Goal: Communication & Community: Answer question/provide support

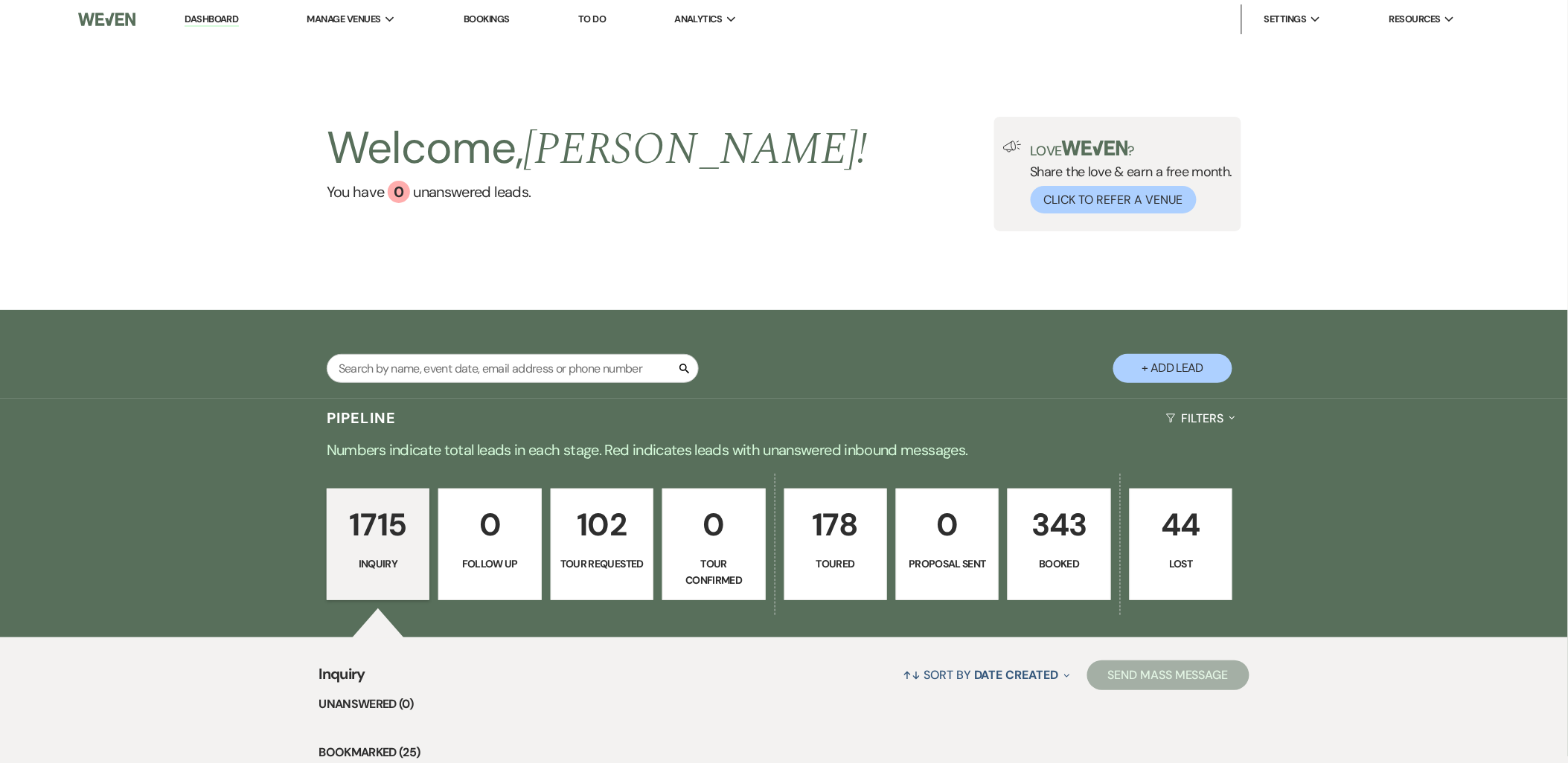
click at [223, 26] on li "Dashboard" at bounding box center [211, 19] width 69 height 30
click at [212, 15] on link "Dashboard" at bounding box center [212, 20] width 54 height 14
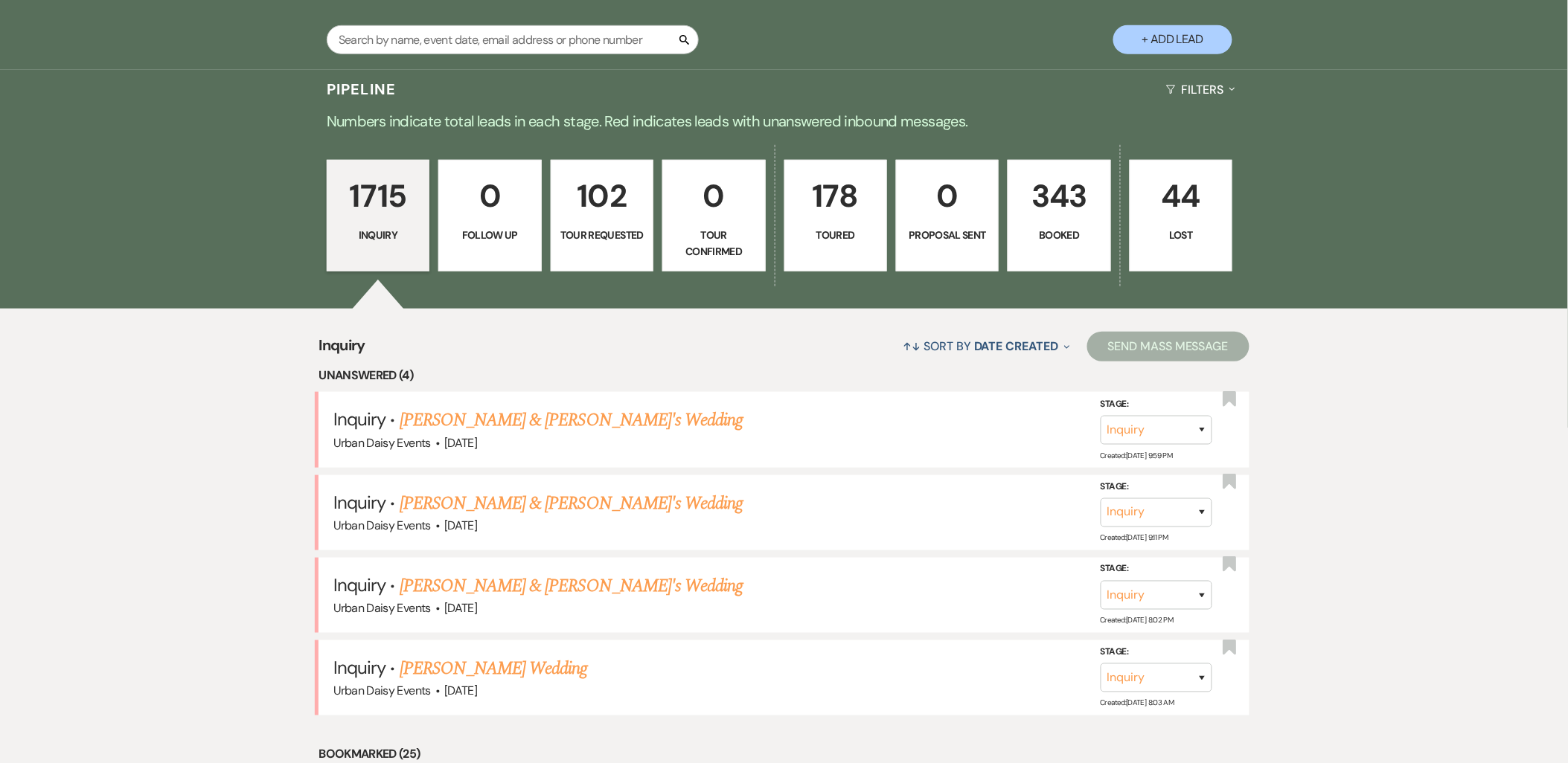
scroll to position [330, 0]
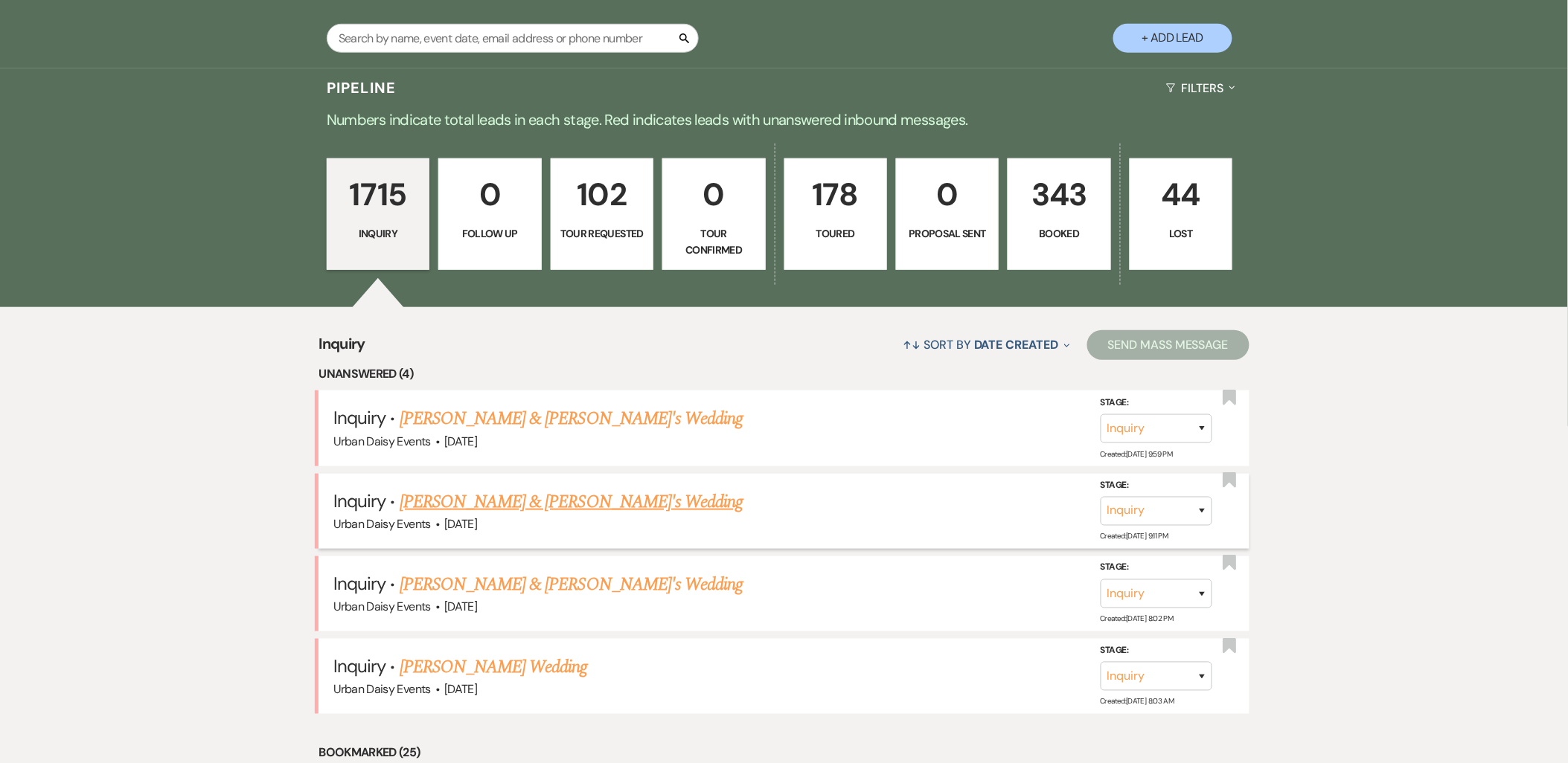
click at [470, 507] on link "[PERSON_NAME] & [PERSON_NAME]'s Wedding" at bounding box center [571, 502] width 344 height 27
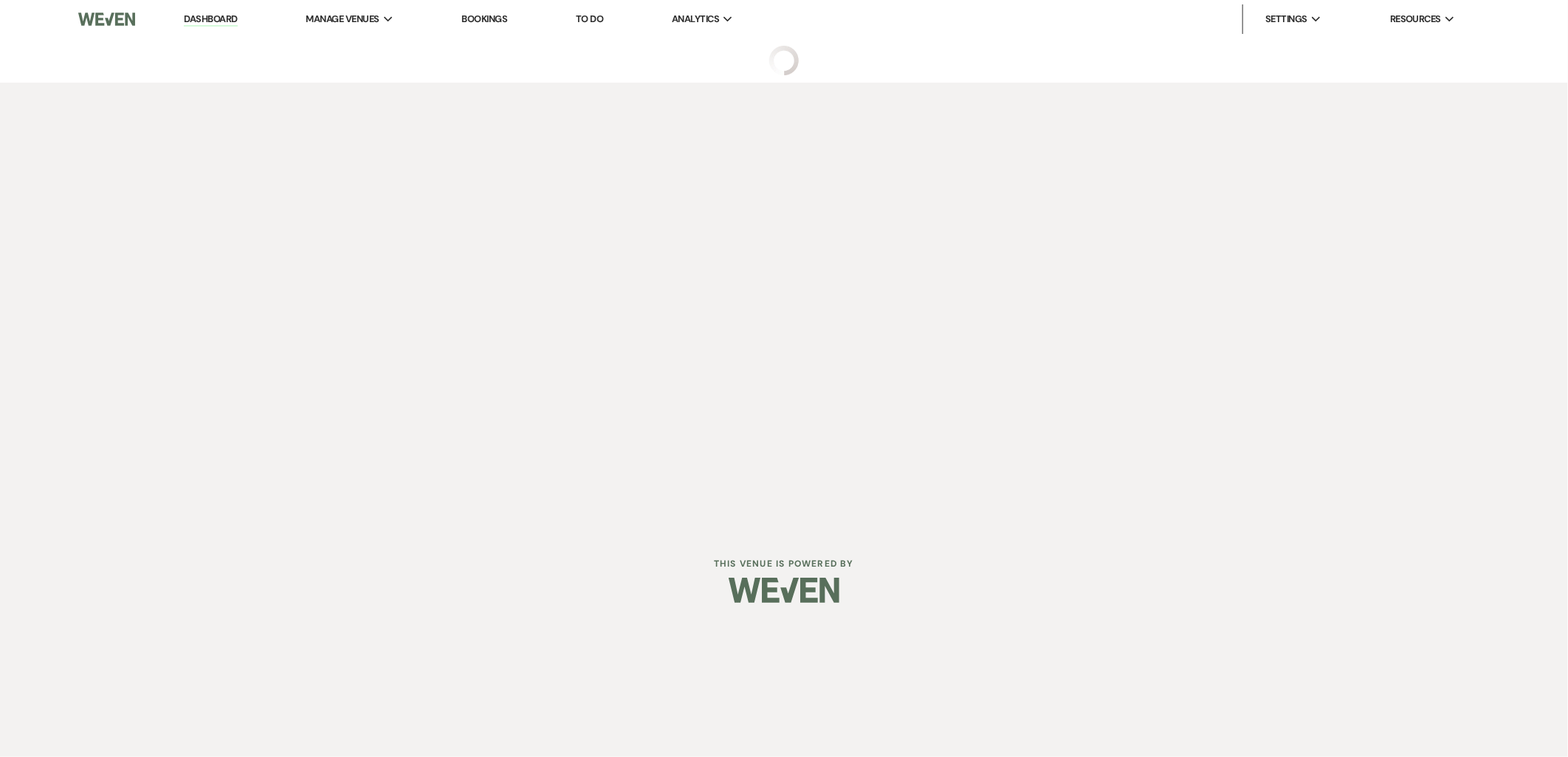
select select "5"
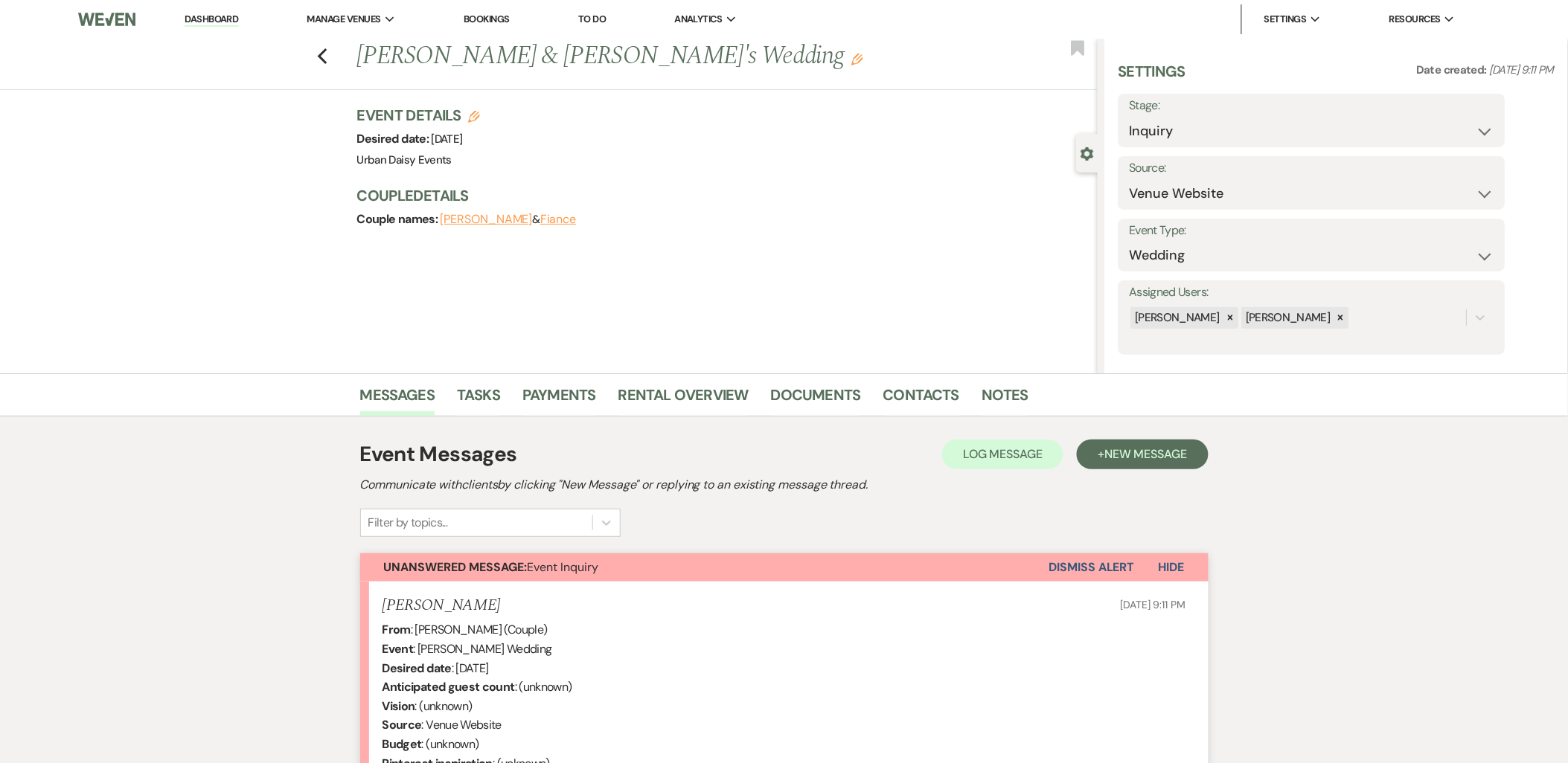
click at [212, 18] on link "Dashboard" at bounding box center [212, 20] width 54 height 14
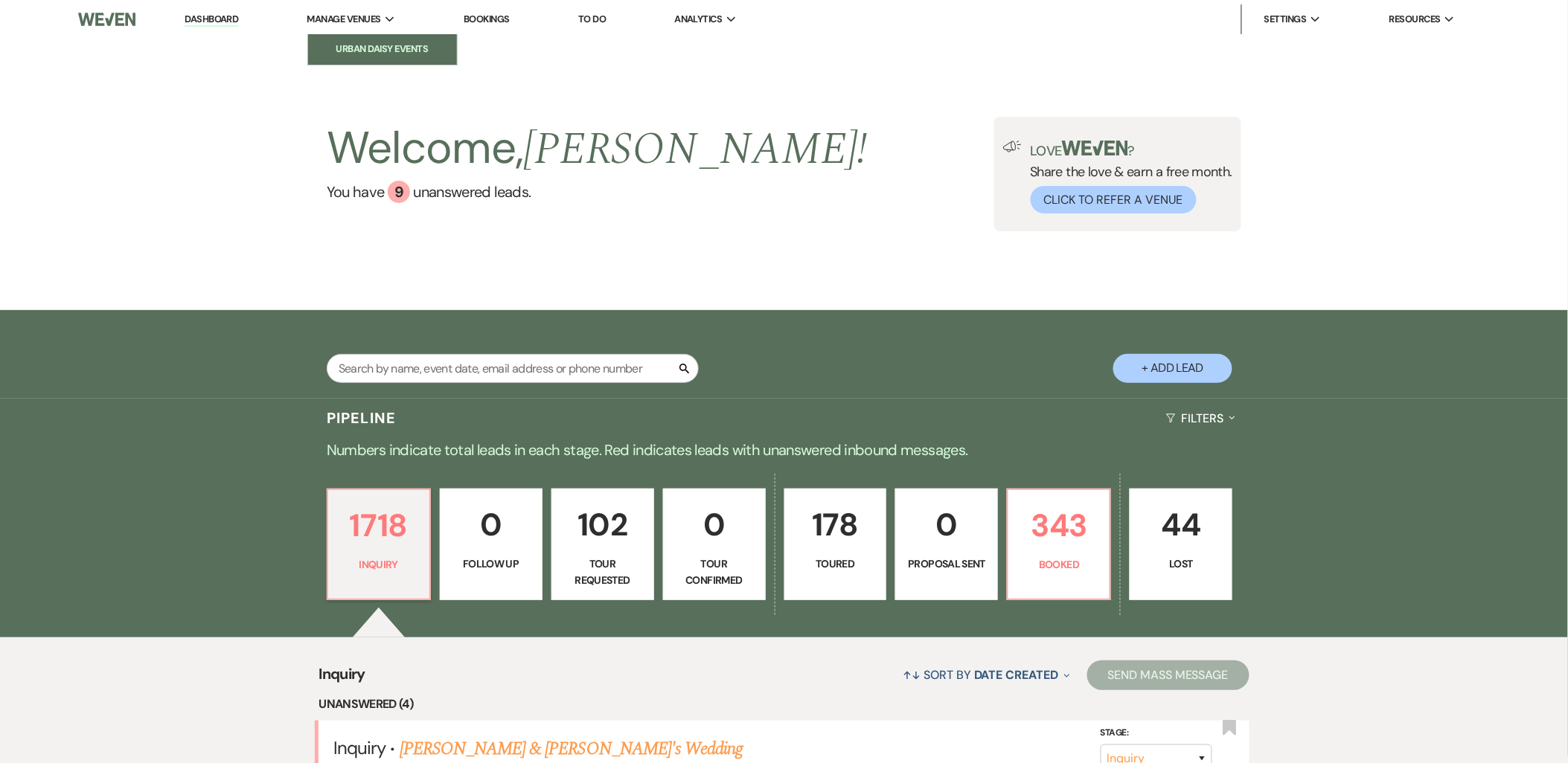
click at [362, 59] on link "Urban Daisy Events" at bounding box center [382, 49] width 149 height 30
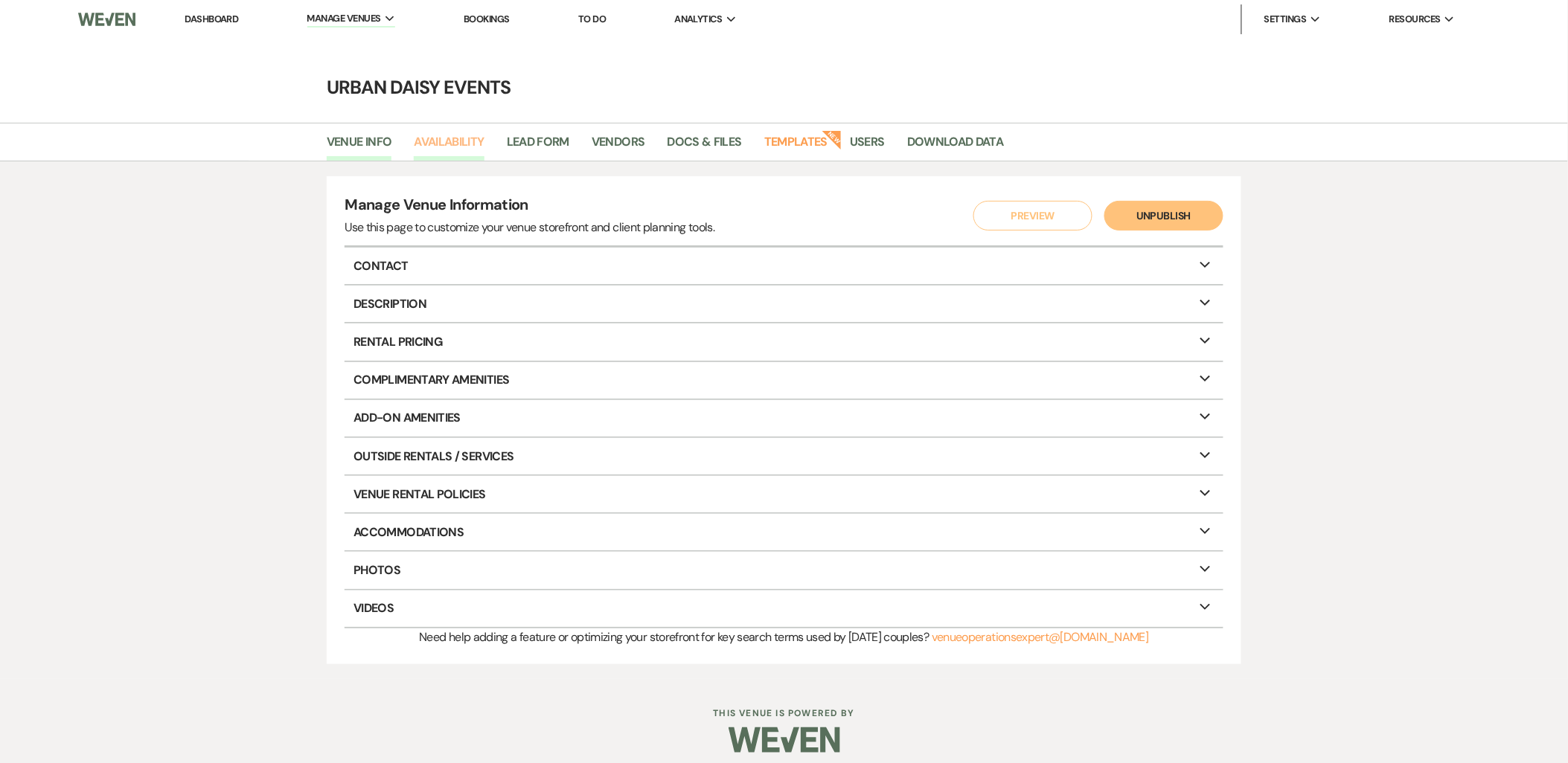
click at [475, 145] on link "Availability" at bounding box center [449, 146] width 70 height 28
select select "2"
select select "2026"
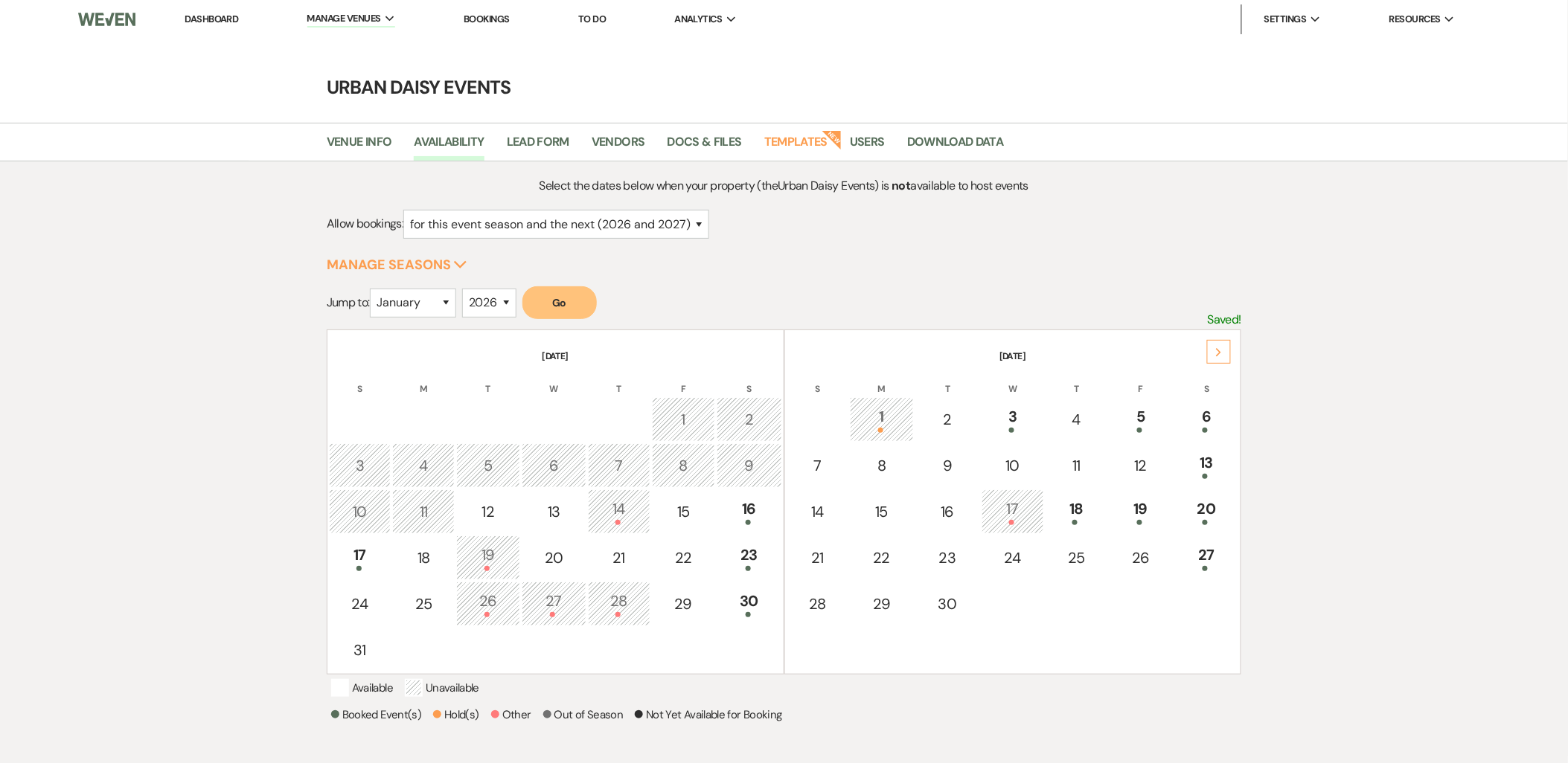
click at [502, 10] on li "Bookings" at bounding box center [487, 19] width 61 height 30
click at [499, 15] on link "Bookings" at bounding box center [486, 19] width 46 height 13
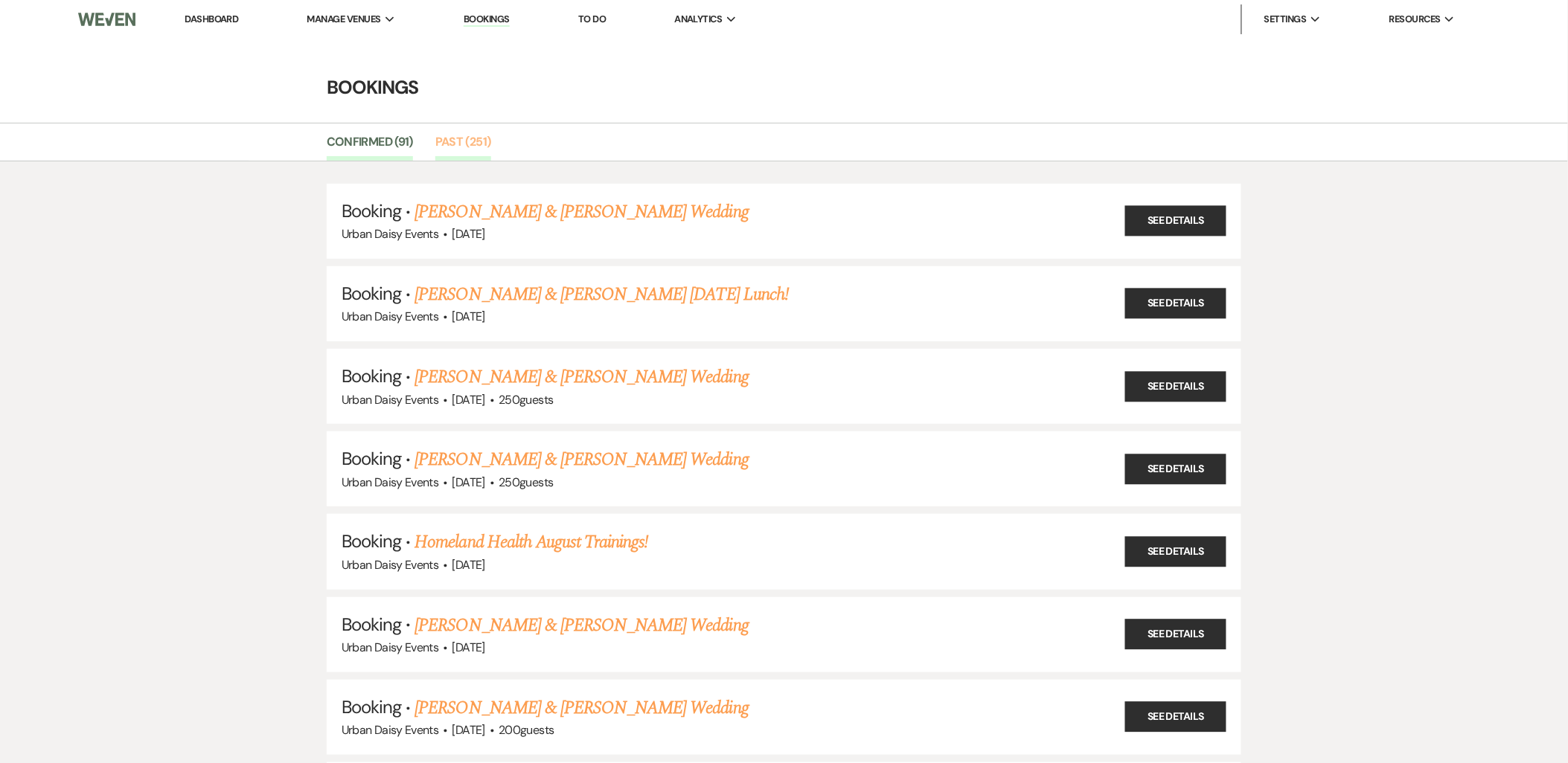
click at [457, 150] on link "Past (251)" at bounding box center [463, 146] width 56 height 28
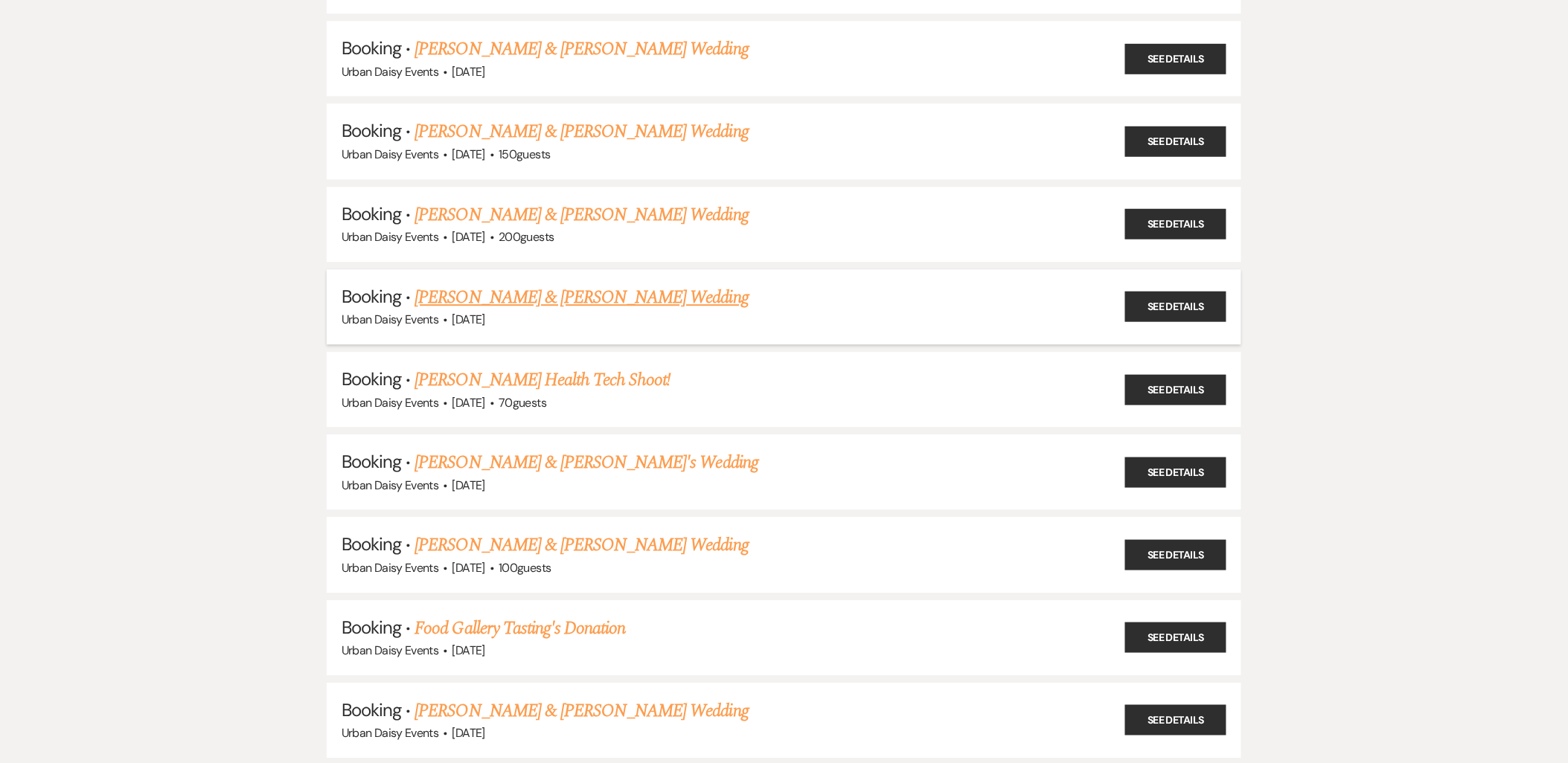
scroll to position [19429, 0]
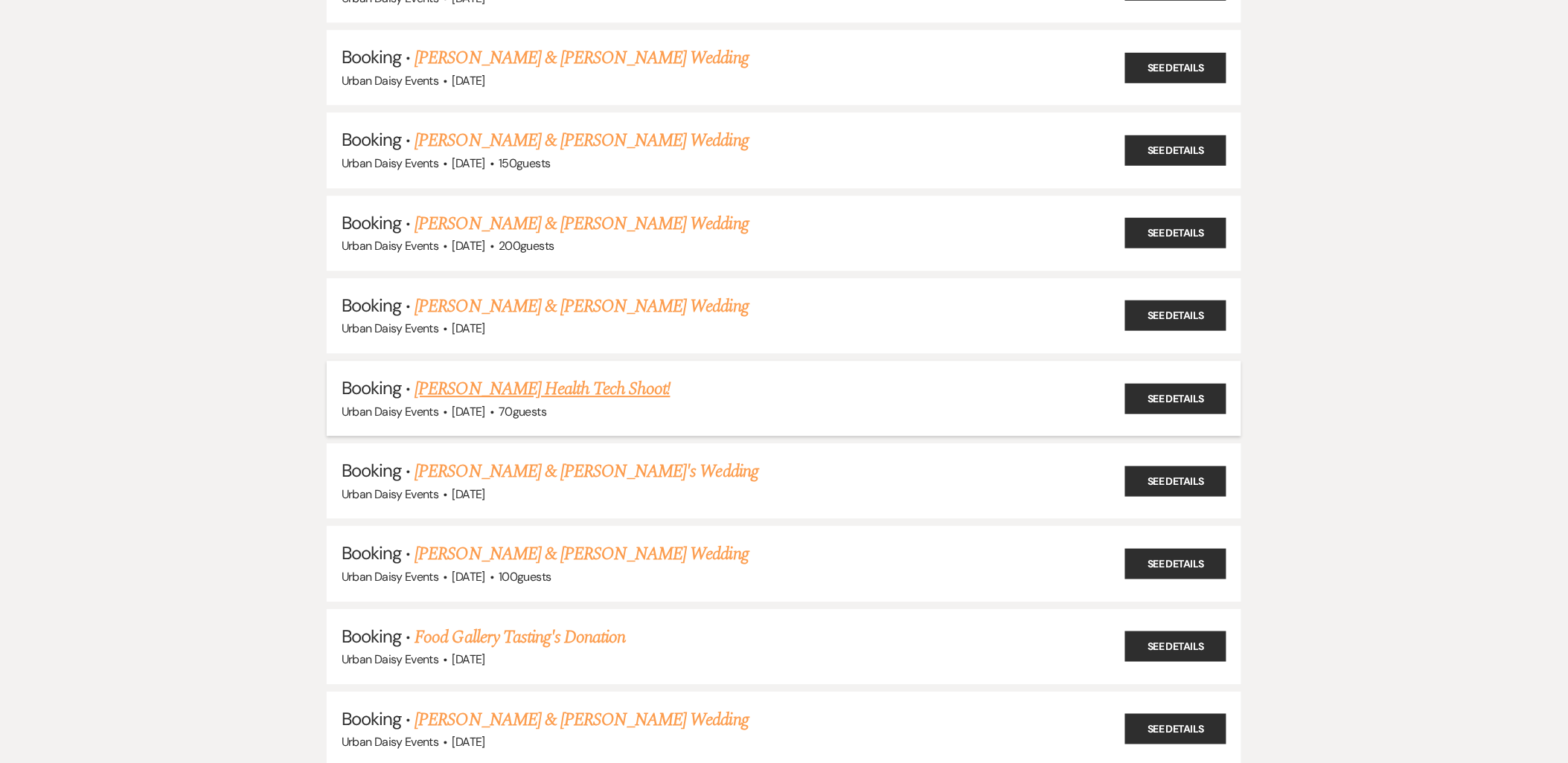
click at [467, 375] on link "Johnson Health Tech Shoot!" at bounding box center [543, 388] width 255 height 27
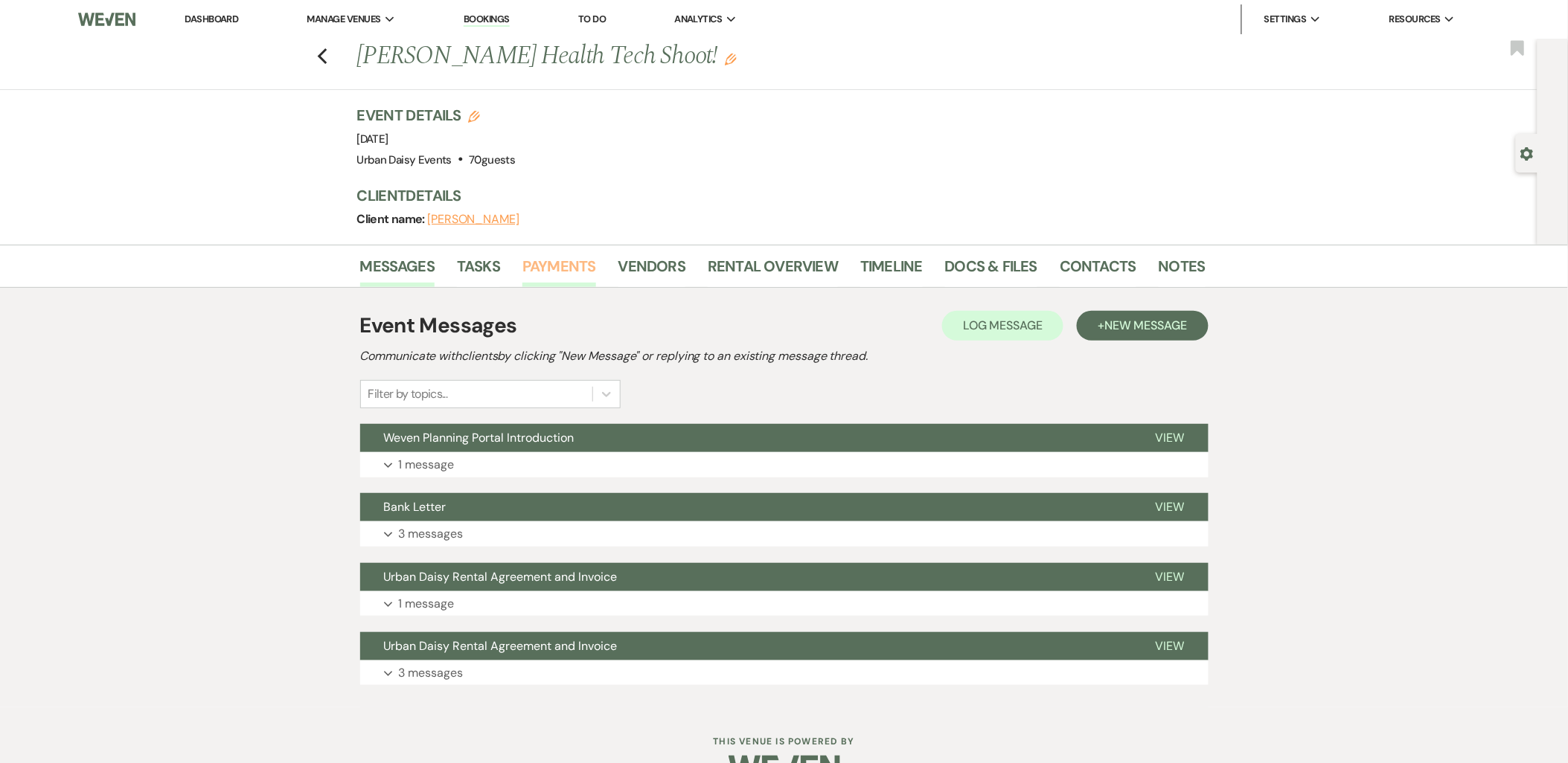
click at [533, 263] on link "Payments" at bounding box center [559, 271] width 74 height 33
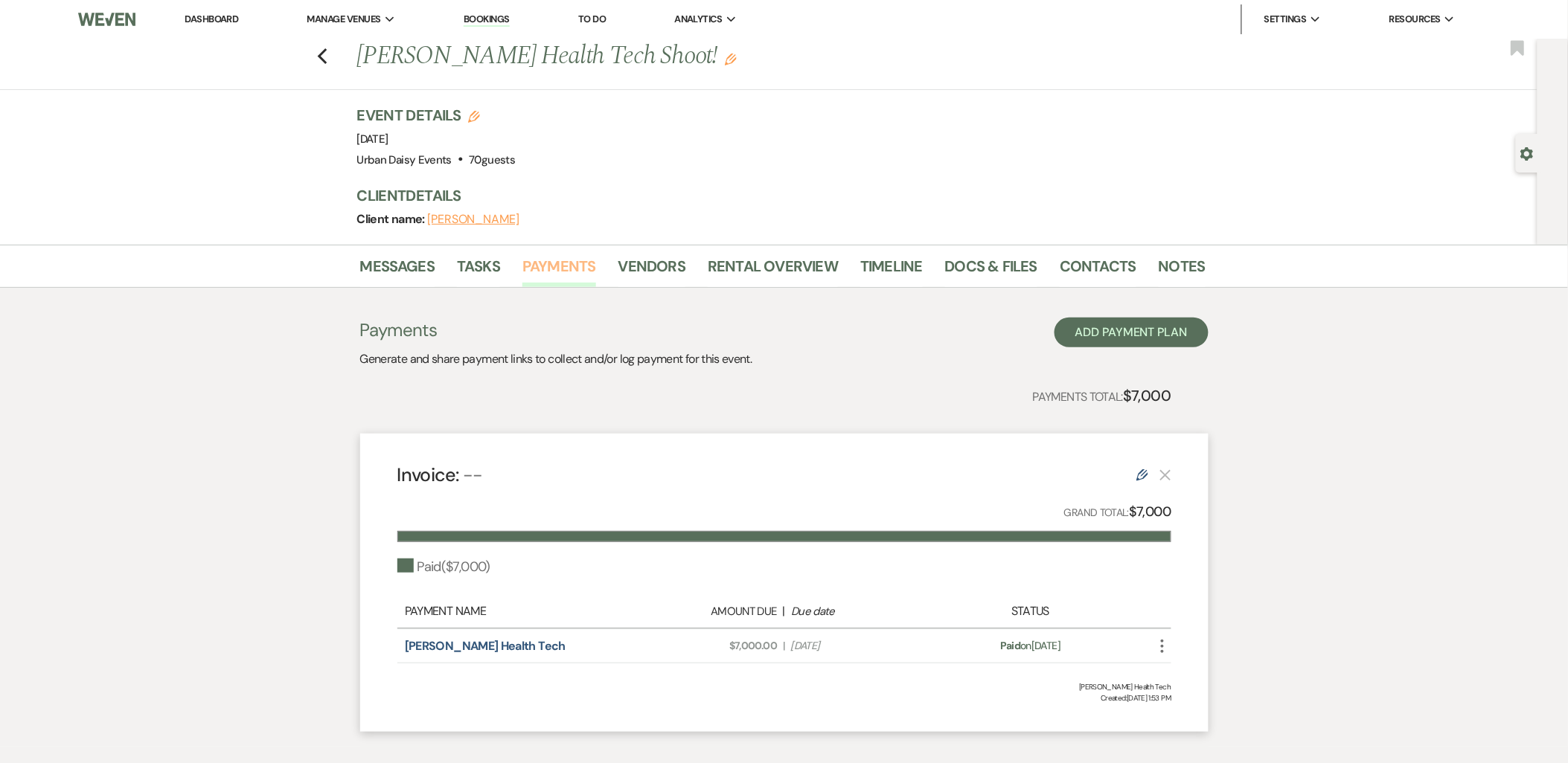
drag, startPoint x: 533, startPoint y: 263, endPoint x: 544, endPoint y: 288, distance: 27.3
click at [541, 288] on div "Messages Tasks Payments Vendors Rental Overview Timeline Docs & Files Contacts …" at bounding box center [784, 496] width 1568 height 503
click at [672, 273] on link "Vendors" at bounding box center [652, 271] width 67 height 33
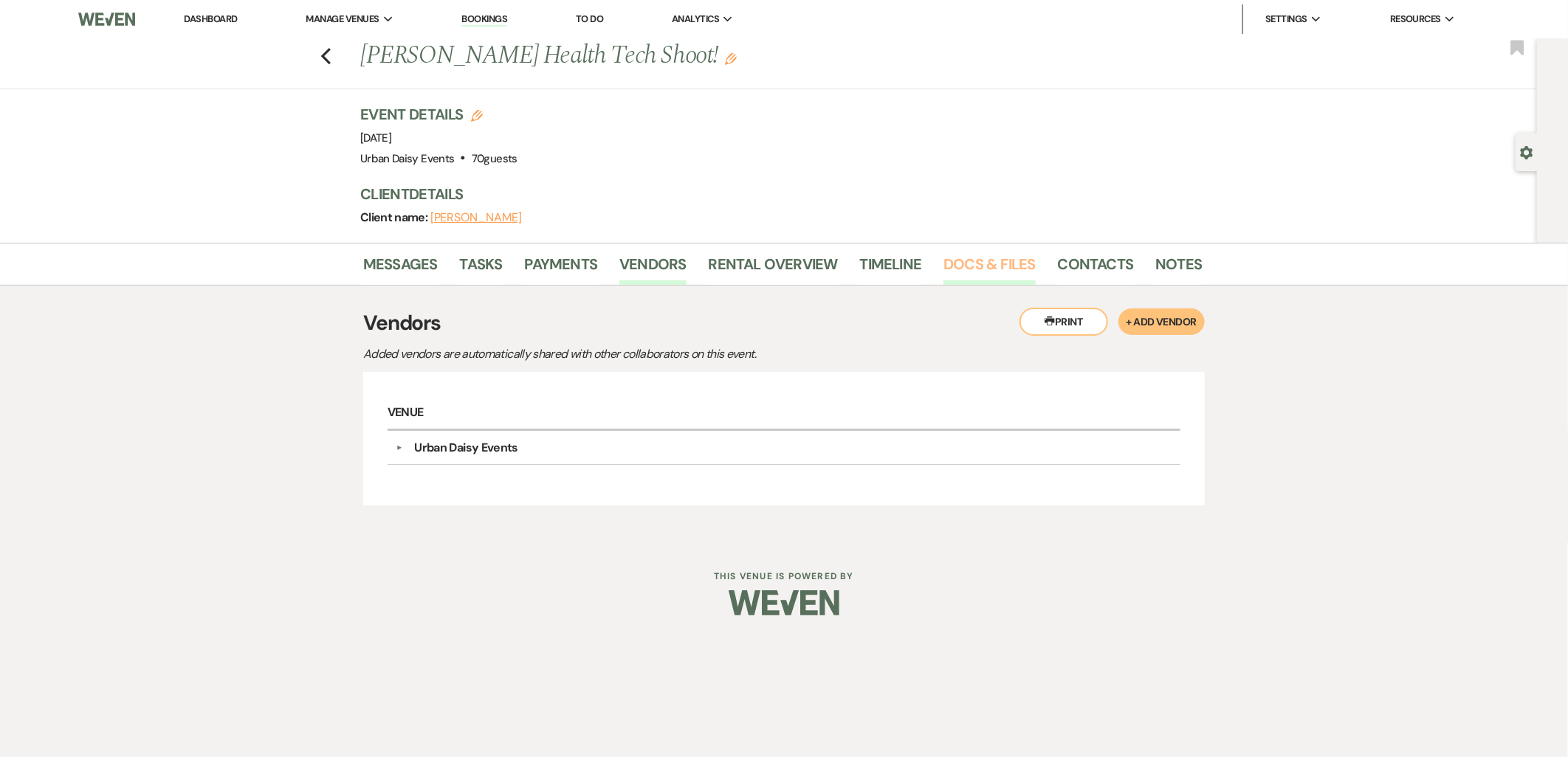
click at [1013, 260] on link "Docs & Files" at bounding box center [990, 269] width 92 height 33
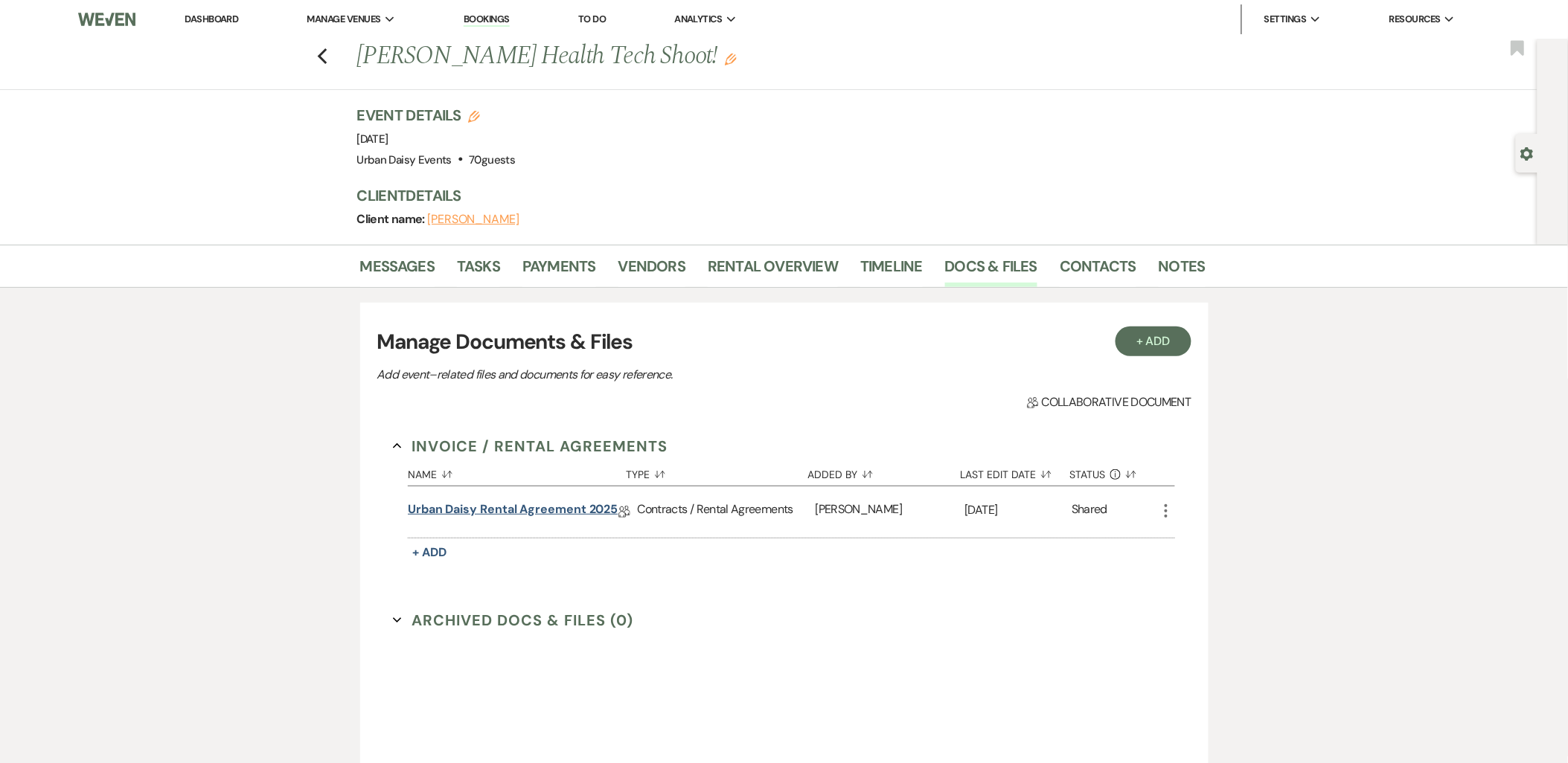
click at [537, 512] on link "Urban Daisy Rental Agreement 2025" at bounding box center [512, 512] width 210 height 23
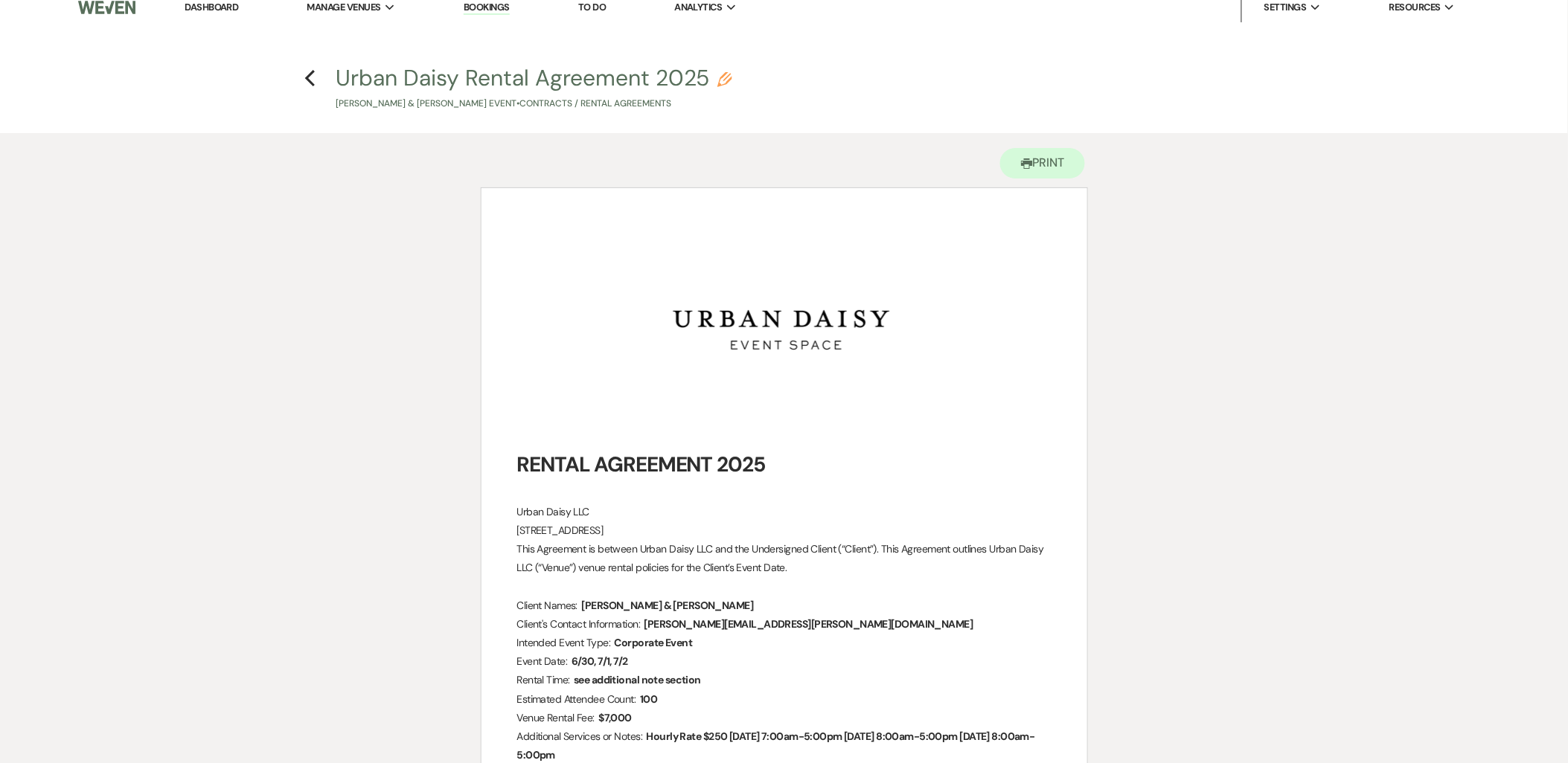
scroll to position [247, 0]
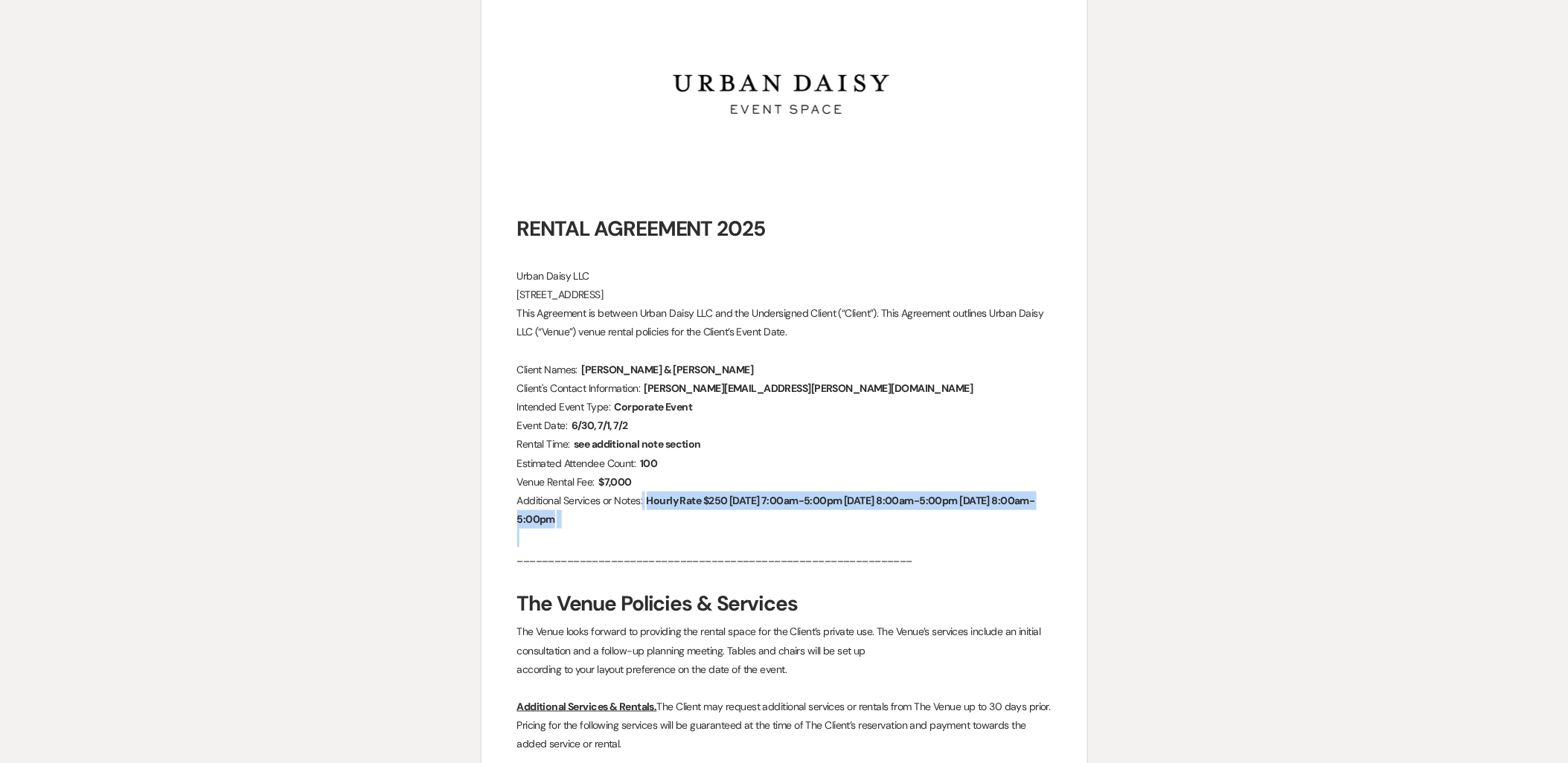
drag, startPoint x: 652, startPoint y: 501, endPoint x: 813, endPoint y: 527, distance: 163.1
click at [616, 549] on p "_______________________________________________________________" at bounding box center [784, 557] width 534 height 18
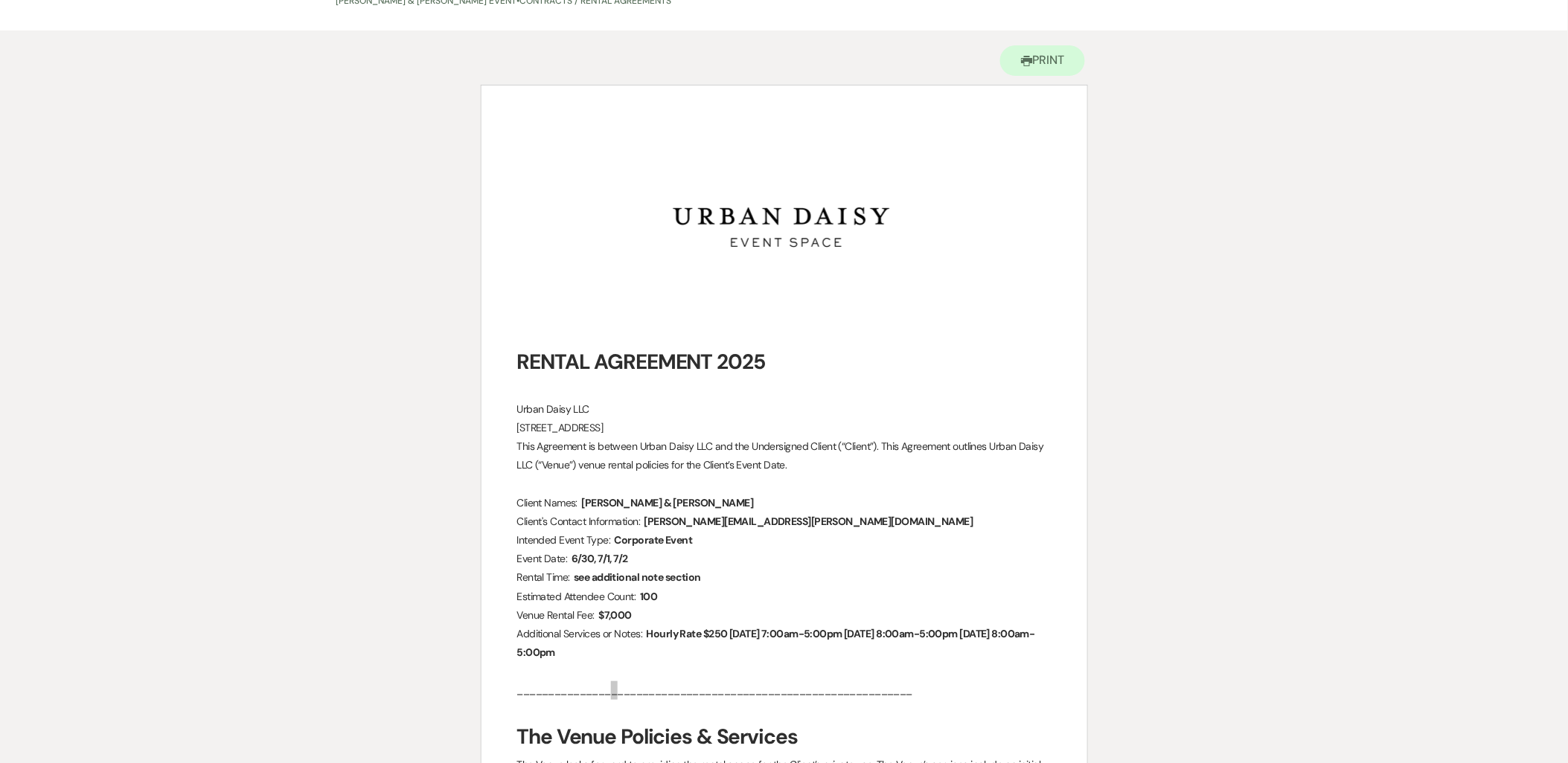
scroll to position [0, 0]
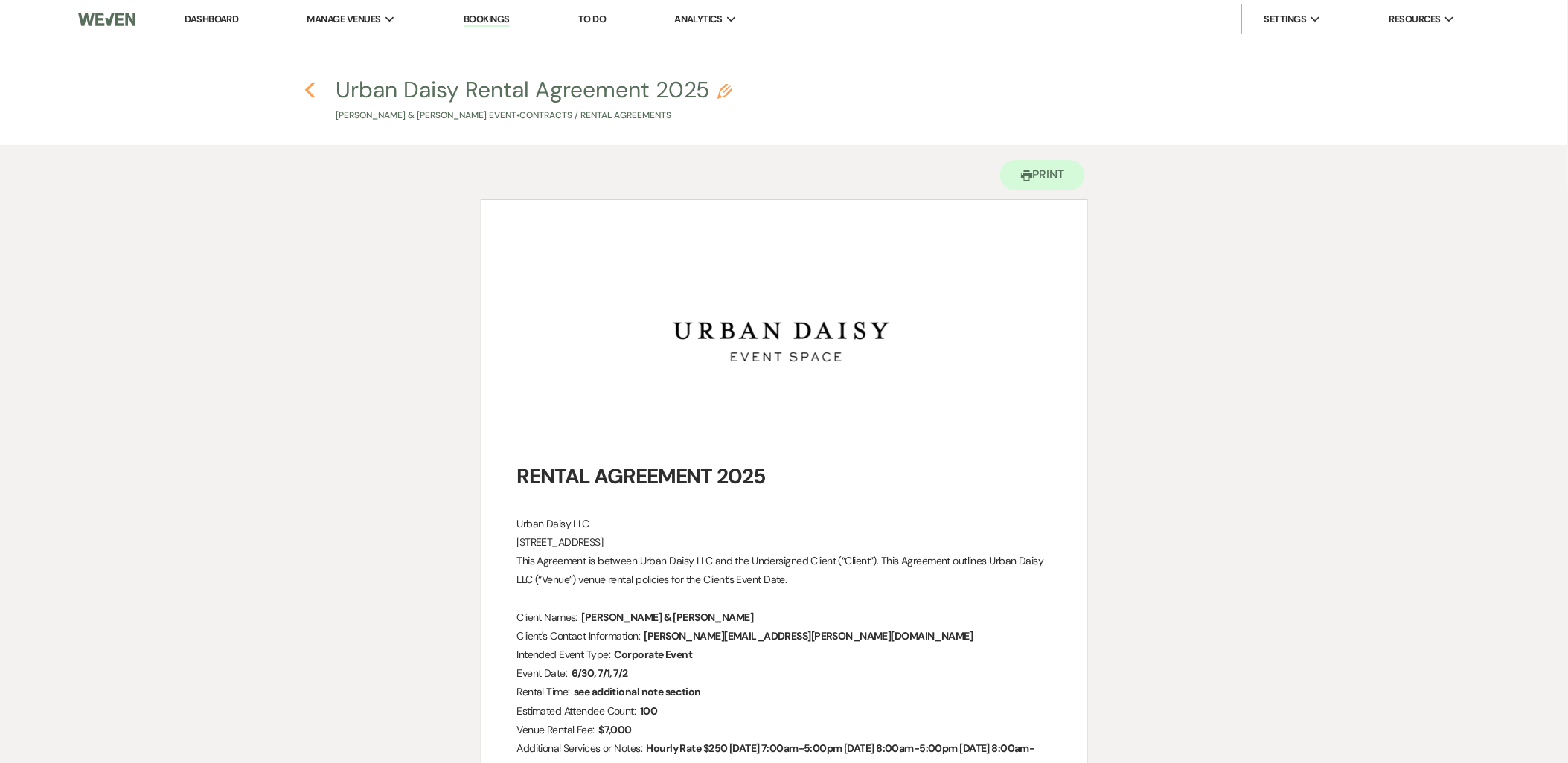
click at [311, 90] on icon "Previous" at bounding box center [309, 90] width 11 height 18
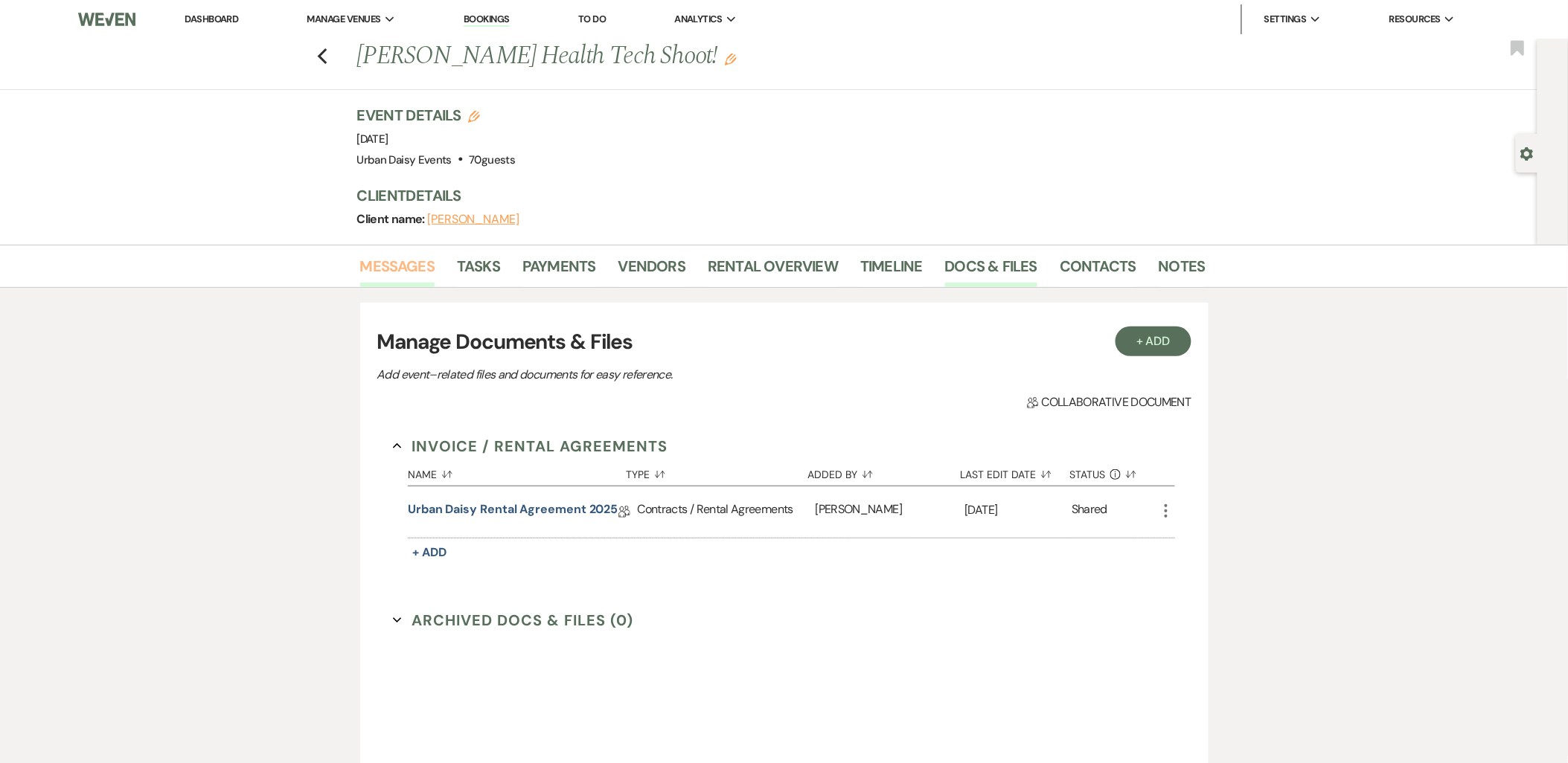
click at [388, 271] on link "Messages" at bounding box center [397, 271] width 75 height 33
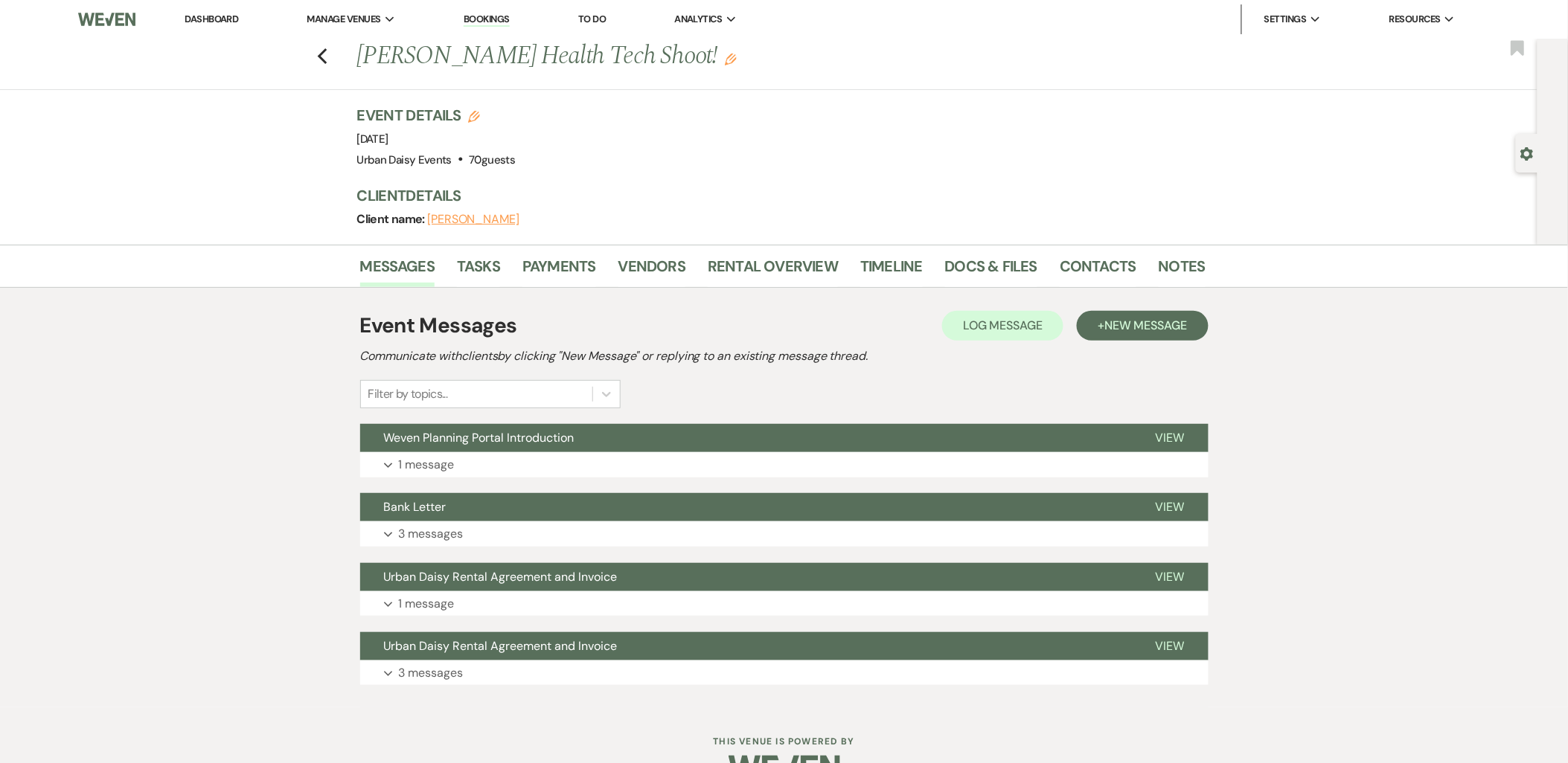
drag, startPoint x: 493, startPoint y: 667, endPoint x: 774, endPoint y: 372, distance: 407.4
click at [774, 372] on div "Event Messages Log Log Message + New Message Communicate with clients by clicki…" at bounding box center [784, 498] width 848 height 390
click at [1080, 256] on link "Contacts" at bounding box center [1098, 271] width 77 height 33
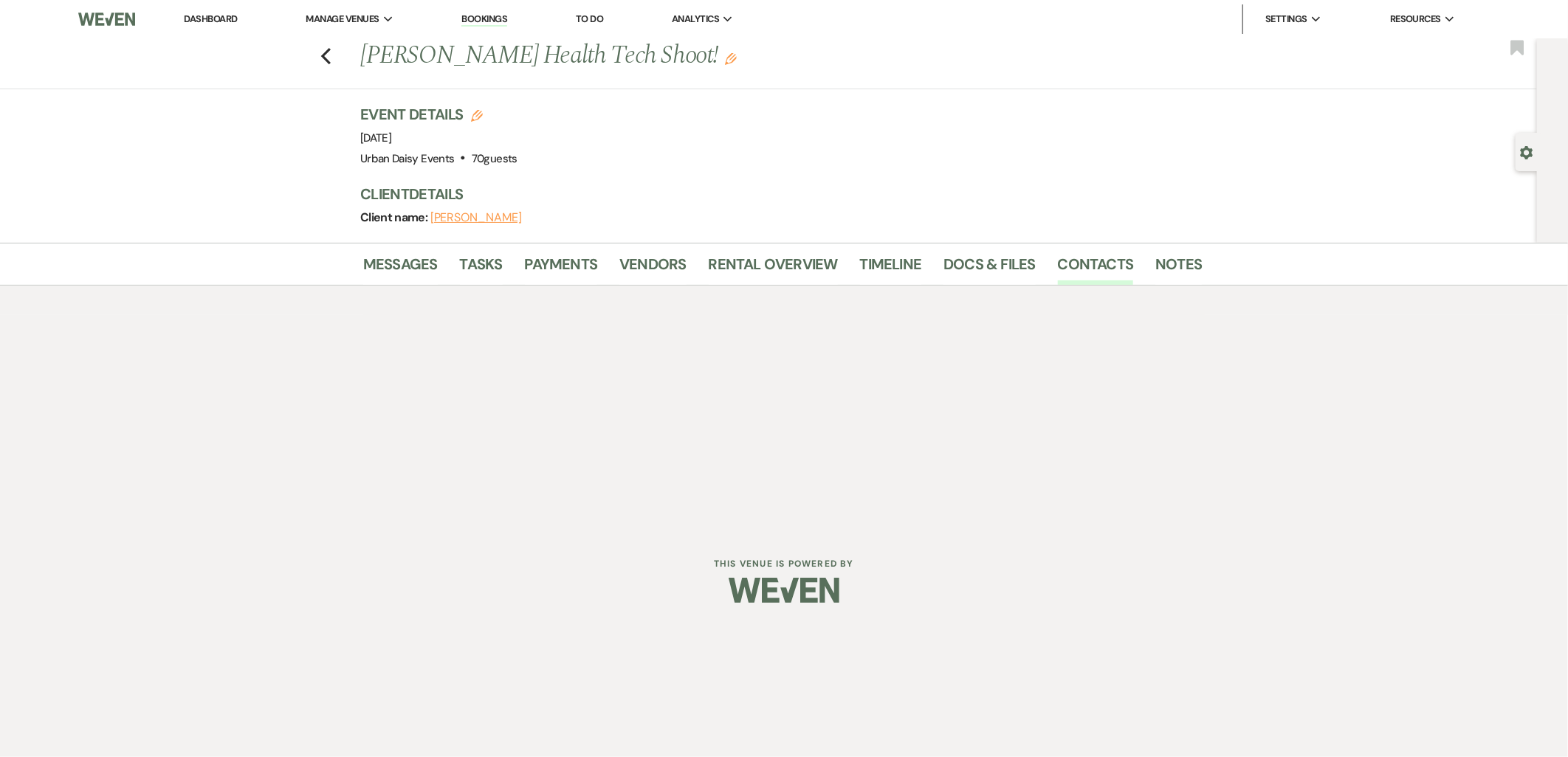
click at [928, 252] on li "Timeline" at bounding box center [902, 267] width 84 height 35
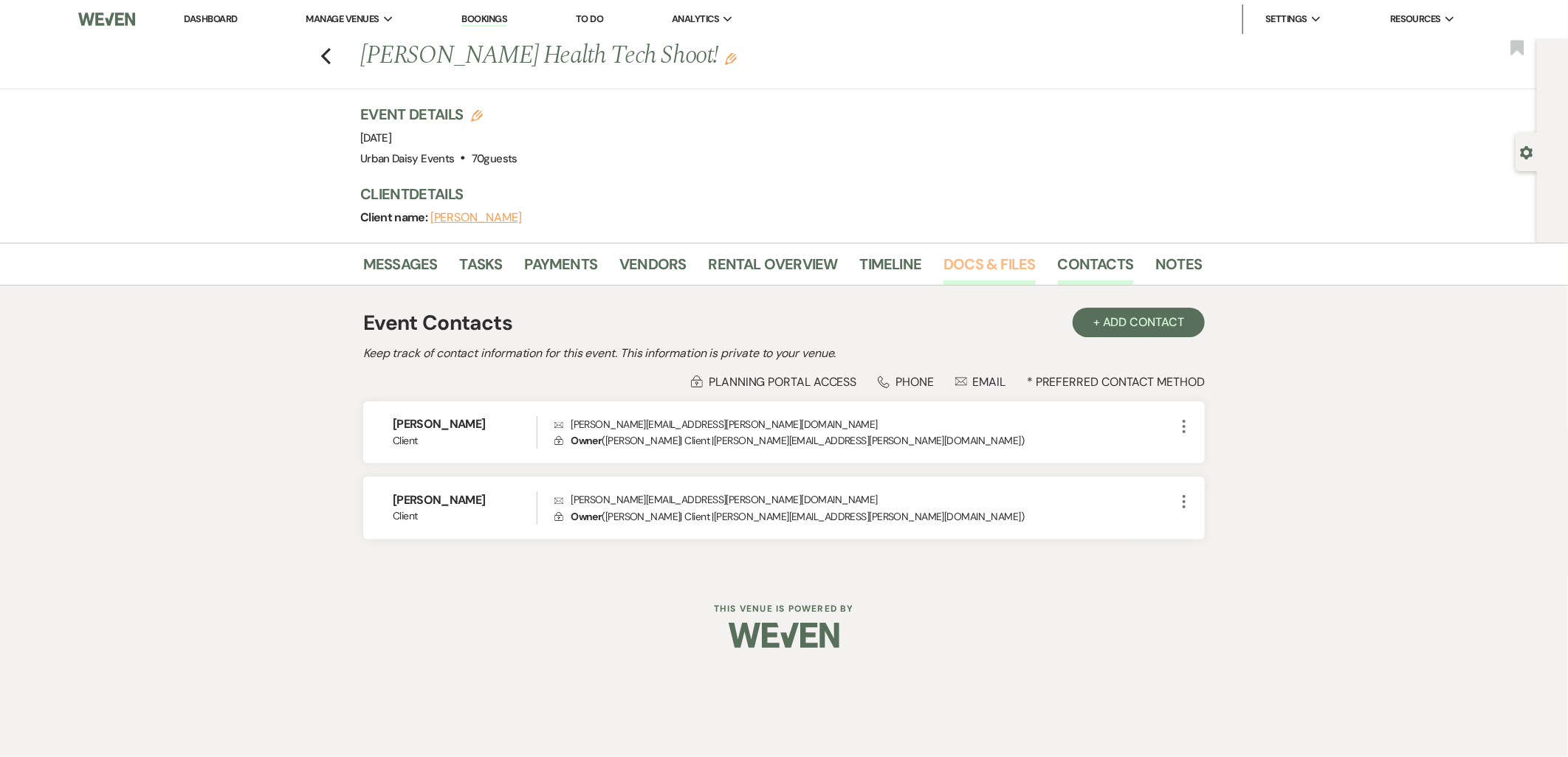
click at [944, 256] on link "Docs & Files" at bounding box center [990, 269] width 92 height 33
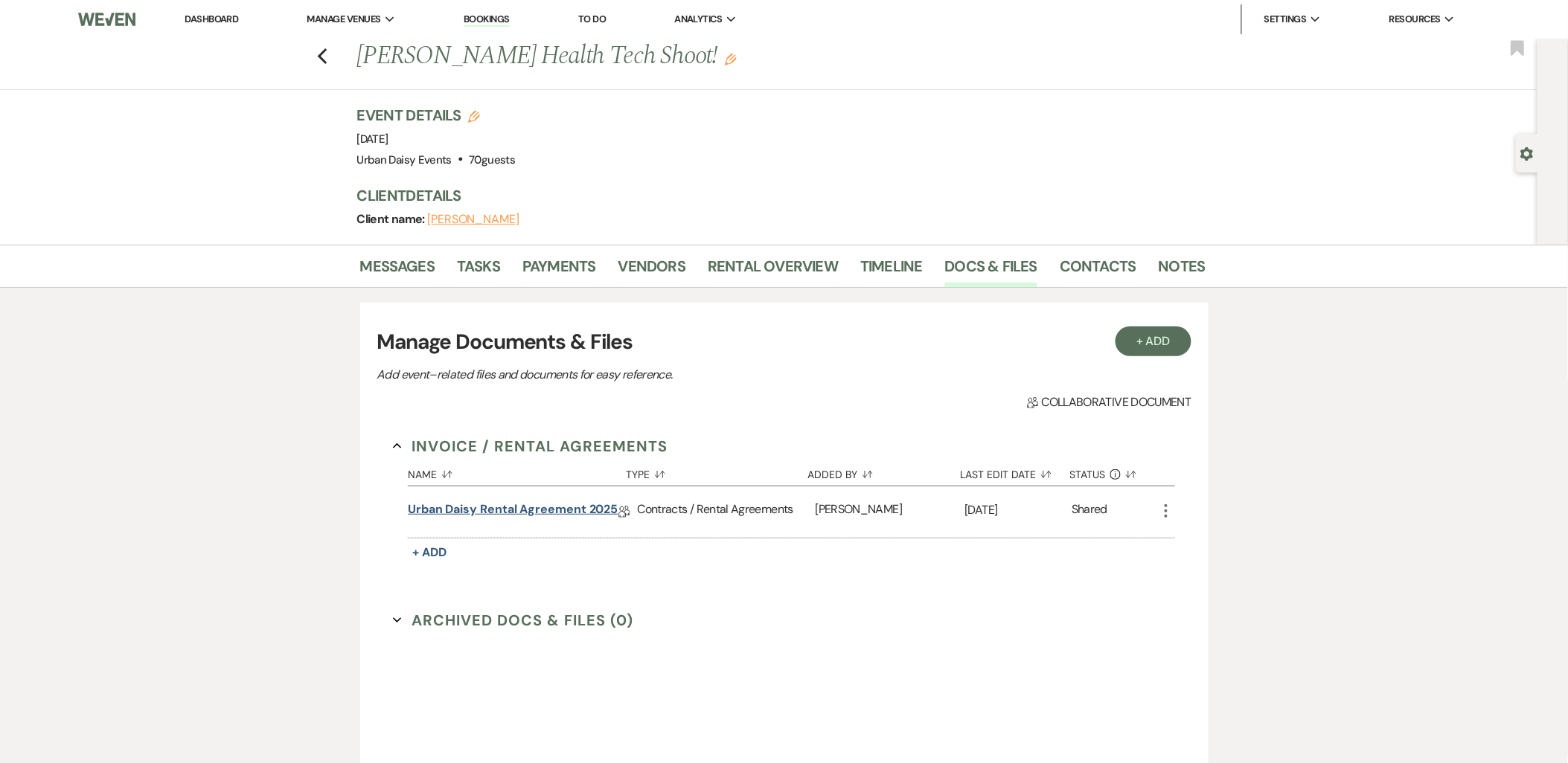
click at [422, 504] on link "Urban Daisy Rental Agreement 2025" at bounding box center [512, 512] width 210 height 23
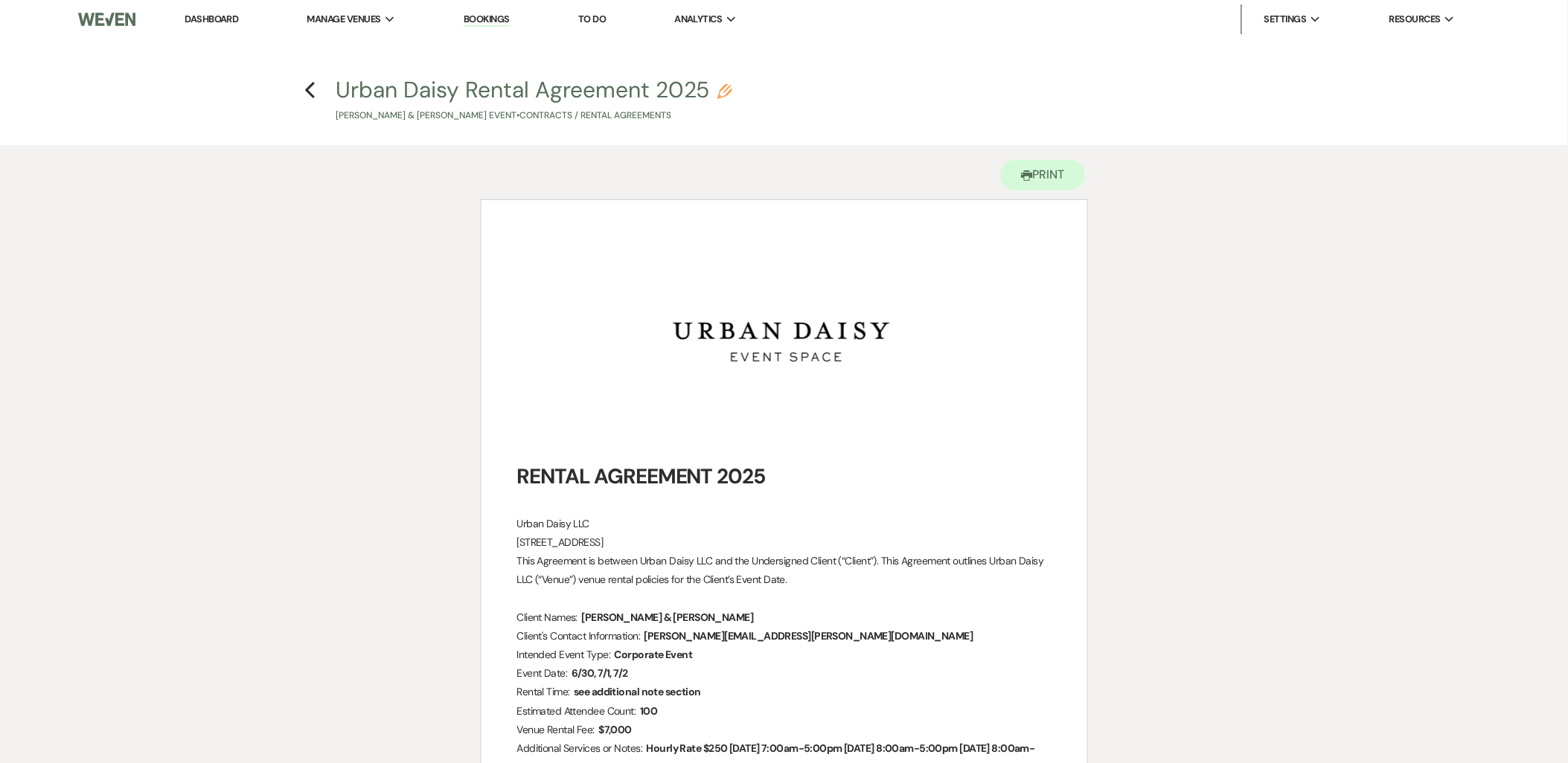
click at [695, 404] on img "﻿ ﻿" at bounding box center [781, 348] width 231 height 221
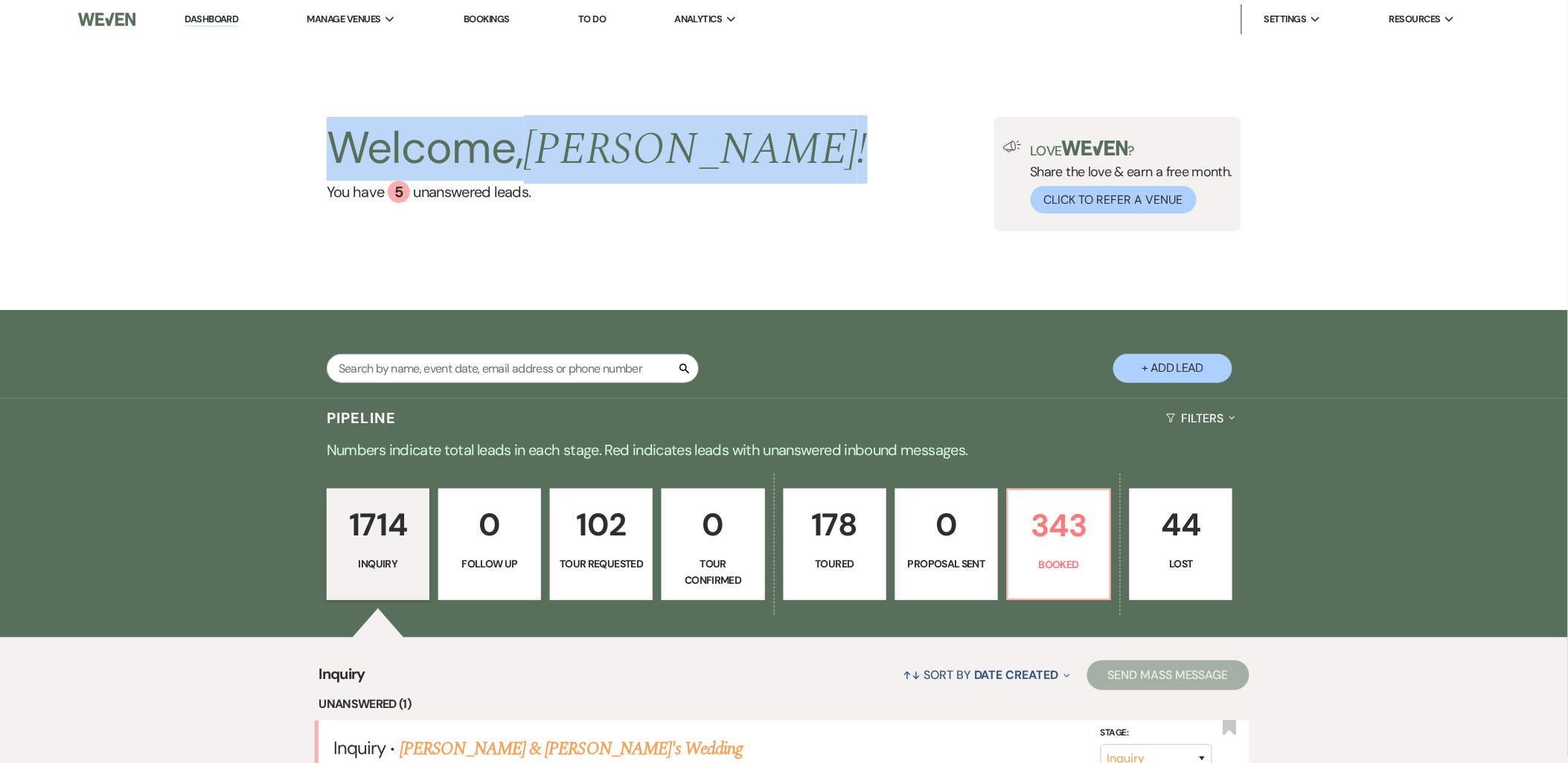
drag, startPoint x: 749, startPoint y: 136, endPoint x: 345, endPoint y: 115, distance: 404.5
click at [345, 115] on div "Welcome, Kathryn ! You have 5 unanswered lead s . Love ? Share the love & earn …" at bounding box center [784, 174] width 1568 height 272
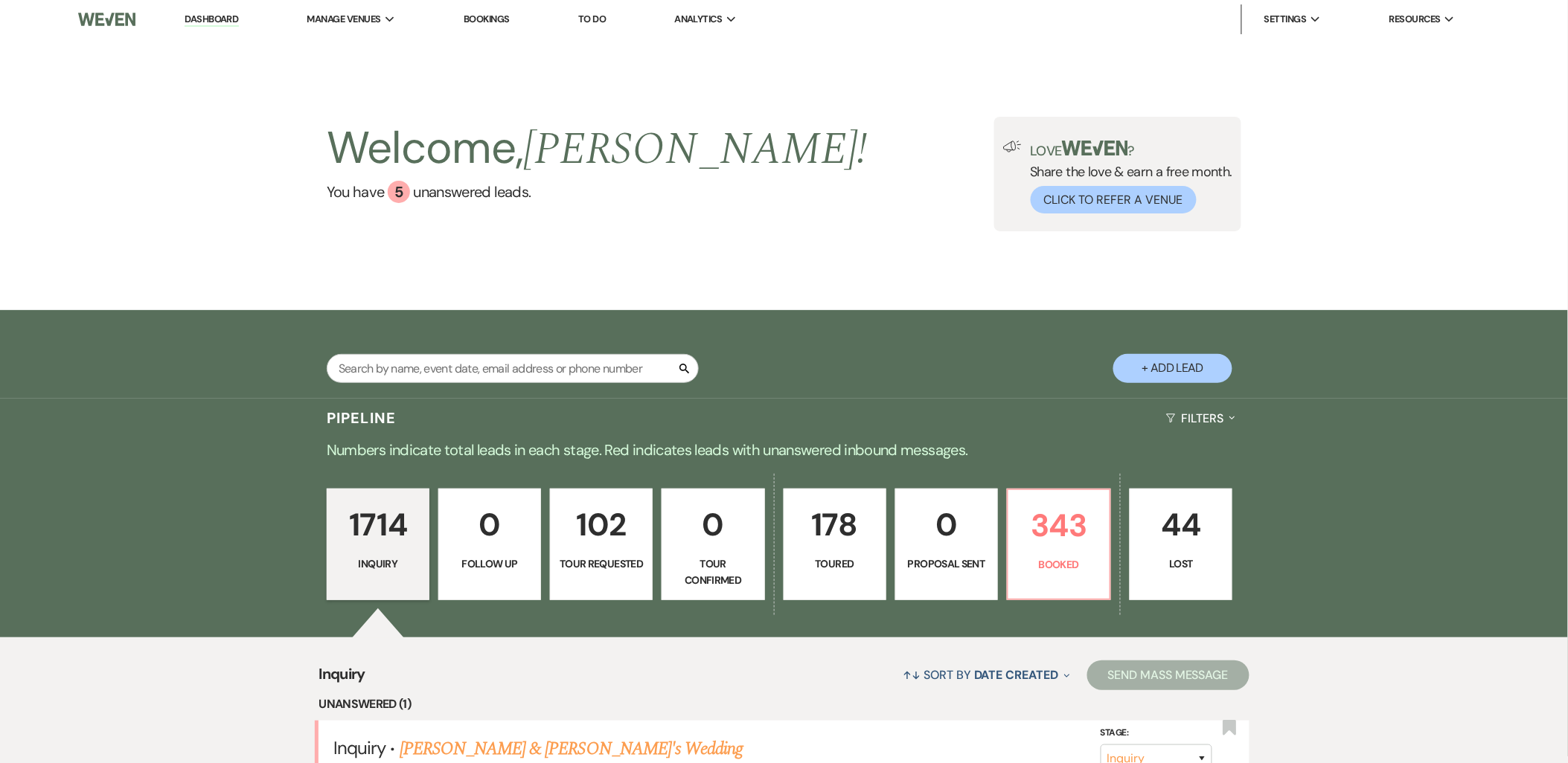
click at [255, 70] on div "Welcome, Kathryn ! You have 5 unanswered lead s . Love ? Share the love & earn …" at bounding box center [784, 174] width 1568 height 272
click at [334, 42] on li "Urban Daisy Events" at bounding box center [382, 49] width 134 height 15
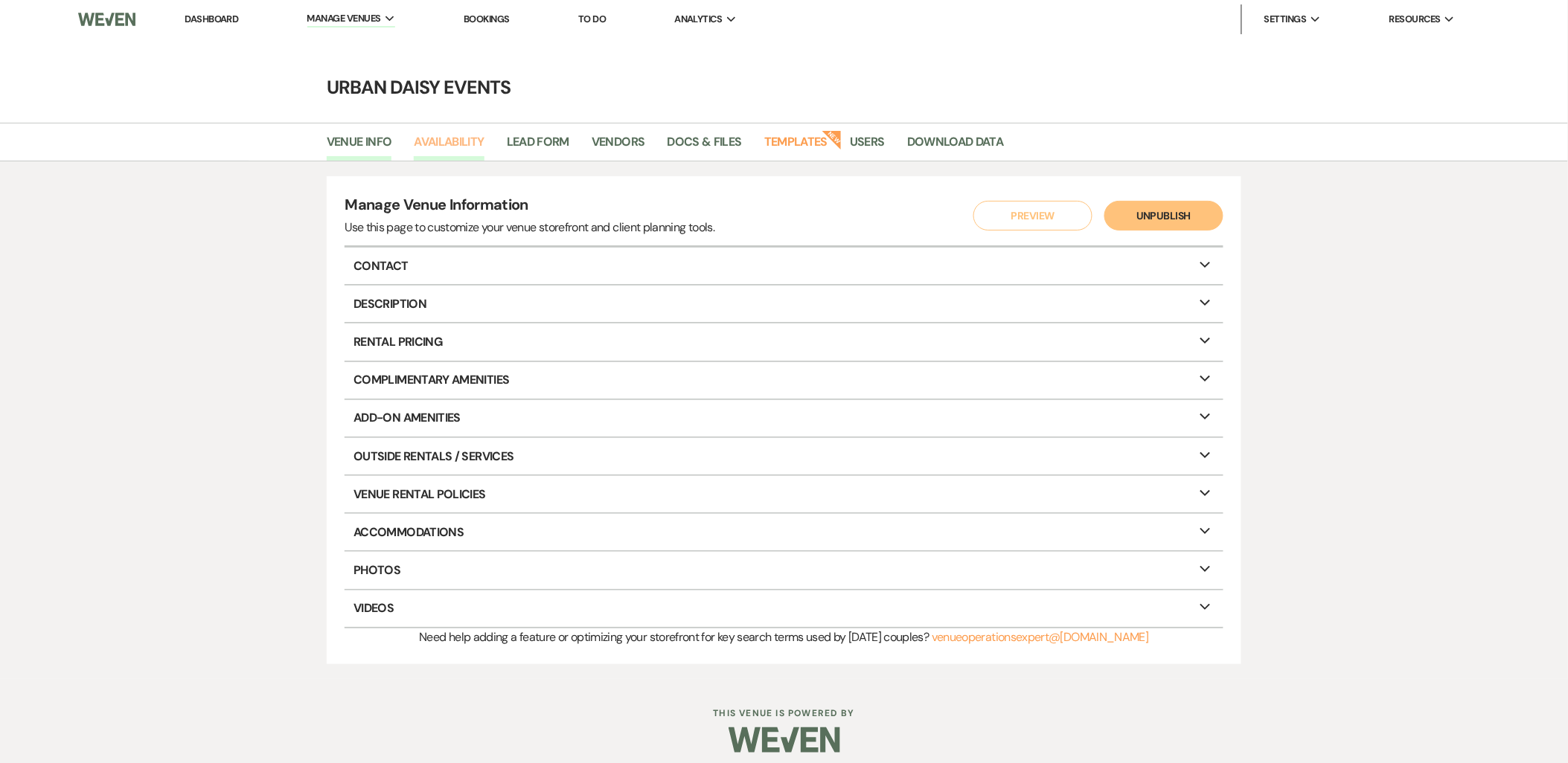
click at [465, 136] on link "Availability" at bounding box center [449, 146] width 70 height 28
select select "2"
select select "2026"
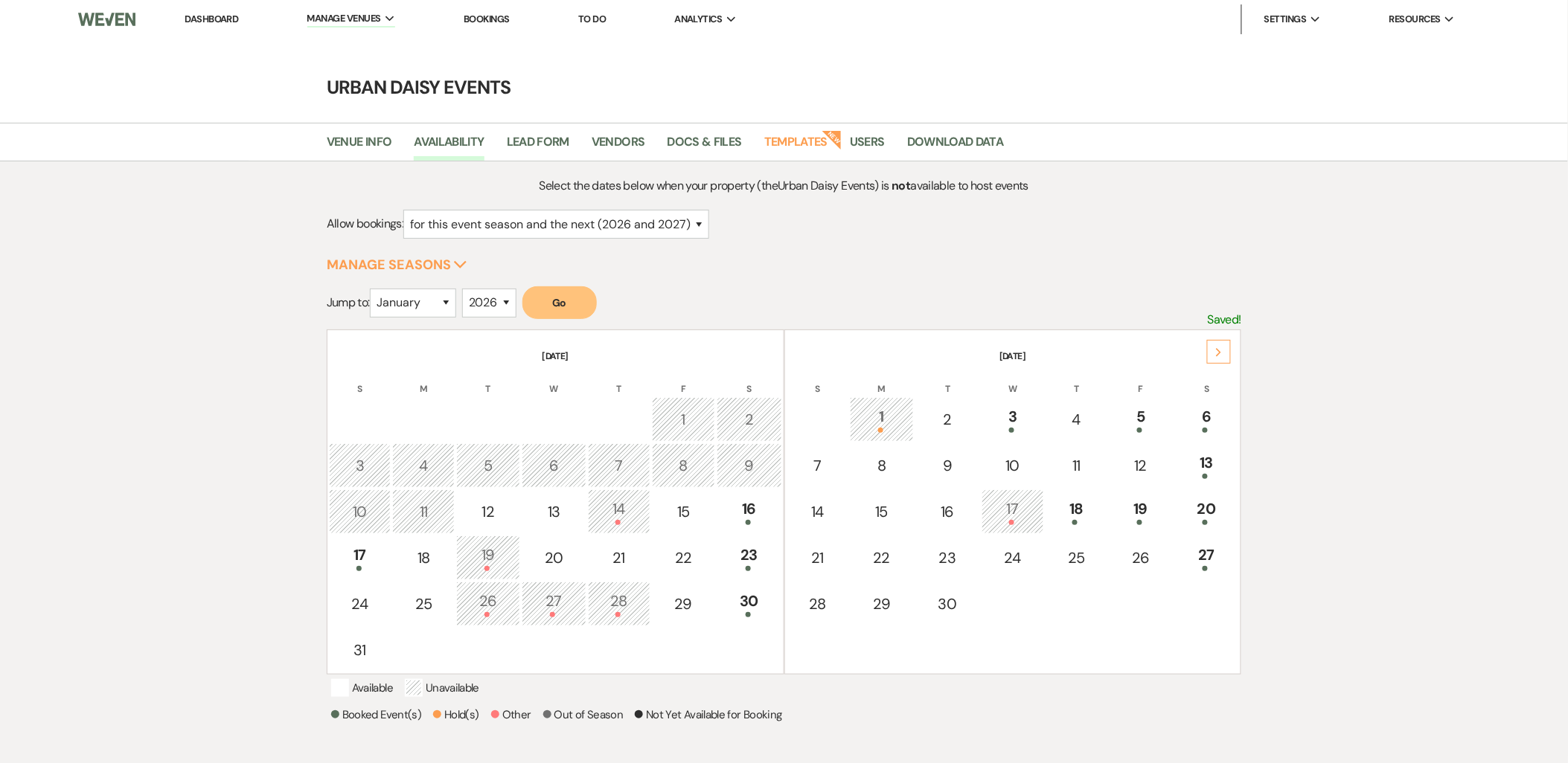
click at [1307, 410] on div "Select the dates below when your property (the Urban Daisy Events ) is not avai…" at bounding box center [784, 508] width 1071 height 664
click at [1152, 429] on div at bounding box center [1140, 430] width 48 height 5
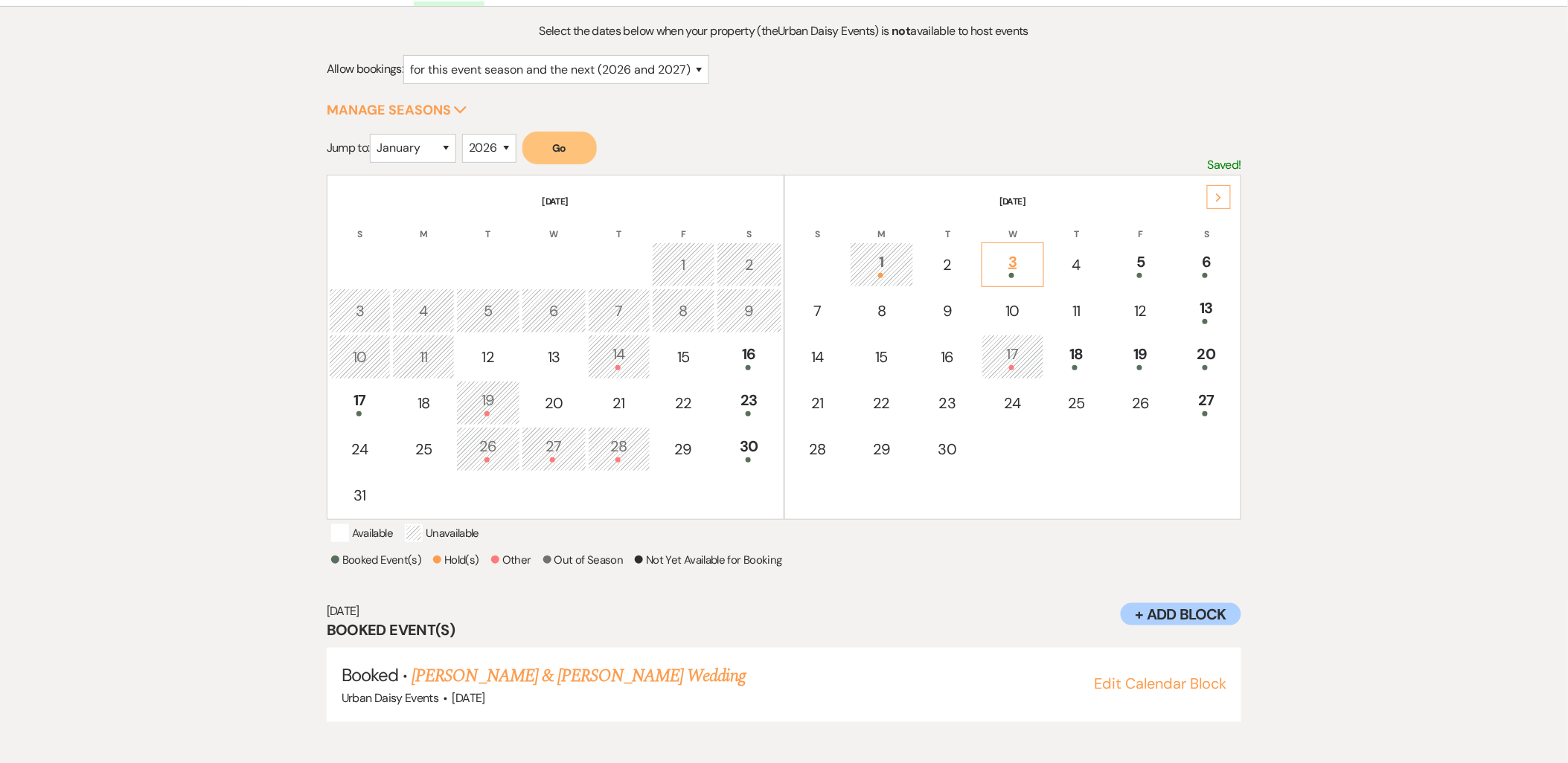
click at [998, 273] on div at bounding box center [1012, 276] width 46 height 5
click at [605, 683] on link "Homeland Health August Trainings!" at bounding box center [527, 676] width 233 height 27
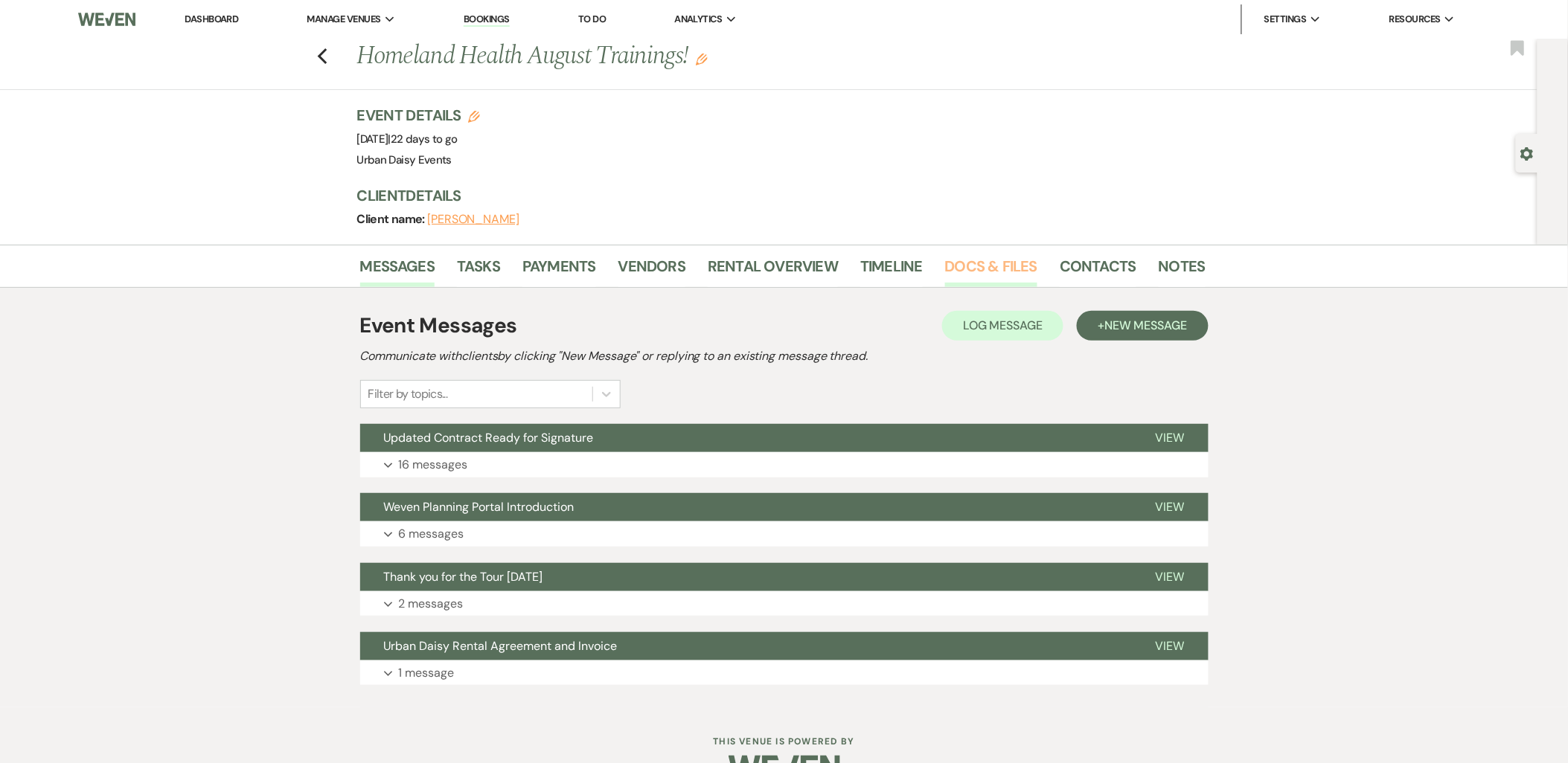
click at [968, 266] on link "Docs & Files" at bounding box center [991, 271] width 92 height 33
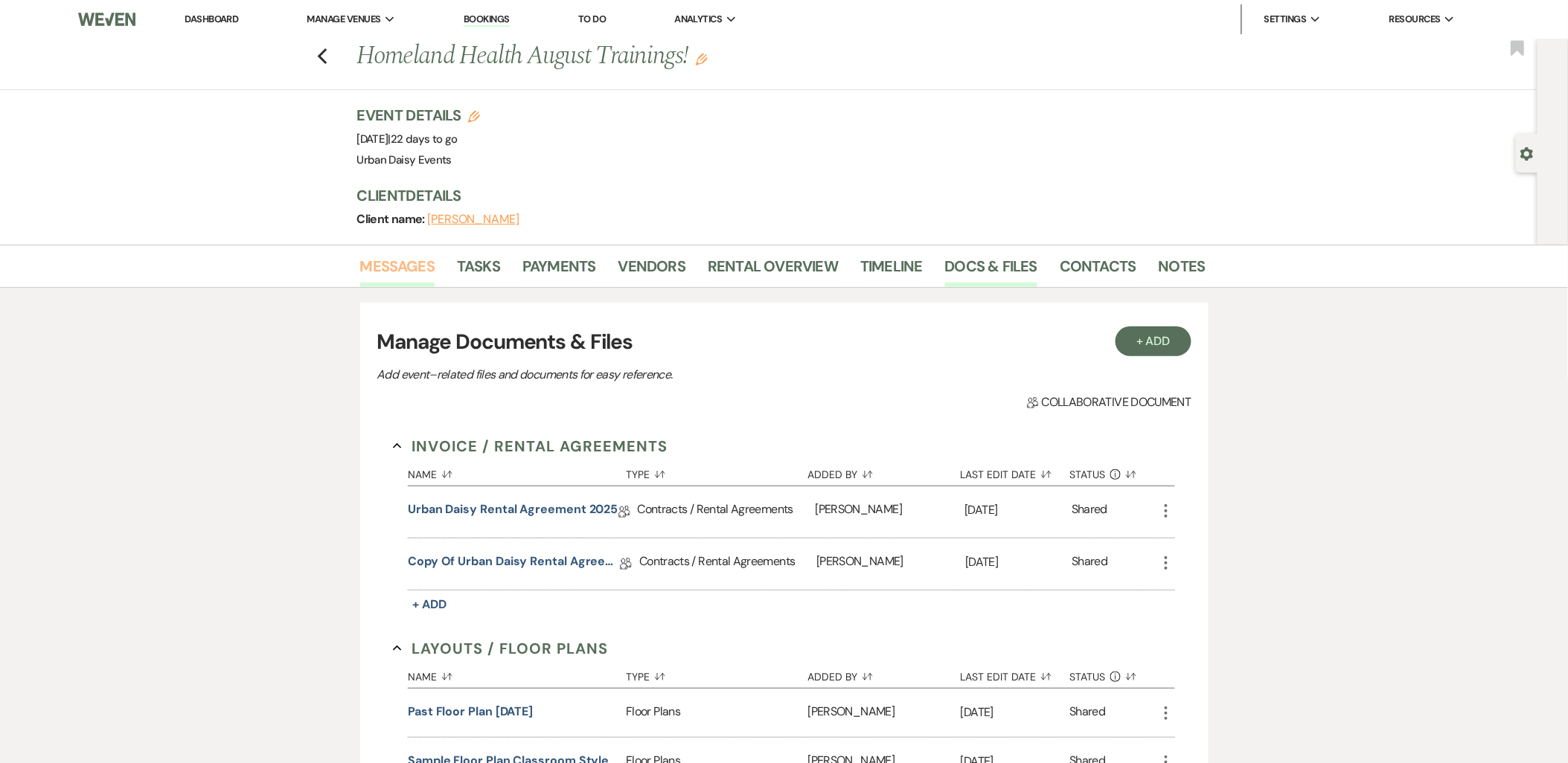
click at [428, 268] on link "Messages" at bounding box center [397, 271] width 75 height 33
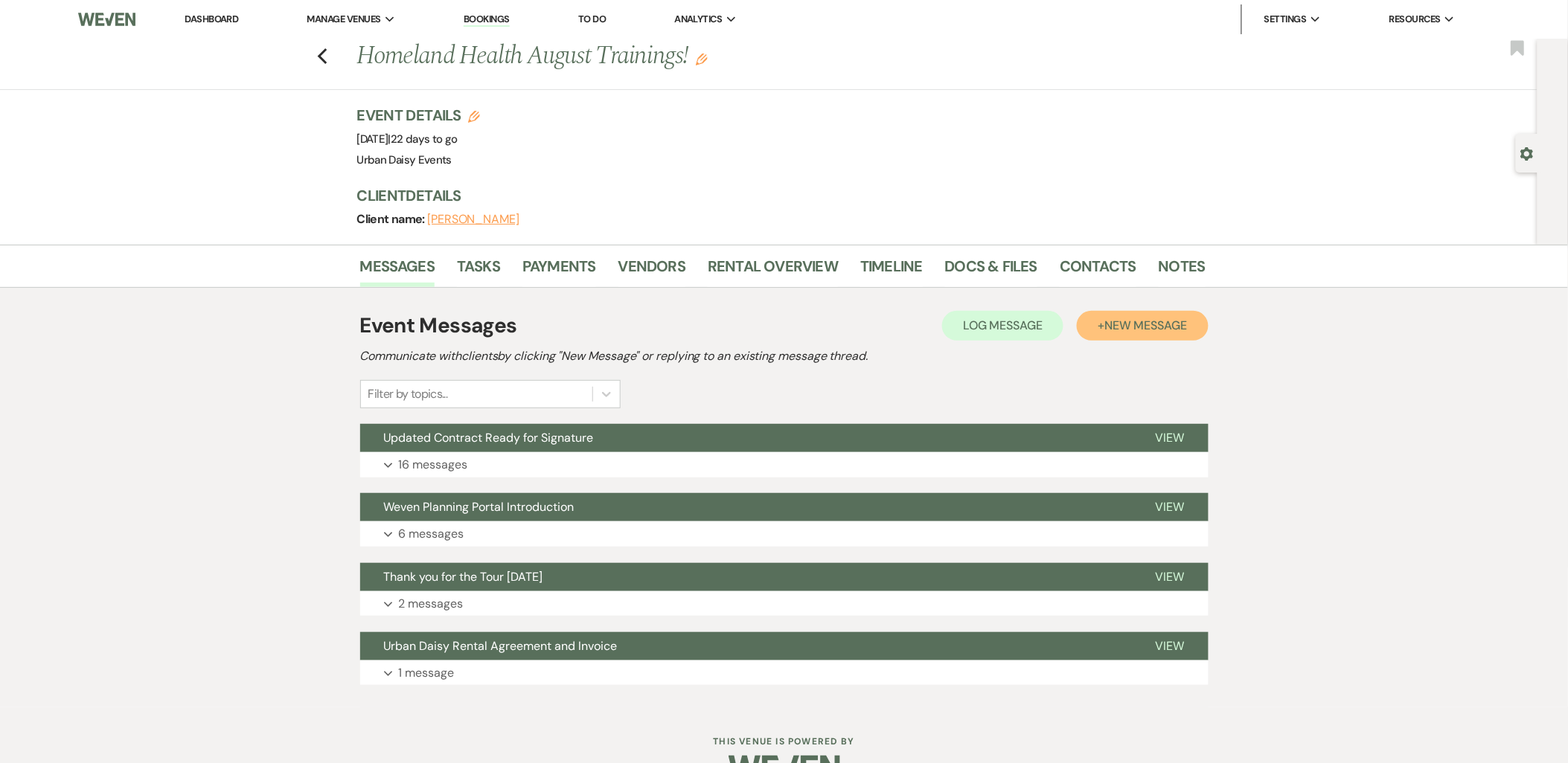
click at [1105, 334] on button "+ New Message" at bounding box center [1142, 326] width 131 height 30
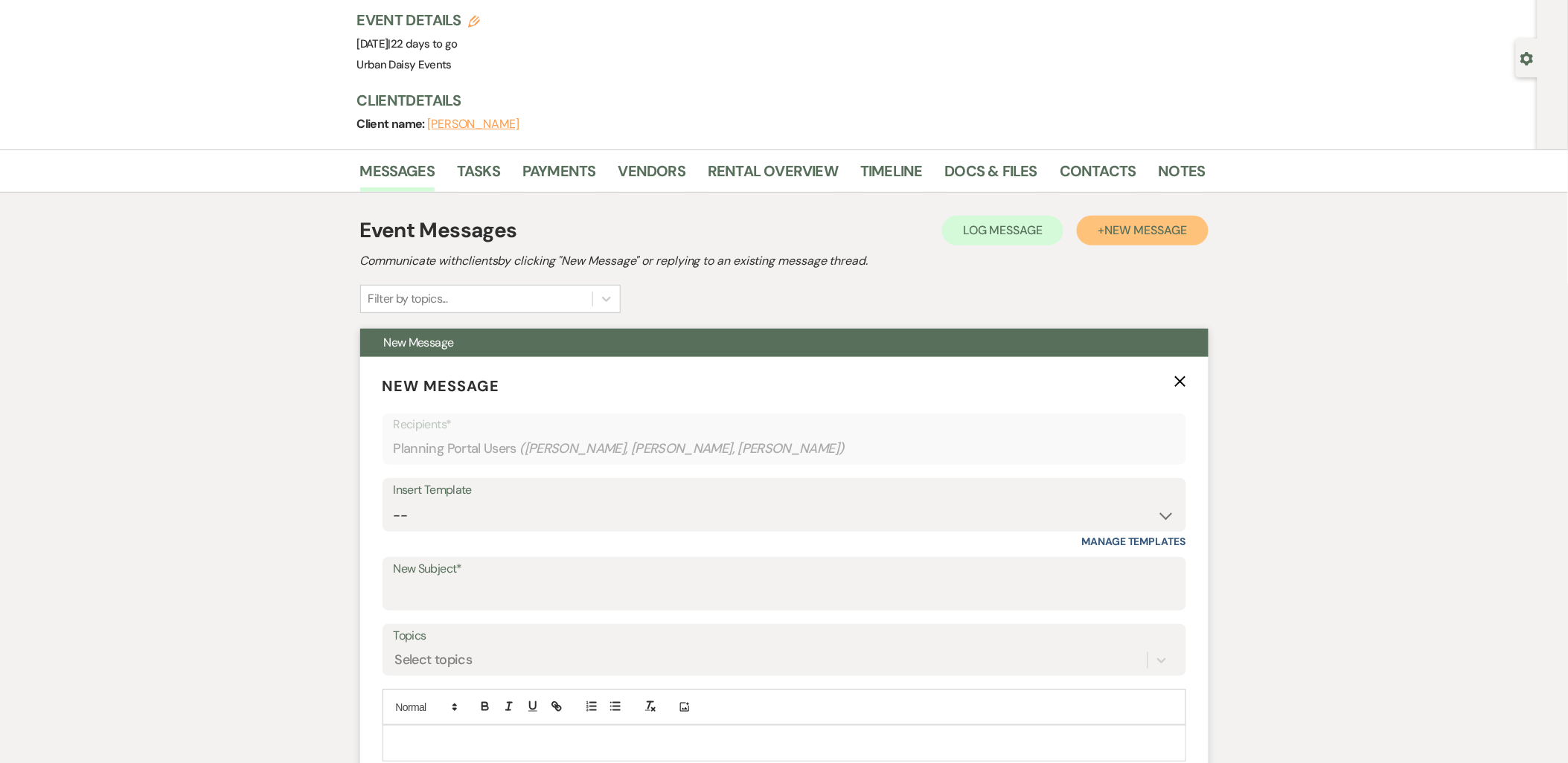
scroll to position [247, 0]
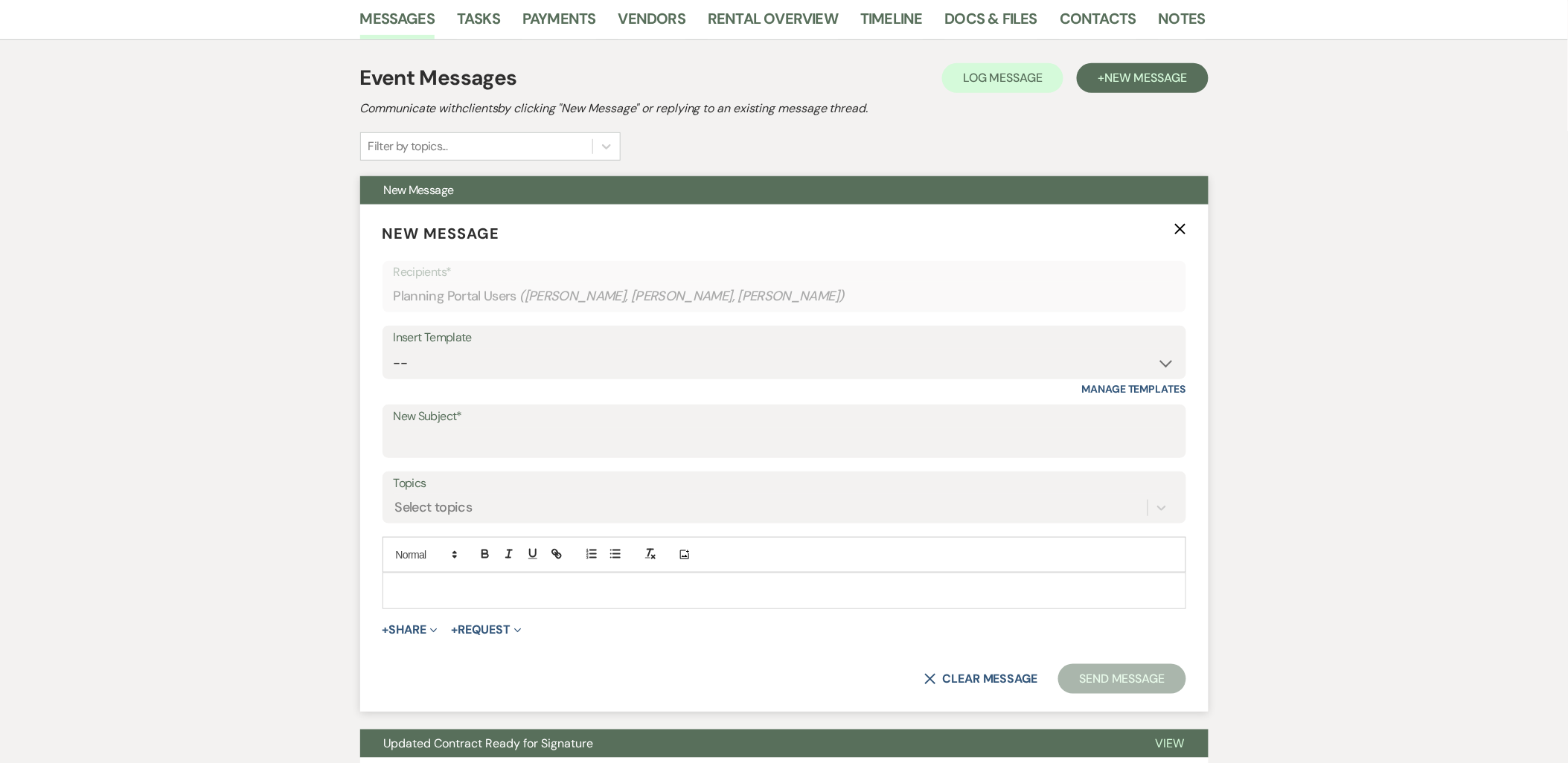
click at [504, 586] on p at bounding box center [784, 591] width 780 height 17
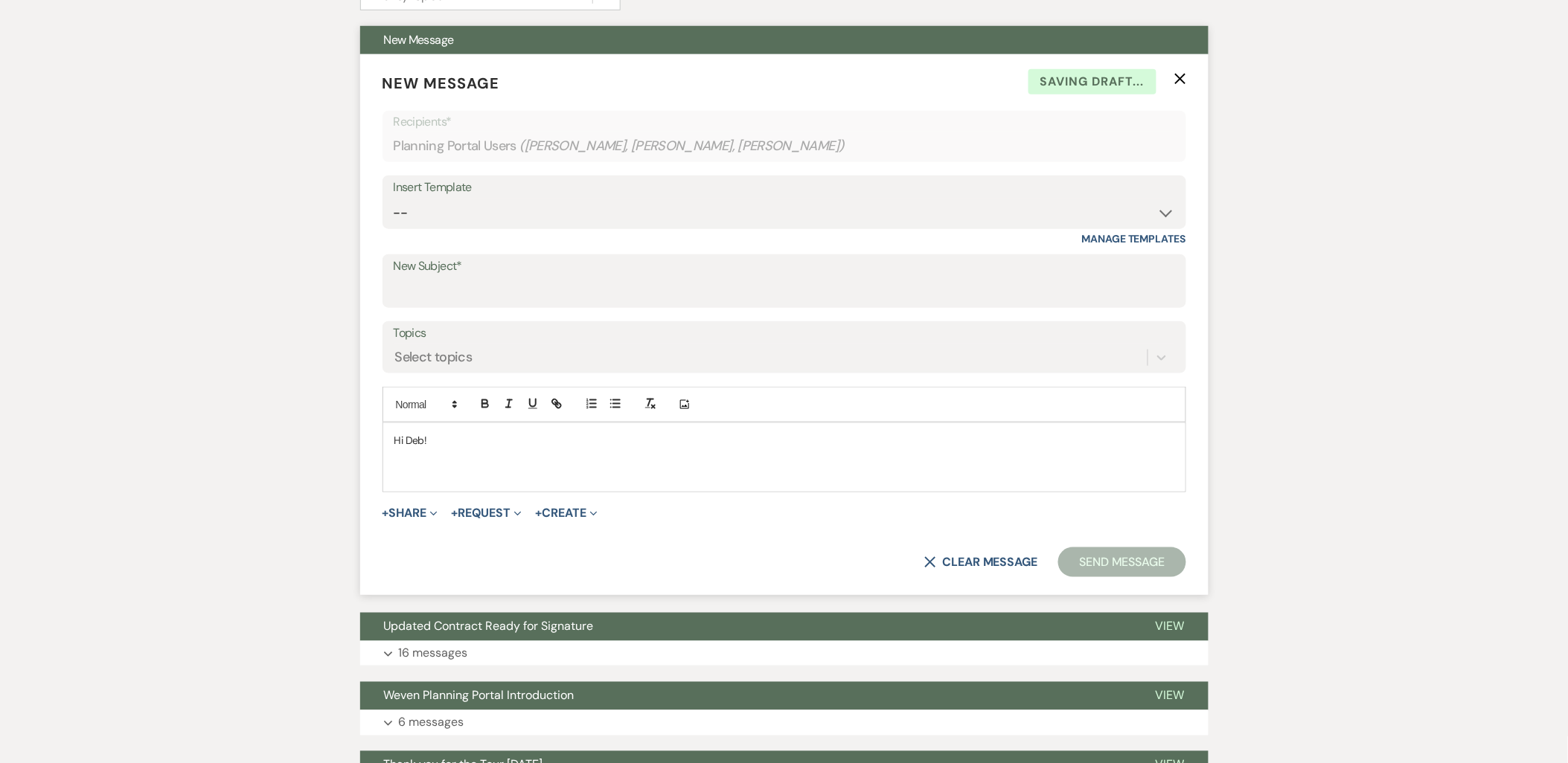
scroll to position [413, 0]
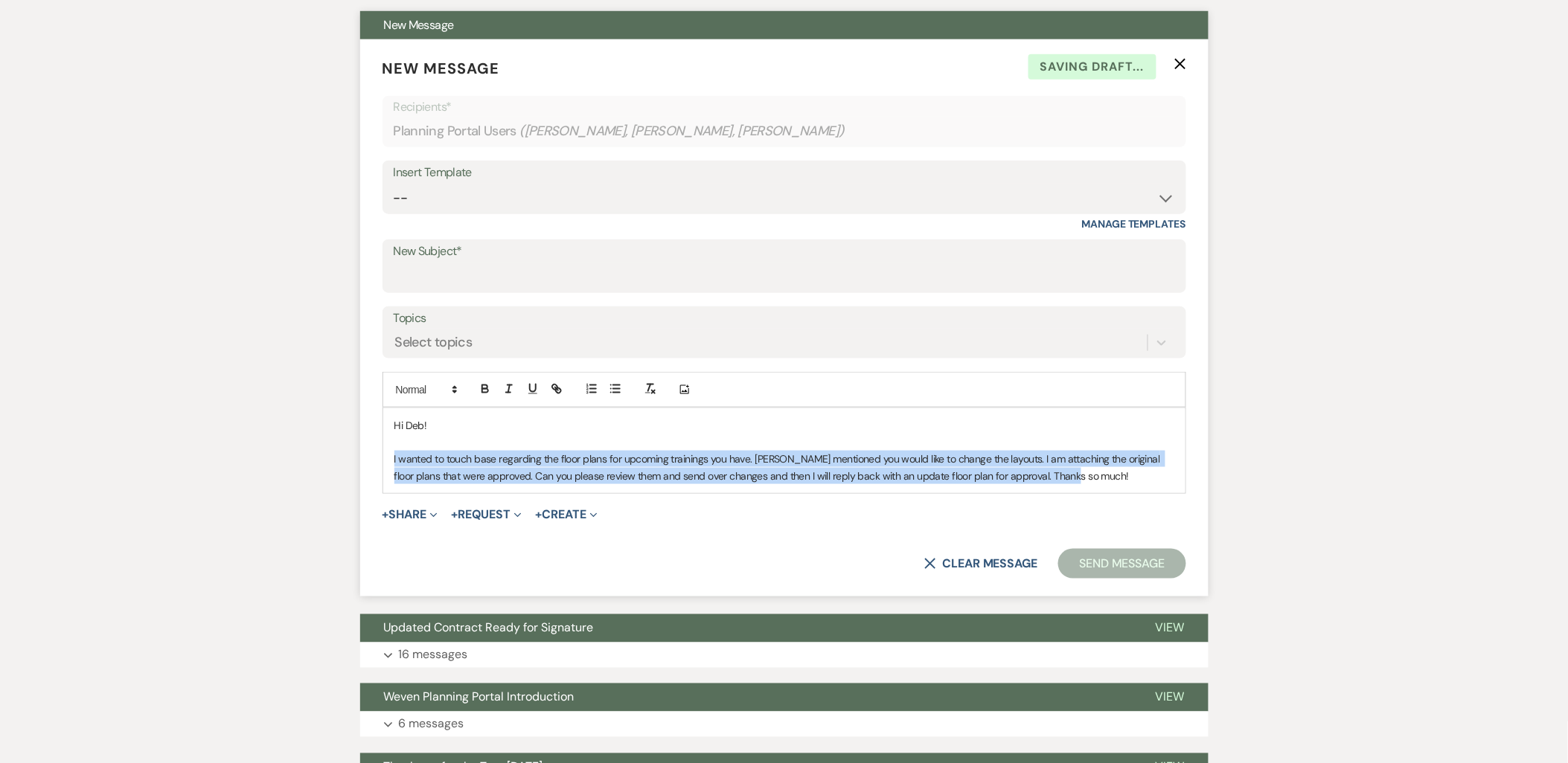
drag, startPoint x: 1074, startPoint y: 478, endPoint x: 381, endPoint y: 463, distance: 693.2
click at [381, 463] on form "New Message X Saving draft... Recipients* Planning Portal Users ( [PERSON_NAME]…" at bounding box center [784, 318] width 848 height 557
copy p "I wanted to touch base regarding the floor plans for upcoming trainings you hav…"
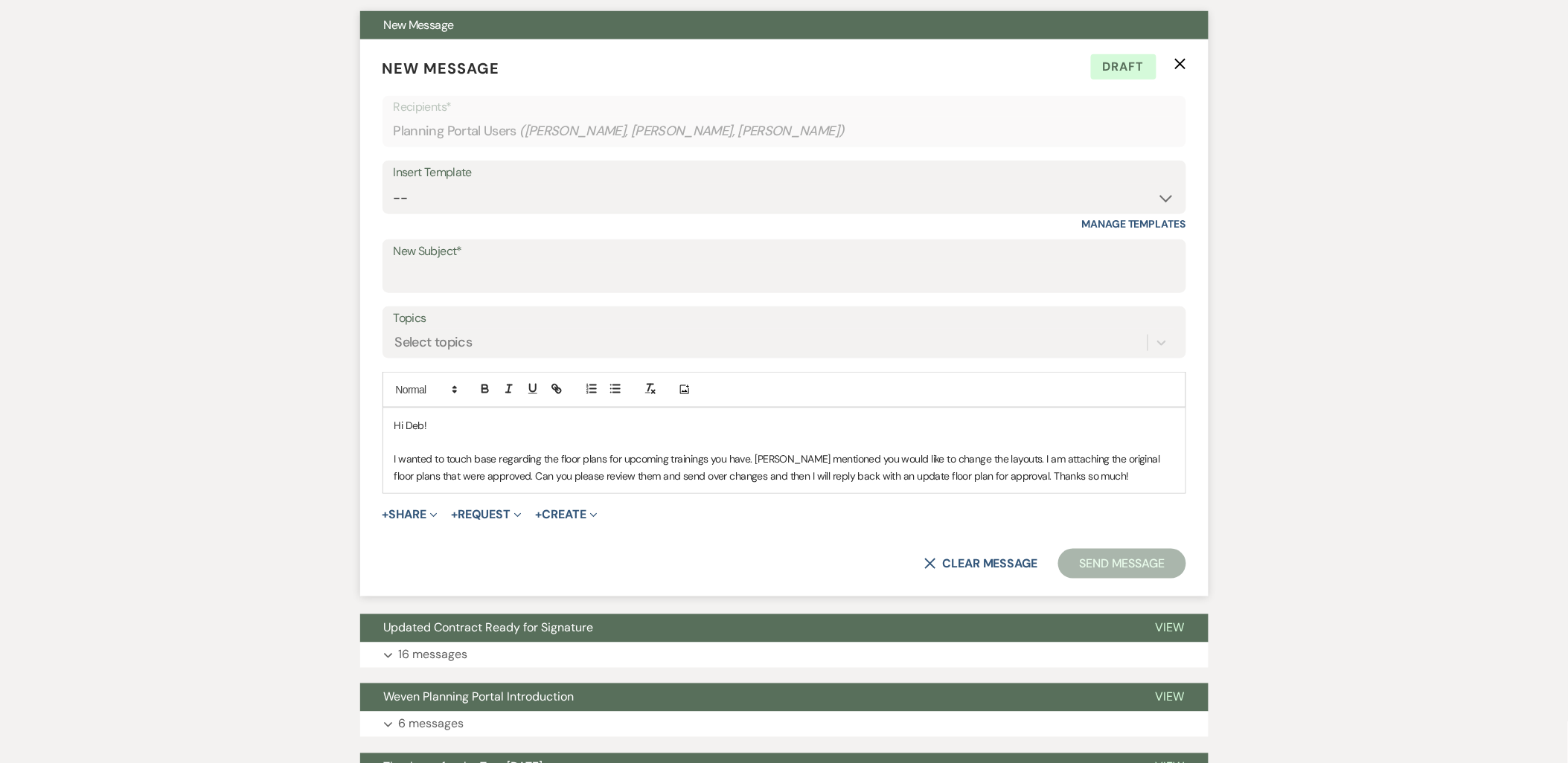
click at [598, 436] on p at bounding box center [784, 442] width 780 height 17
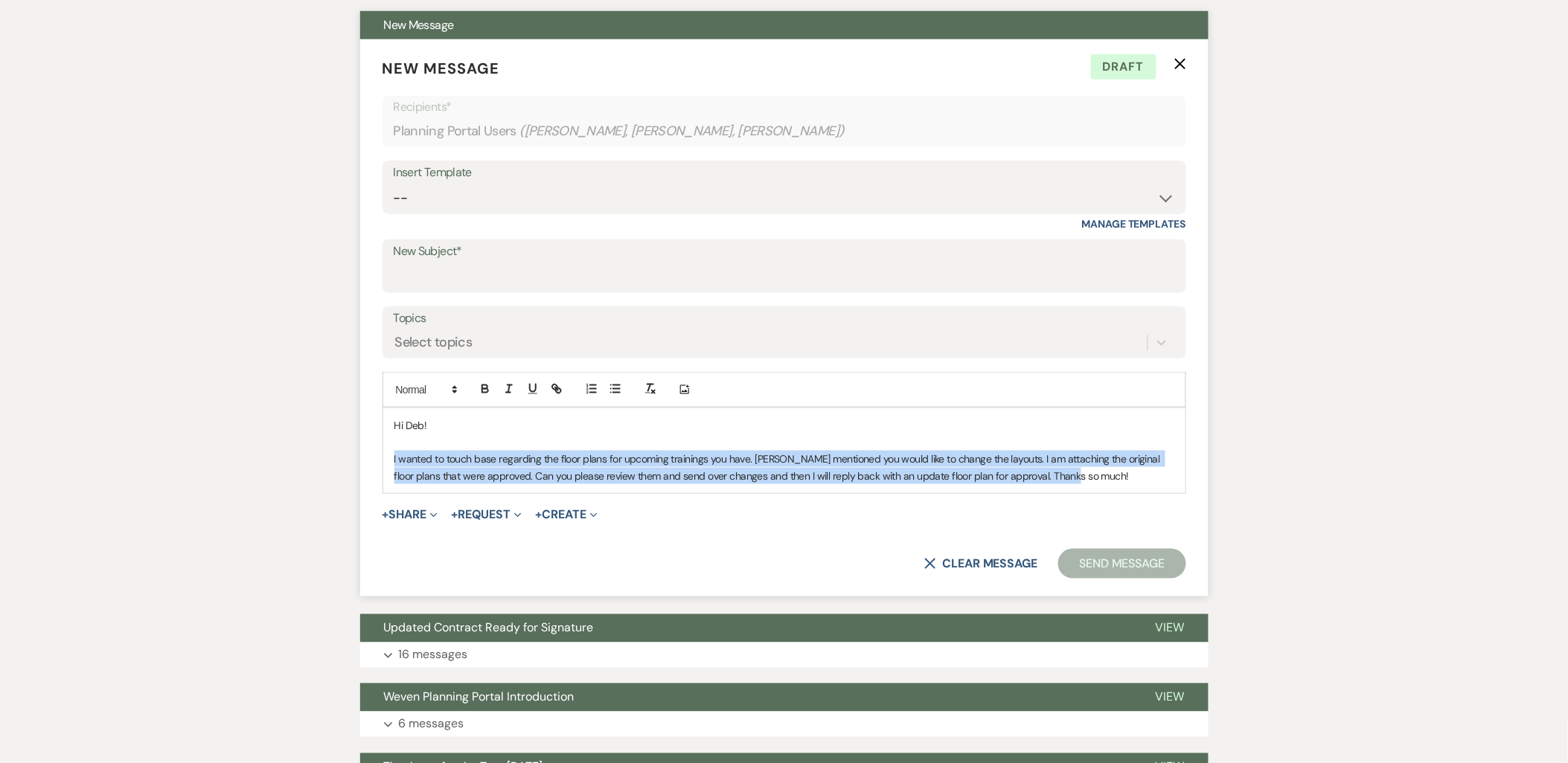
drag, startPoint x: 385, startPoint y: 459, endPoint x: 1144, endPoint y: 472, distance: 759.1
click at [1144, 472] on div "Hi Deb! I wanted to touch base regarding the floor plans for upcoming trainings…" at bounding box center [784, 450] width 802 height 84
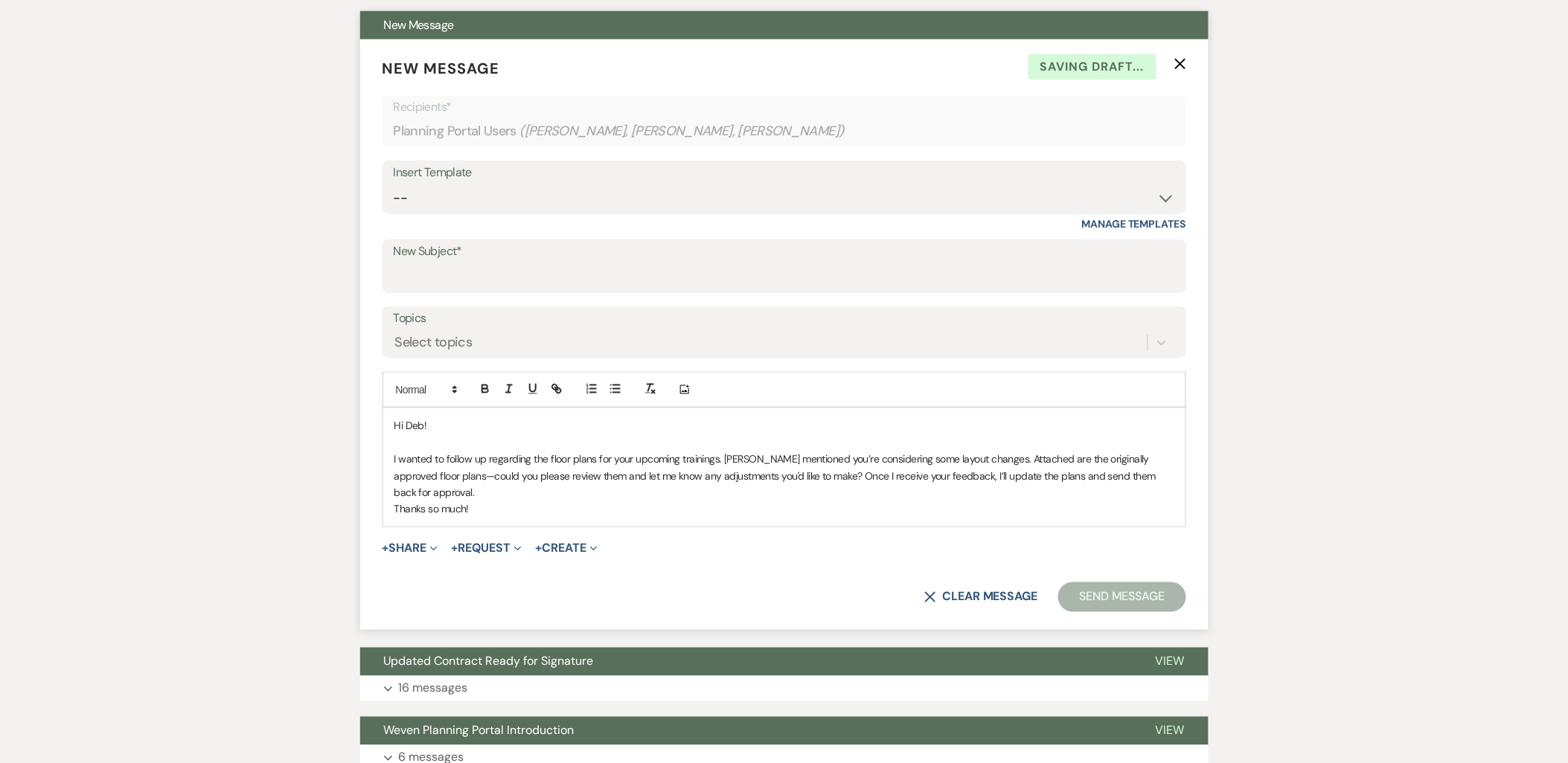
click at [1172, 477] on p "I wanted to follow up regarding the floor plans for your upcoming trainings. Am…" at bounding box center [784, 476] width 780 height 50
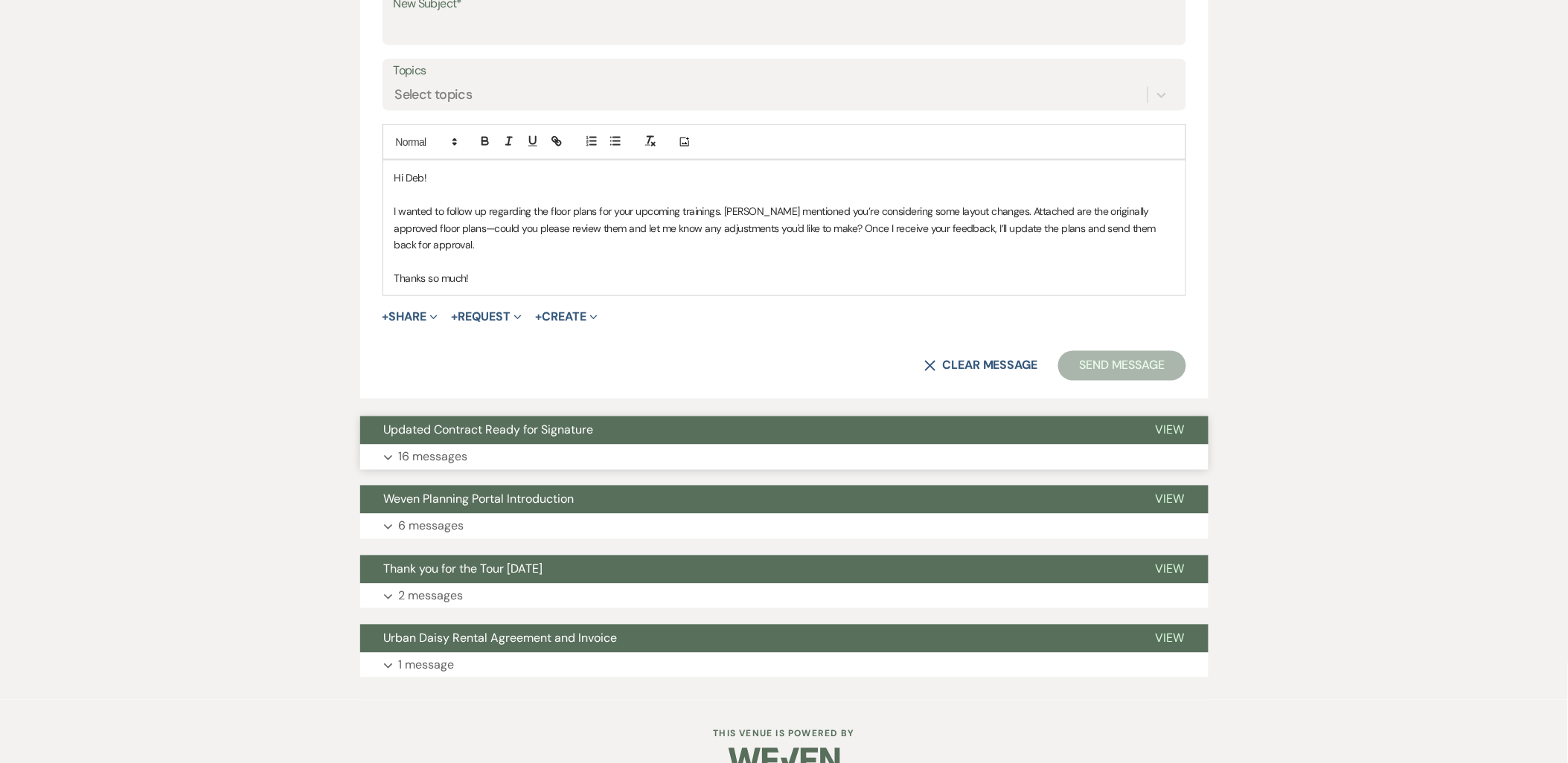
click at [443, 448] on p "16 messages" at bounding box center [433, 457] width 69 height 19
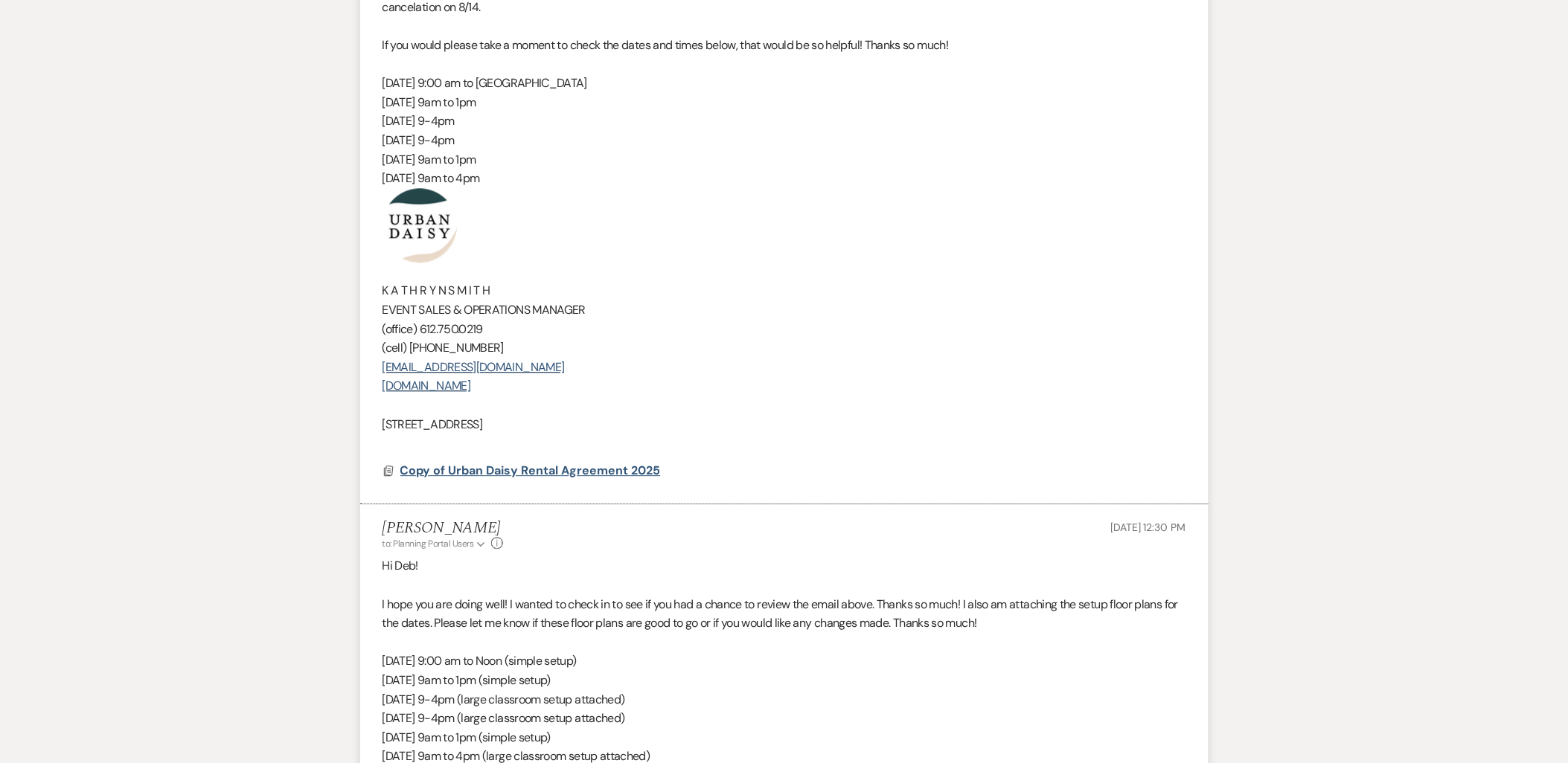
scroll to position [1239, 0]
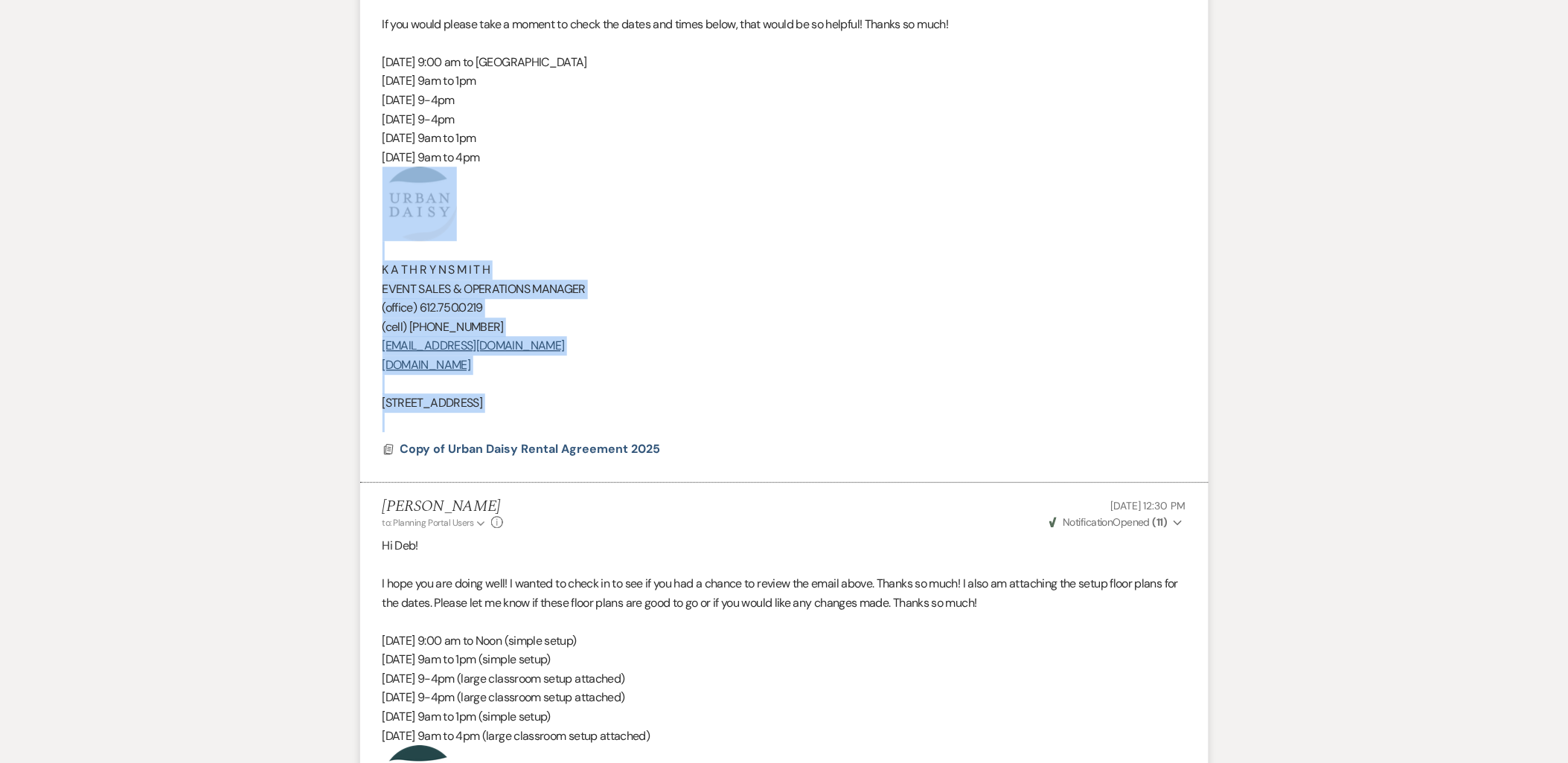
drag, startPoint x: 685, startPoint y: 395, endPoint x: 311, endPoint y: 219, distance: 413.3
copy div "K A T H R Y N S M I T H EVENT SALES & OPERATIONS MANAGER (office) 612.750.0219 …"
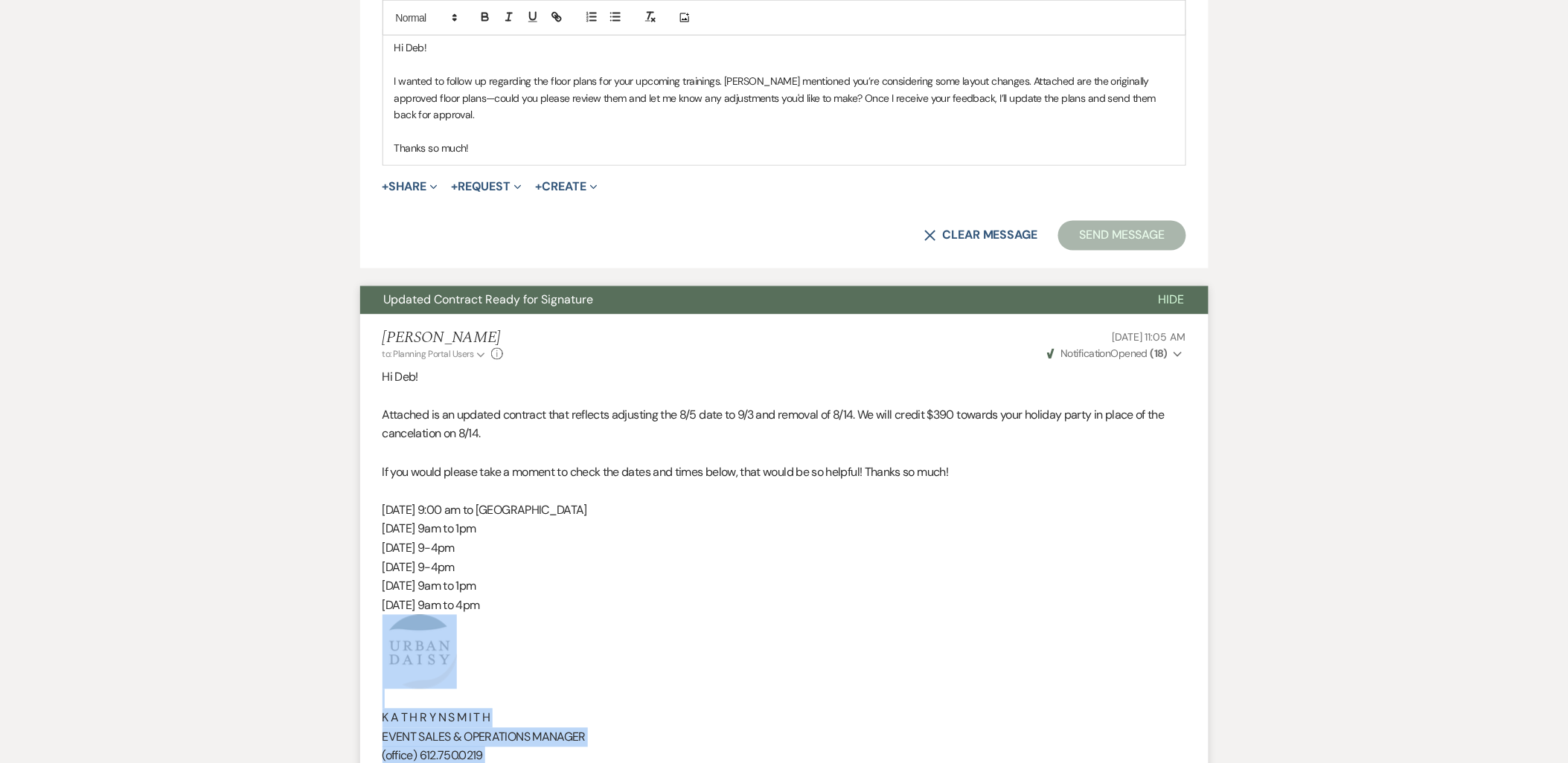
scroll to position [744, 0]
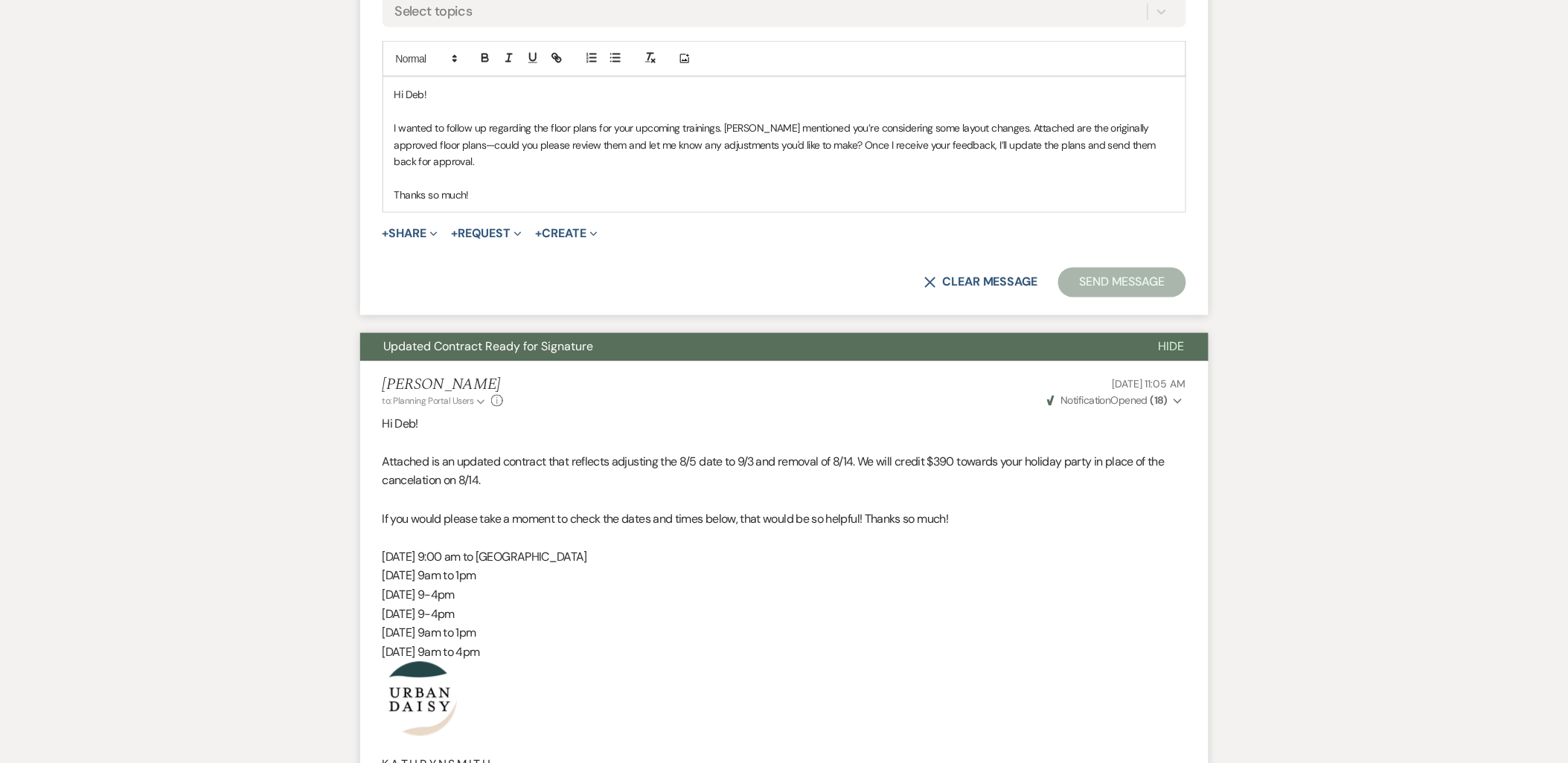
click at [555, 188] on div "Hi Deb! I wanted to follow up regarding the floor plans for your upcoming train…" at bounding box center [784, 145] width 802 height 135
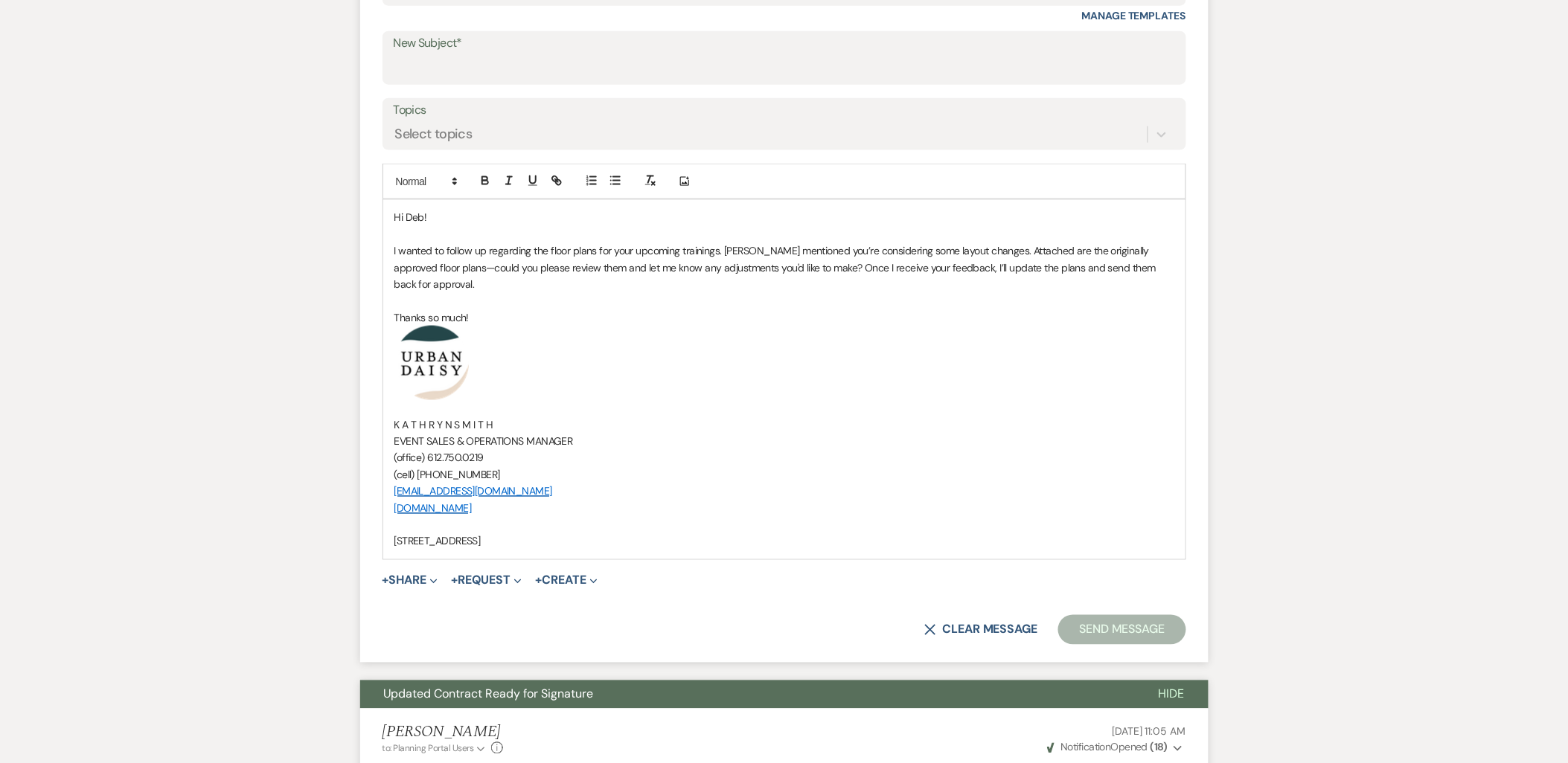
scroll to position [496, 0]
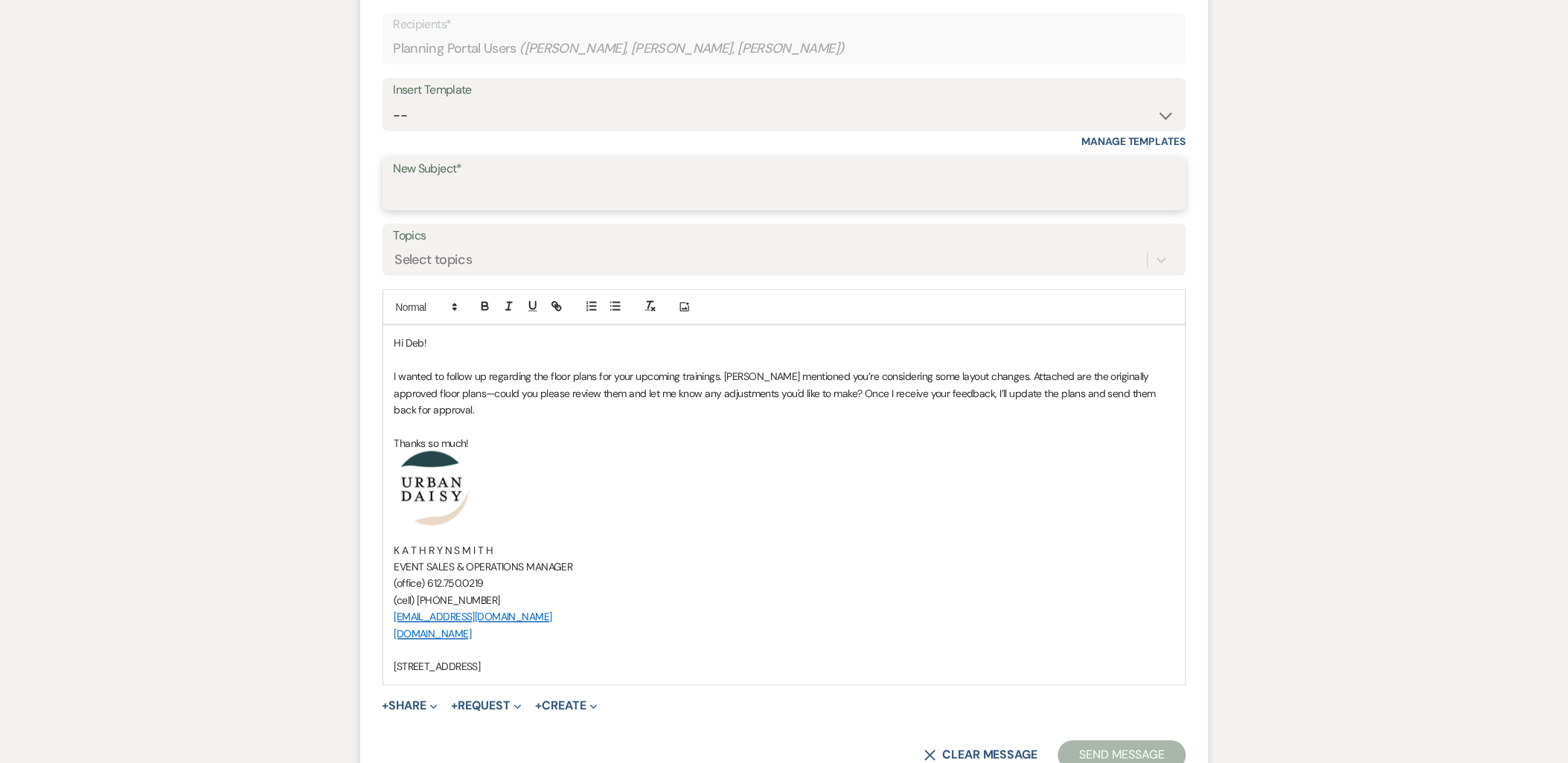
click at [479, 180] on input "New Subject*" at bounding box center [784, 194] width 781 height 29
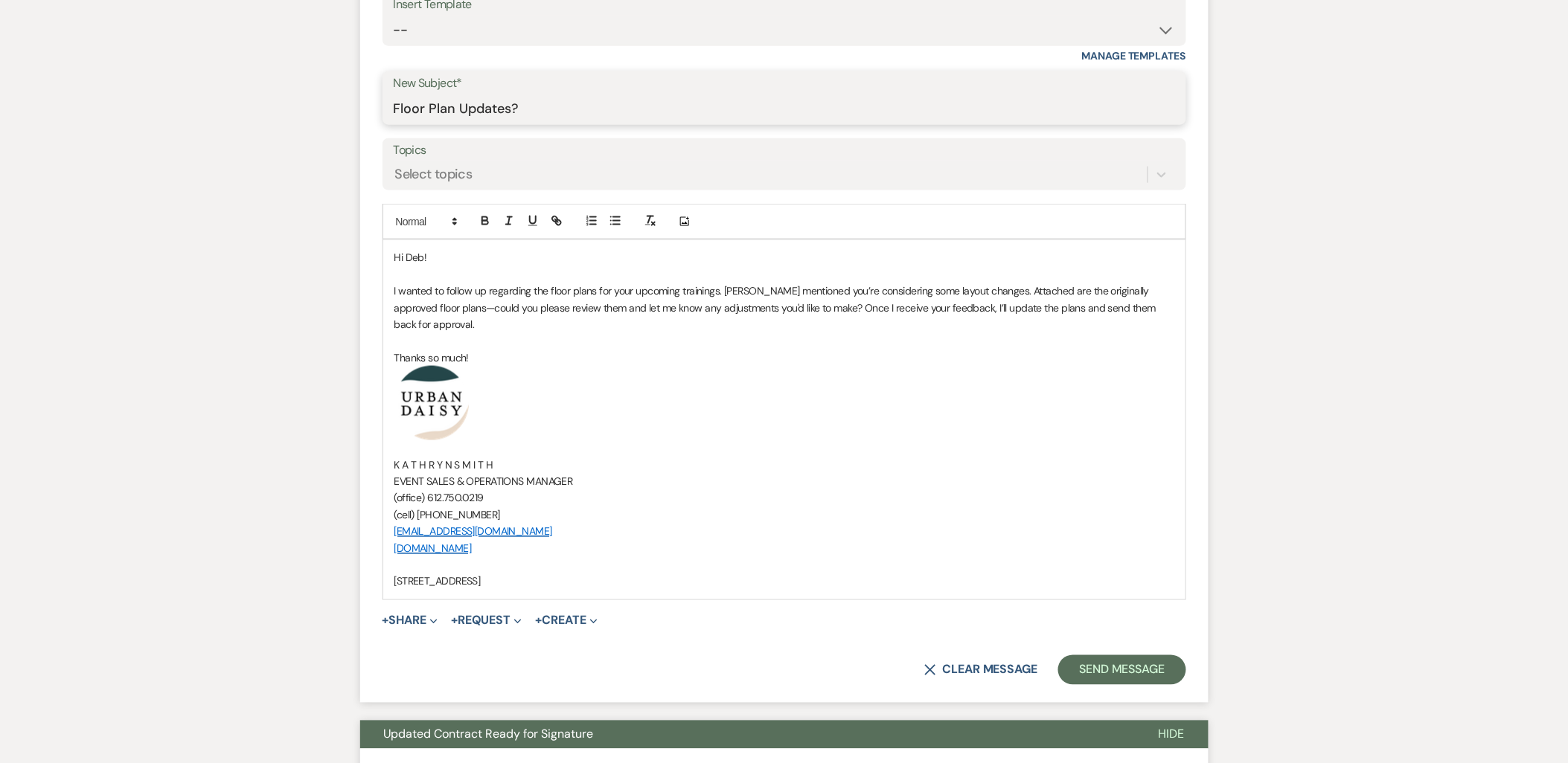
scroll to position [661, 0]
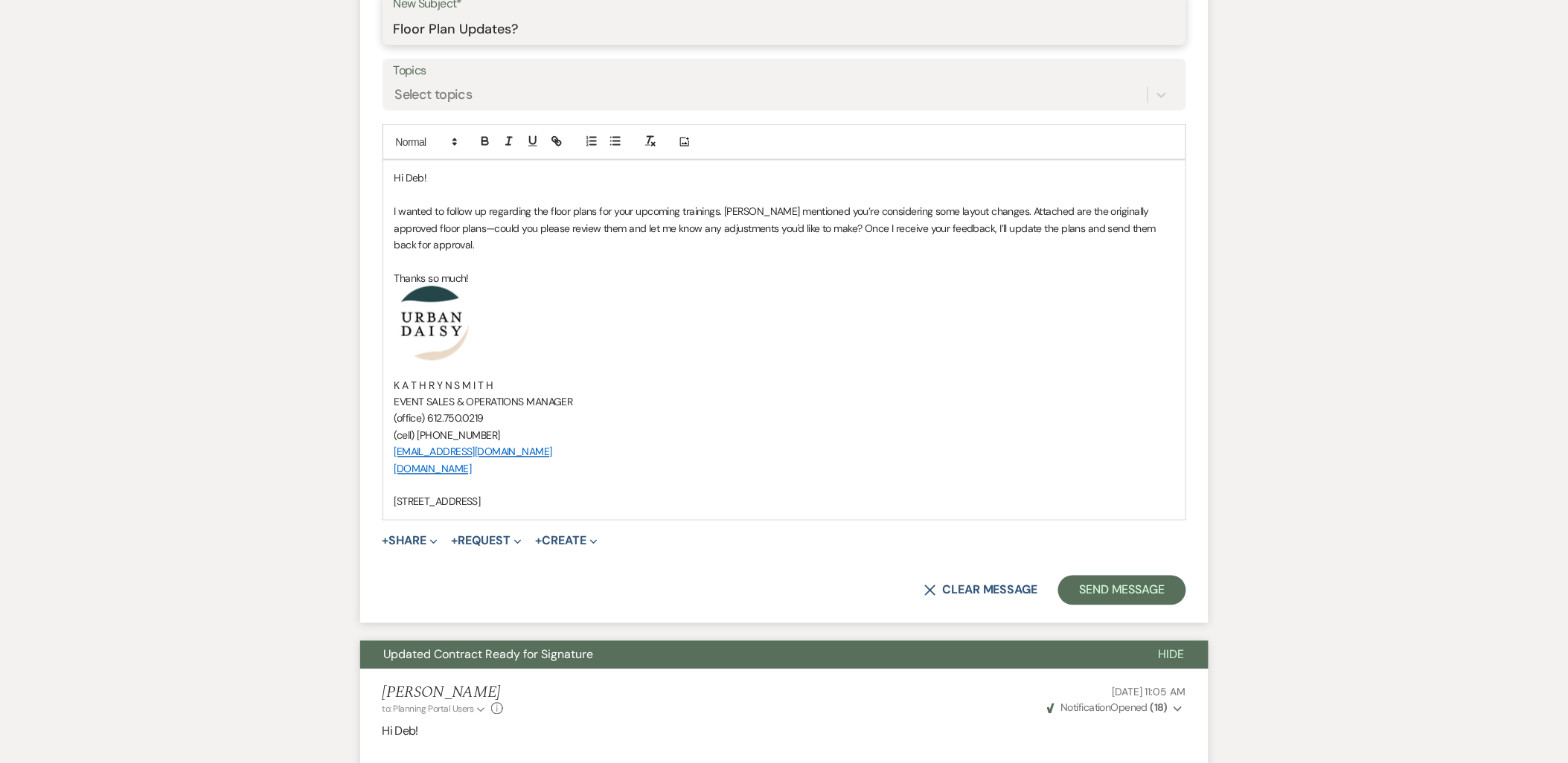
type input "Floor Plan Updates?"
click at [402, 513] on form "New Message X Saving draft... Recipients* Planning Portal Users ( Debra Hommer,…" at bounding box center [784, 207] width 848 height 832
click at [406, 536] on button "+ Share Expand" at bounding box center [410, 542] width 56 height 12
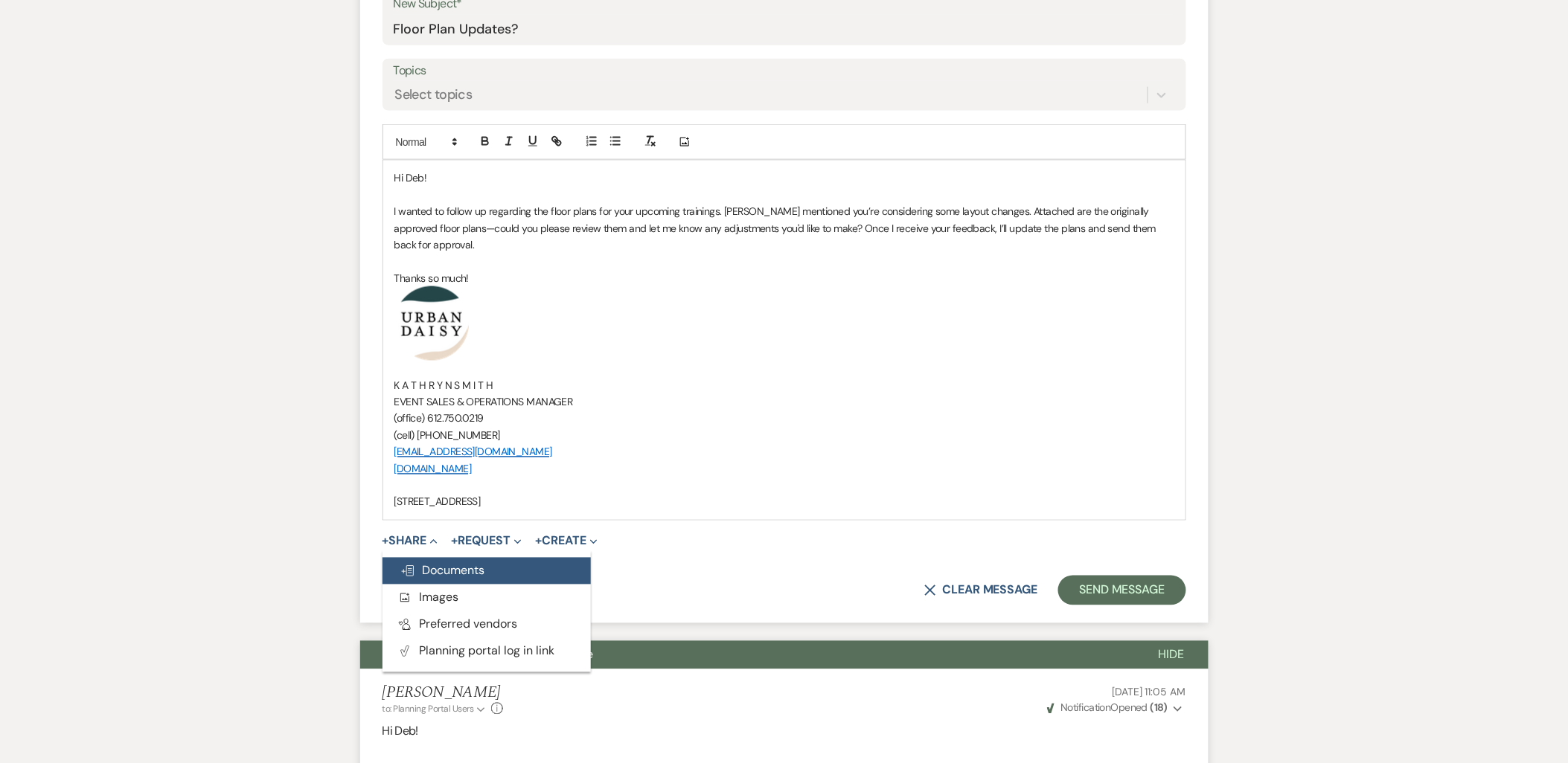
click at [410, 564] on span "Doc Upload Documents" at bounding box center [443, 571] width 84 height 16
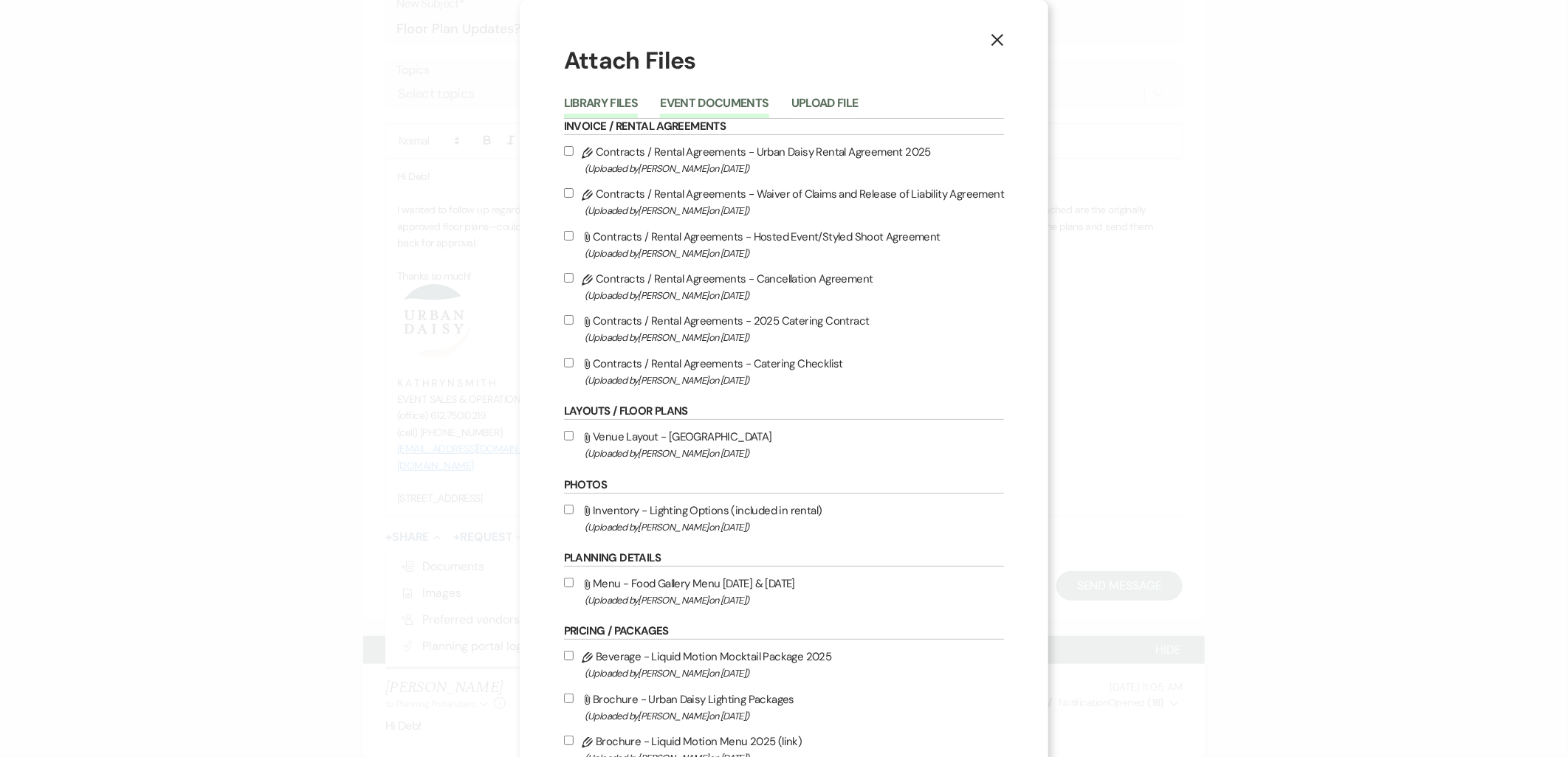
click at [724, 104] on button "Event Documents" at bounding box center [715, 108] width 109 height 21
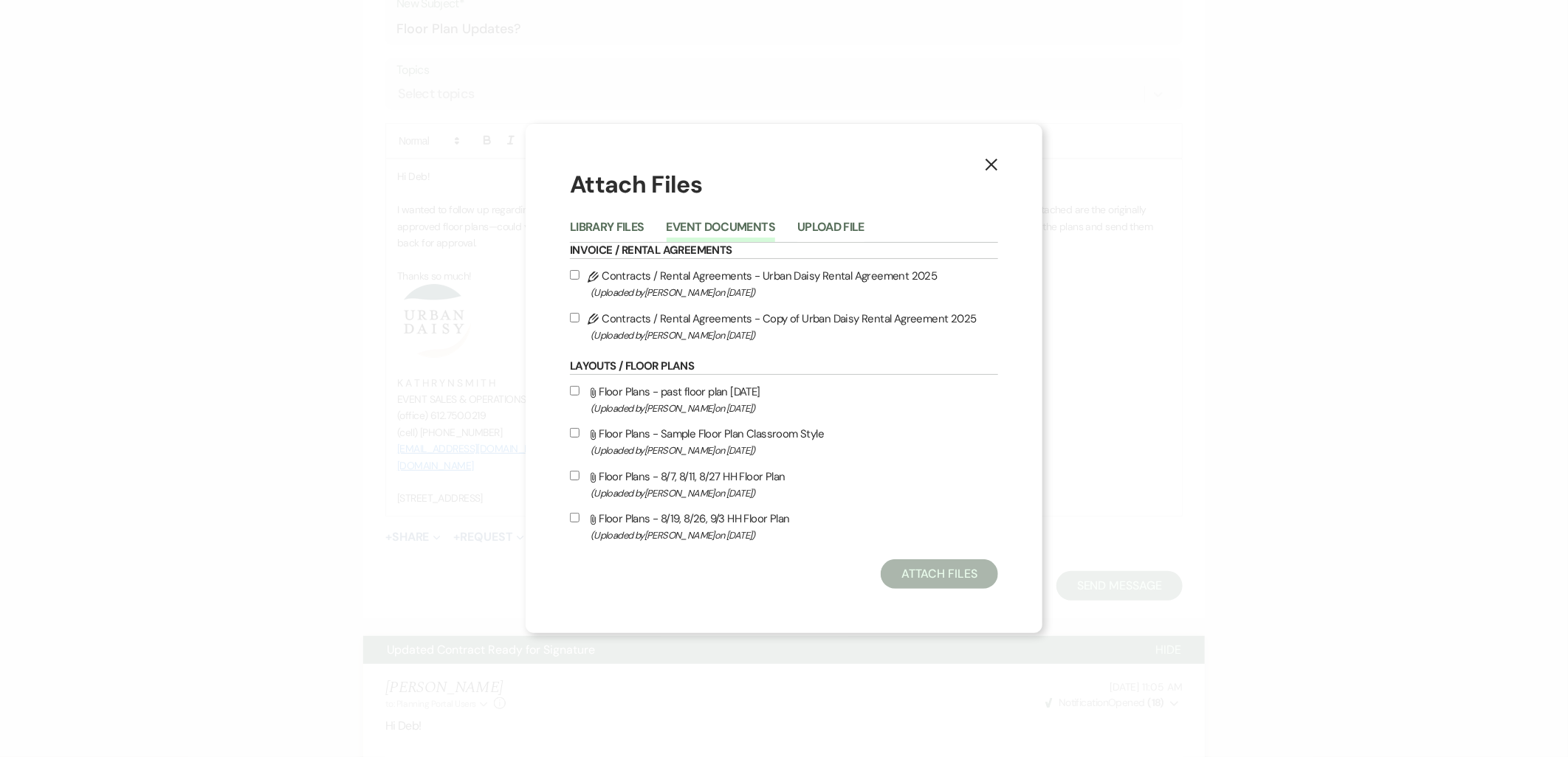
click at [641, 519] on label "Attach File Floor Plans - 8/19, 8/26, 9/3 HH Floor Plan (Uploaded by Kathryn Be…" at bounding box center [783, 526] width 428 height 35
click at [580, 519] on input "Attach File Floor Plans - 8/19, 8/26, 9/3 HH Floor Plan (Uploaded by Kathryn Be…" at bounding box center [574, 518] width 10 height 10
checkbox input "true"
drag, startPoint x: 640, startPoint y: 484, endPoint x: 714, endPoint y: 499, distance: 75.5
click at [639, 485] on span "(Uploaded by Kathryn Beckett on Jul 31st, 2025 )" at bounding box center [794, 493] width 408 height 17
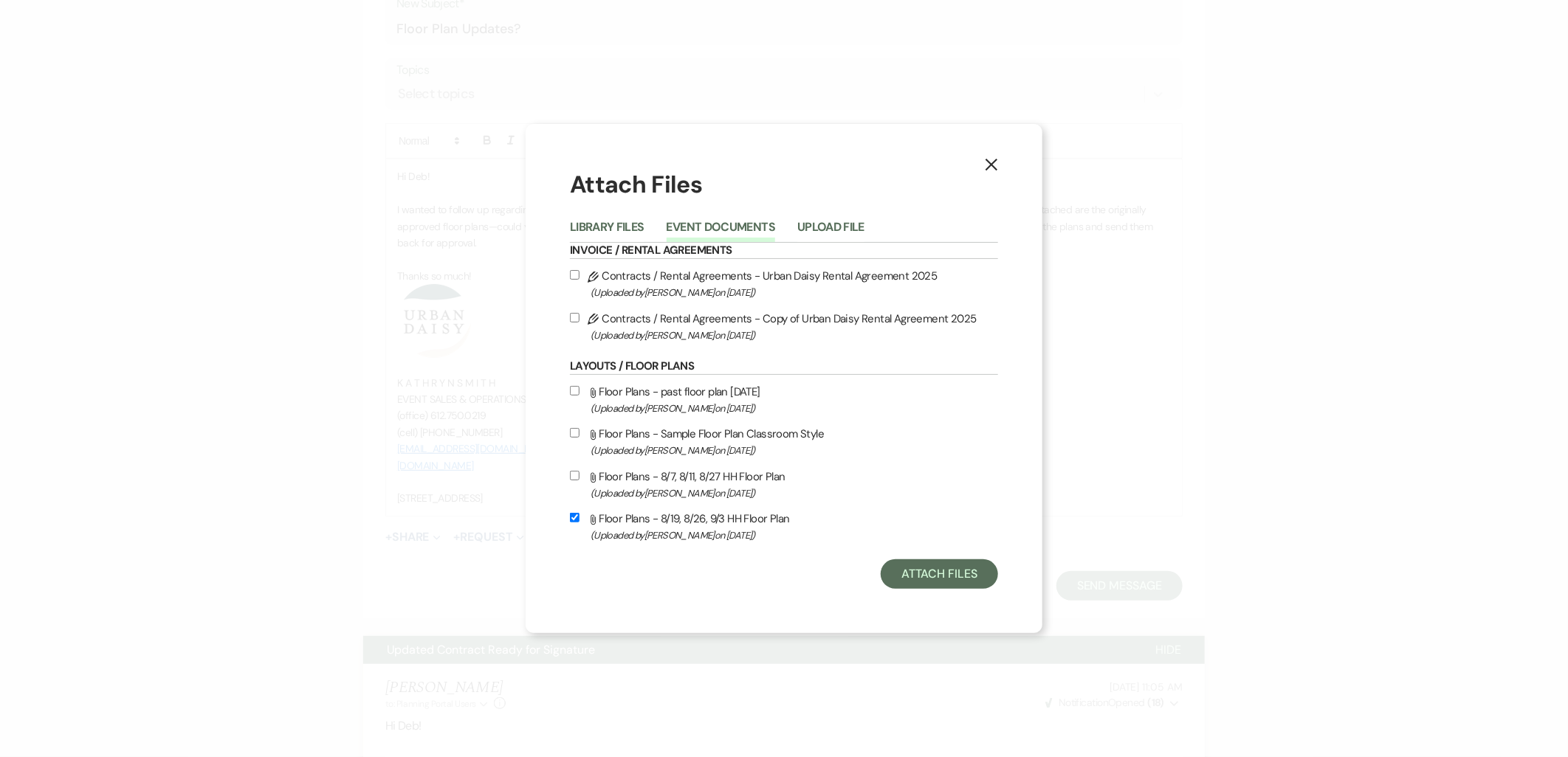
click at [580, 480] on input "Attach File Floor Plans - 8/7, 8/11, 8/27 HH Floor Plan (Uploaded by Kathryn Be…" at bounding box center [574, 475] width 10 height 10
checkbox input "true"
click at [921, 567] on button "Attach Files" at bounding box center [940, 575] width 118 height 29
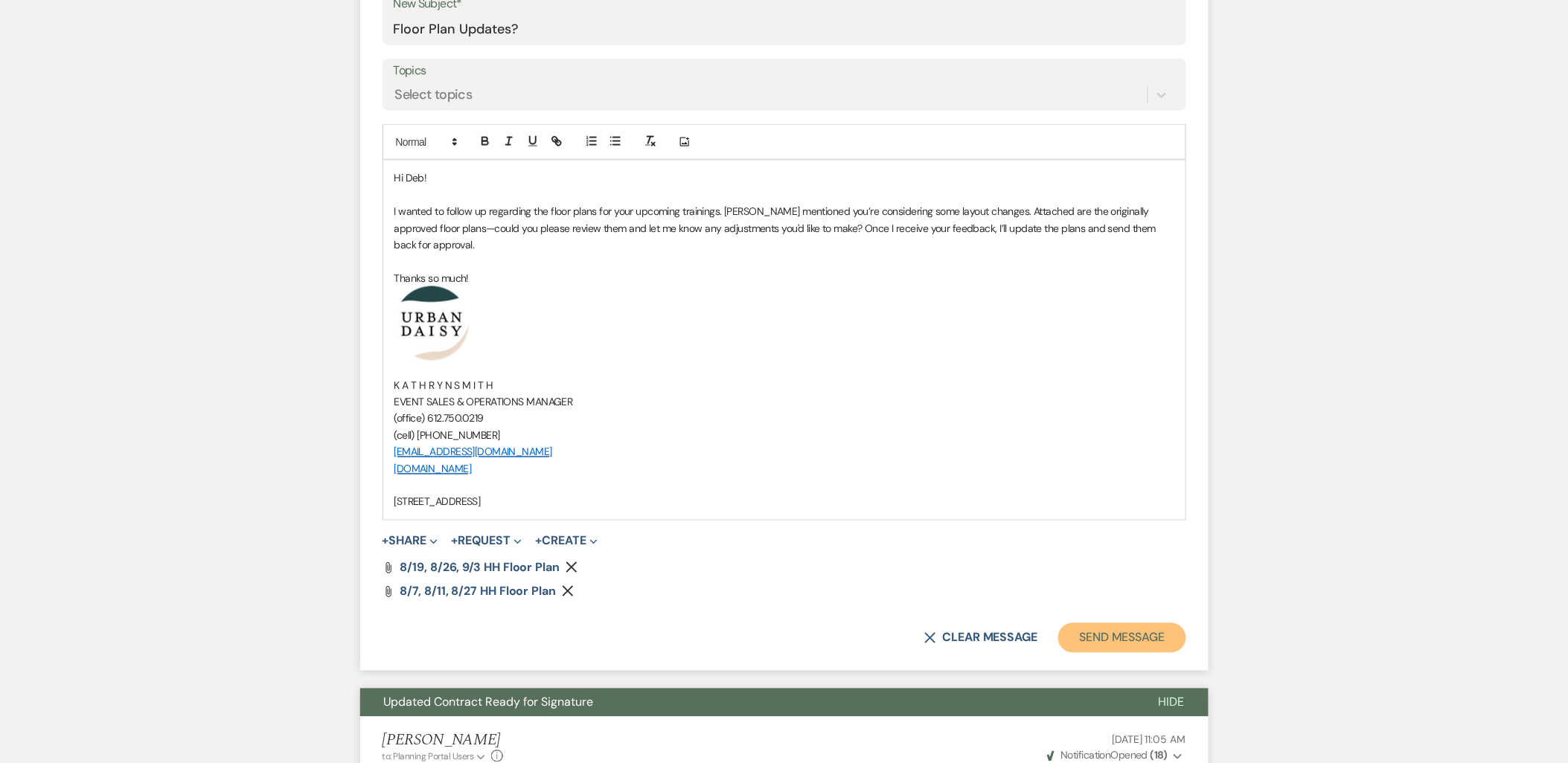
click at [1091, 624] on button "Send Message" at bounding box center [1122, 638] width 127 height 30
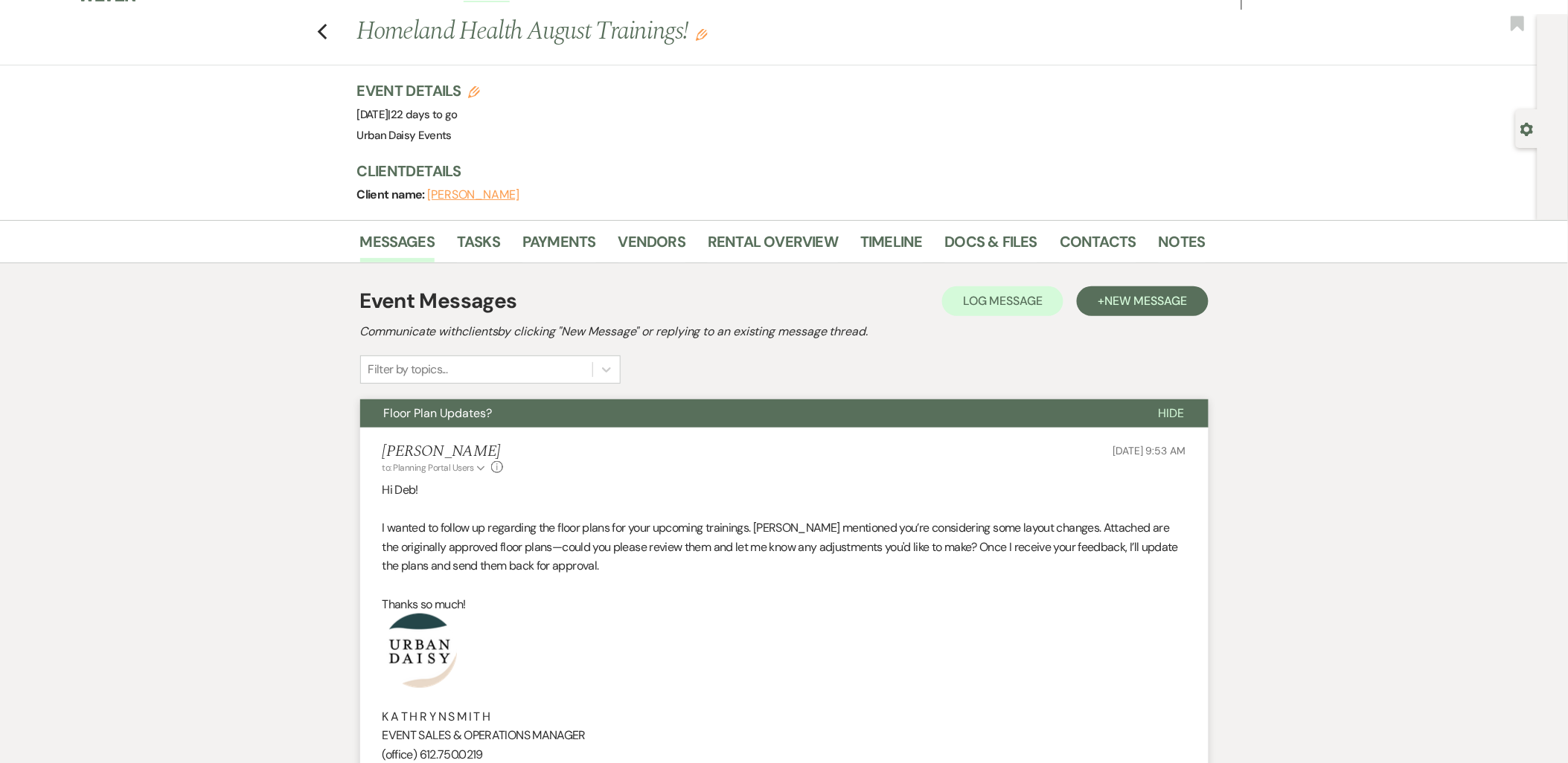
scroll to position [0, 0]
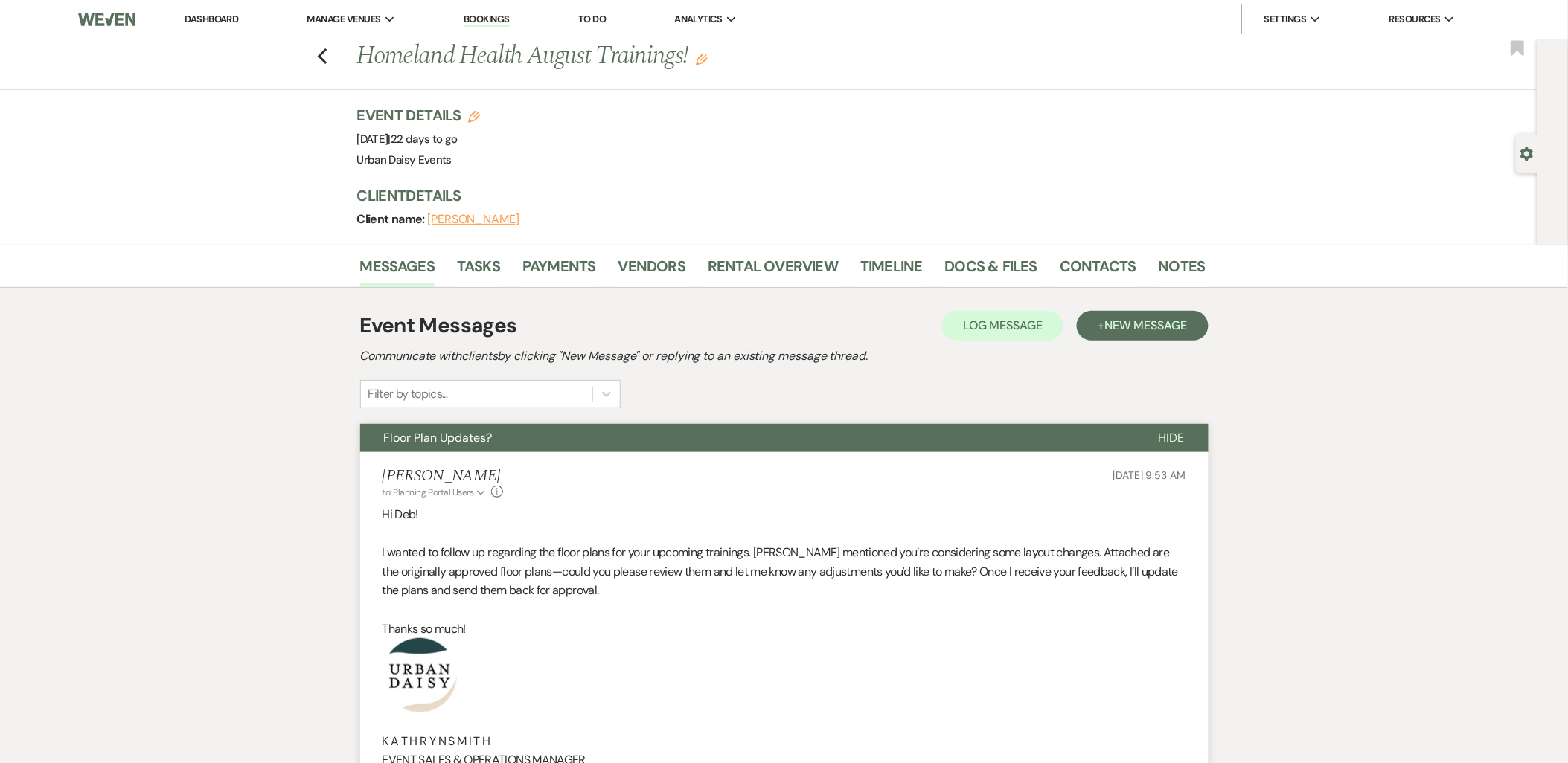
click at [181, 19] on li "Dashboard" at bounding box center [211, 19] width 69 height 30
click at [189, 15] on link "Dashboard" at bounding box center [212, 19] width 54 height 13
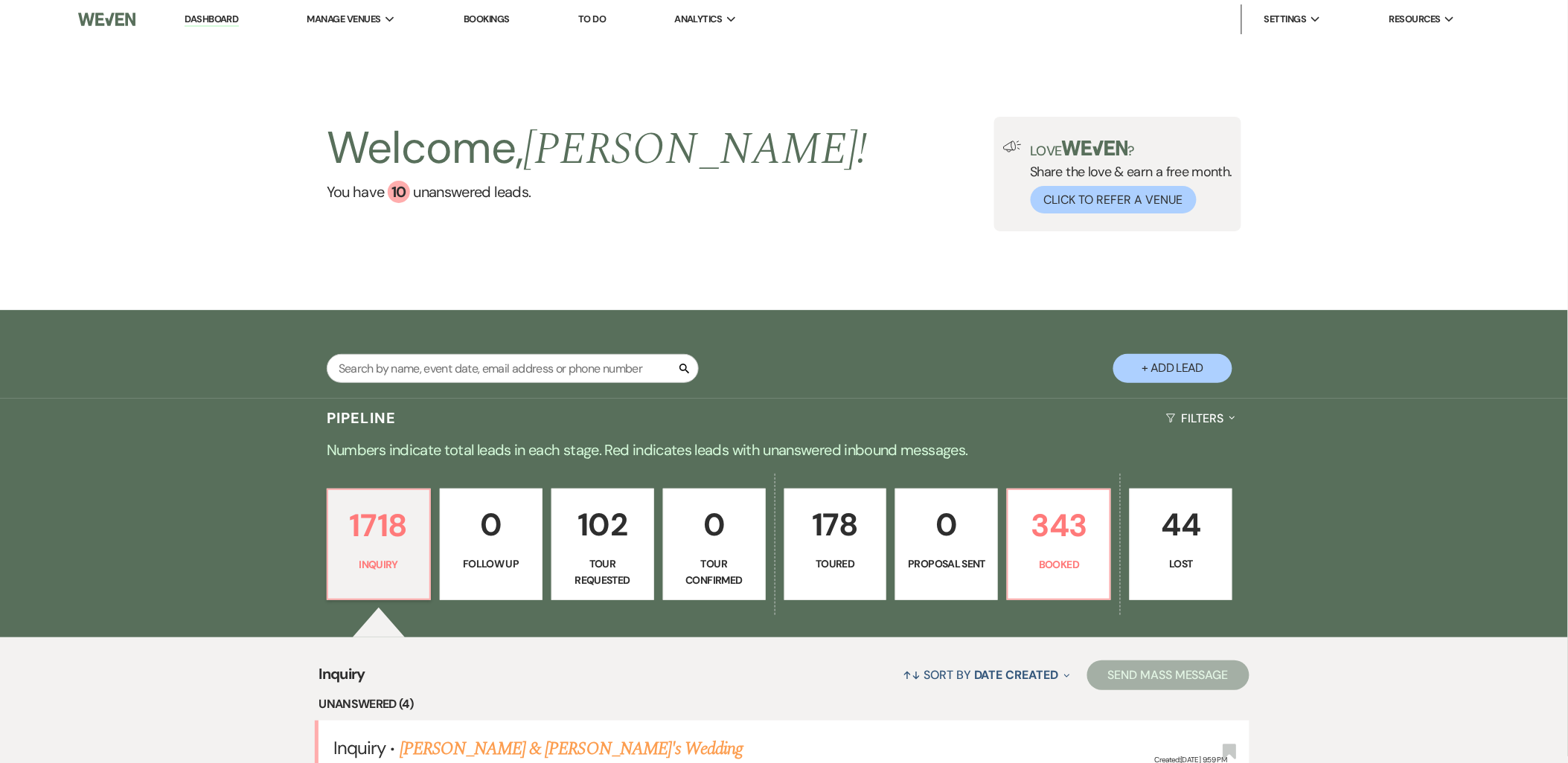
click at [367, 117] on h2 "Welcome, Kathryn !" at bounding box center [597, 148] width 541 height 64
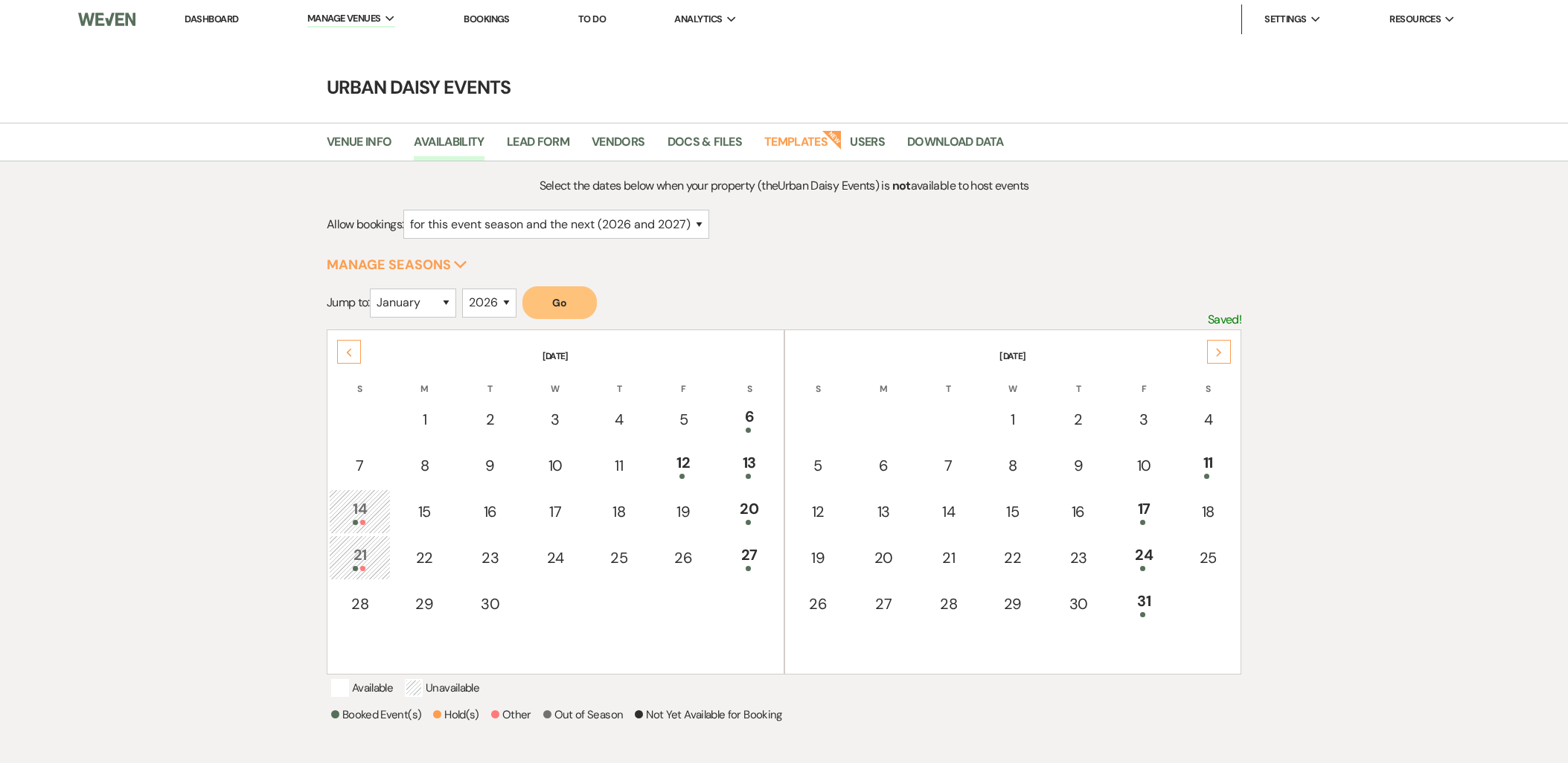
select select "2"
select select "2026"
click at [360, 40] on link "Urban Daisy Events" at bounding box center [382, 50] width 149 height 30
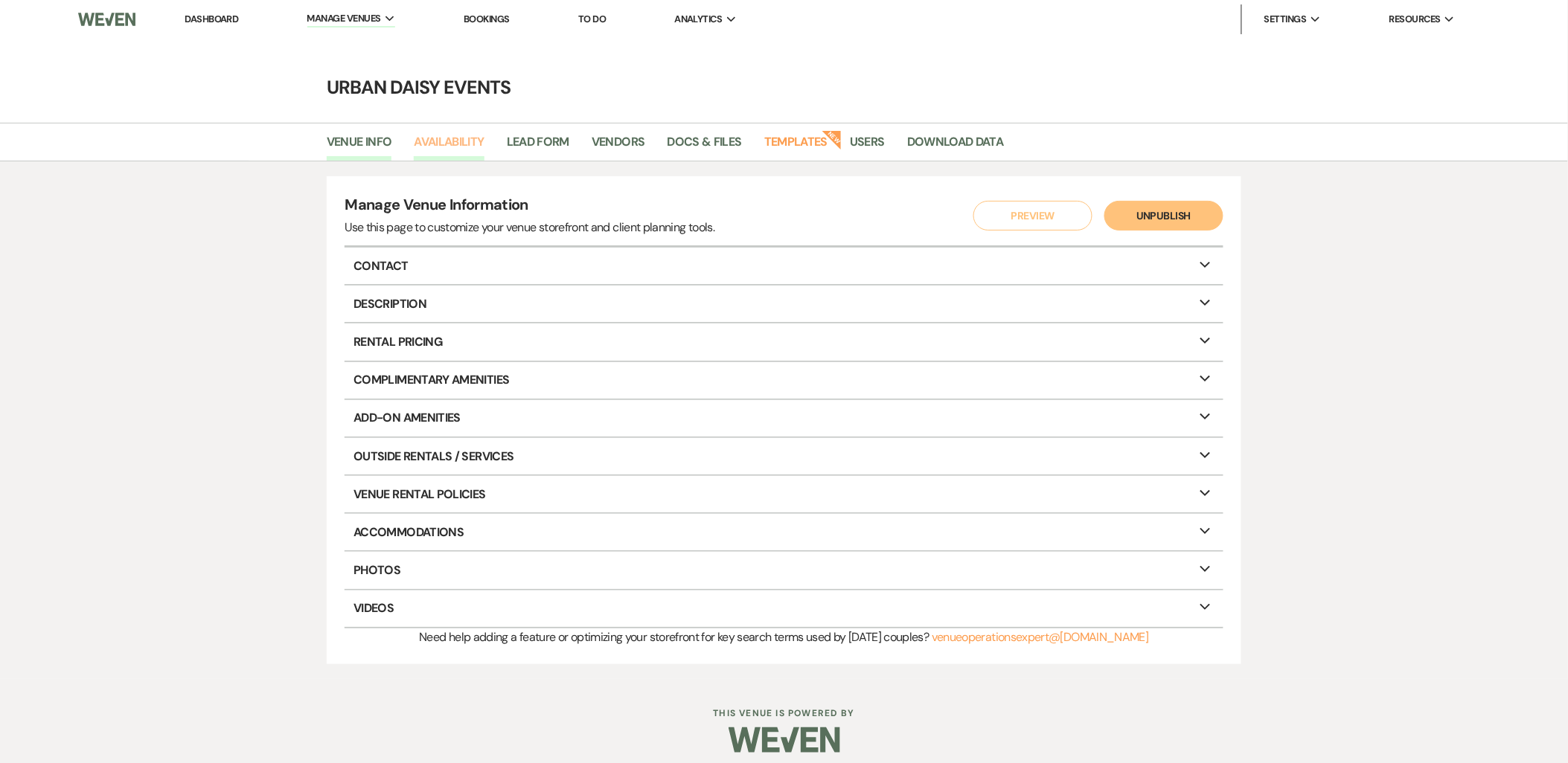
click at [456, 143] on link "Availability" at bounding box center [449, 146] width 70 height 28
select select "2"
select select "2026"
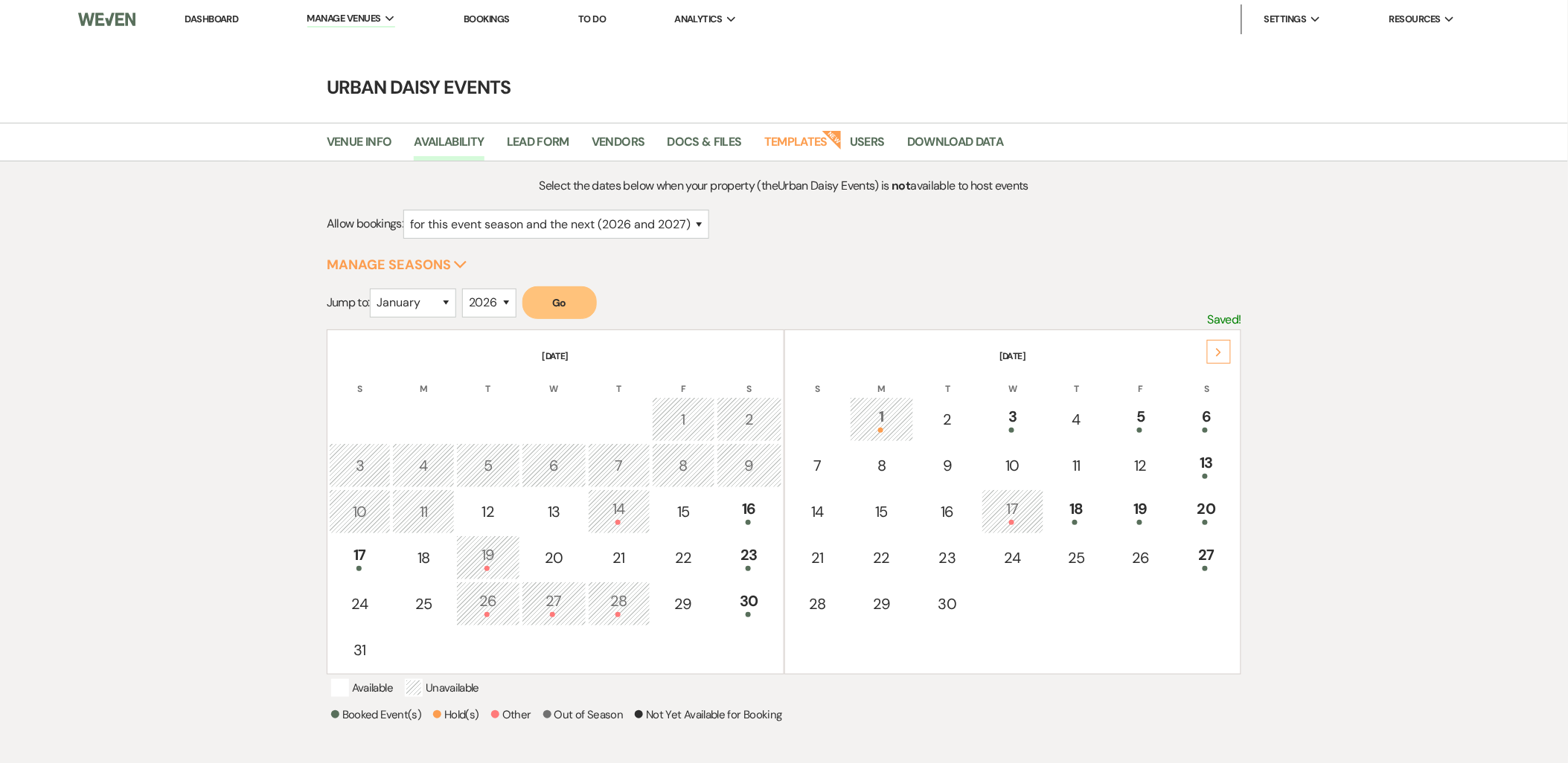
click at [1214, 353] on div "Next" at bounding box center [1219, 351] width 24 height 24
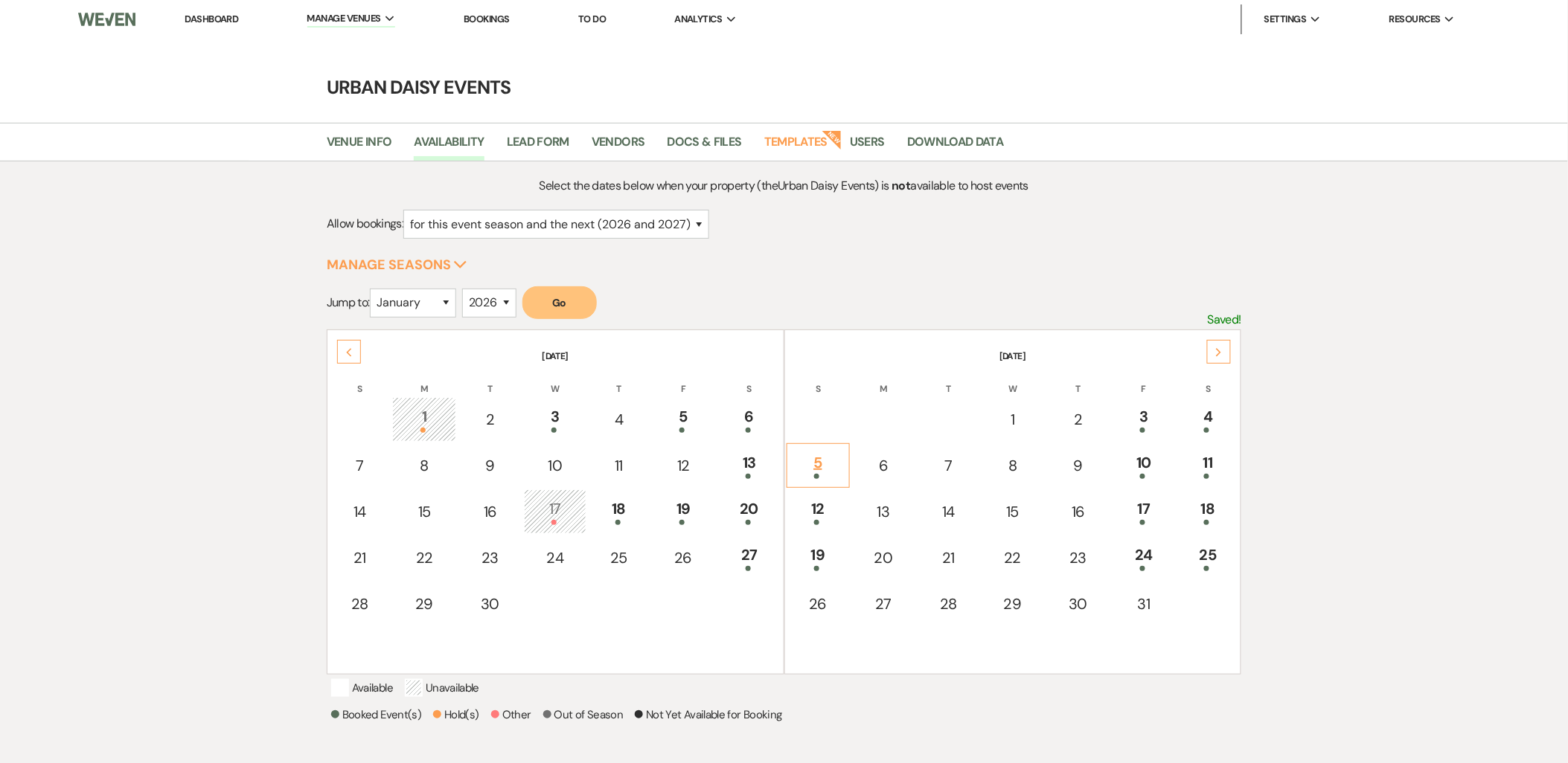
drag, startPoint x: 851, startPoint y: 472, endPoint x: 806, endPoint y: 472, distance: 45.0
click at [806, 472] on tr "5 6 7 8 9 10 11" at bounding box center [1013, 465] width 453 height 44
click at [806, 474] on div at bounding box center [818, 476] width 47 height 5
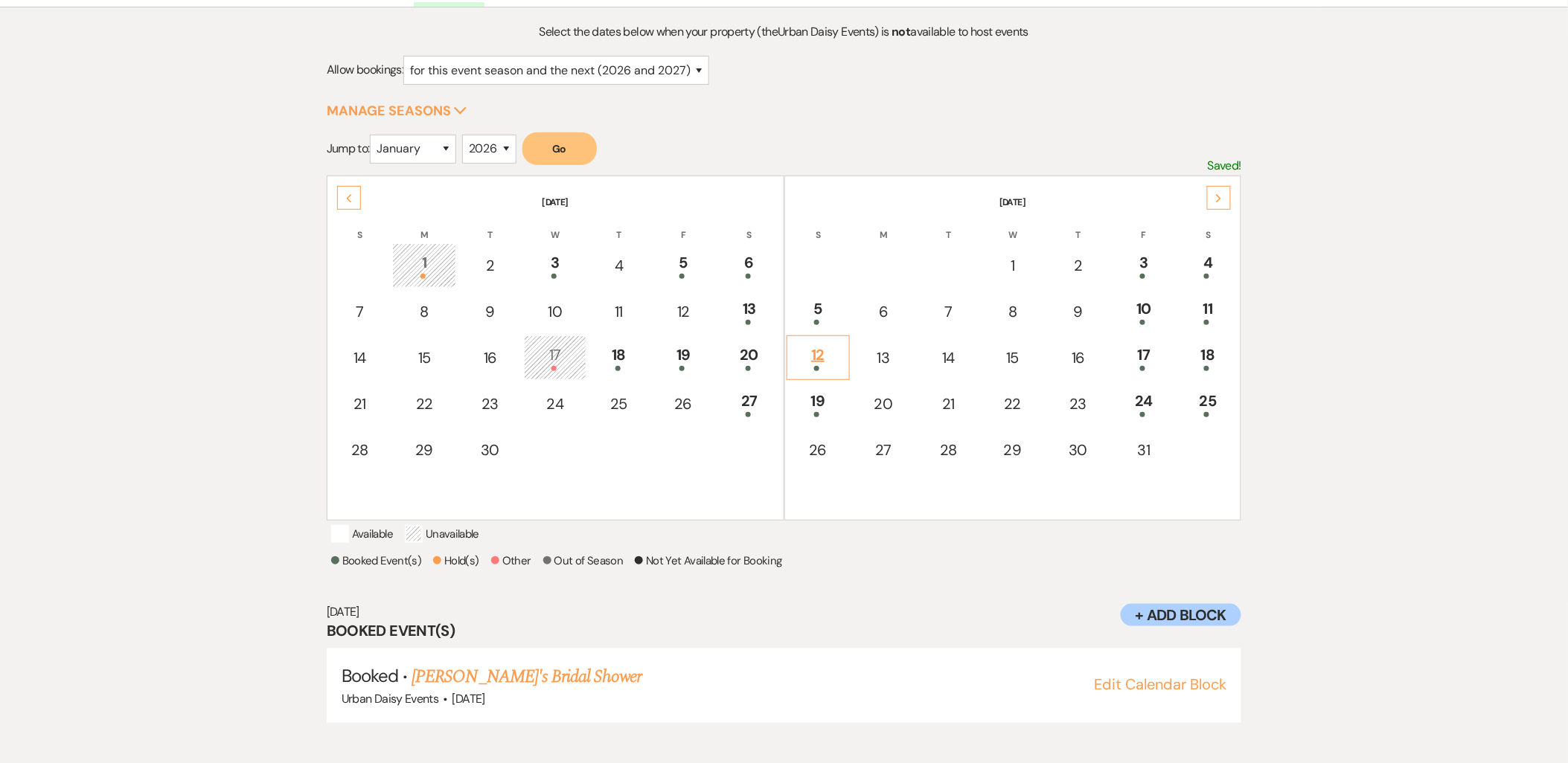
scroll to position [155, 0]
click at [469, 682] on link "Safi's Bridal Shower" at bounding box center [526, 676] width 230 height 27
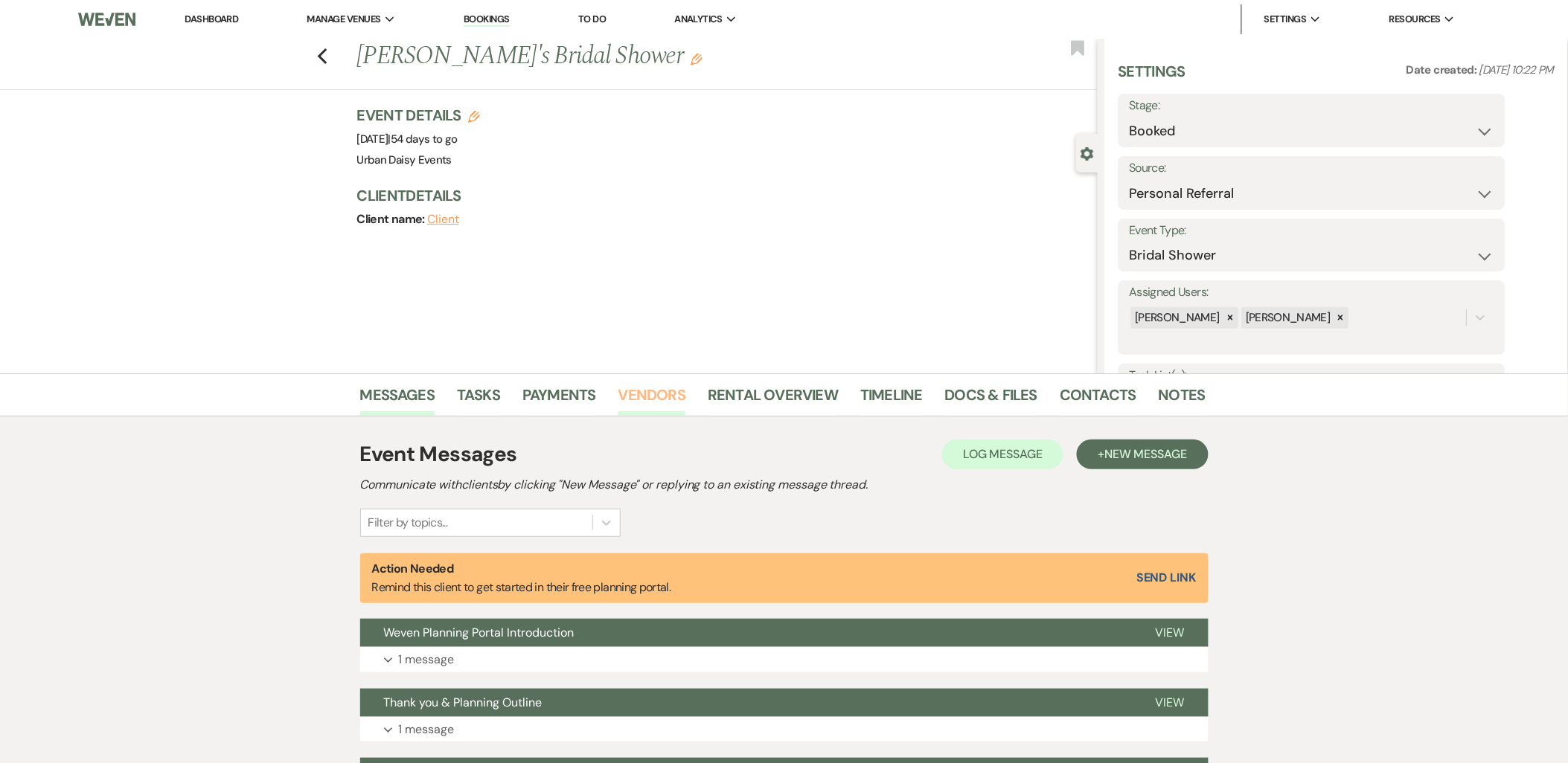
click at [645, 403] on link "Vendors" at bounding box center [652, 400] width 67 height 33
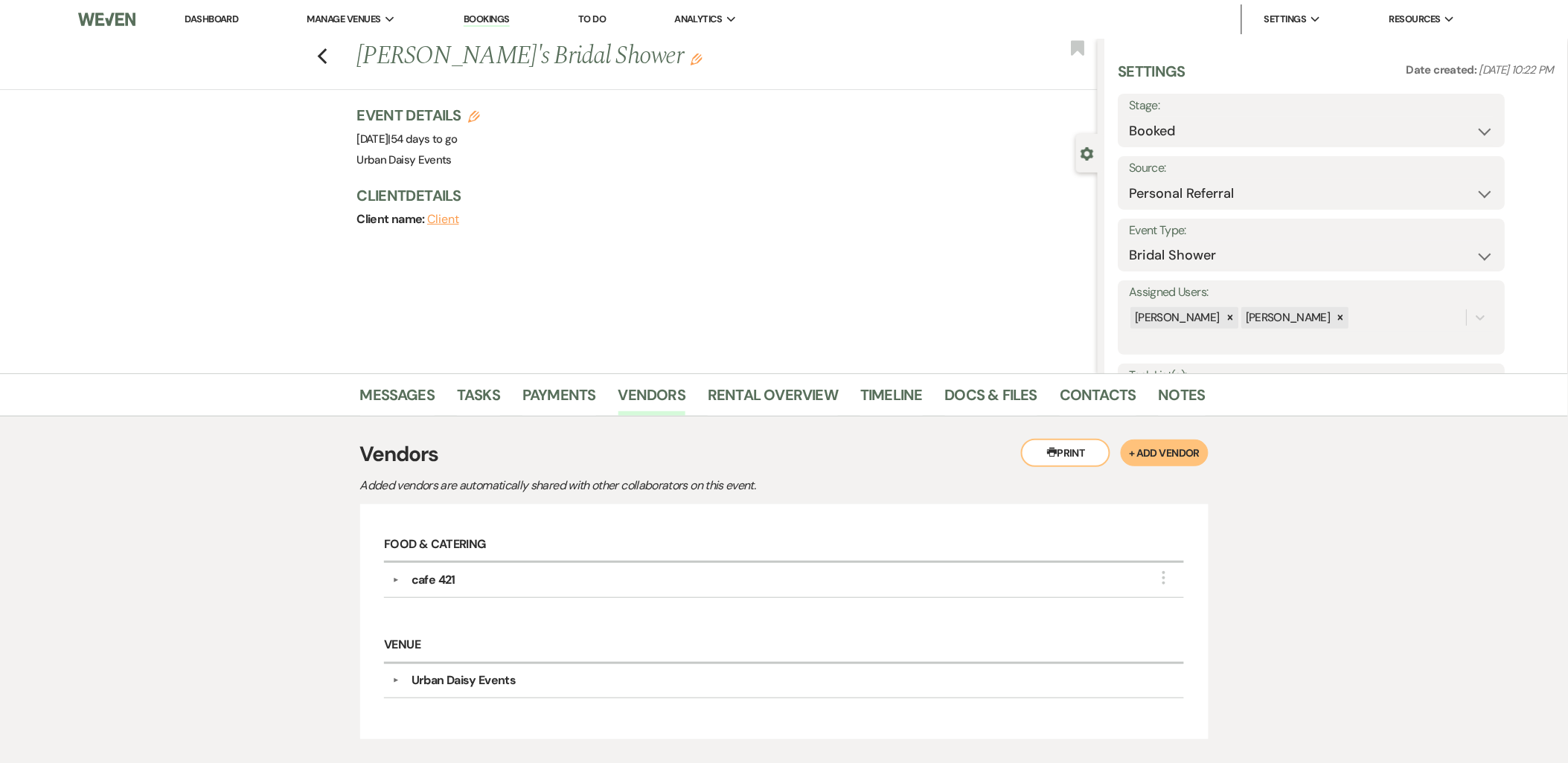
click at [392, 575] on div "▼ cafe 421 More" at bounding box center [784, 580] width 784 height 18
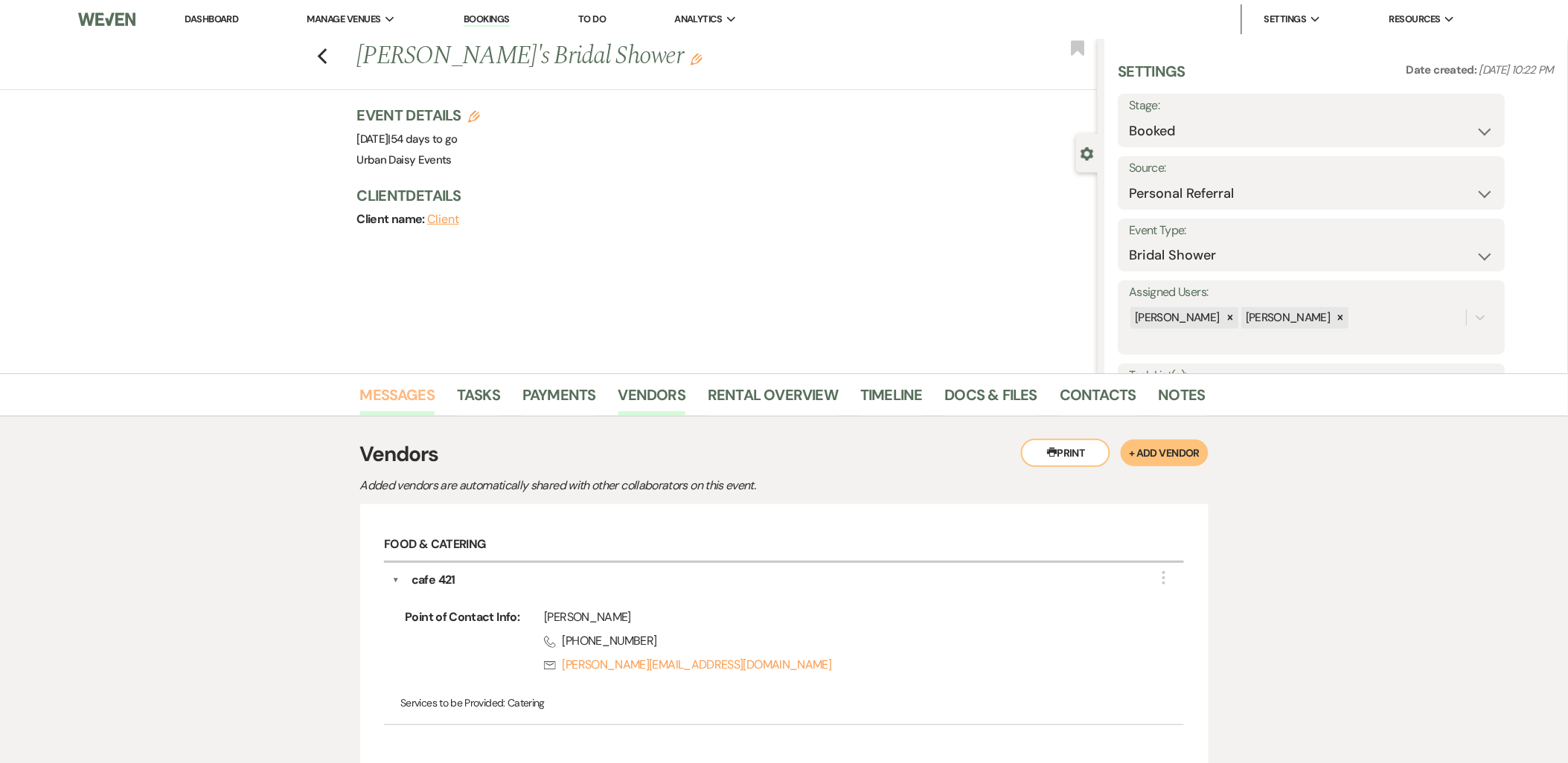
click at [377, 395] on link "Messages" at bounding box center [397, 400] width 75 height 33
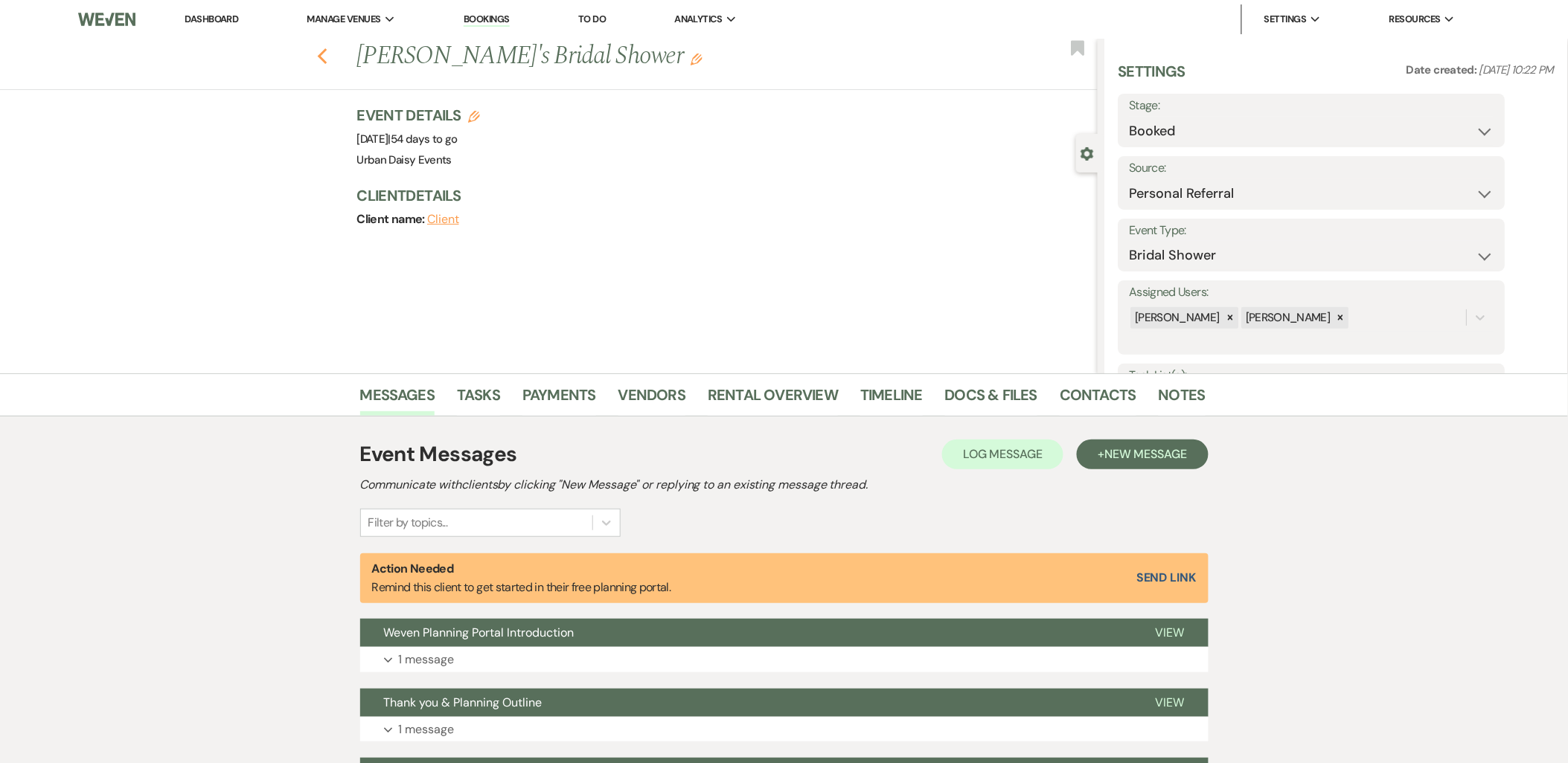
click at [326, 56] on use "button" at bounding box center [321, 57] width 10 height 17
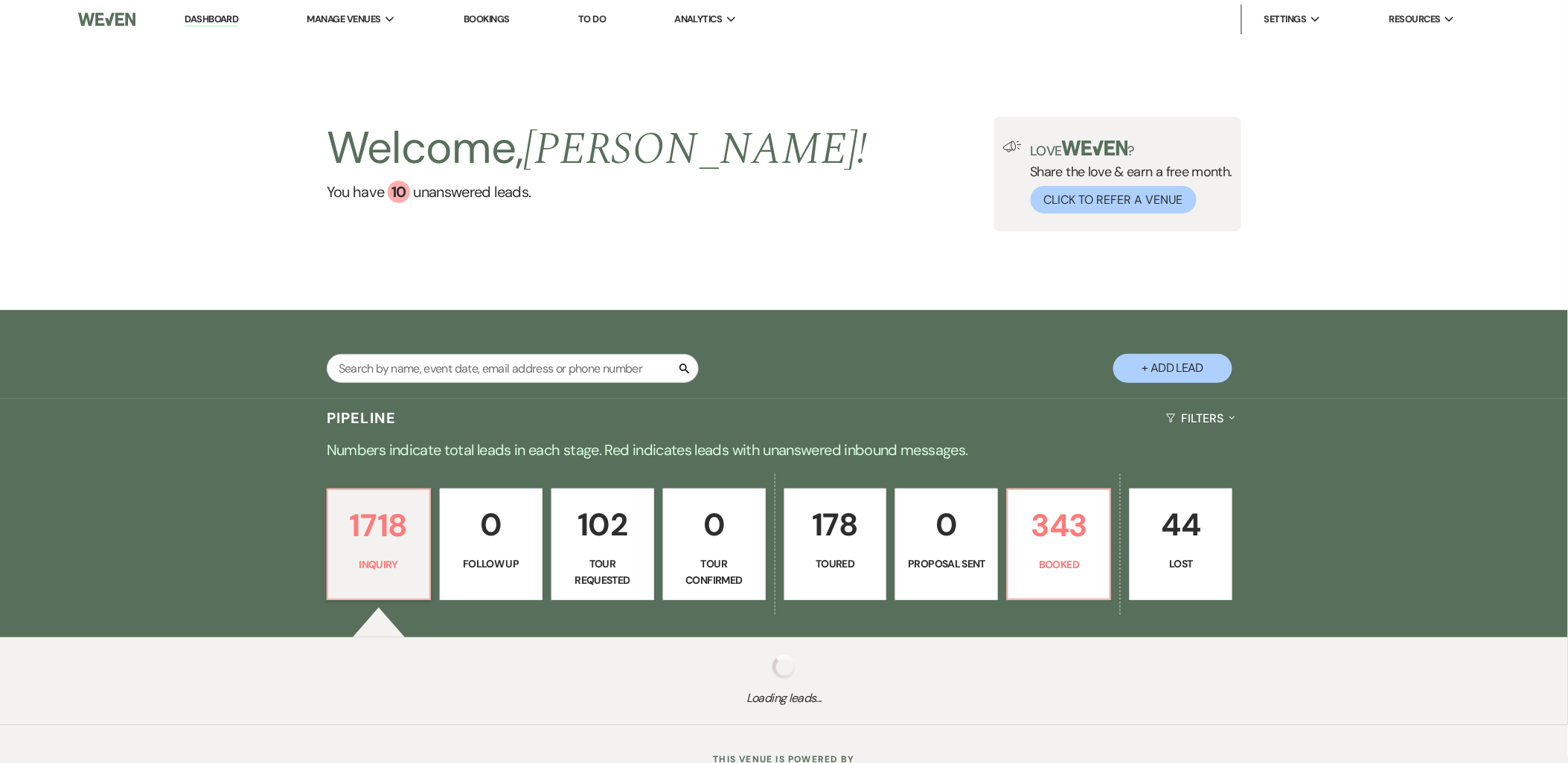
click at [0, 0] on li "Urban Daisy Events" at bounding box center [0, 0] width 0 height 0
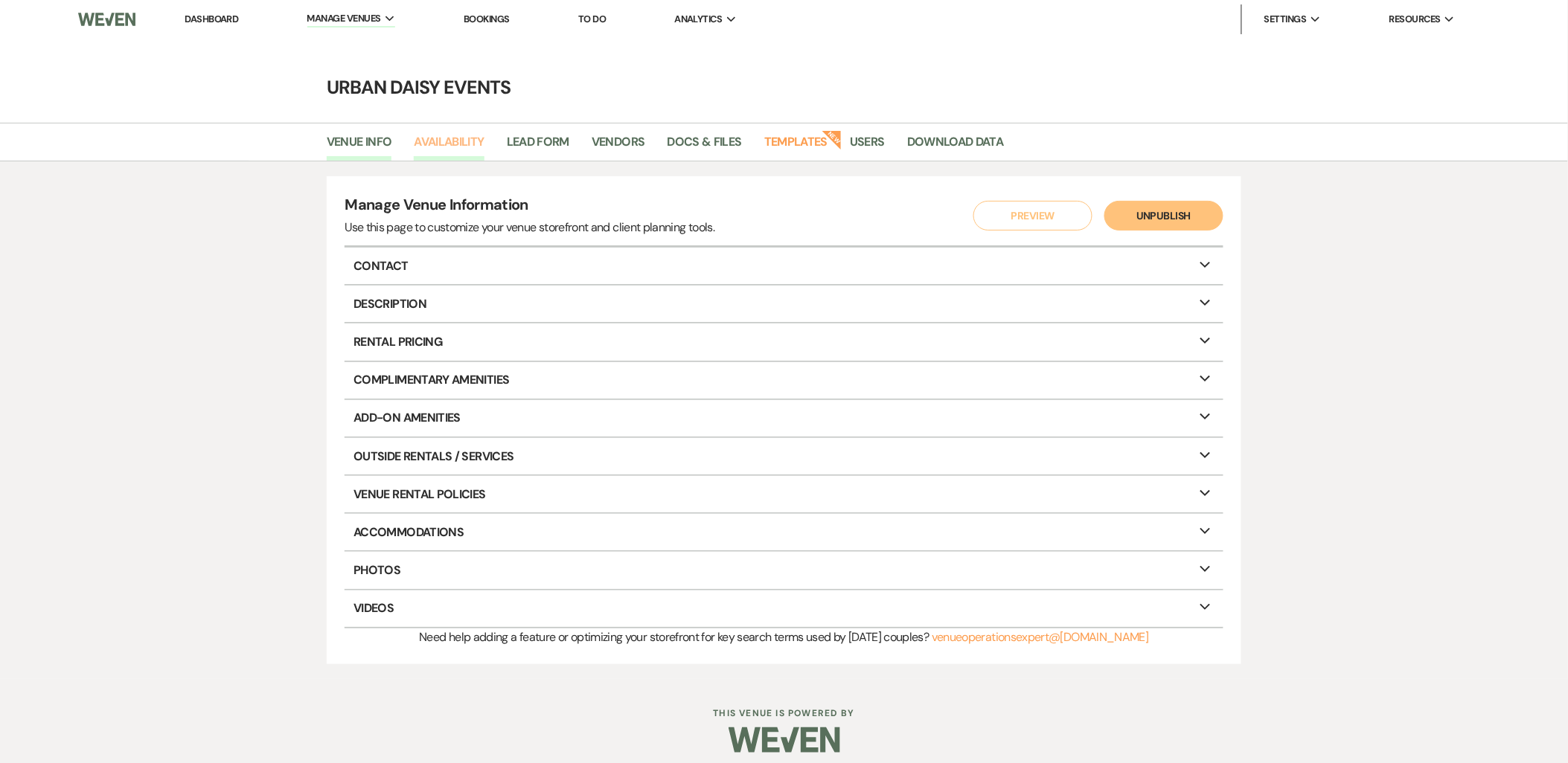
click at [435, 156] on link "Availability" at bounding box center [449, 146] width 70 height 28
select select "2"
select select "2026"
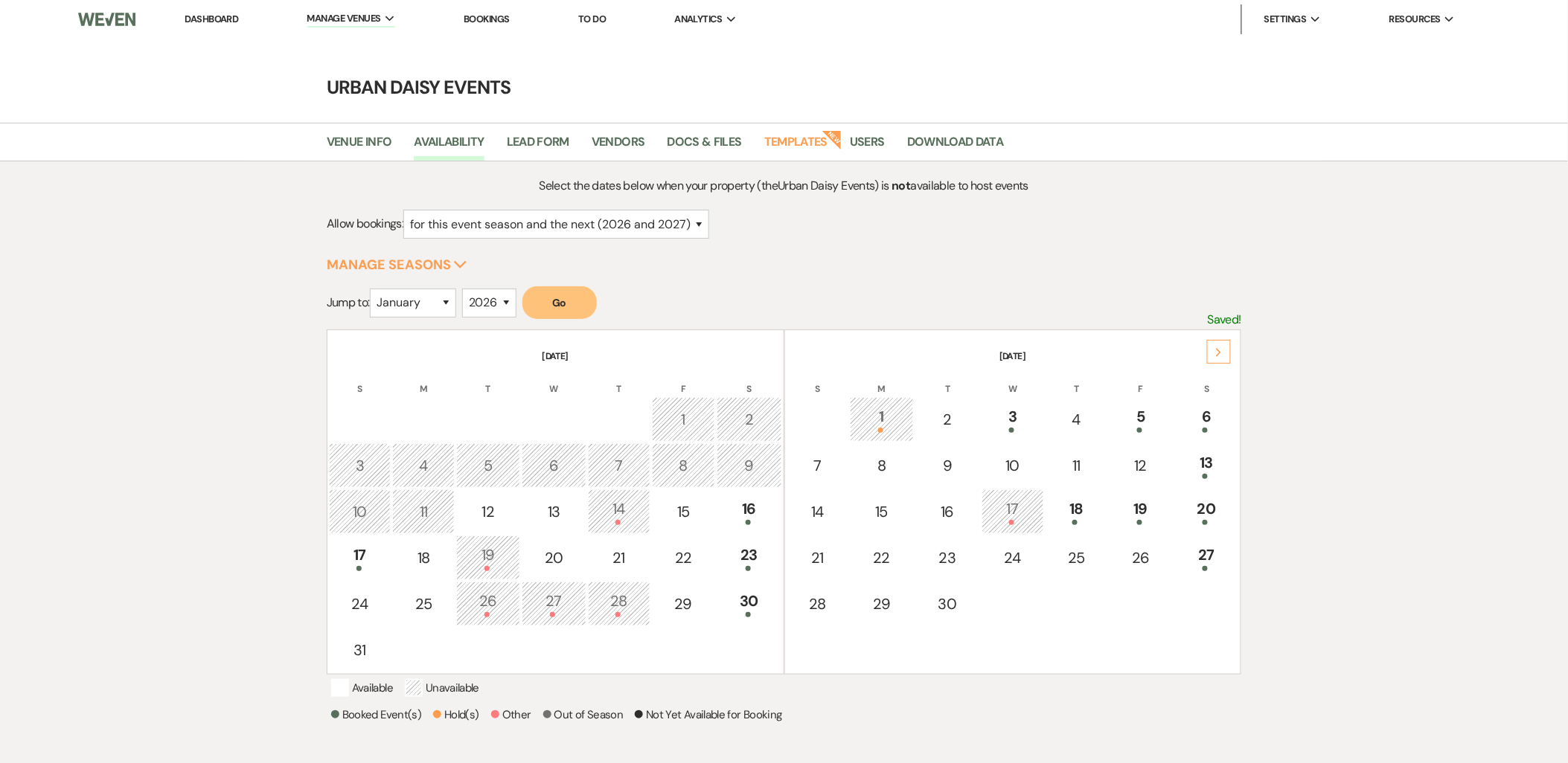
click at [1214, 340] on div "Next" at bounding box center [1219, 351] width 24 height 24
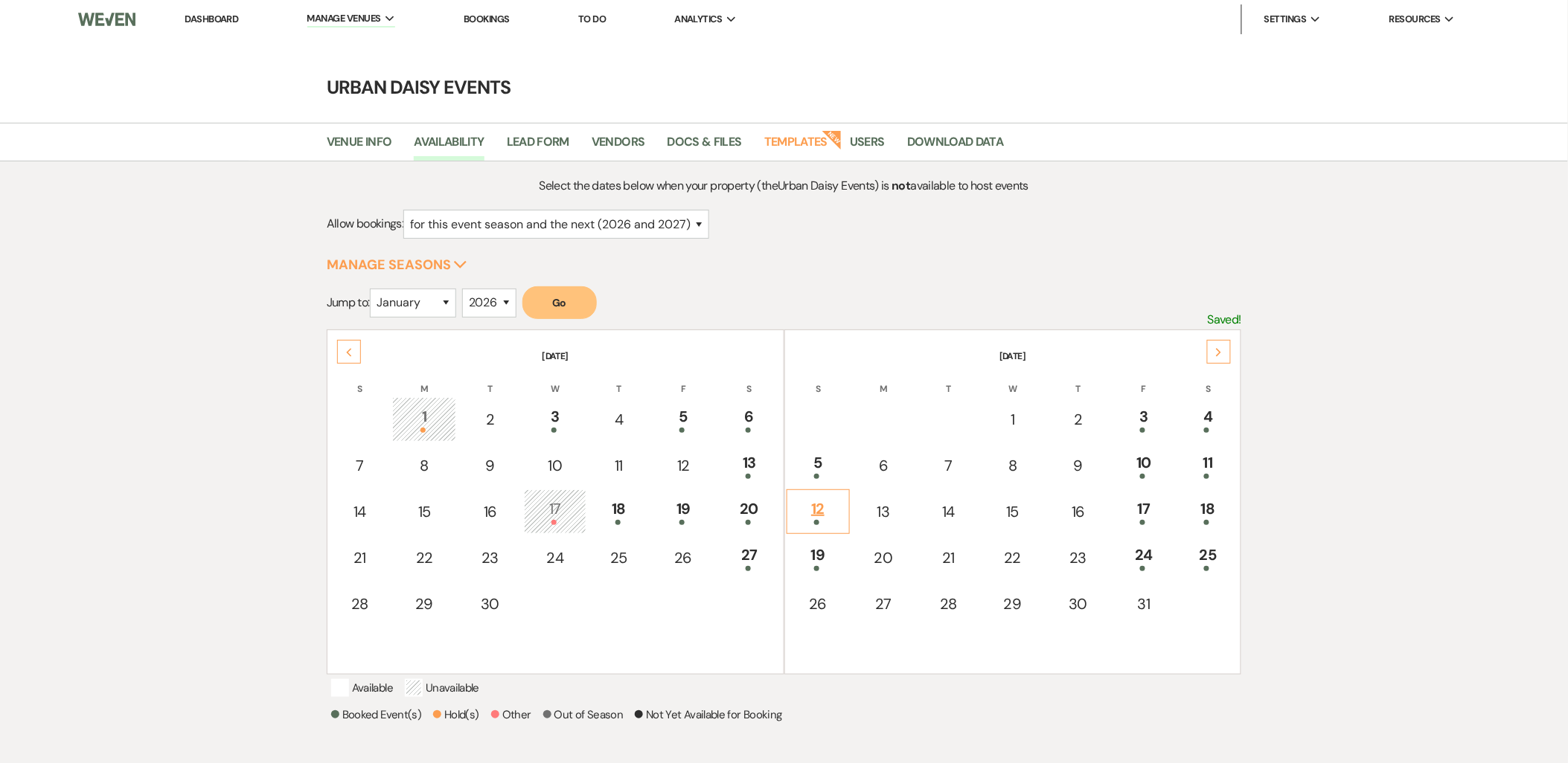
click at [831, 510] on div "12" at bounding box center [818, 511] width 47 height 28
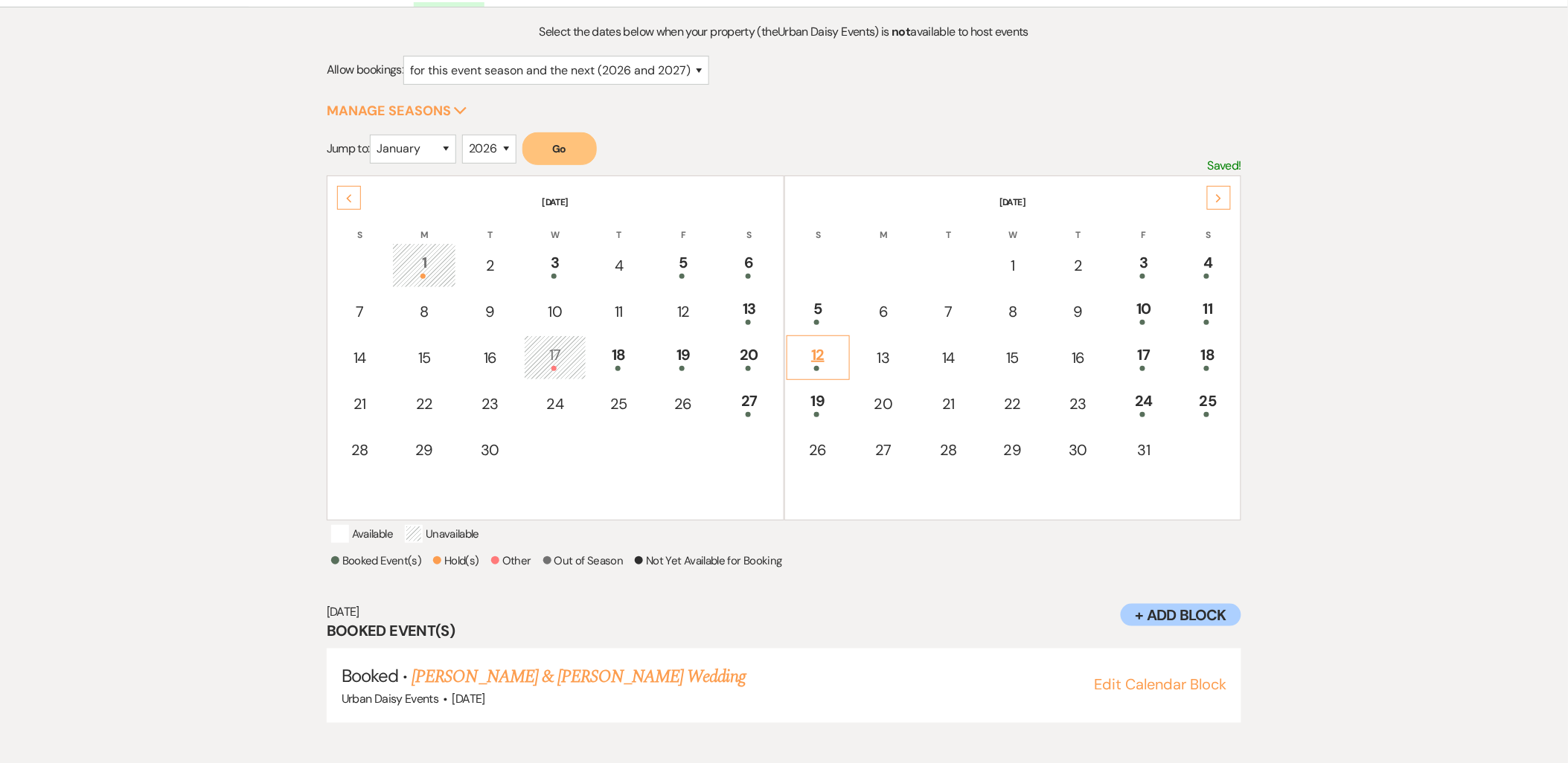
scroll to position [155, 0]
click at [840, 389] on div "19" at bounding box center [818, 403] width 47 height 28
click at [828, 354] on div "12" at bounding box center [818, 357] width 47 height 28
drag, startPoint x: 559, startPoint y: 590, endPoint x: 482, endPoint y: 679, distance: 117.7
click at [482, 679] on link "[PERSON_NAME] & [PERSON_NAME] Wedding" at bounding box center [578, 676] width 334 height 27
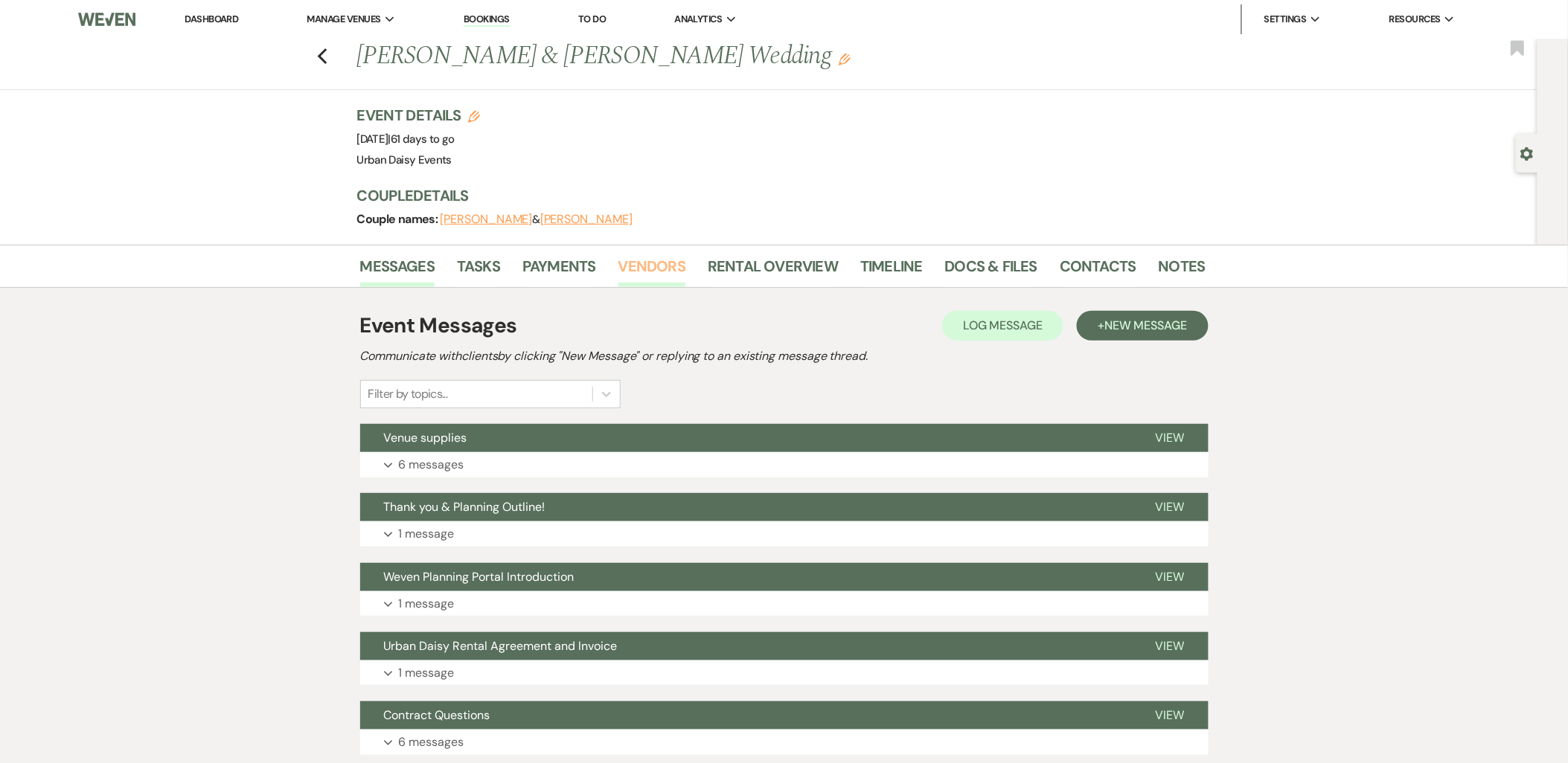
click at [640, 261] on link "Vendors" at bounding box center [652, 271] width 67 height 33
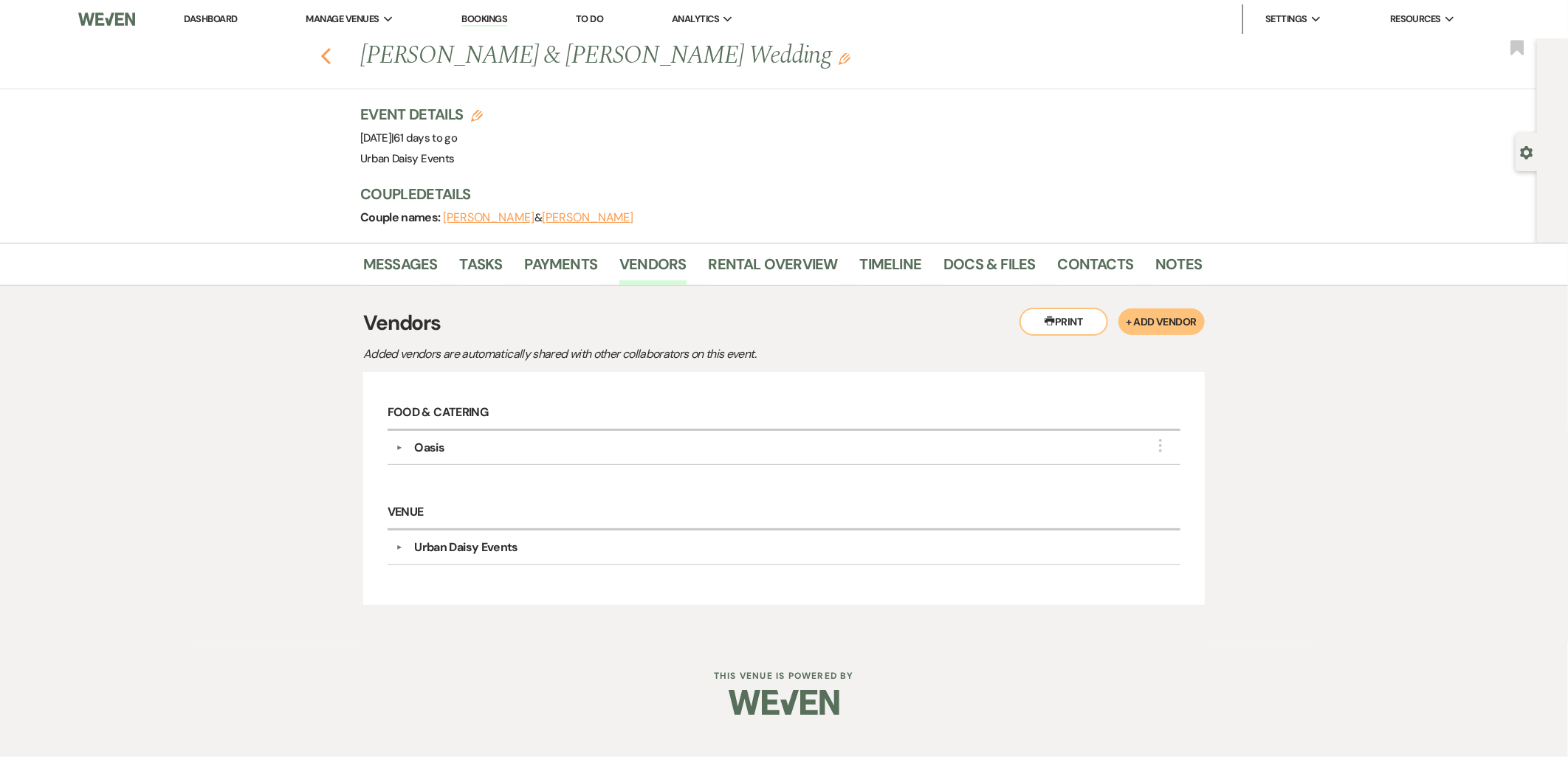
click at [322, 50] on icon "Previous" at bounding box center [326, 56] width 11 height 18
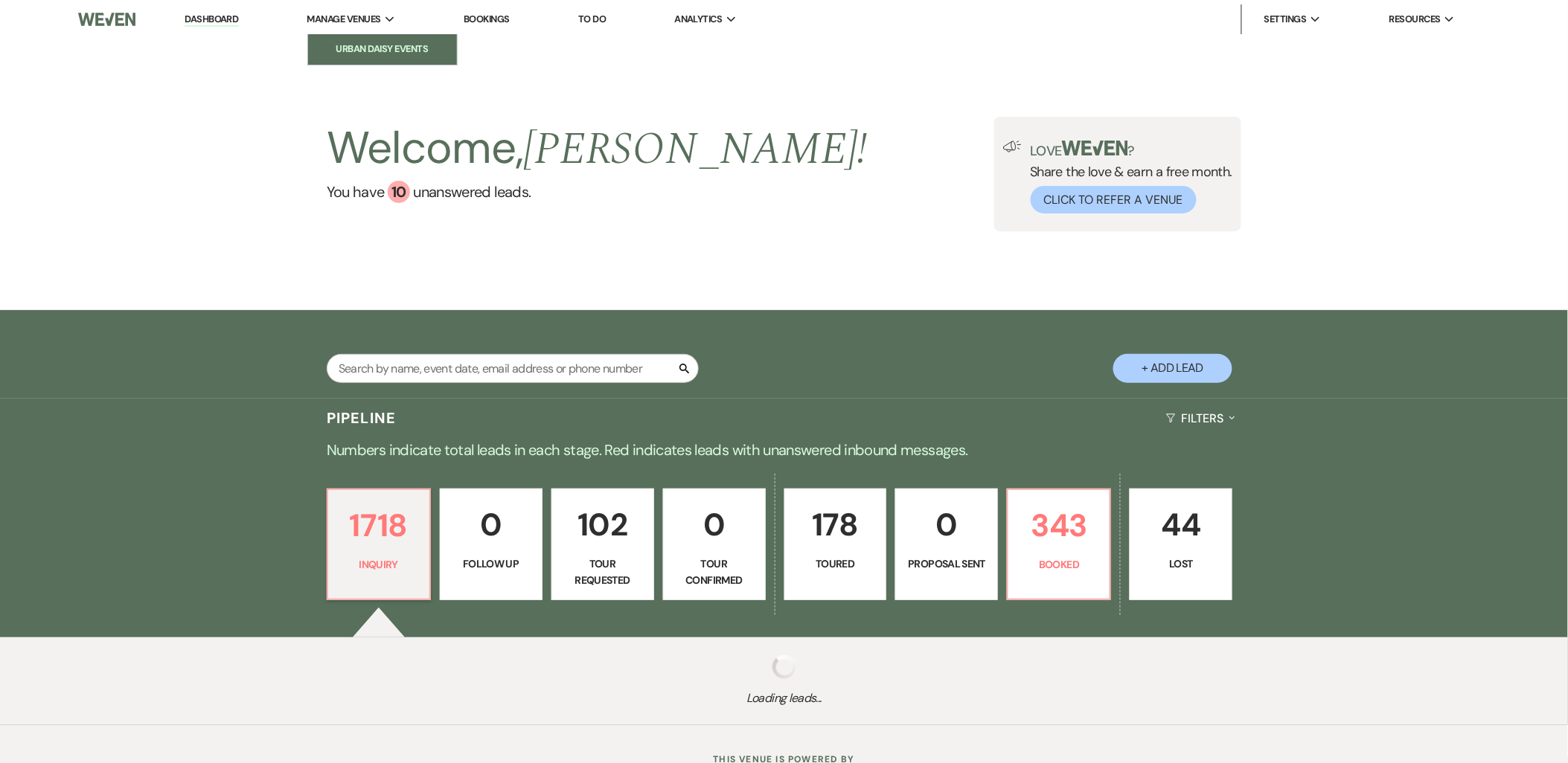
click at [334, 39] on link "Urban Daisy Events" at bounding box center [382, 49] width 149 height 30
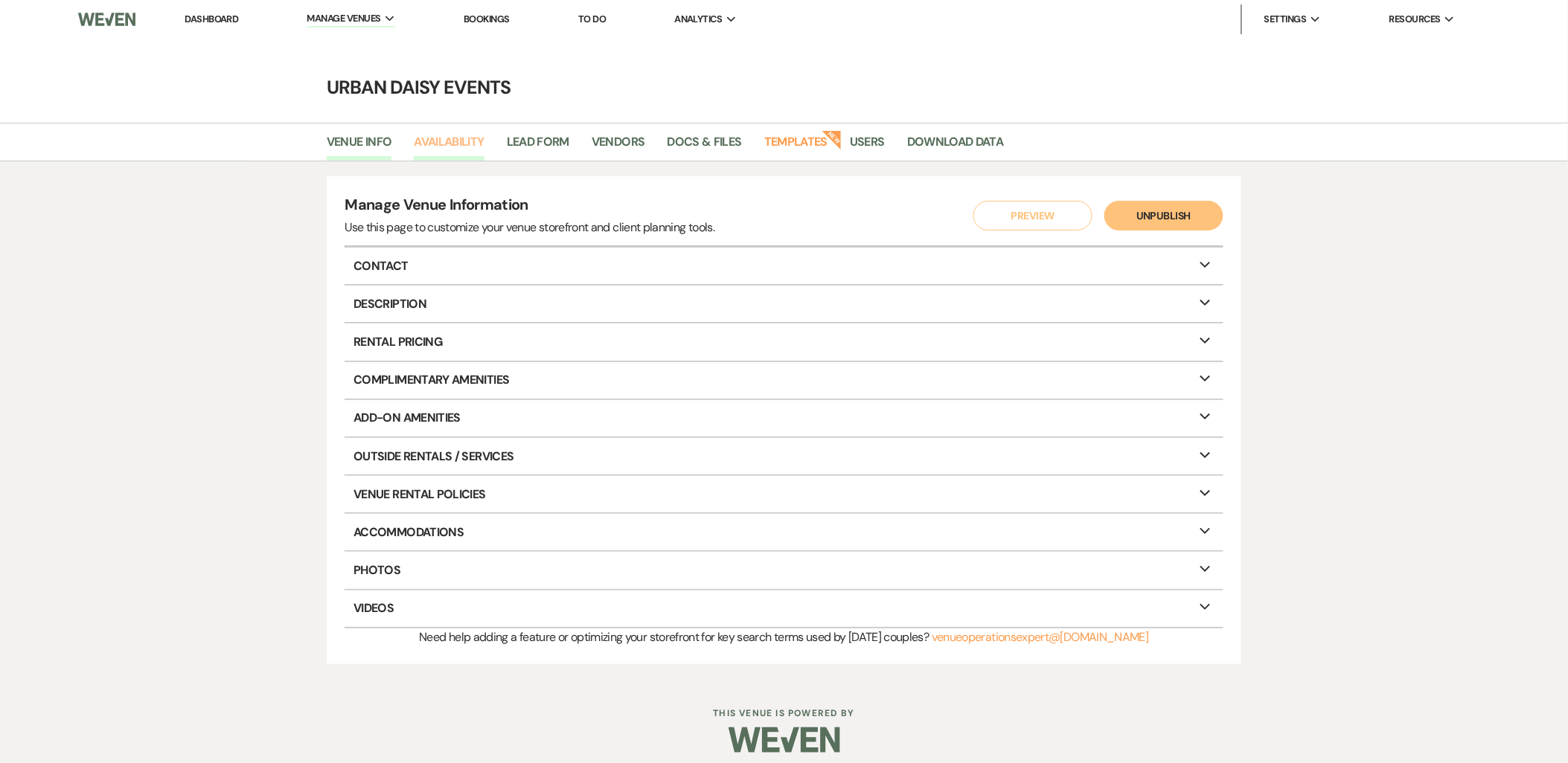
click at [443, 138] on link "Availability" at bounding box center [449, 146] width 70 height 28
select select "2"
select select "2026"
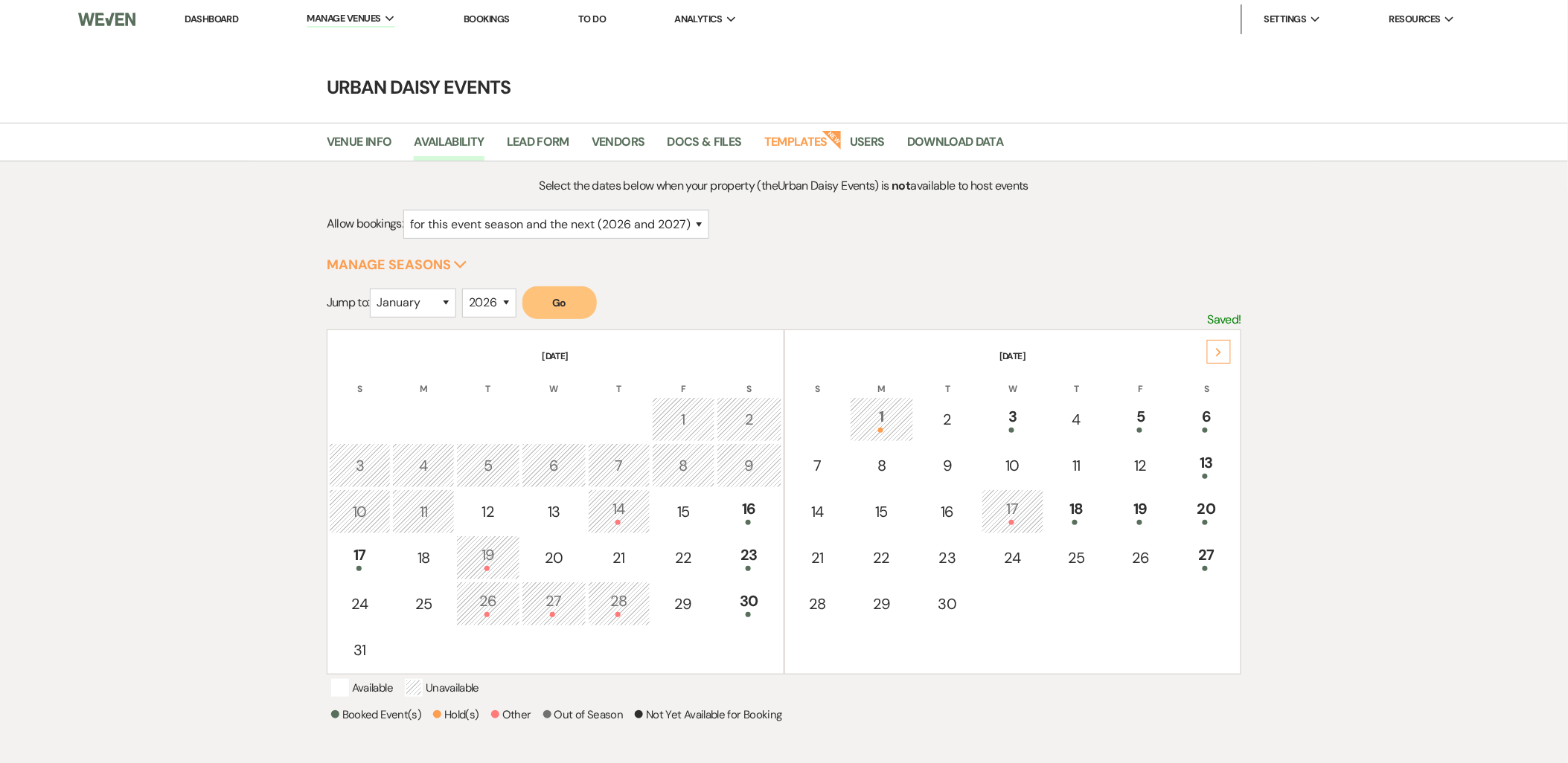
click at [1223, 351] on icon "Next" at bounding box center [1219, 353] width 8 height 9
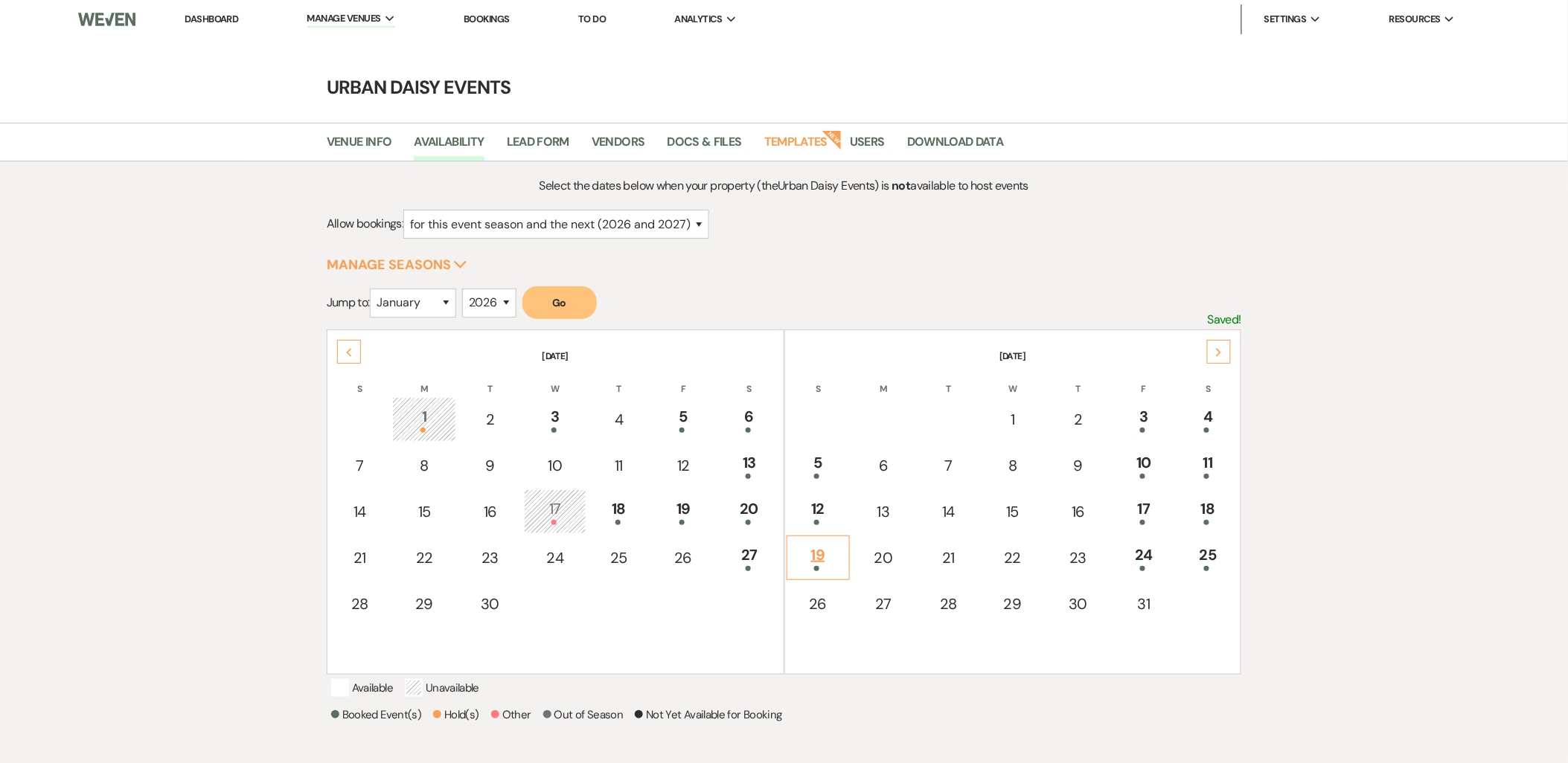
click at [826, 554] on div "19" at bounding box center [818, 557] width 47 height 28
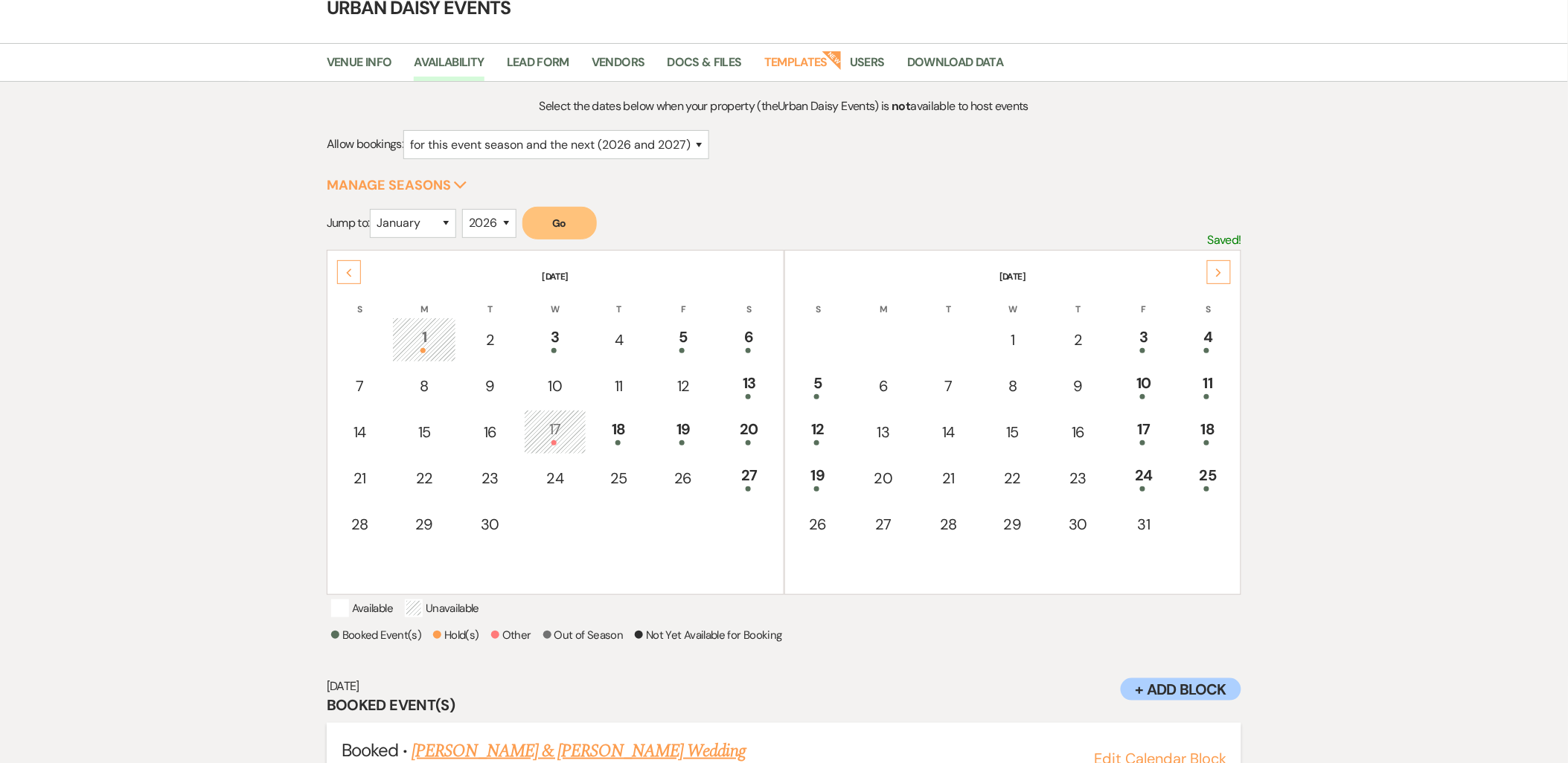
scroll to position [155, 0]
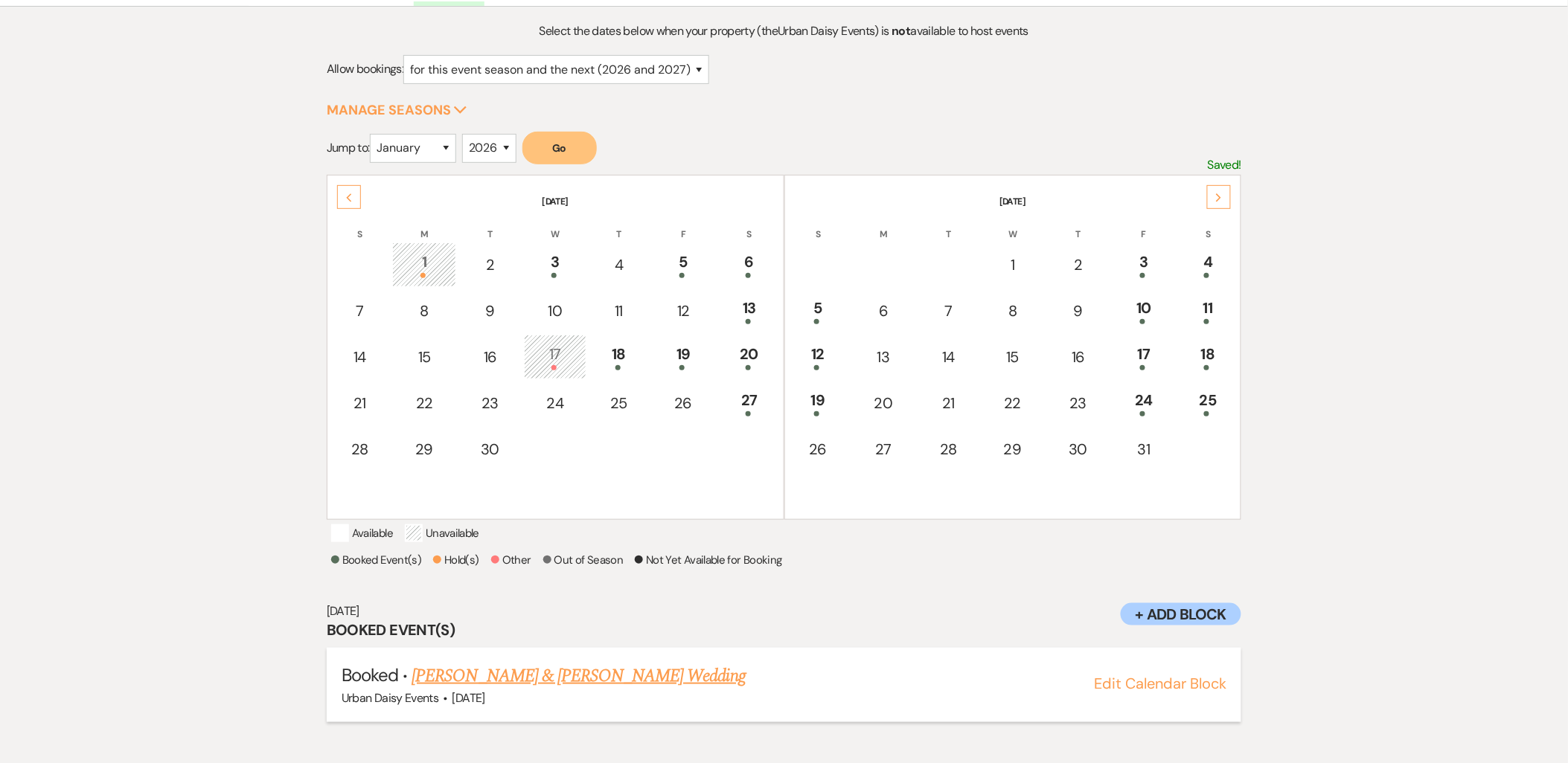
click at [434, 685] on link "[PERSON_NAME] & [PERSON_NAME] Wedding" at bounding box center [578, 676] width 334 height 27
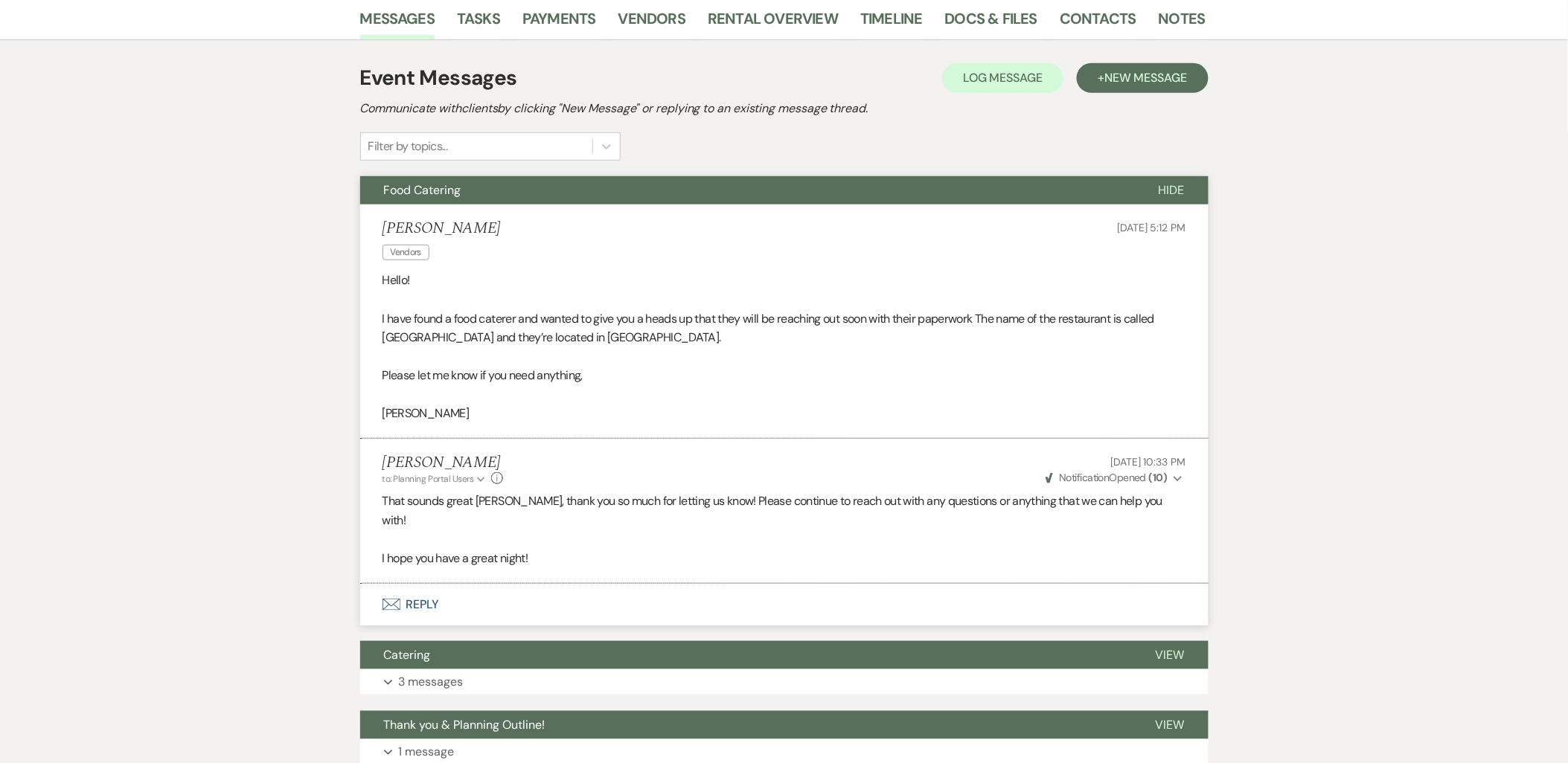
click at [420, 590] on button "Envelope Reply" at bounding box center [784, 605] width 848 height 42
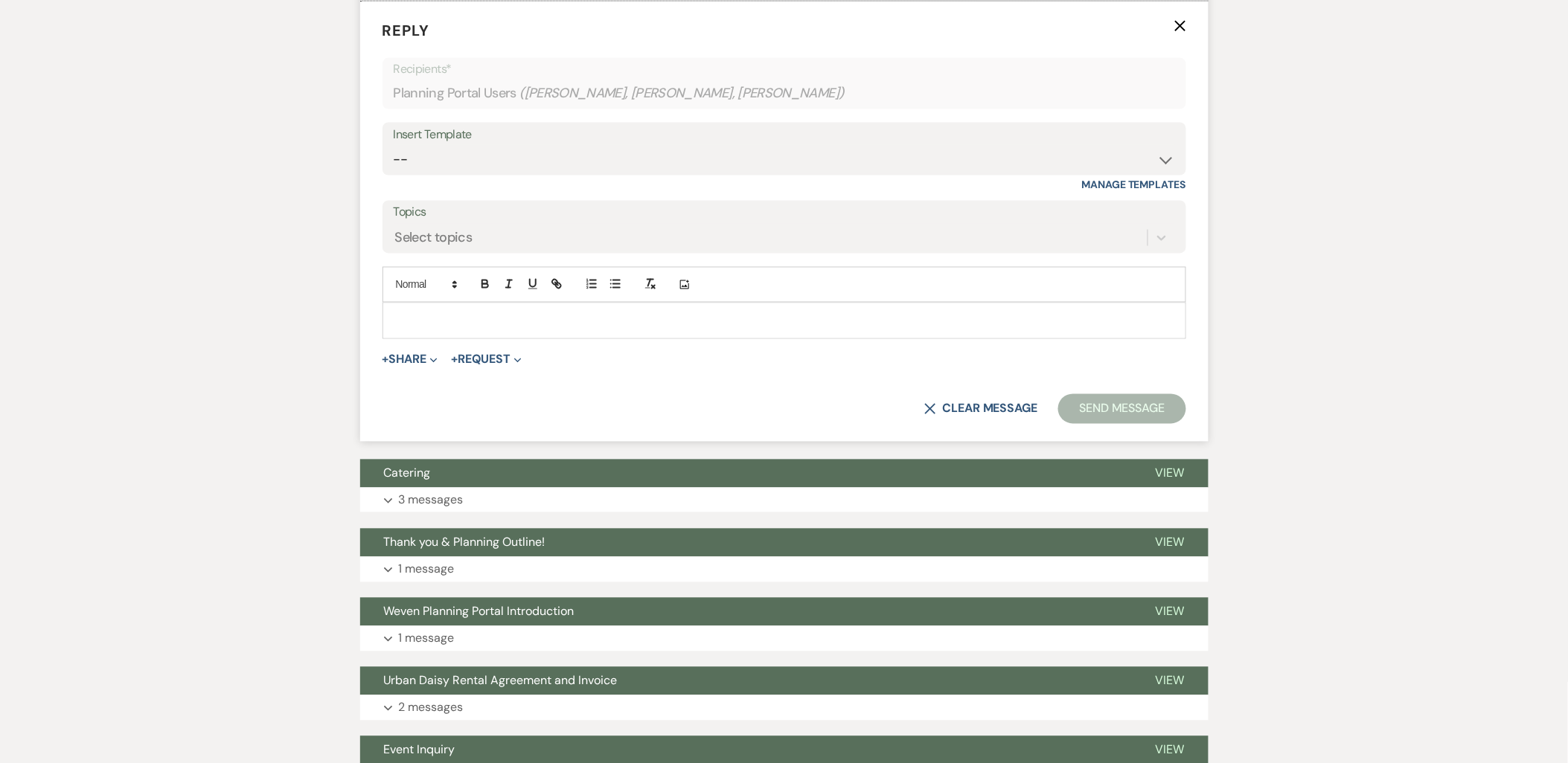
scroll to position [832, 0]
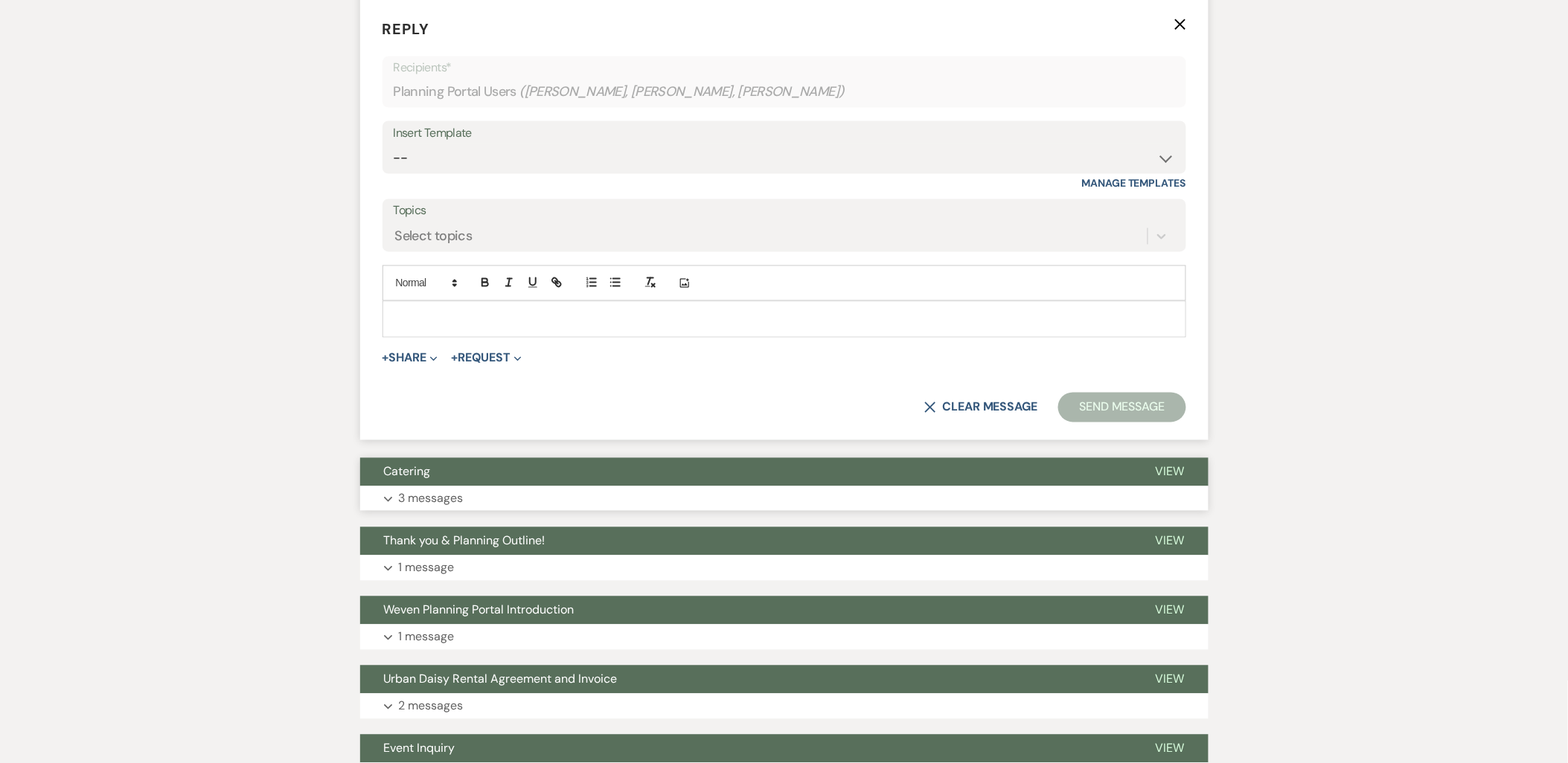
click at [514, 467] on button "Catering" at bounding box center [746, 472] width 772 height 28
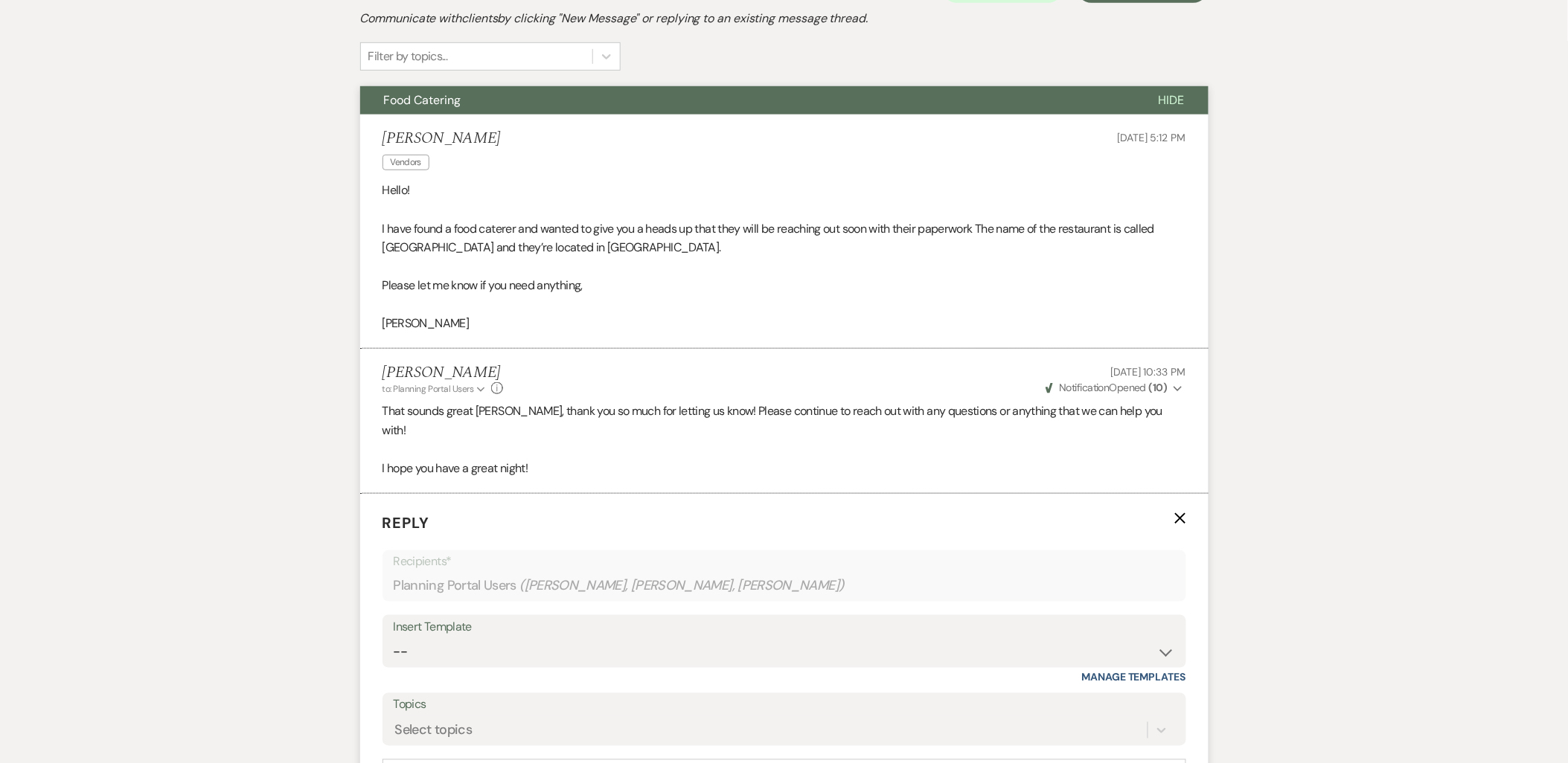
scroll to position [336, 0]
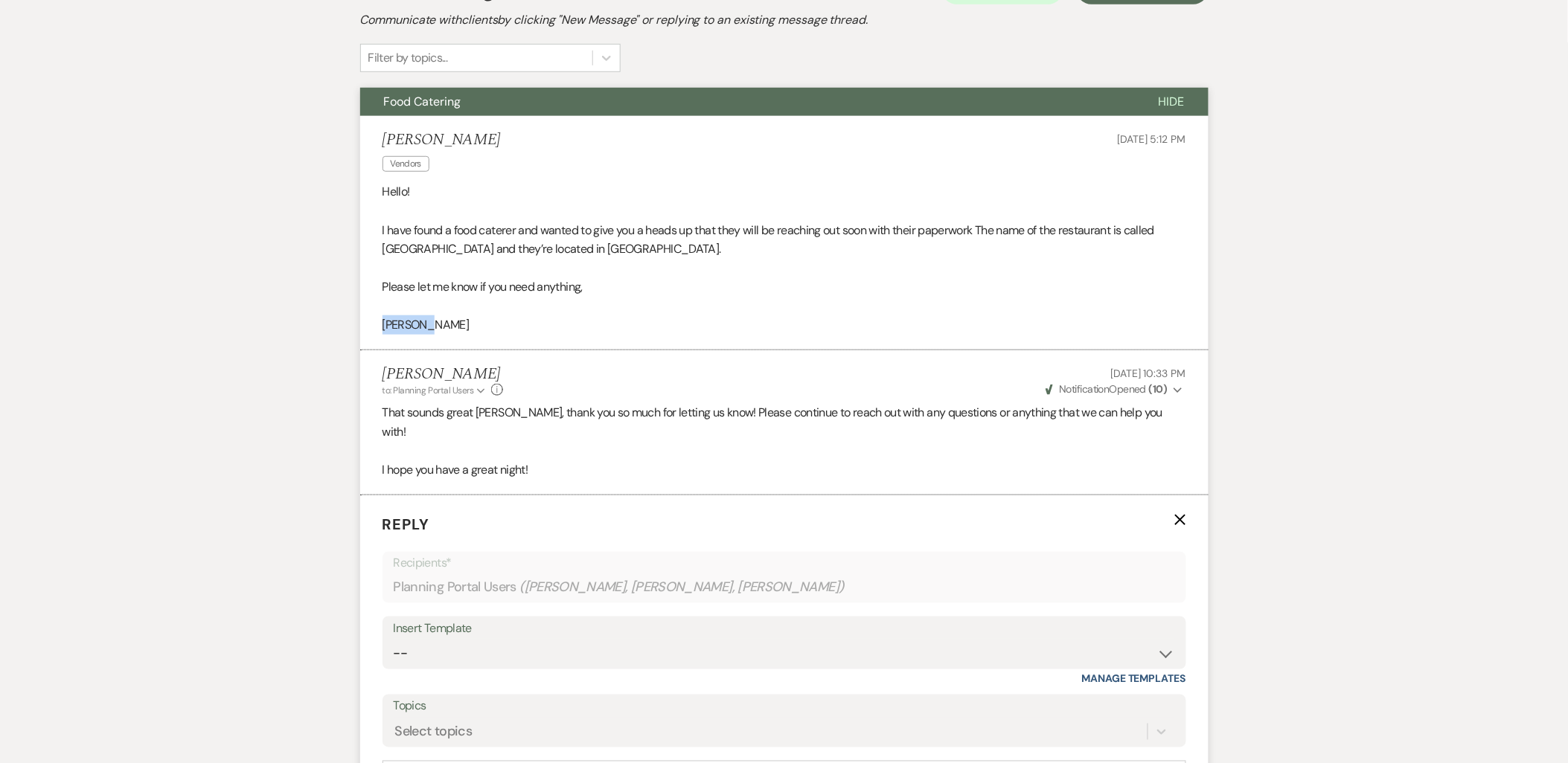
drag, startPoint x: 459, startPoint y: 321, endPoint x: 299, endPoint y: 326, distance: 160.1
copy p "[PERSON_NAME]"
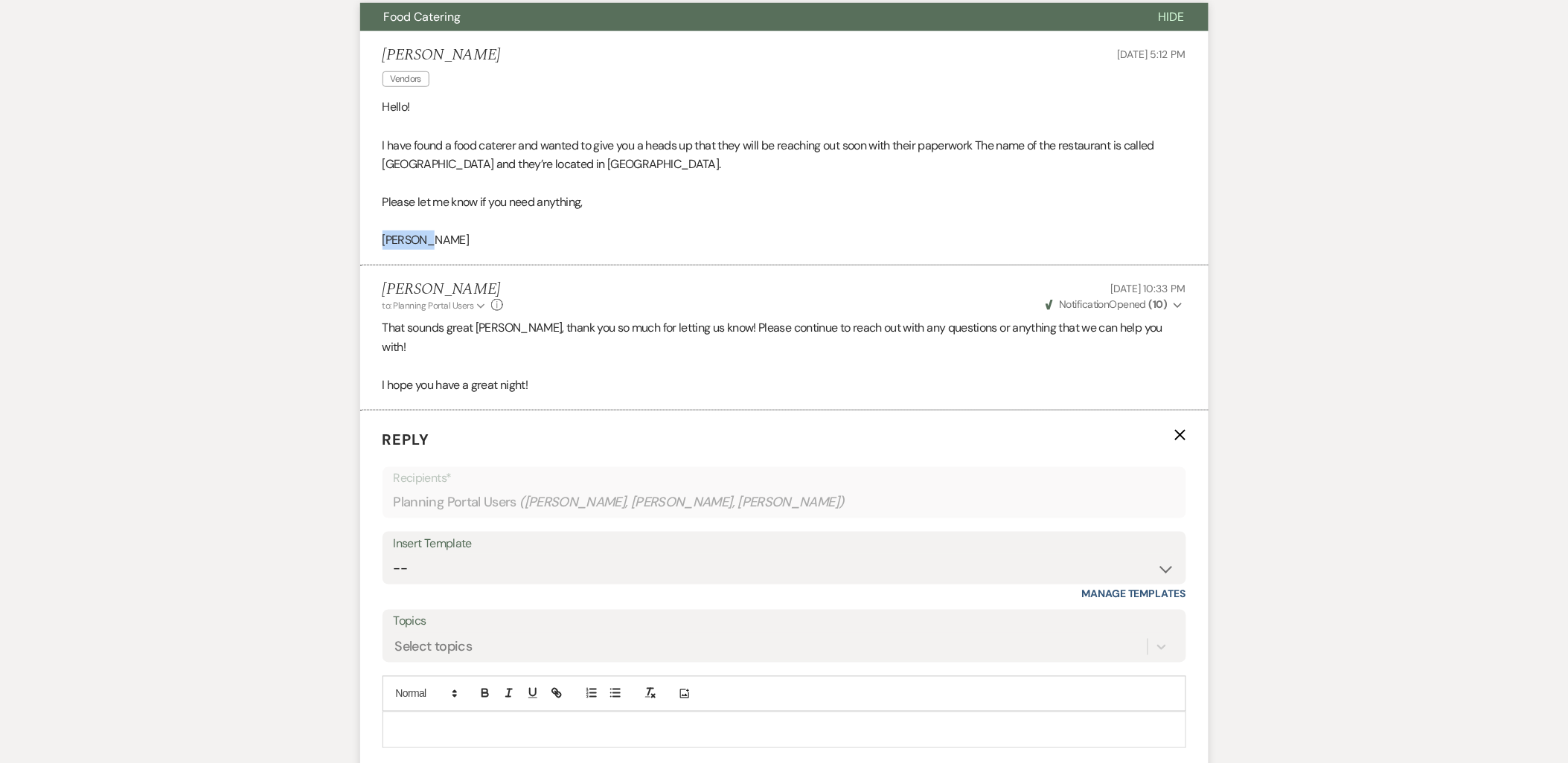
scroll to position [502, 0]
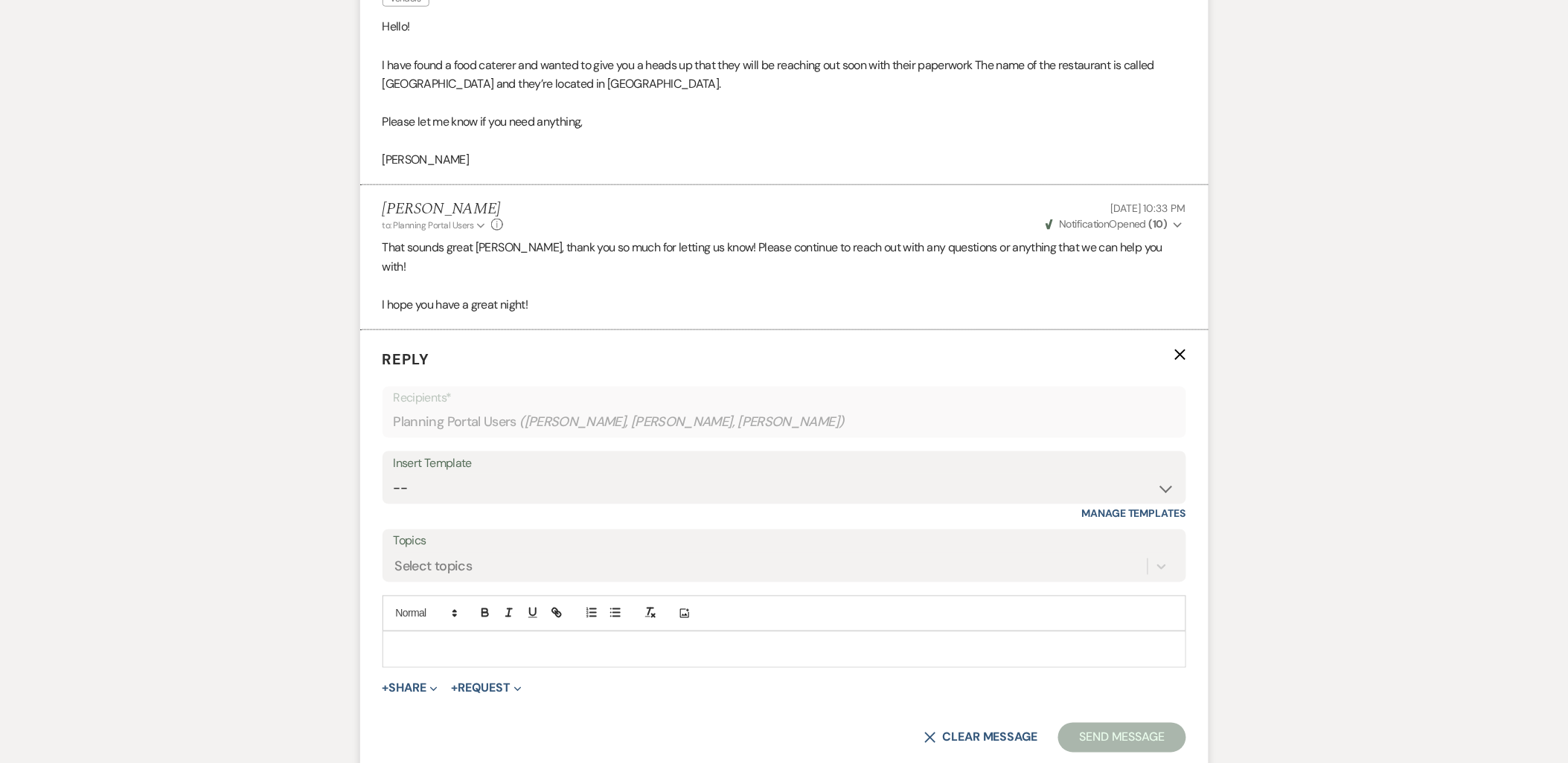
click at [450, 632] on div at bounding box center [784, 649] width 802 height 34
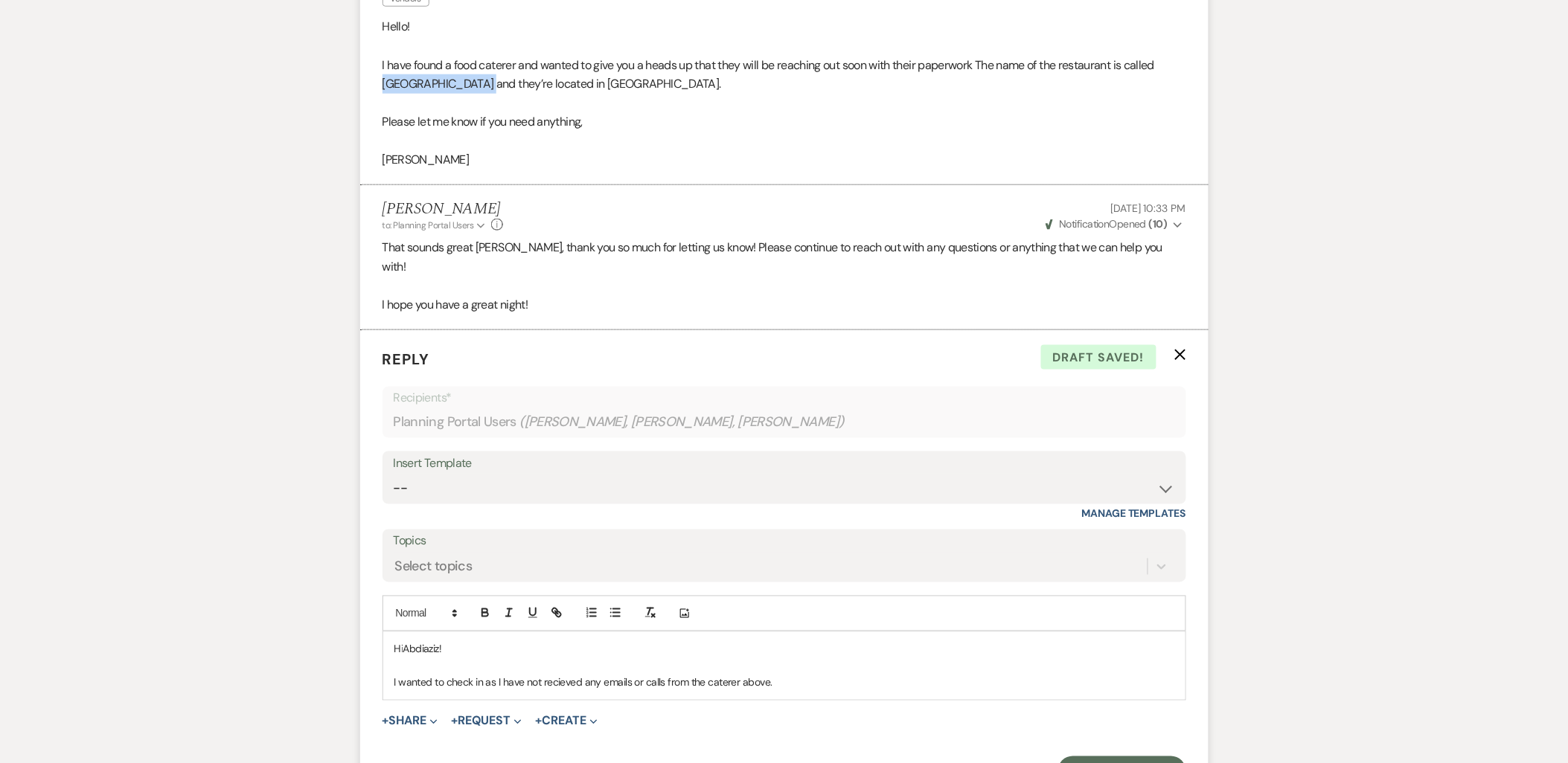
drag, startPoint x: 381, startPoint y: 85, endPoint x: 478, endPoint y: 86, distance: 97.0
click at [478, 86] on li "[PERSON_NAME] Vendors [DATE] 5:12 PM Hello! I have found a food caterer and wan…" at bounding box center [784, 68] width 848 height 234
copy p "Tawakal Restaurant"
click at [727, 678] on div "Hi [PERSON_NAME]! I wanted to check in as I have not received any emails or cal…" at bounding box center [784, 666] width 802 height 68
drag, startPoint x: 791, startPoint y: 664, endPoint x: 688, endPoint y: 673, distance: 103.4
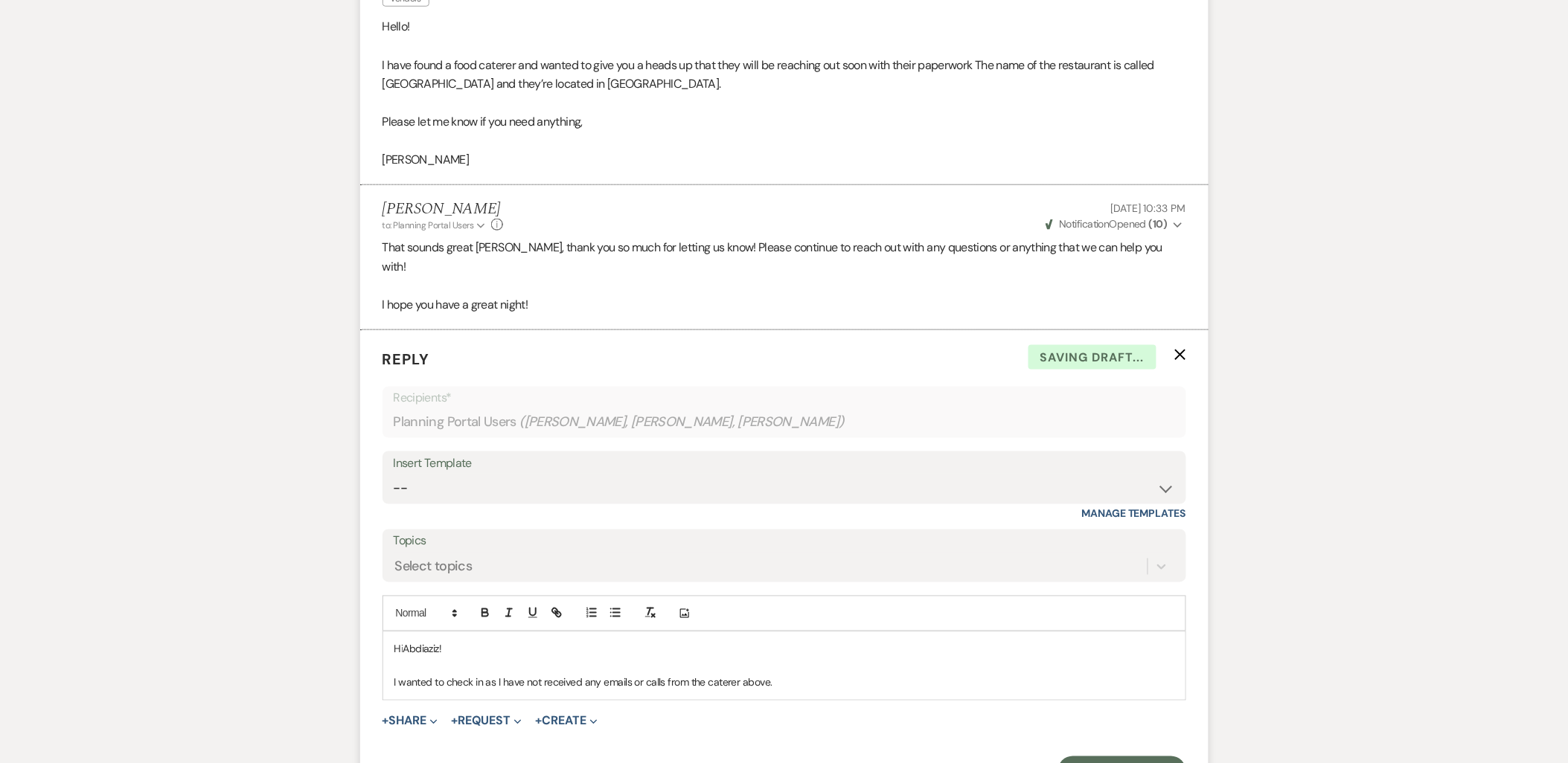
click at [688, 673] on div "Hi Abdiaziz! I wanted to check in as I have not received any emails or calls fr…" at bounding box center [784, 666] width 802 height 68
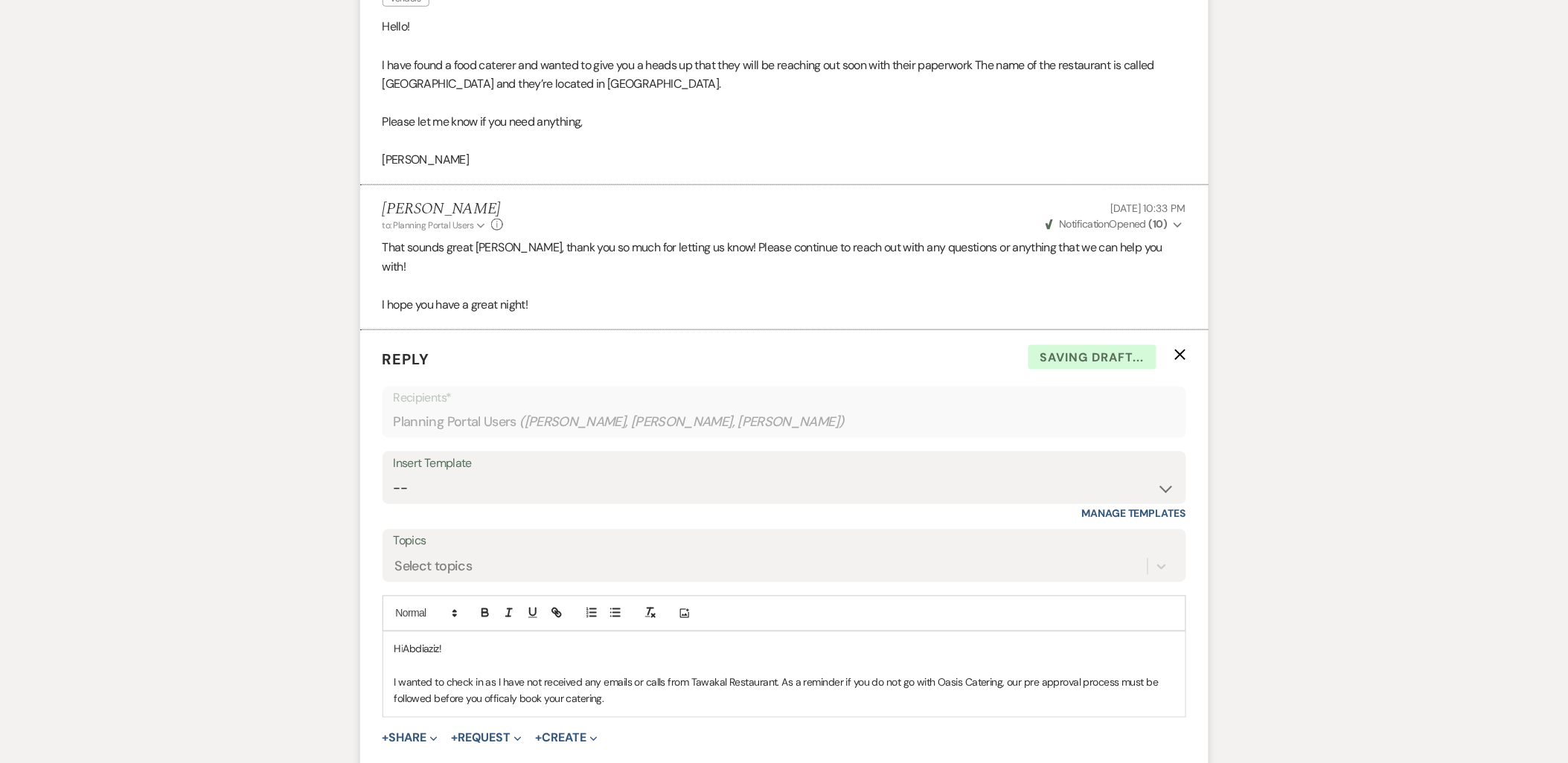
drag, startPoint x: 631, startPoint y: 686, endPoint x: 389, endPoint y: 670, distance: 242.5
click at [389, 670] on div "Hi Abdiaziz! I wanted to check in as I have not received any emails or calls fr…" at bounding box center [784, 674] width 802 height 84
copy span "I wanted to check in as I have not received any emails or calls from Tawakal Re…"
drag, startPoint x: 696, startPoint y: 689, endPoint x: 679, endPoint y: 686, distance: 17.3
click at [695, 689] on div "Hi Abdiaziz! I wanted to check in as I have not received any emails or calls fr…" at bounding box center [784, 674] width 802 height 84
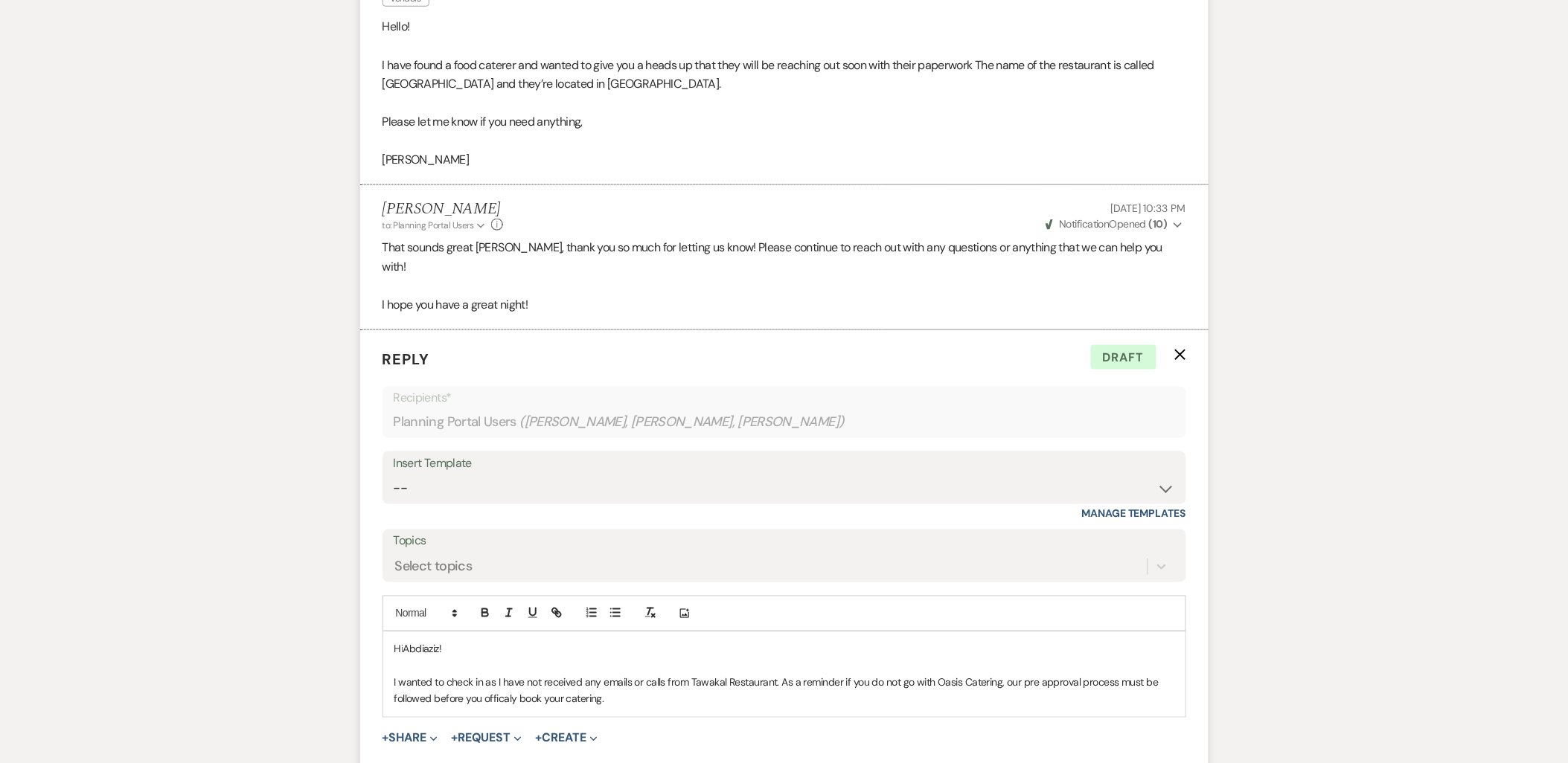
click at [623, 679] on p "I wanted to check in as I have not received any emails or calls from Tawakal Re…" at bounding box center [784, 692] width 780 height 33
drag, startPoint x: 620, startPoint y: 681, endPoint x: 375, endPoint y: 666, distance: 245.5
click at [375, 666] on form "Reply X Draft Recipients* Planning Portal Users ( Abdiaziz Mohamoud, Manazil Ad…" at bounding box center [784, 575] width 848 height 490
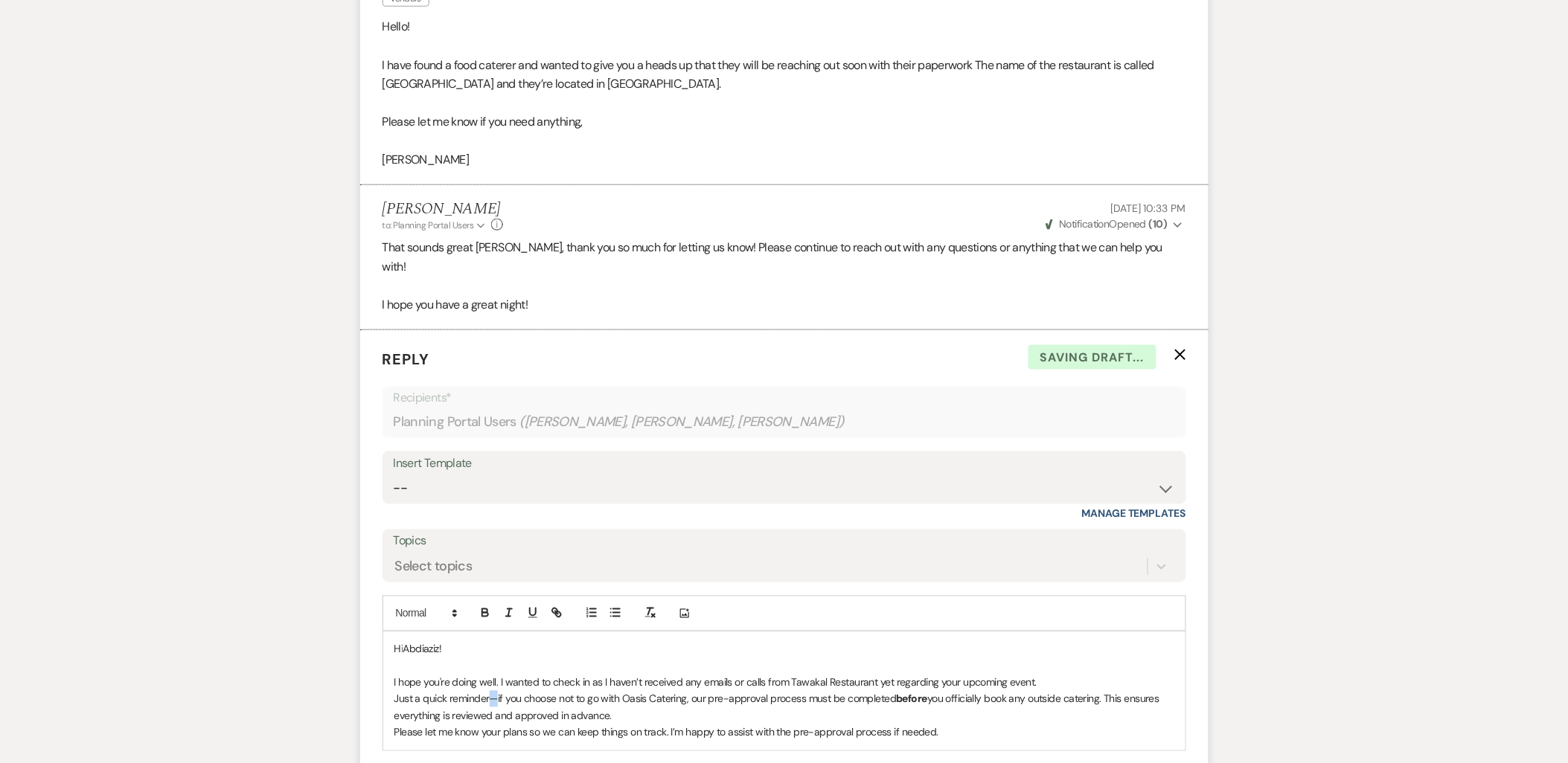
click at [492, 692] on p "Just a quick reminder—if you choose not to go with Oasis Catering, our pre-appr…" at bounding box center [784, 708] width 780 height 33
click at [652, 697] on p "Just a quick reminder, if you choose not to go with Oasis Catering, our pre-app…" at bounding box center [784, 708] width 780 height 33
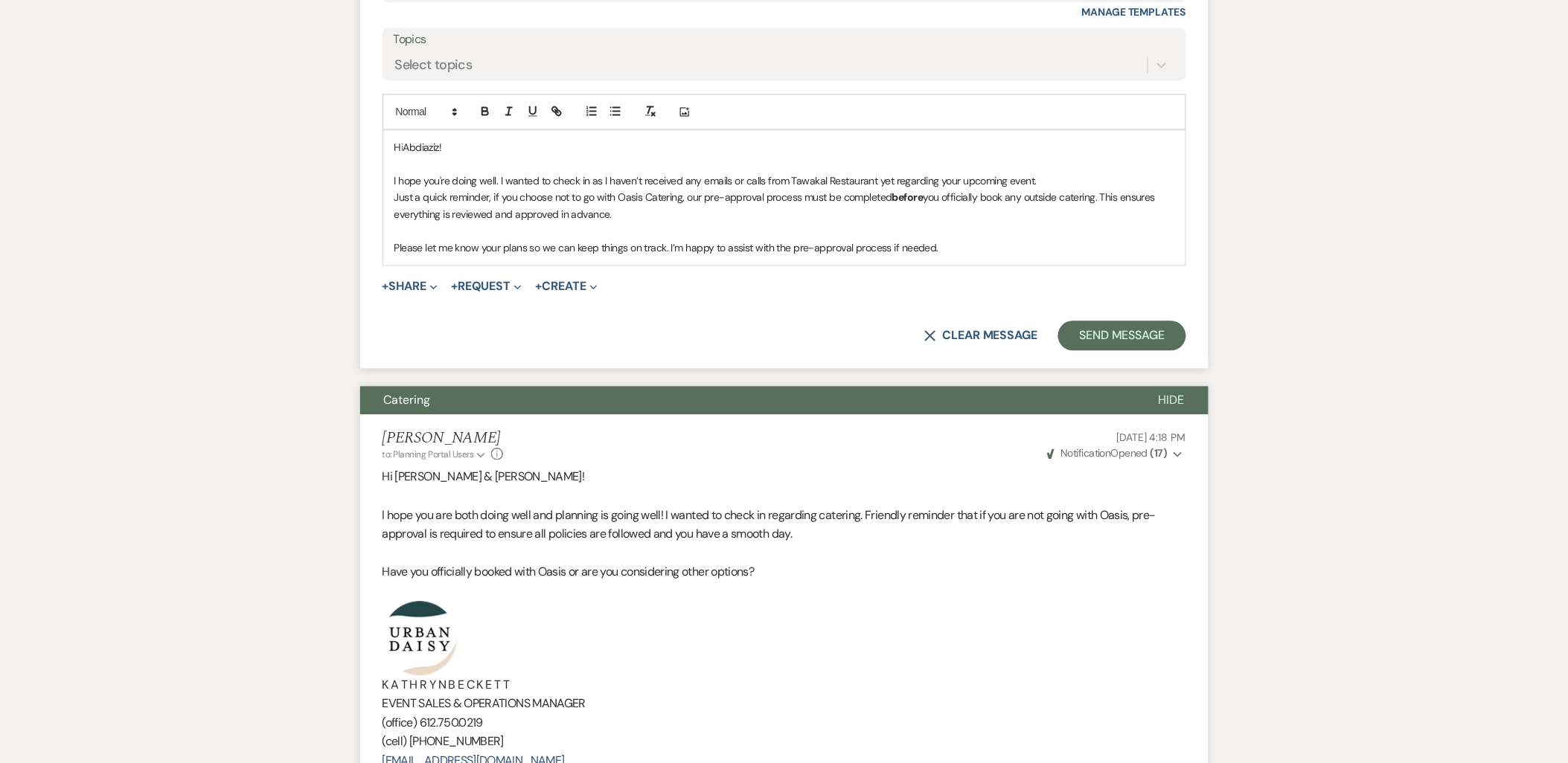
scroll to position [1328, 0]
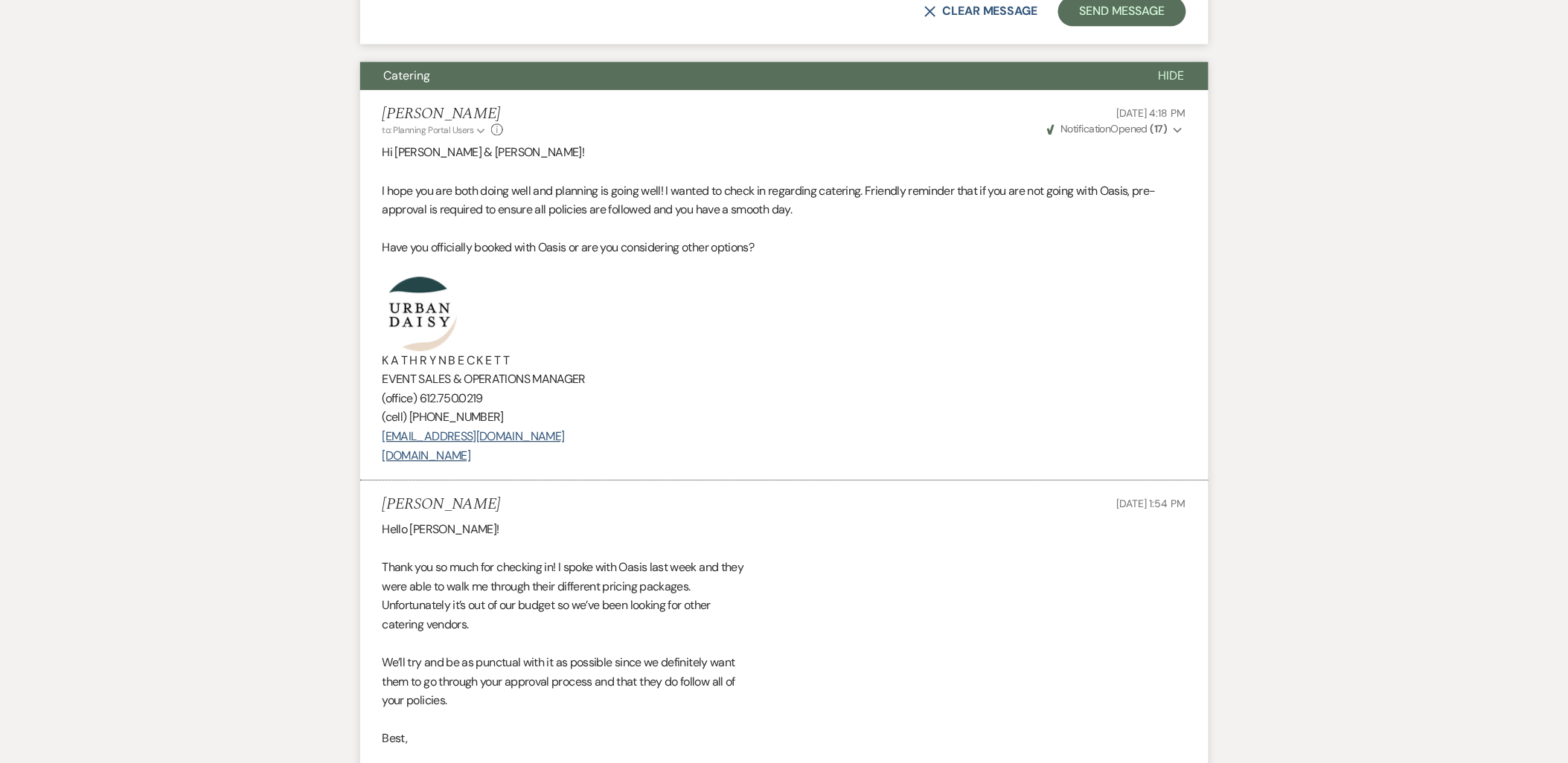
drag, startPoint x: 545, startPoint y: 435, endPoint x: 331, endPoint y: 298, distance: 254.1
click at [331, 298] on div "Messages Tasks Payments Vendors Rental Overview Timeline Docs & Files Contacts …" at bounding box center [784, 245] width 1568 height 2657
copy div "K A T H R Y N B E C K E T T EVENT SALES & OPERATIONS MANAGER (office) 612.750.0…"
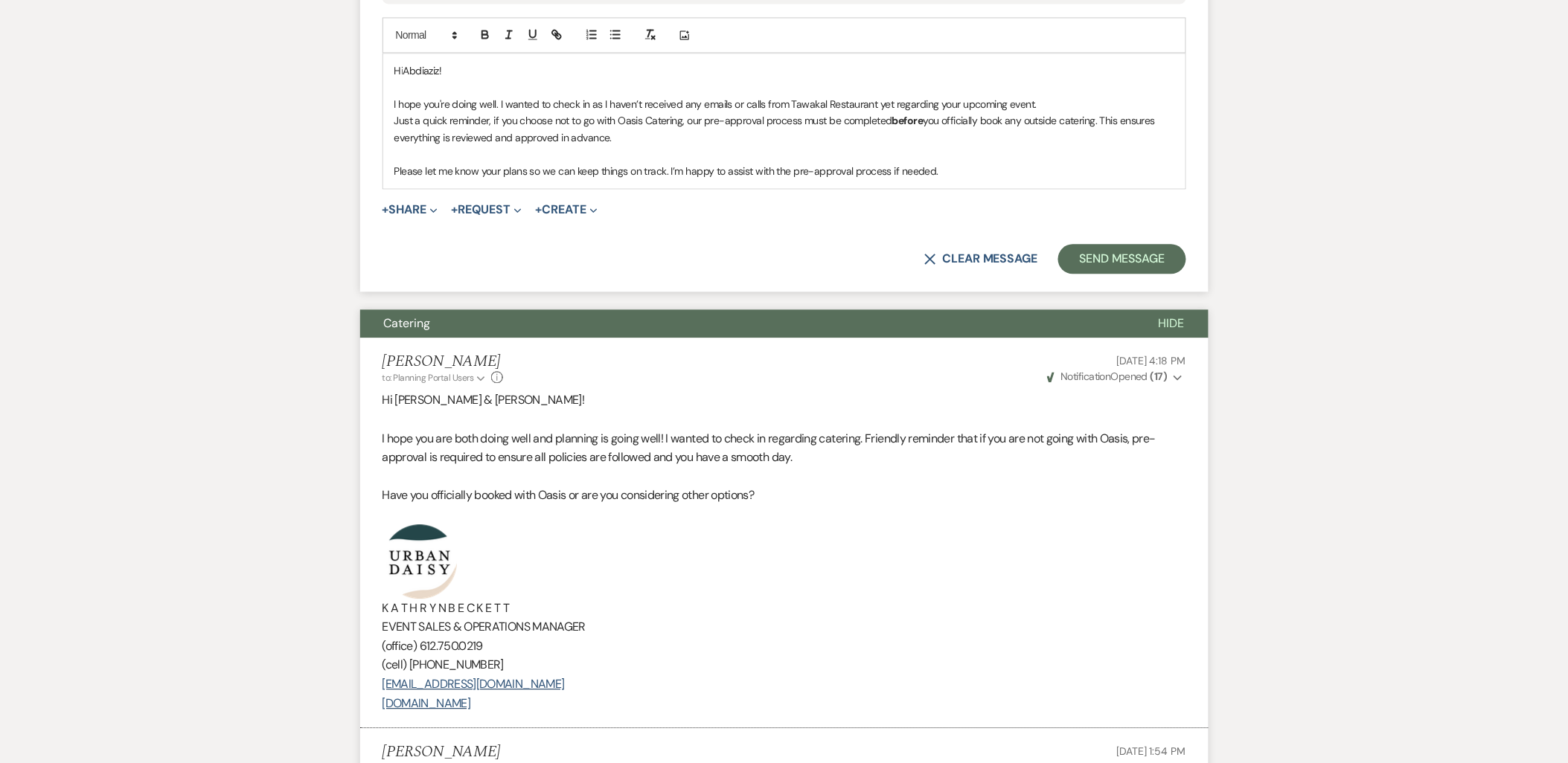
scroll to position [832, 0]
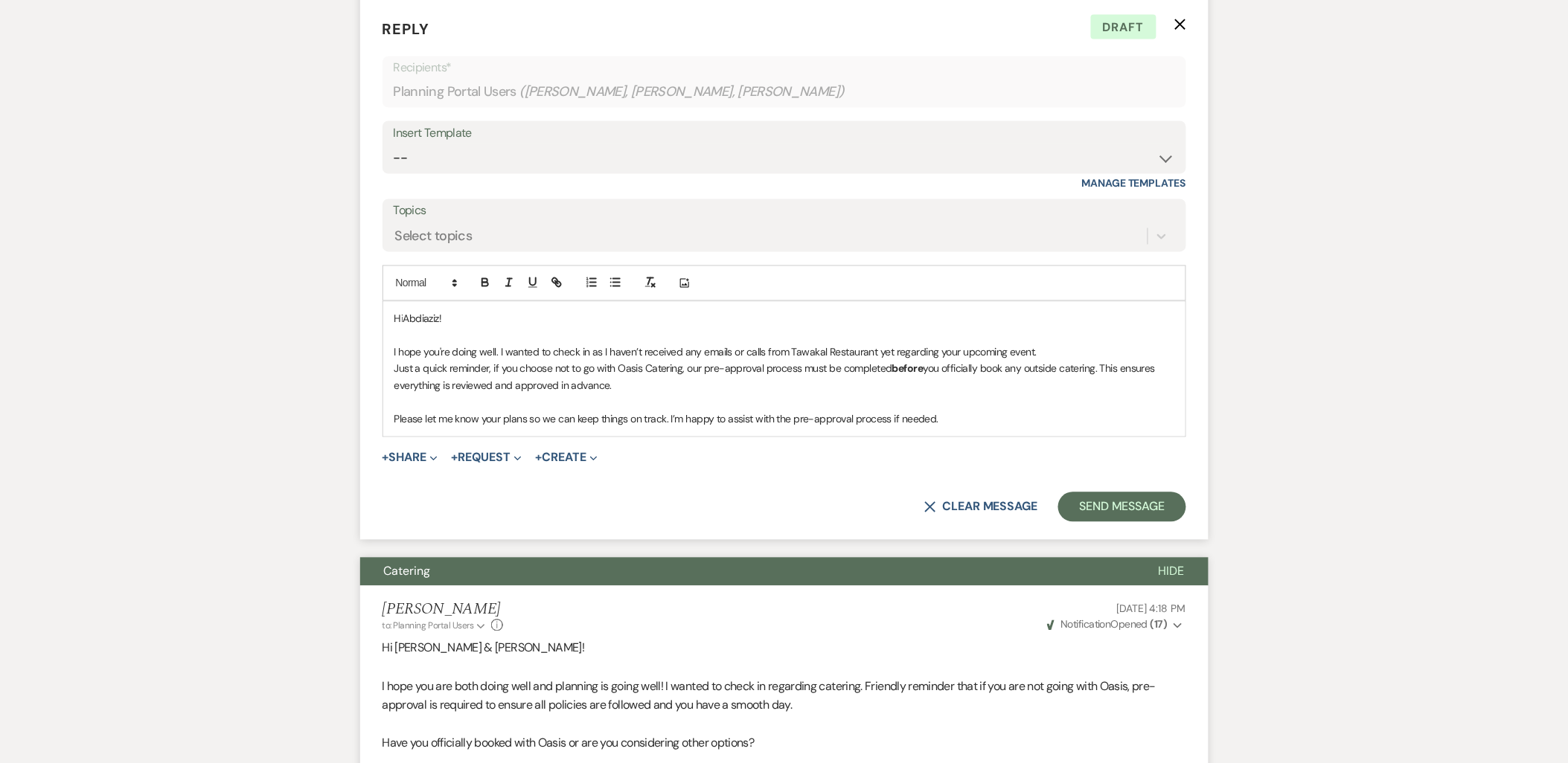
click at [948, 411] on p "Please let me know your plans so we can keep things on track. I’m happy to assi…" at bounding box center [784, 419] width 780 height 17
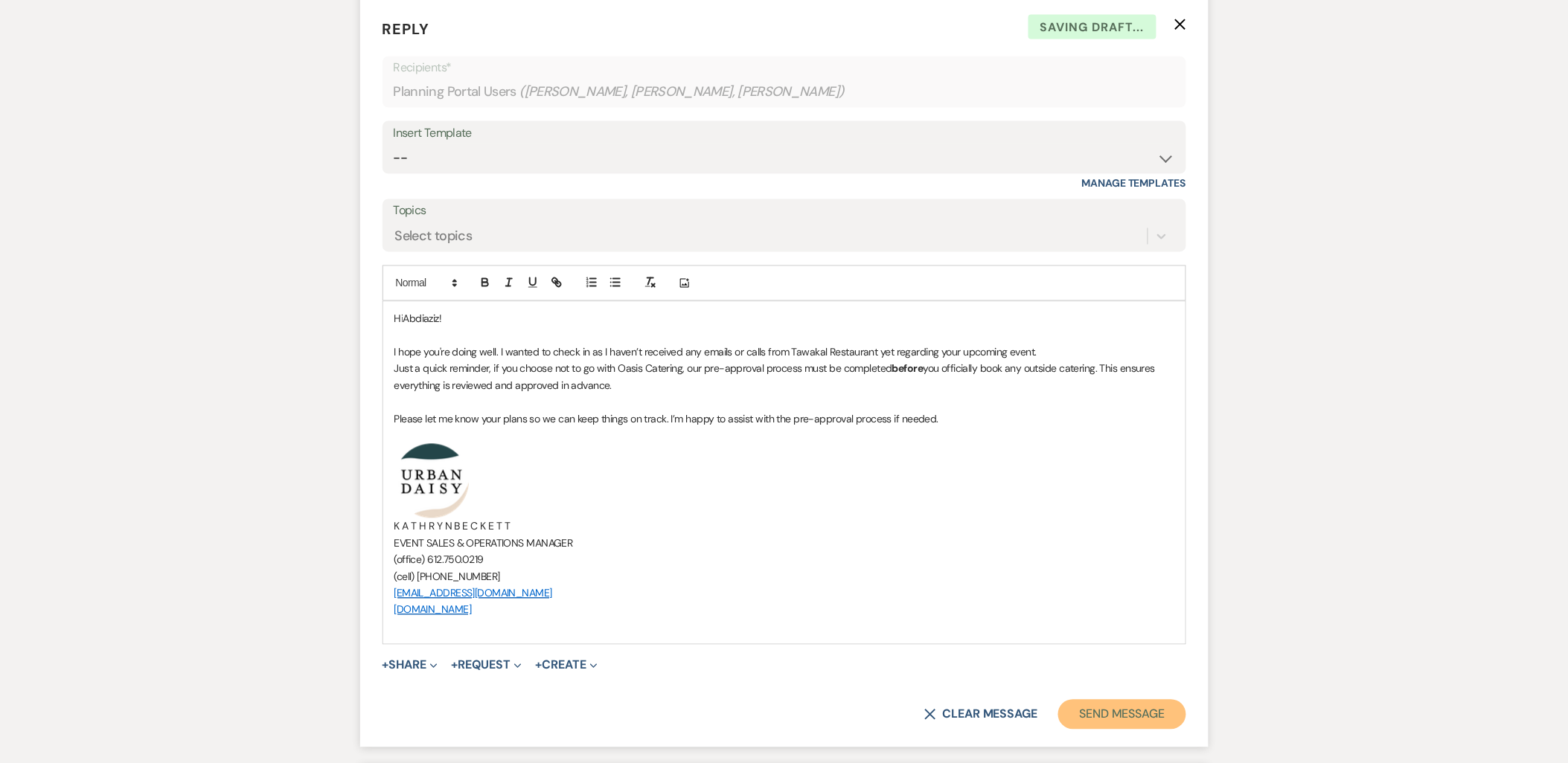
click at [1086, 700] on button "Send Message" at bounding box center [1122, 715] width 127 height 30
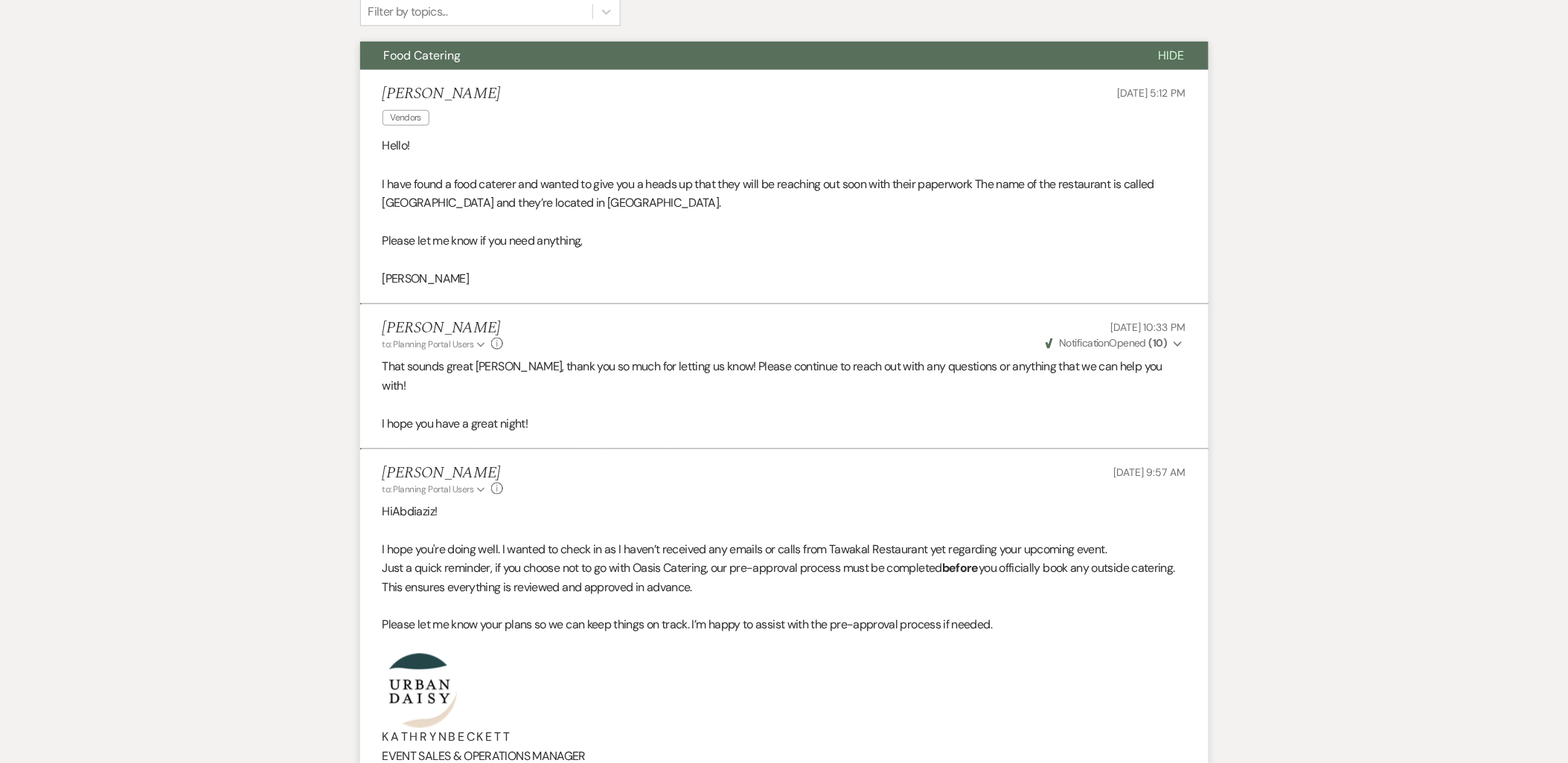
scroll to position [0, 0]
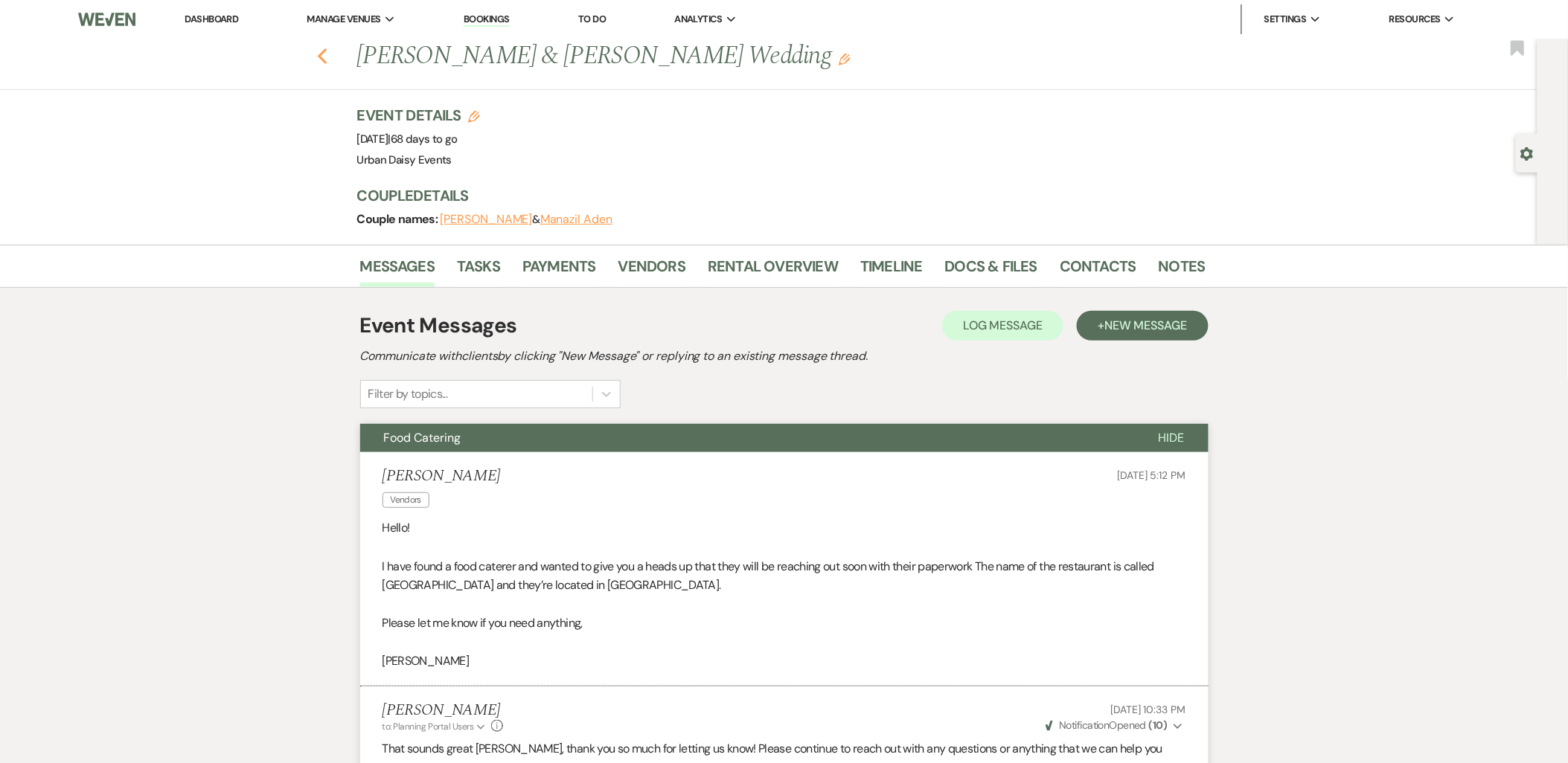
click at [323, 53] on icon "Previous" at bounding box center [322, 57] width 11 height 18
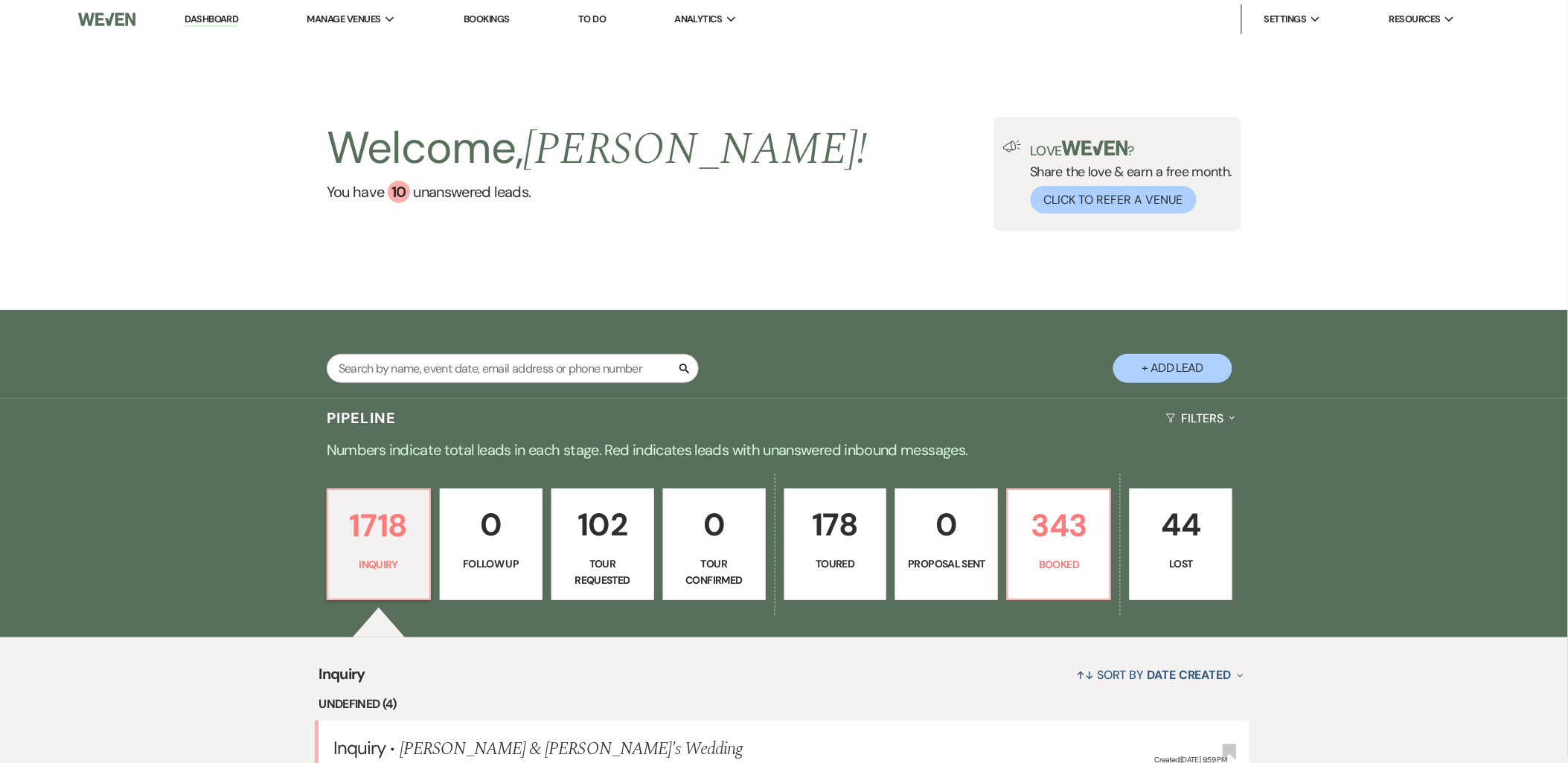
drag, startPoint x: 334, startPoint y: 36, endPoint x: 422, endPoint y: 416, distance: 390.1
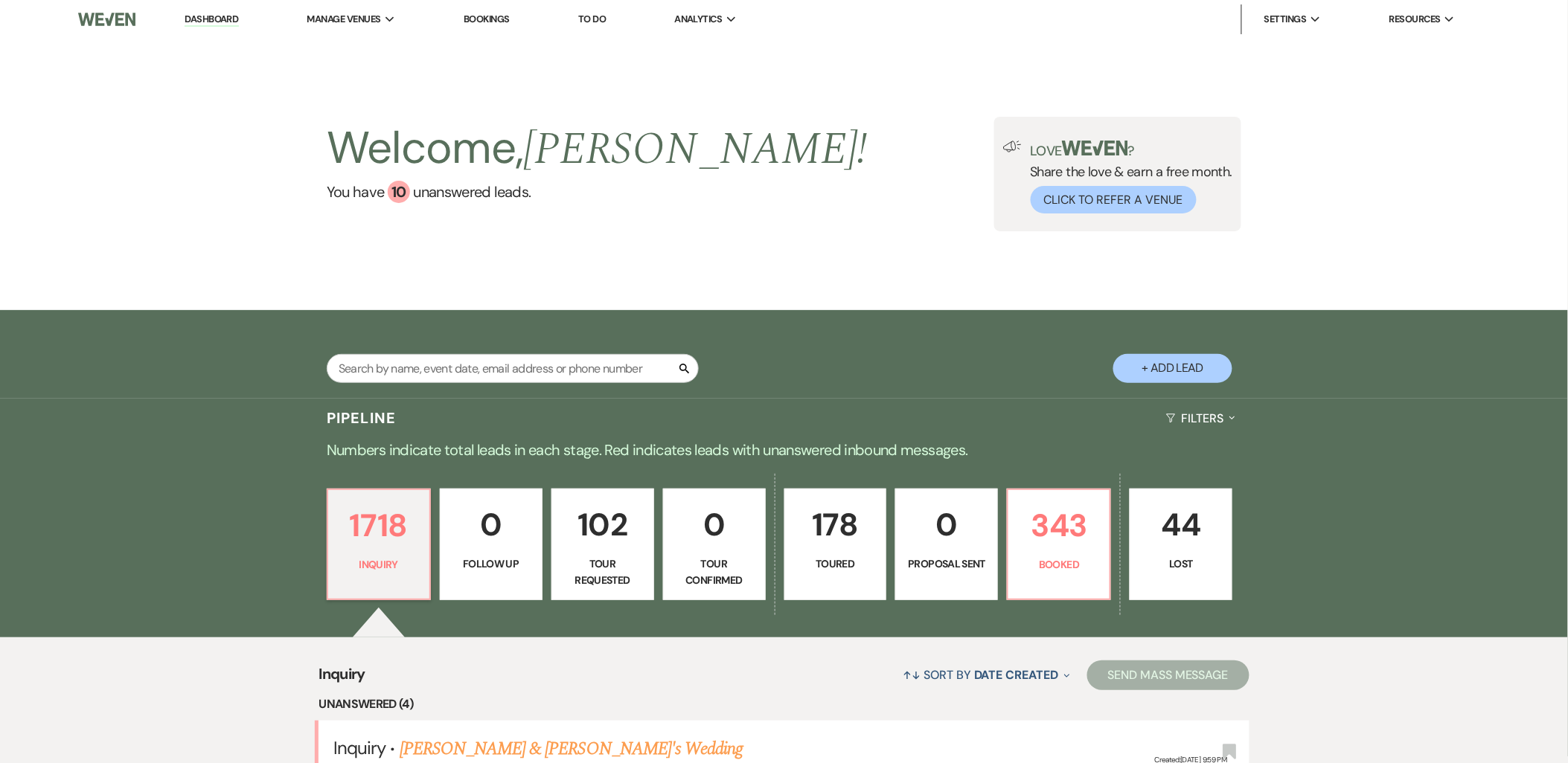
click at [287, 507] on div "1718 Inquiry 0 Follow Up 102 Tour Requested 0 Tour Confirmed 178 Toured 0 Propo…" at bounding box center [784, 554] width 1071 height 166
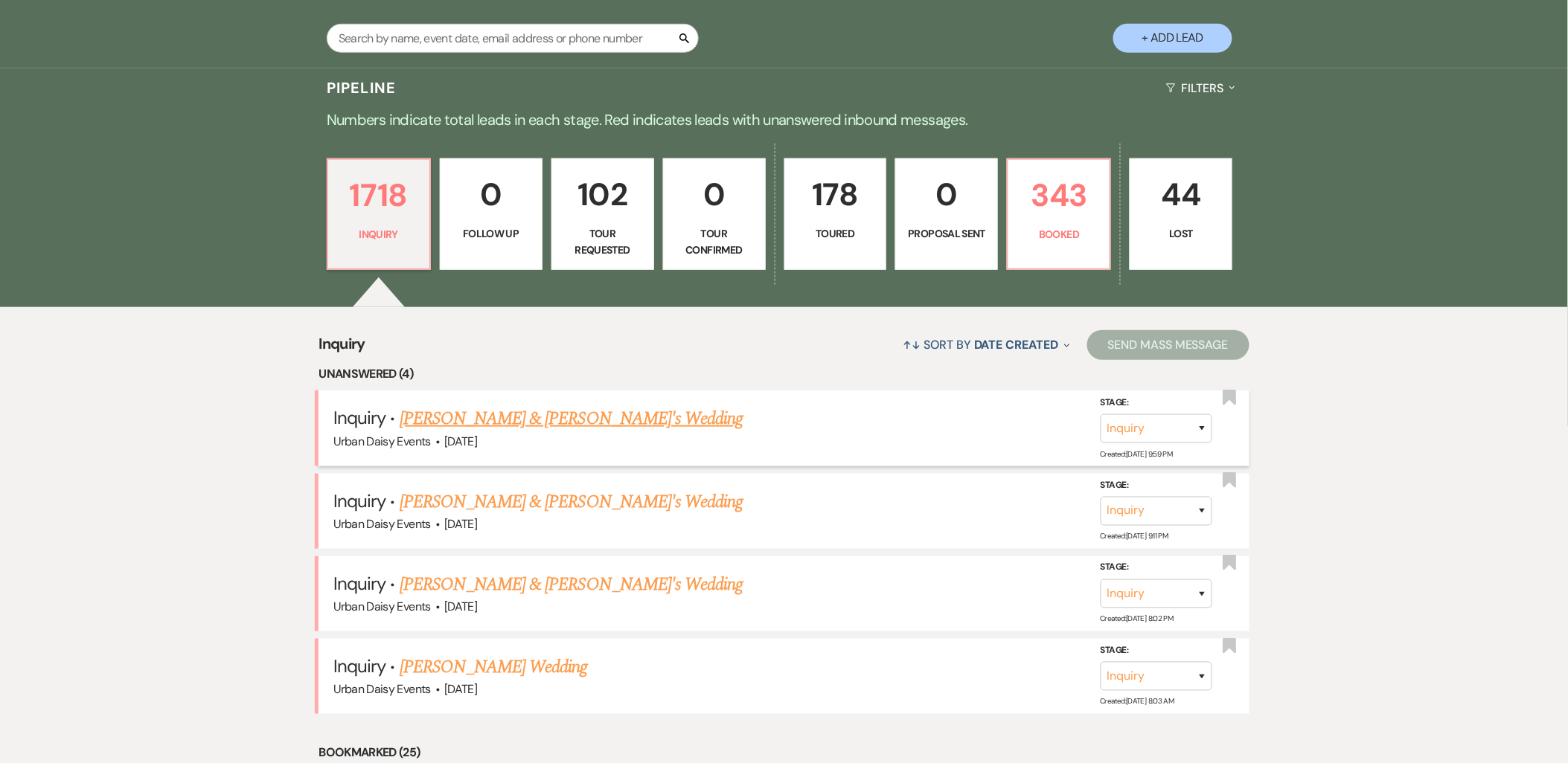
click at [527, 415] on link "[PERSON_NAME] & [PERSON_NAME]'s Wedding" at bounding box center [571, 419] width 344 height 27
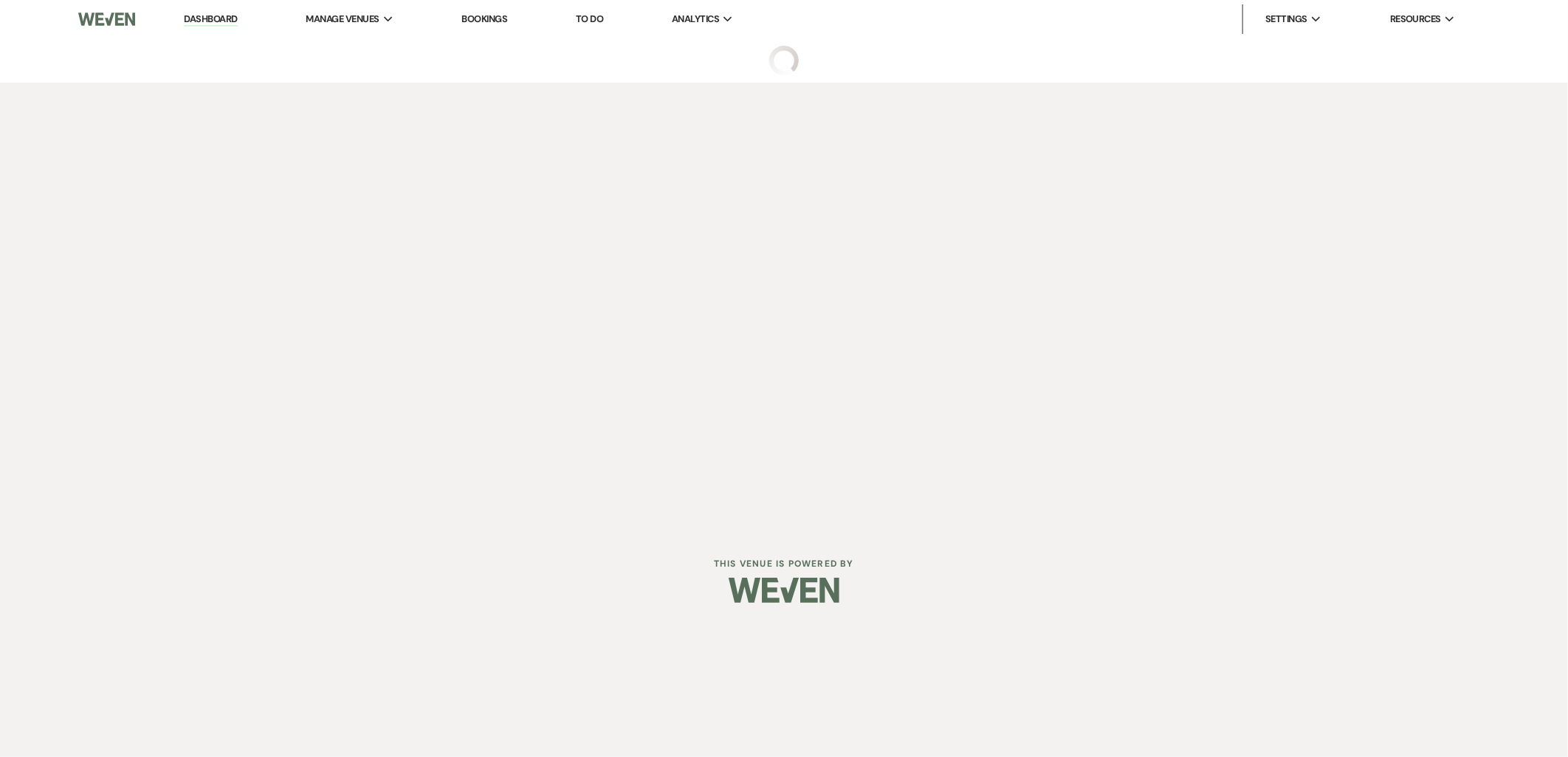
select select "5"
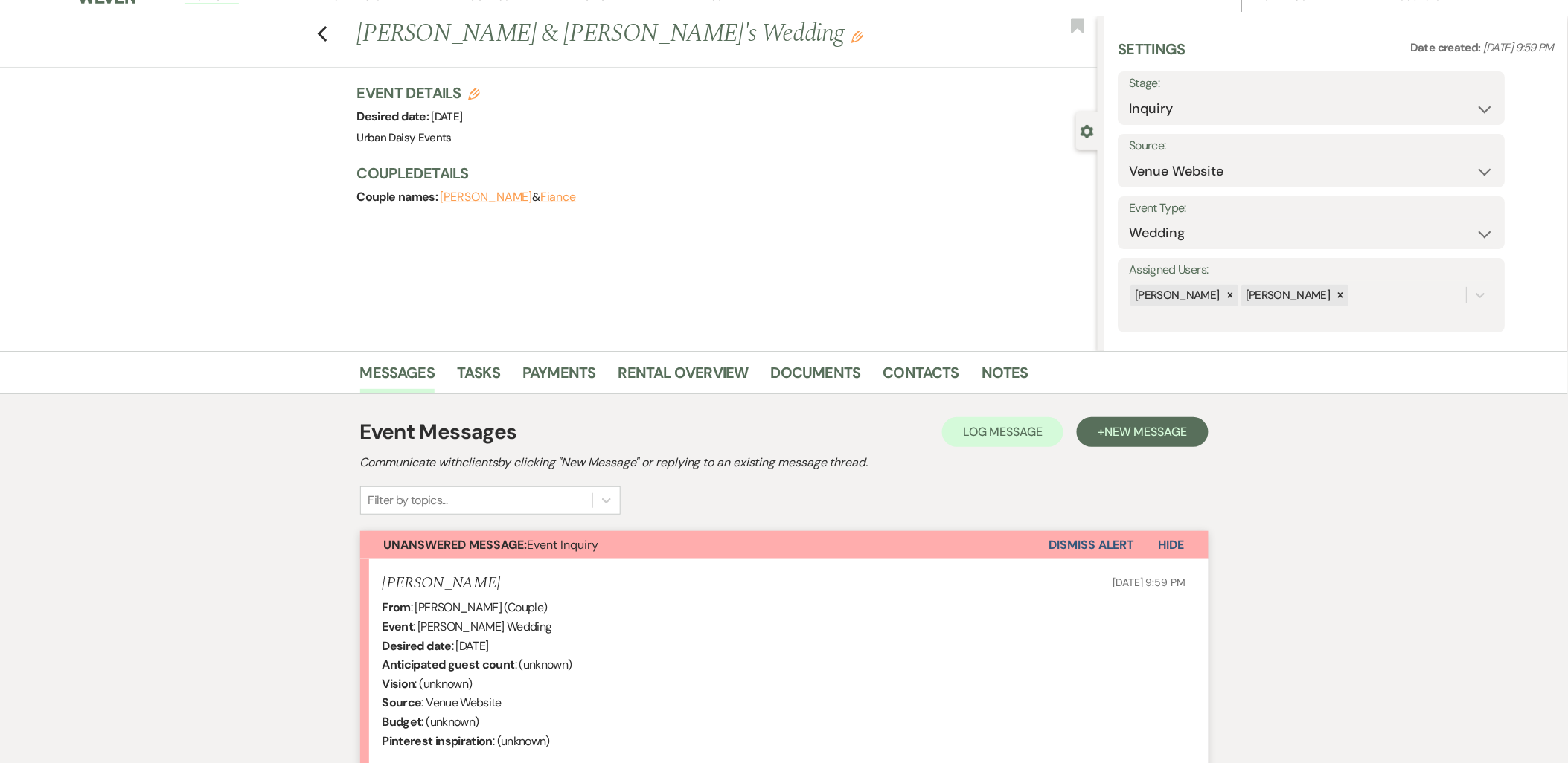
scroll to position [13, 0]
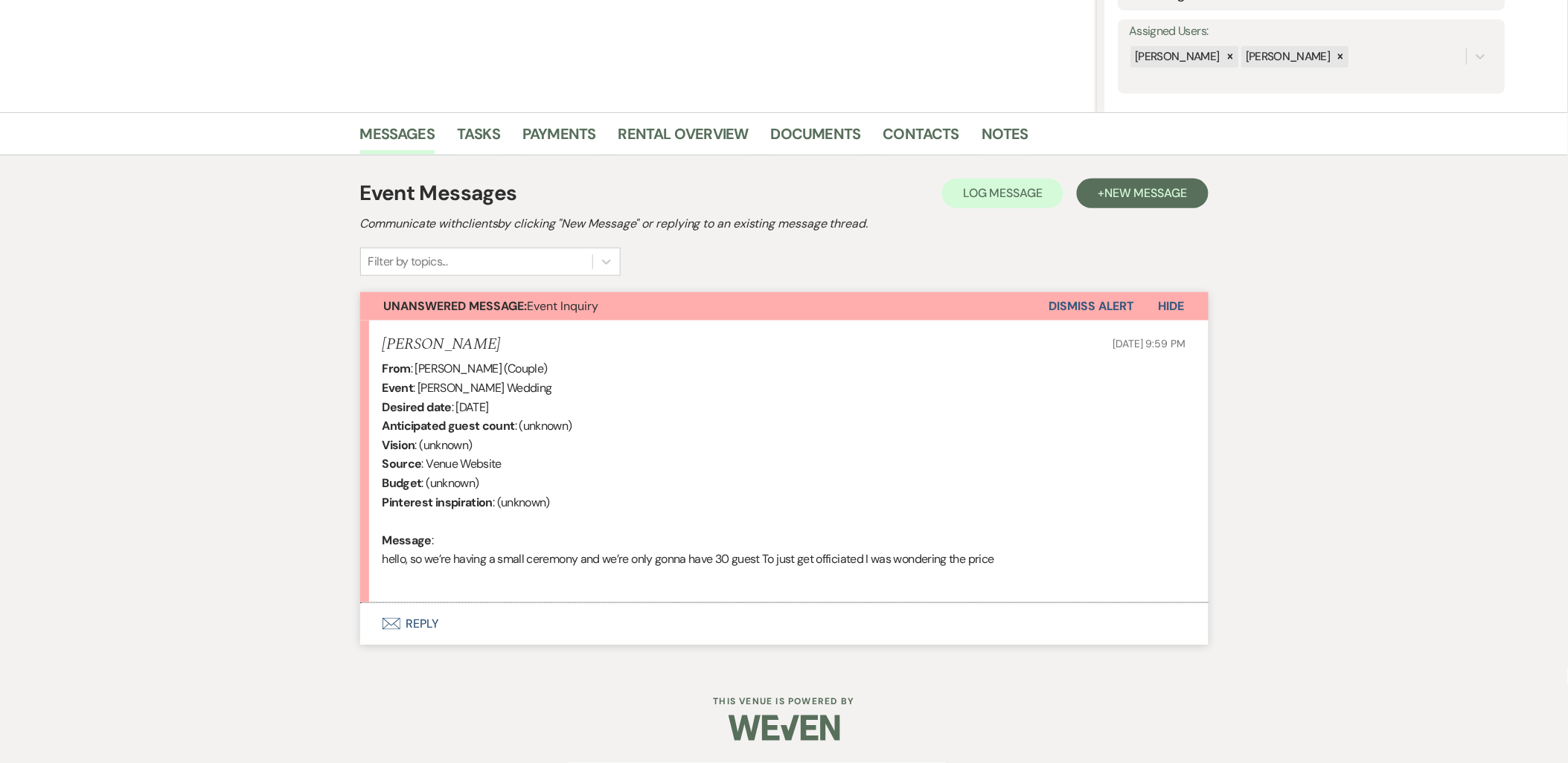
click at [365, 619] on button "Envelope Reply" at bounding box center [784, 625] width 848 height 42
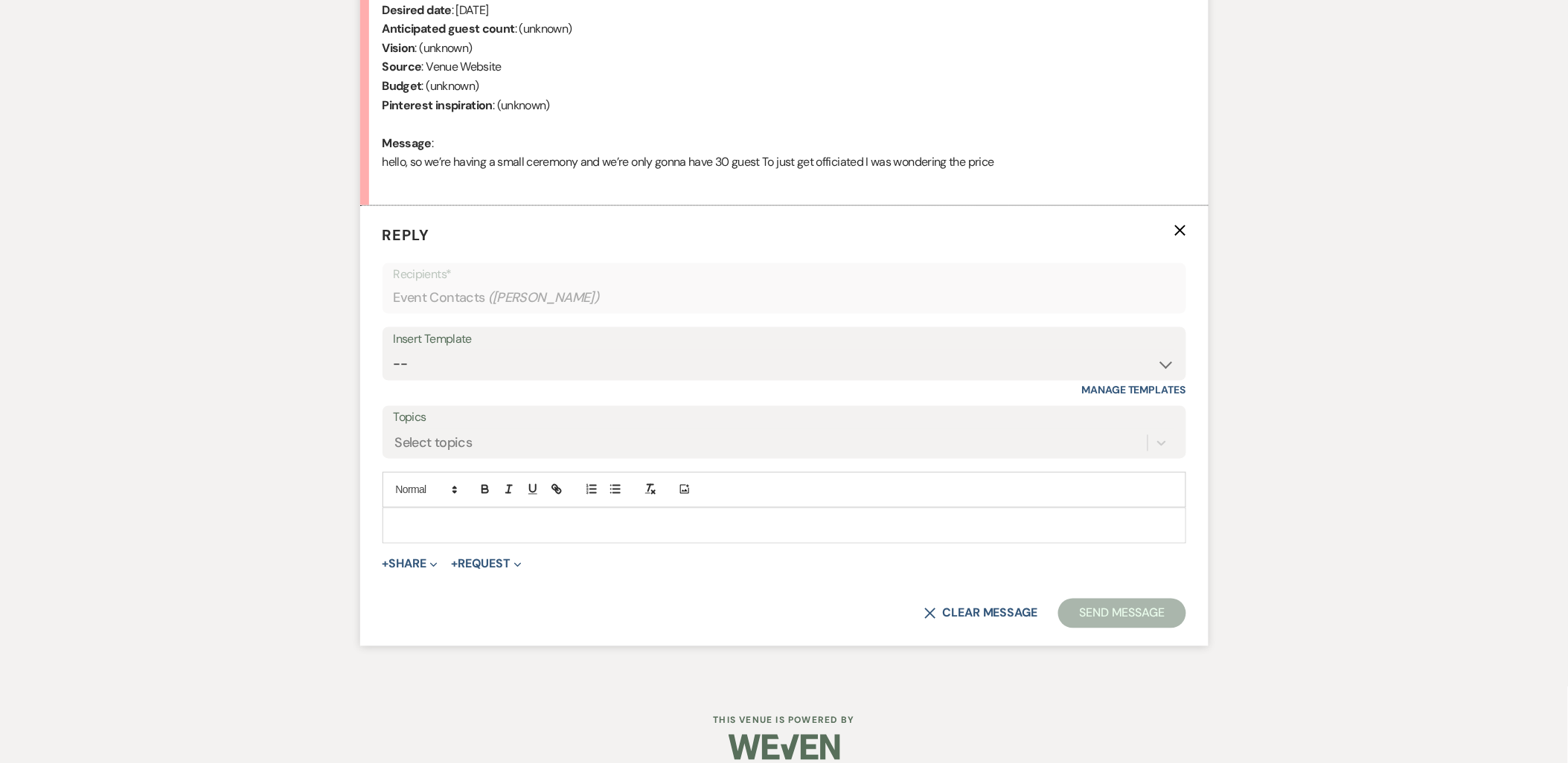
scroll to position [678, 0]
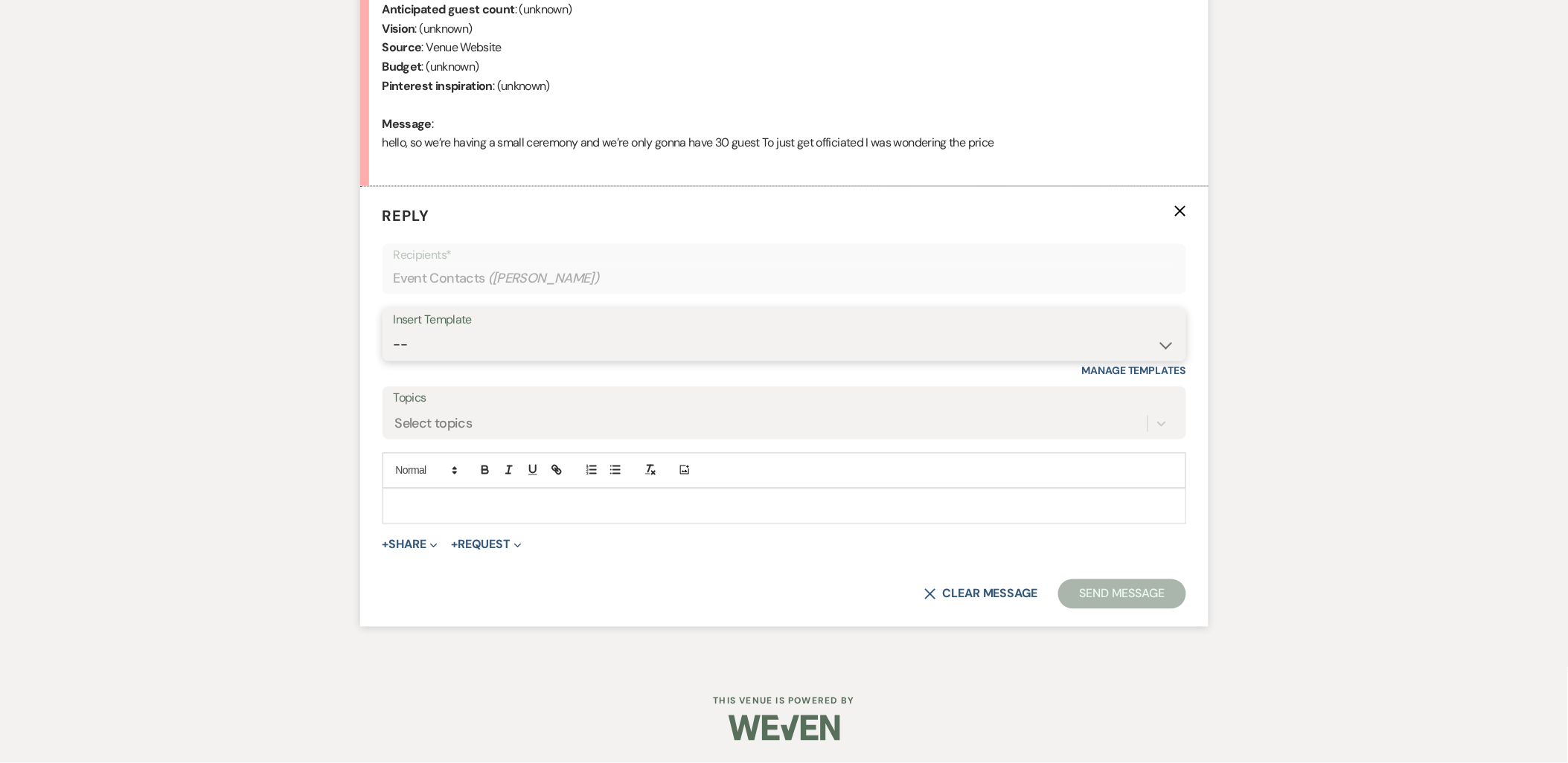
click at [420, 353] on select "-- Payment Past Due Rental Agreement and First Payment Urban Daisy Initial Resp…" at bounding box center [784, 345] width 781 height 29
select select "1243"
click at [394, 331] on select "-- Payment Past Due Rental Agreement and First Payment Urban Daisy Initial Resp…" at bounding box center [784, 345] width 781 height 29
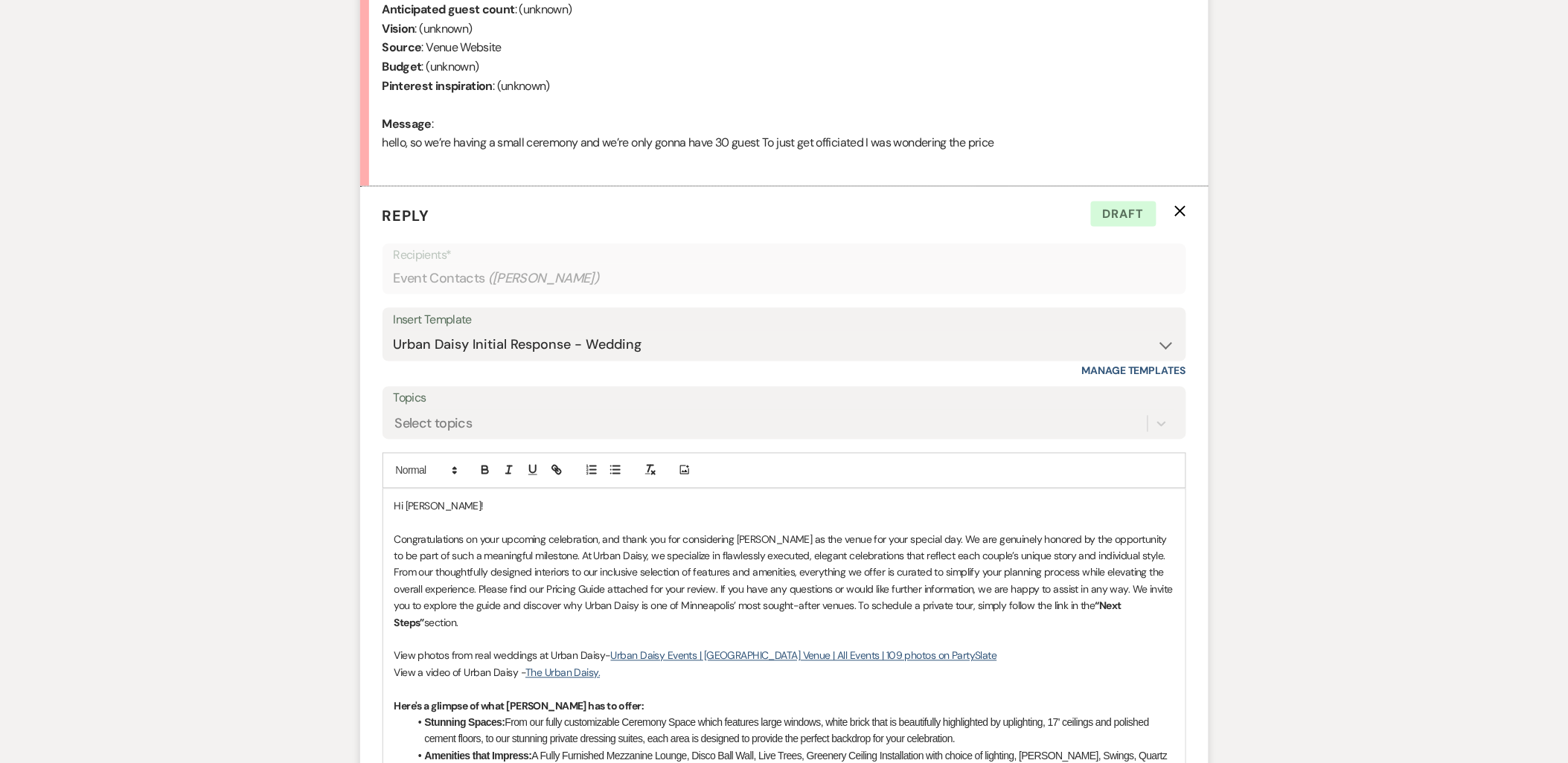
click at [1169, 607] on p "Congratulations on your upcoming celebration, and thank you for considering Urb…" at bounding box center [784, 582] width 780 height 99
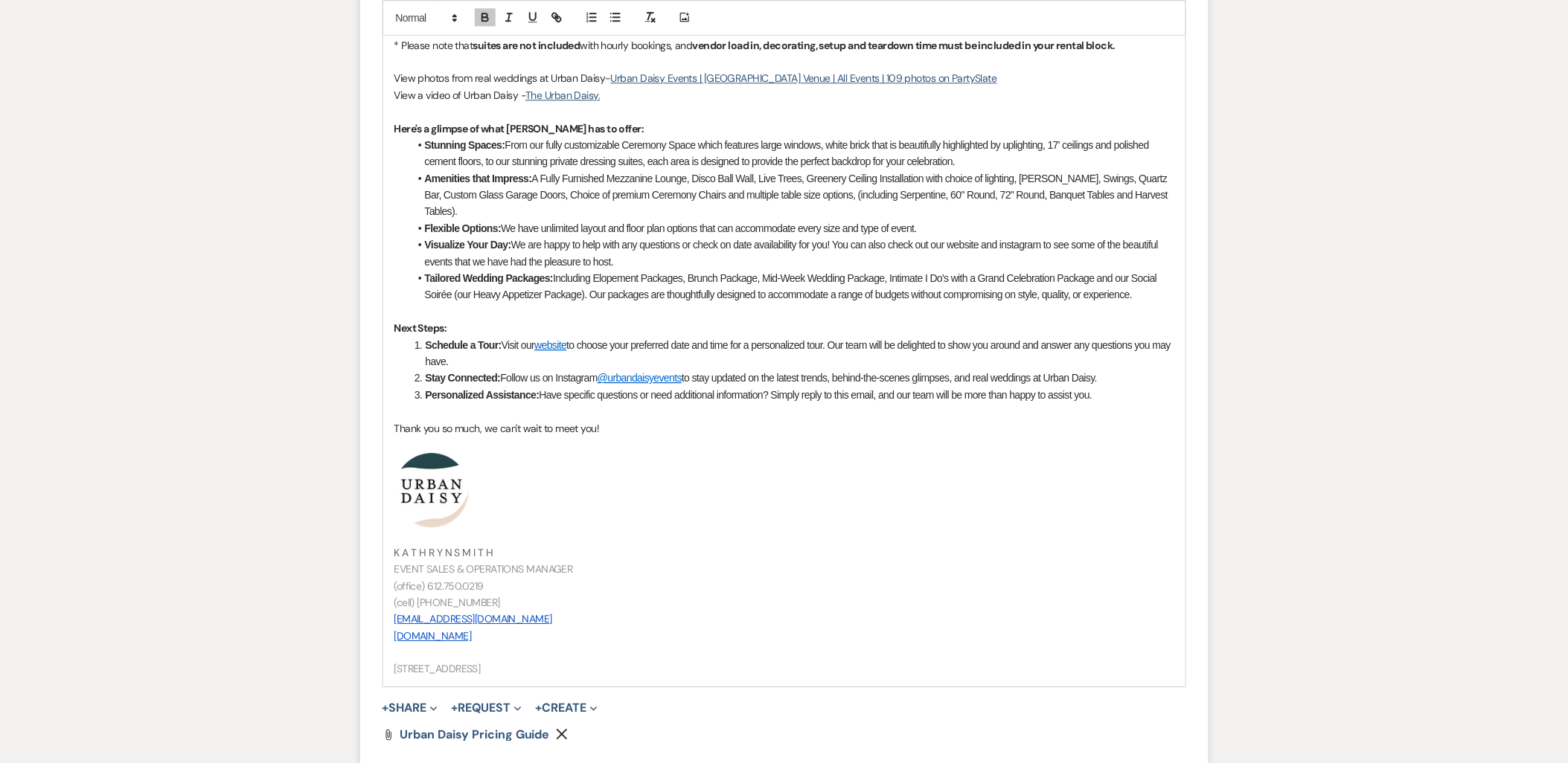
scroll to position [1504, 0]
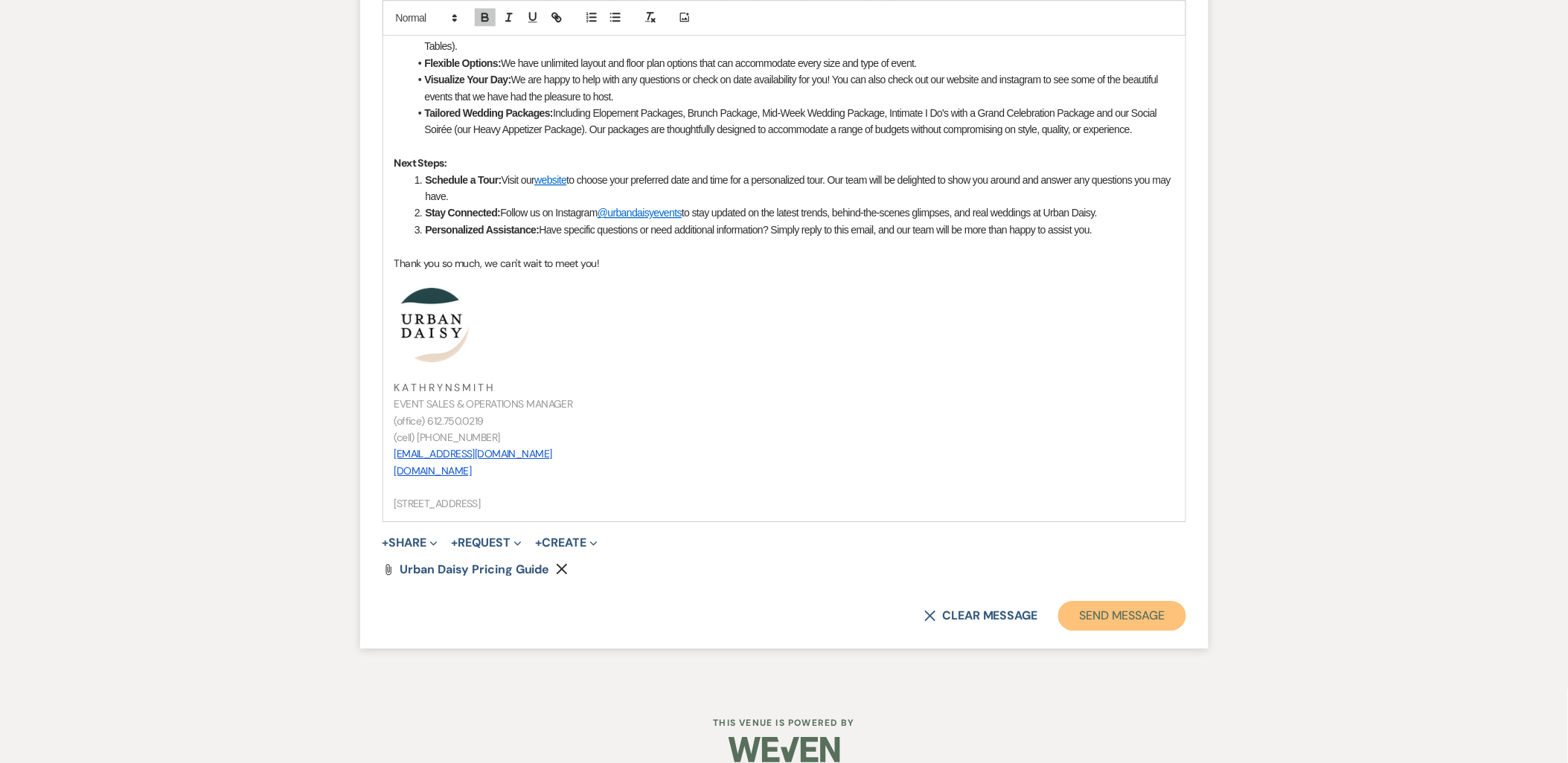
click at [1174, 601] on button "Send Message" at bounding box center [1122, 616] width 127 height 30
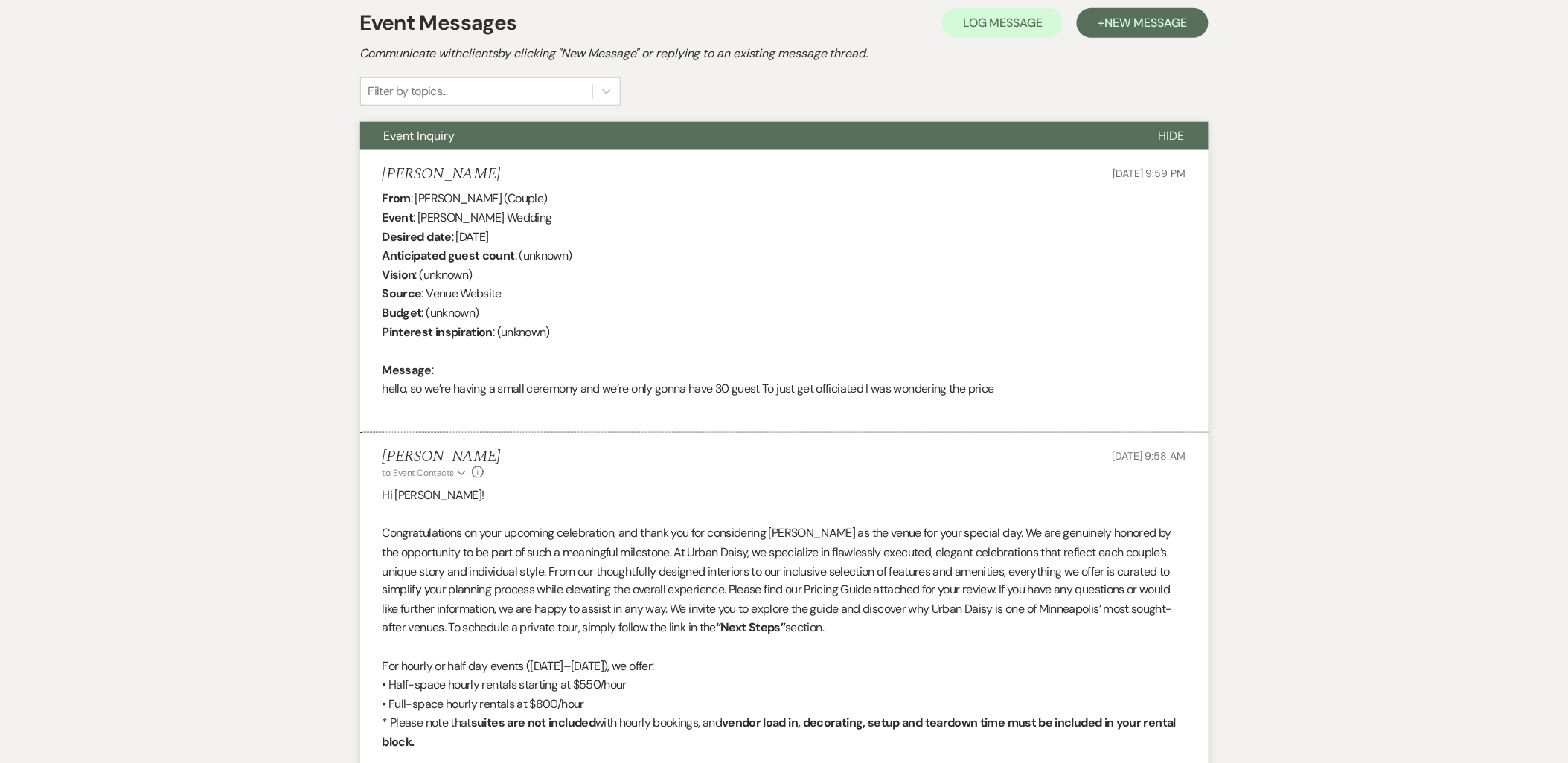
scroll to position [18, 0]
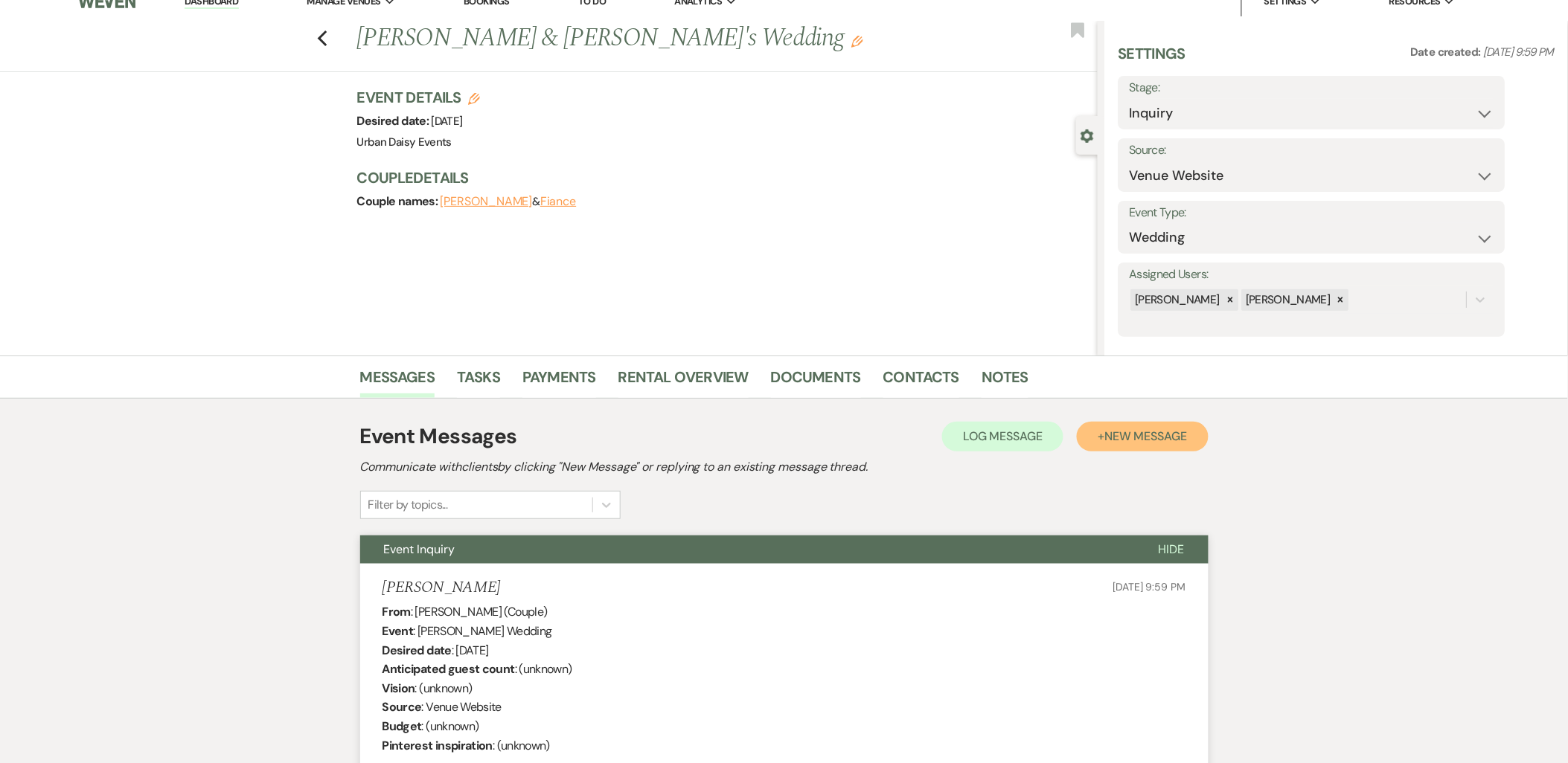
click at [1132, 439] on span "New Message" at bounding box center [1146, 436] width 83 height 16
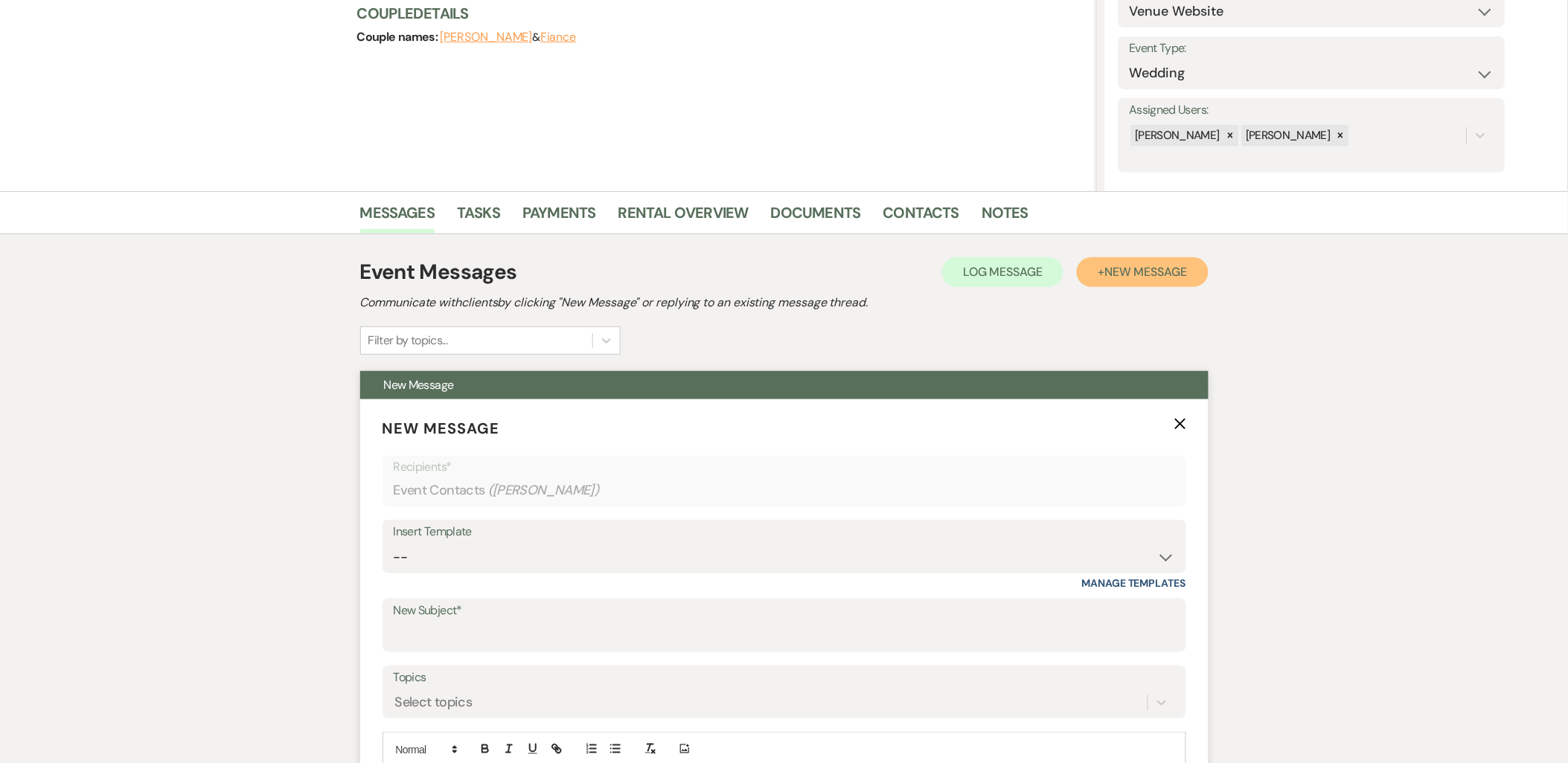
scroll to position [183, 0]
click at [500, 558] on select "-- Payment Past Due Rental Agreement and First Payment Urban Daisy Initial Resp…" at bounding box center [784, 557] width 781 height 29
select select "3546"
click at [394, 543] on select "-- Payment Past Due Rental Agreement and First Payment Urban Daisy Initial Resp…" at bounding box center [784, 557] width 781 height 29
type input "Urban Daisy All-Inclusive Elopement Package"
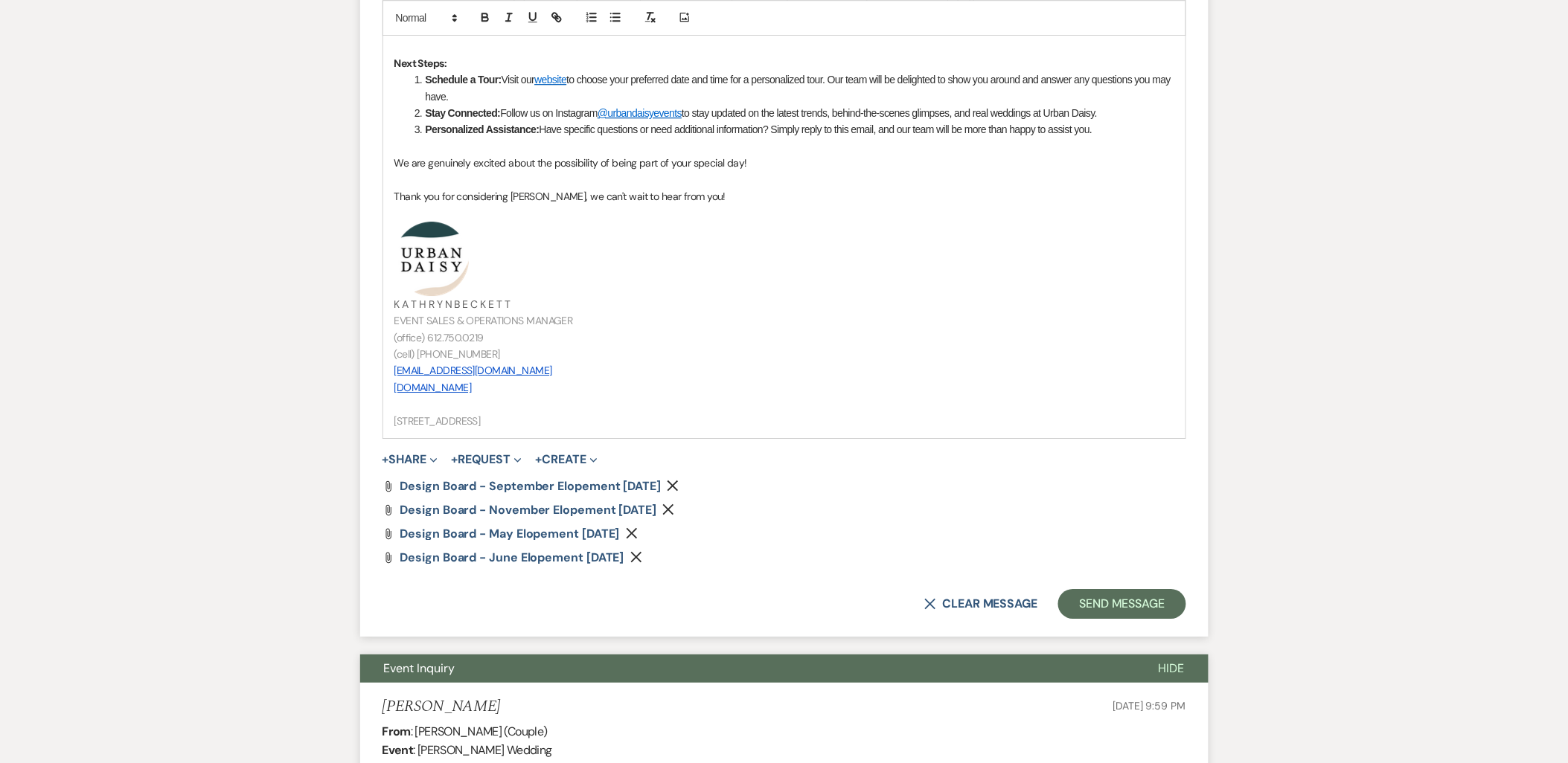
scroll to position [1589, 0]
click at [1177, 597] on button "Send Message" at bounding box center [1122, 604] width 127 height 30
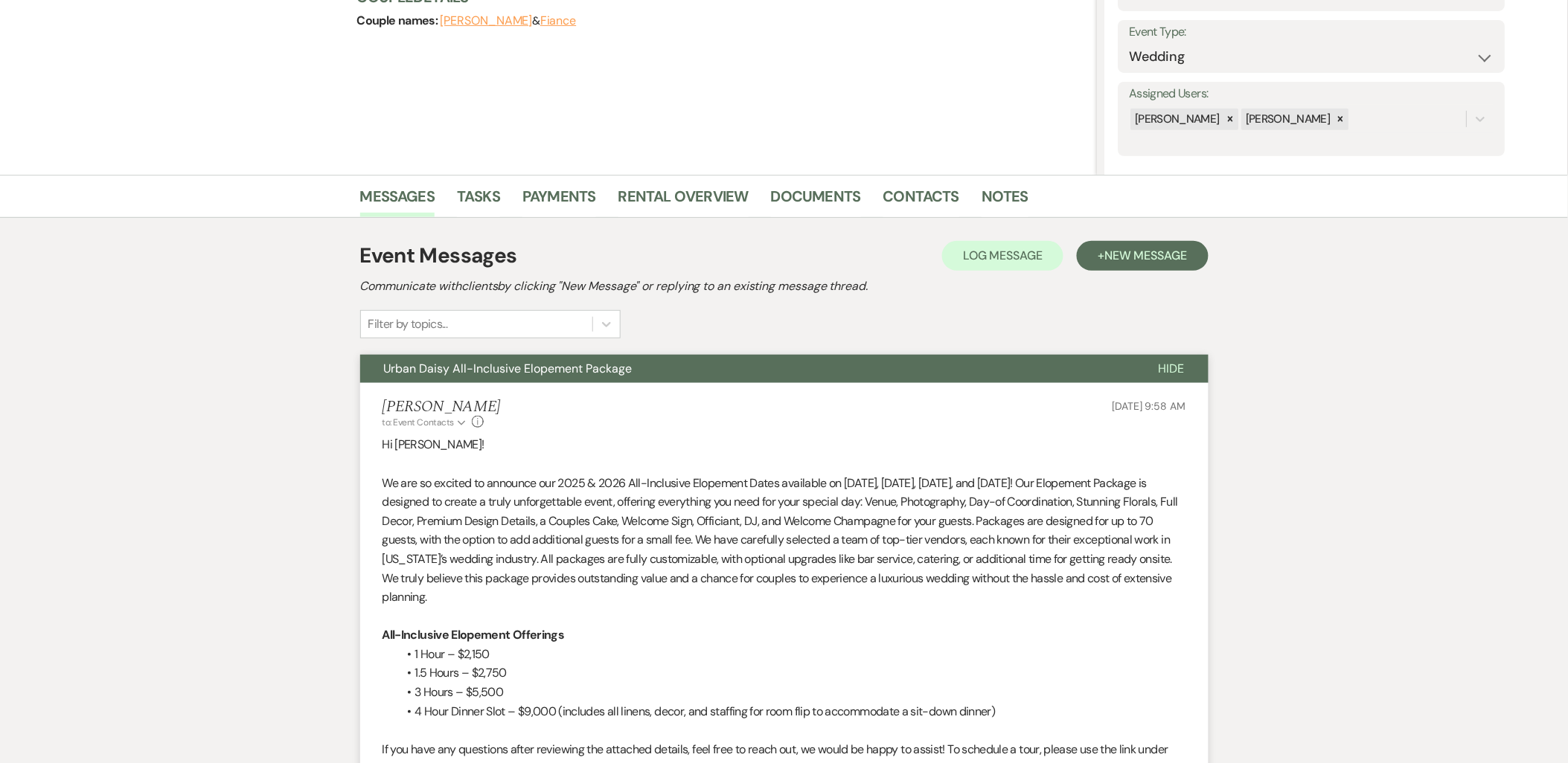
scroll to position [0, 0]
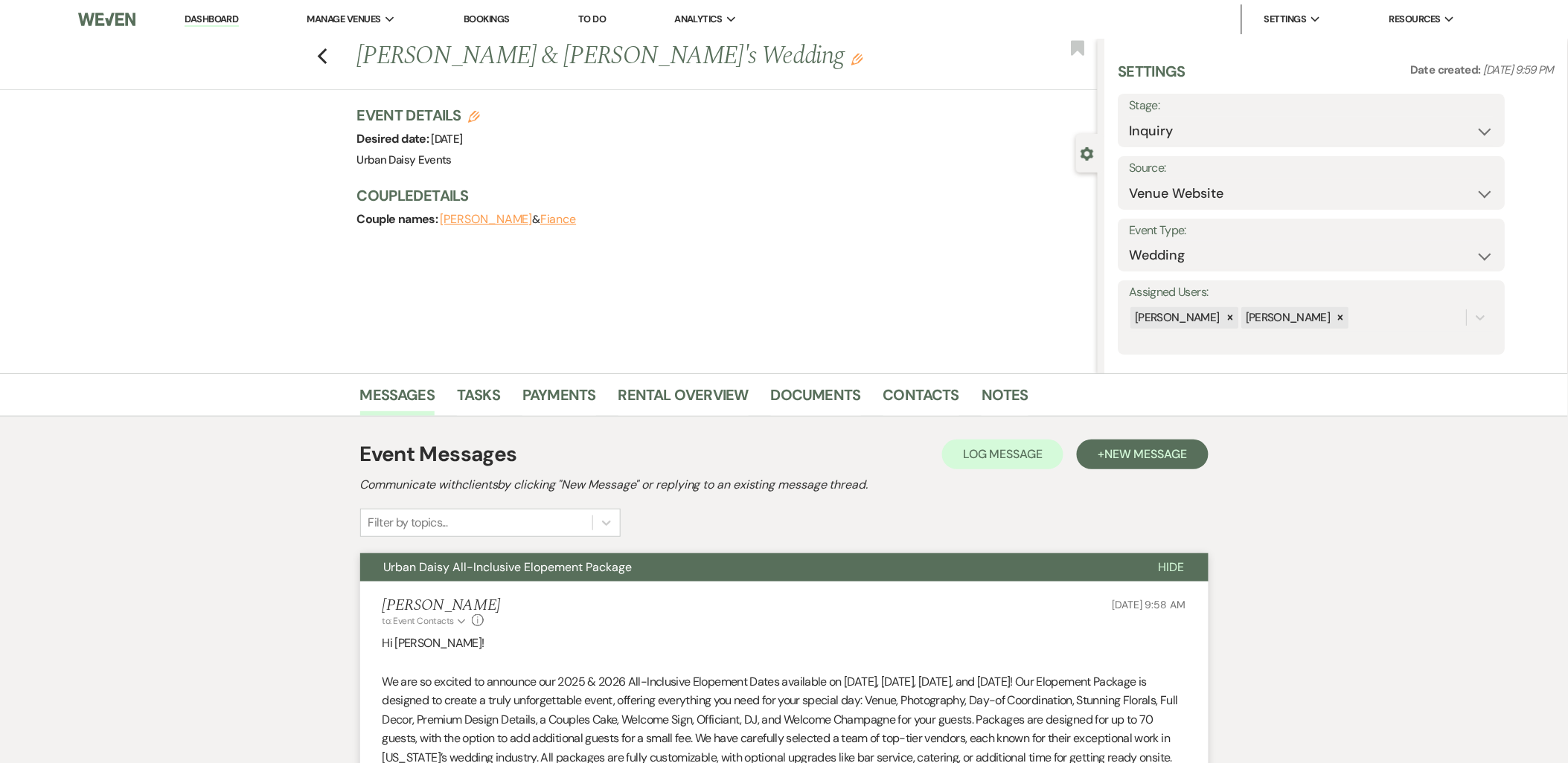
click at [222, 23] on link "Dashboard" at bounding box center [212, 20] width 54 height 14
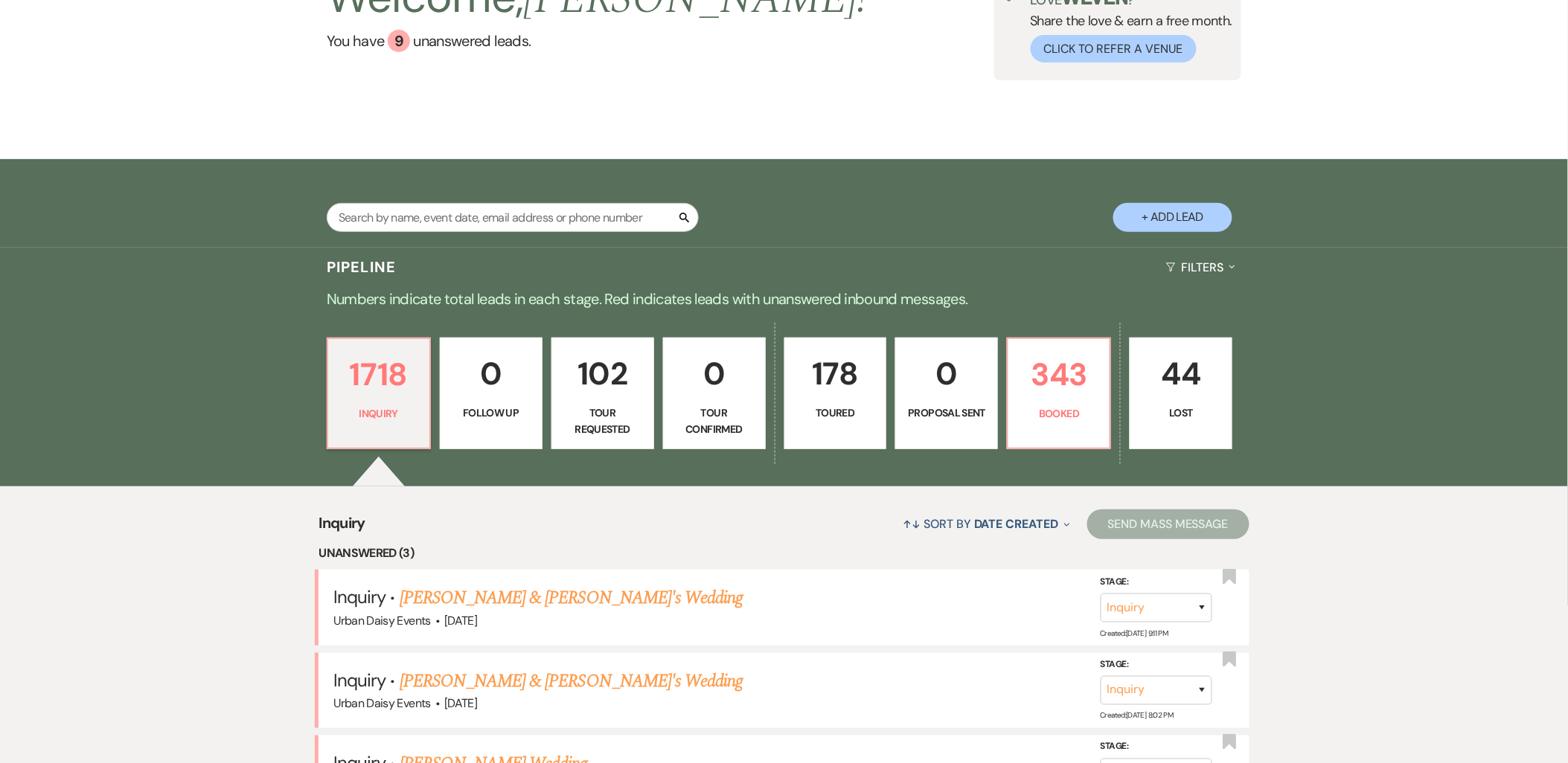
scroll to position [165, 0]
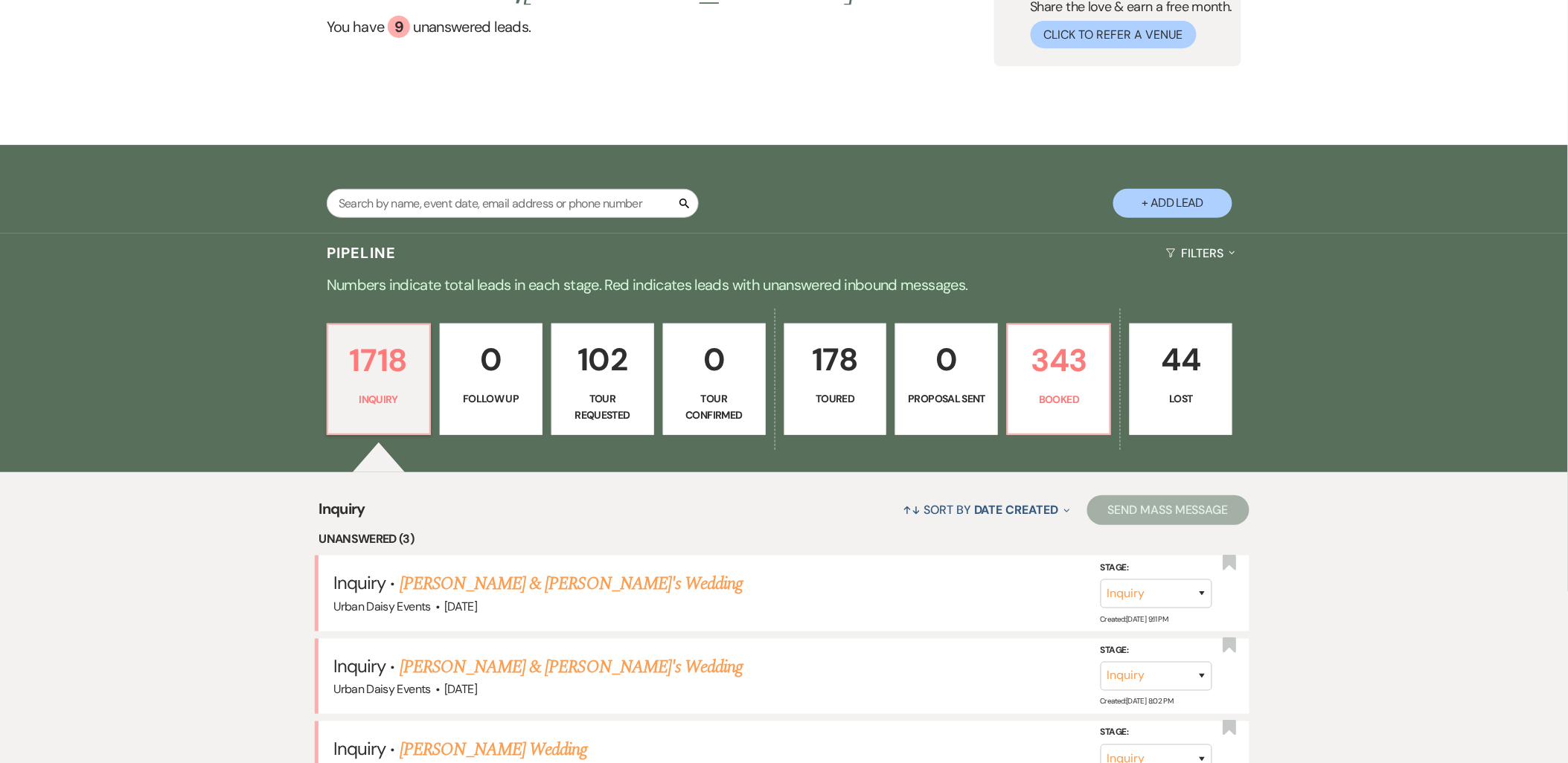
click at [510, 583] on link "[PERSON_NAME] & [PERSON_NAME]'s Wedding" at bounding box center [571, 584] width 344 height 27
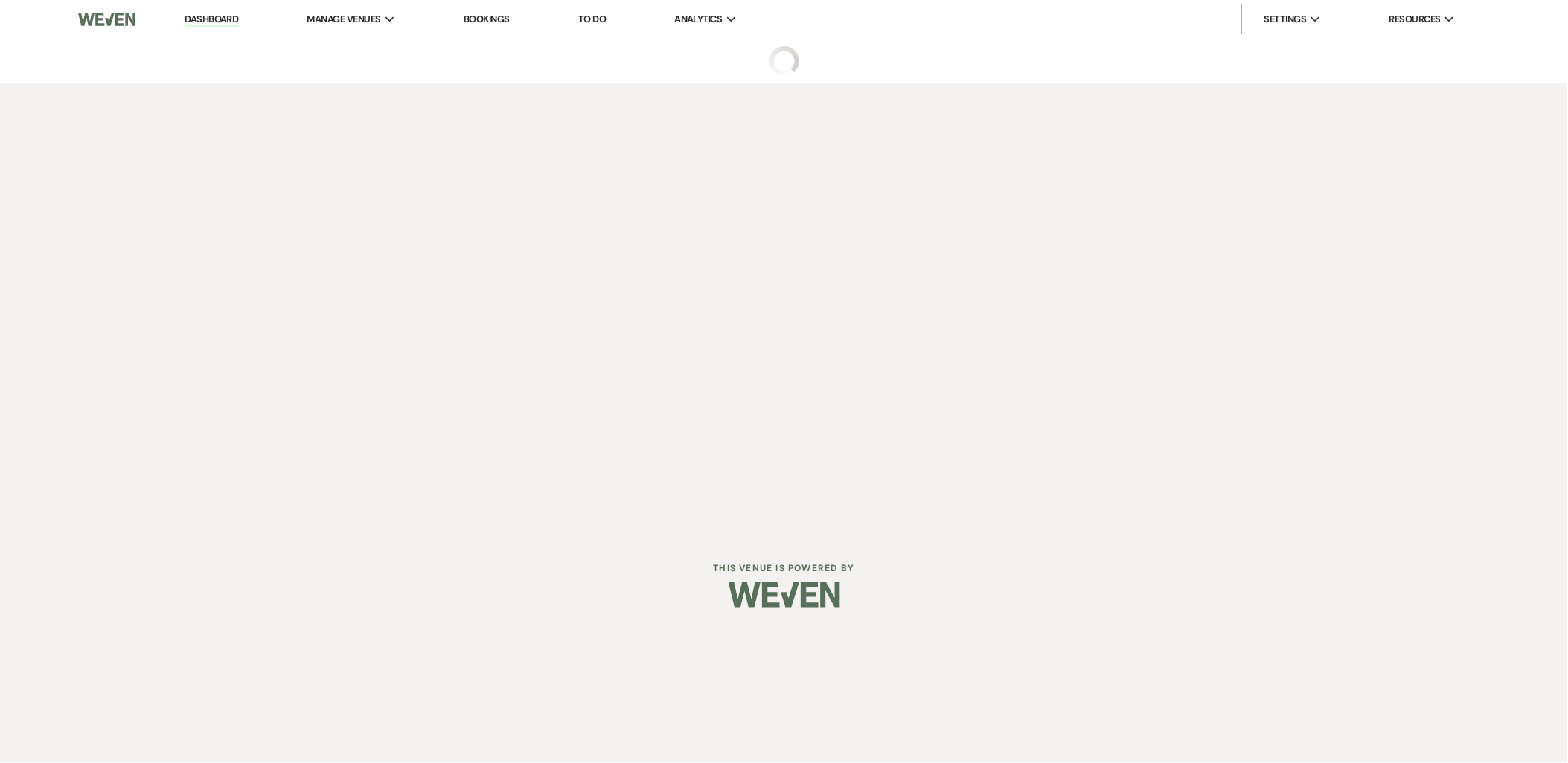
select select "5"
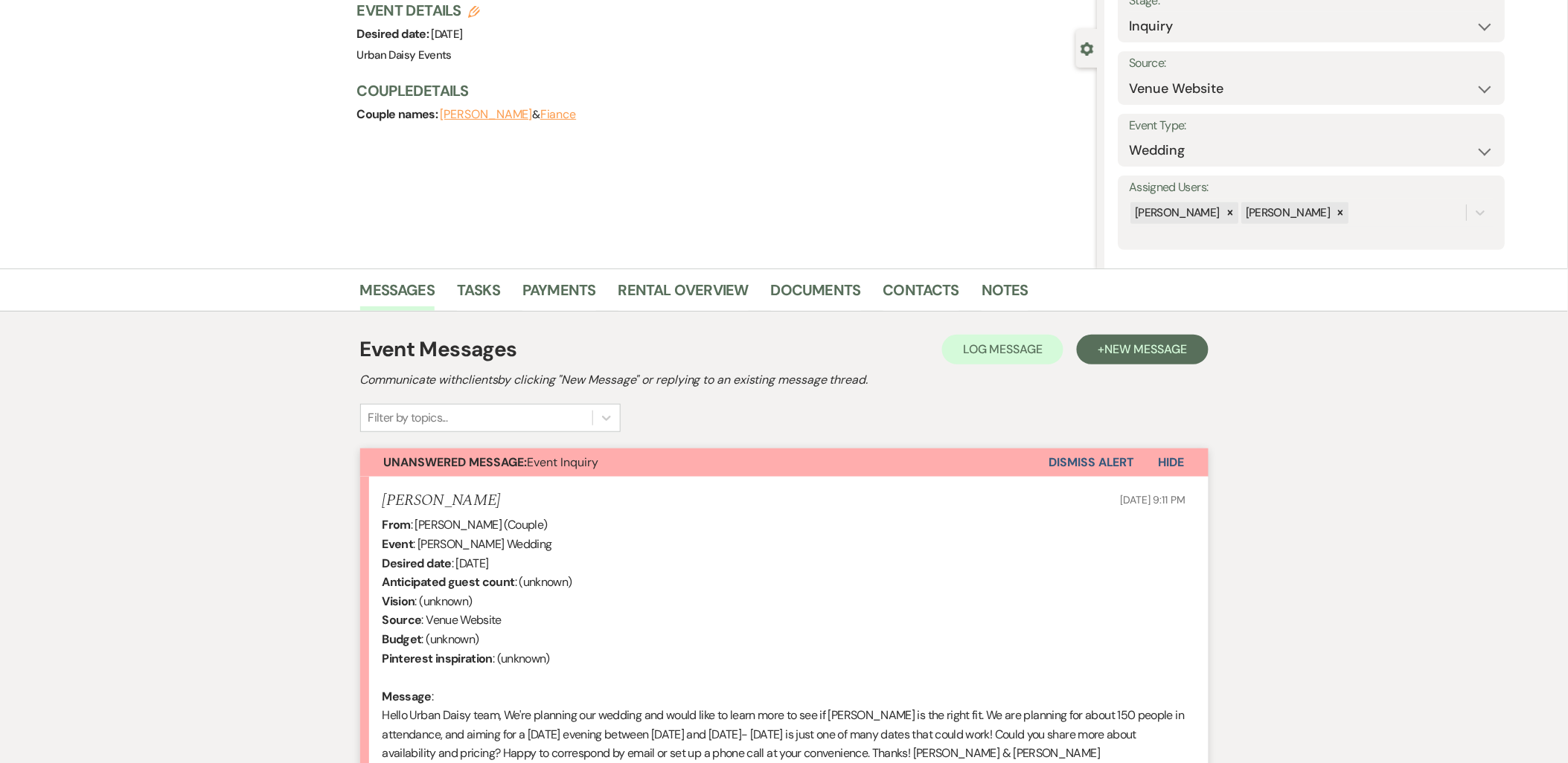
scroll to position [247, 0]
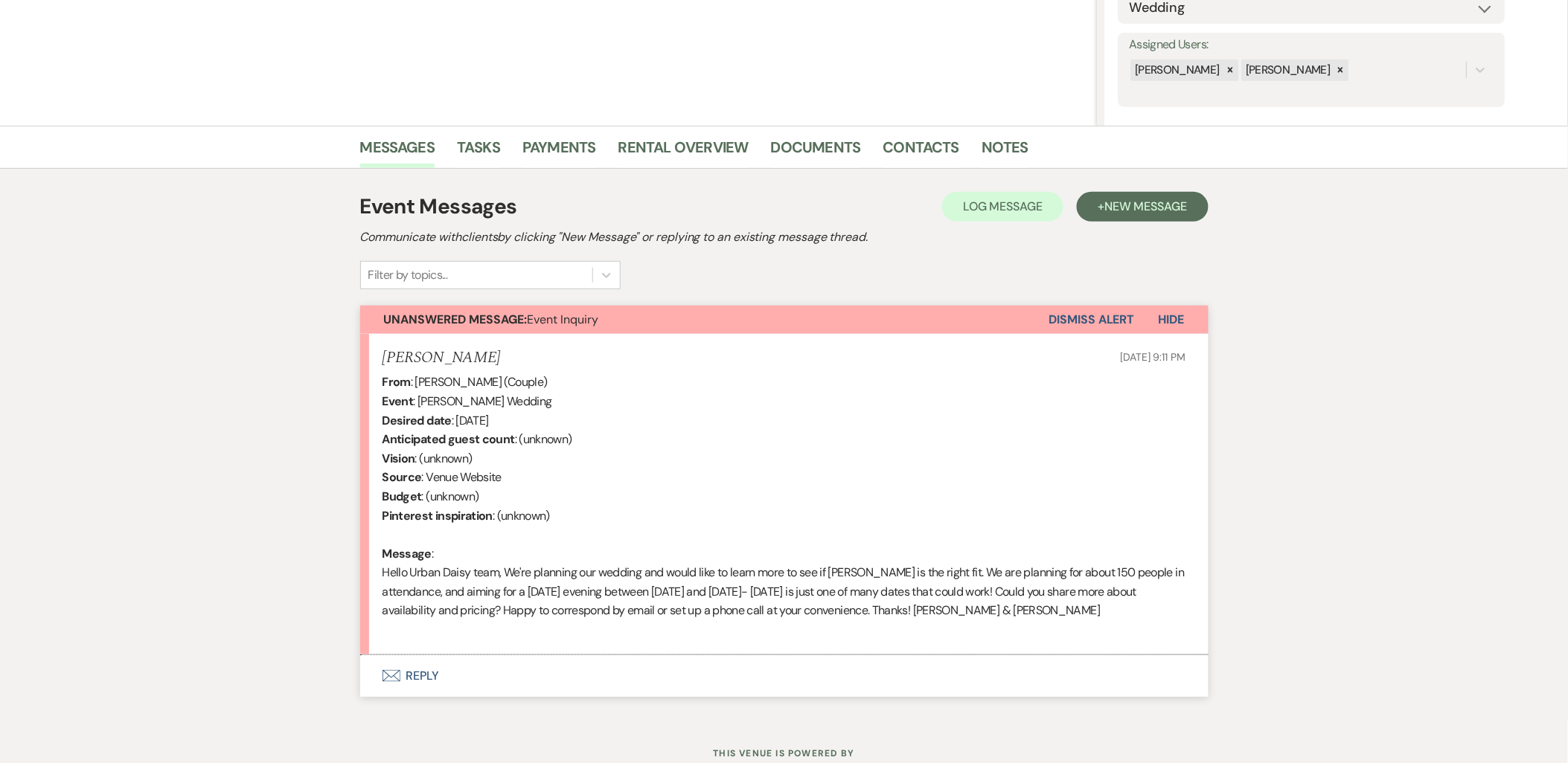
click at [420, 674] on button "Envelope Reply" at bounding box center [784, 677] width 848 height 42
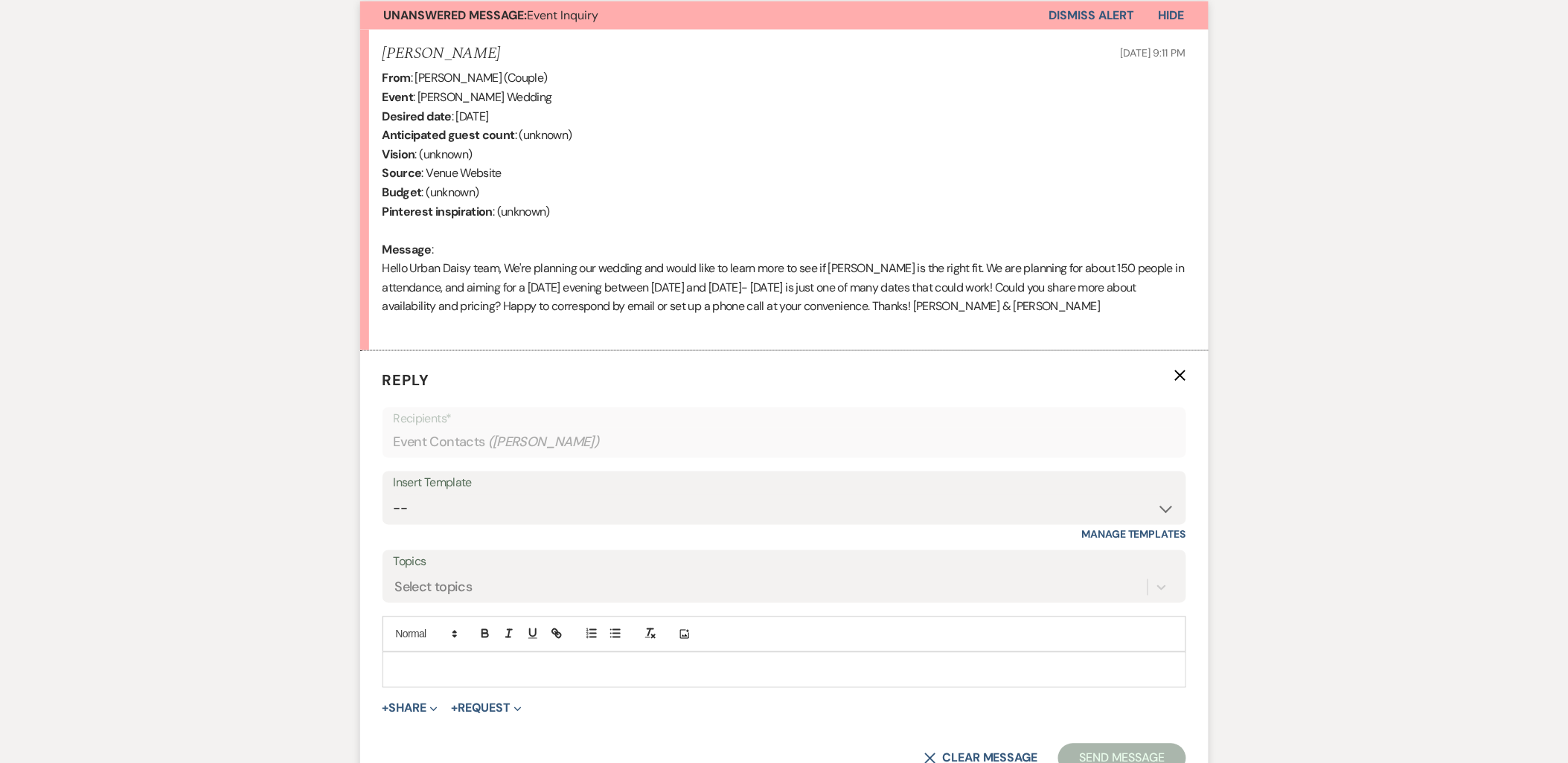
scroll to position [716, 0]
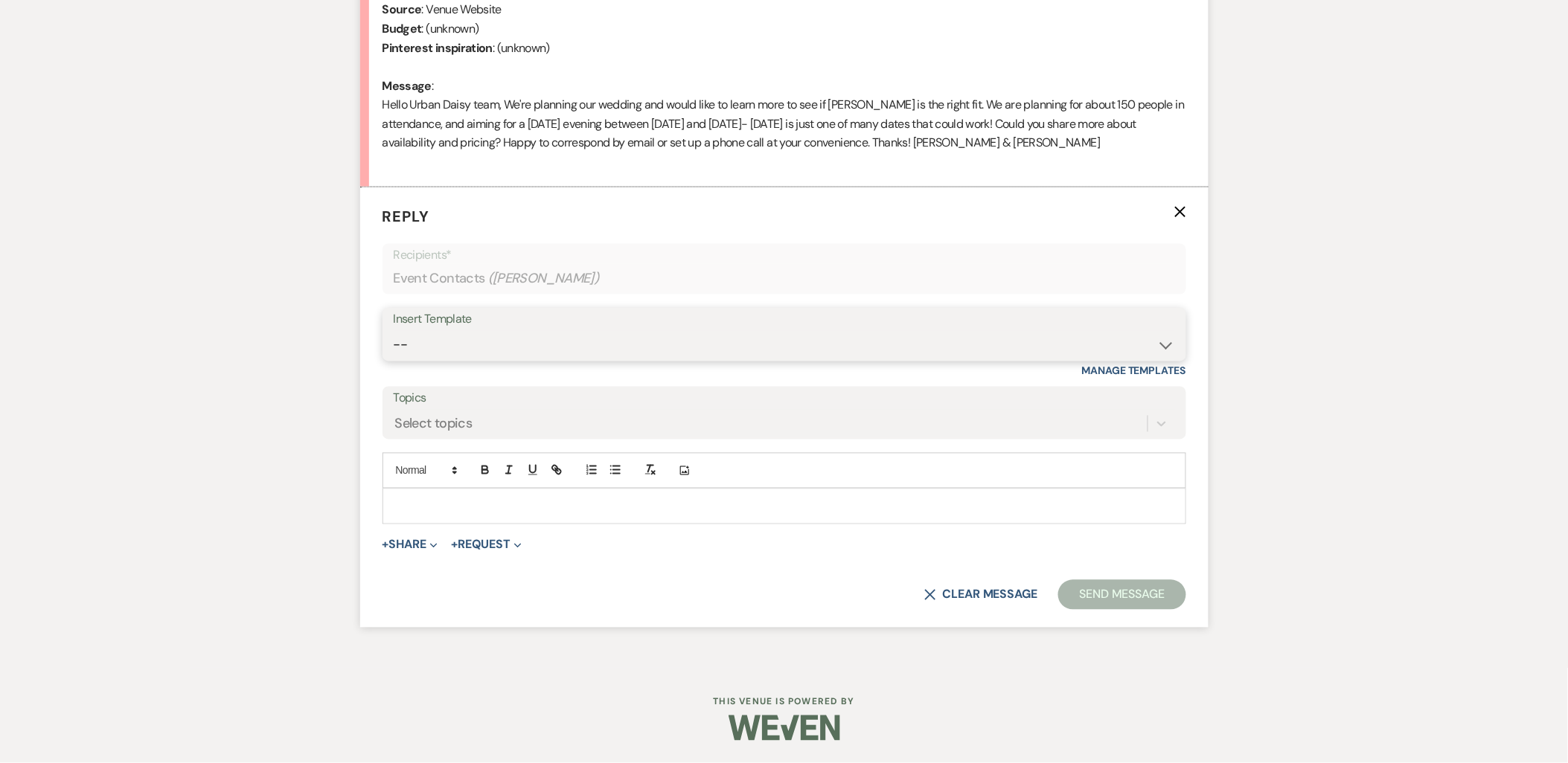
click at [401, 354] on select "-- Payment Past Due Rental Agreement and First Payment Urban Daisy Initial Resp…" at bounding box center [784, 345] width 781 height 29
select select "1243"
click at [394, 331] on select "-- Payment Past Due Rental Agreement and First Payment Urban Daisy Initial Resp…" at bounding box center [784, 345] width 781 height 29
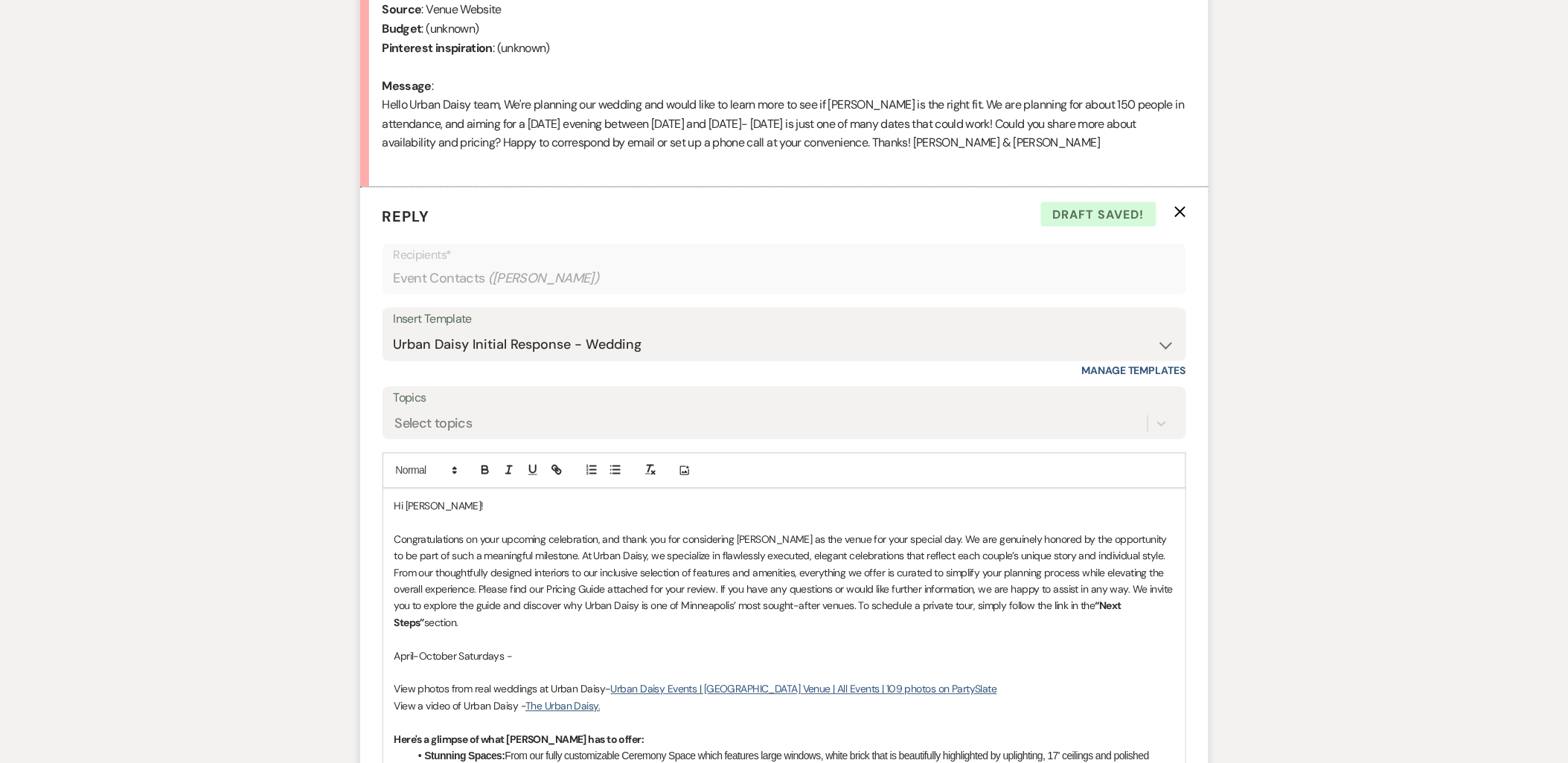
click at [583, 649] on p "April-October Saturdays -" at bounding box center [784, 657] width 780 height 17
click at [575, 665] on p at bounding box center [784, 673] width 780 height 17
click at [578, 649] on p "April-October Saturdays - 4/4," at bounding box center [784, 657] width 780 height 17
click at [606, 649] on p "April-October Saturdays - 4/4, 7/18, 7/25, 8/1," at bounding box center [784, 657] width 780 height 17
click at [720, 665] on p at bounding box center [784, 673] width 780 height 17
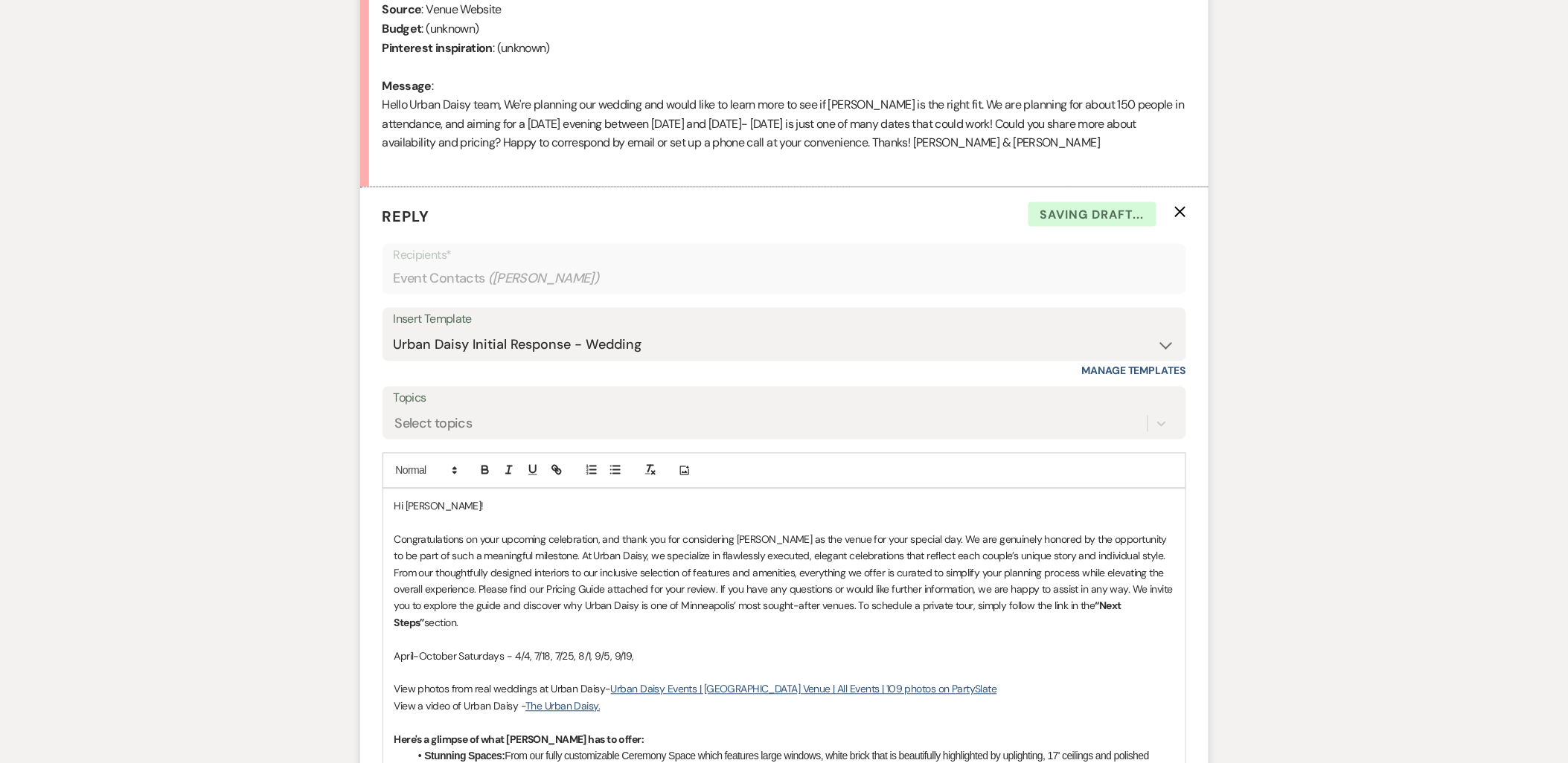
click at [710, 649] on p "April-October Saturdays - 4/4, 7/18, 7/25, 8/1, 9/5, 9/19," at bounding box center [784, 657] width 780 height 17
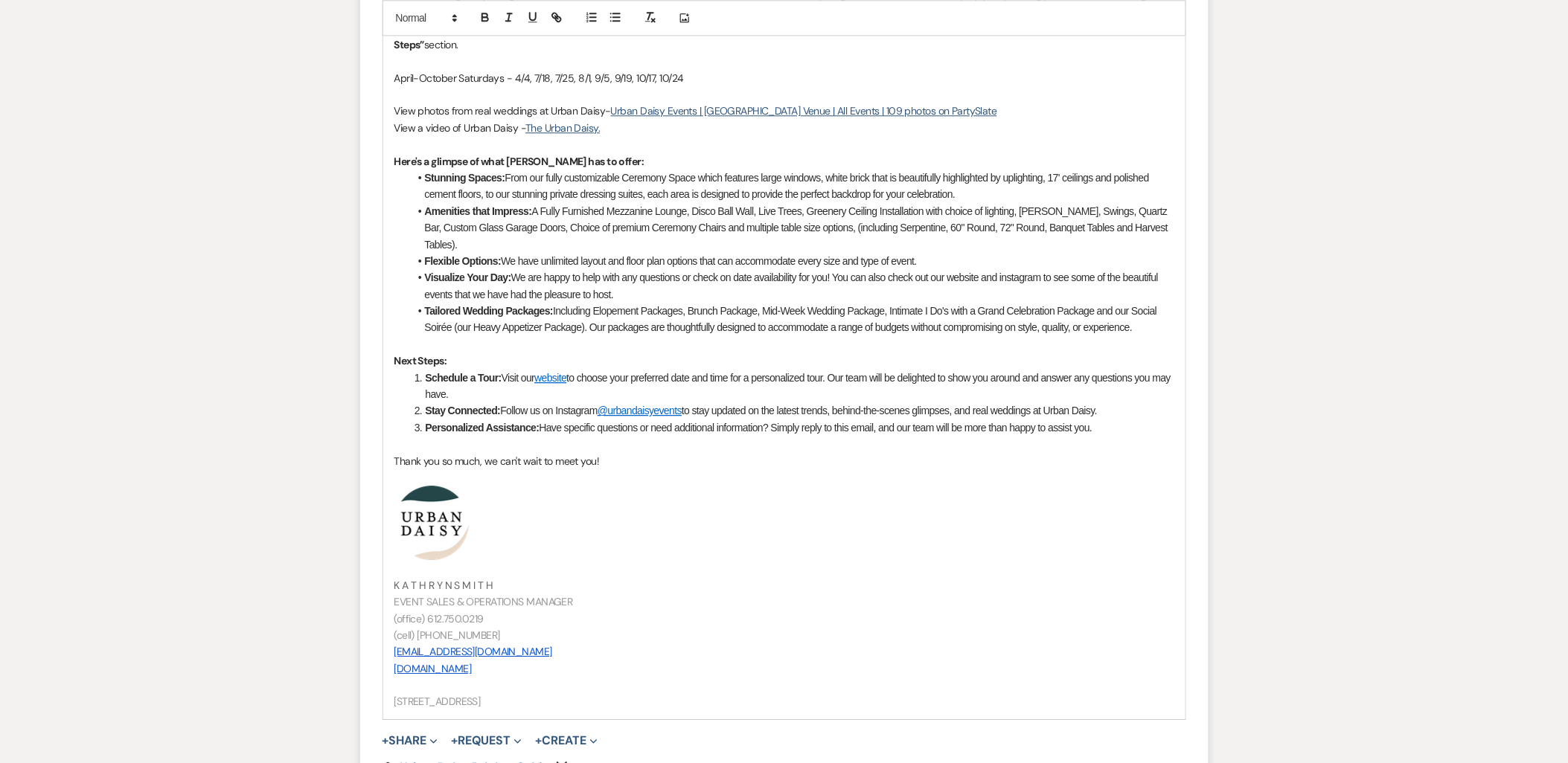
scroll to position [1497, 0]
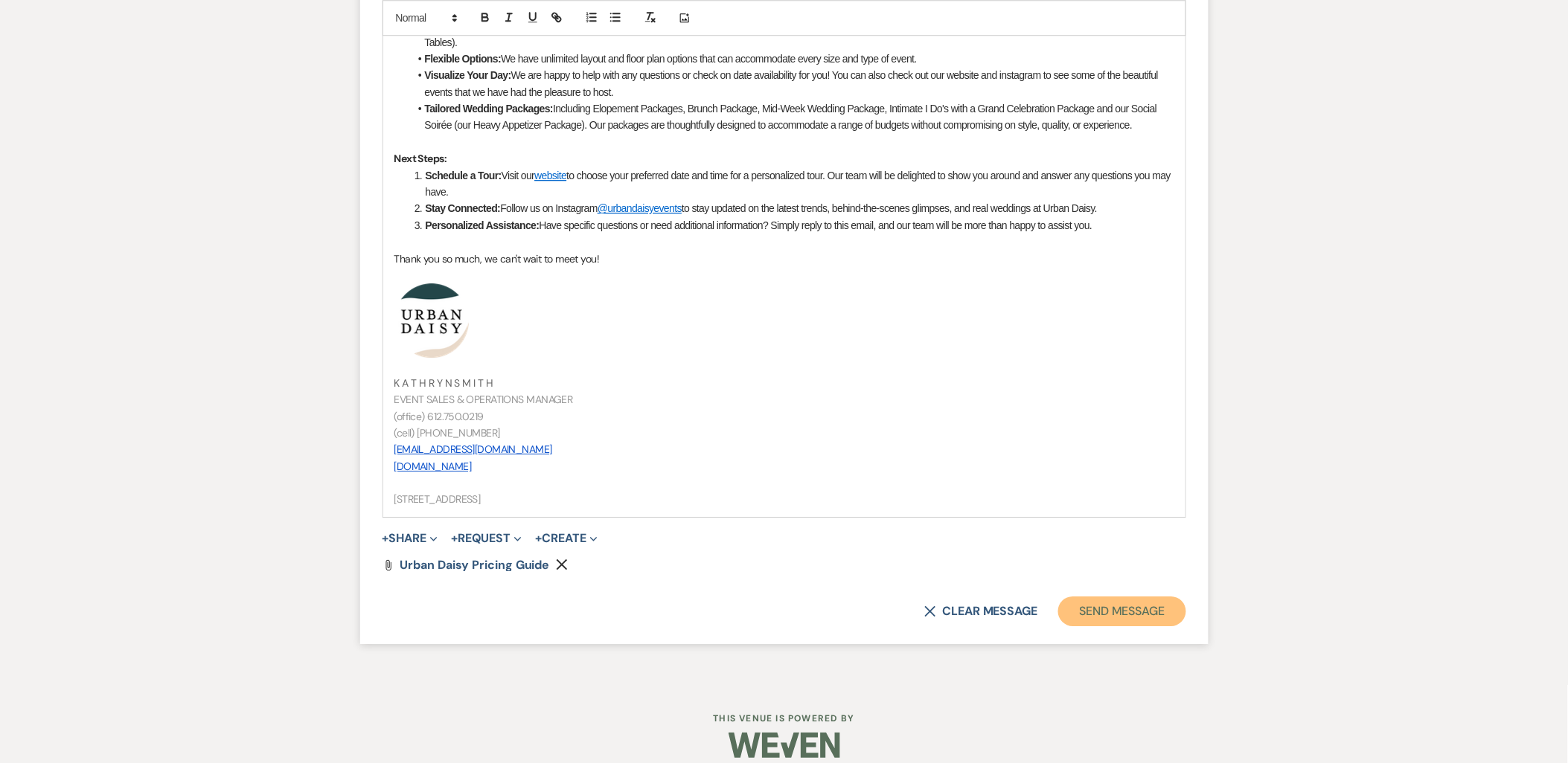
click at [1078, 597] on button "Send Message" at bounding box center [1122, 611] width 127 height 30
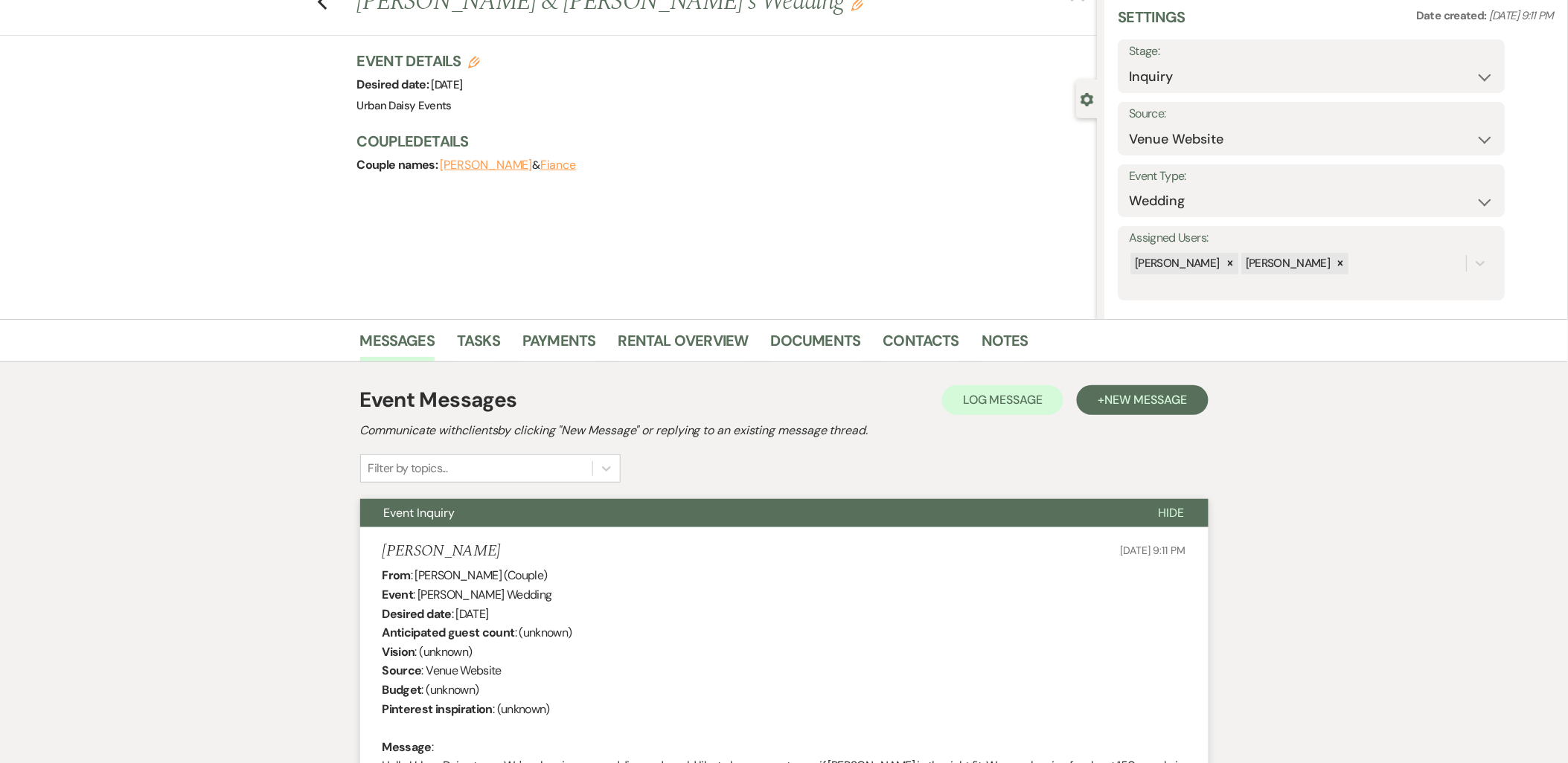
scroll to position [0, 0]
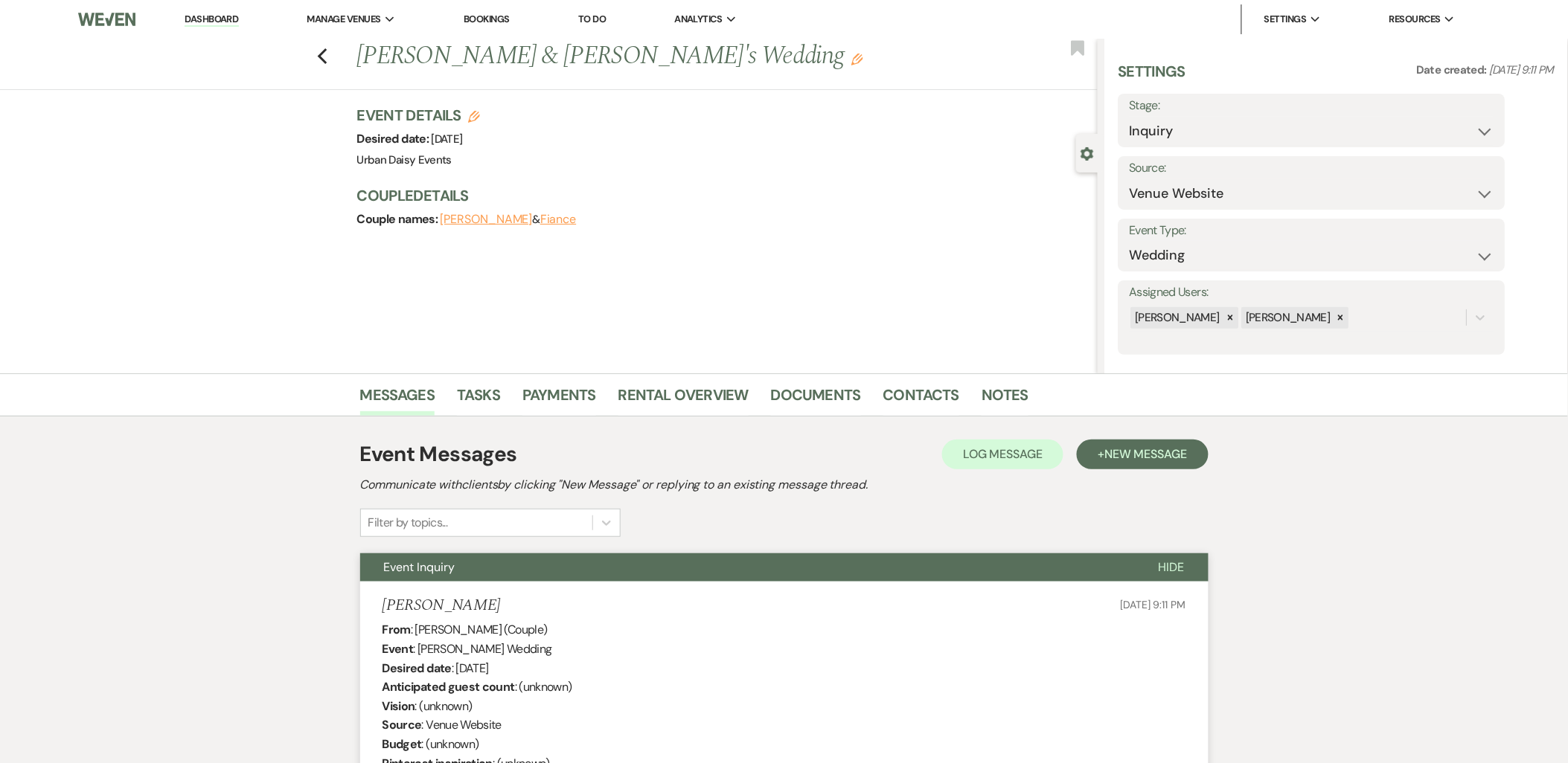
click at [206, 19] on link "Dashboard" at bounding box center [212, 20] width 54 height 14
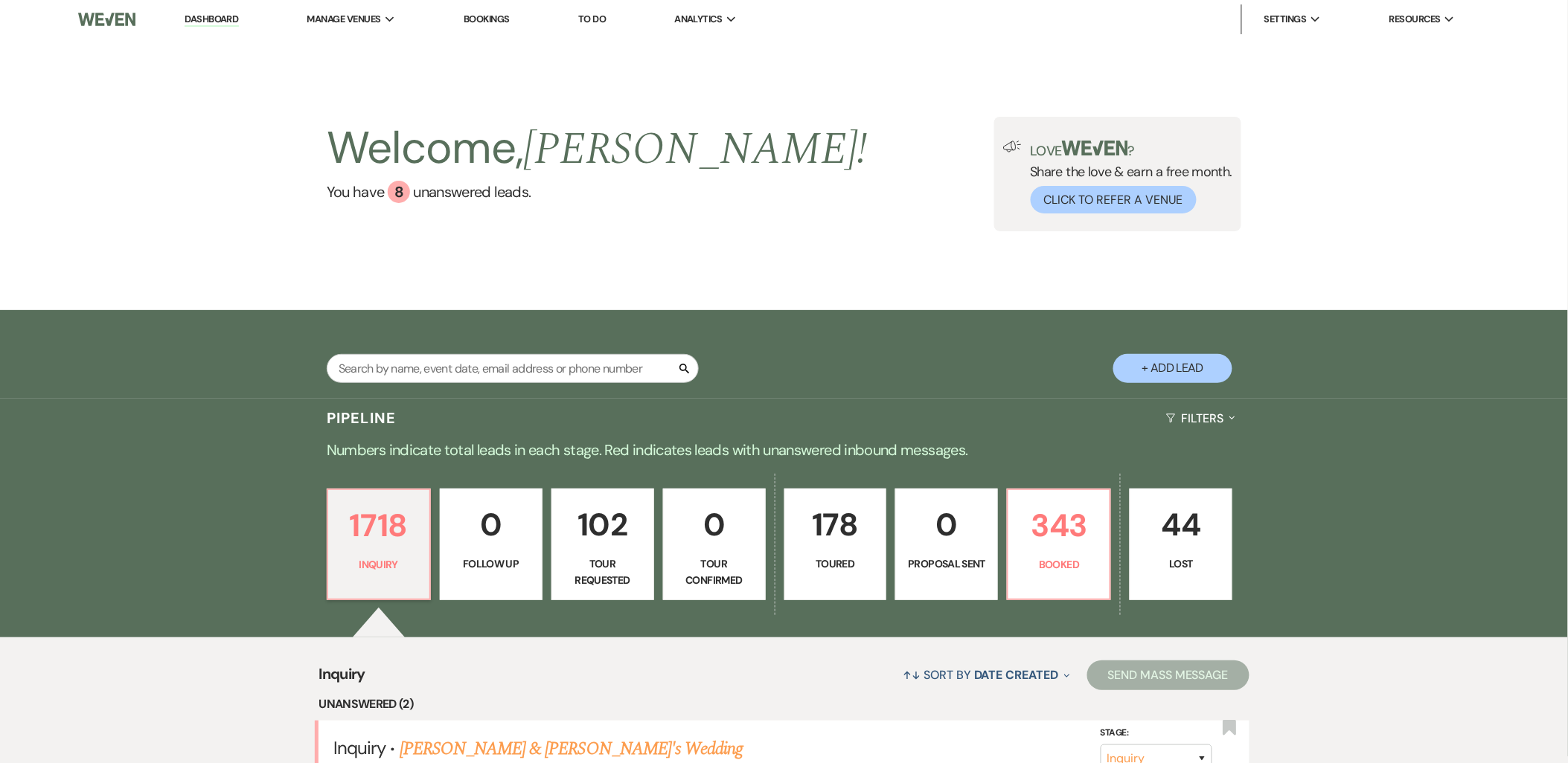
scroll to position [247, 0]
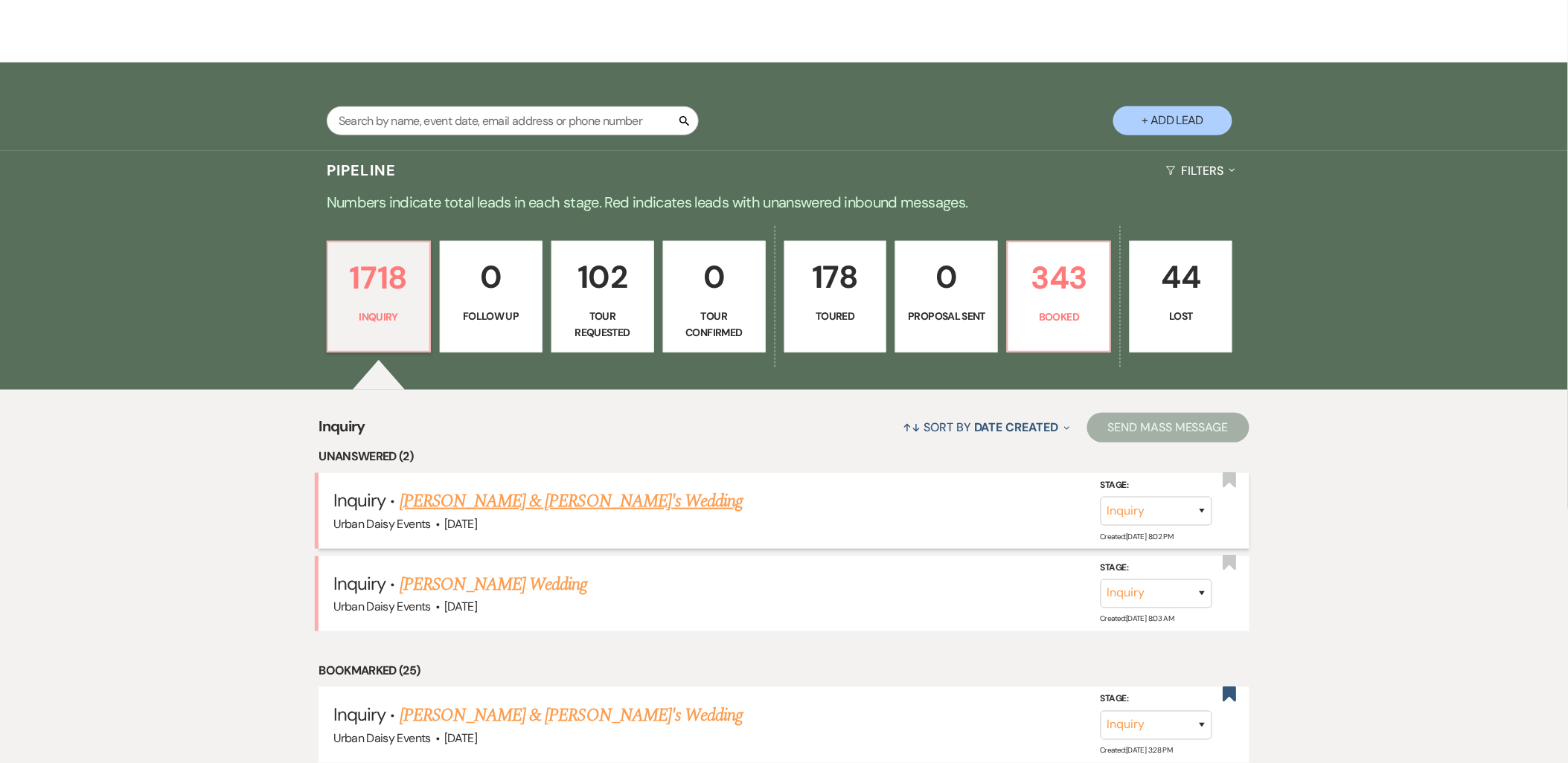
click at [436, 492] on link "Kimberly & Fiance's Wedding" at bounding box center [571, 501] width 344 height 27
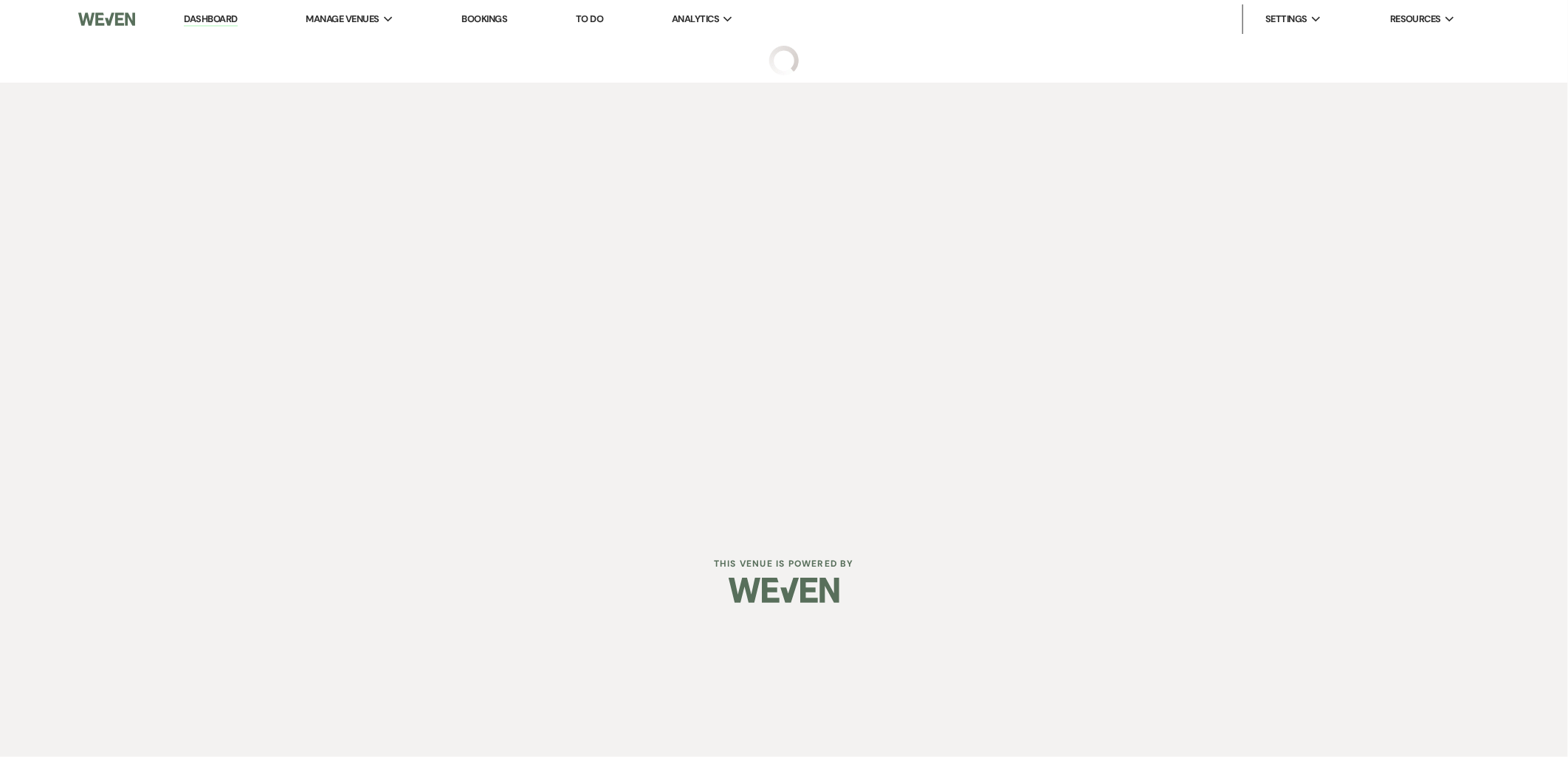
select select "5"
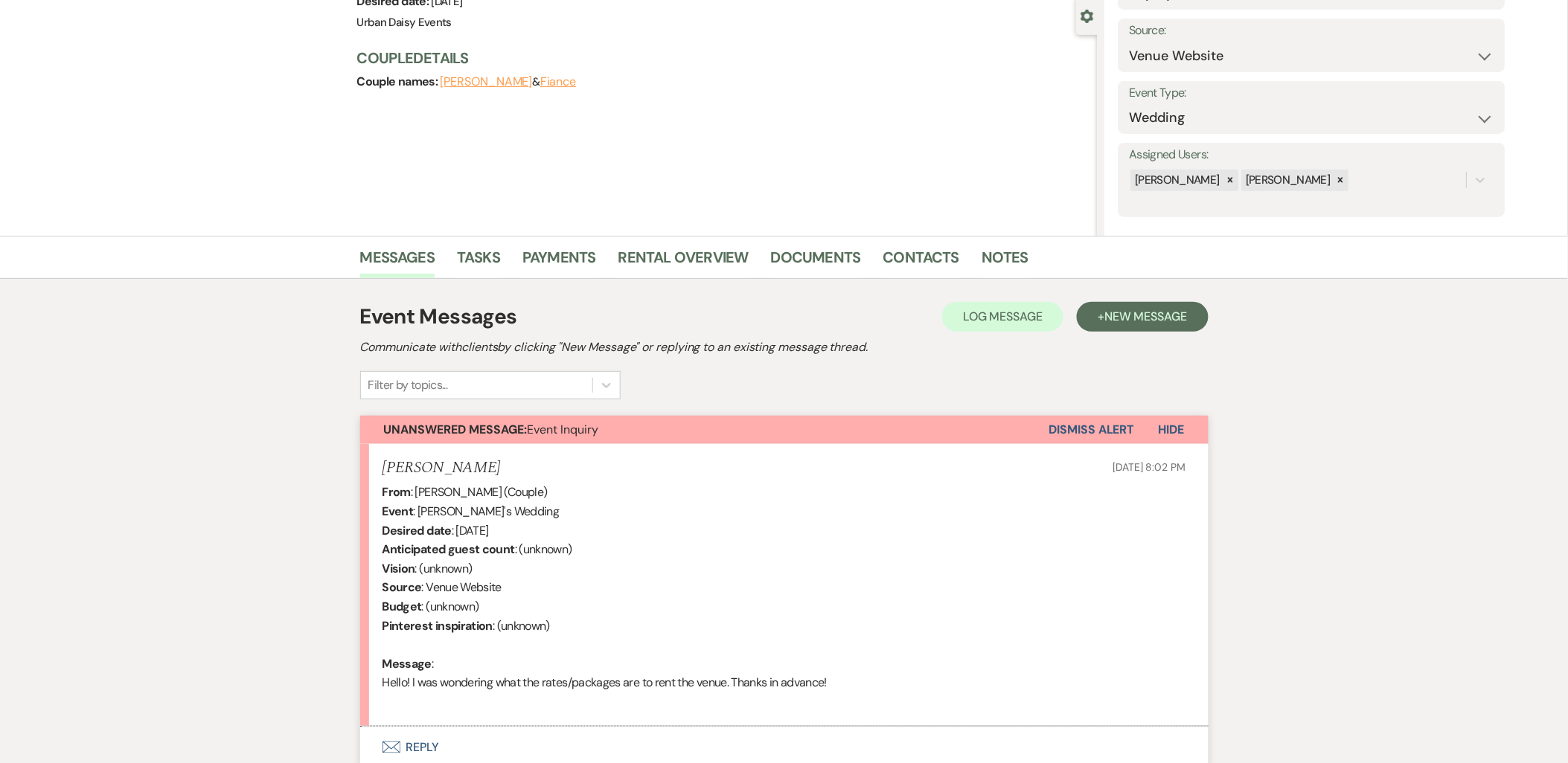
scroll to position [261, 0]
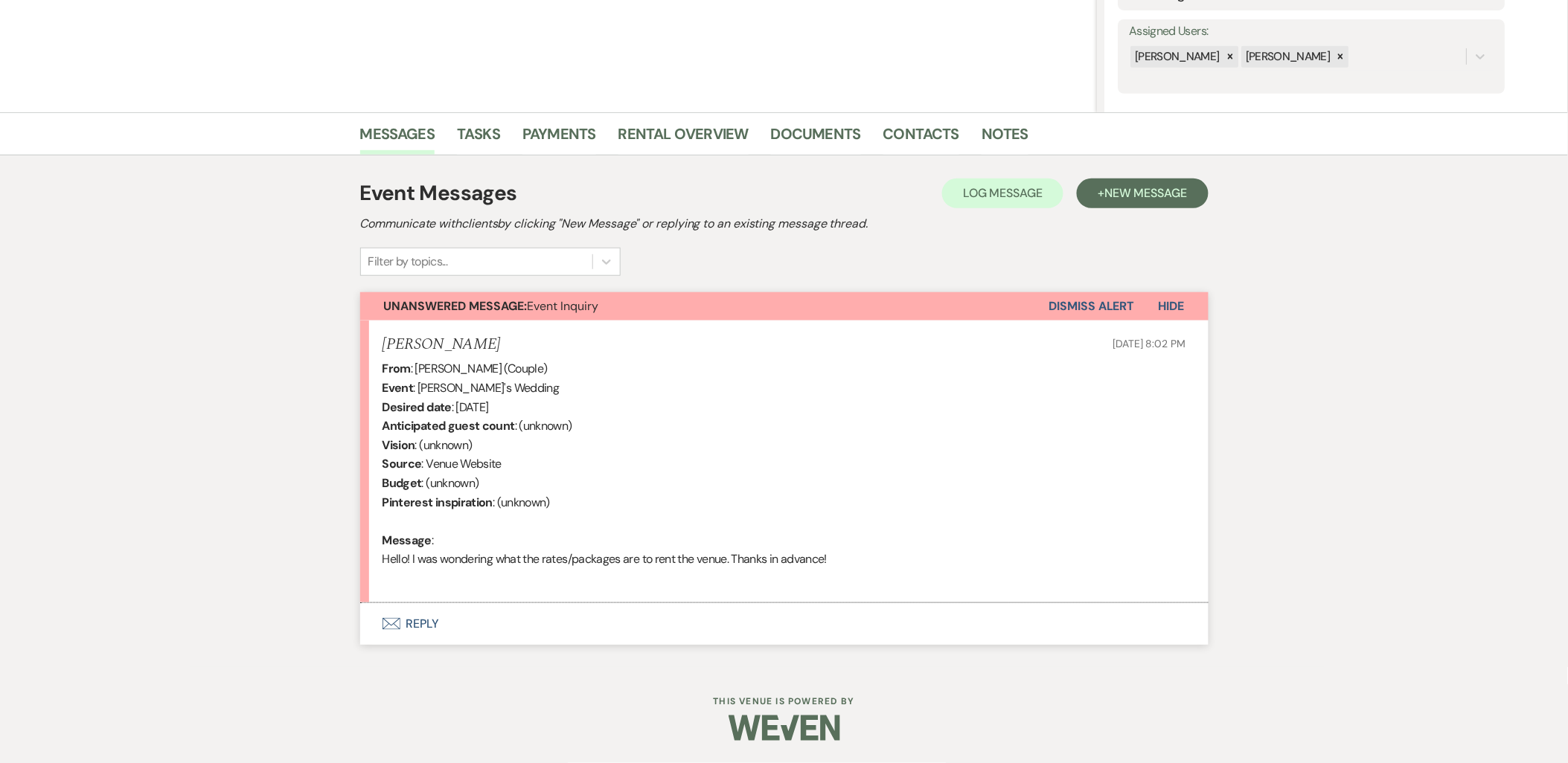
click at [413, 638] on button "Envelope Reply" at bounding box center [784, 625] width 848 height 42
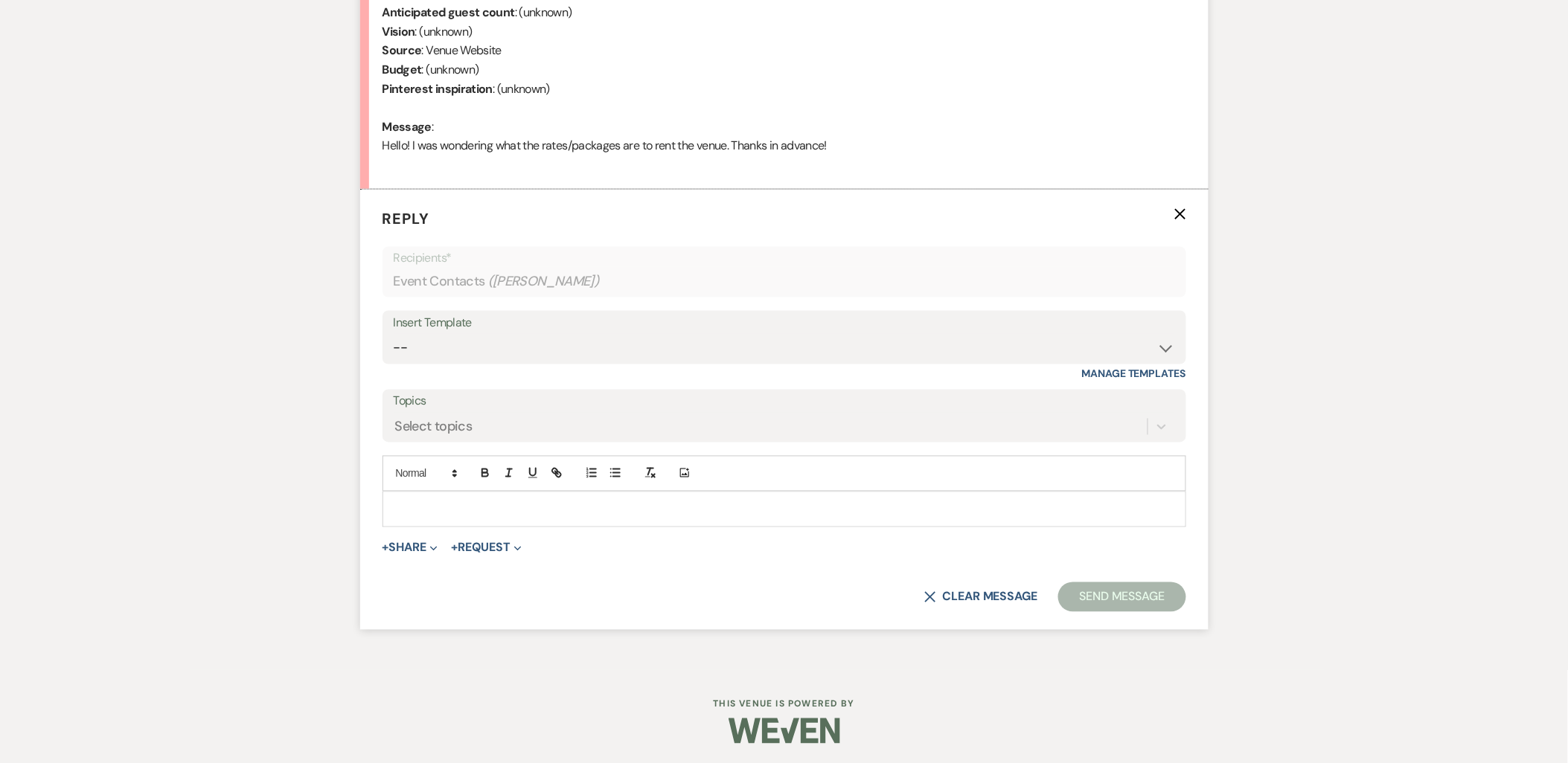
scroll to position [678, 0]
click at [524, 345] on select "-- Payment Past Due Rental Agreement and First Payment Urban Daisy Initial Resp…" at bounding box center [784, 345] width 781 height 29
select select "1243"
click at [394, 331] on select "-- Payment Past Due Rental Agreement and First Payment Urban Daisy Initial Resp…" at bounding box center [784, 345] width 781 height 29
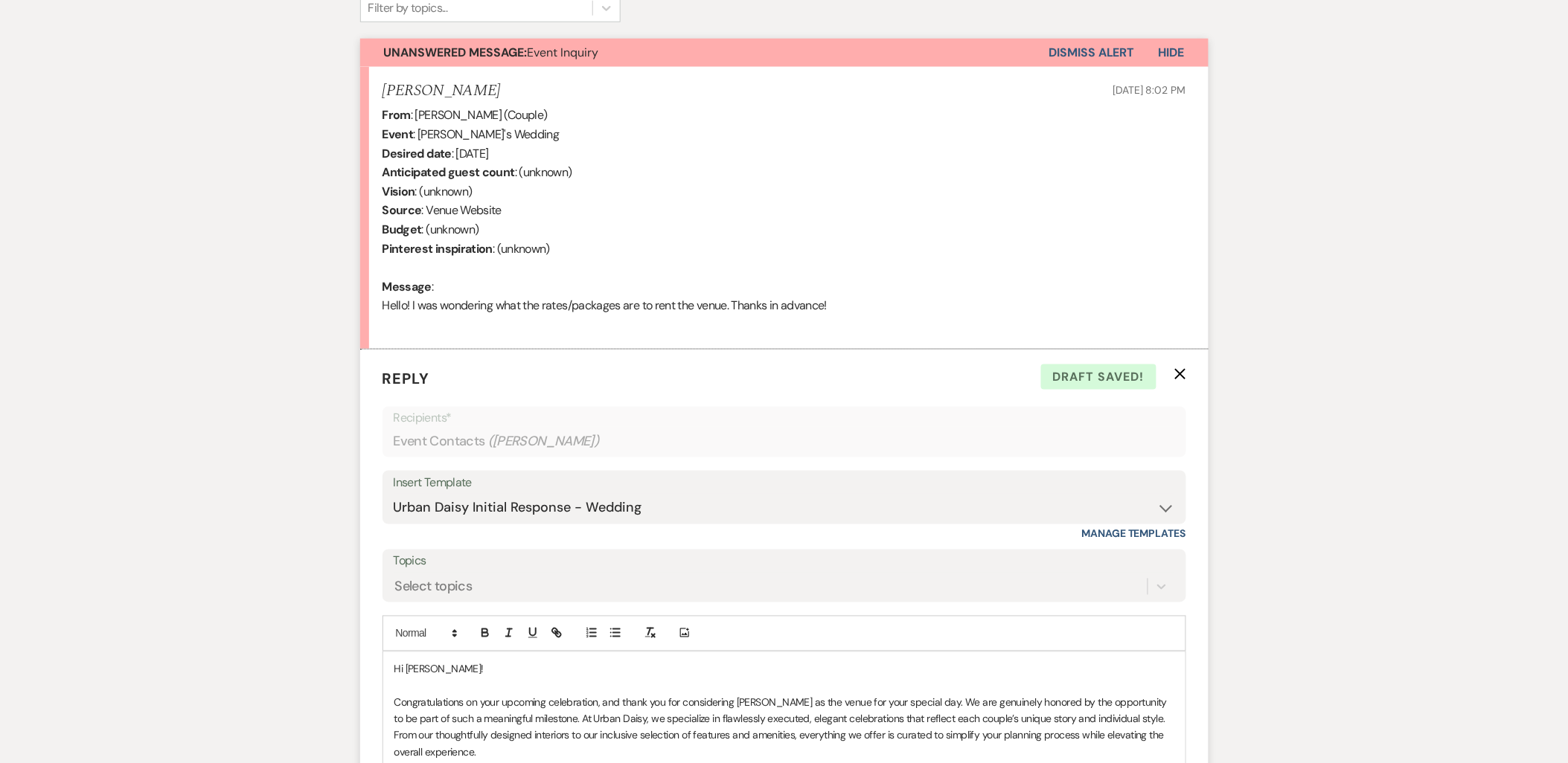
scroll to position [595, 0]
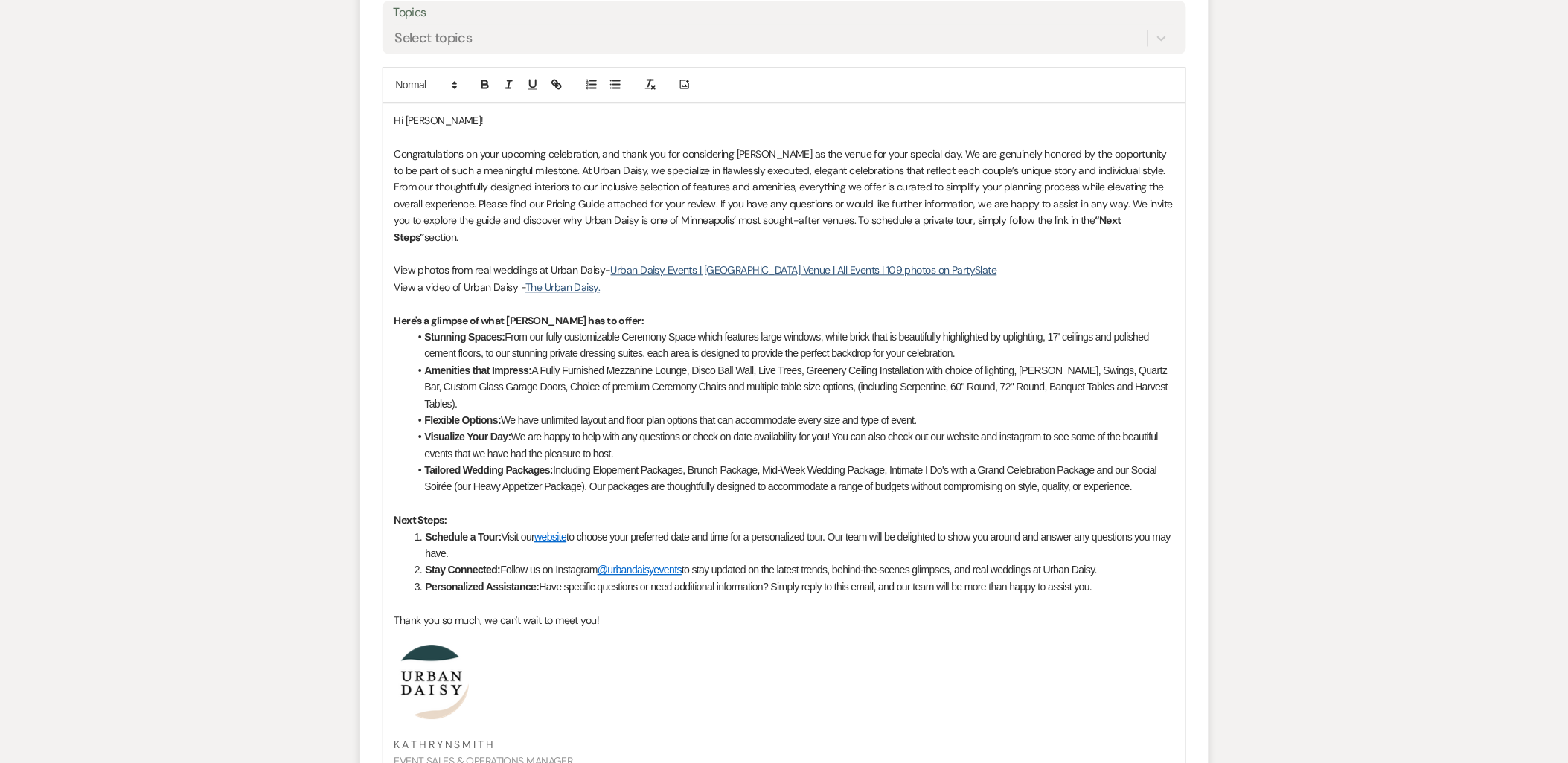
scroll to position [1340, 0]
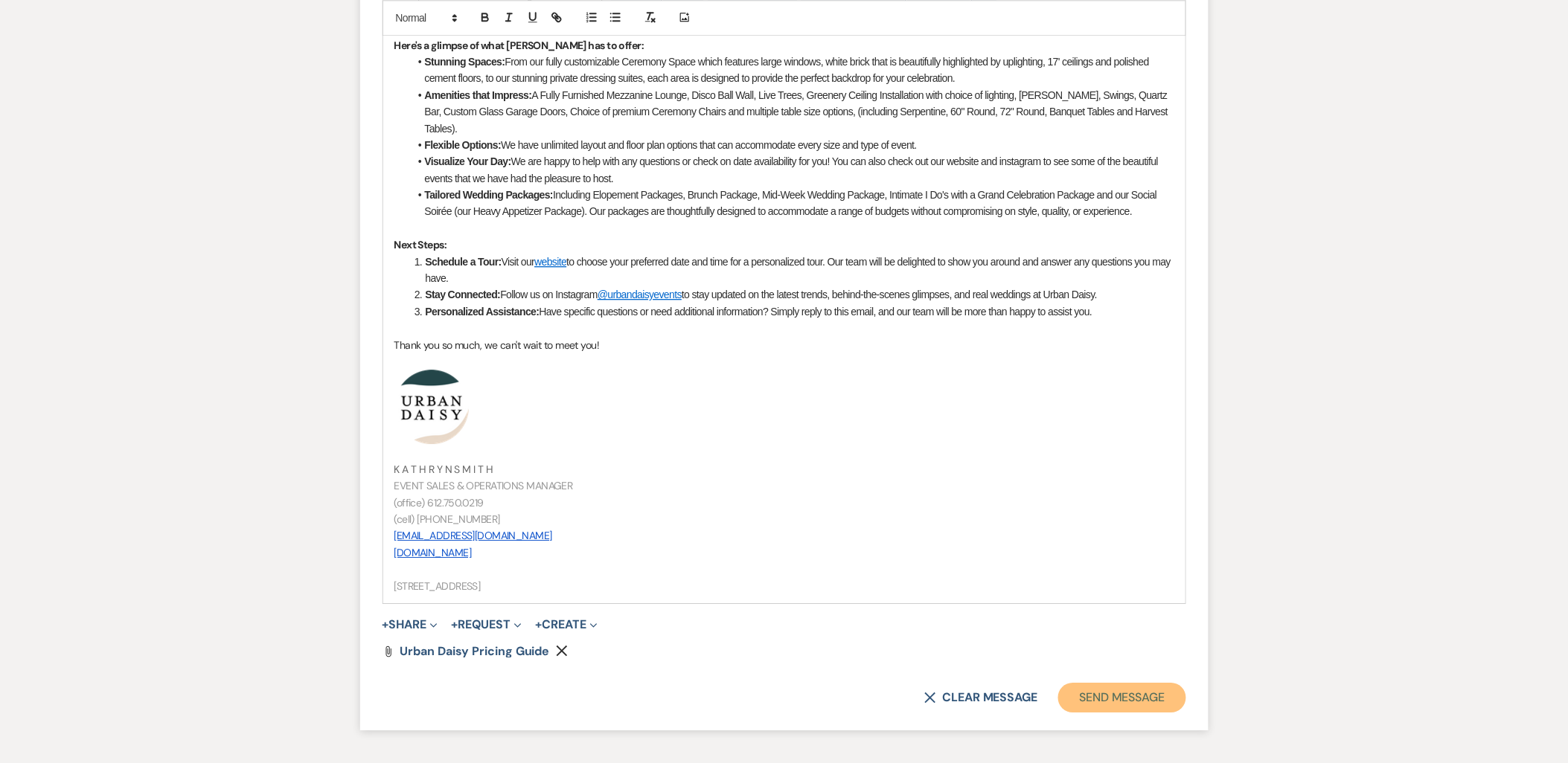
click at [1112, 683] on button "Send Message" at bounding box center [1122, 698] width 127 height 30
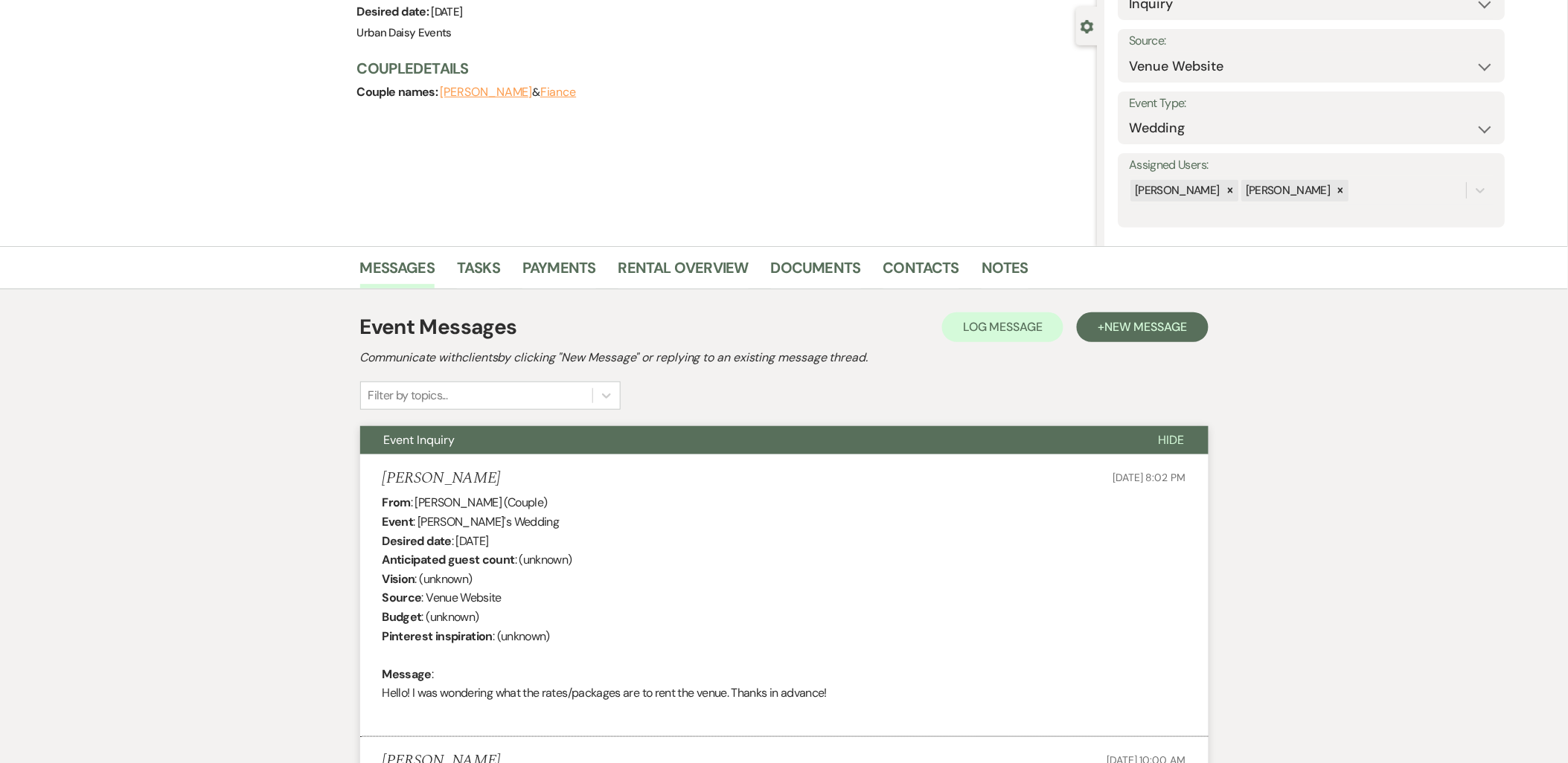
scroll to position [0, 0]
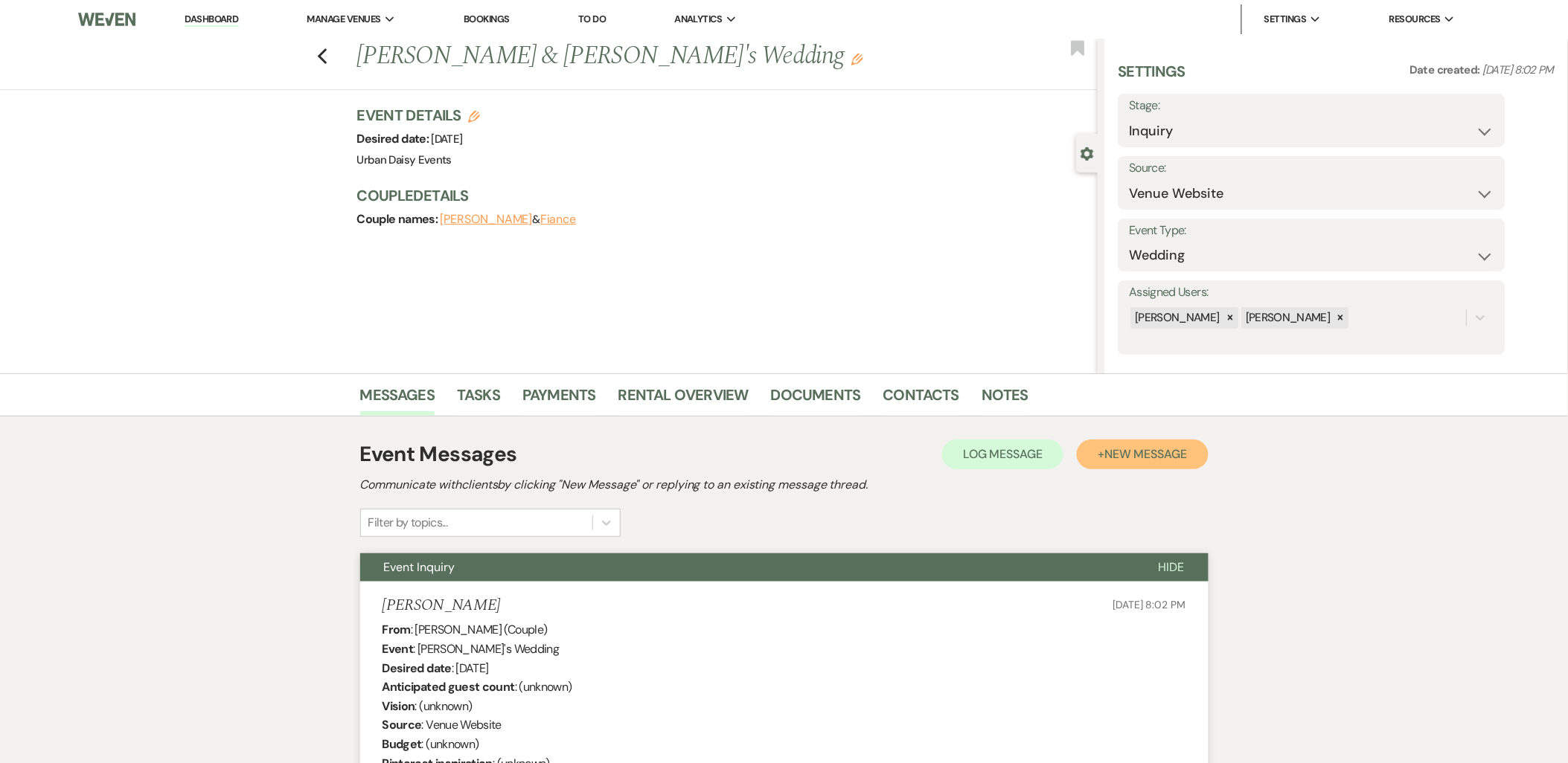
click at [1105, 448] on span "New Message" at bounding box center [1146, 455] width 83 height 16
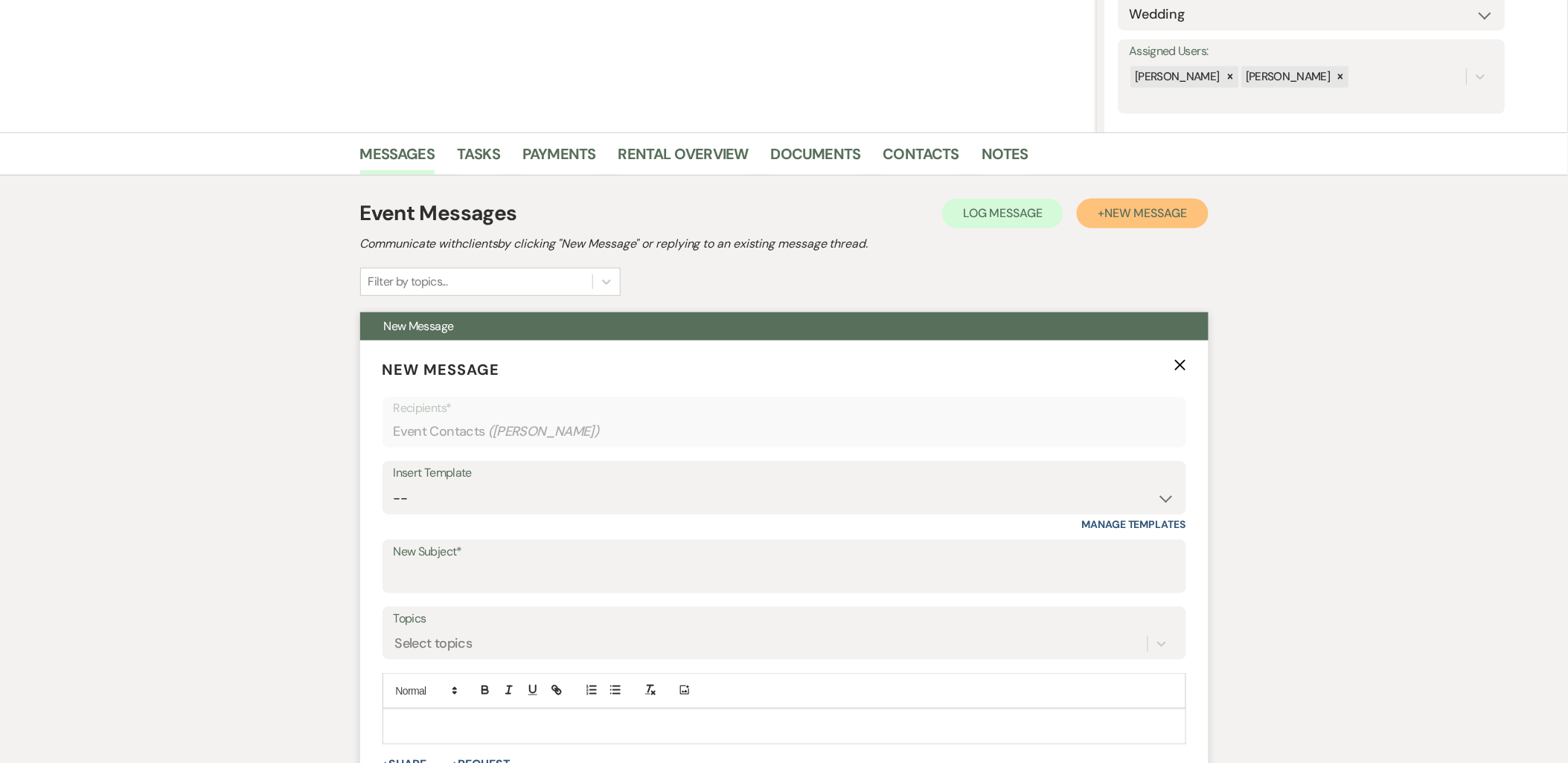
scroll to position [413, 0]
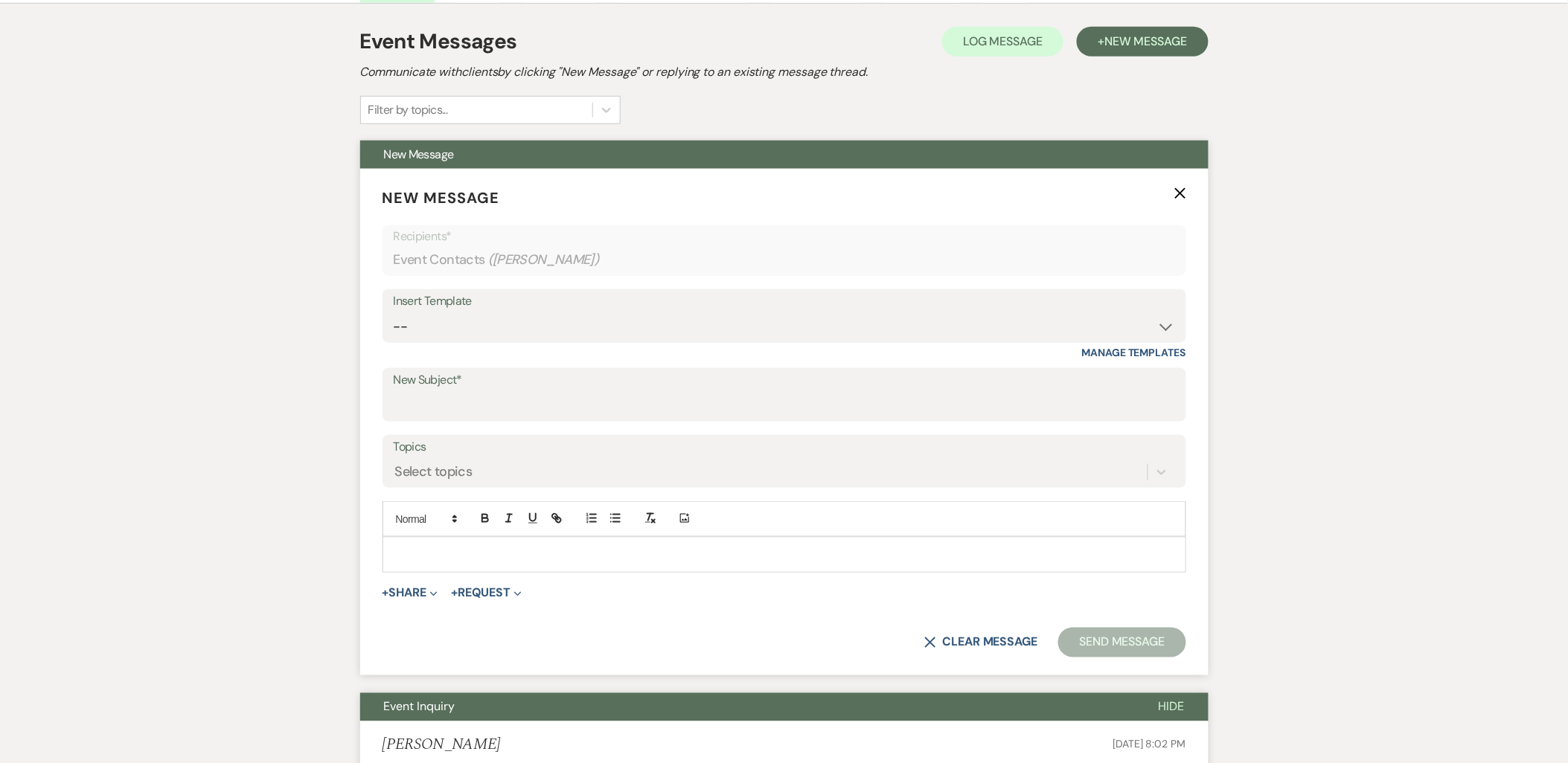
click at [422, 302] on div "Insert Template" at bounding box center [784, 301] width 781 height 22
click at [422, 321] on select "-- Payment Past Due Rental Agreement and First Payment Urban Daisy Initial Resp…" at bounding box center [784, 327] width 781 height 29
select select "3546"
click at [394, 313] on select "-- Payment Past Due Rental Agreement and First Payment Urban Daisy Initial Resp…" at bounding box center [784, 327] width 781 height 29
type input "Urban Daisy All-Inclusive Elopement Package"
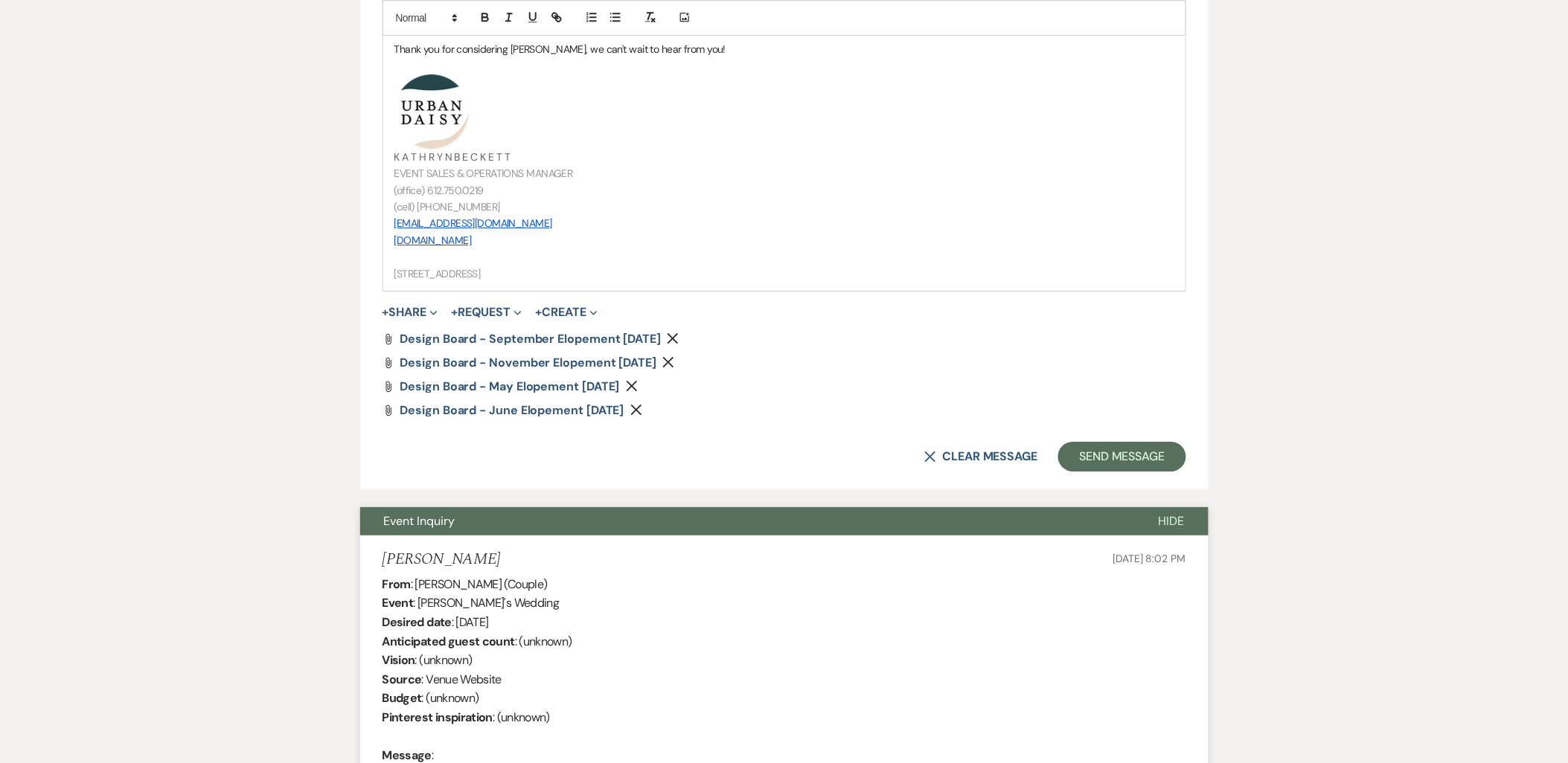
scroll to position [1736, 0]
click at [1095, 466] on button "Send Message" at bounding box center [1122, 456] width 127 height 30
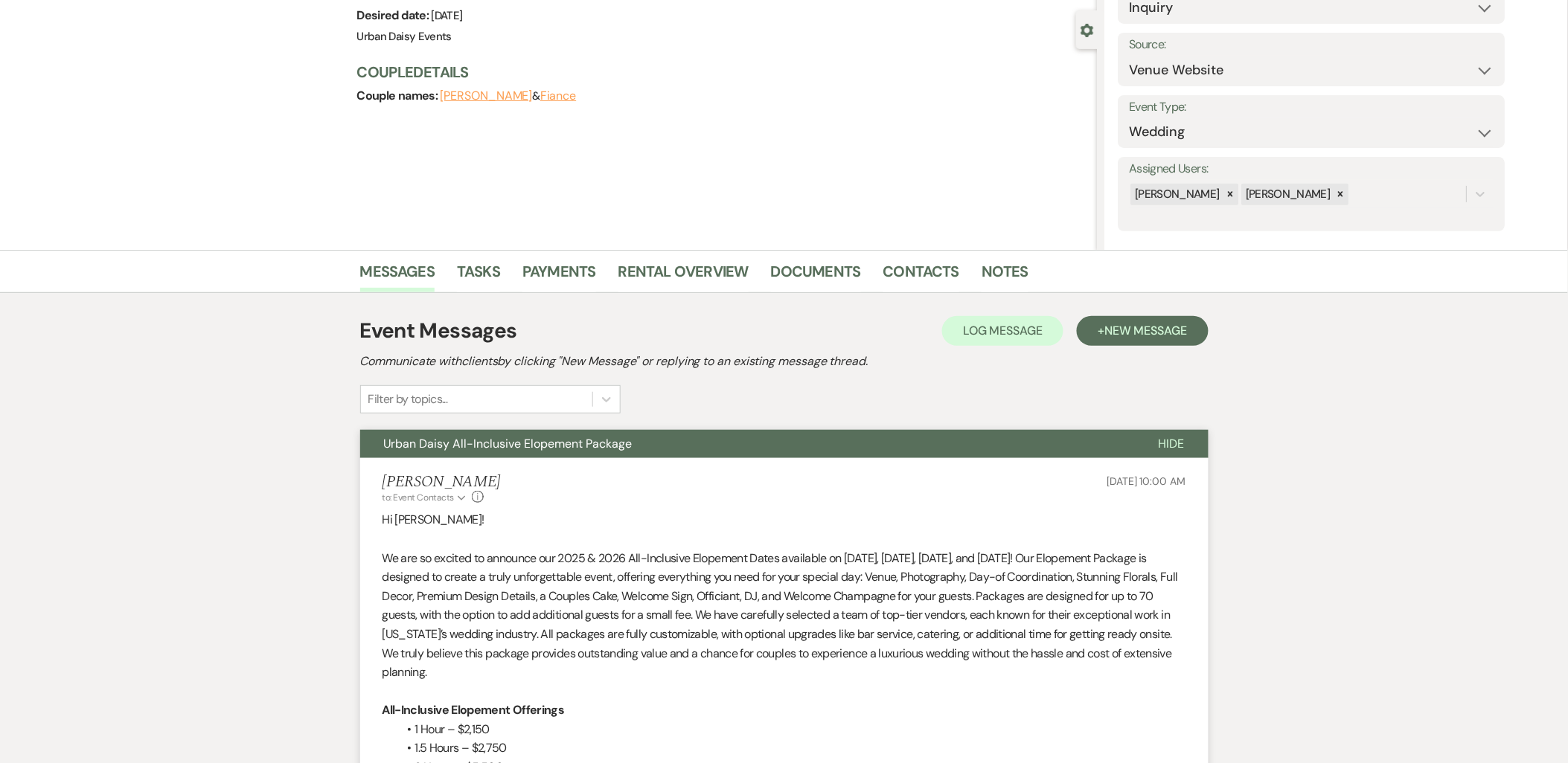
scroll to position [0, 0]
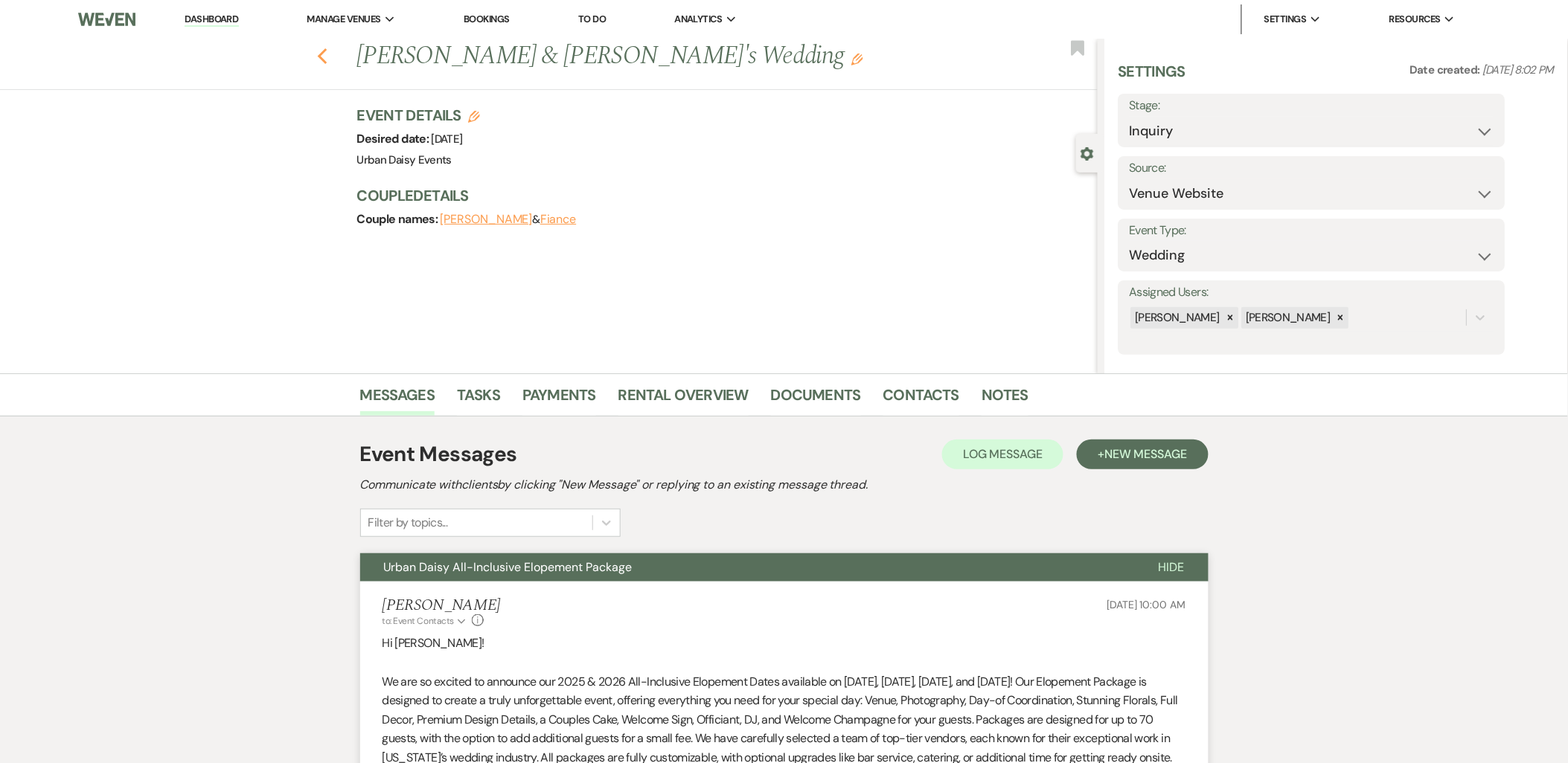
click at [336, 64] on div "Previous Kimberly & Fiance's Wedding Edit Bookmark" at bounding box center [544, 64] width 1105 height 51
click at [327, 60] on use "button" at bounding box center [321, 57] width 10 height 17
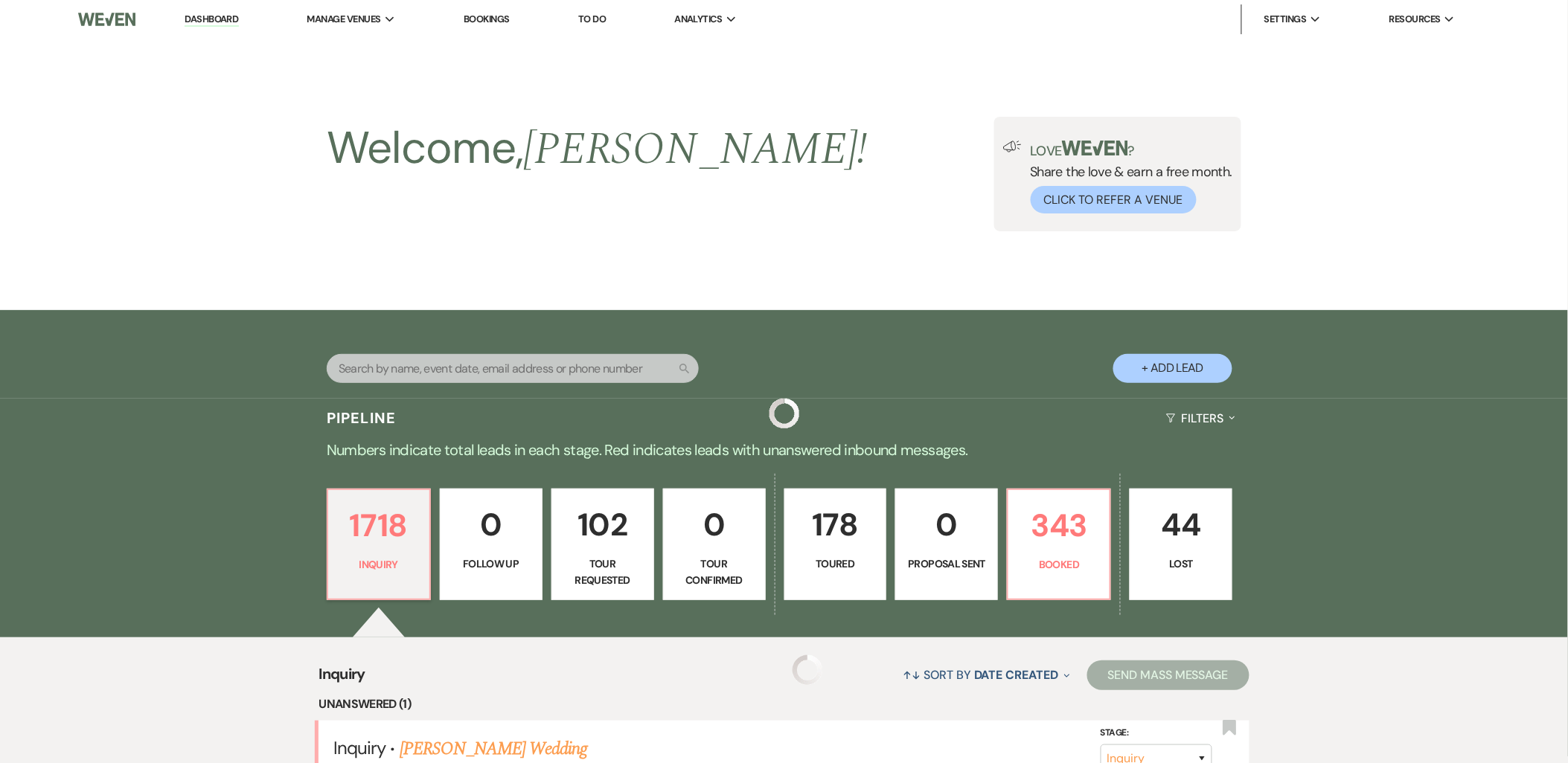
scroll to position [247, 0]
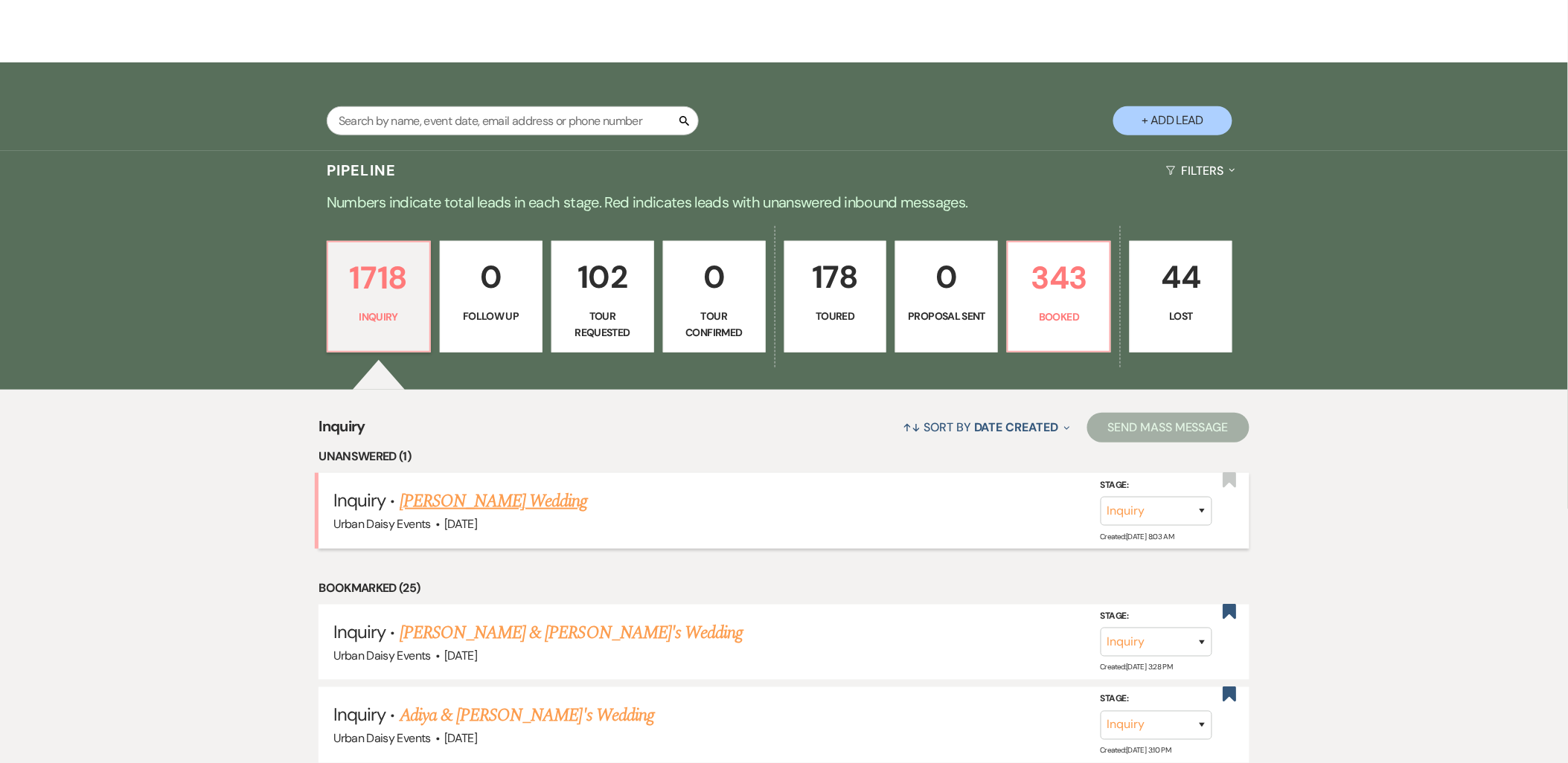
click at [489, 497] on link "Tyler Gould's Wedding" at bounding box center [494, 501] width 188 height 27
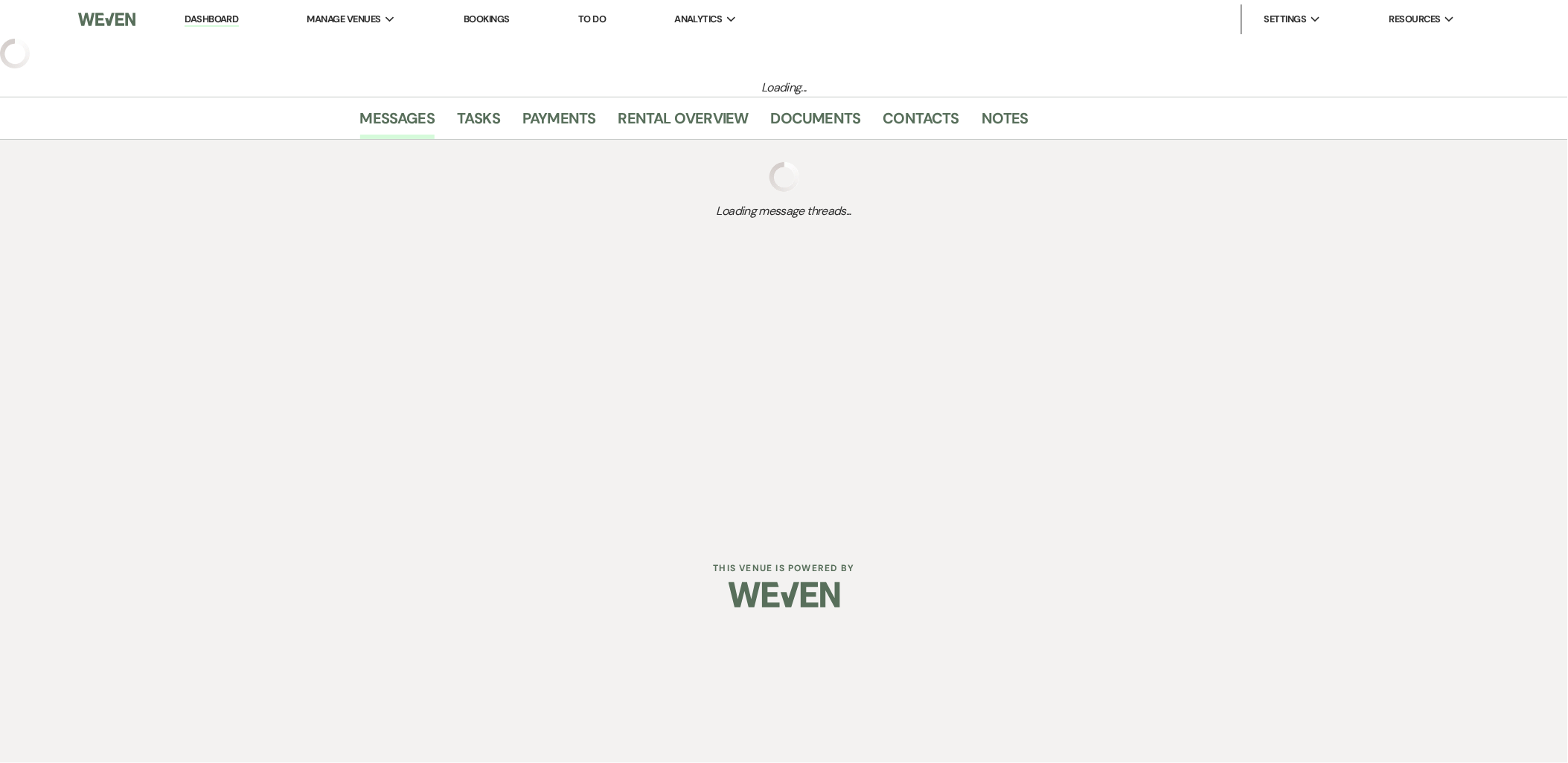
select select "5"
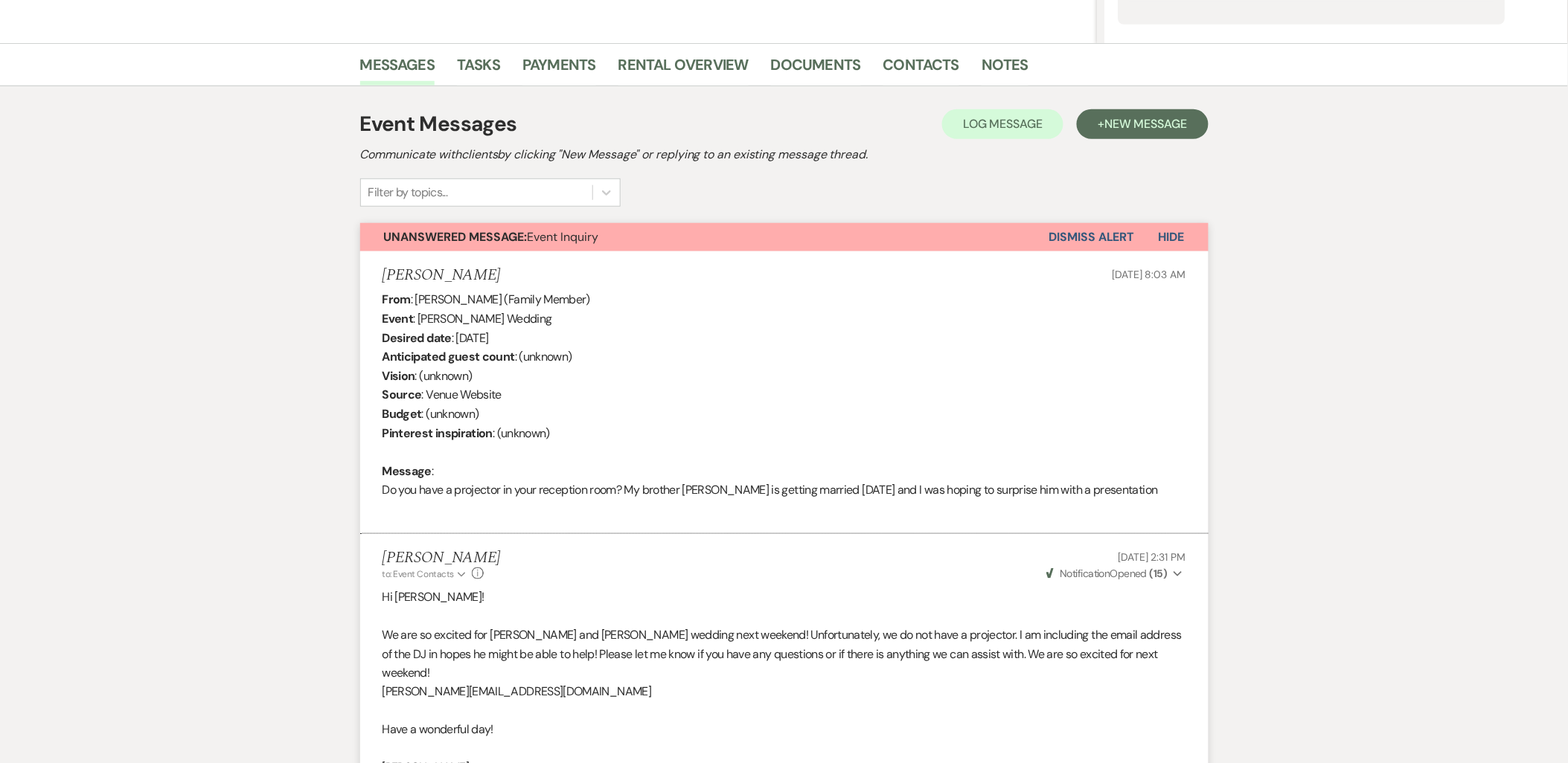
scroll to position [649, 0]
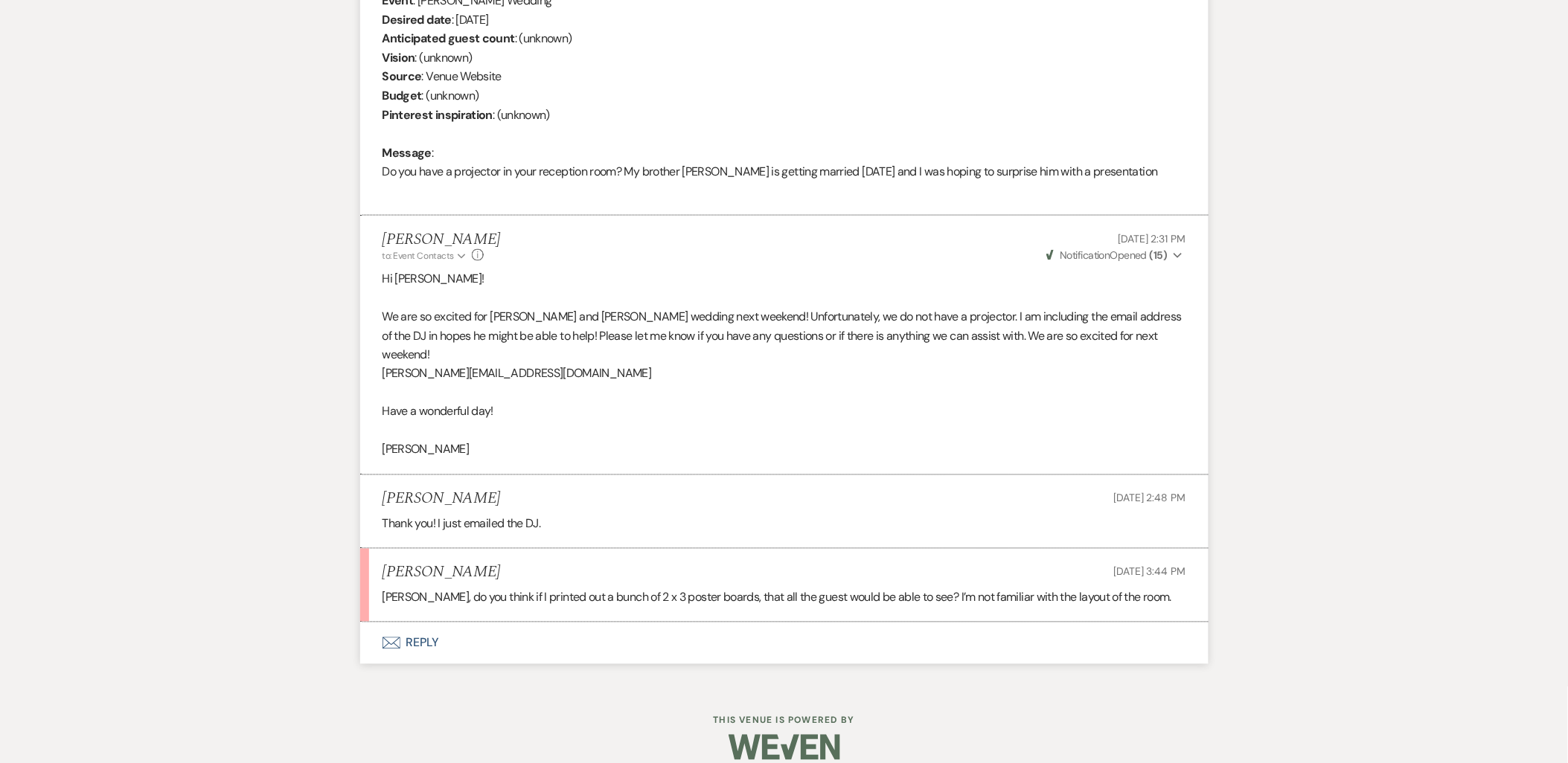
click at [426, 641] on button "Envelope Reply" at bounding box center [784, 644] width 848 height 42
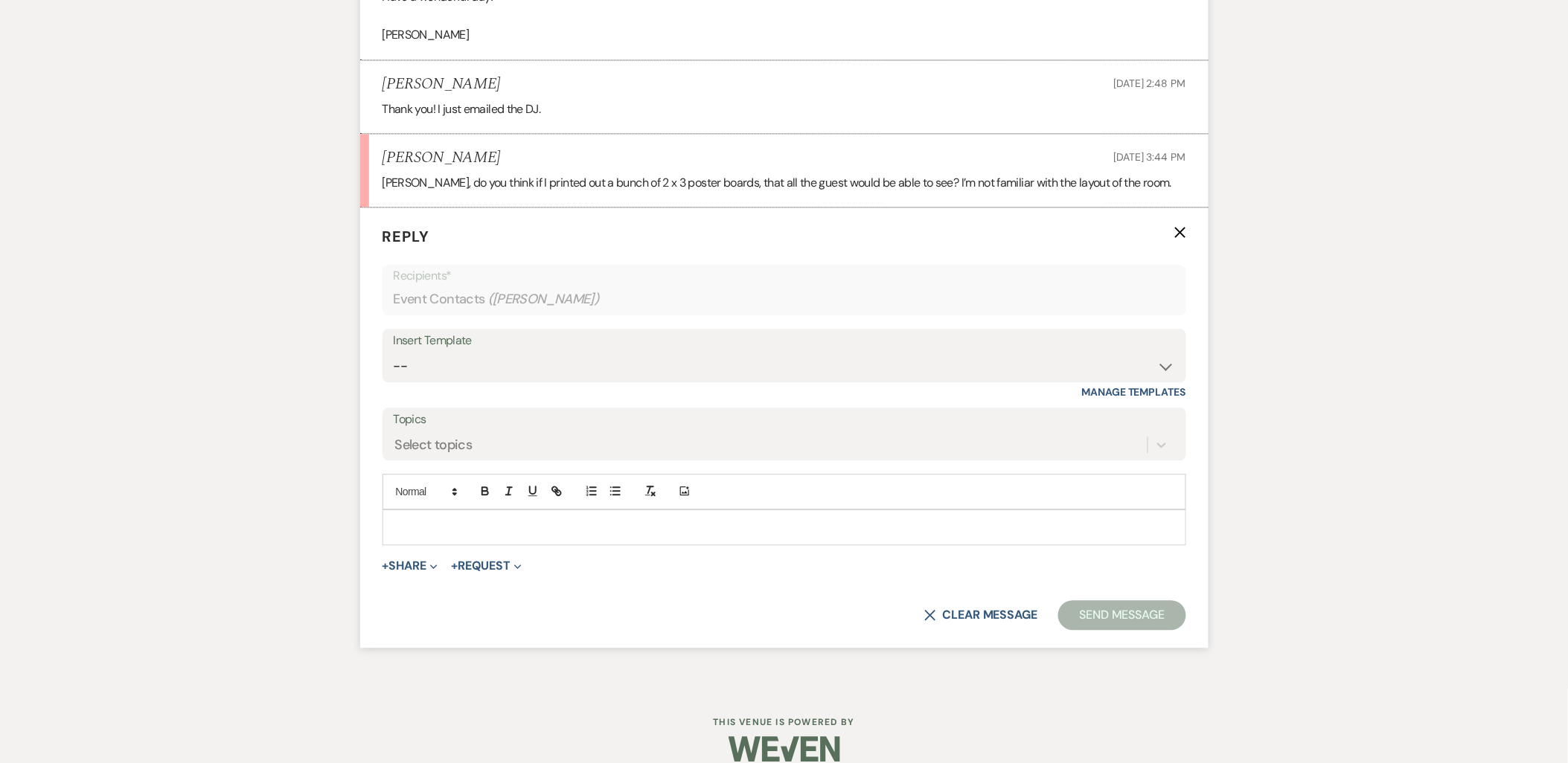
scroll to position [1066, 0]
click at [418, 523] on div at bounding box center [784, 525] width 804 height 36
click at [412, 517] on p at bounding box center [784, 525] width 780 height 17
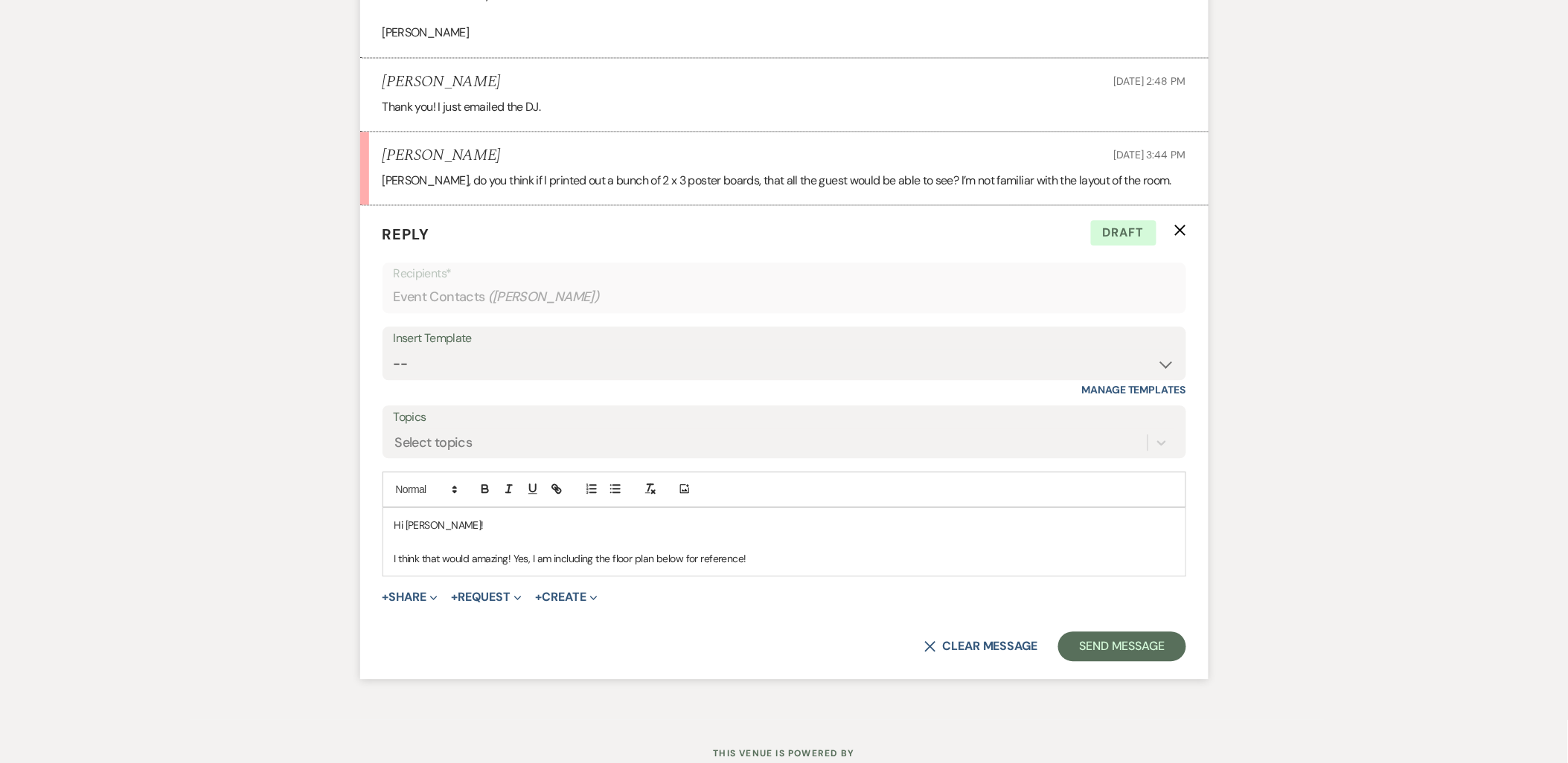
click at [407, 589] on span "+ Share Expand Doc Upload Documents Add Photo Images Pref Vendors Preferred ven…" at bounding box center [410, 598] width 56 height 18
click at [405, 591] on button "+ Share Expand" at bounding box center [410, 598] width 56 height 12
click at [492, 614] on button "Doc Upload Documents" at bounding box center [486, 627] width 208 height 27
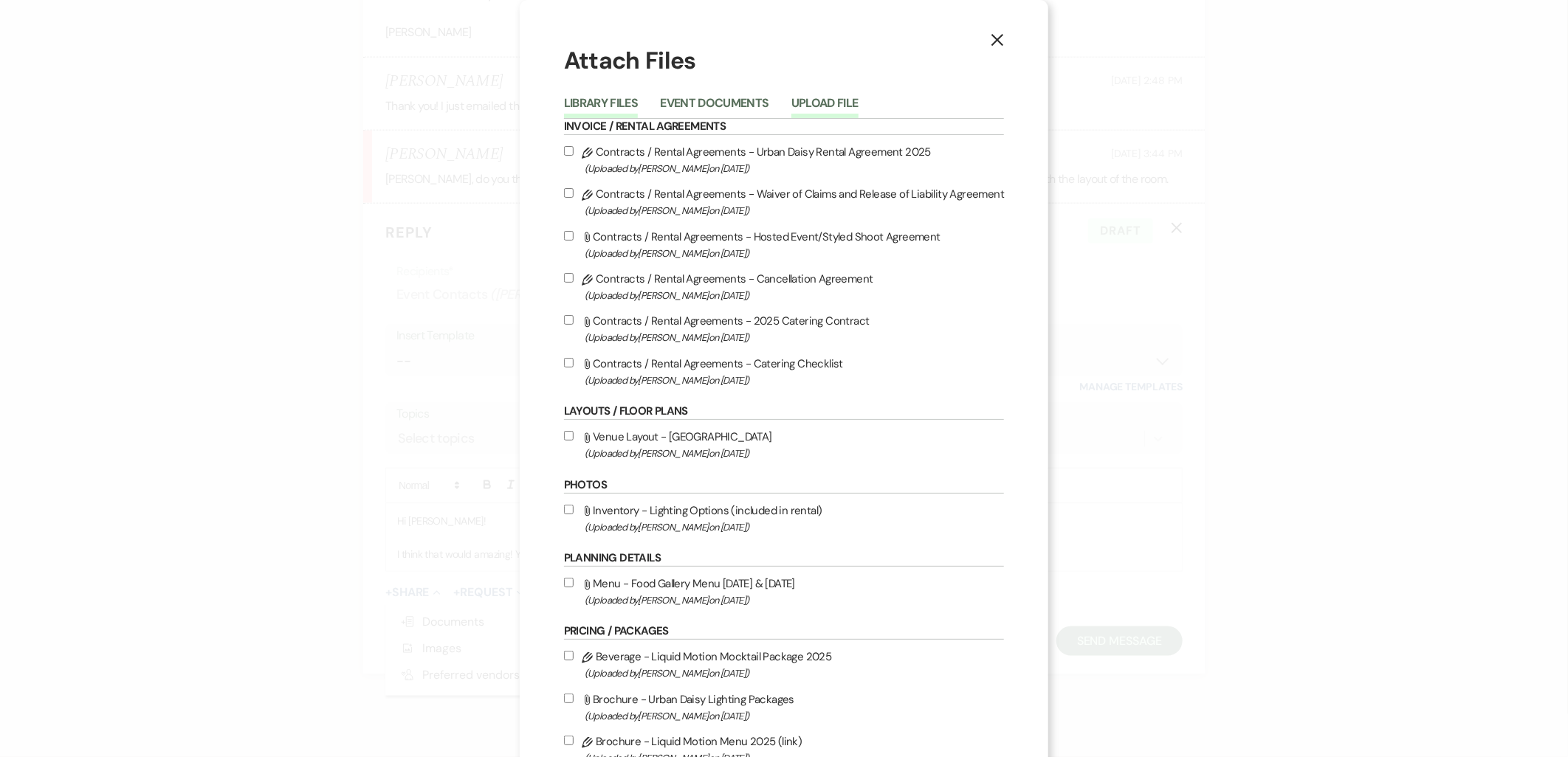
click at [838, 105] on button "Upload File" at bounding box center [825, 108] width 67 height 21
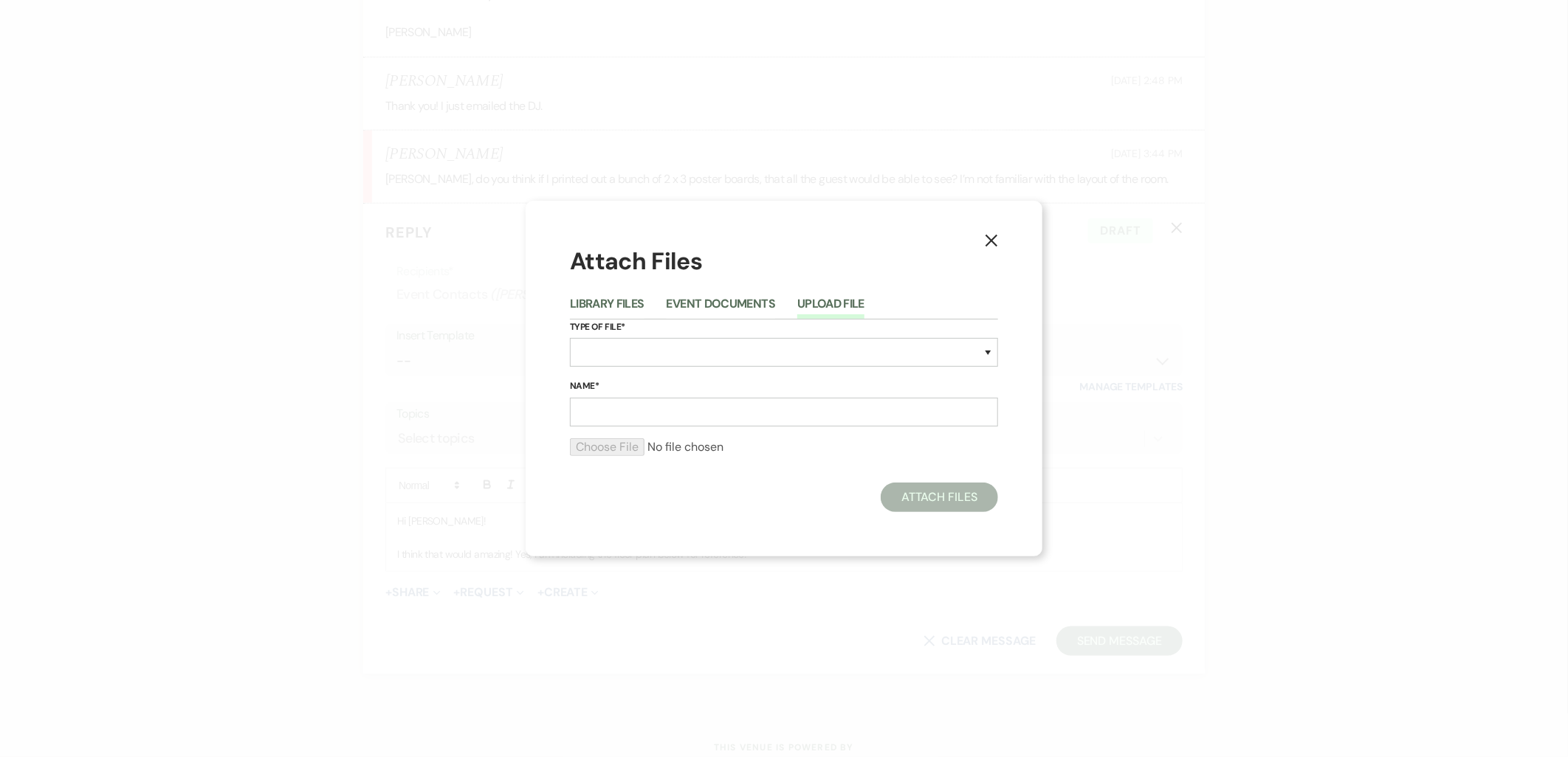
click at [653, 372] on div "Type of File* Special Event Insurance Vendor Certificate of Insurance Contracts…" at bounding box center [783, 349] width 428 height 60
click at [650, 355] on select "Special Event Insurance Vendor Certificate of Insurance Contracts / Rental Agre…" at bounding box center [783, 352] width 428 height 29
select select "24"
click at [570, 338] on select "Special Event Insurance Vendor Certificate of Insurance Contracts / Rental Agre…" at bounding box center [783, 352] width 428 height 29
click at [672, 413] on input "Name*" at bounding box center [783, 411] width 428 height 29
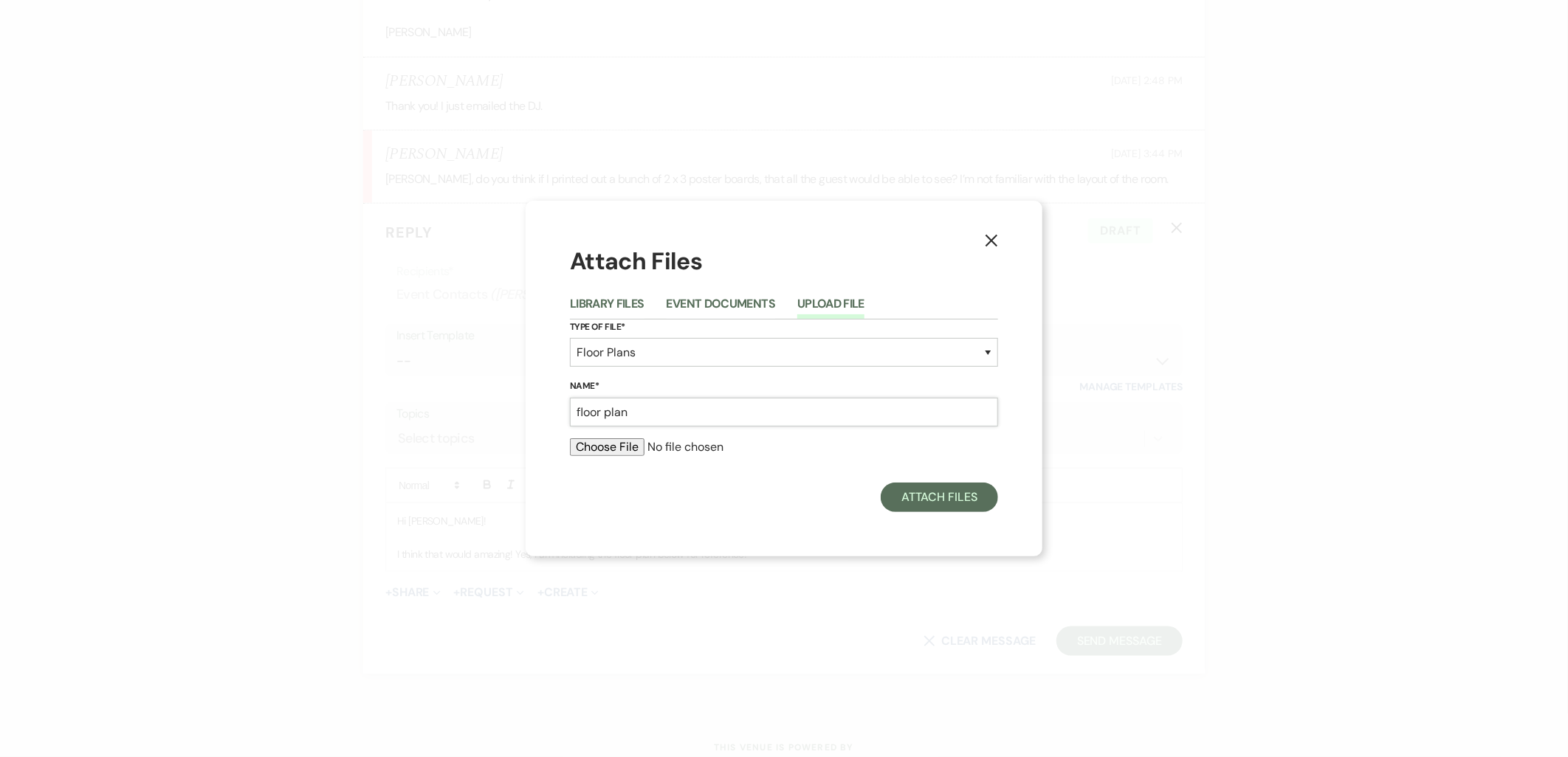
type input "floor plan"
click at [592, 443] on input "file" at bounding box center [783, 447] width 428 height 18
type input "C:\fakepath\saturday .pdf"
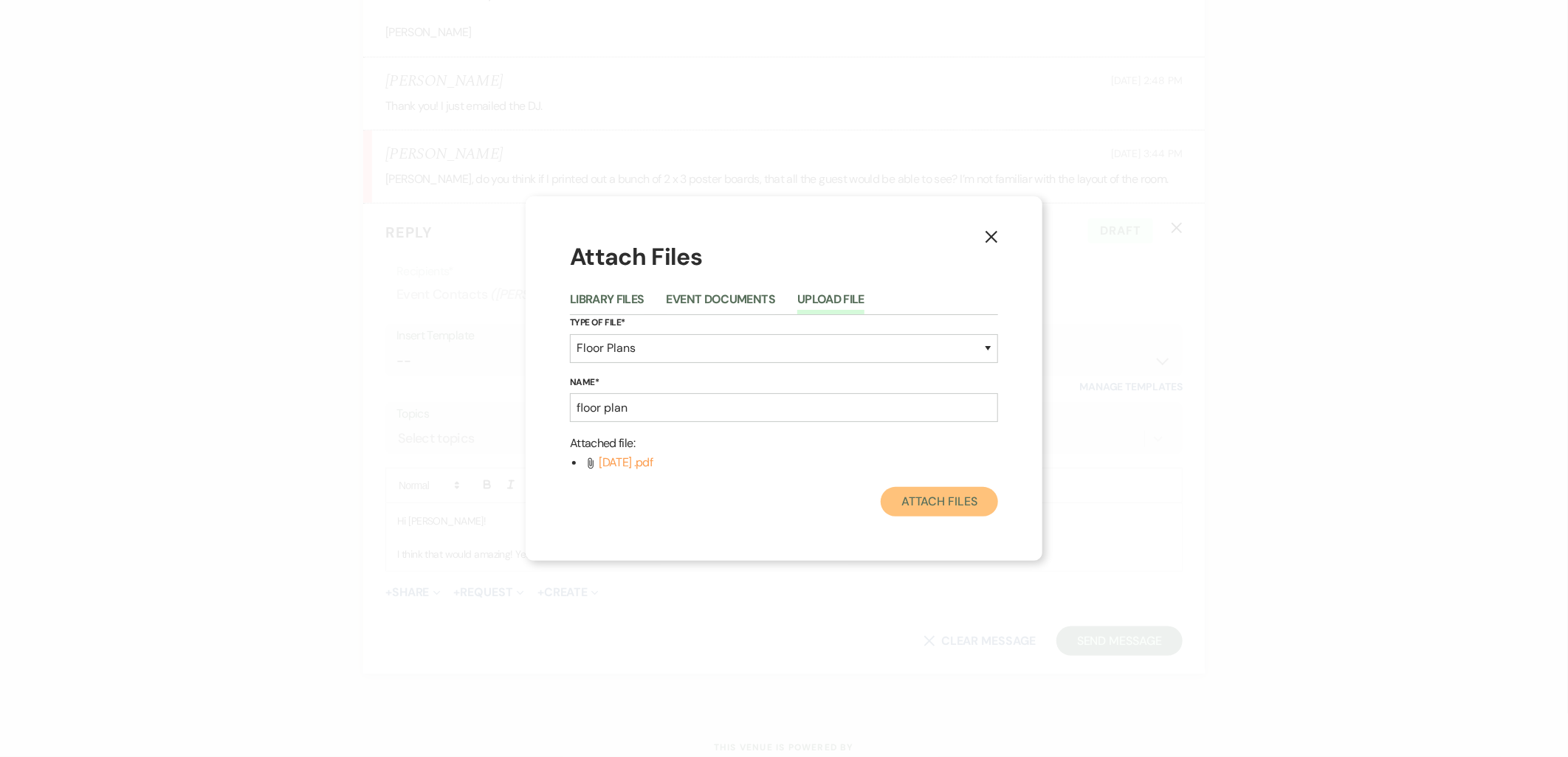
click at [906, 504] on button "Attach Files" at bounding box center [940, 502] width 118 height 29
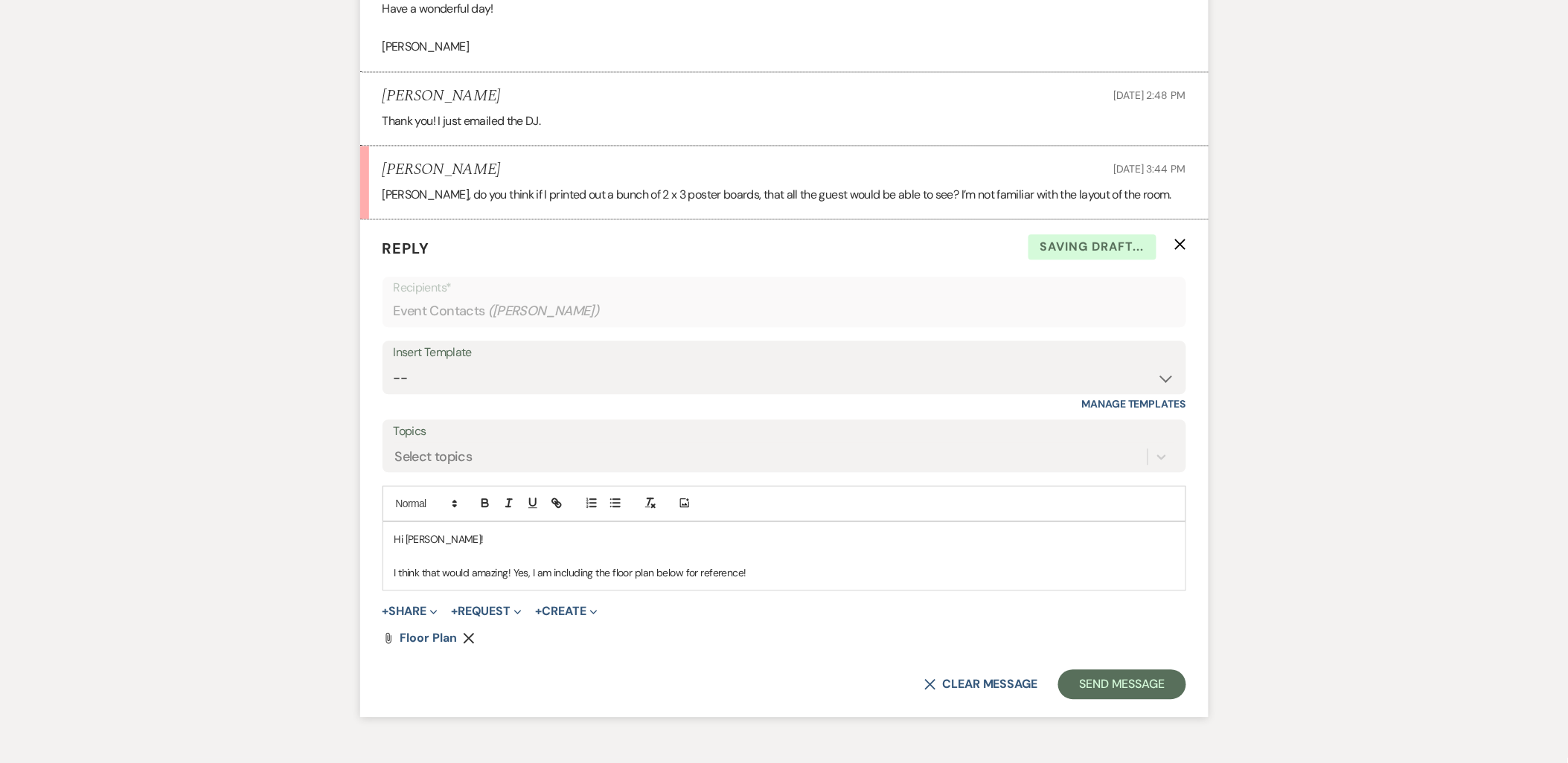
scroll to position [1124, 0]
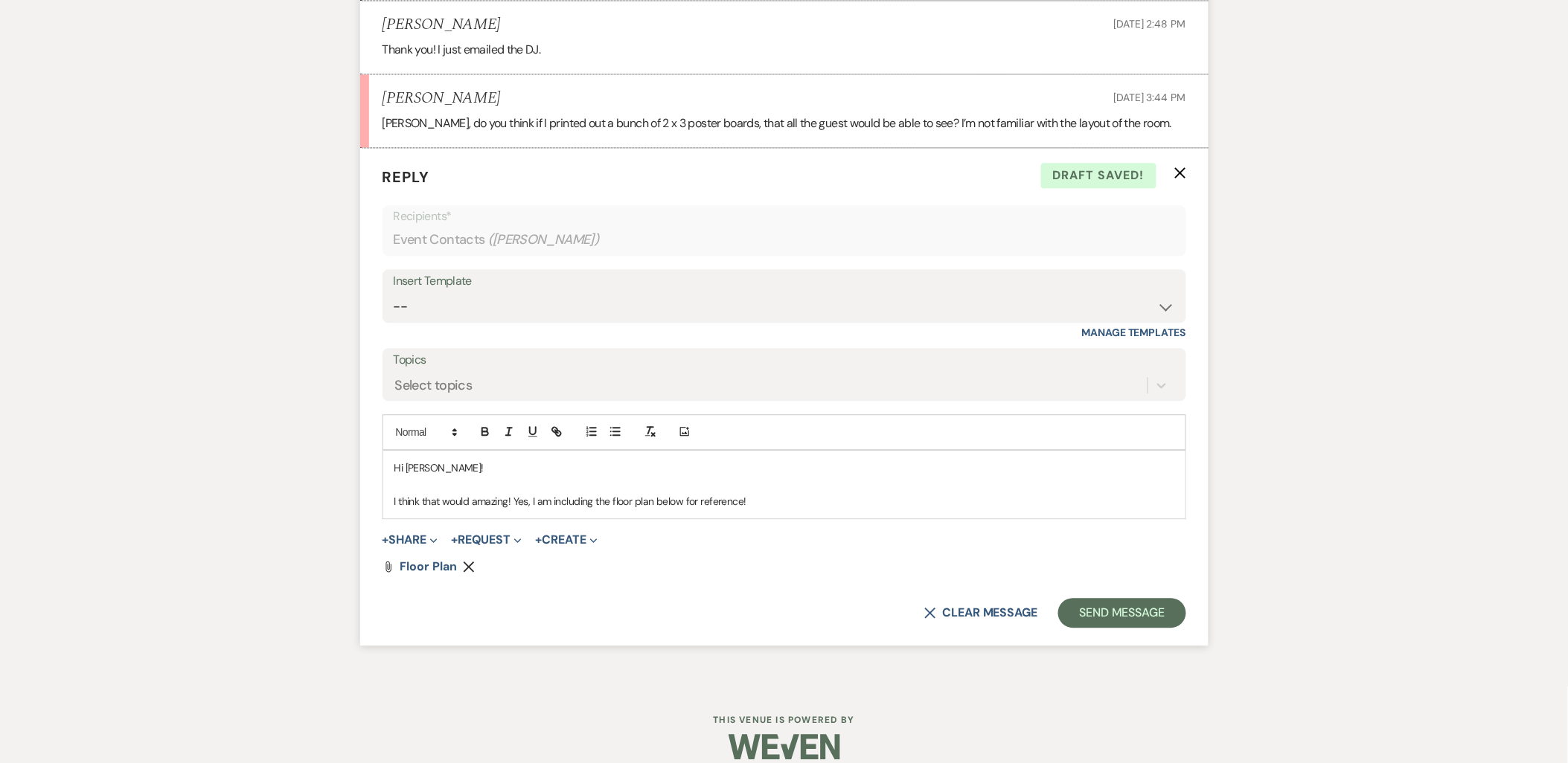
click at [845, 476] on p at bounding box center [784, 484] width 780 height 17
click at [804, 492] on div "Hi Tyler! I think that would amazing! Yes, I am including the floor plan below …" at bounding box center [784, 485] width 802 height 68
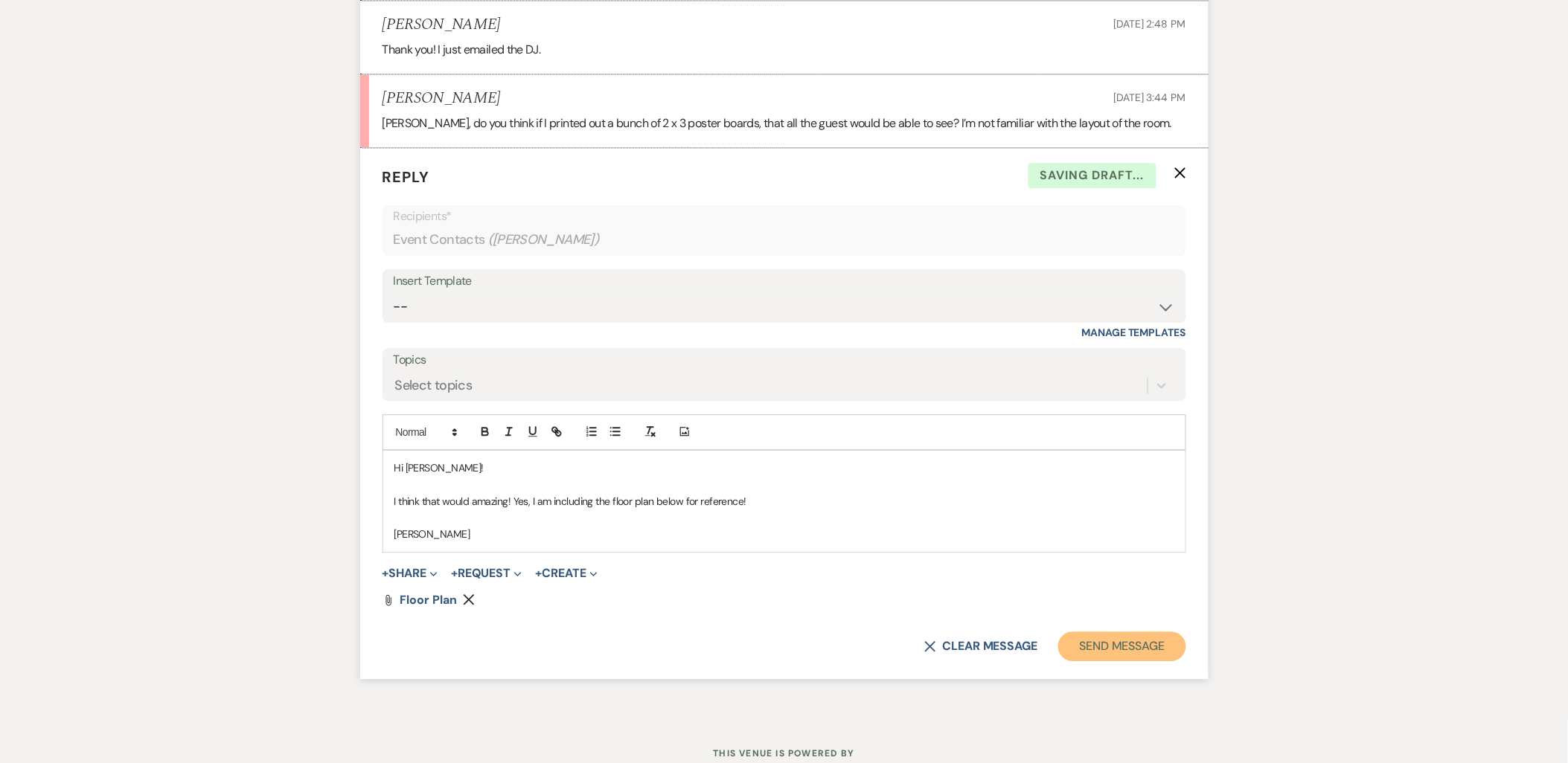
click at [1077, 631] on button "Send Message" at bounding box center [1122, 646] width 127 height 30
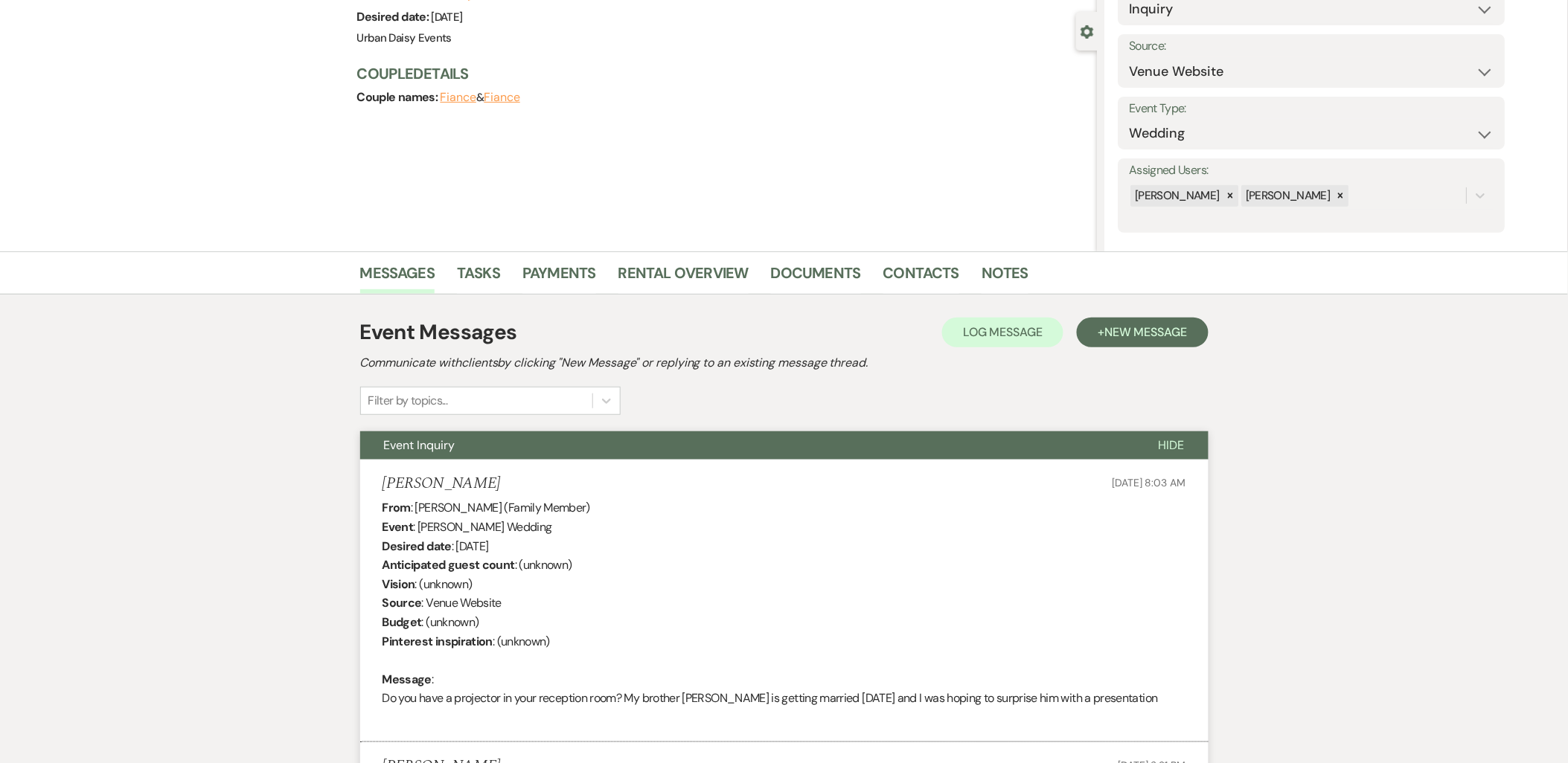
scroll to position [0, 0]
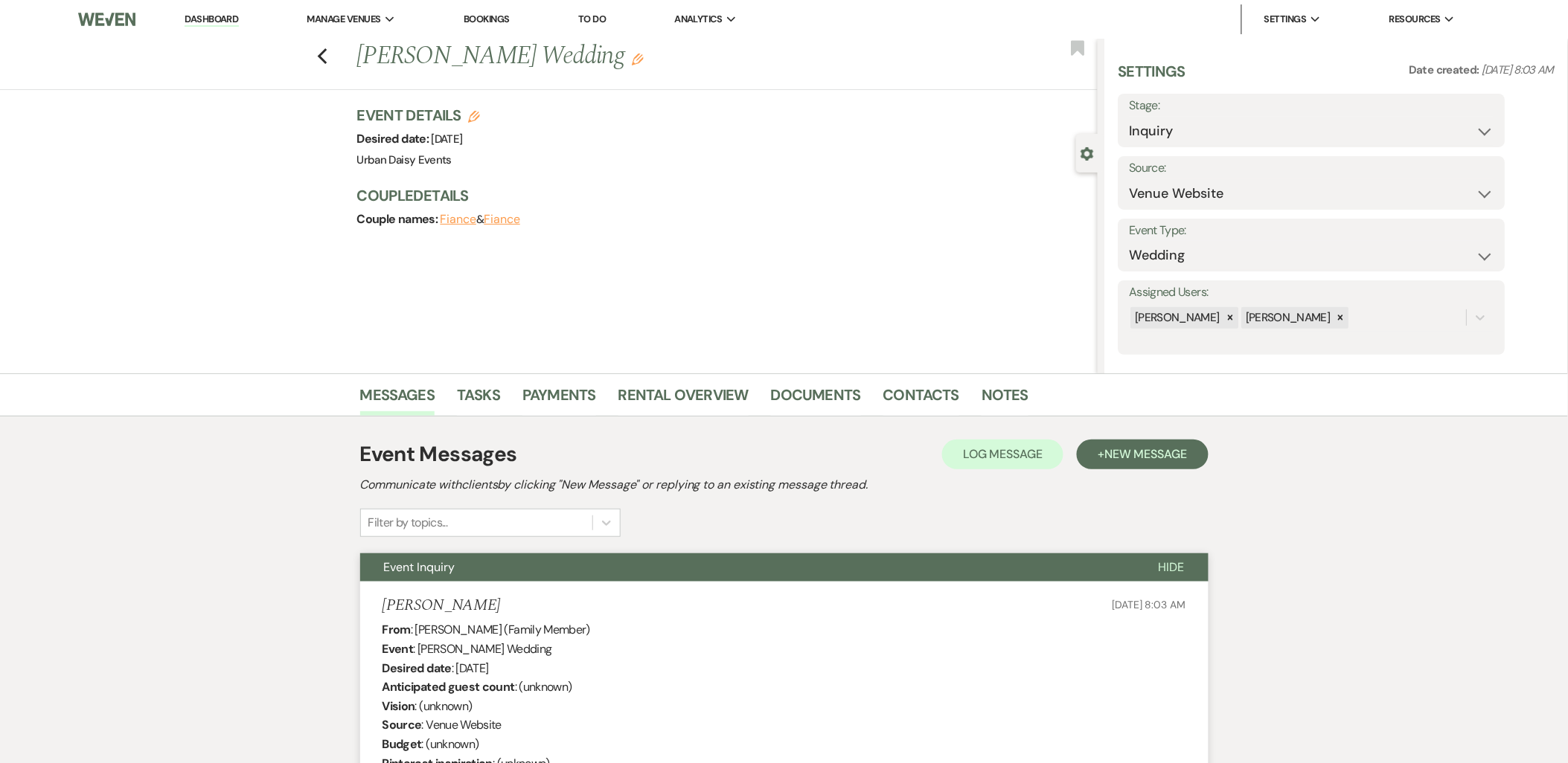
click at [225, 15] on link "Dashboard" at bounding box center [212, 20] width 54 height 14
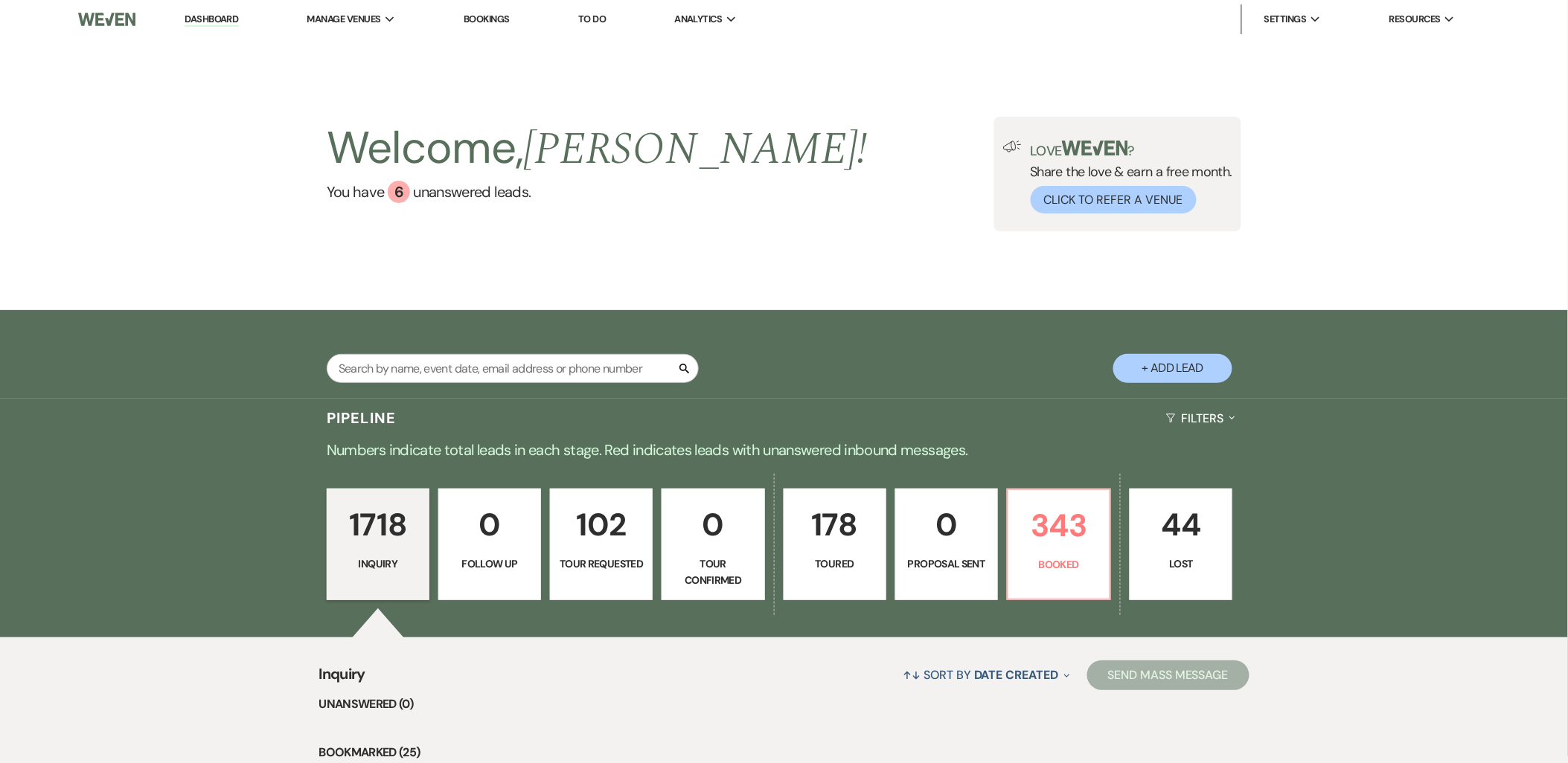
click at [1004, 564] on div "1718 Inquiry 0 Follow Up 102 Tour Requested 0 Tour Confirmed 178 Toured 0 Propo…" at bounding box center [784, 554] width 1071 height 166
click at [1014, 560] on link "343 Booked" at bounding box center [1059, 544] width 105 height 111
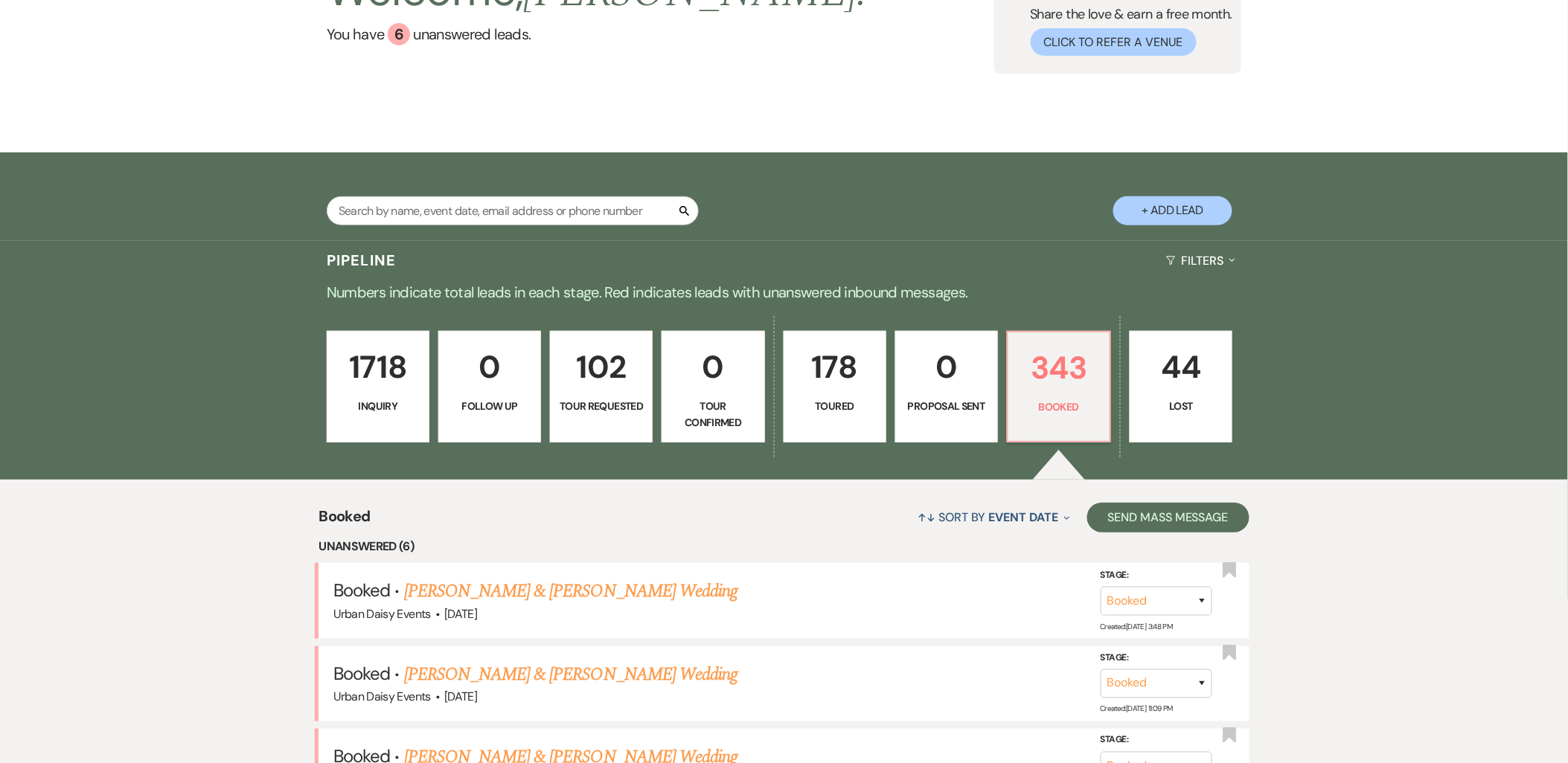
scroll to position [306, 0]
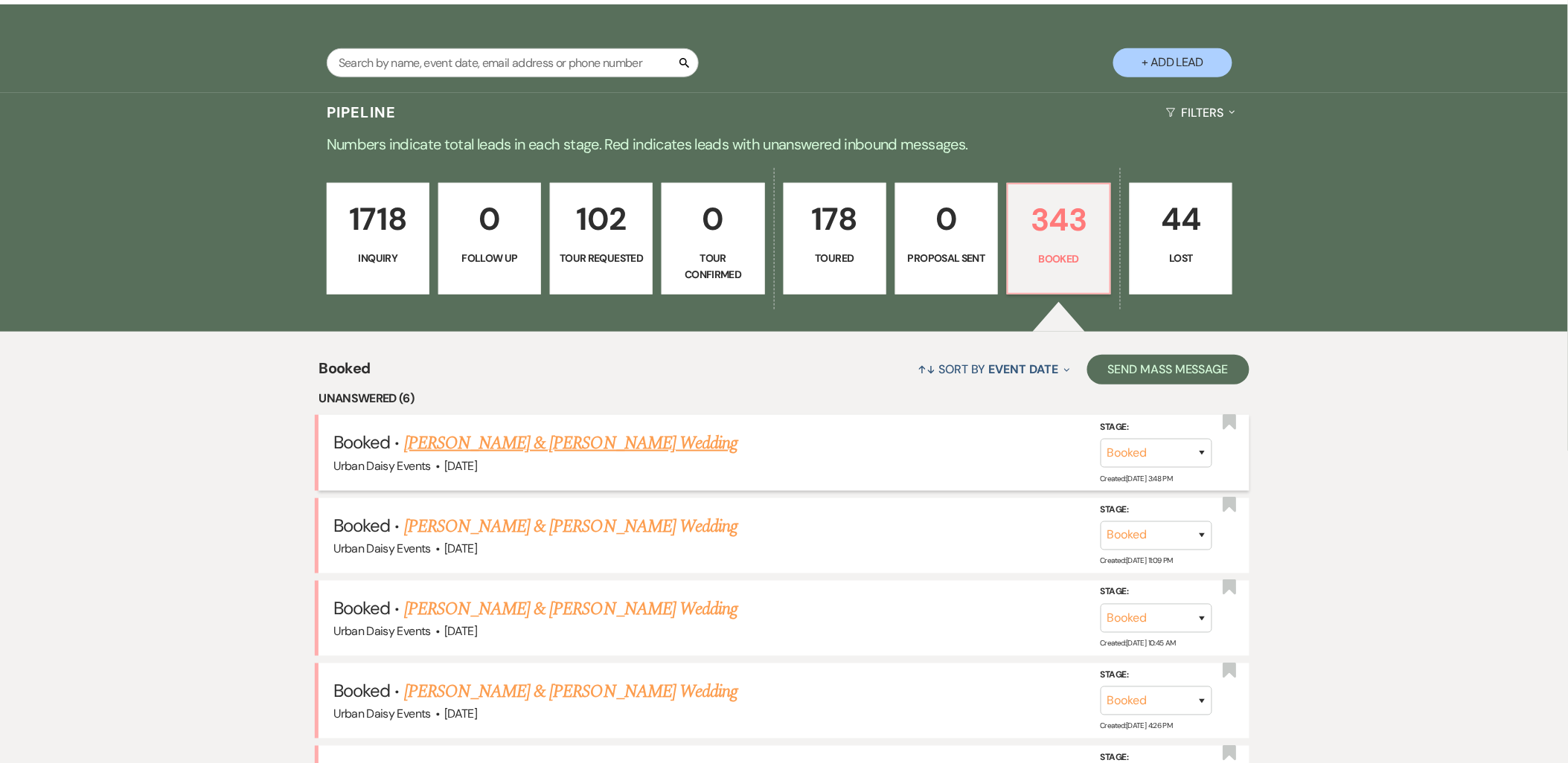
click at [503, 434] on link "Dani Przetycki & Kyle Gould's Wedding" at bounding box center [571, 443] width 334 height 27
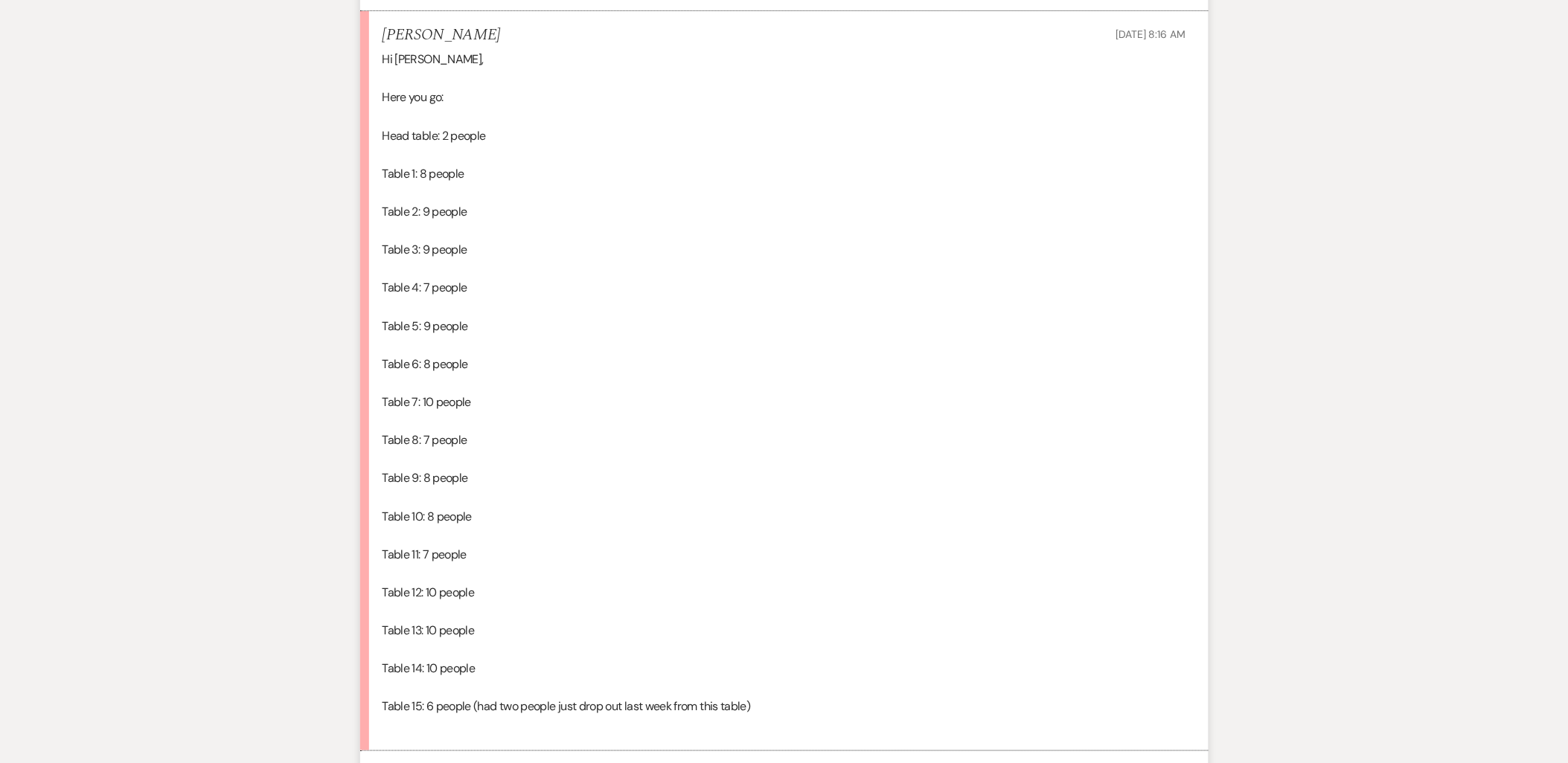
scroll to position [4299, 0]
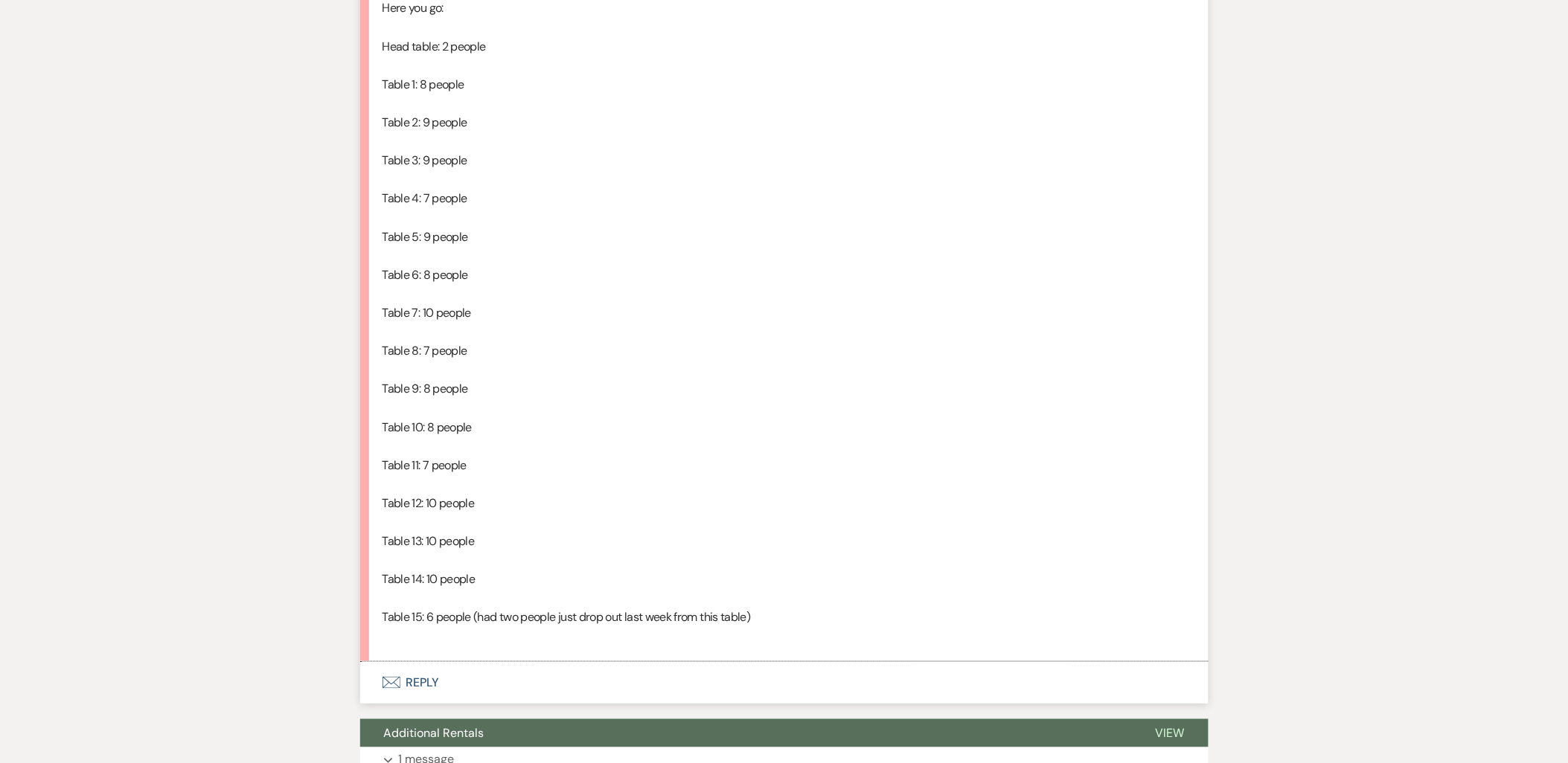
click at [372, 49] on li "Dani Przetycki Aug 11, 2025, 8:16 AM Hi Kathryn, Here you go: Head table: 2 peo…" at bounding box center [784, 292] width 848 height 740
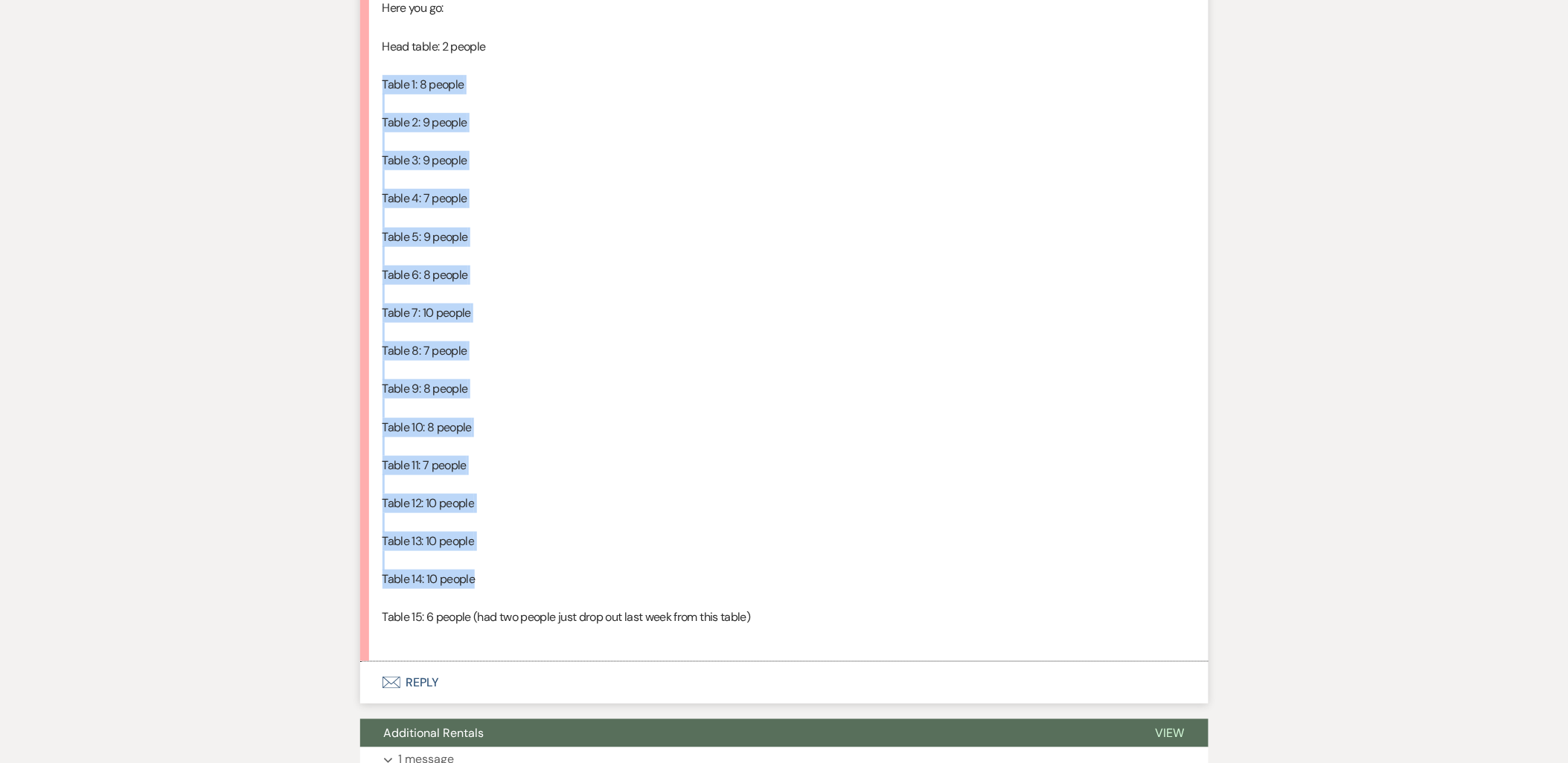
drag, startPoint x: 382, startPoint y: 87, endPoint x: 487, endPoint y: 584, distance: 508.0
click at [487, 584] on div "Hi Kathryn, Here you go: Head table: 2 people Table 1: 8 people Table 2: 9 peop…" at bounding box center [784, 303] width 804 height 685
copy div "Table 1: 8 people Table 2: 9 people Table 3: 9 people Table 4: 7 people Table 5…"
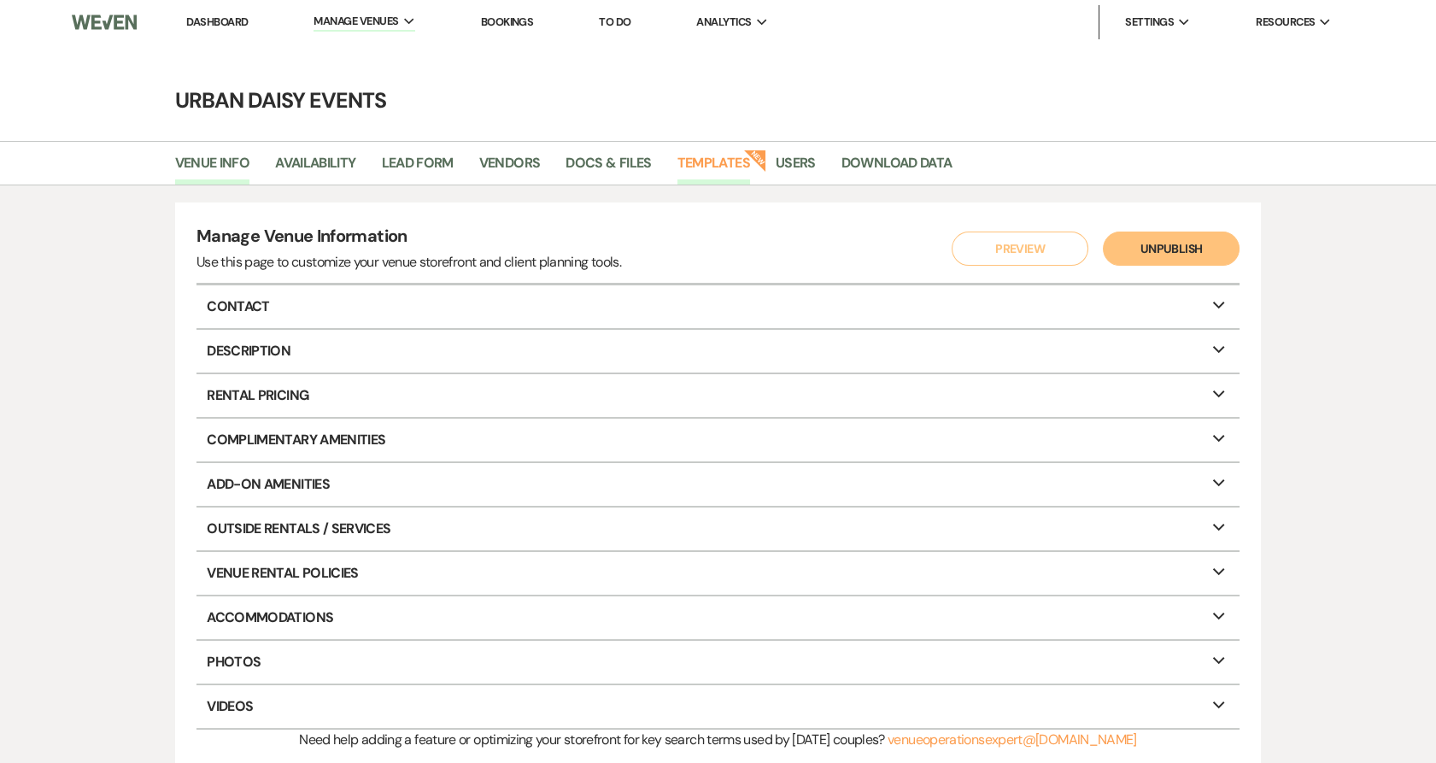
click at [724, 155] on link "Templates" at bounding box center [713, 168] width 73 height 32
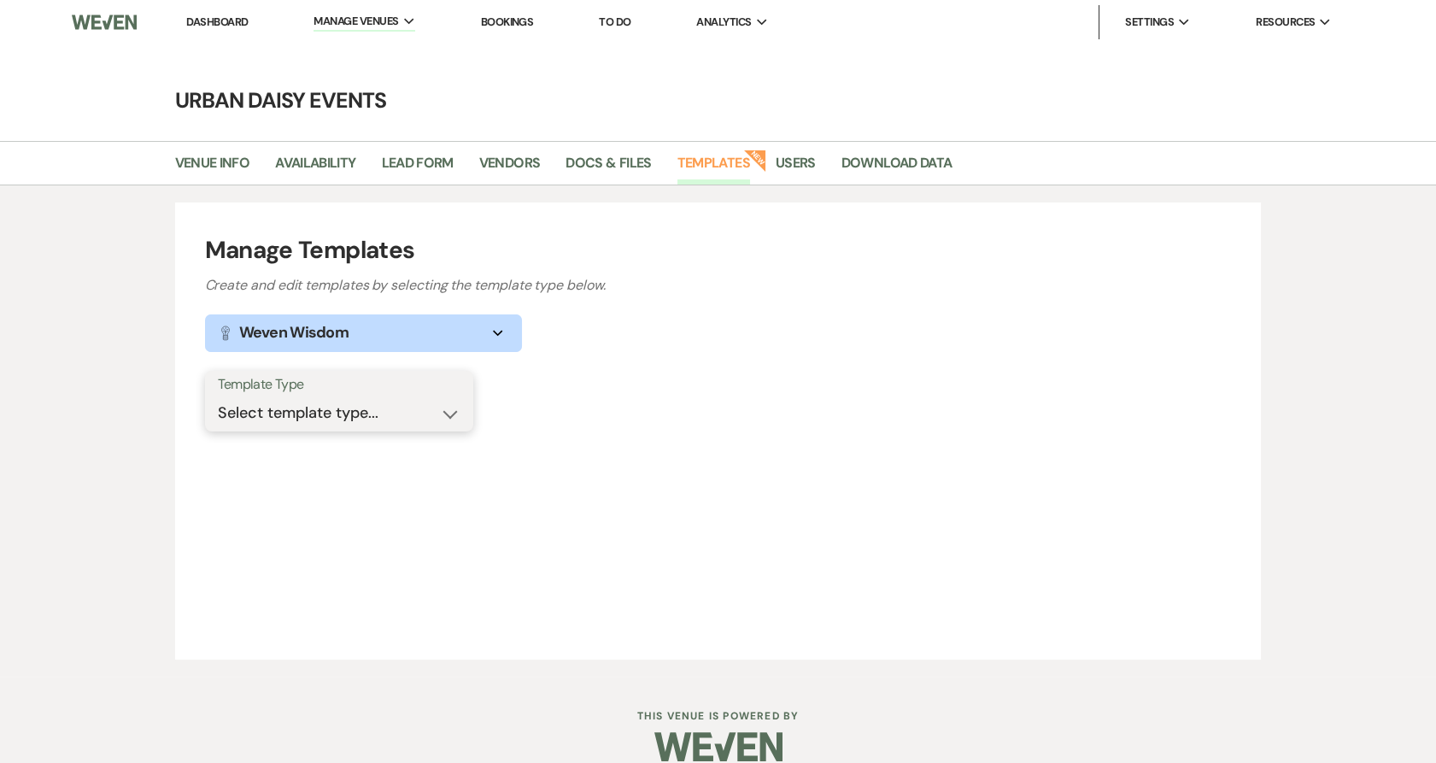
click at [328, 424] on select "Select template type... Task List Message Templates Payment Plan Inventory Item…" at bounding box center [339, 412] width 243 height 33
select select "Message Templates"
click at [218, 396] on select "Select template type... Task List Message Templates Payment Plan Inventory Item…" at bounding box center [339, 412] width 243 height 33
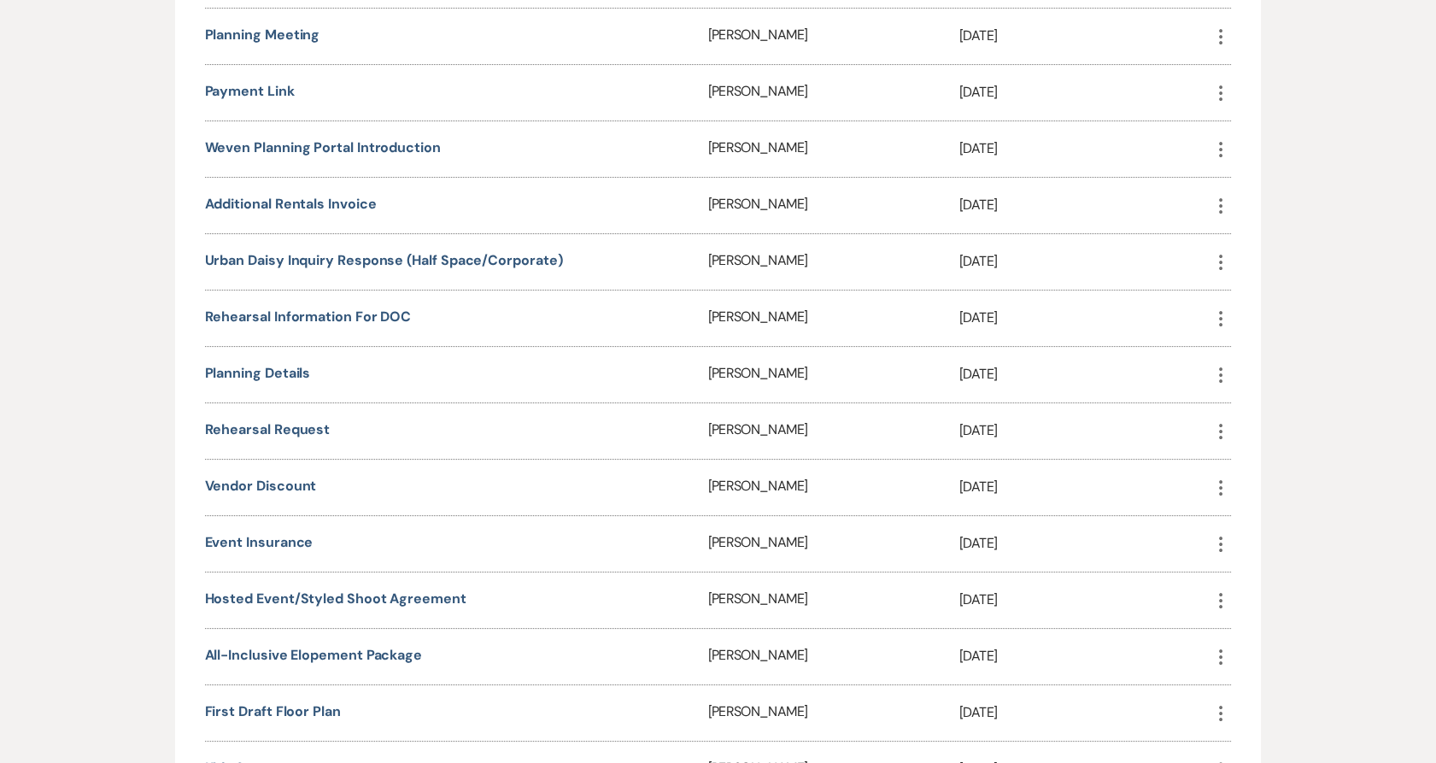
scroll to position [854, 0]
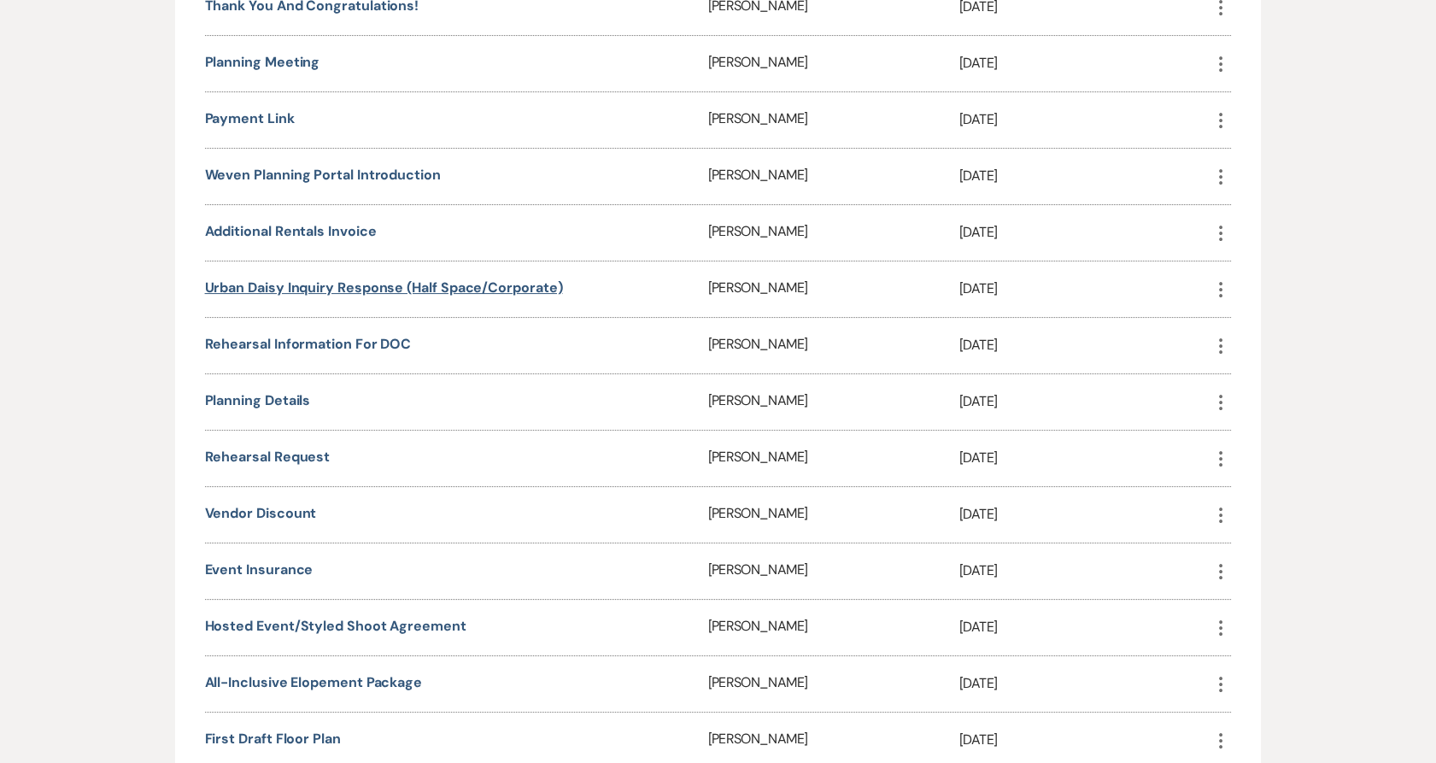
click at [335, 296] on link "Urban Daisy Inquiry Response (Half Space/Corporate)" at bounding box center [384, 287] width 358 height 18
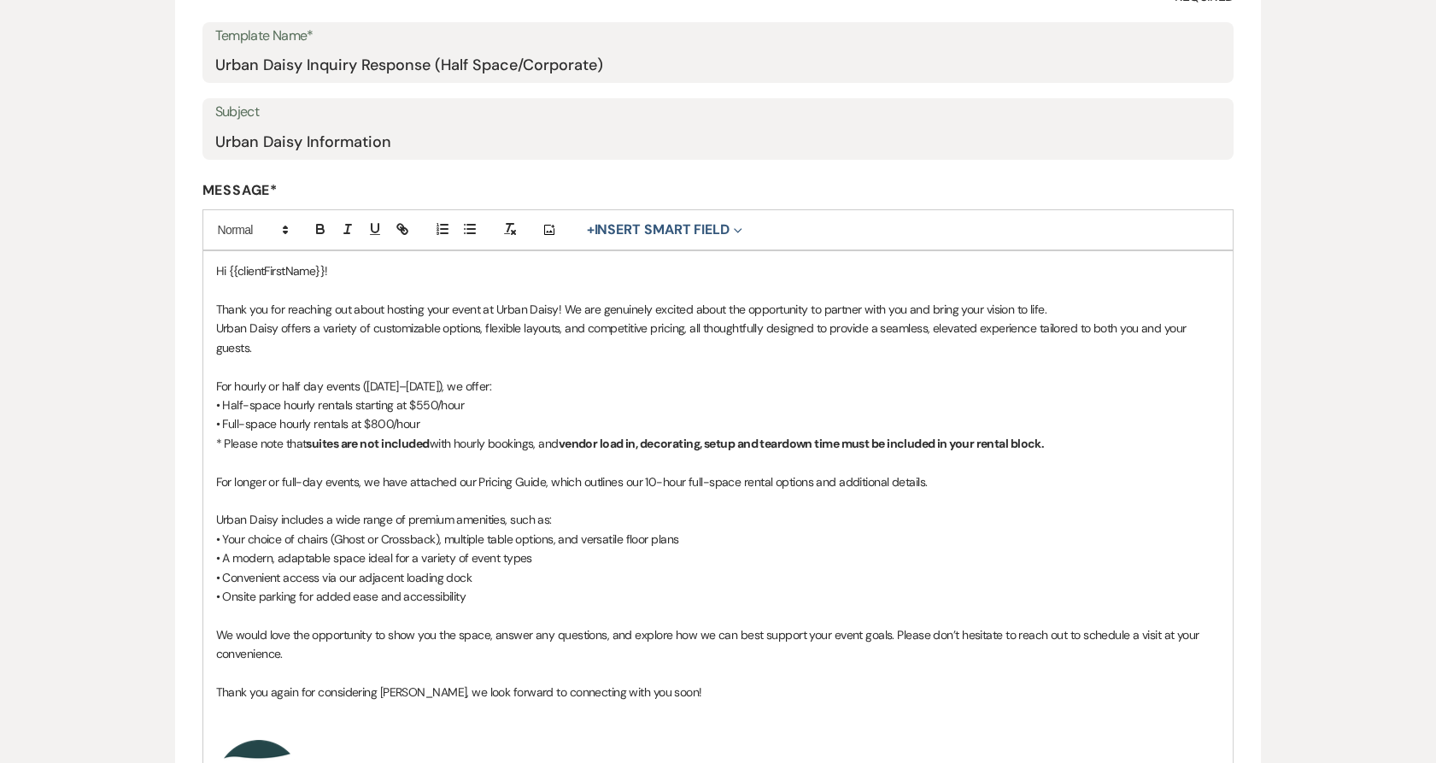
scroll to position [284, 0]
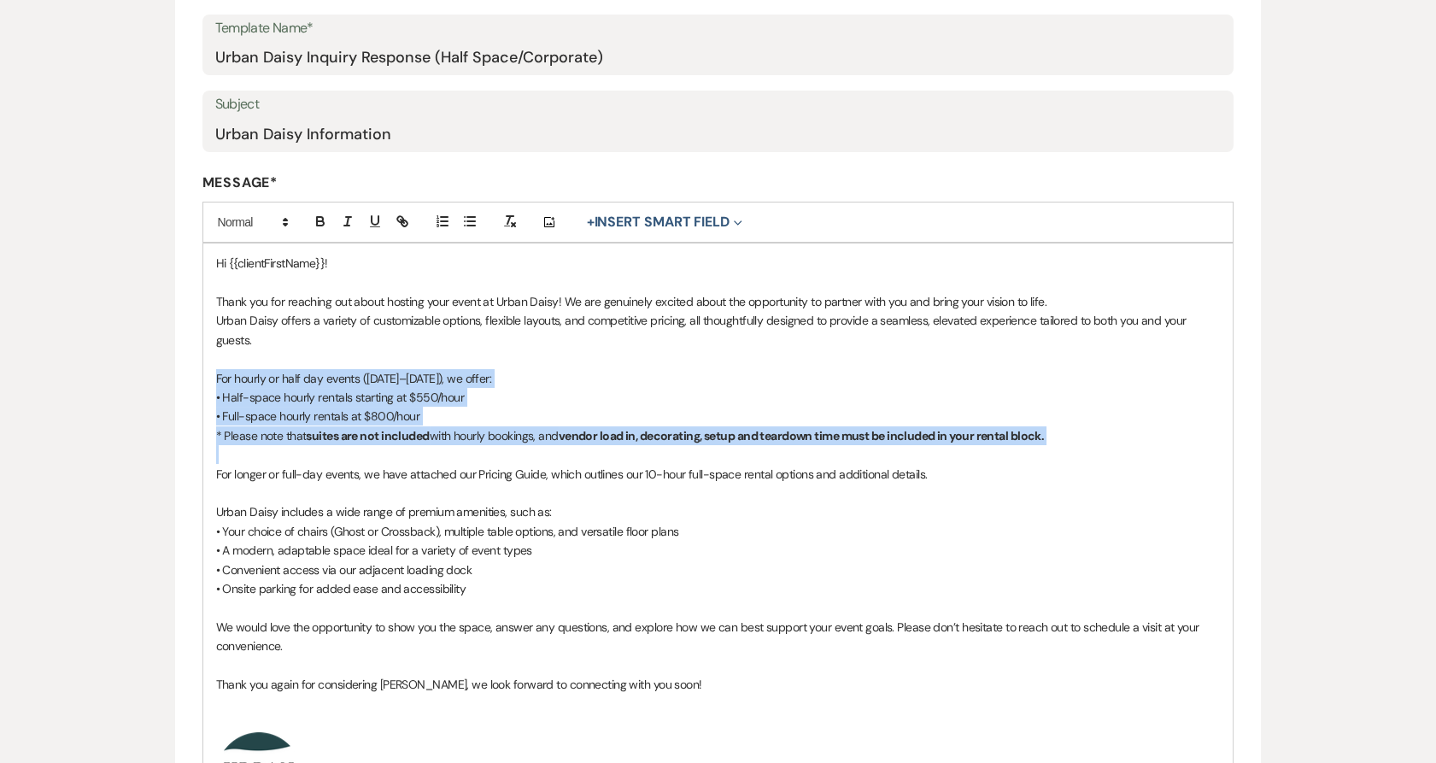
drag, startPoint x: 212, startPoint y: 381, endPoint x: 1099, endPoint y: 451, distance: 889.5
click at [1099, 451] on div "Hi {{clientFirstName}}! Thank you for reaching out about hosting your event at …" at bounding box center [718, 535] width 1030 height 584
copy div "For hourly or half day events ([DATE]–[DATE]), we offer: • Half-space hourly re…"
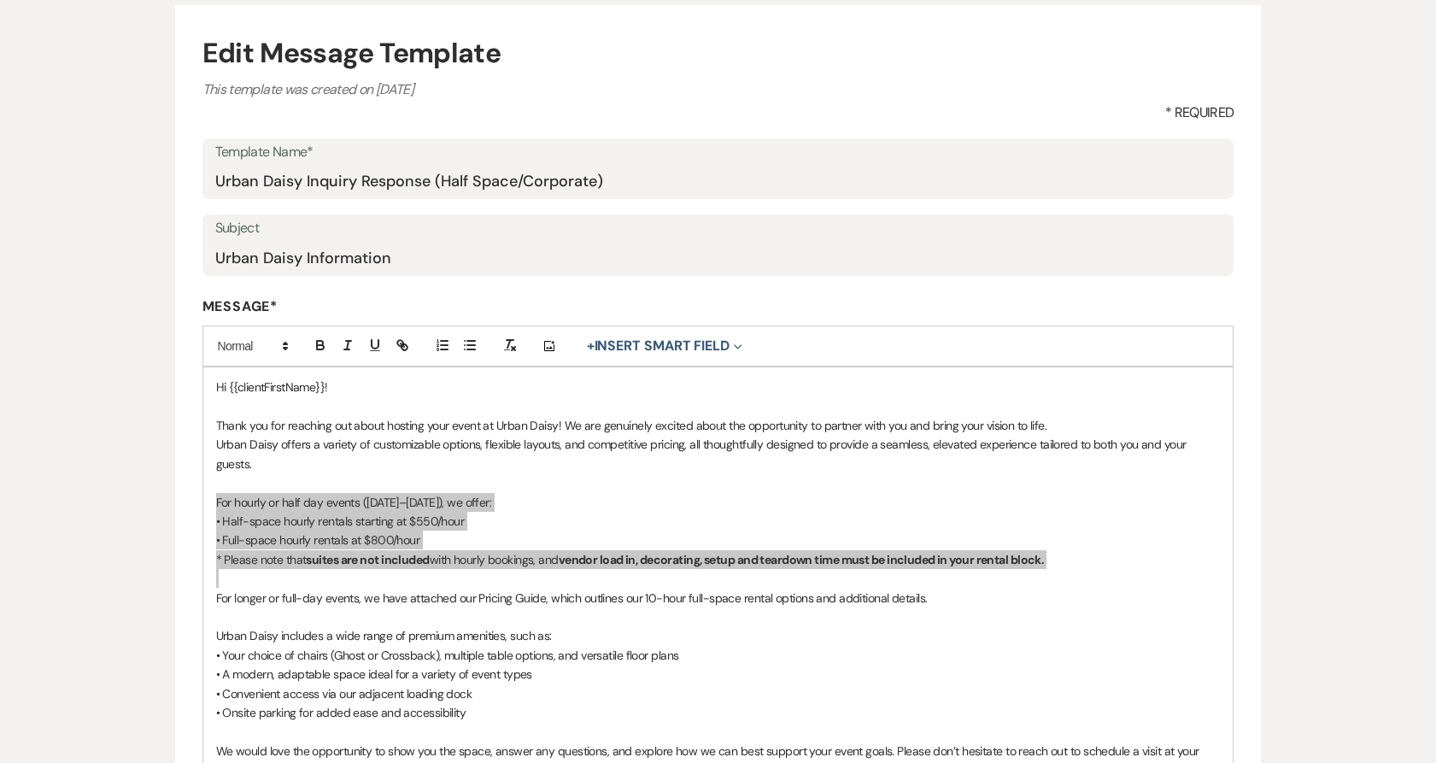
scroll to position [0, 0]
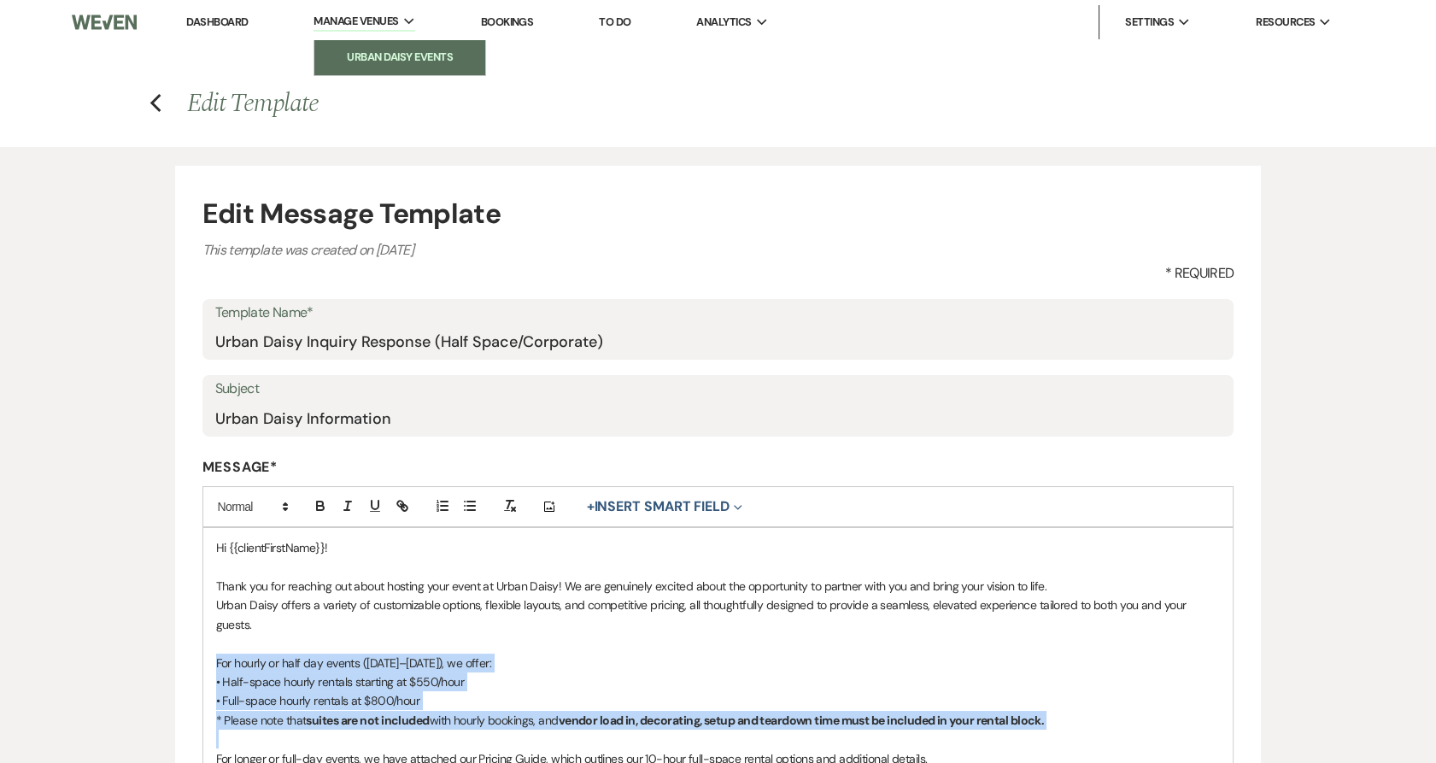
click at [398, 51] on li "Urban Daisy Events" at bounding box center [400, 57] width 154 height 17
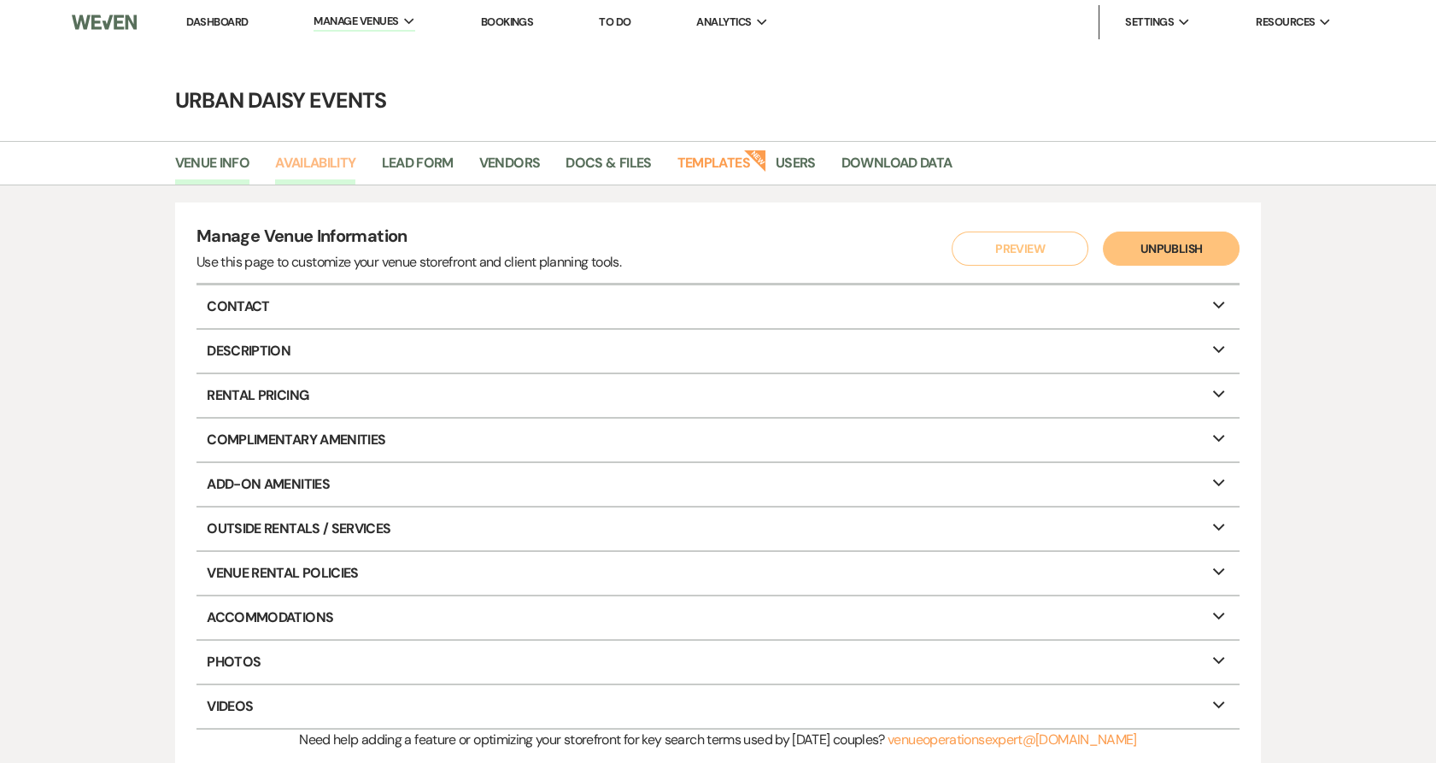
click at [289, 157] on link "Availability" at bounding box center [315, 168] width 80 height 32
select select "2"
select select "2026"
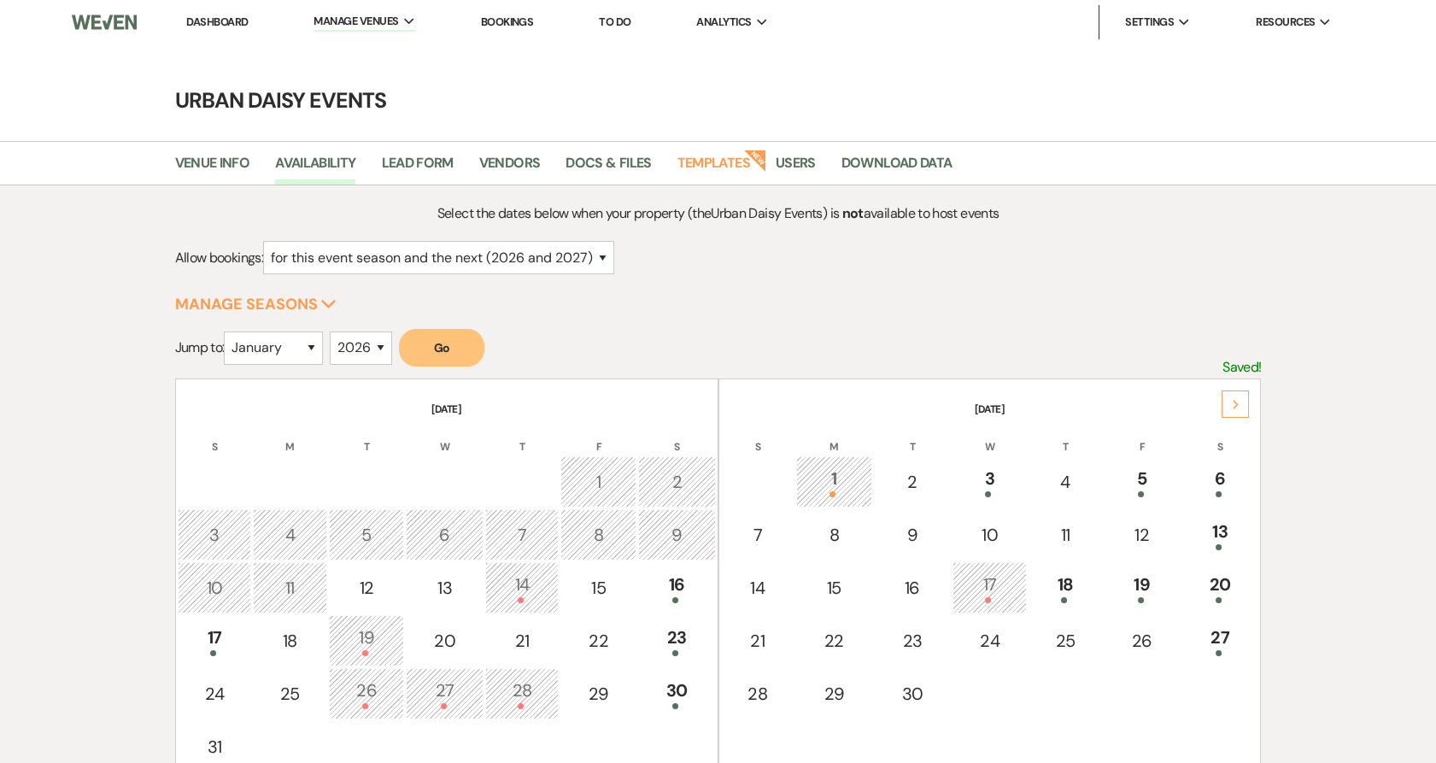
click at [1240, 400] on div "Next" at bounding box center [1235, 403] width 27 height 27
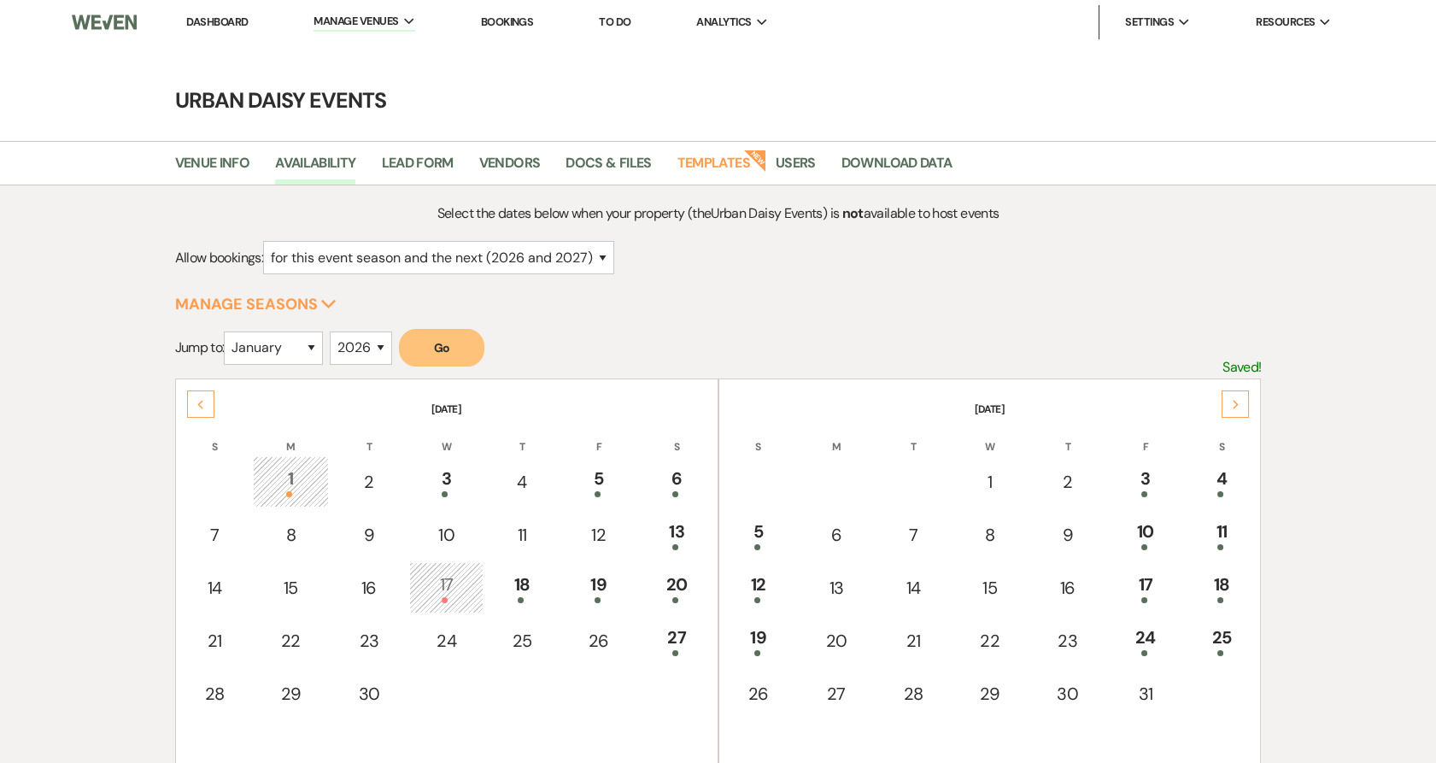
click at [1240, 400] on div "Next" at bounding box center [1235, 403] width 27 height 27
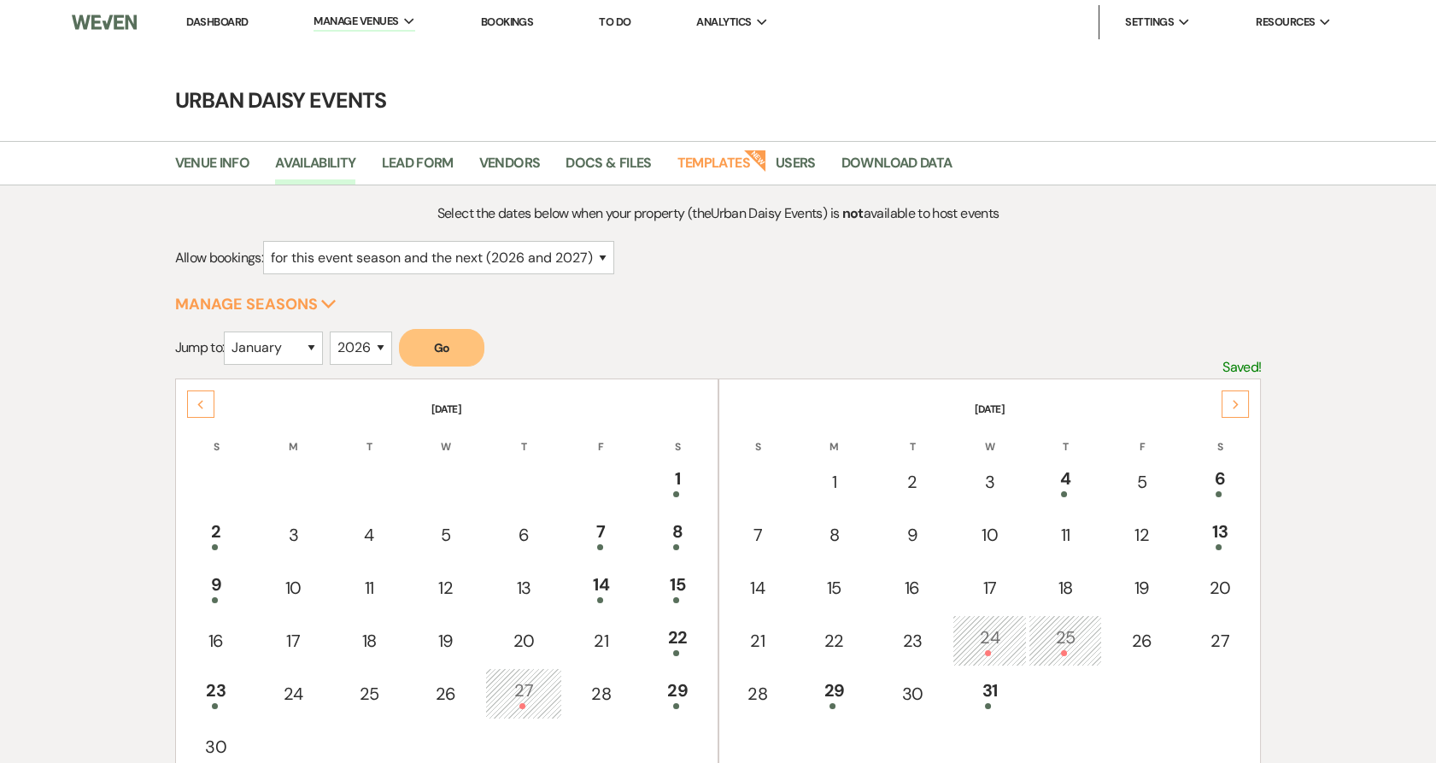
click at [1240, 400] on div "Next" at bounding box center [1235, 403] width 27 height 27
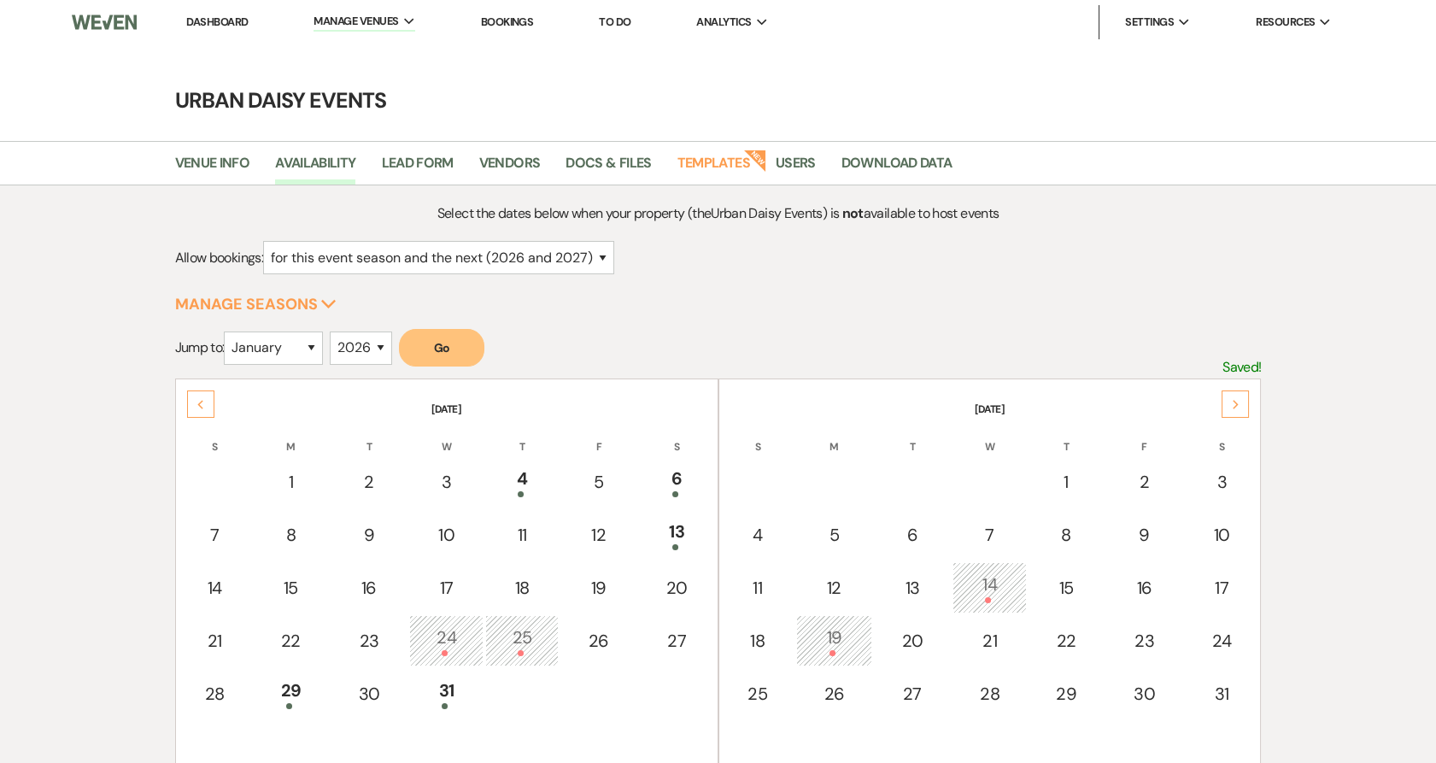
click at [1240, 400] on div "Next" at bounding box center [1235, 403] width 27 height 27
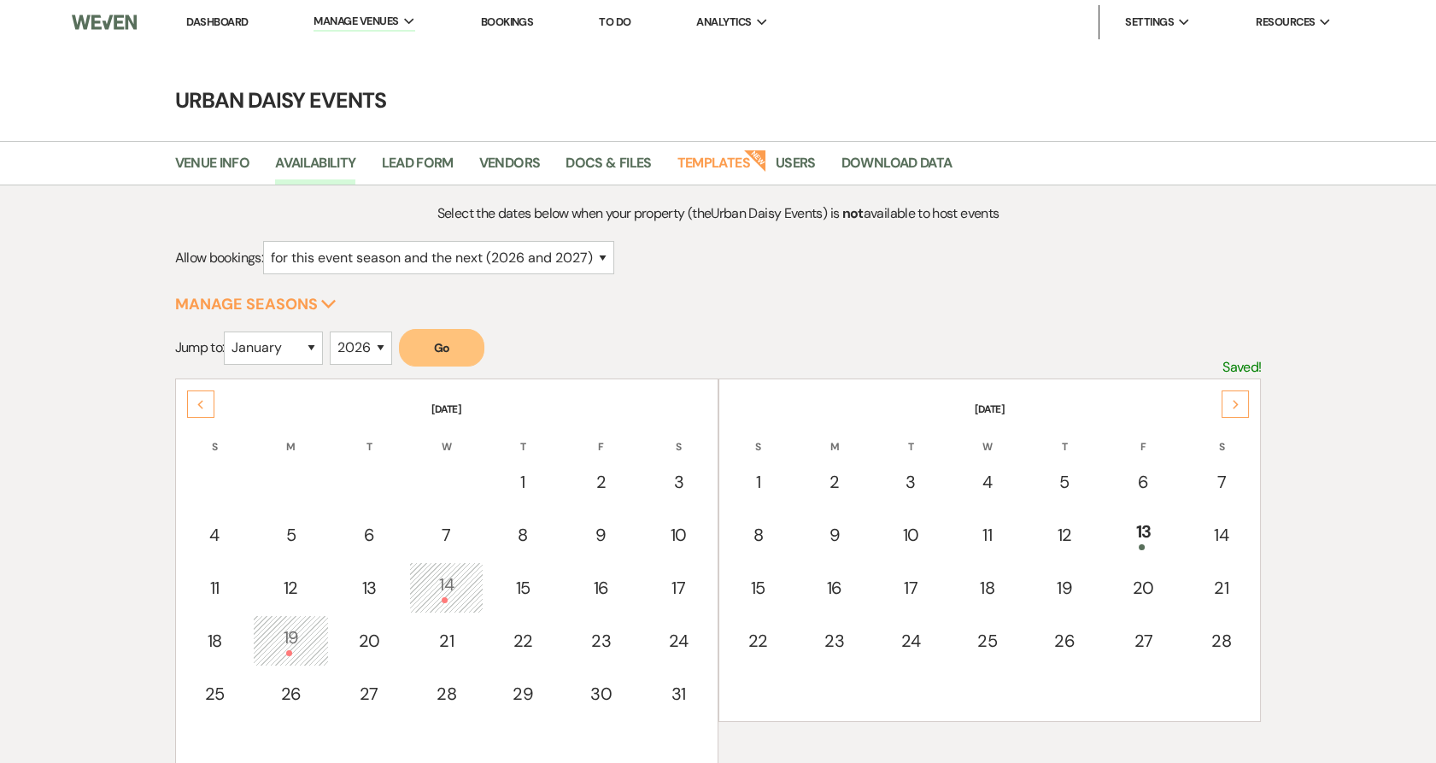
click at [1240, 400] on div "Next" at bounding box center [1235, 403] width 27 height 27
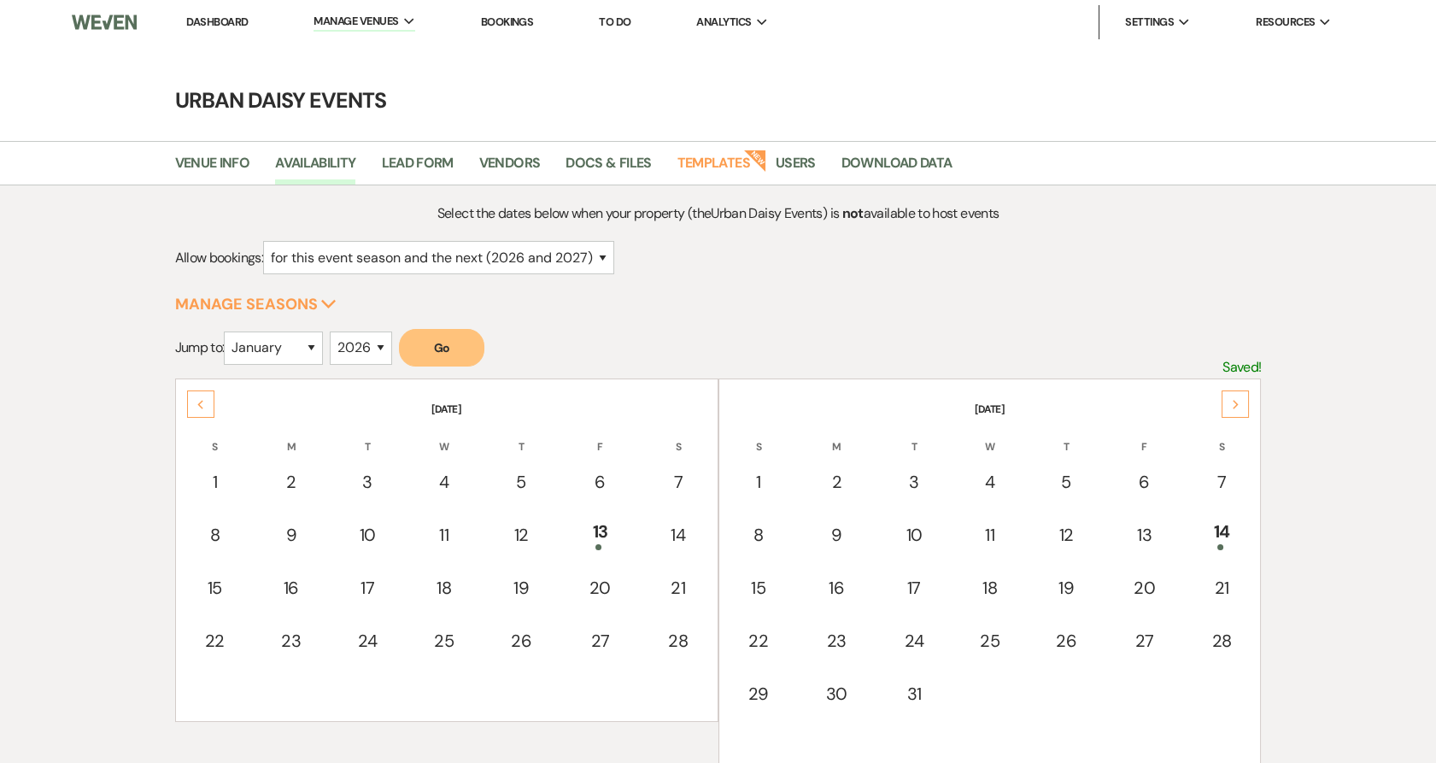
click at [1240, 400] on div "Next" at bounding box center [1235, 403] width 27 height 27
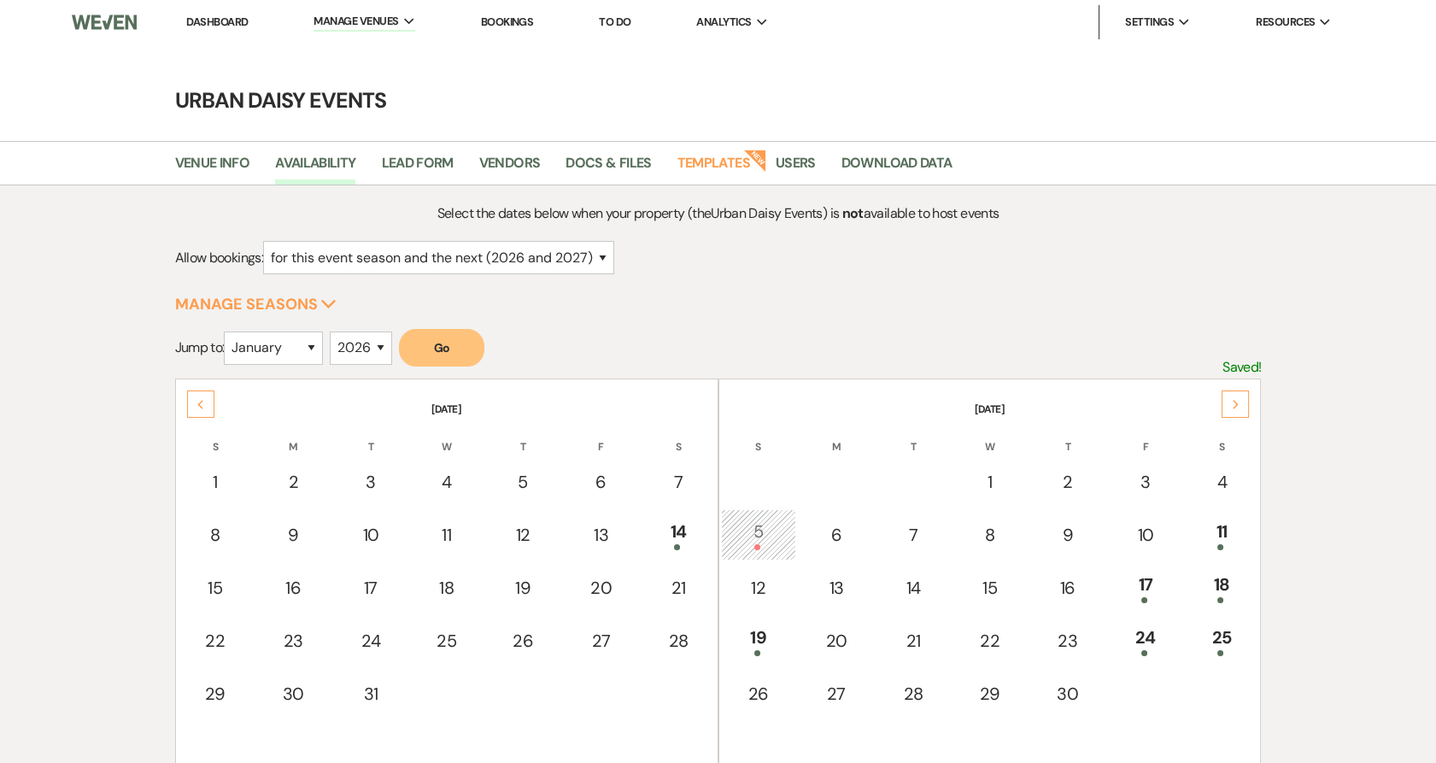
click at [1234, 400] on icon "Next" at bounding box center [1236, 405] width 9 height 10
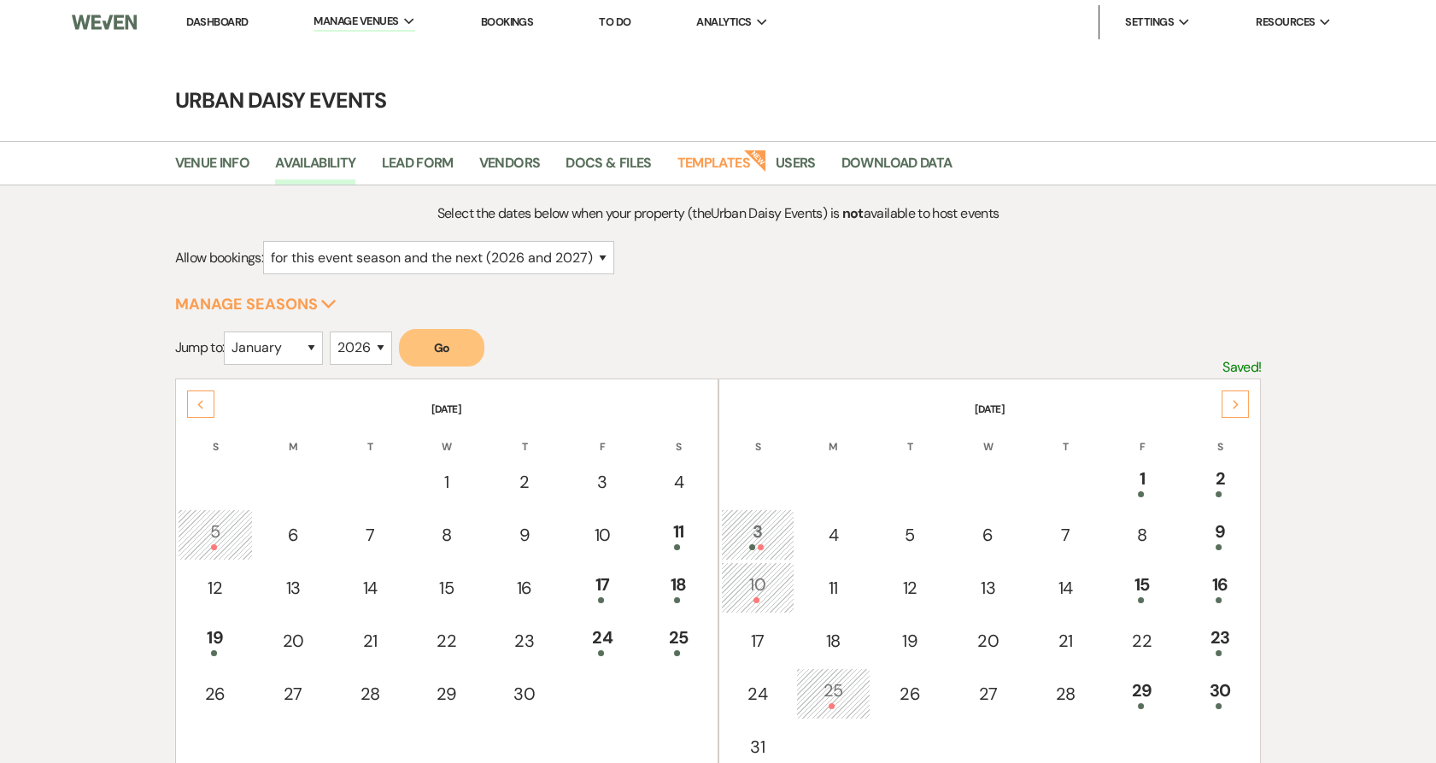
click at [1234, 400] on icon "Next" at bounding box center [1236, 405] width 9 height 10
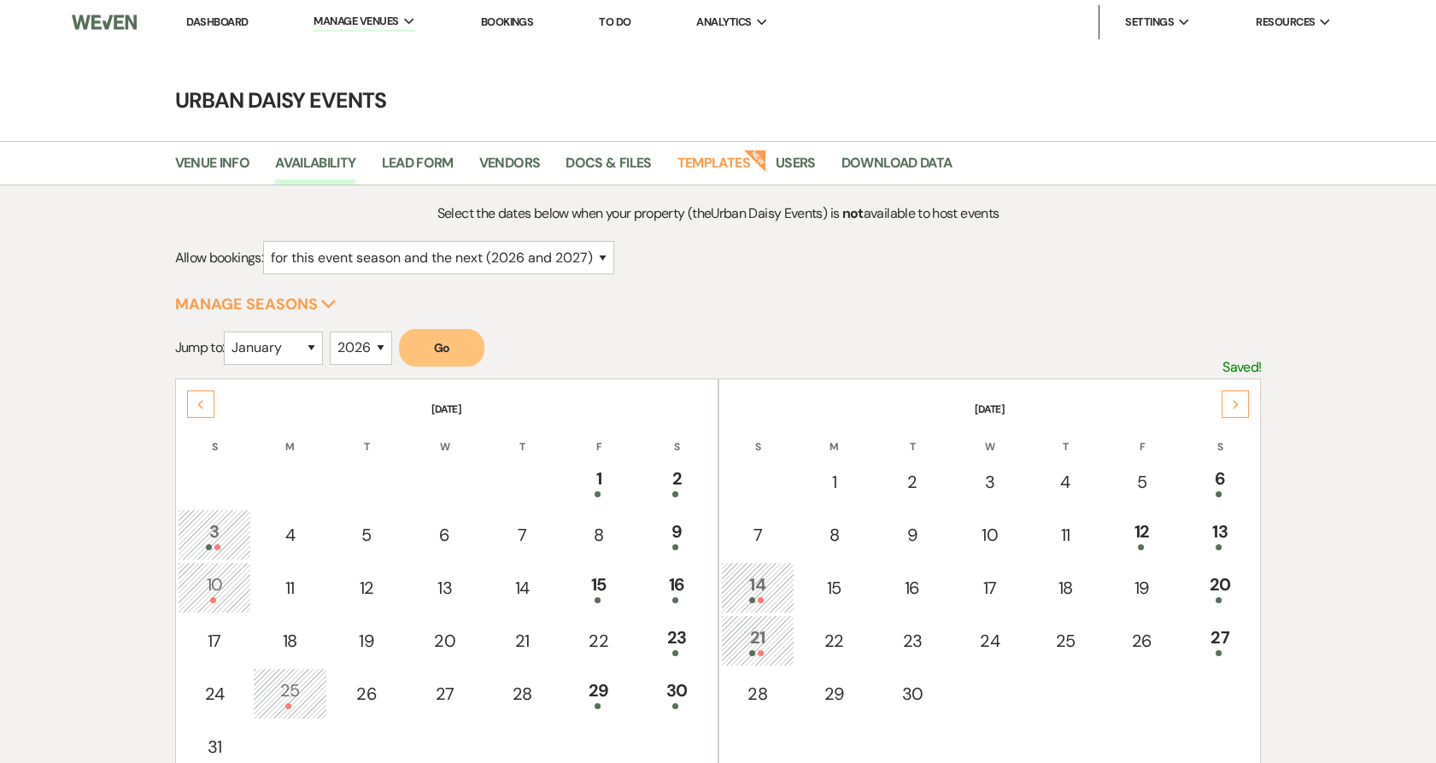
click at [1234, 400] on icon "Next" at bounding box center [1236, 405] width 9 height 10
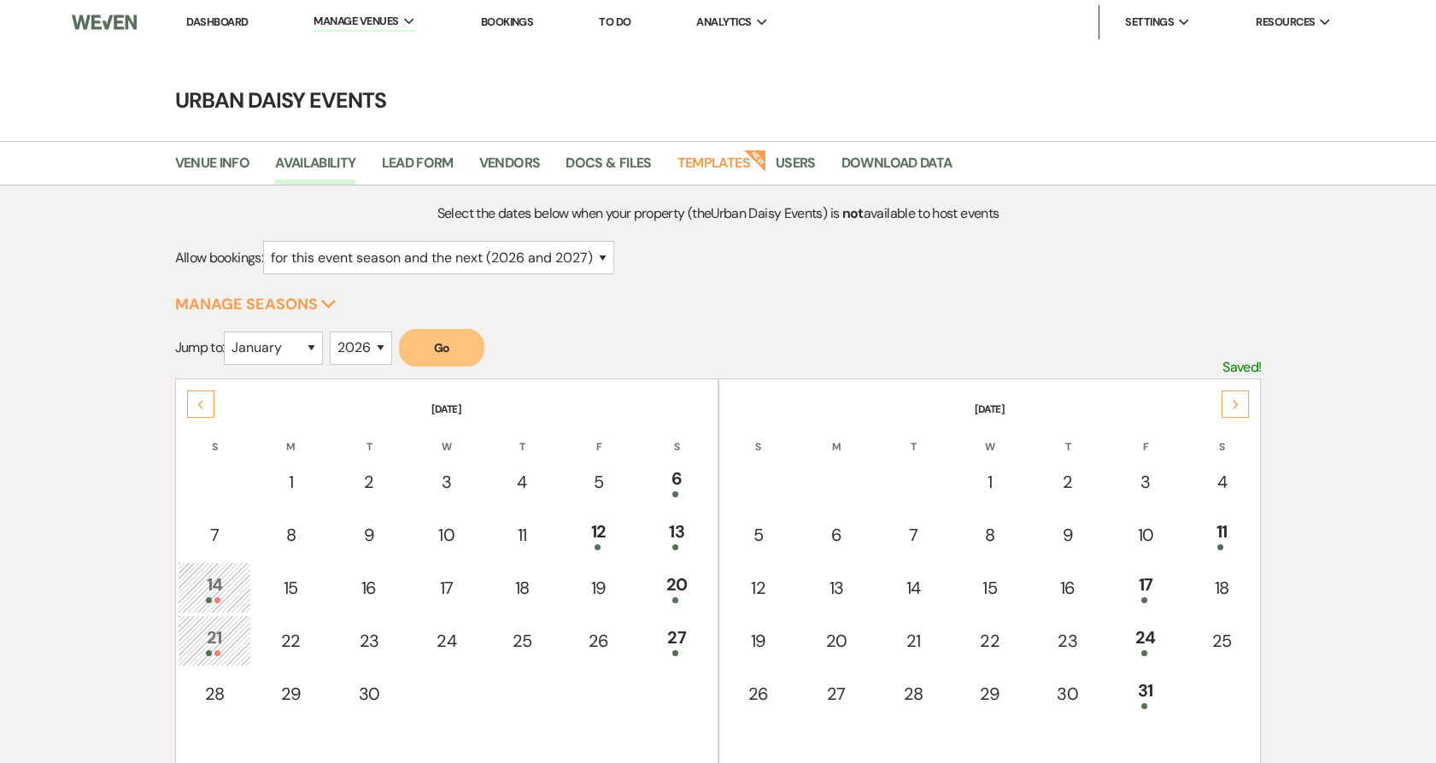
click at [1238, 400] on icon "Next" at bounding box center [1236, 405] width 9 height 10
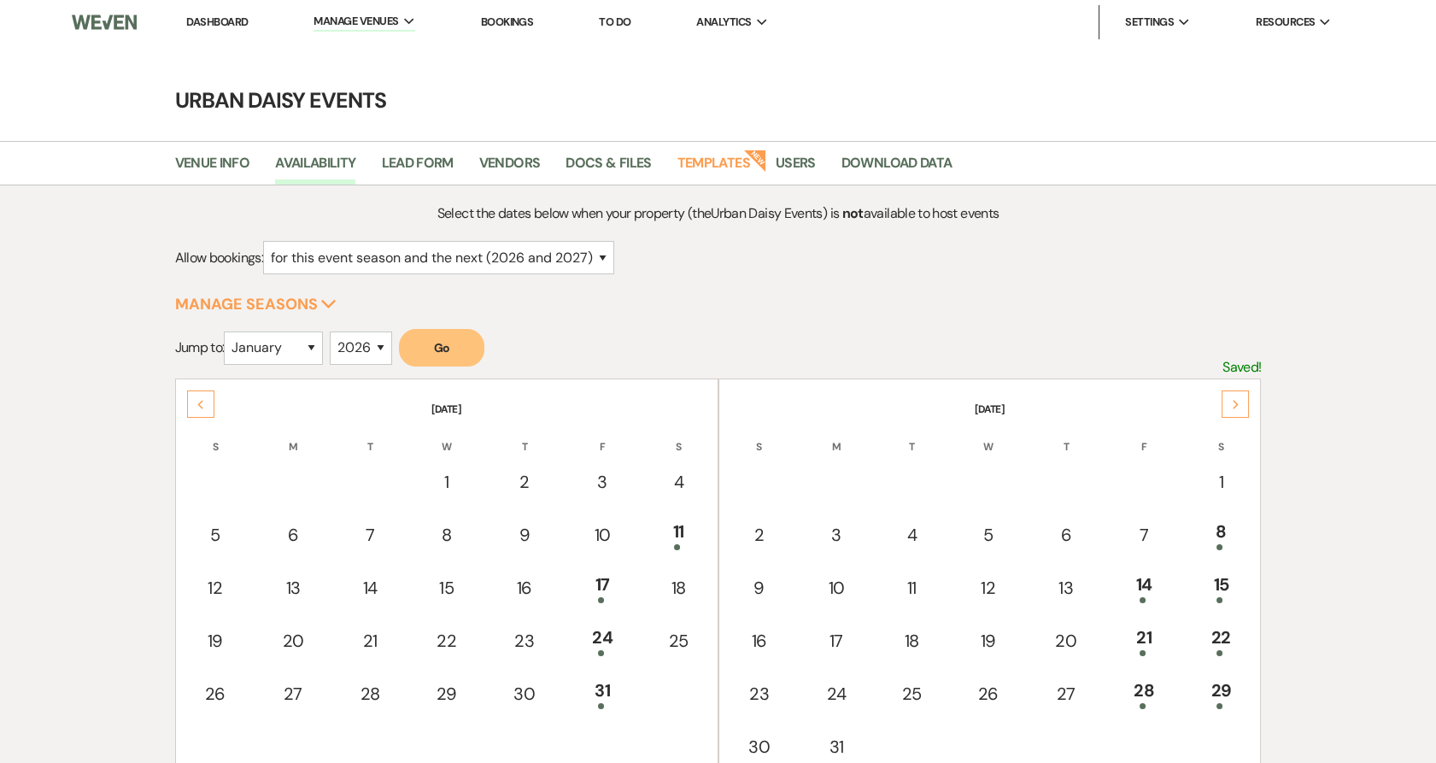
click at [1238, 400] on icon "Next" at bounding box center [1236, 405] width 9 height 10
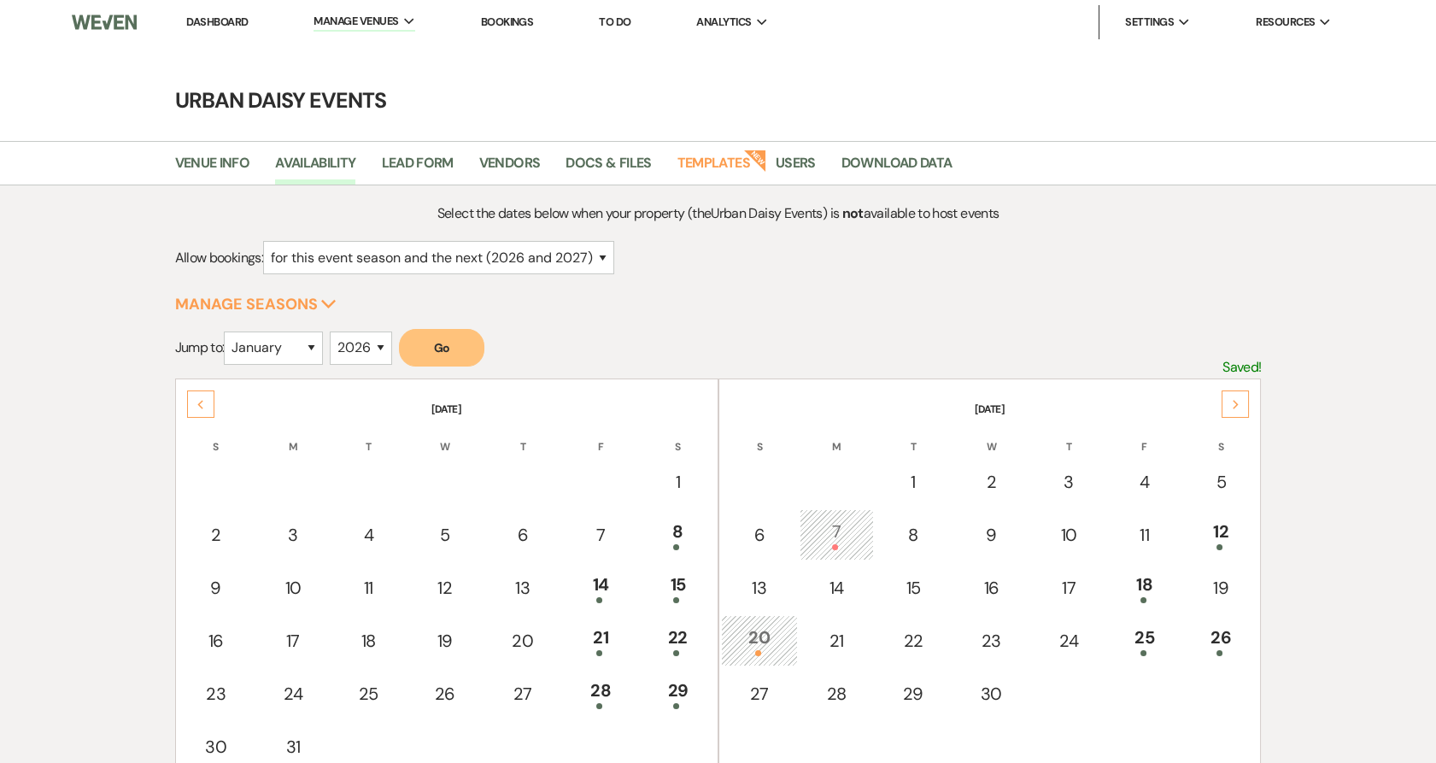
click at [1239, 405] on icon "Next" at bounding box center [1236, 405] width 9 height 10
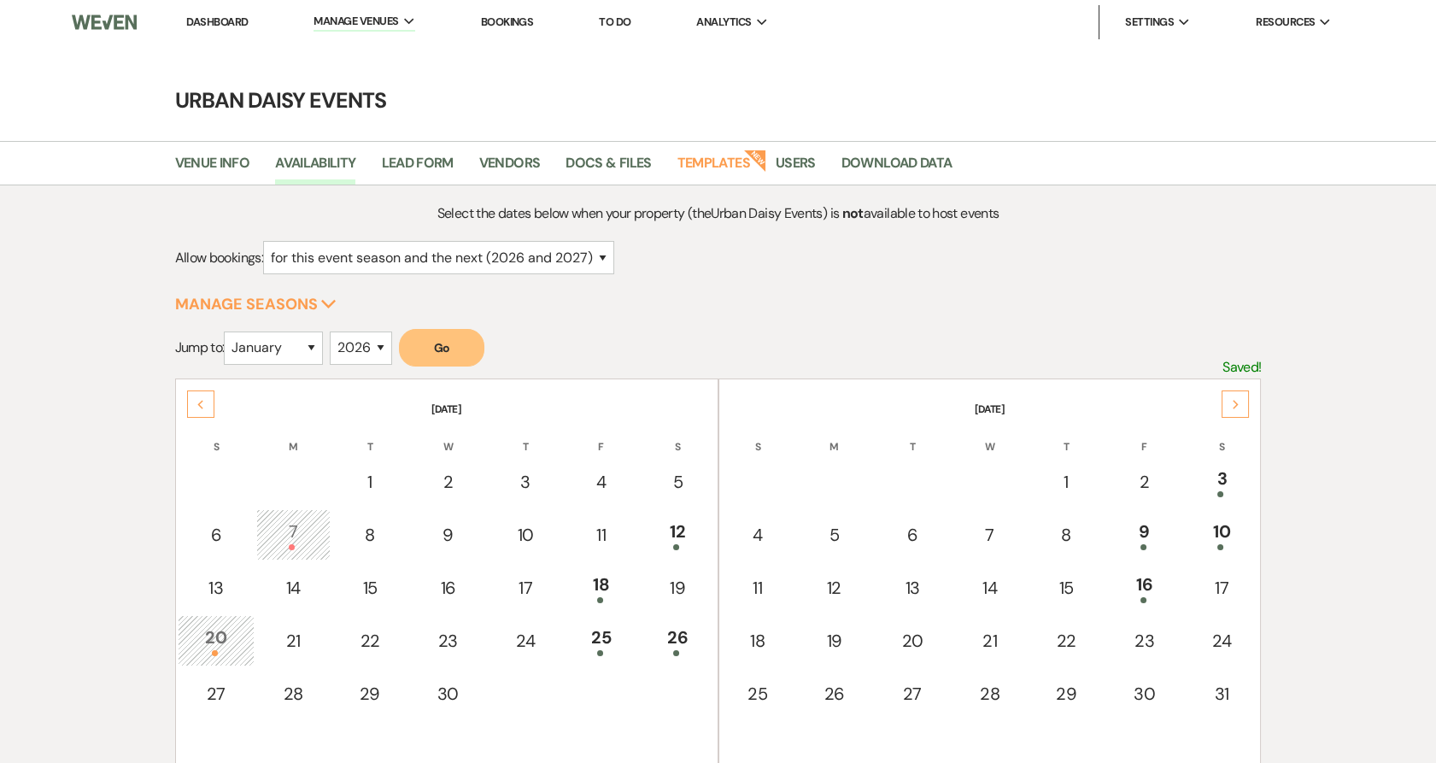
click at [205, 405] on div "Previous" at bounding box center [200, 403] width 27 height 27
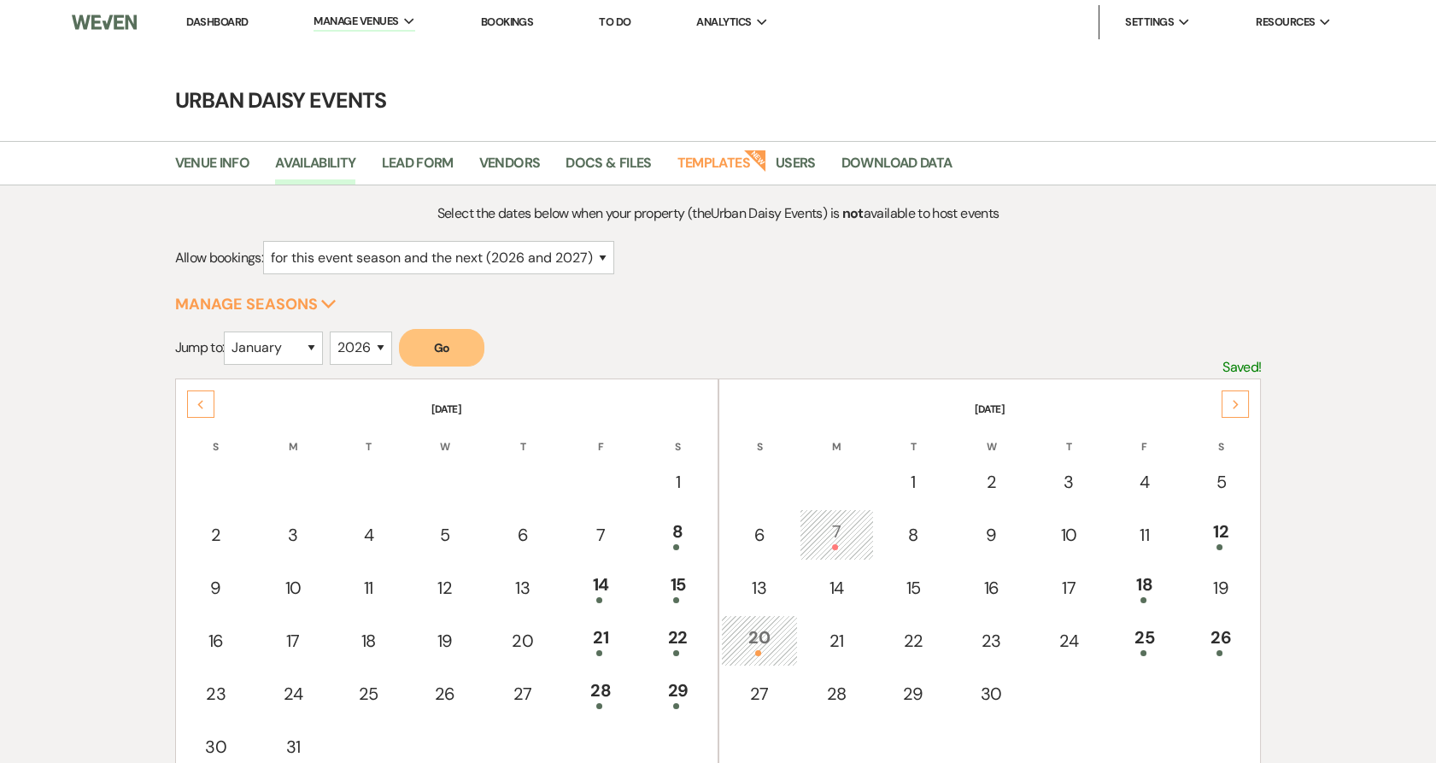
click at [205, 405] on div "Previous" at bounding box center [200, 403] width 27 height 27
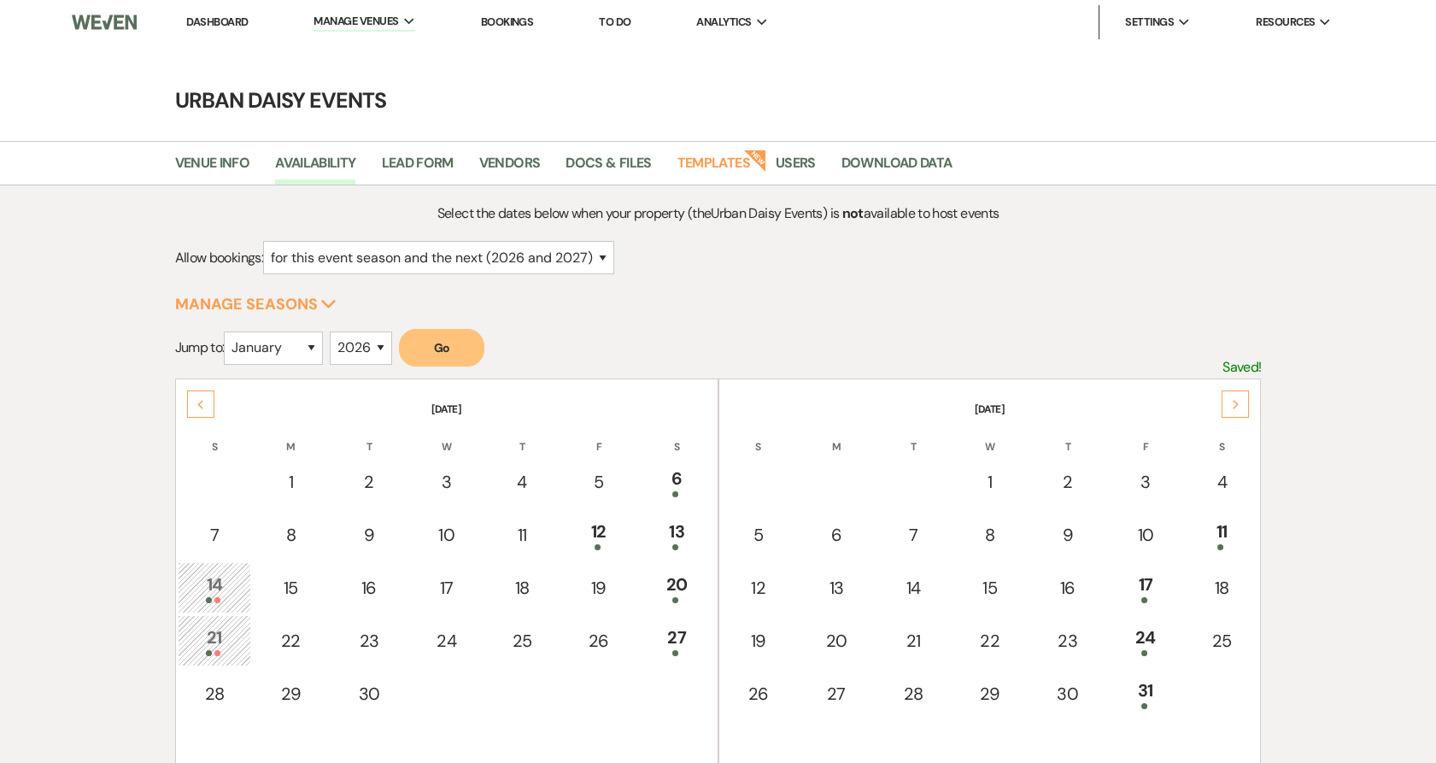
click at [205, 405] on div "Previous" at bounding box center [200, 403] width 27 height 27
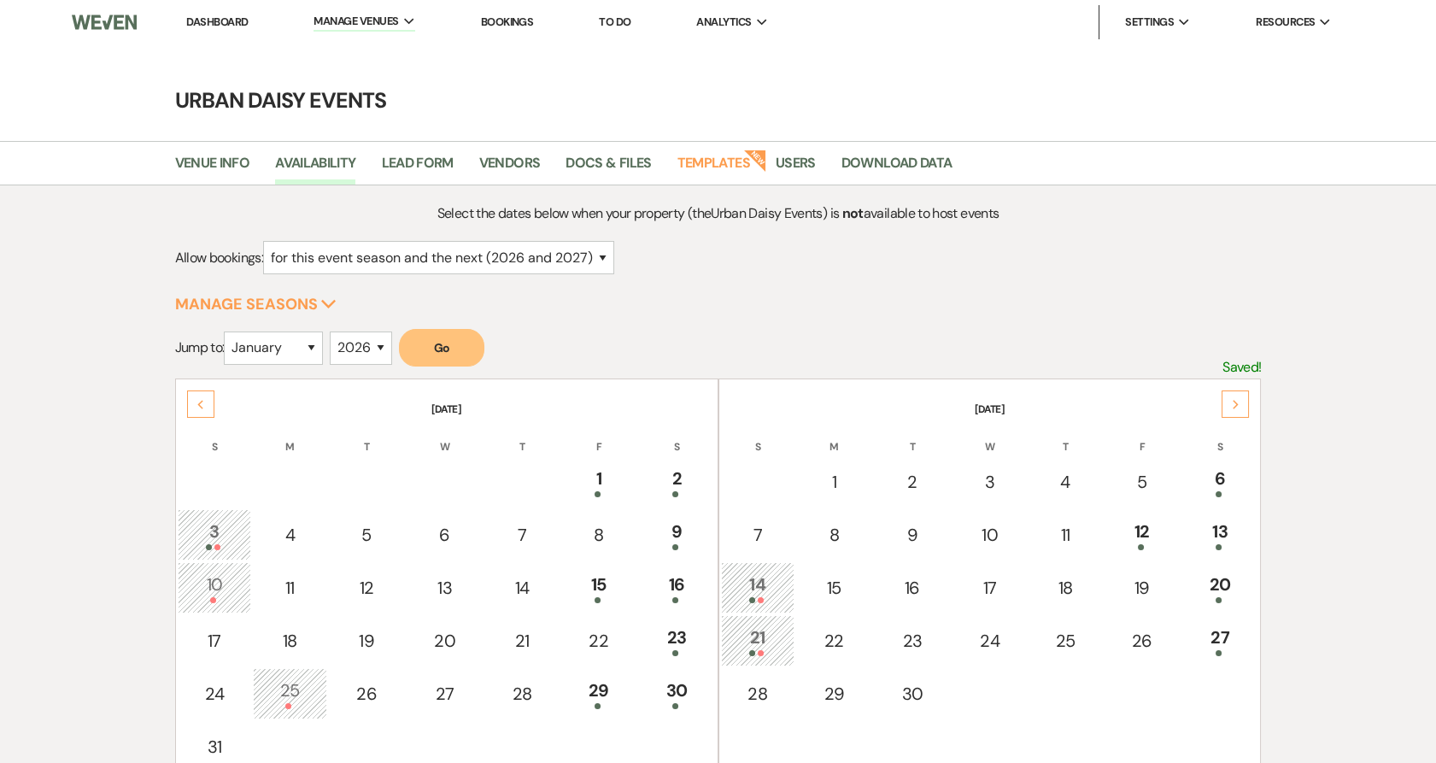
click at [204, 405] on div "Previous" at bounding box center [200, 403] width 27 height 27
click at [204, 405] on icon "Previous" at bounding box center [200, 405] width 9 height 10
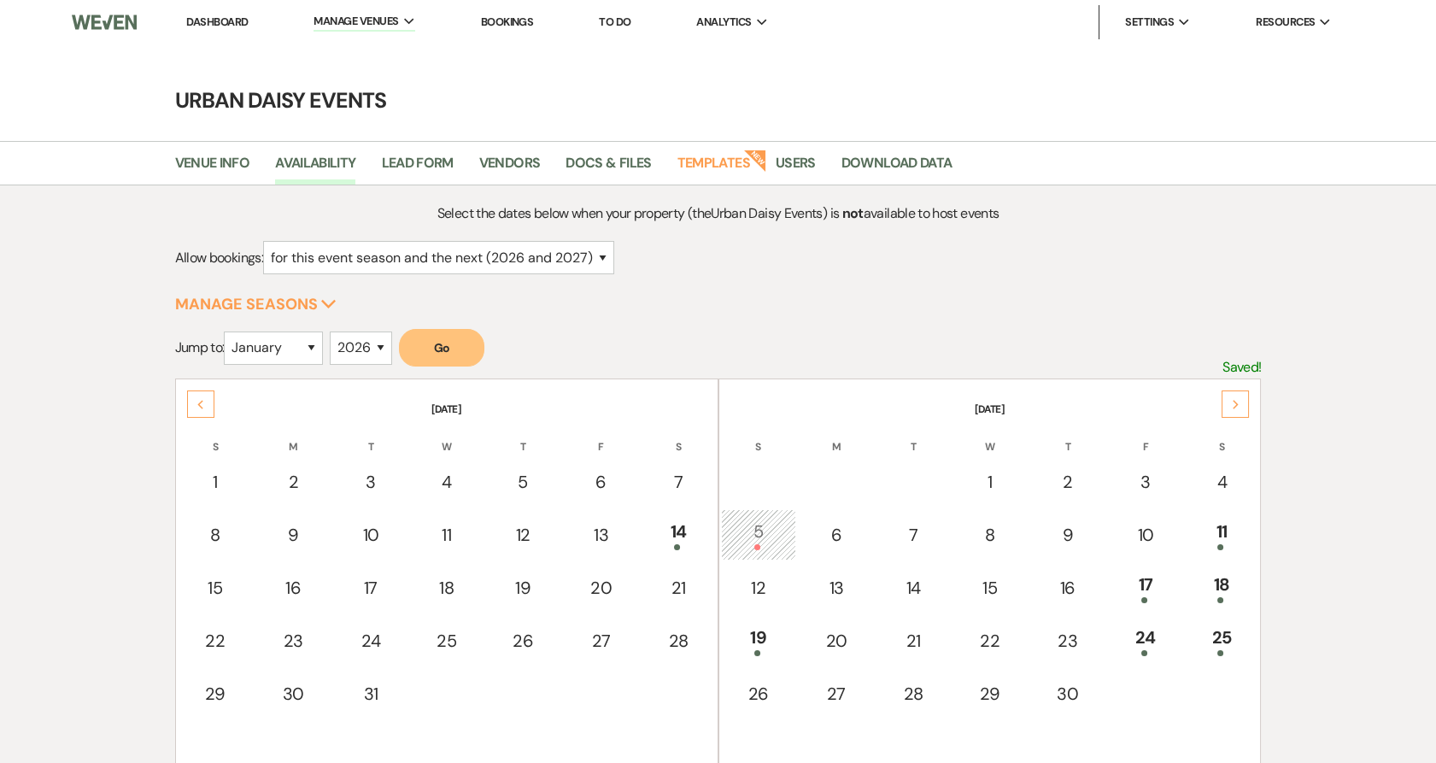
click at [204, 405] on icon "Previous" at bounding box center [200, 405] width 9 height 10
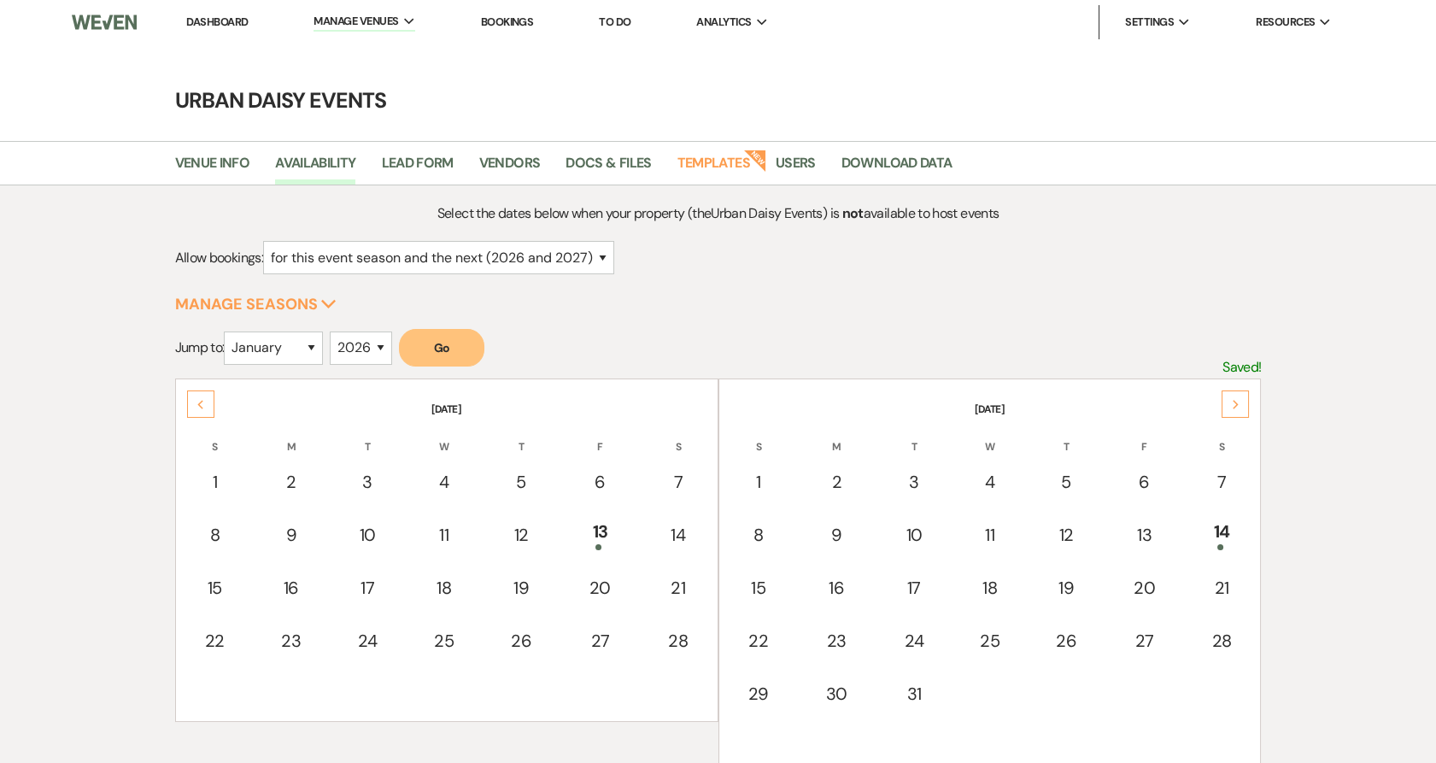
click at [204, 405] on icon "Previous" at bounding box center [200, 405] width 9 height 10
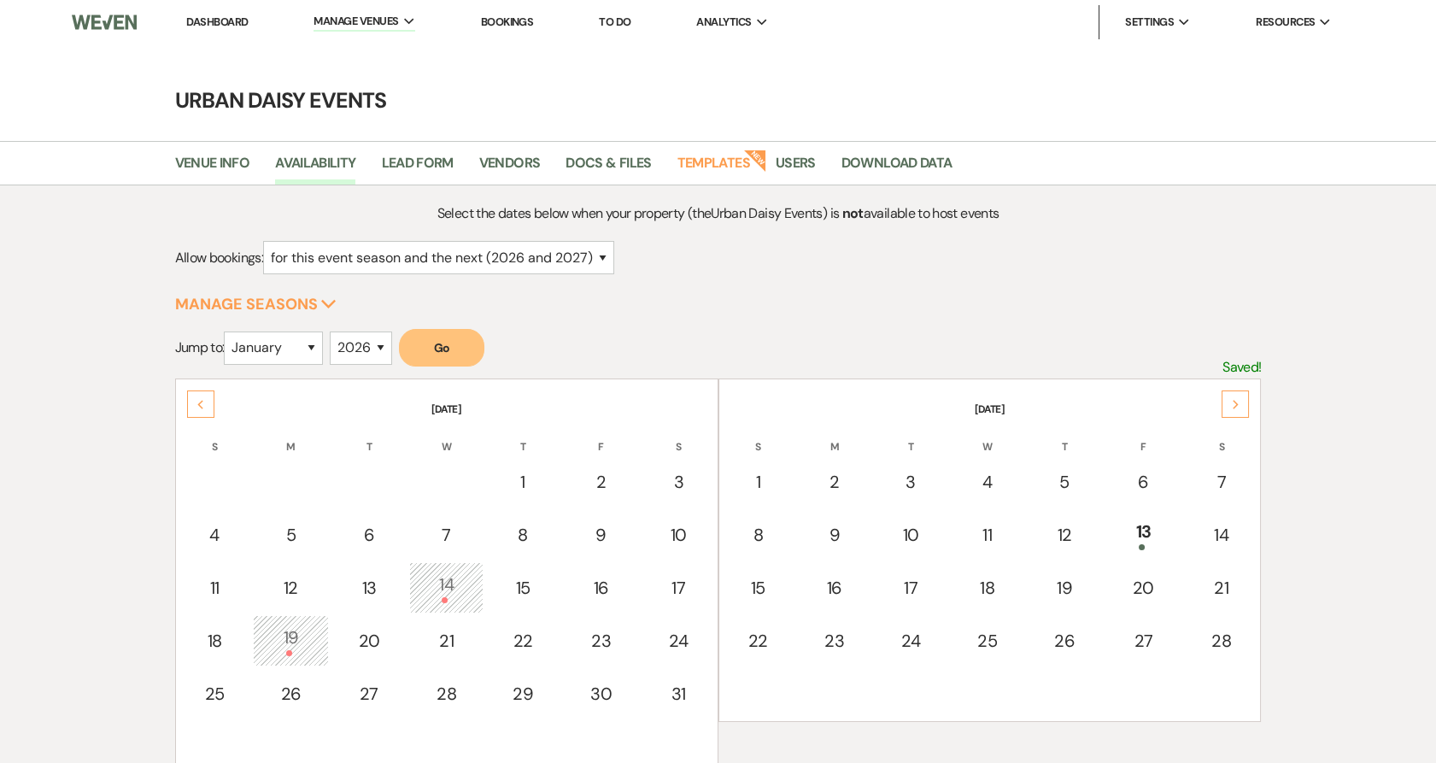
click at [204, 405] on icon "Previous" at bounding box center [200, 405] width 9 height 10
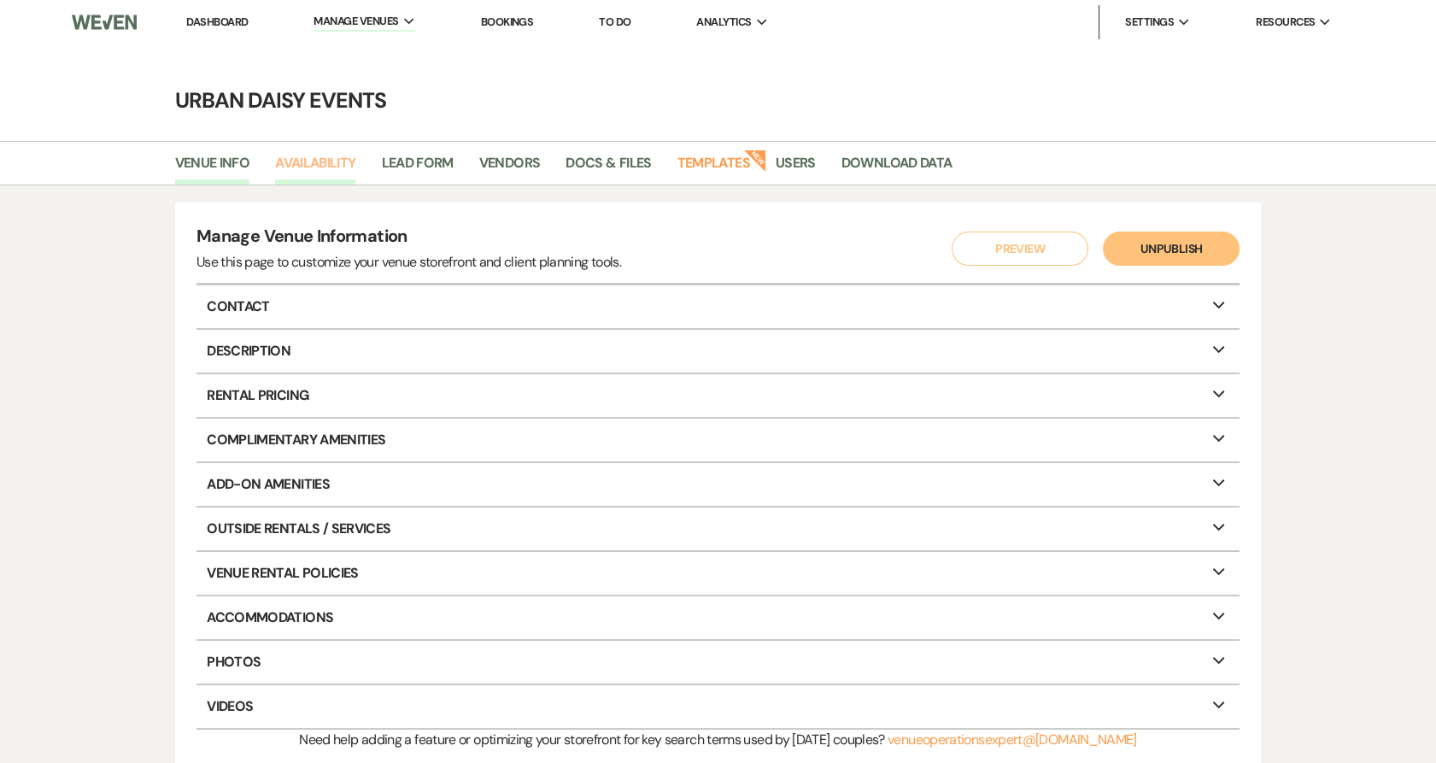
click at [294, 163] on link "Availability" at bounding box center [315, 168] width 80 height 32
select select "2"
select select "2026"
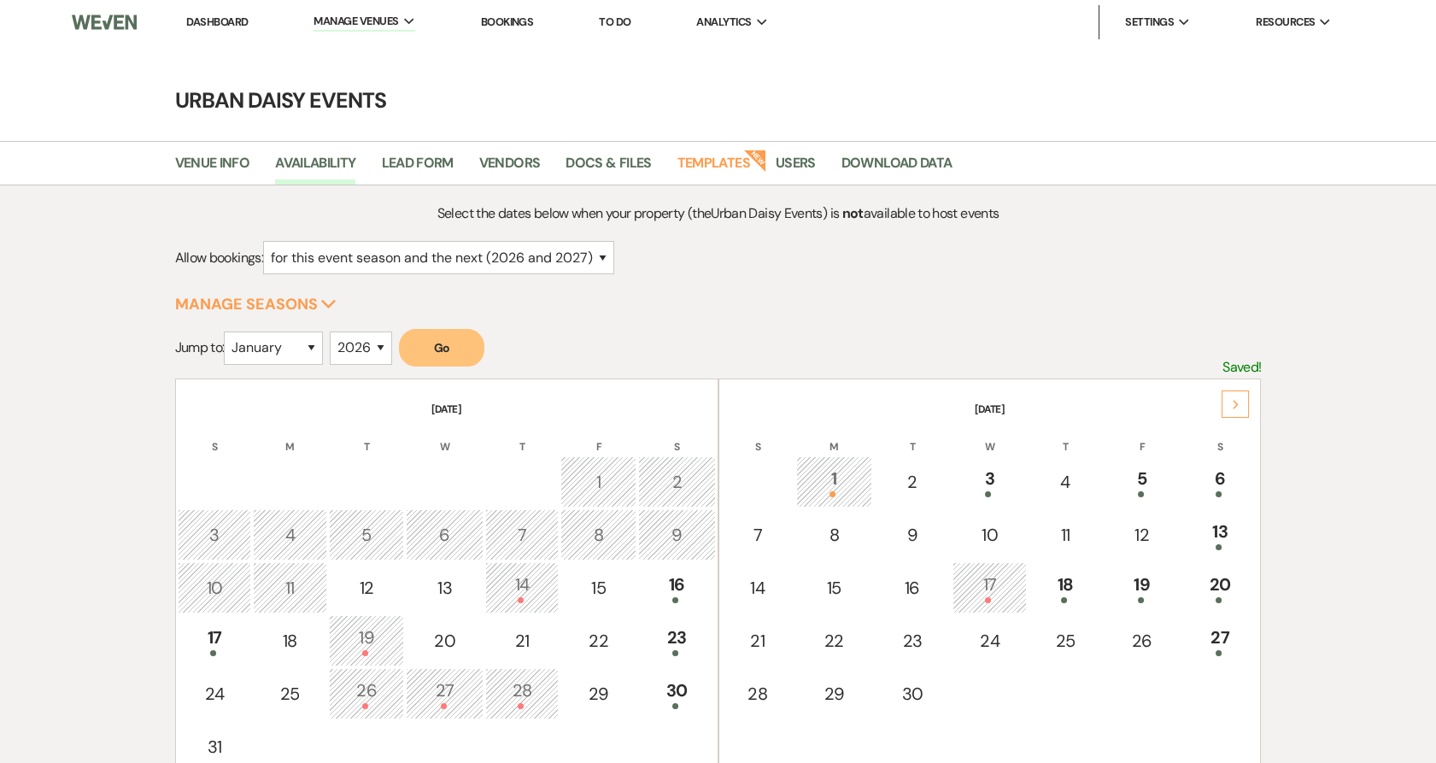
click at [213, 26] on link "Dashboard" at bounding box center [217, 22] width 62 height 15
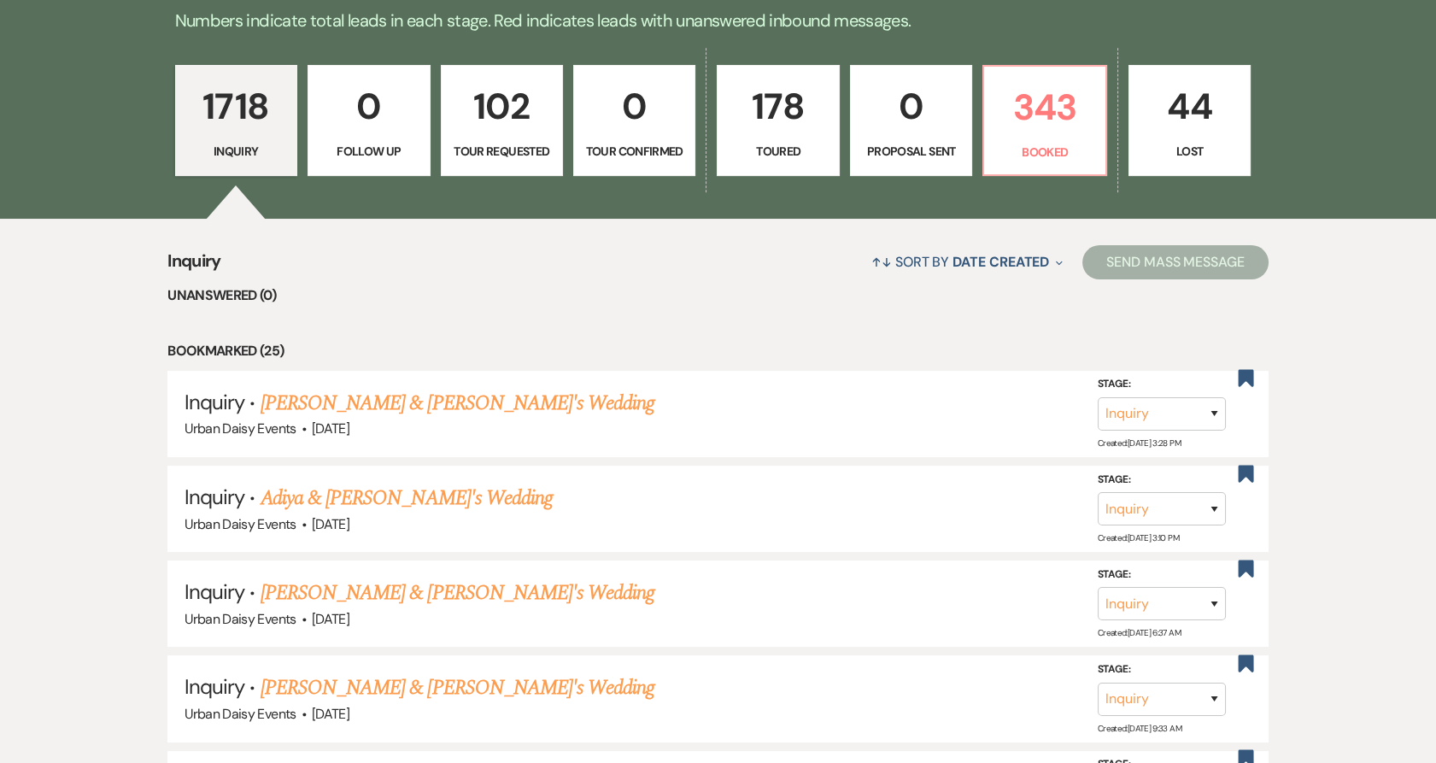
scroll to position [474, 0]
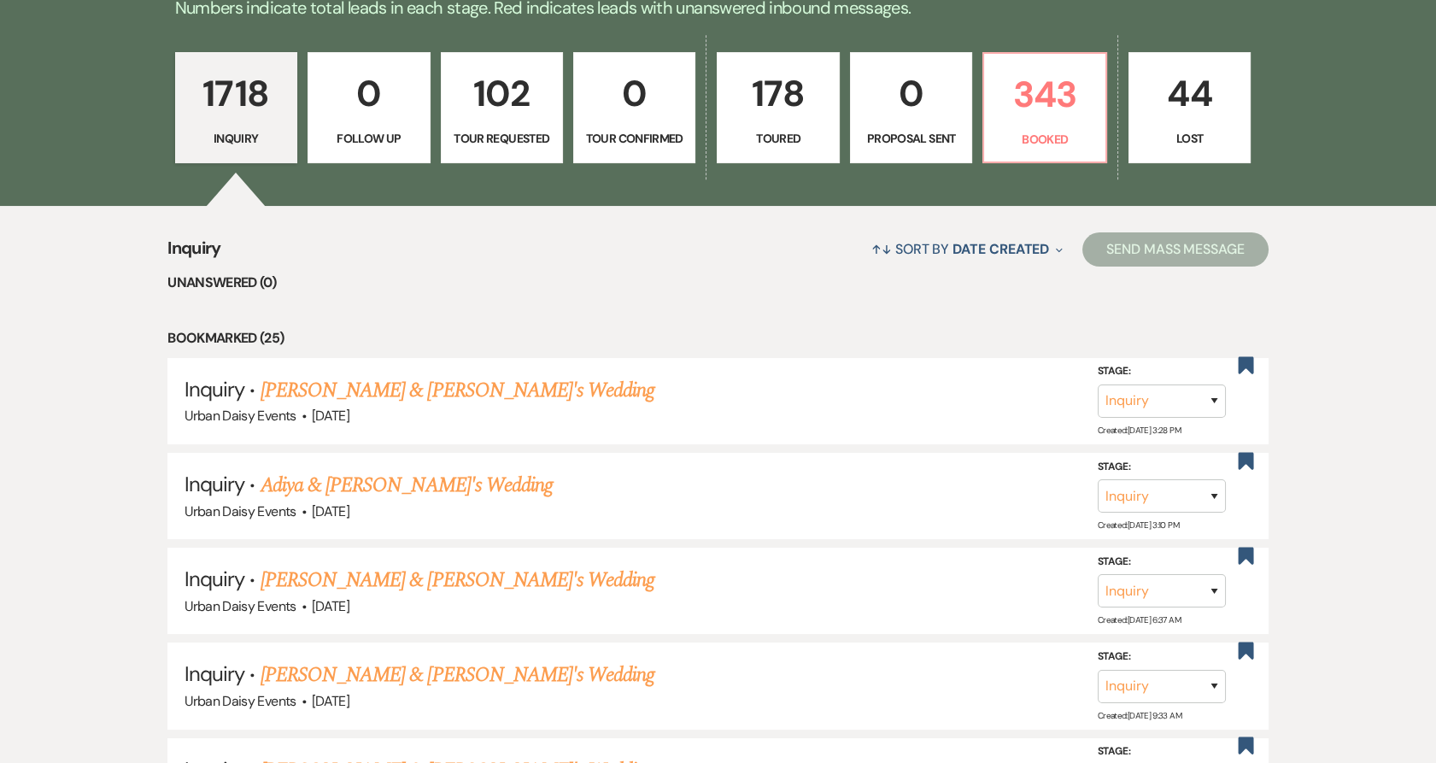
click at [454, 328] on li "Bookmarked (25)" at bounding box center [717, 338] width 1101 height 22
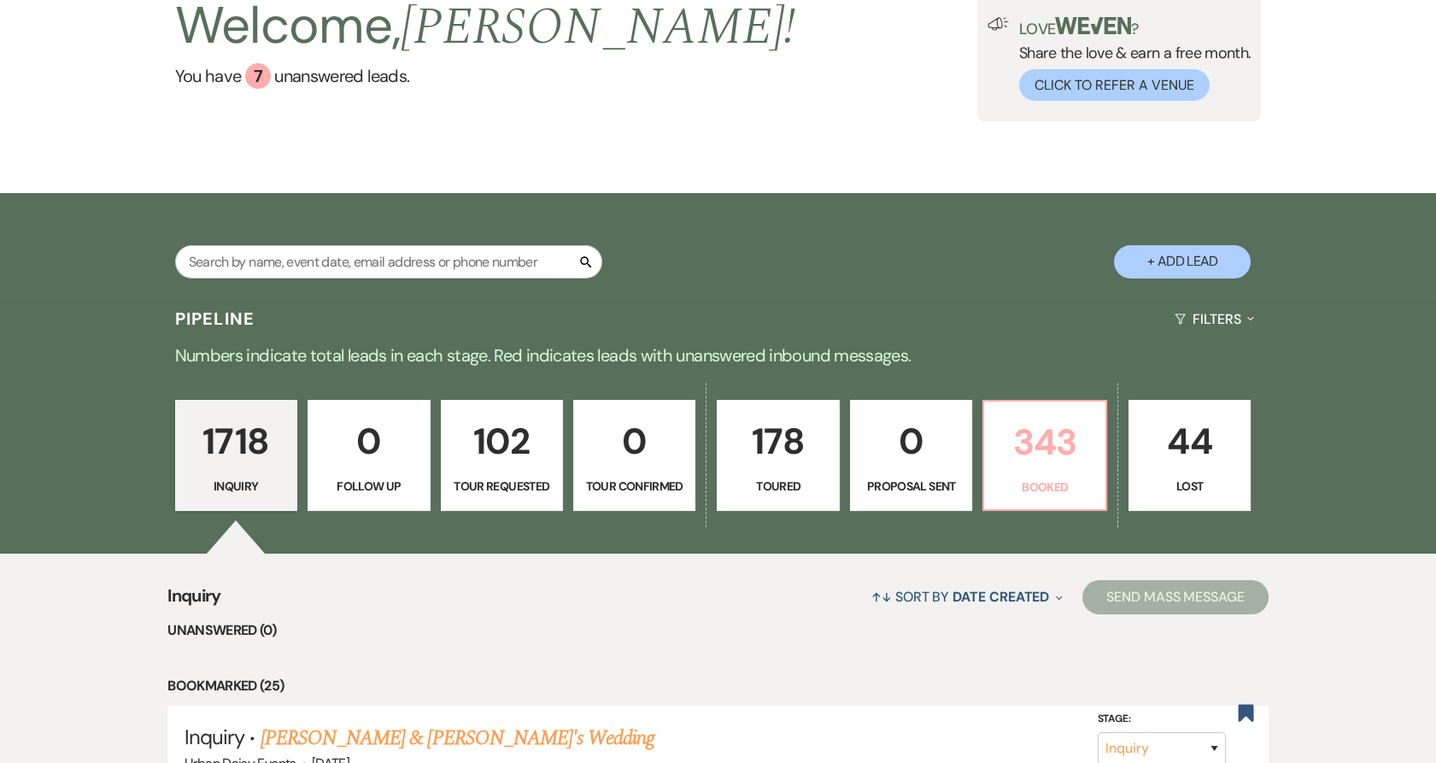
scroll to position [95, 0]
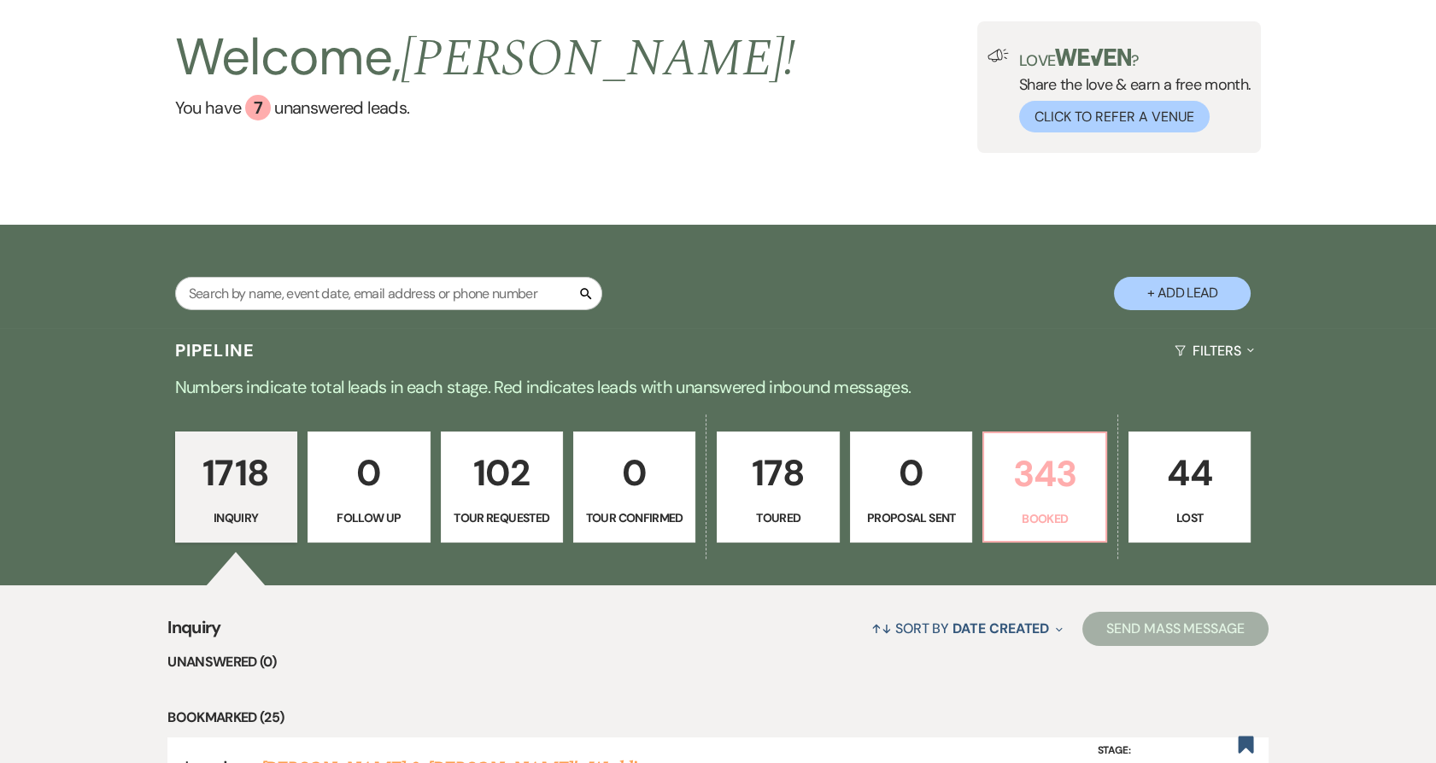
click at [1055, 474] on p "343" at bounding box center [1044, 473] width 100 height 57
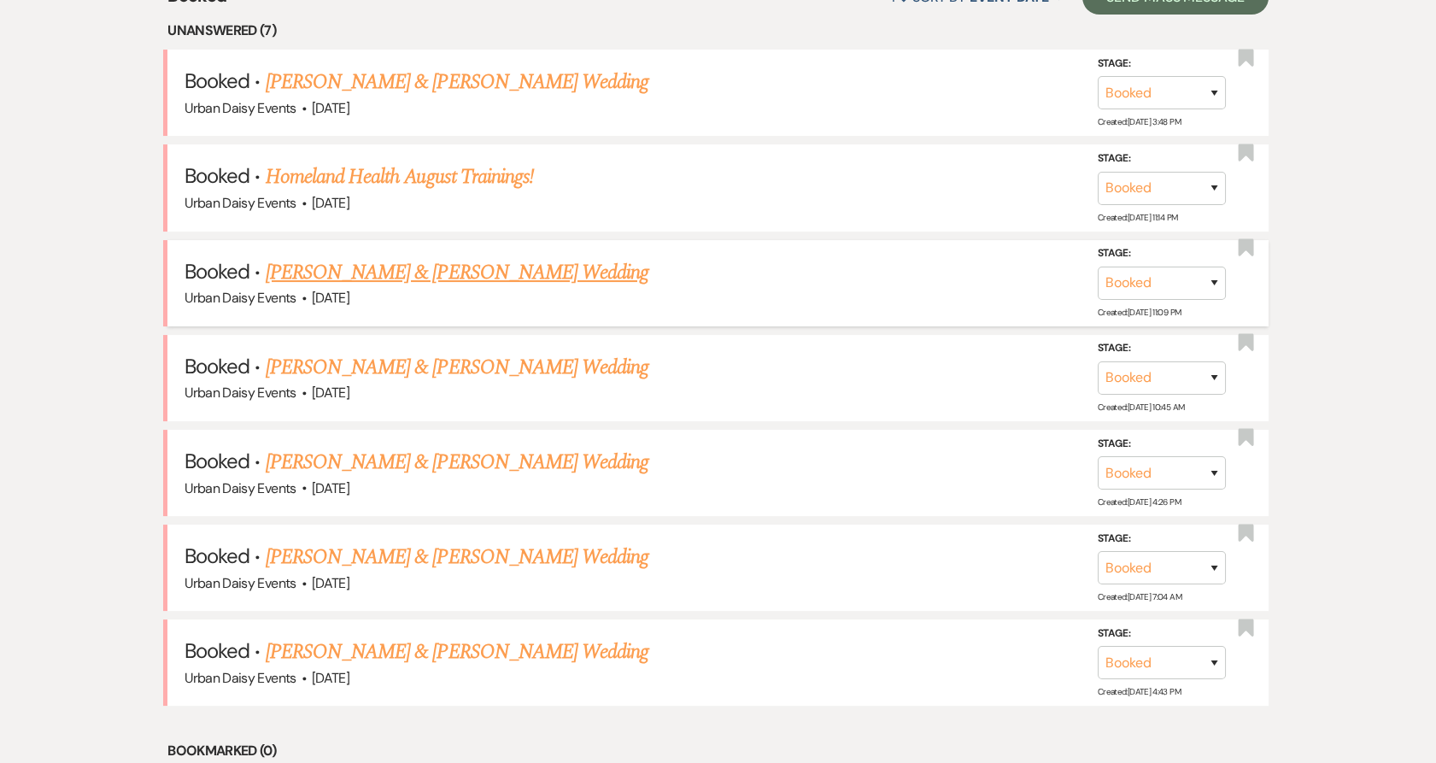
scroll to position [759, 0]
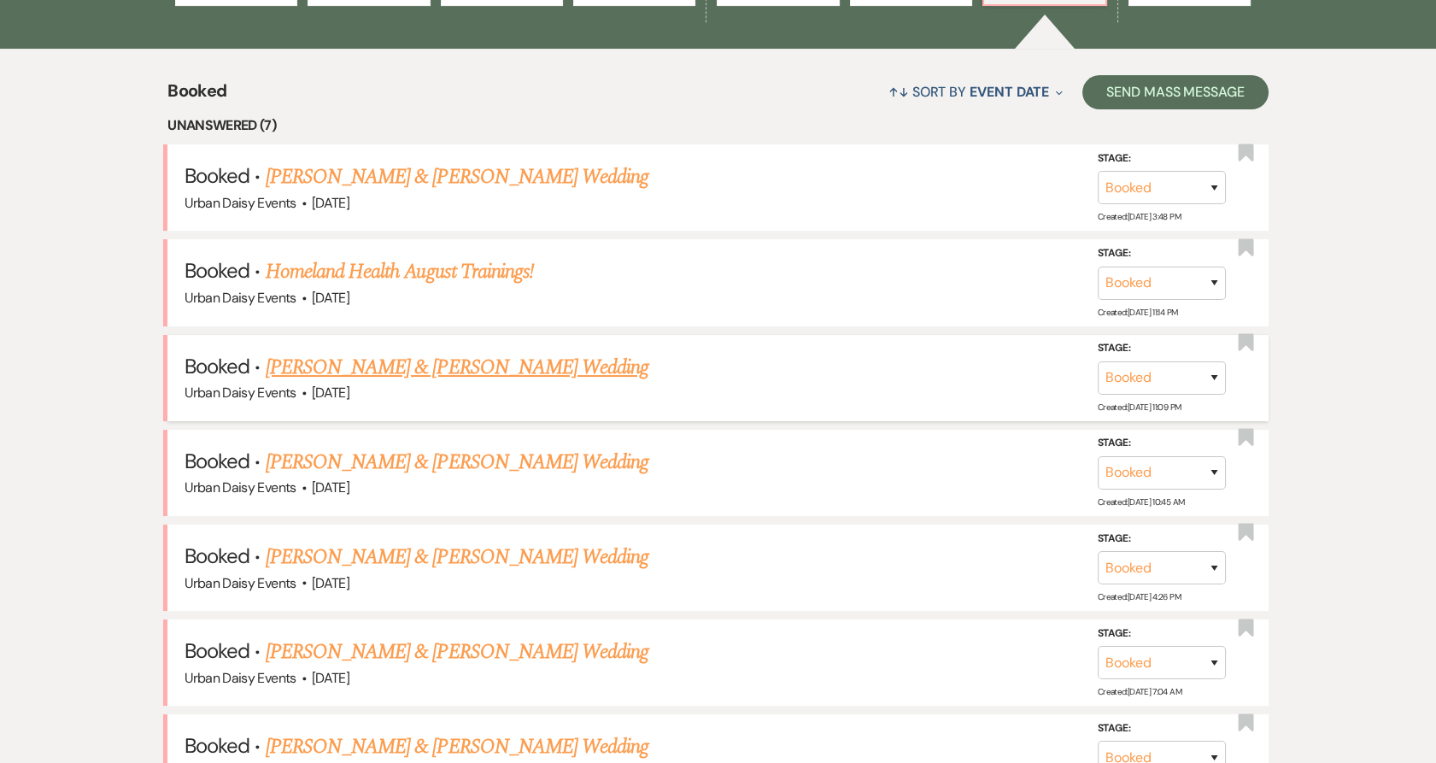
scroll to position [664, 0]
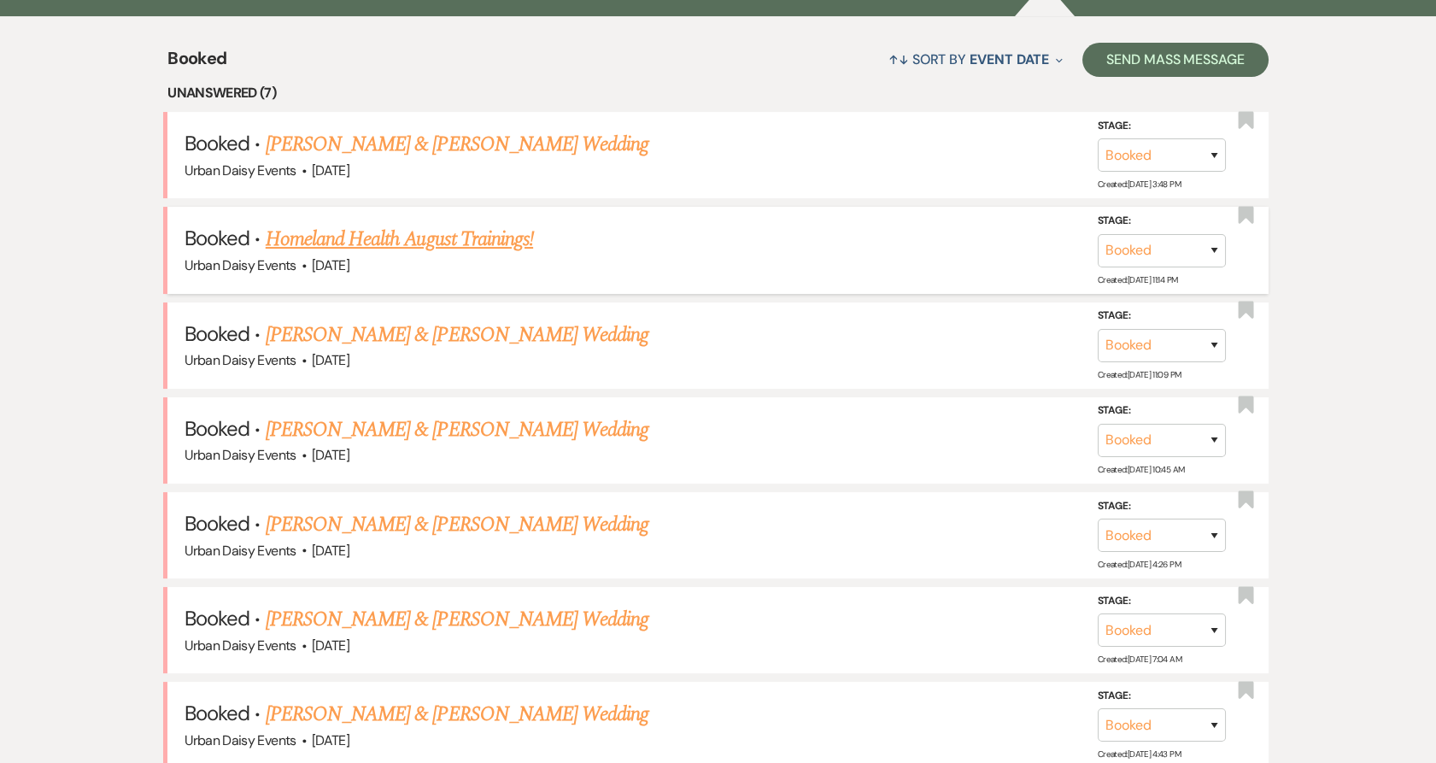
click at [363, 234] on link "Homeland Health August Trainings!" at bounding box center [399, 239] width 267 height 31
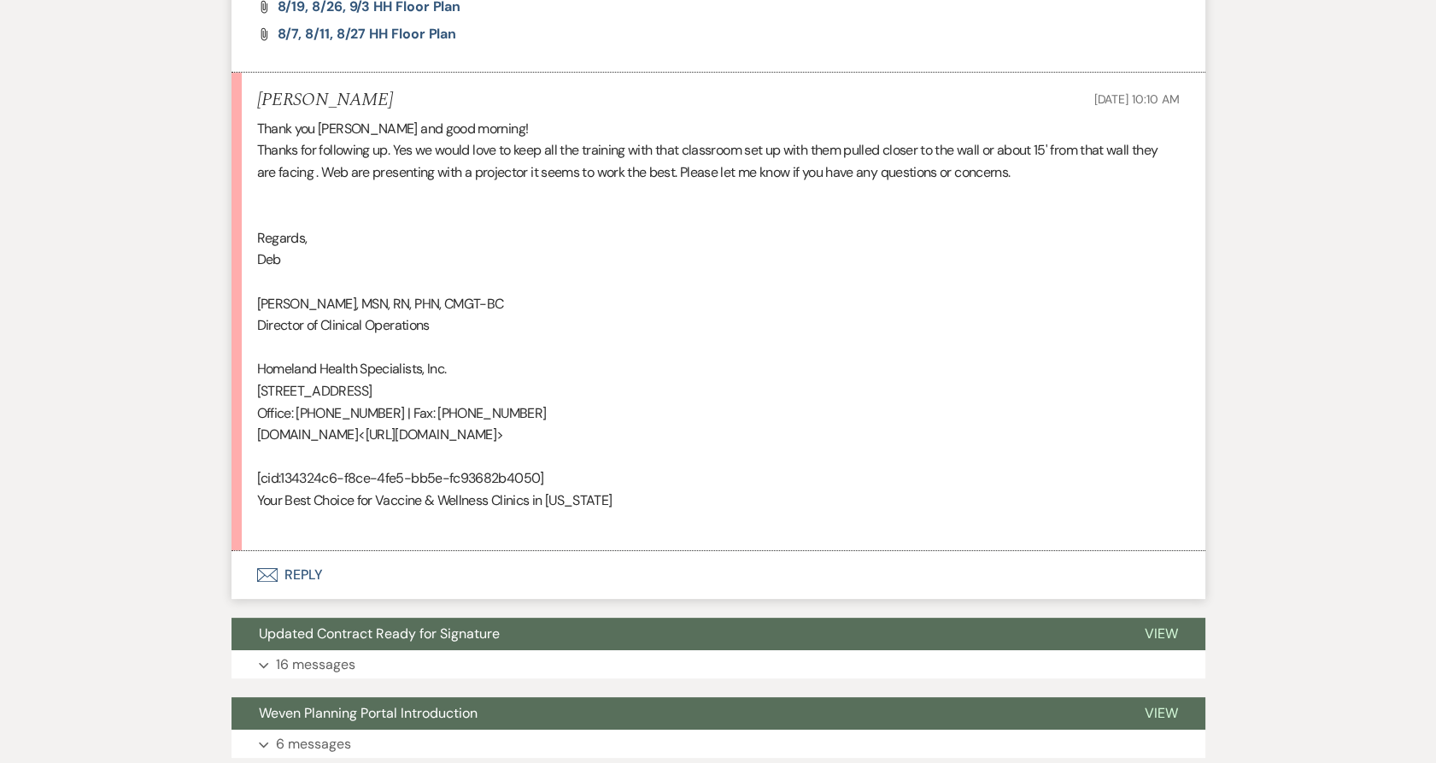
scroll to position [949, 0]
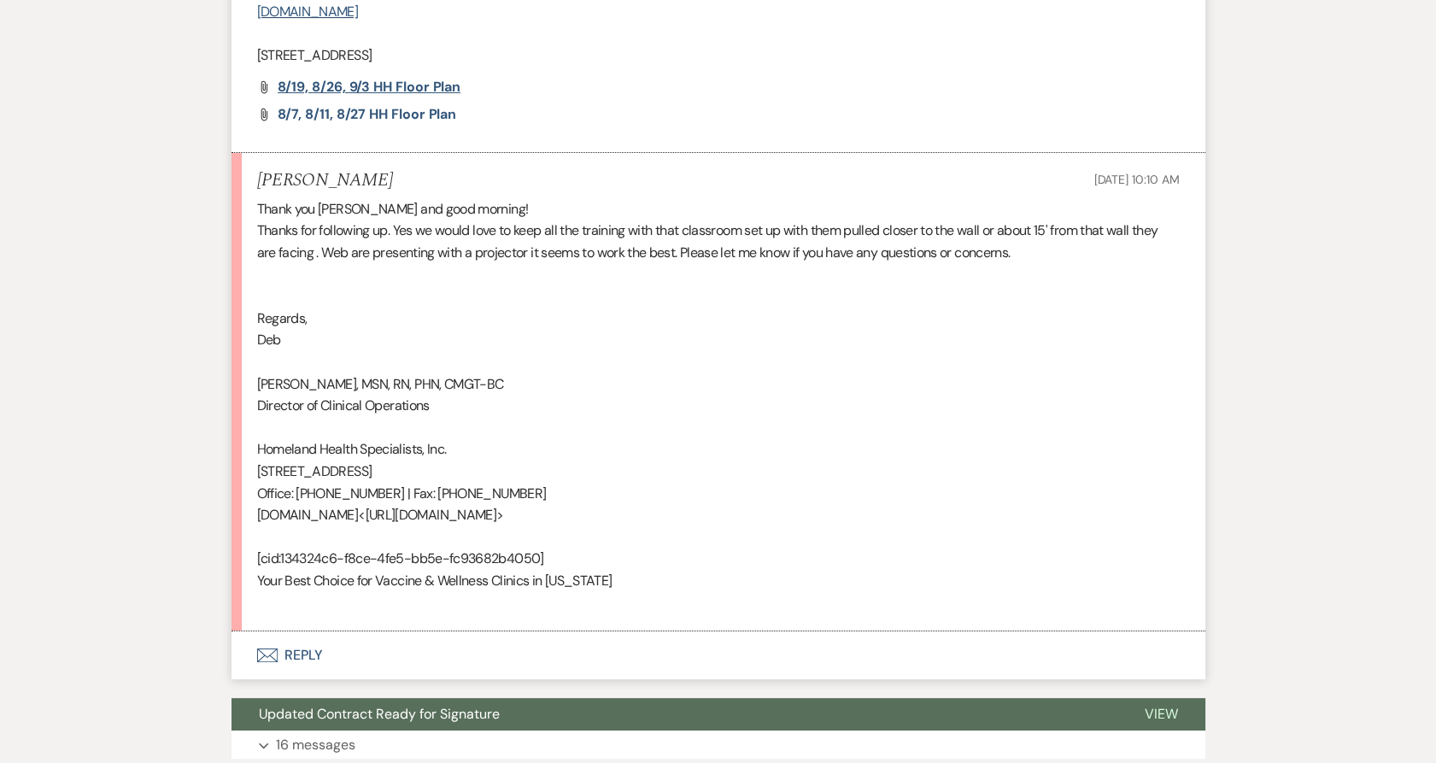
click at [370, 82] on span "8/19, 8/26, 9/3 HH Floor Plan" at bounding box center [370, 87] width 184 height 18
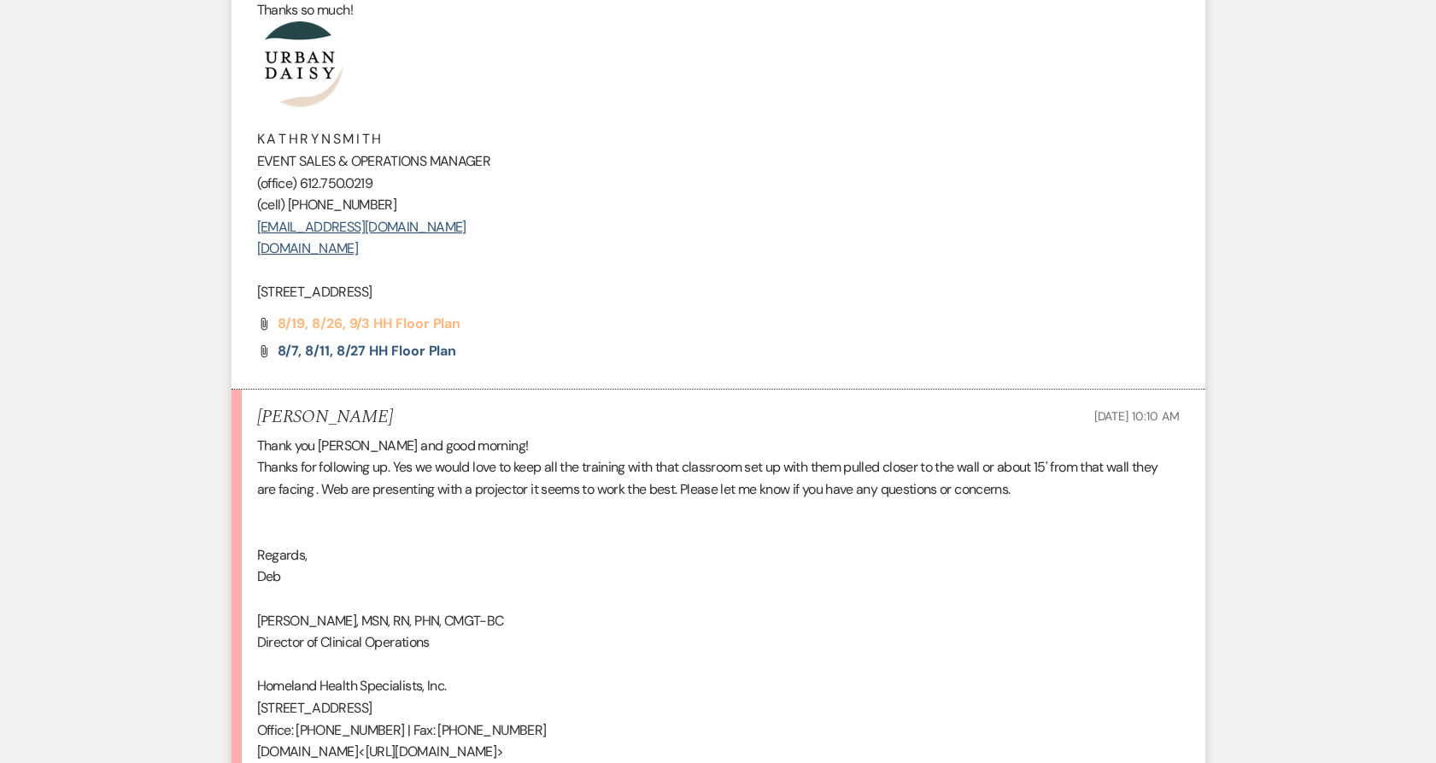
scroll to position [664, 0]
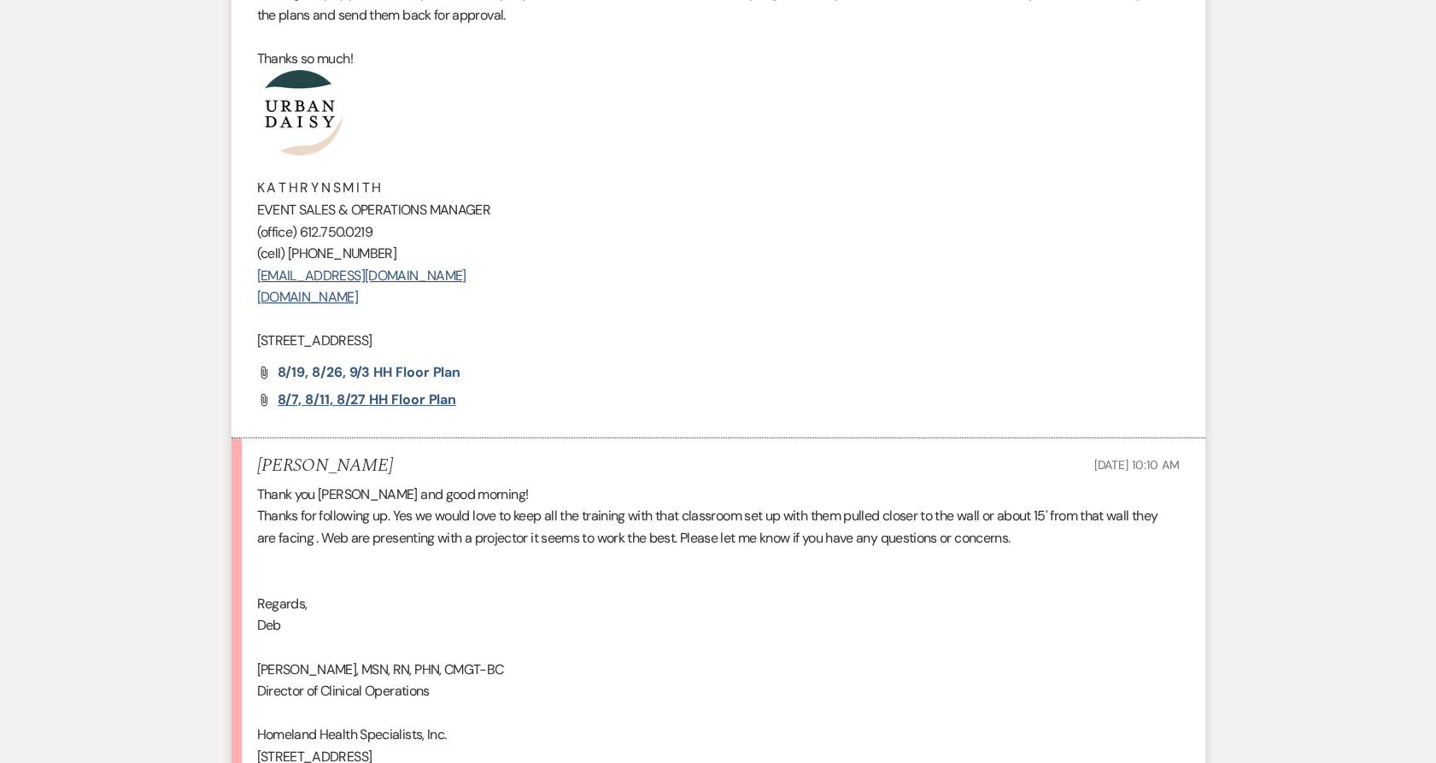
click at [338, 398] on span "8/7, 8/11, 8/27 HH Floor Plan" at bounding box center [367, 399] width 179 height 18
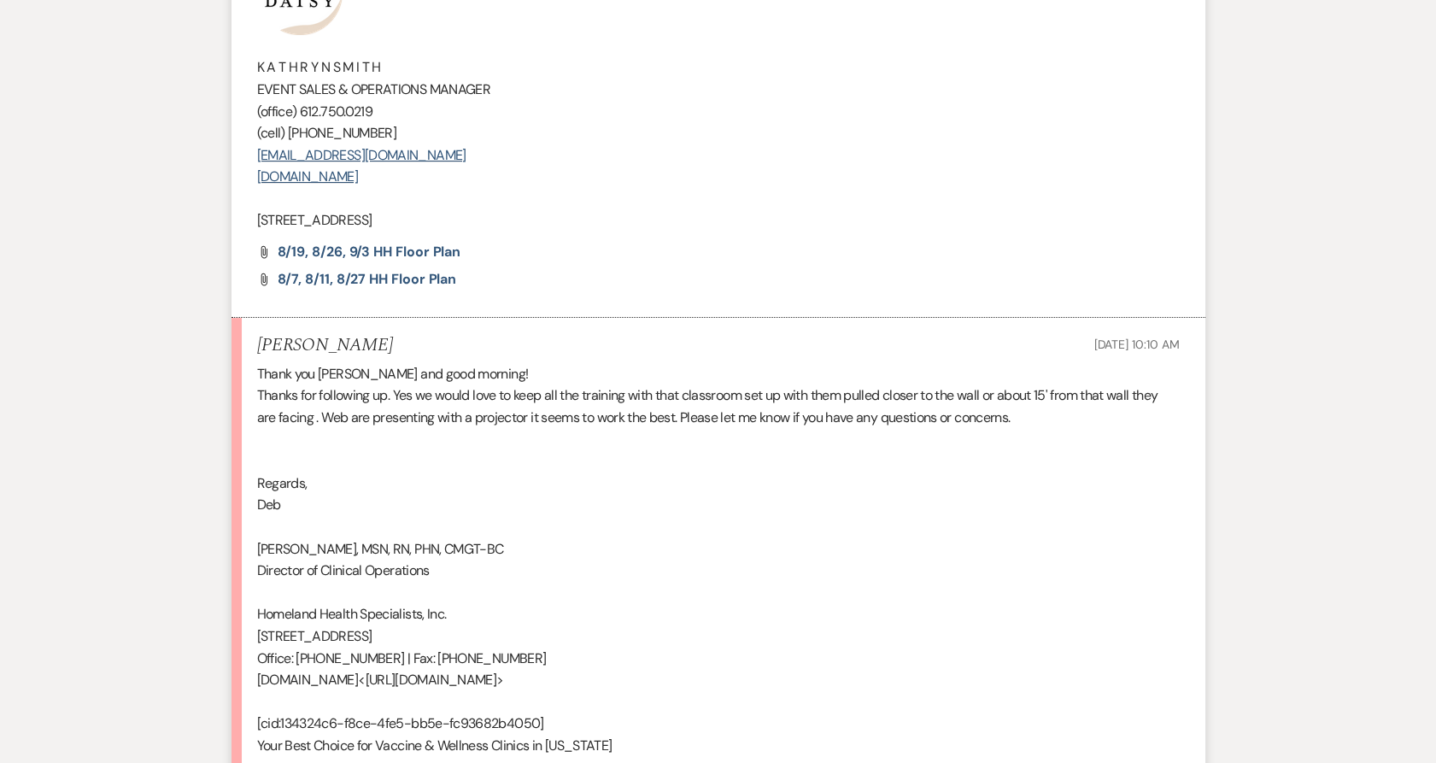
scroll to position [759, 0]
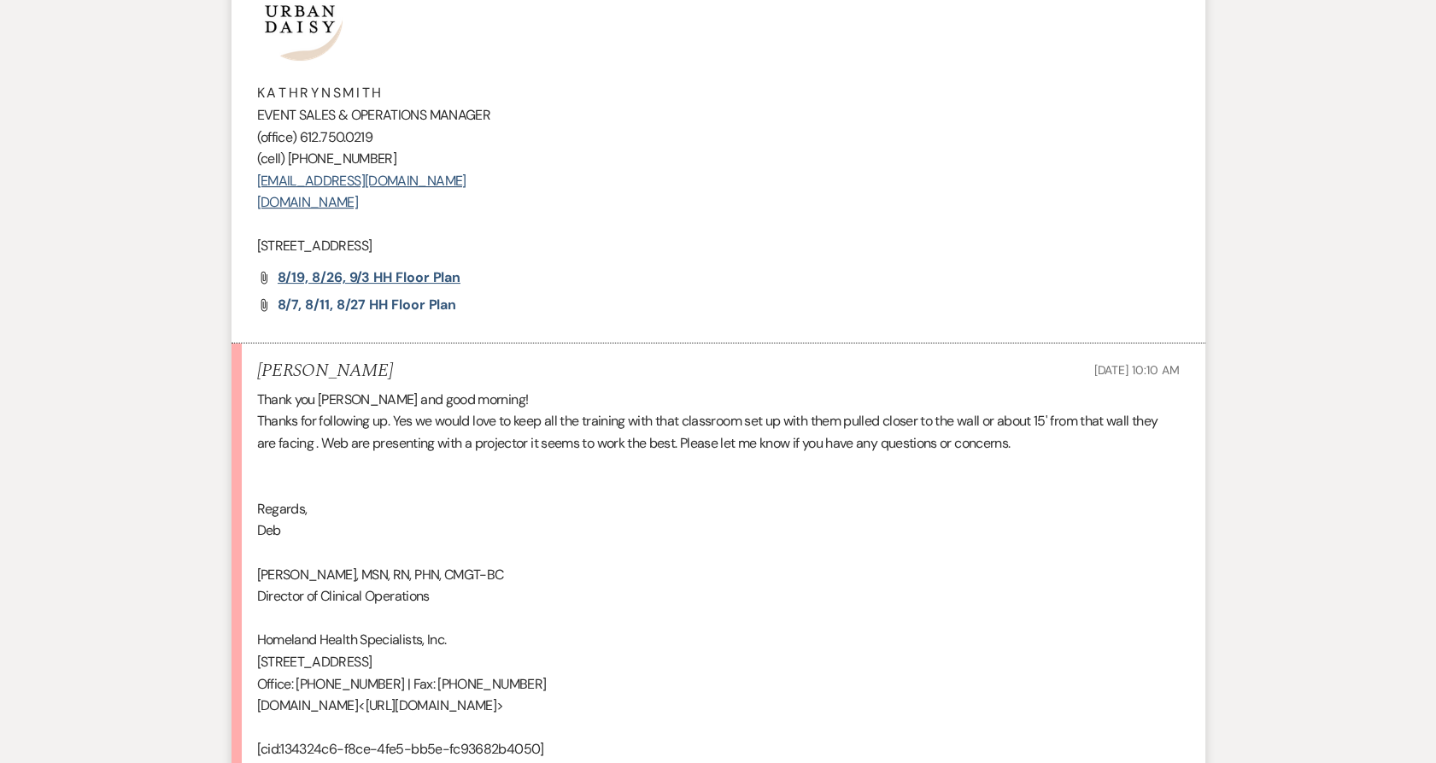
click at [347, 276] on span "8/19, 8/26, 9/3 HH Floor Plan" at bounding box center [370, 277] width 184 height 18
click at [364, 301] on span "8/7, 8/11, 8/27 HH Floor Plan" at bounding box center [367, 305] width 179 height 18
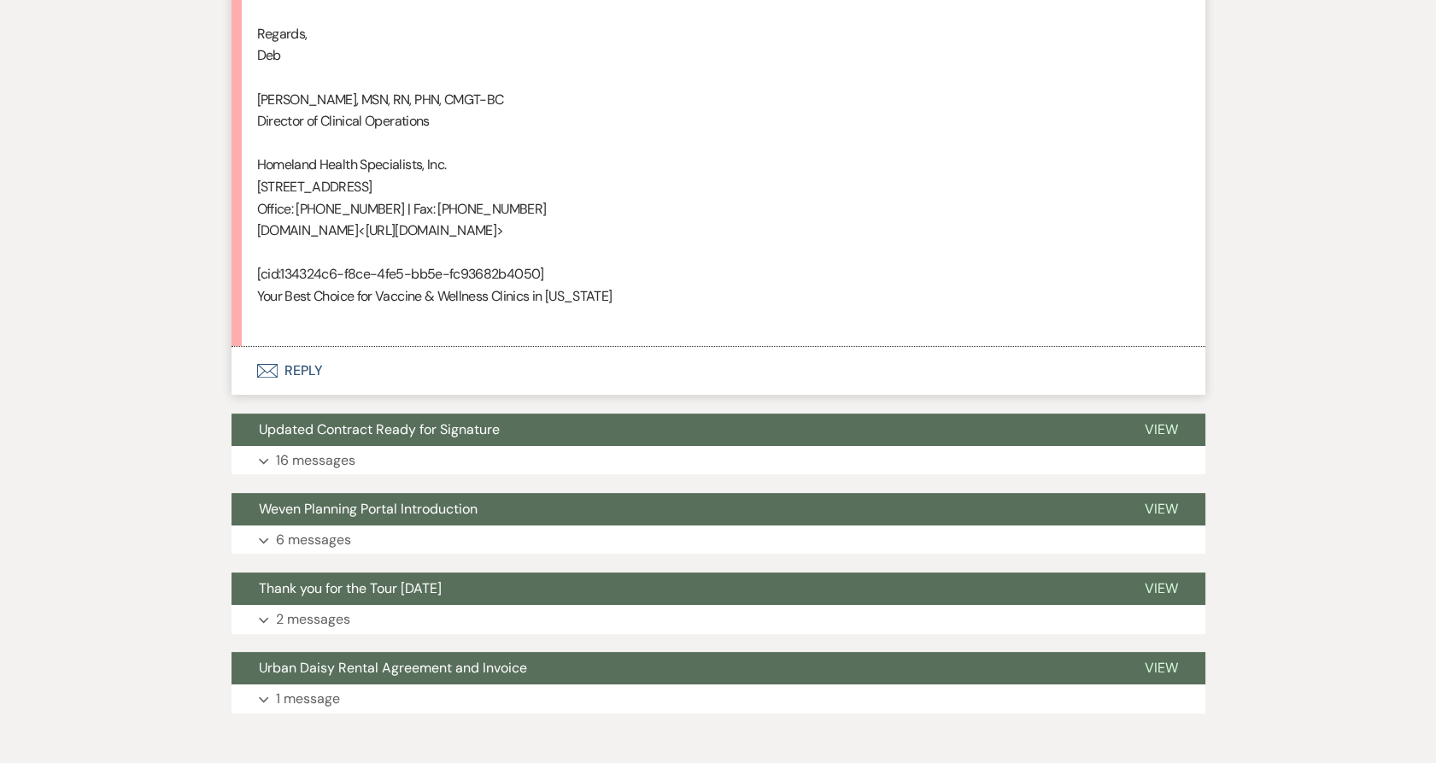
click at [267, 364] on icon "Envelope" at bounding box center [267, 371] width 21 height 14
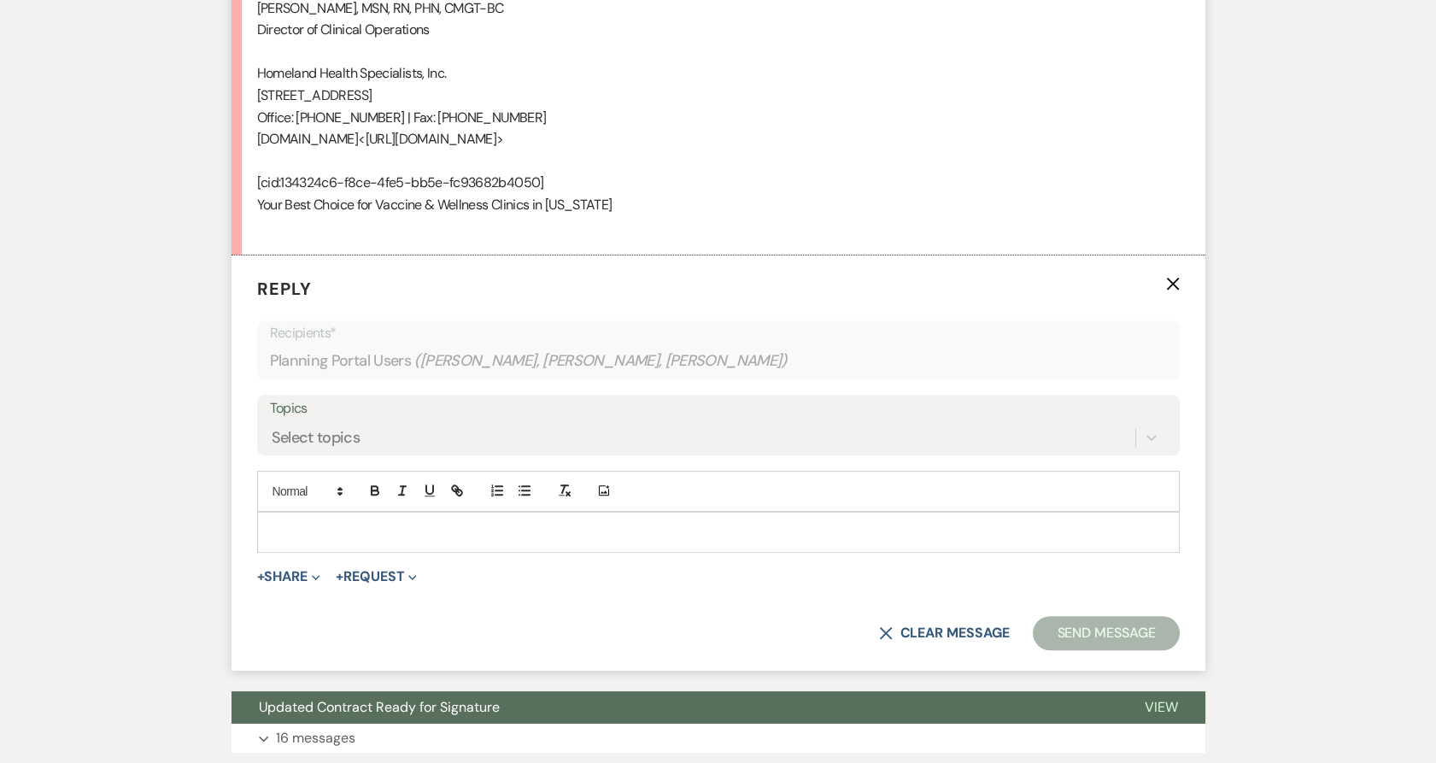
scroll to position [1374, 0]
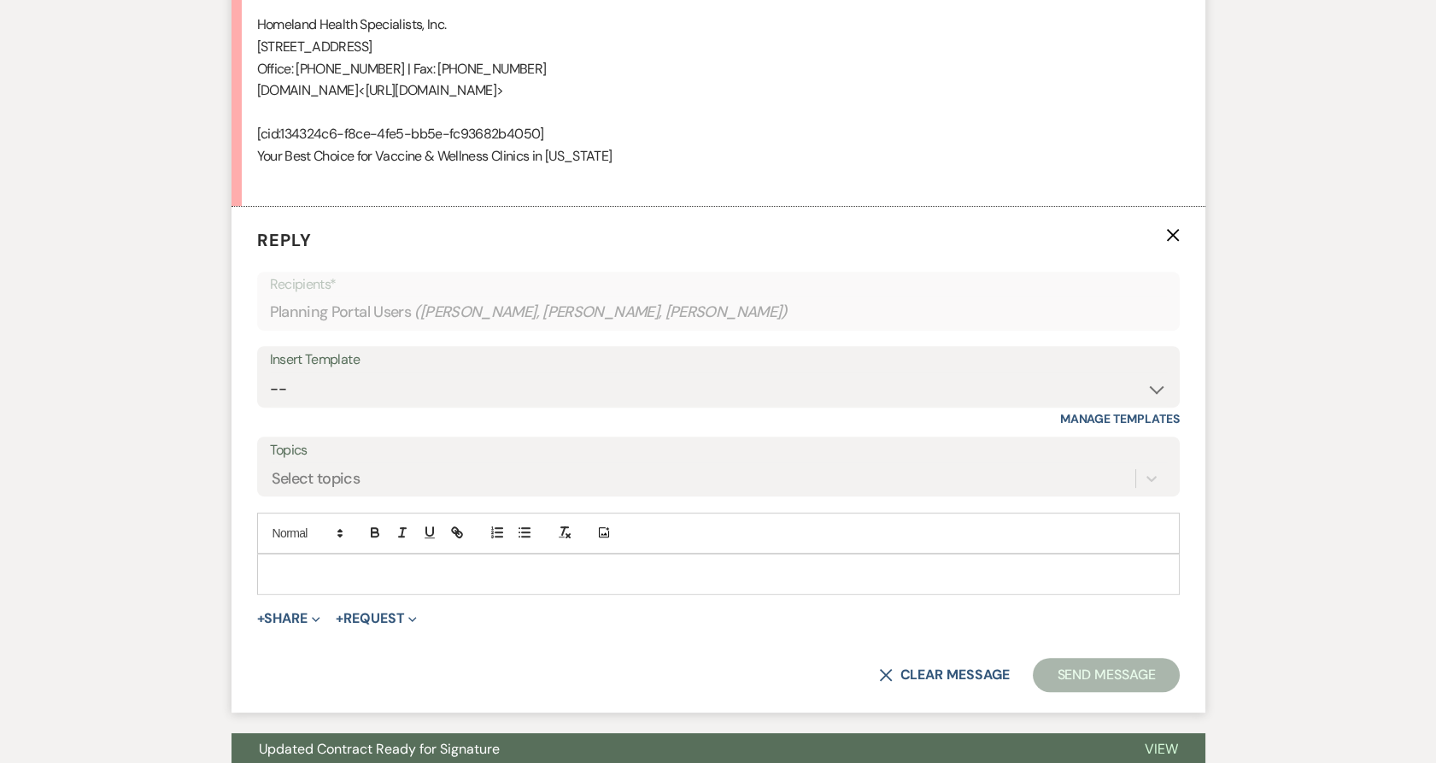
click at [371, 566] on p at bounding box center [718, 574] width 895 height 19
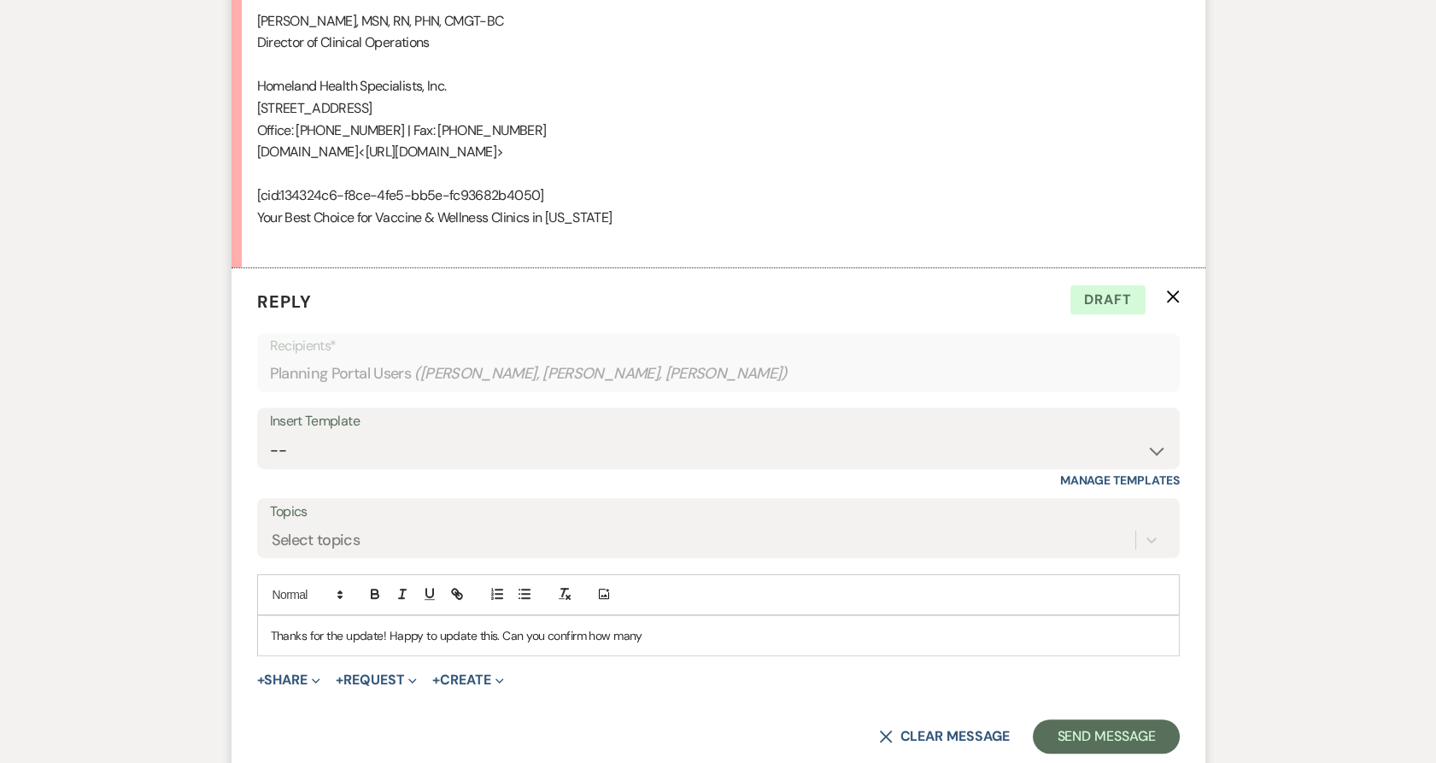
scroll to position [1279, 0]
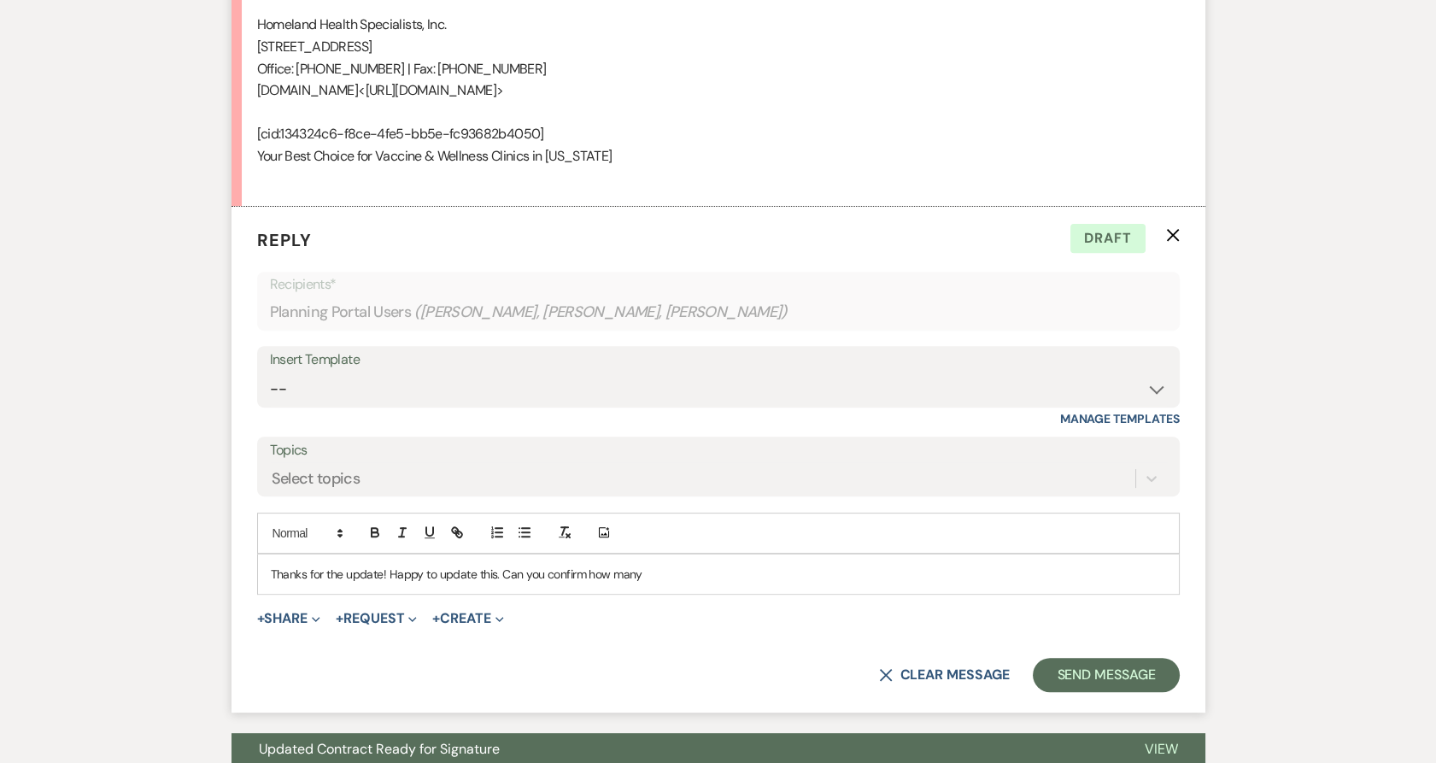
click at [677, 579] on p "Thanks for the update! Happy to update this. Can you confirm how many" at bounding box center [718, 574] width 895 height 19
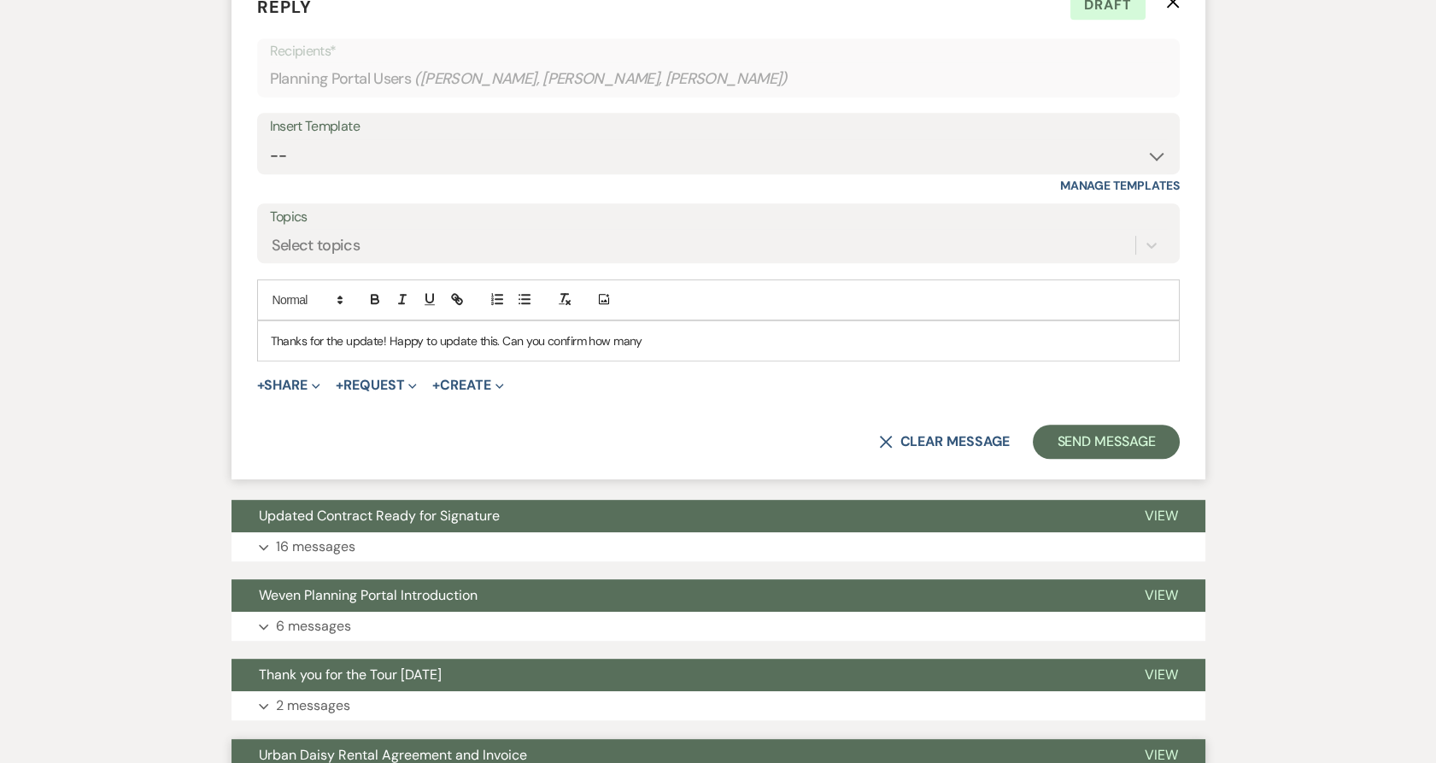
scroll to position [1778, 0]
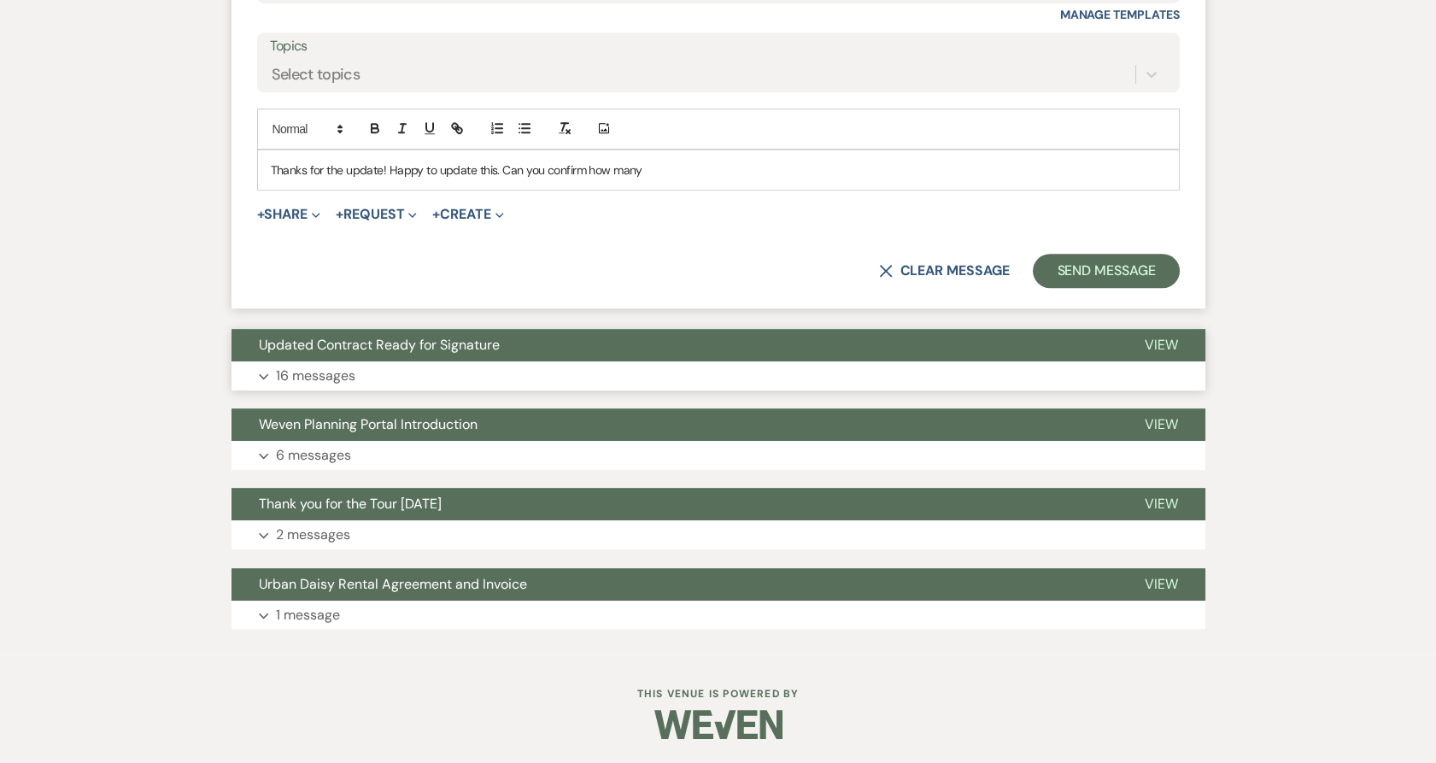
click at [506, 359] on button "Updated Contract Ready for Signature" at bounding box center [674, 345] width 886 height 32
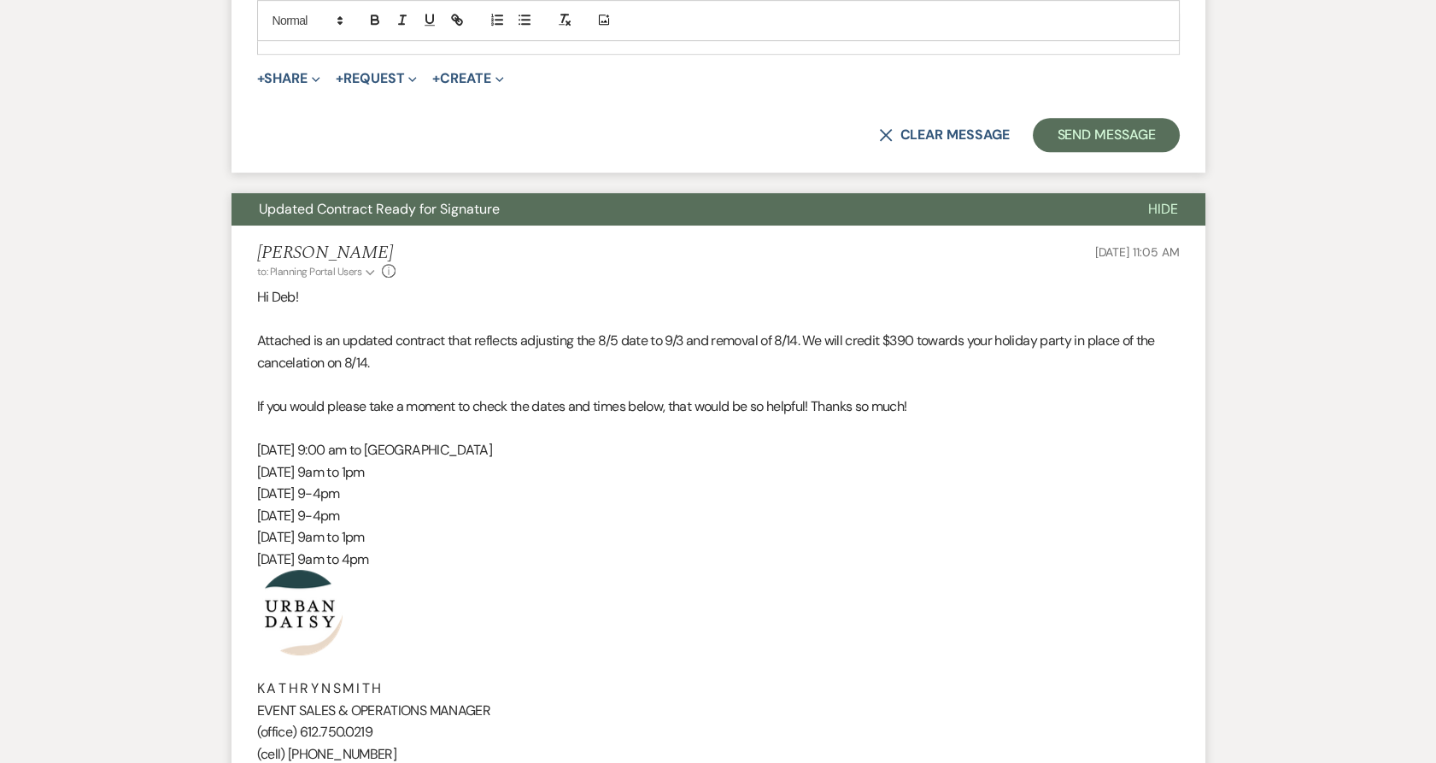
scroll to position [2063, 0]
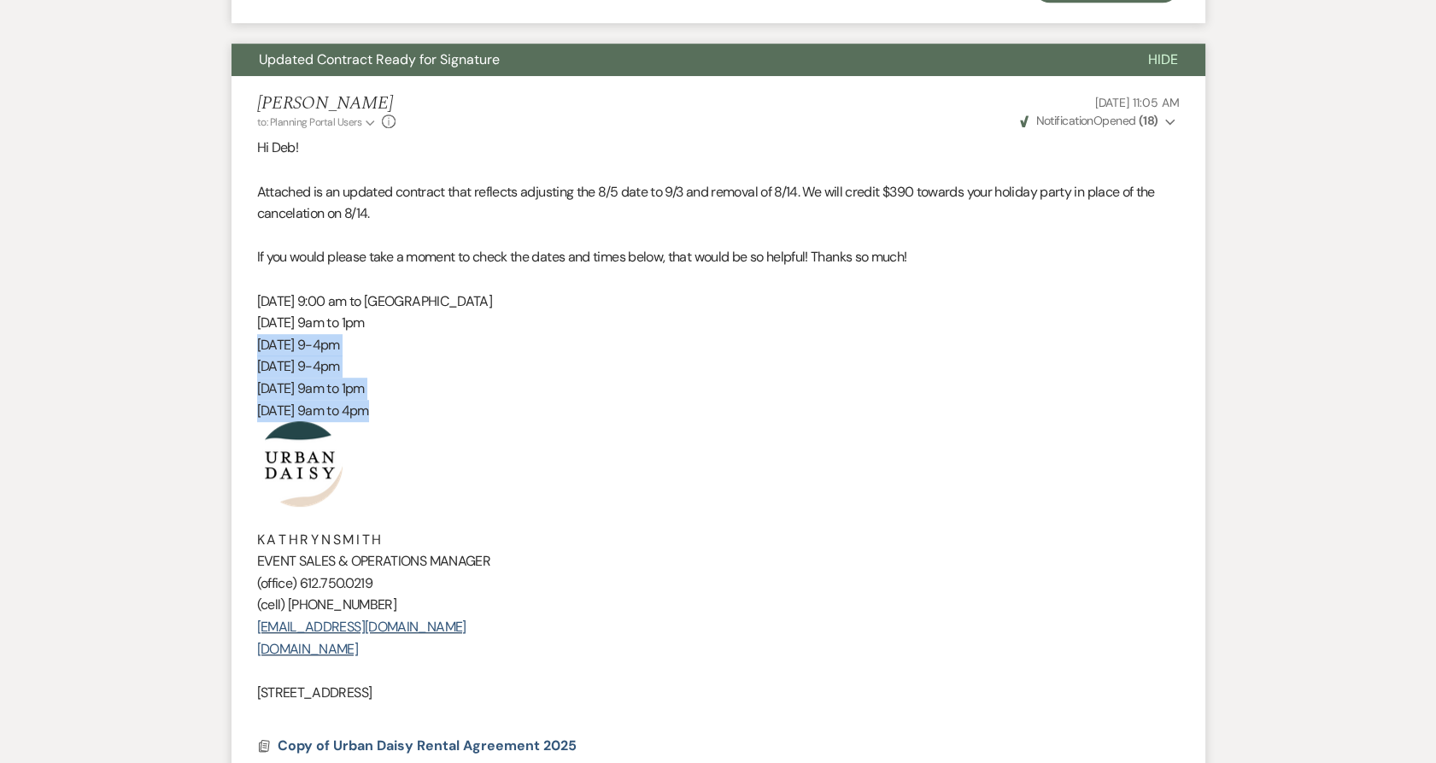
drag, startPoint x: 255, startPoint y: 334, endPoint x: 409, endPoint y: 419, distance: 176.6
click at [409, 419] on li "Kathryn Beckett to: Planning Portal Users Expand Info Jul 22, 2025, 11:05 AM We…" at bounding box center [718, 430] width 974 height 708
copy div "8/19/25 9-4pm 8/26/25 9-4pm 8/27/25 9am to 1pm 9/3/25 from 9am to 4pm"
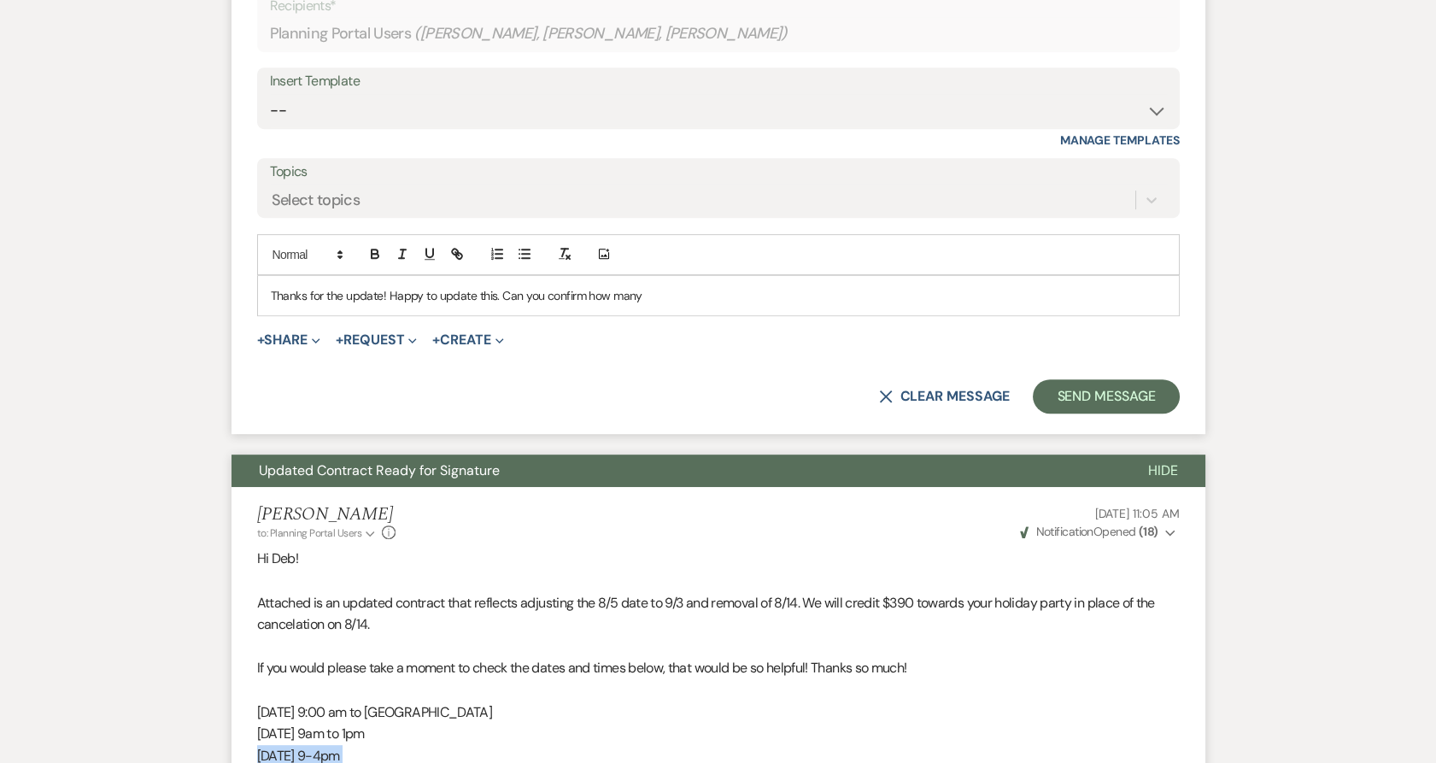
scroll to position [1493, 0]
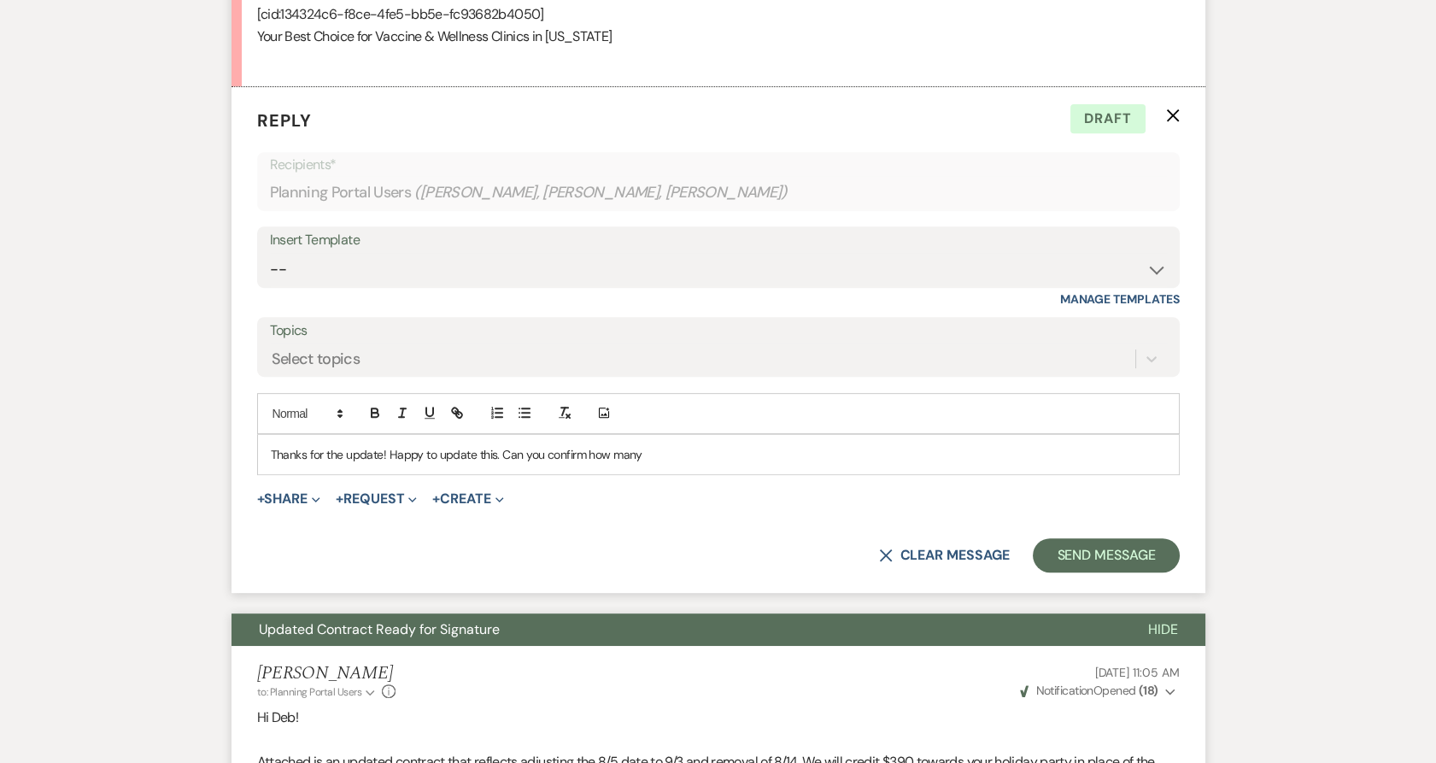
click at [677, 458] on p "Thanks for the update! Happy to update this. Can you confirm how many" at bounding box center [718, 454] width 895 height 19
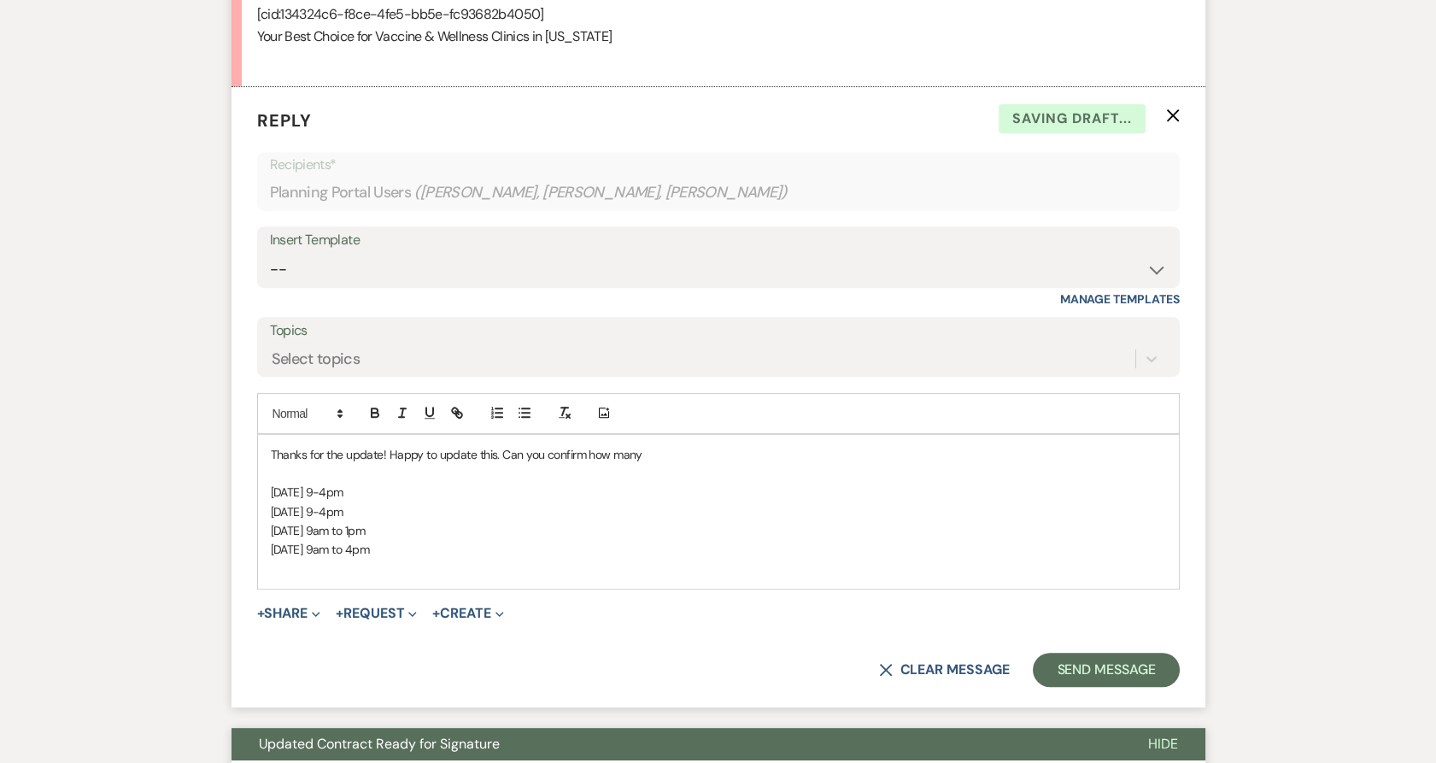
click at [385, 492] on p "8/19/25 9-4pm" at bounding box center [718, 492] width 895 height 19
click at [378, 513] on p "8/26/25 9-4pm" at bounding box center [718, 511] width 895 height 19
drag, startPoint x: 393, startPoint y: 529, endPoint x: 264, endPoint y: 523, distance: 129.1
click at [264, 523] on div "Thanks for the update! Happy to update this. Can you confirm how many 8/19/25 9…" at bounding box center [718, 512] width 921 height 155
copy span "8/27/25 9am to 1pm"
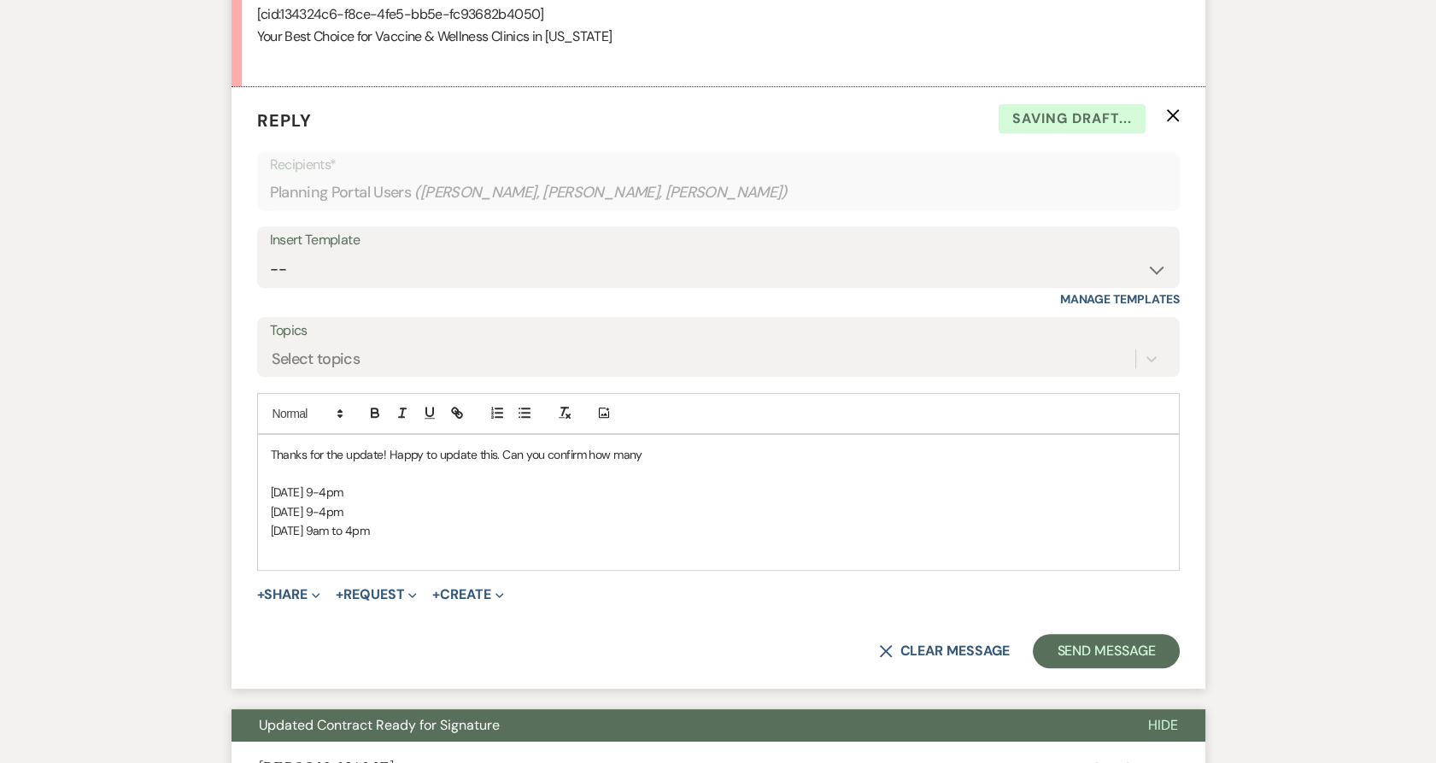
click at [396, 486] on p "8/19/25 9-4pm" at bounding box center [718, 492] width 895 height 19
click at [383, 478] on p at bounding box center [718, 473] width 895 height 19
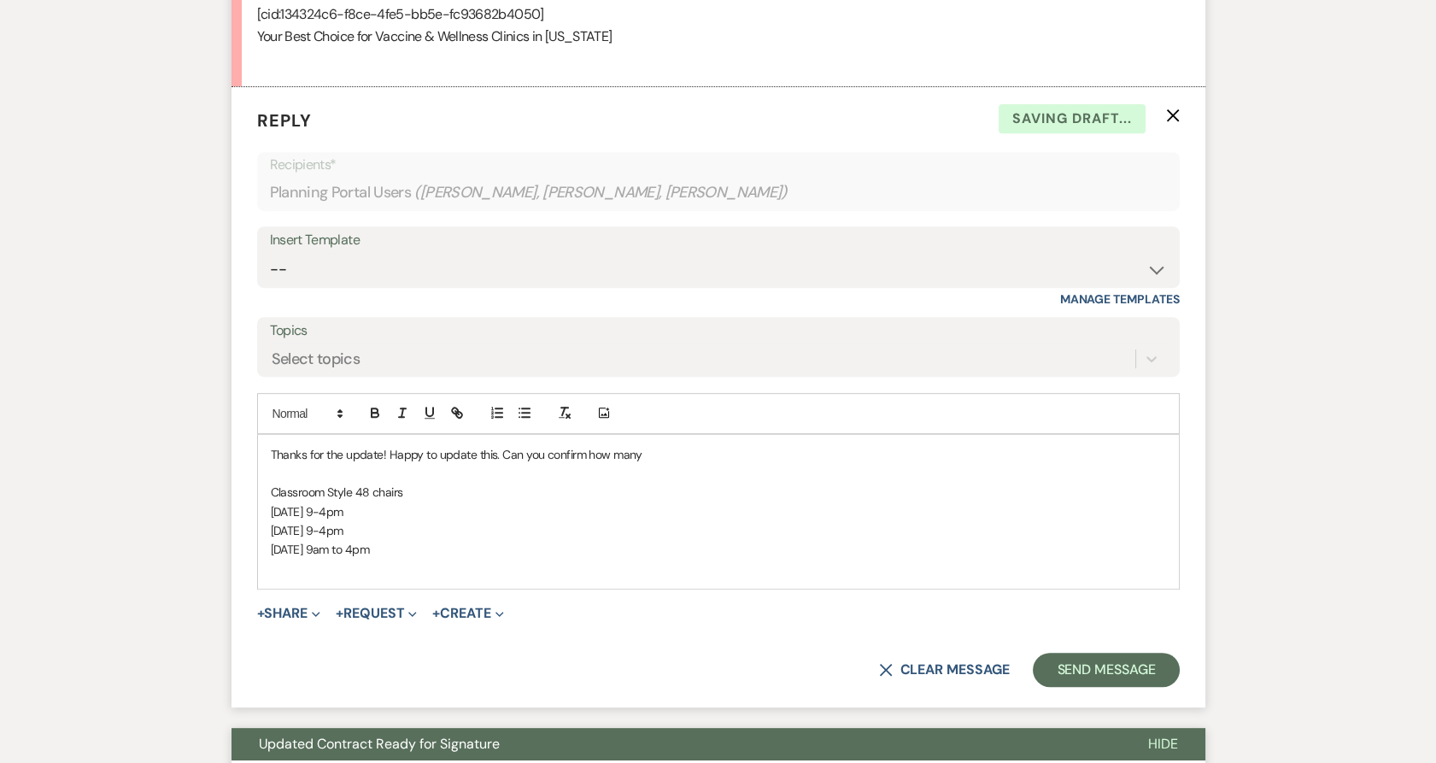
click at [702, 448] on p "Thanks for the update! Happy to update this. Can you confirm how many" at bounding box center [718, 454] width 895 height 19
click at [286, 613] on button "+ Share Expand" at bounding box center [289, 614] width 64 height 14
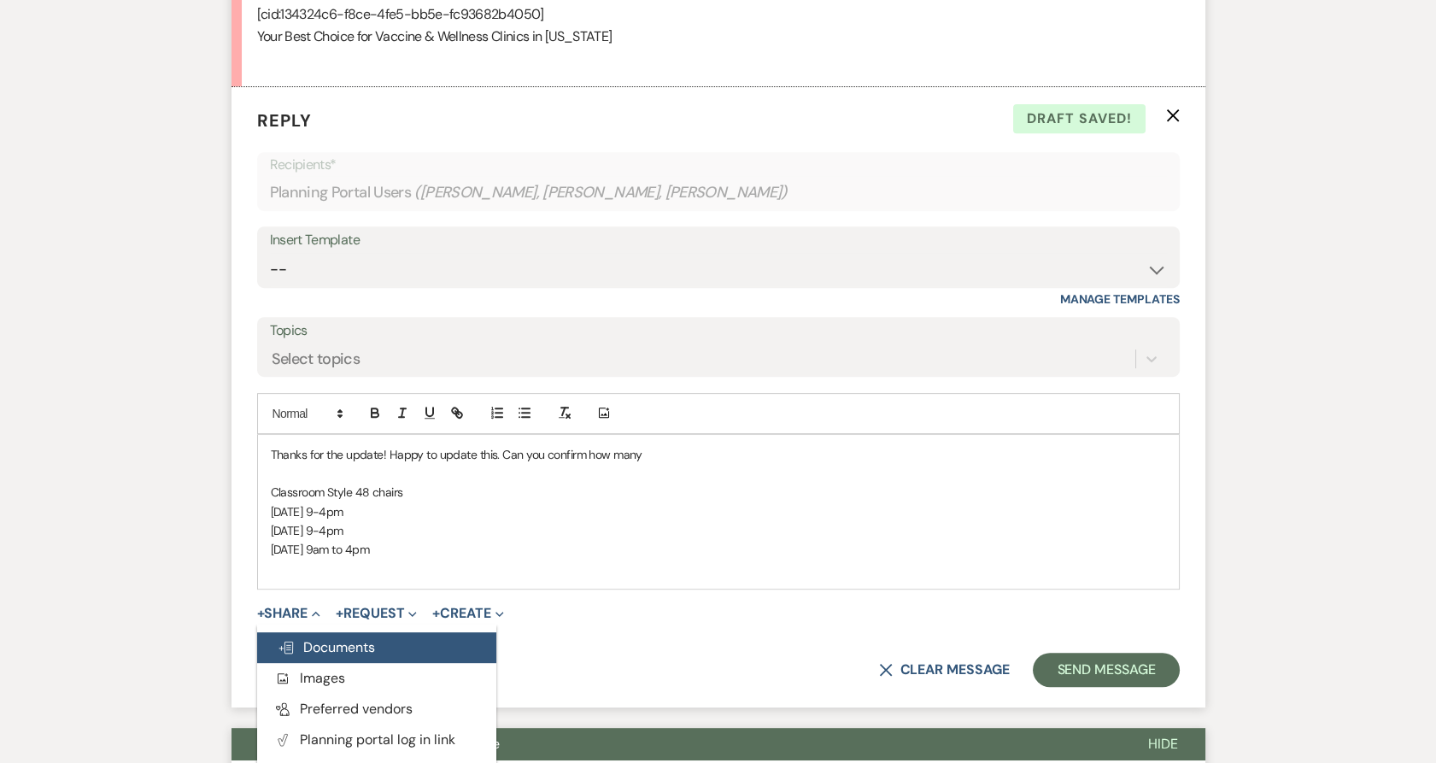
click at [292, 648] on icon "Doc Upload" at bounding box center [286, 648] width 17 height 14
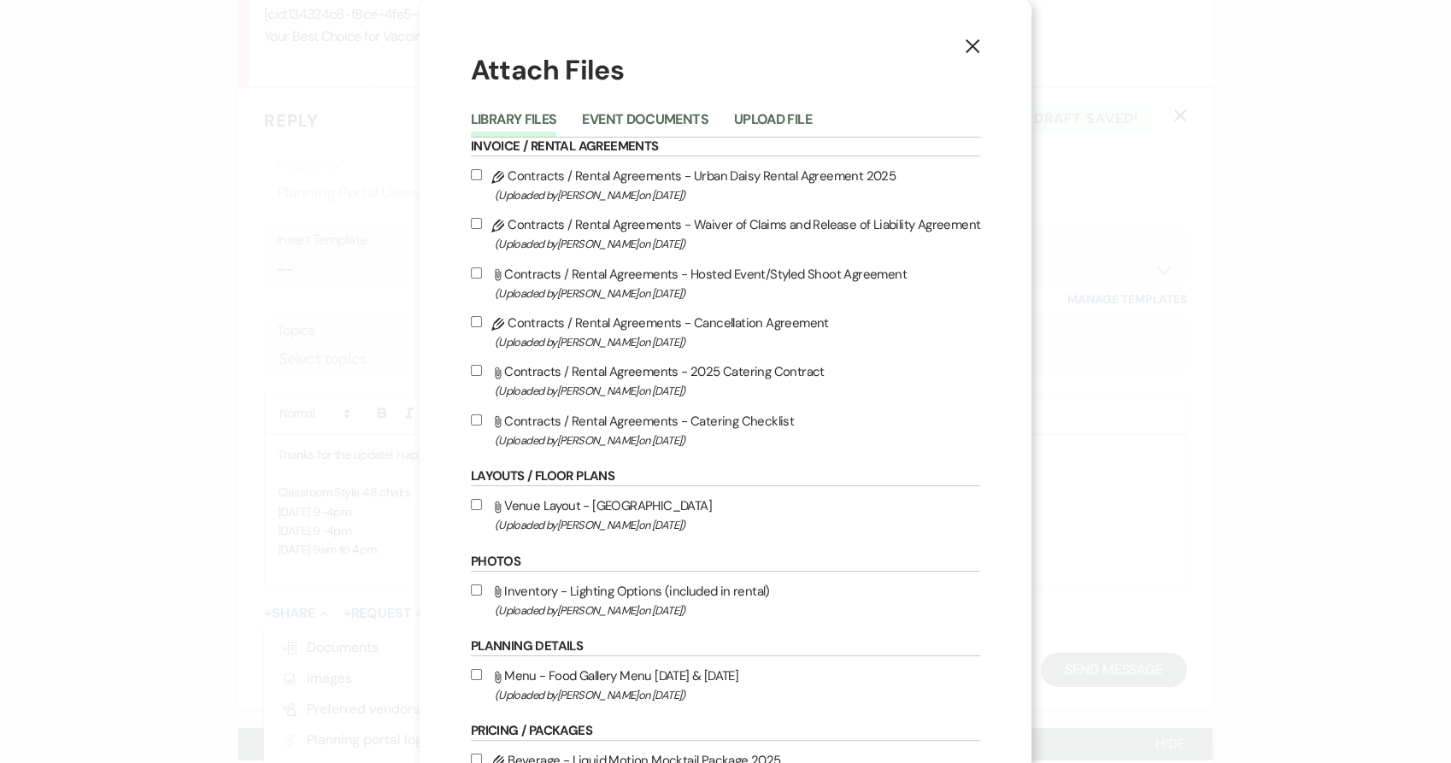
click at [671, 107] on div "Library Files Event Documents Upload File" at bounding box center [726, 120] width 510 height 36
click at [670, 113] on button "Event Documents" at bounding box center [645, 125] width 126 height 24
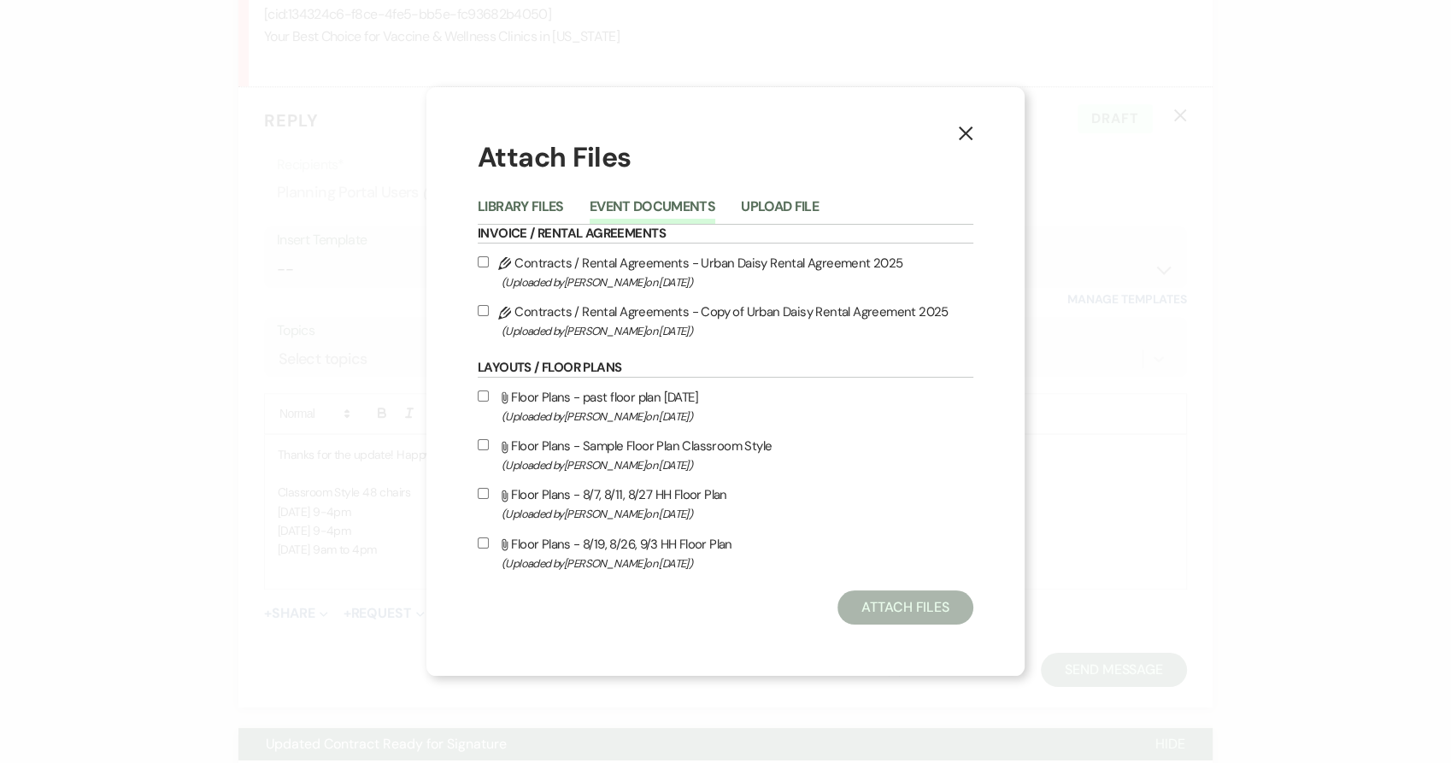
click at [584, 540] on label "Attach File Floor Plans - 8/19, 8/26, 9/3 HH Floor Plan (Uploaded by Kathryn Be…" at bounding box center [725, 553] width 495 height 40
click at [489, 540] on input "Attach File Floor Plans - 8/19, 8/26, 9/3 HH Floor Plan (Uploaded by Kathryn Be…" at bounding box center [483, 542] width 11 height 11
checkbox input "true"
click at [894, 608] on button "Attach Files" at bounding box center [905, 607] width 136 height 34
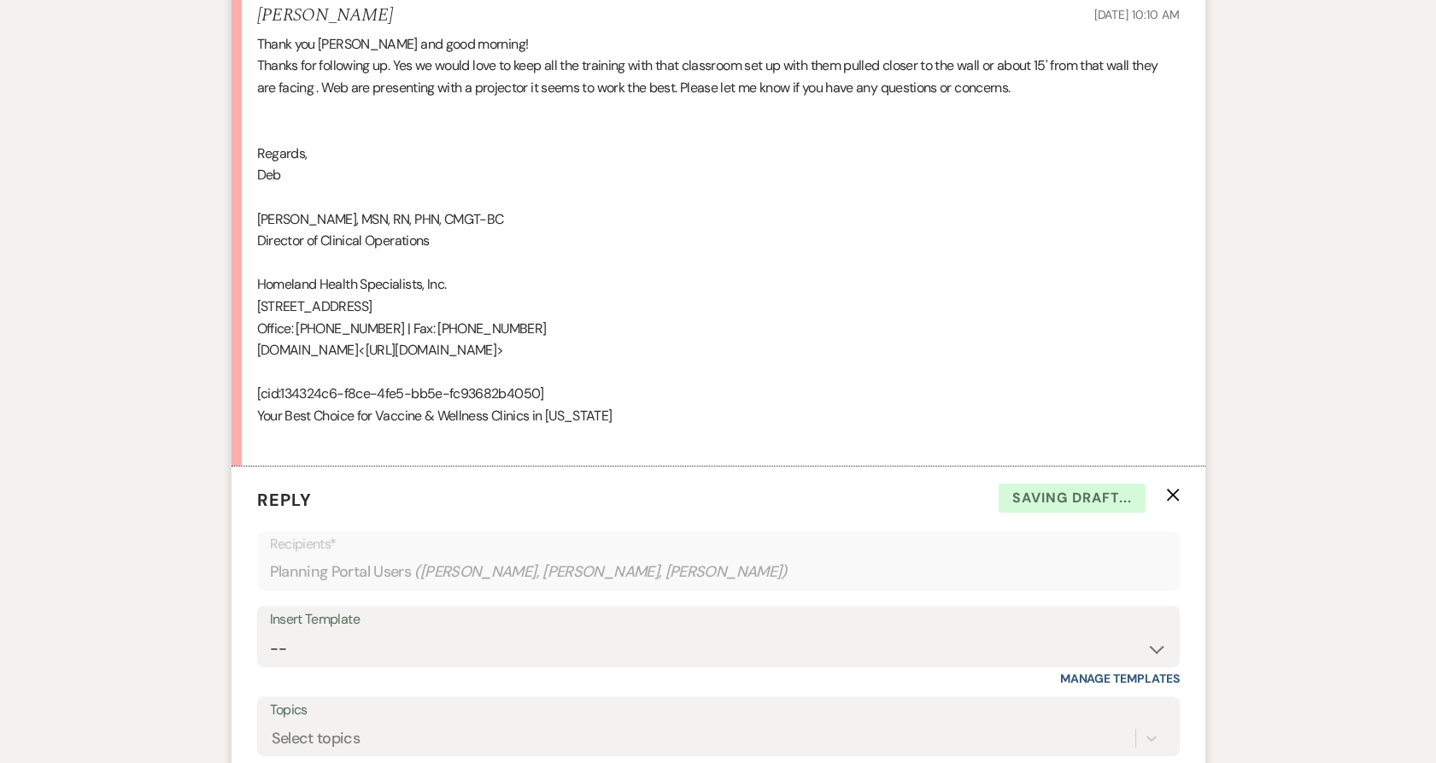
scroll to position [923, 0]
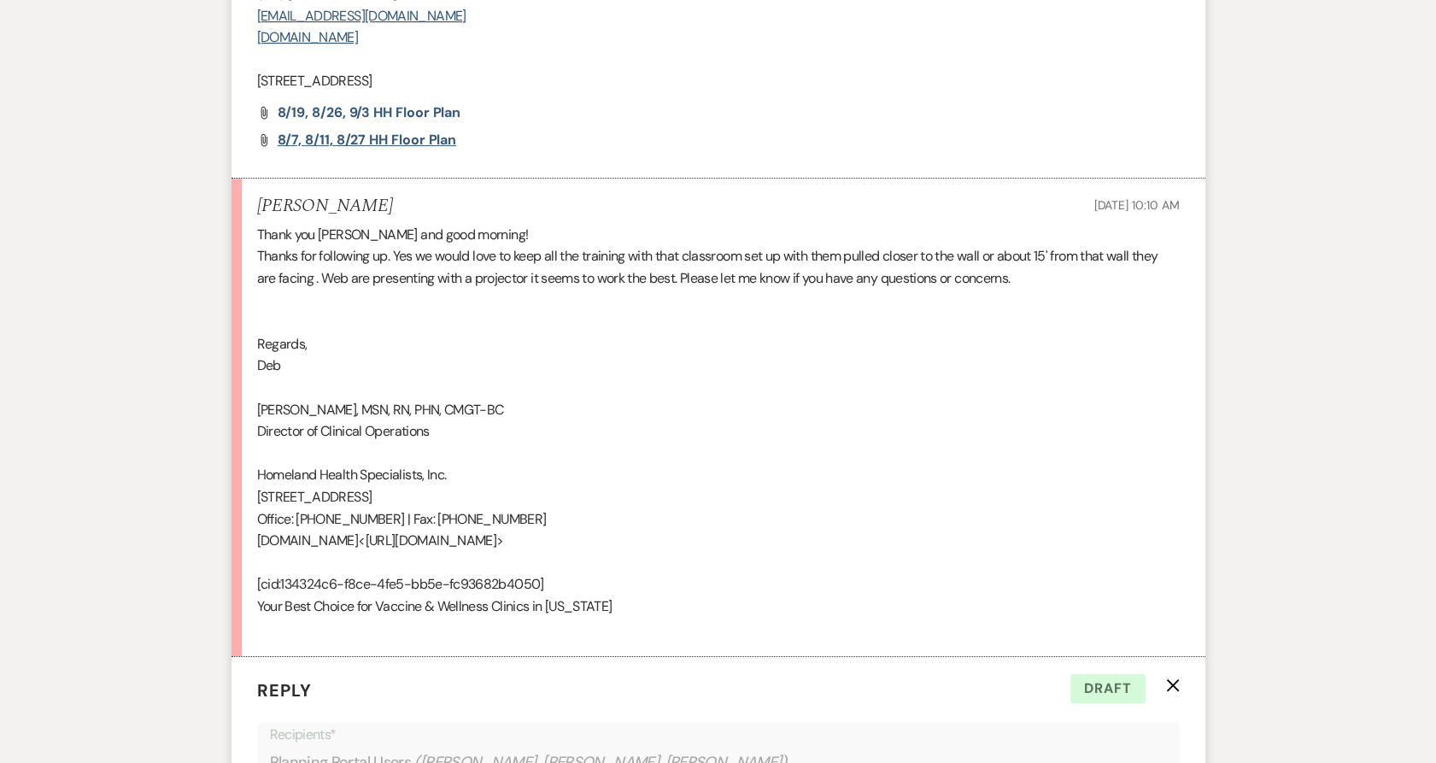
click at [396, 143] on span "8/7, 8/11, 8/27 HH Floor Plan" at bounding box center [367, 140] width 179 height 18
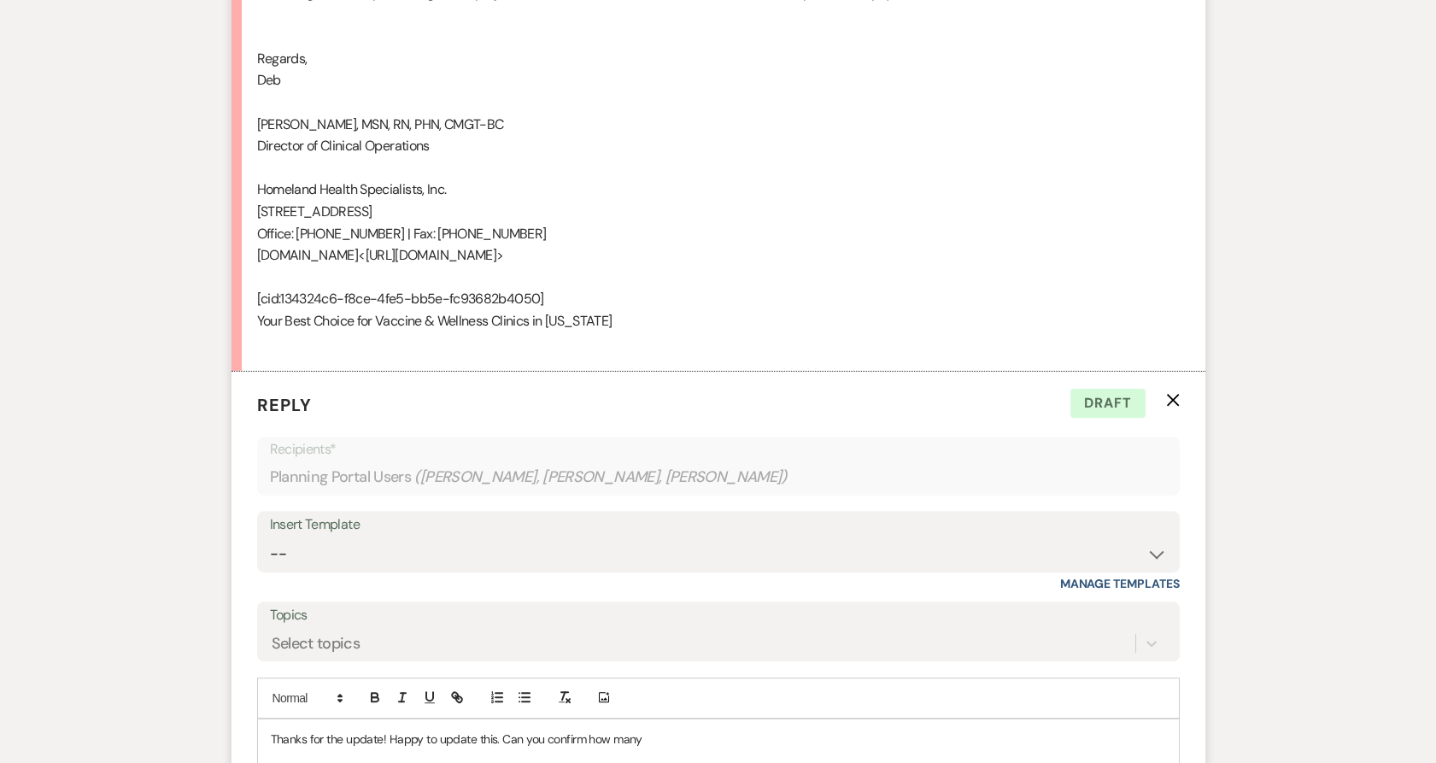
scroll to position [1588, 0]
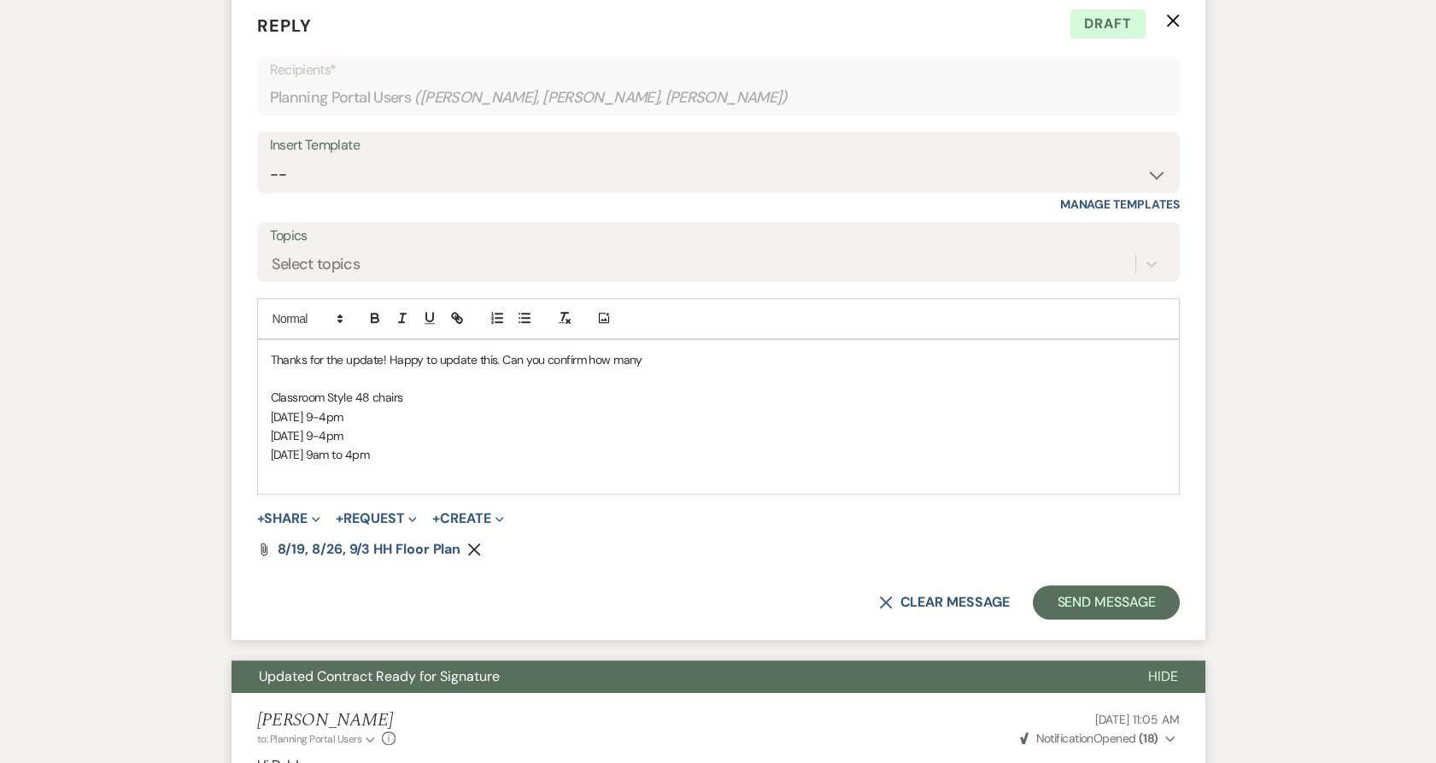
click at [659, 360] on p "Thanks for the update! Happy to update this. Can you confirm how many" at bounding box center [718, 359] width 895 height 19
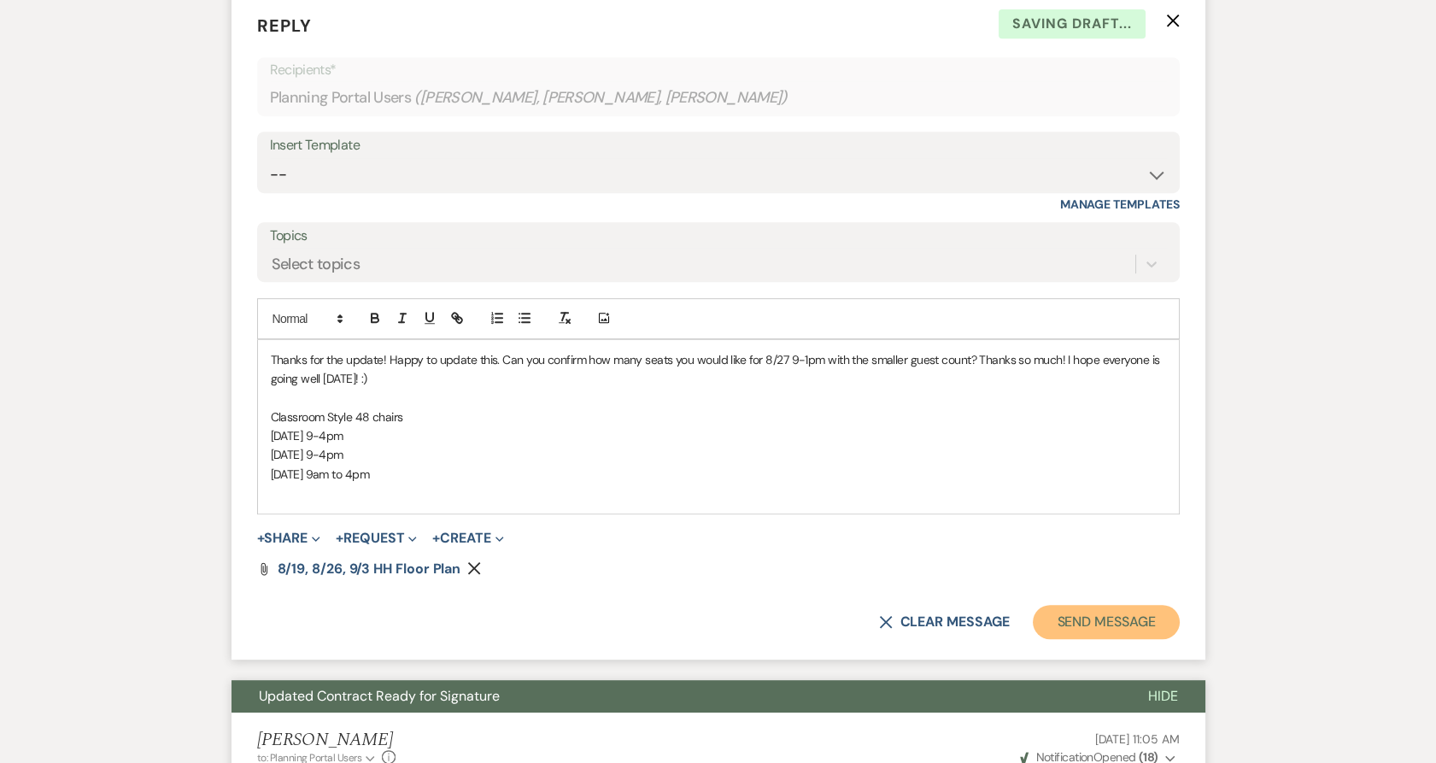
click at [1107, 609] on button "Send Message" at bounding box center [1106, 622] width 146 height 34
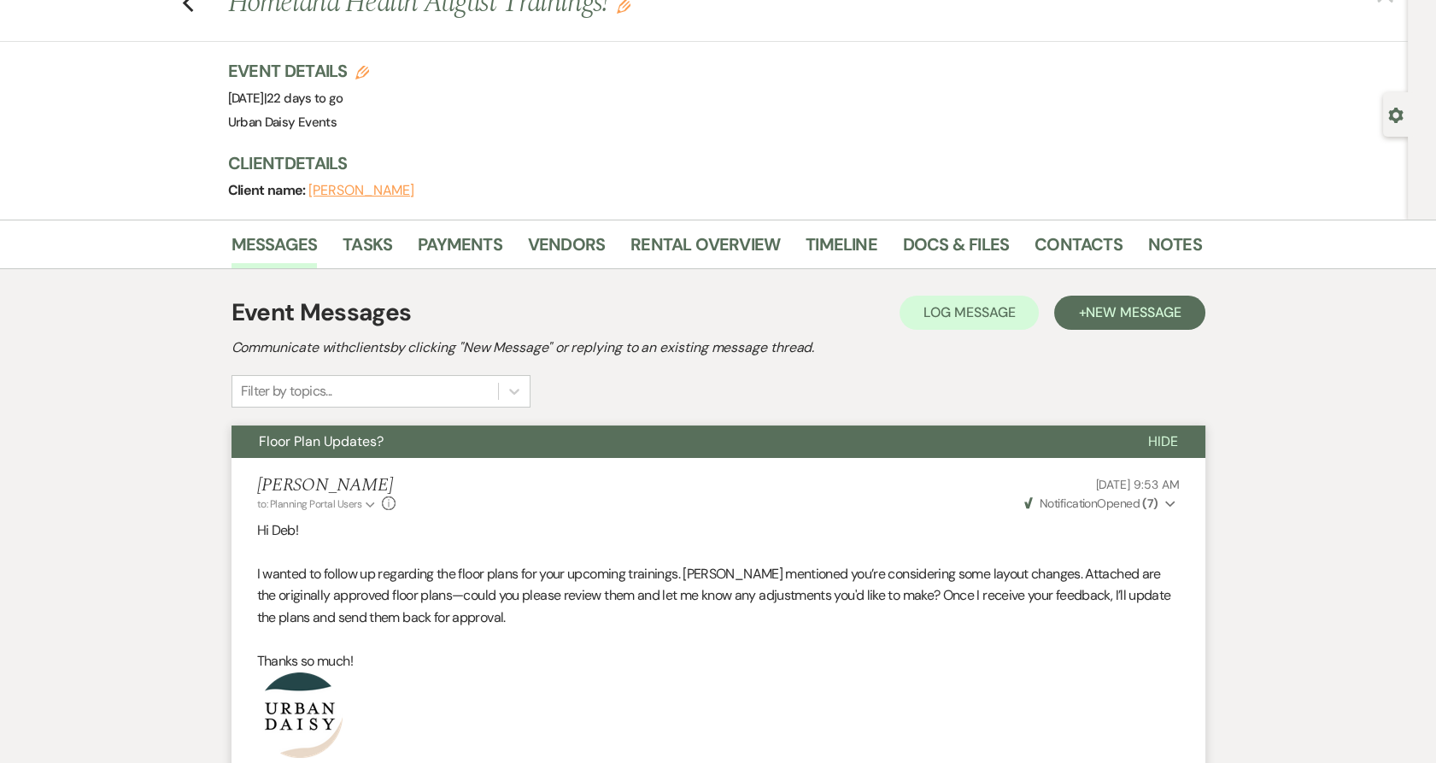
scroll to position [0, 0]
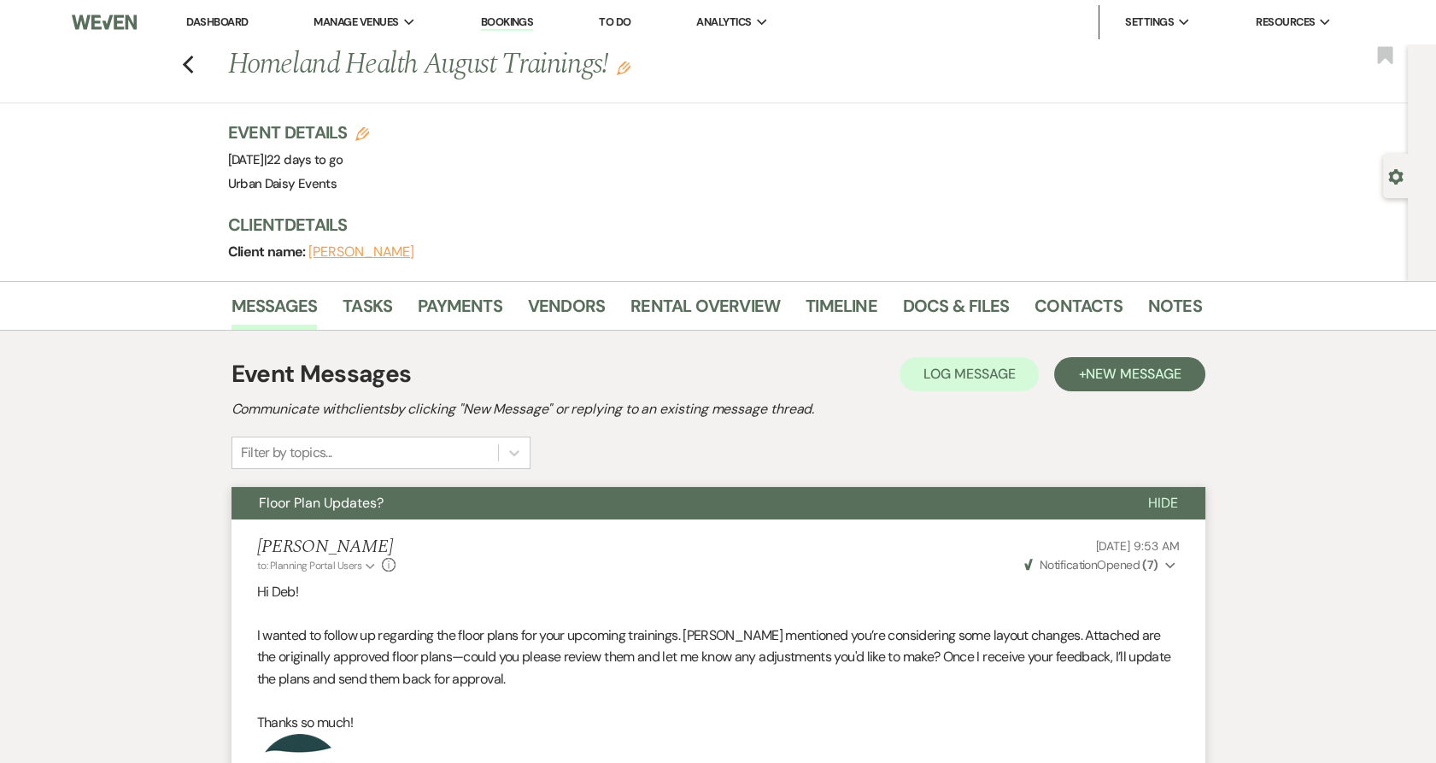
click at [237, 17] on link "Dashboard" at bounding box center [217, 22] width 62 height 15
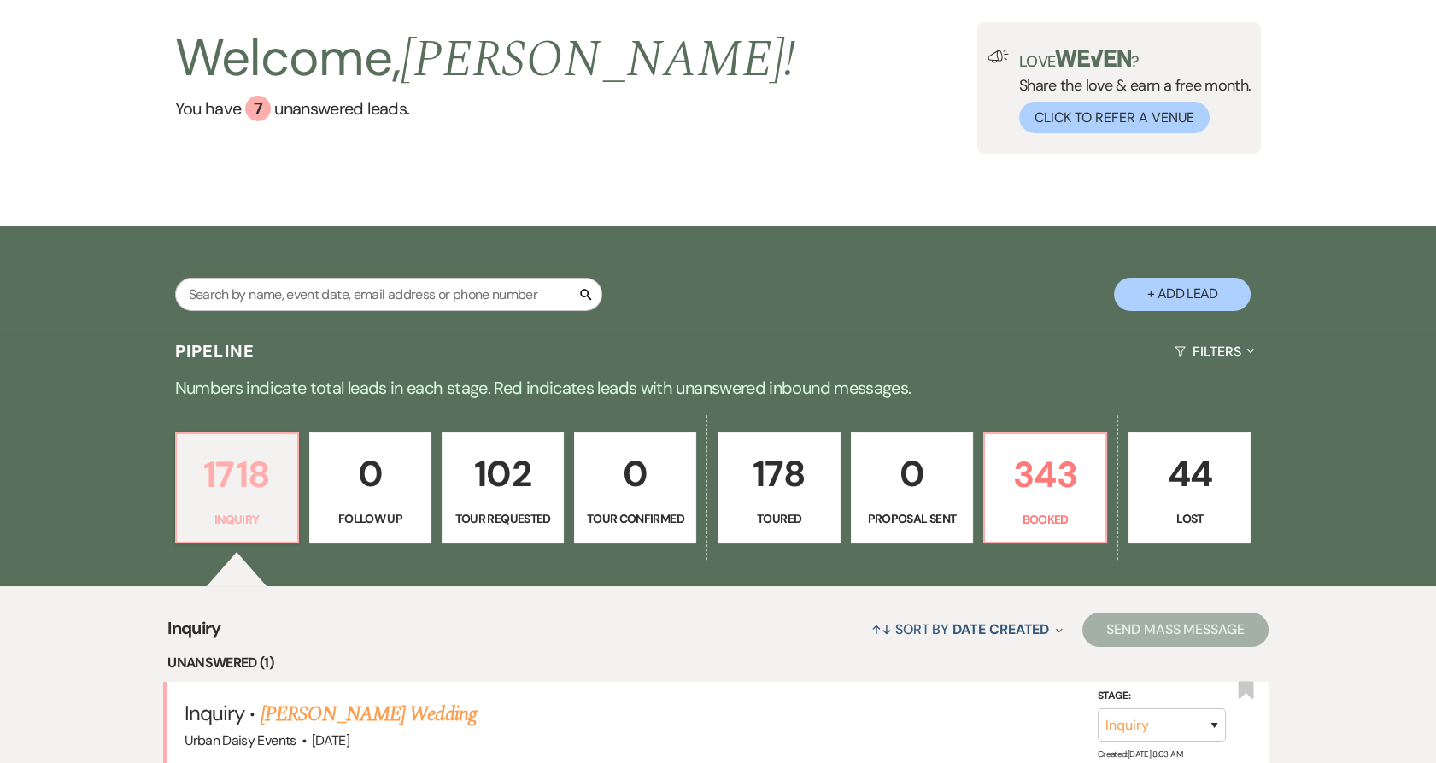
scroll to position [190, 0]
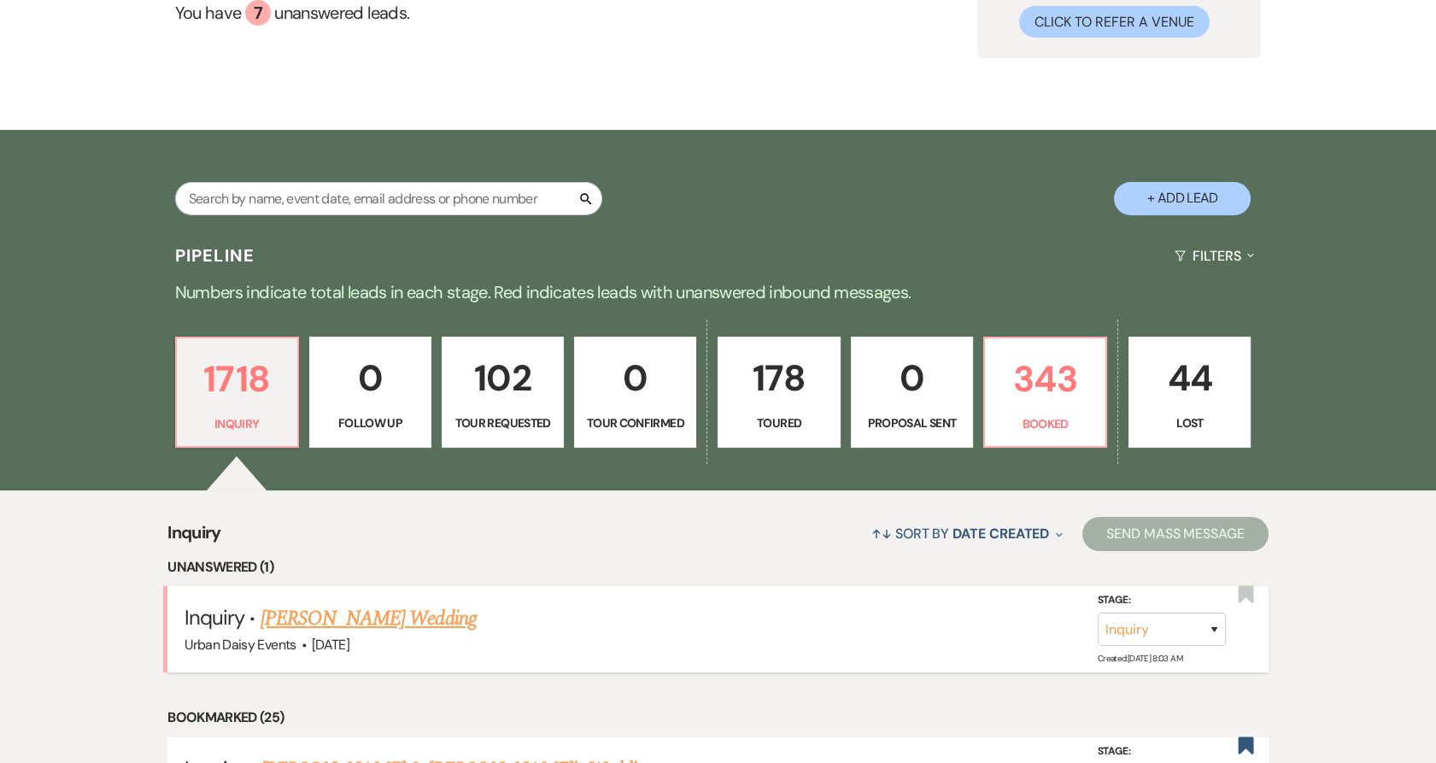
click at [325, 607] on link "Tyler Gould's Wedding" at bounding box center [369, 618] width 216 height 31
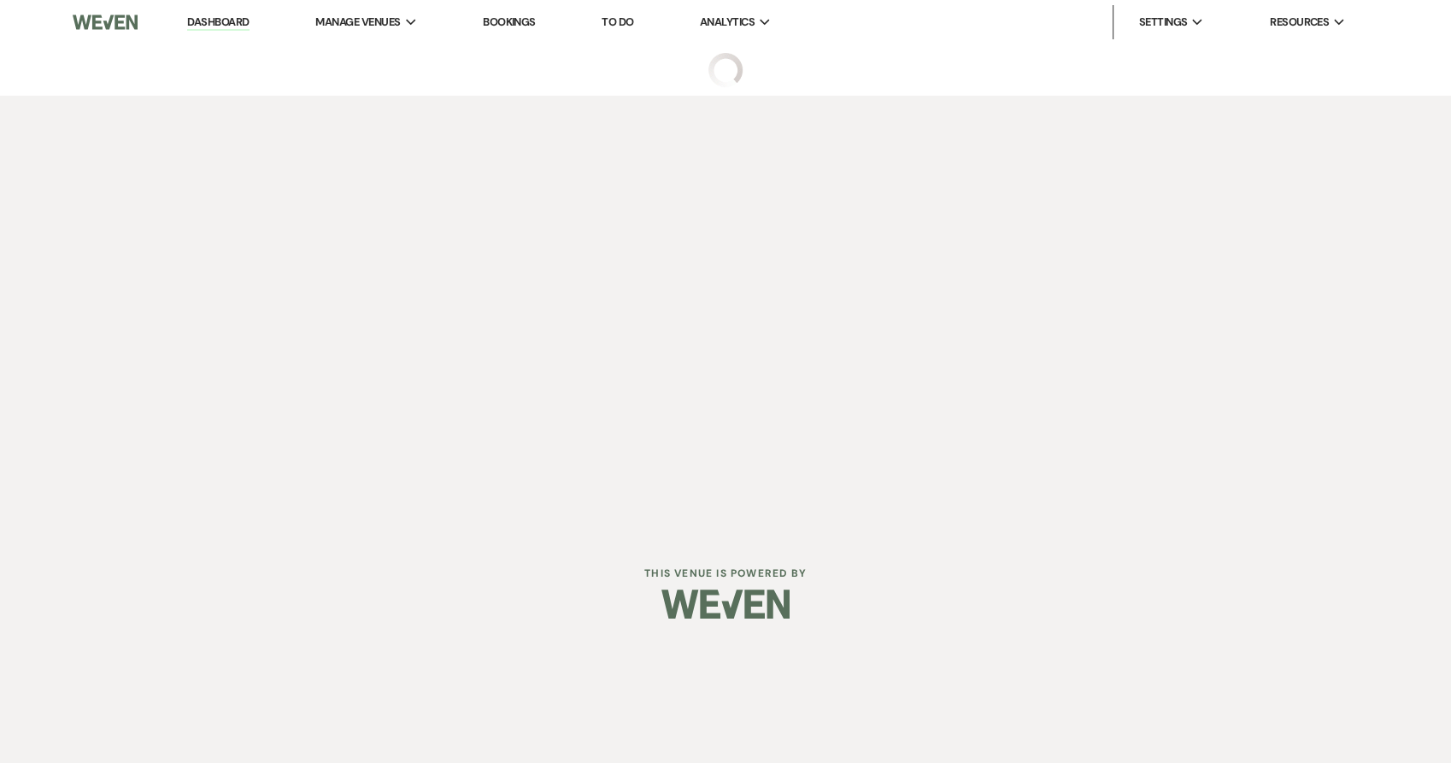
select select "5"
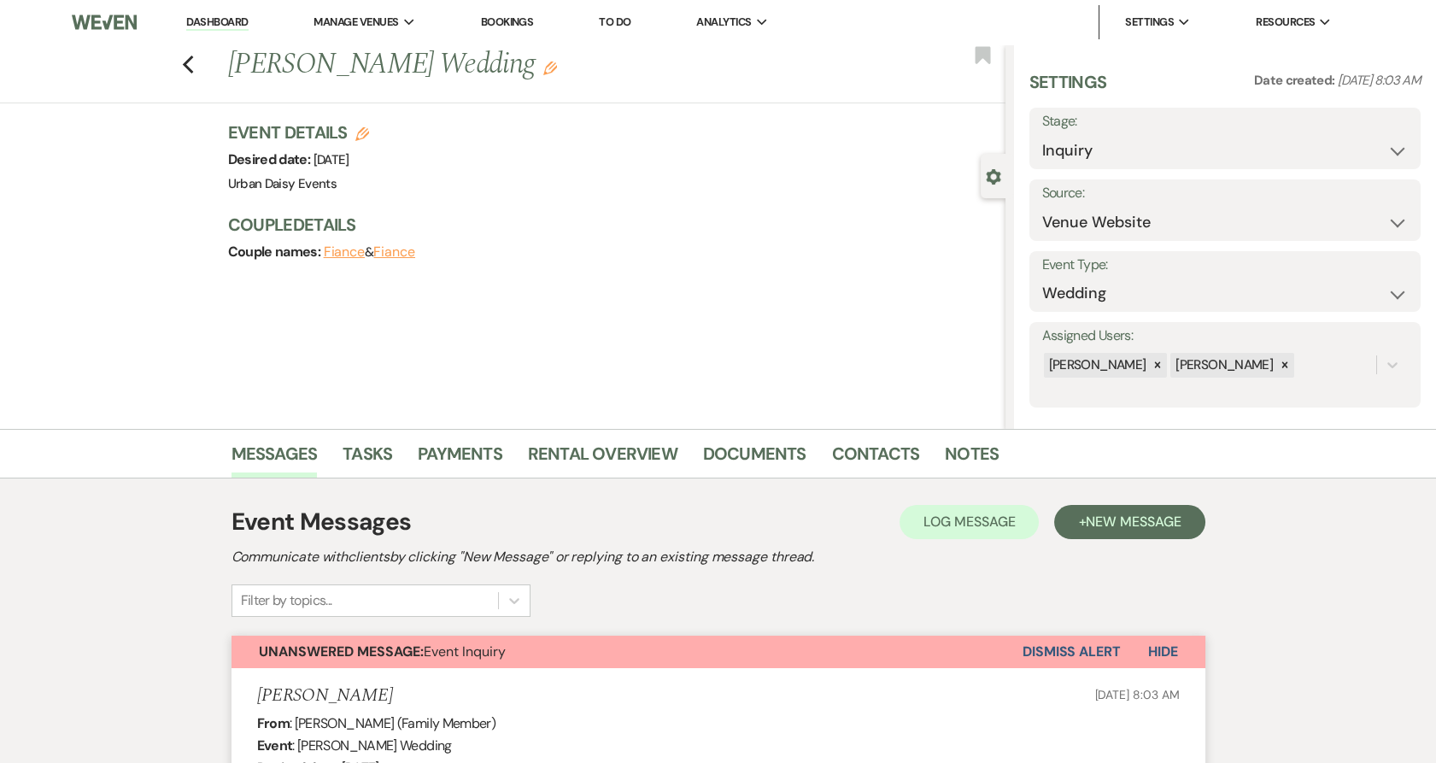
click at [219, 22] on link "Dashboard" at bounding box center [217, 23] width 62 height 16
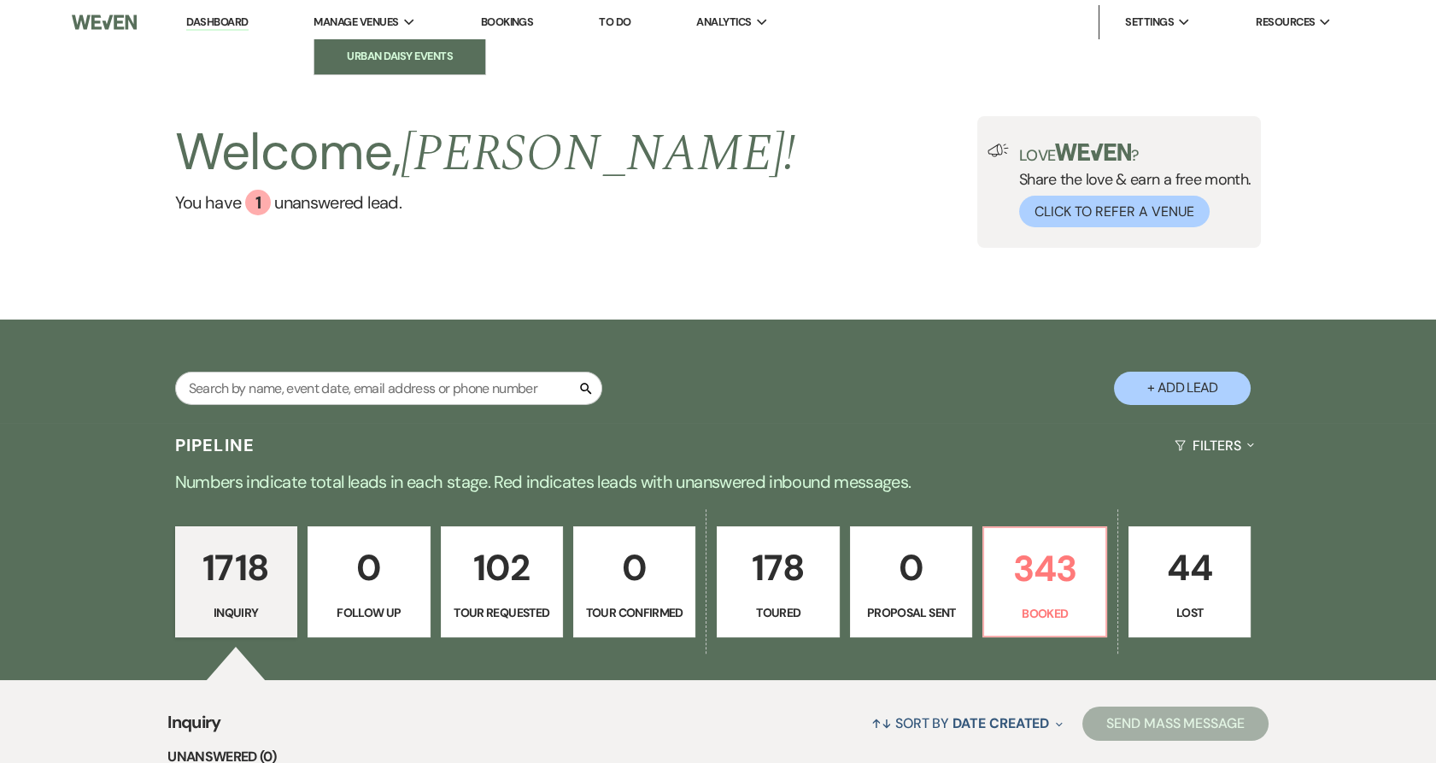
click at [343, 42] on link "Urban Daisy Events" at bounding box center [399, 56] width 171 height 34
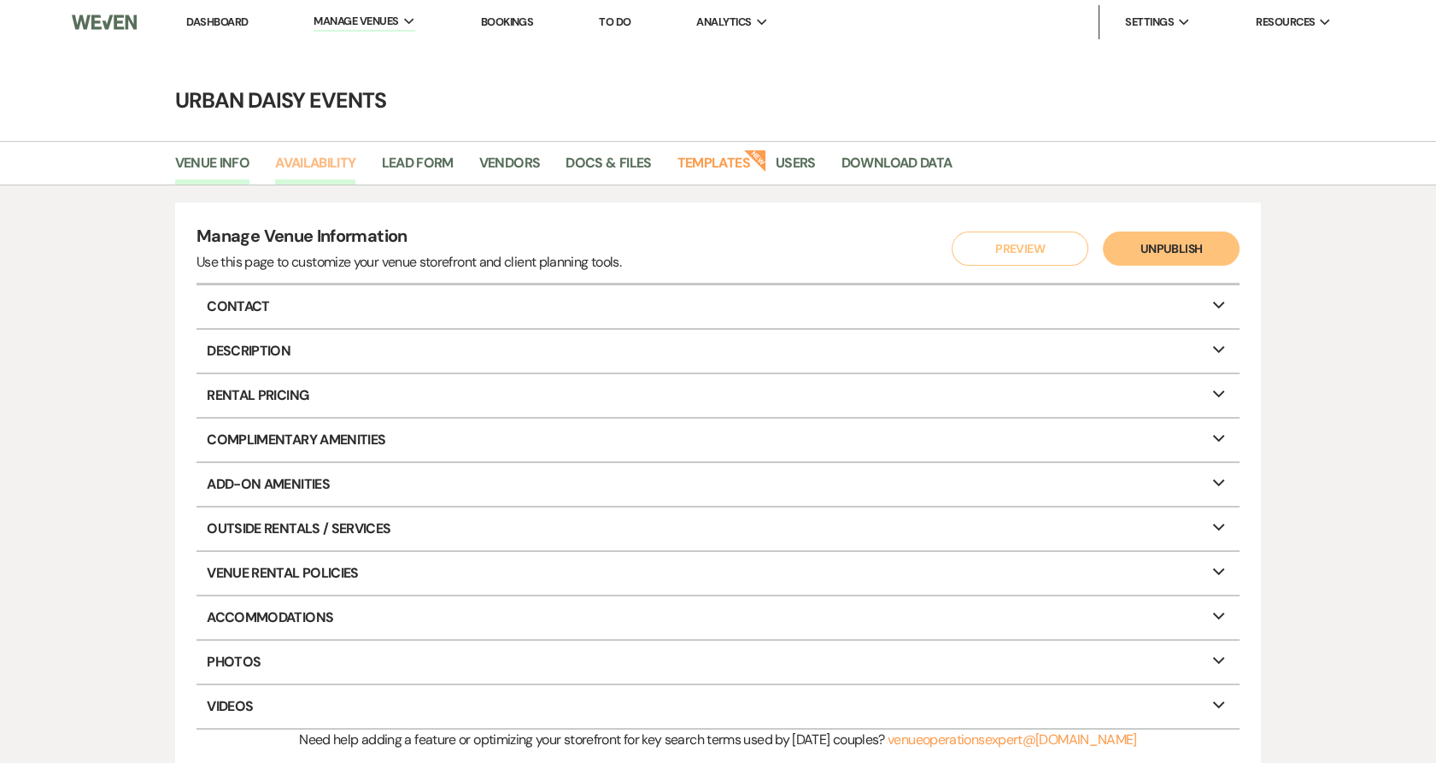
click at [335, 168] on link "Availability" at bounding box center [315, 168] width 80 height 32
select select "2"
select select "2026"
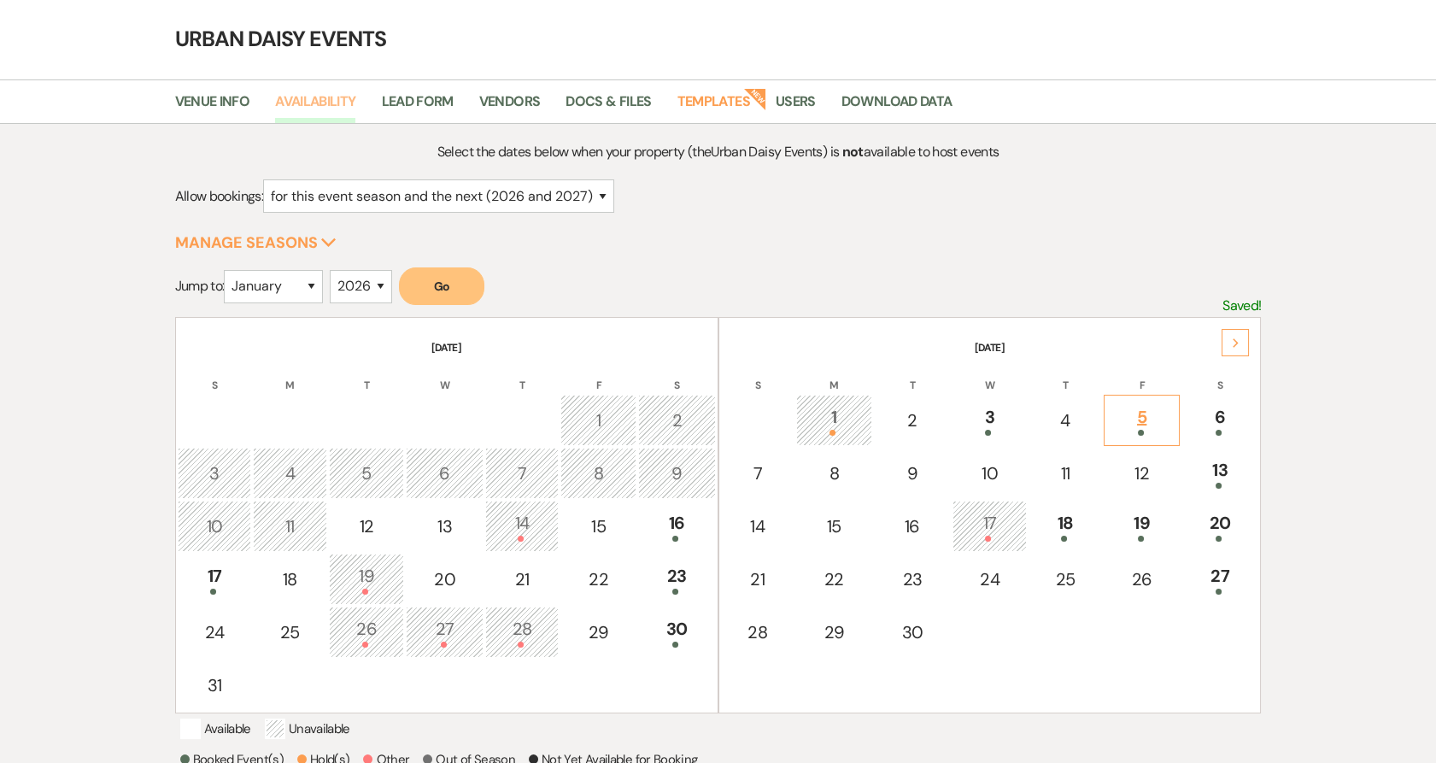
scroll to position [95, 0]
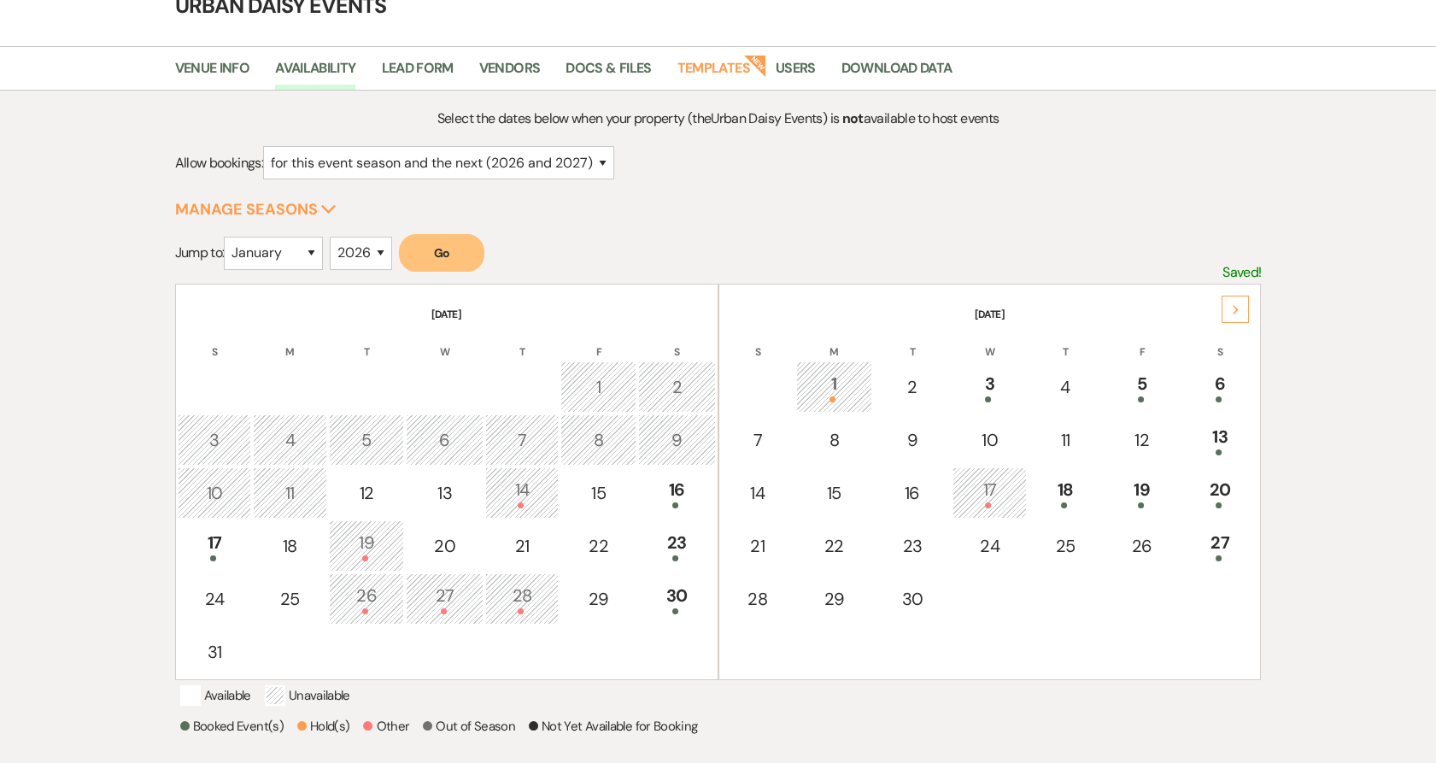
click at [1244, 319] on div "Next" at bounding box center [1235, 309] width 27 height 27
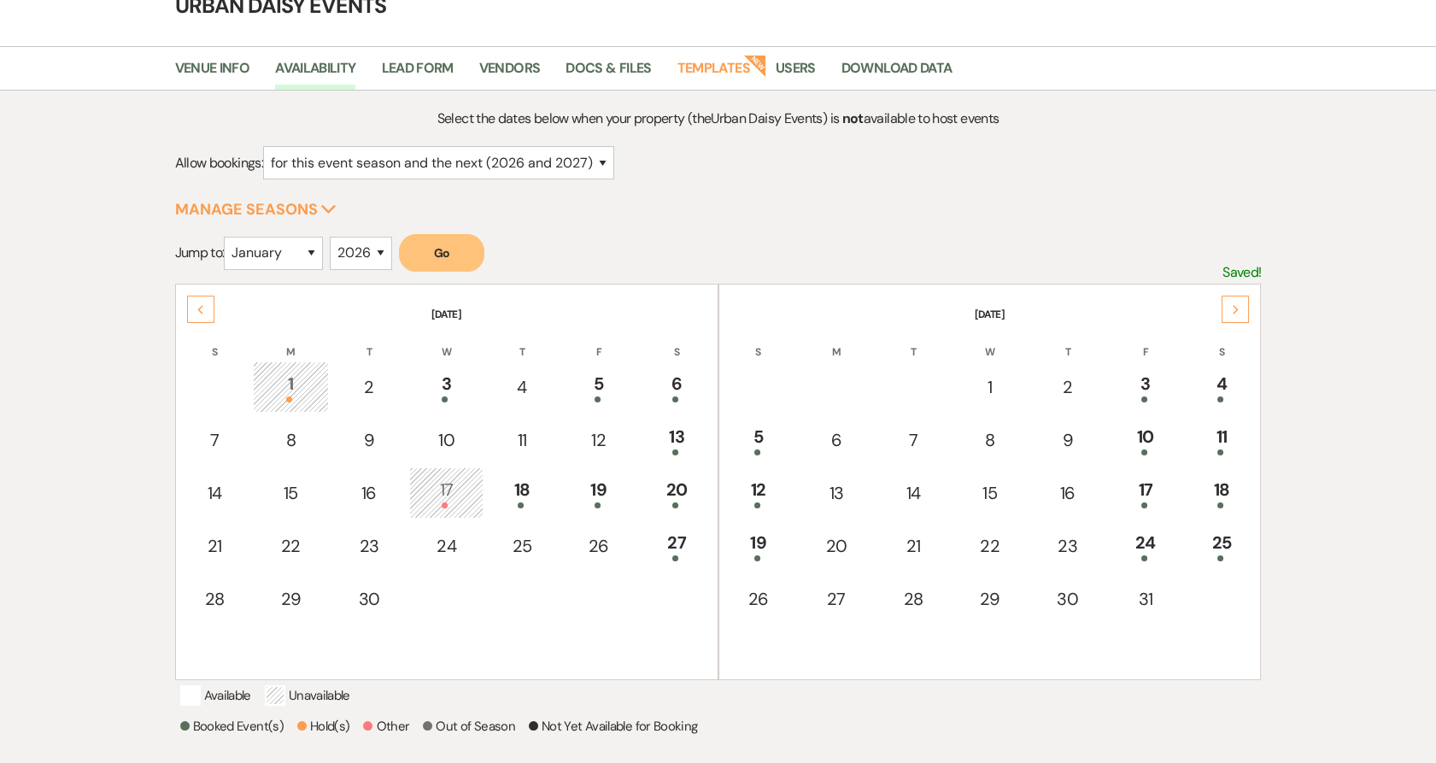
click at [795, 420] on table "October 2025 S M T W T F S 1 2 3 4 5 6 7 8 9 10 11 12 13 14 15 16 17 18 19 20 2…" at bounding box center [989, 482] width 543 height 396
click at [768, 432] on div "5" at bounding box center [758, 440] width 56 height 32
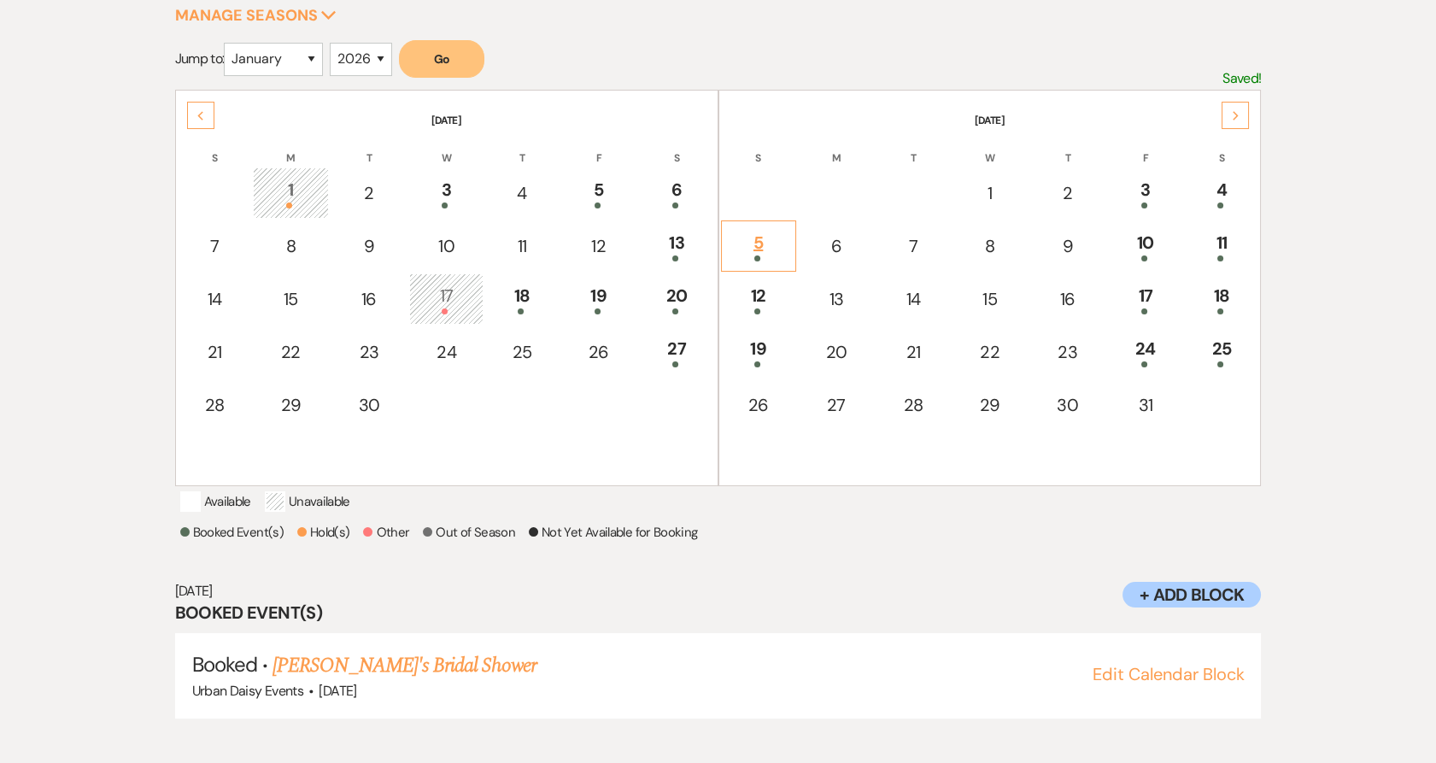
scroll to position [296, 0]
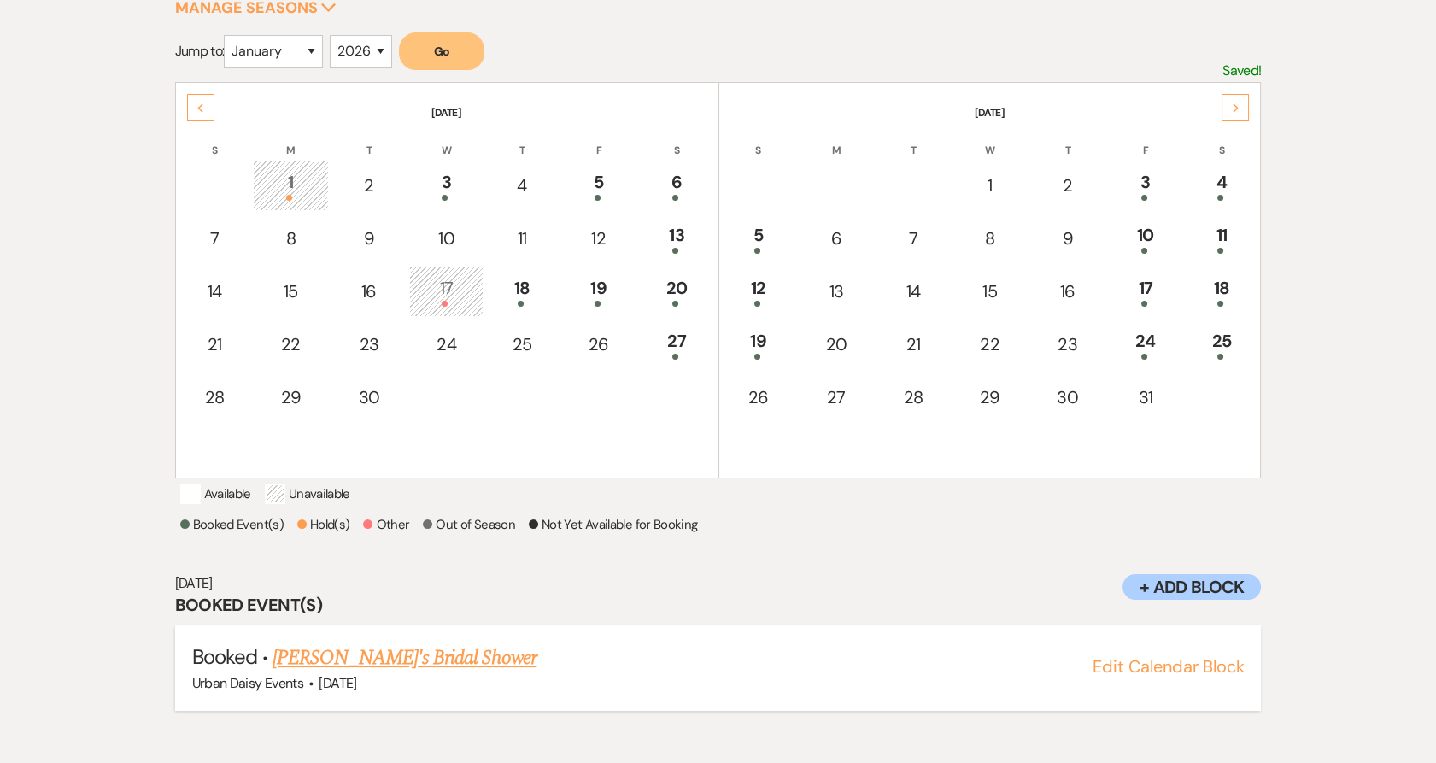
click at [325, 673] on link "[PERSON_NAME]'s Bridal Shower" at bounding box center [405, 657] width 264 height 31
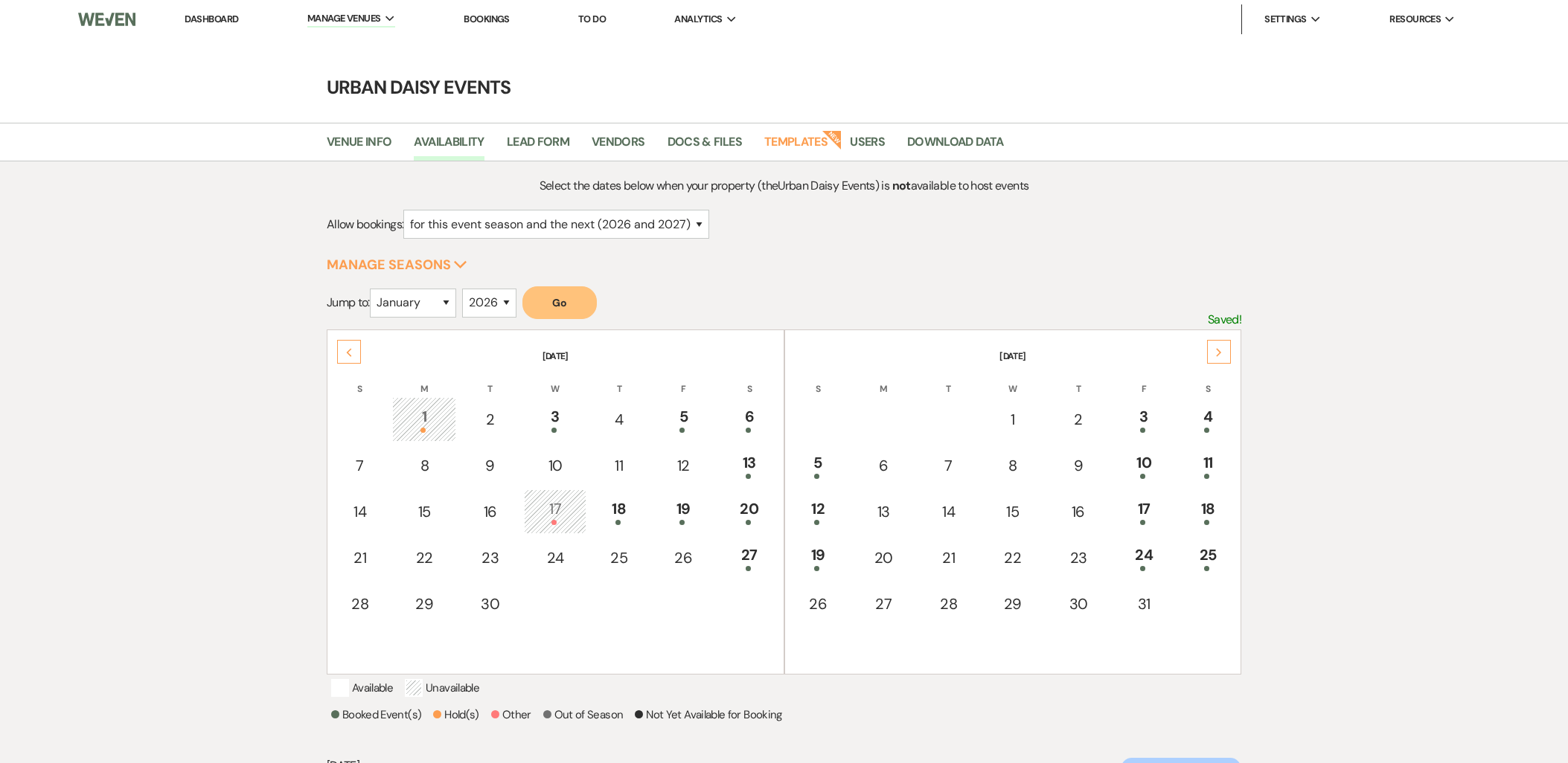
select select "2"
select select "2026"
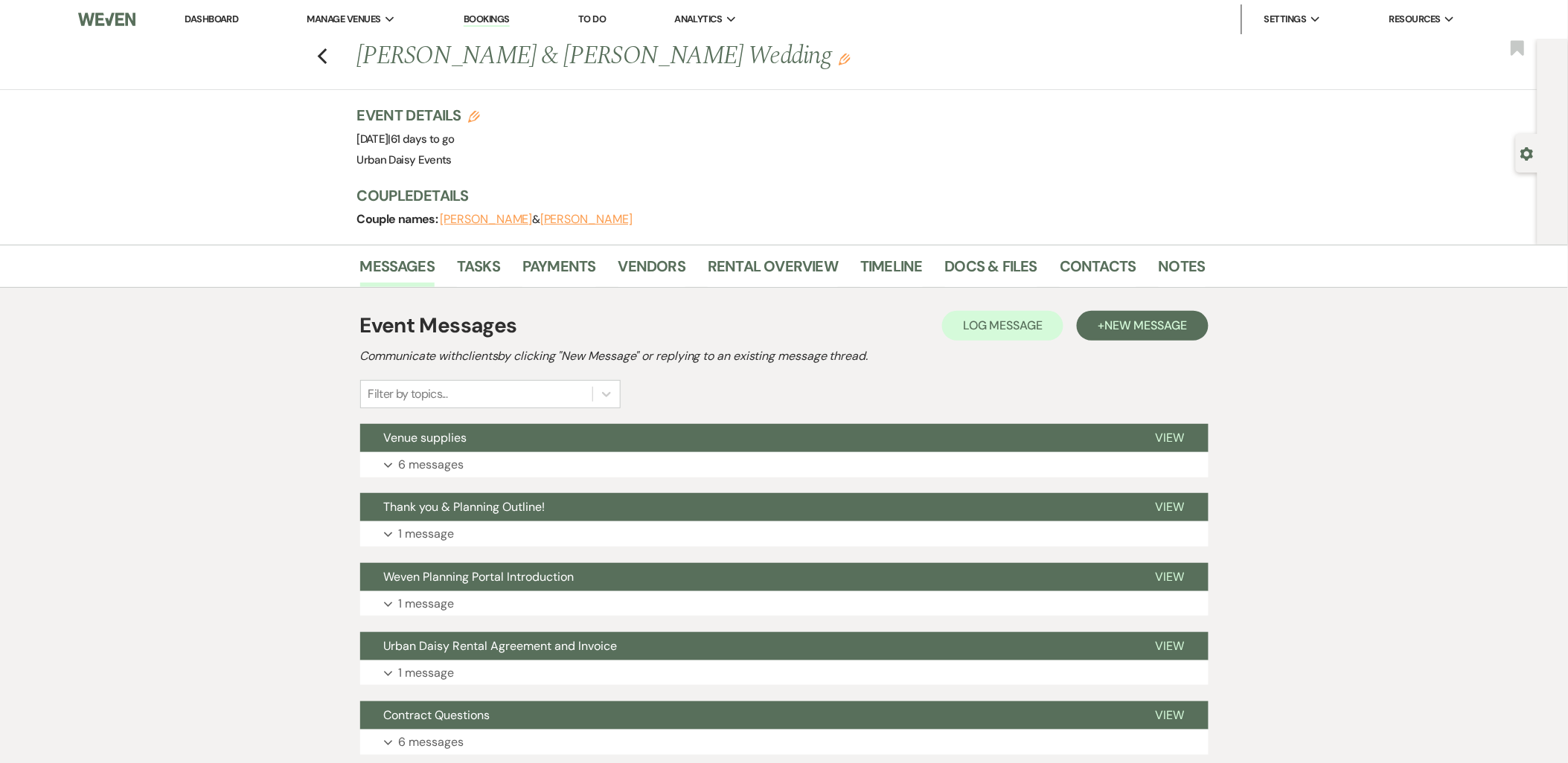
click at [509, 469] on button "Expand 6 messages" at bounding box center [784, 464] width 848 height 25
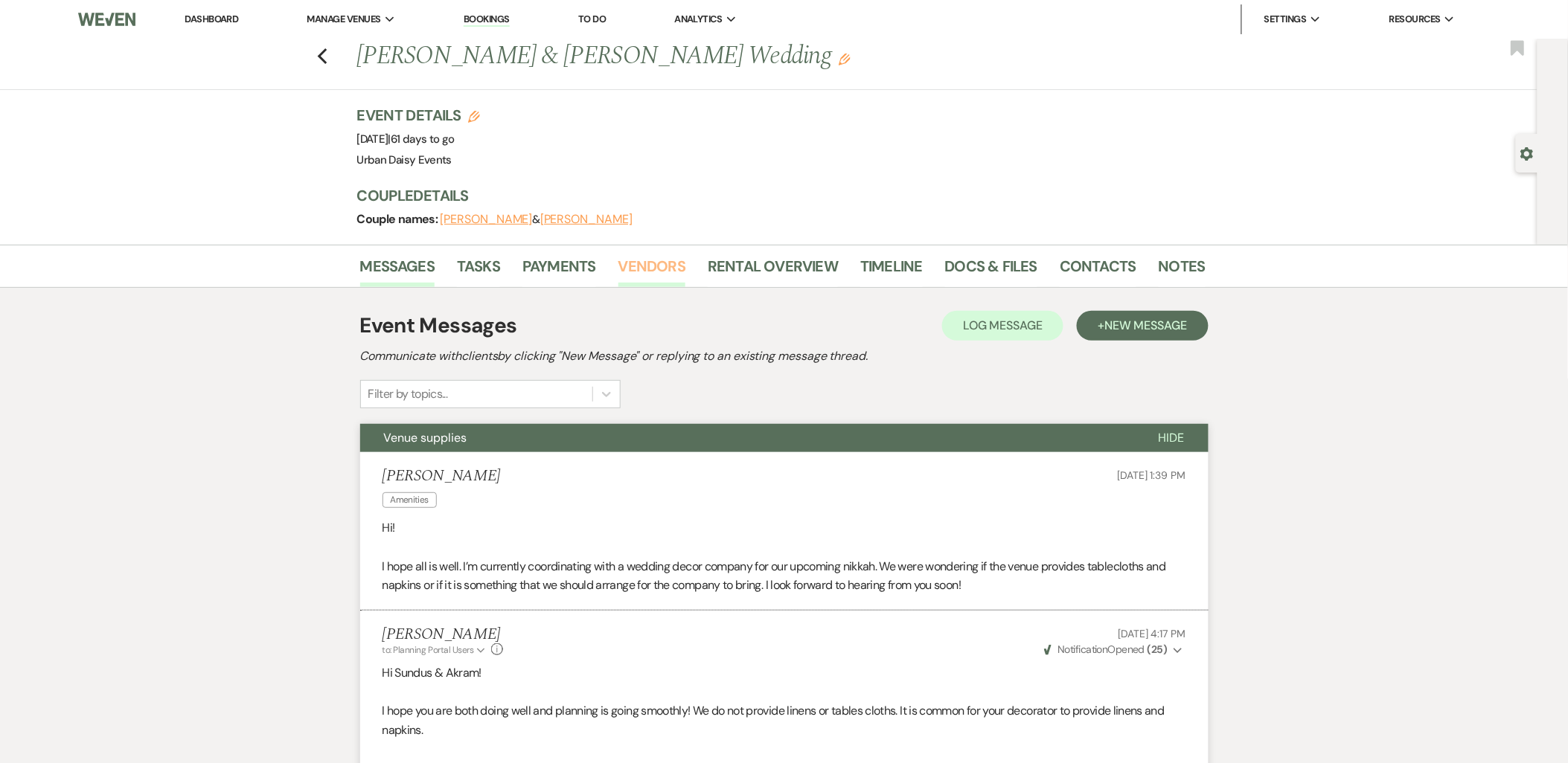
click at [652, 269] on link "Vendors" at bounding box center [652, 271] width 67 height 33
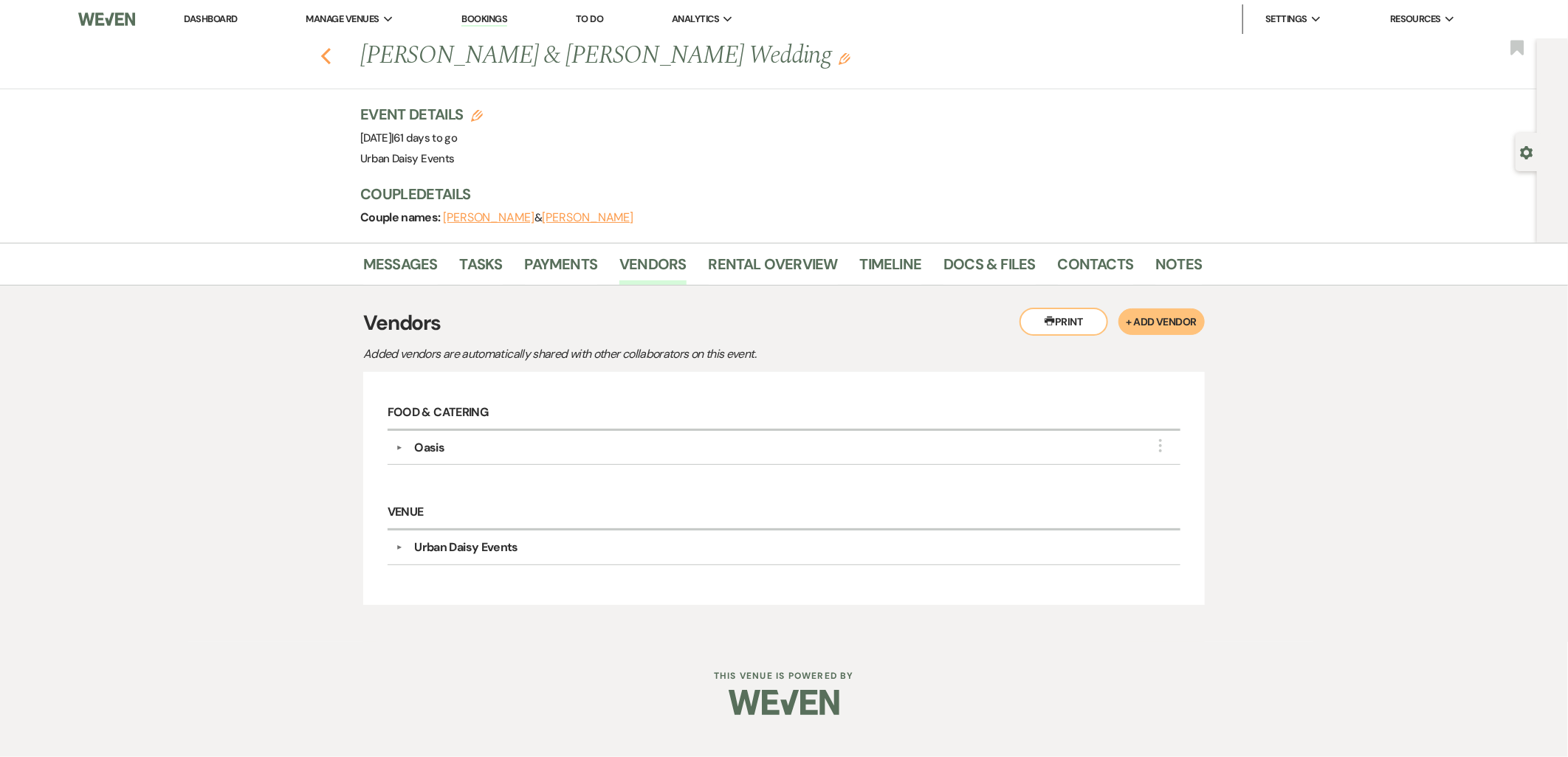
click at [326, 49] on icon "Previous" at bounding box center [326, 56] width 11 height 18
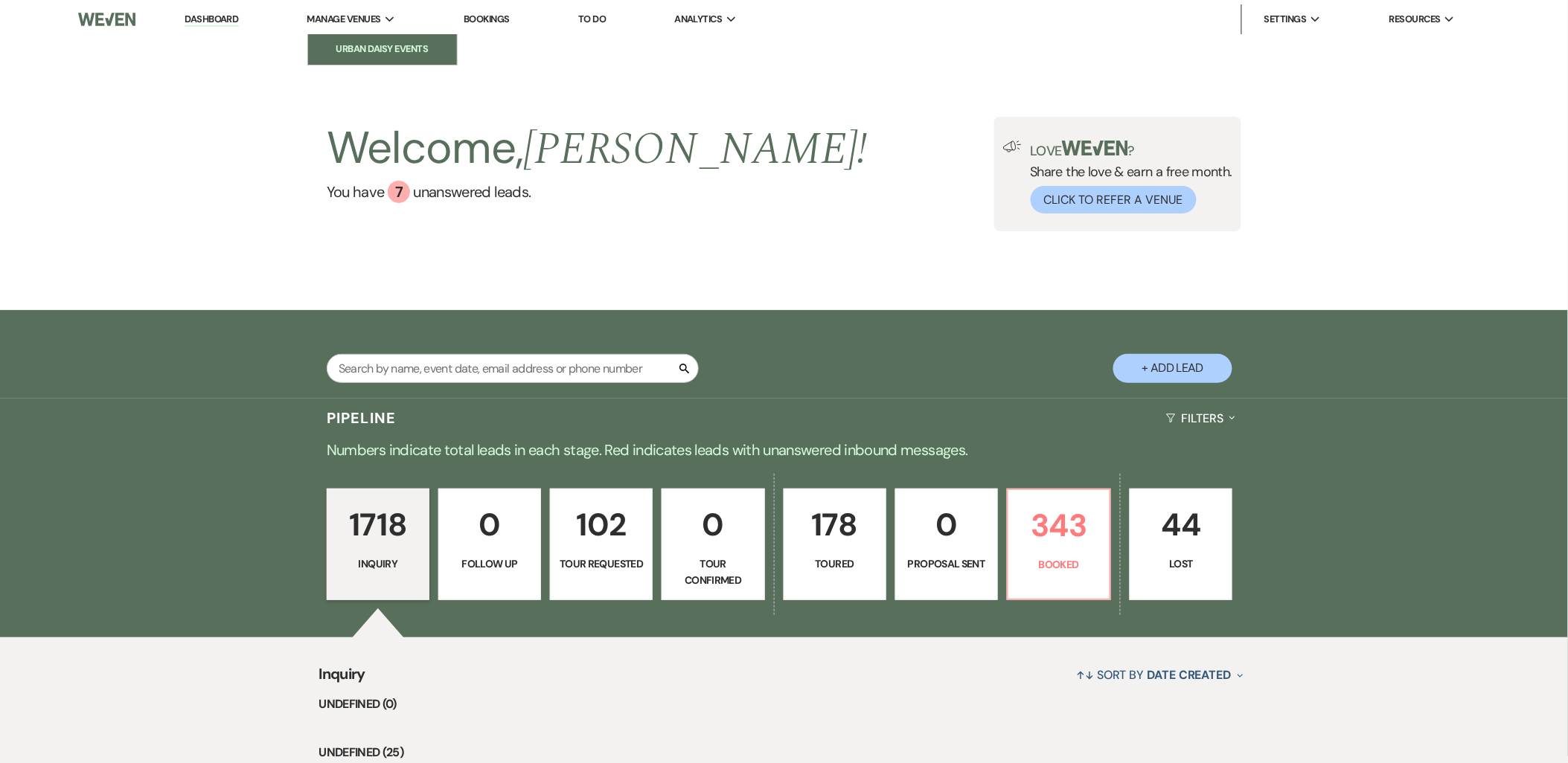
click at [381, 34] on link "Urban Daisy Events" at bounding box center [382, 49] width 149 height 30
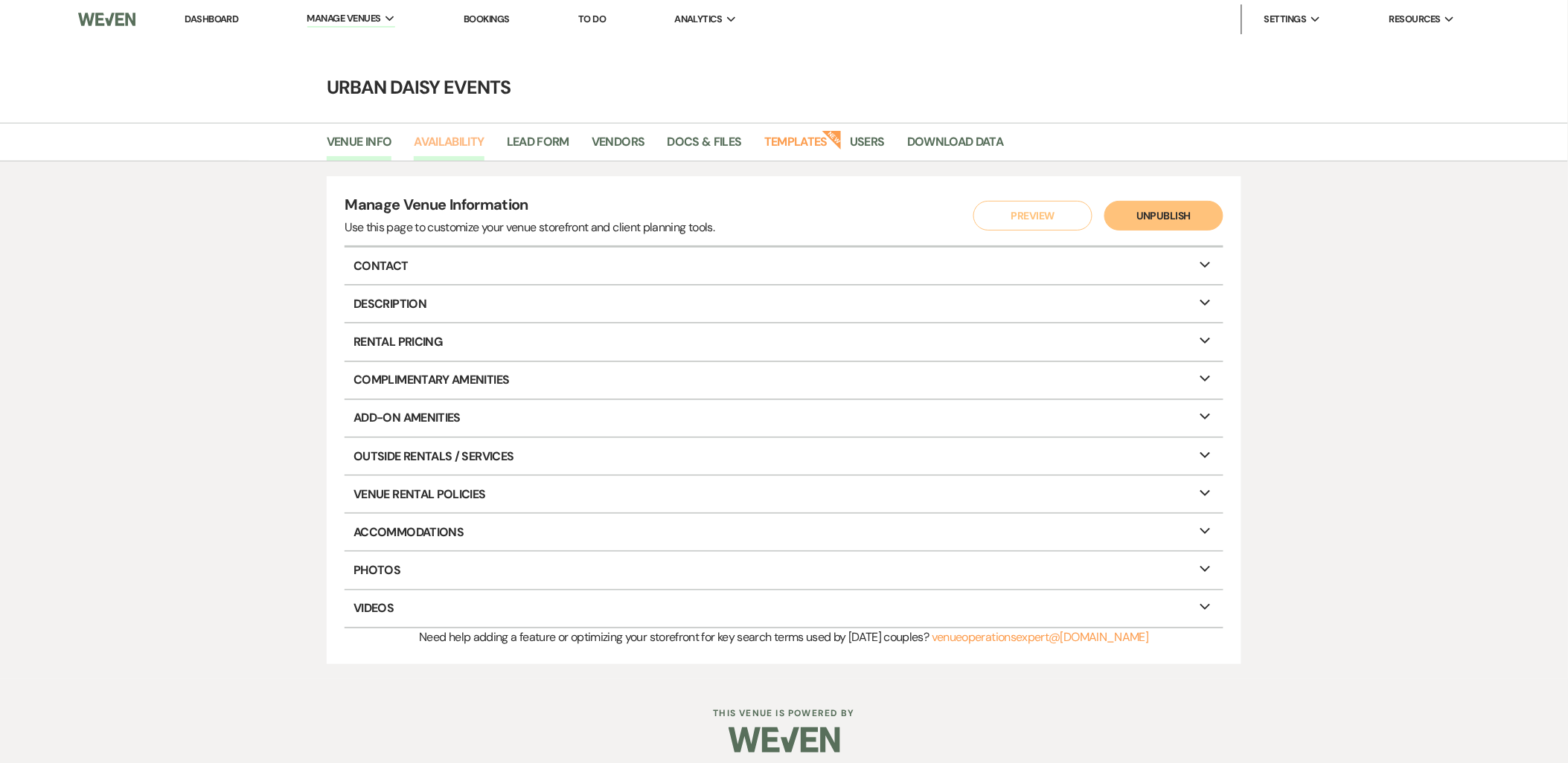
click at [450, 151] on link "Availability" at bounding box center [449, 146] width 70 height 28
select select "2"
select select "2026"
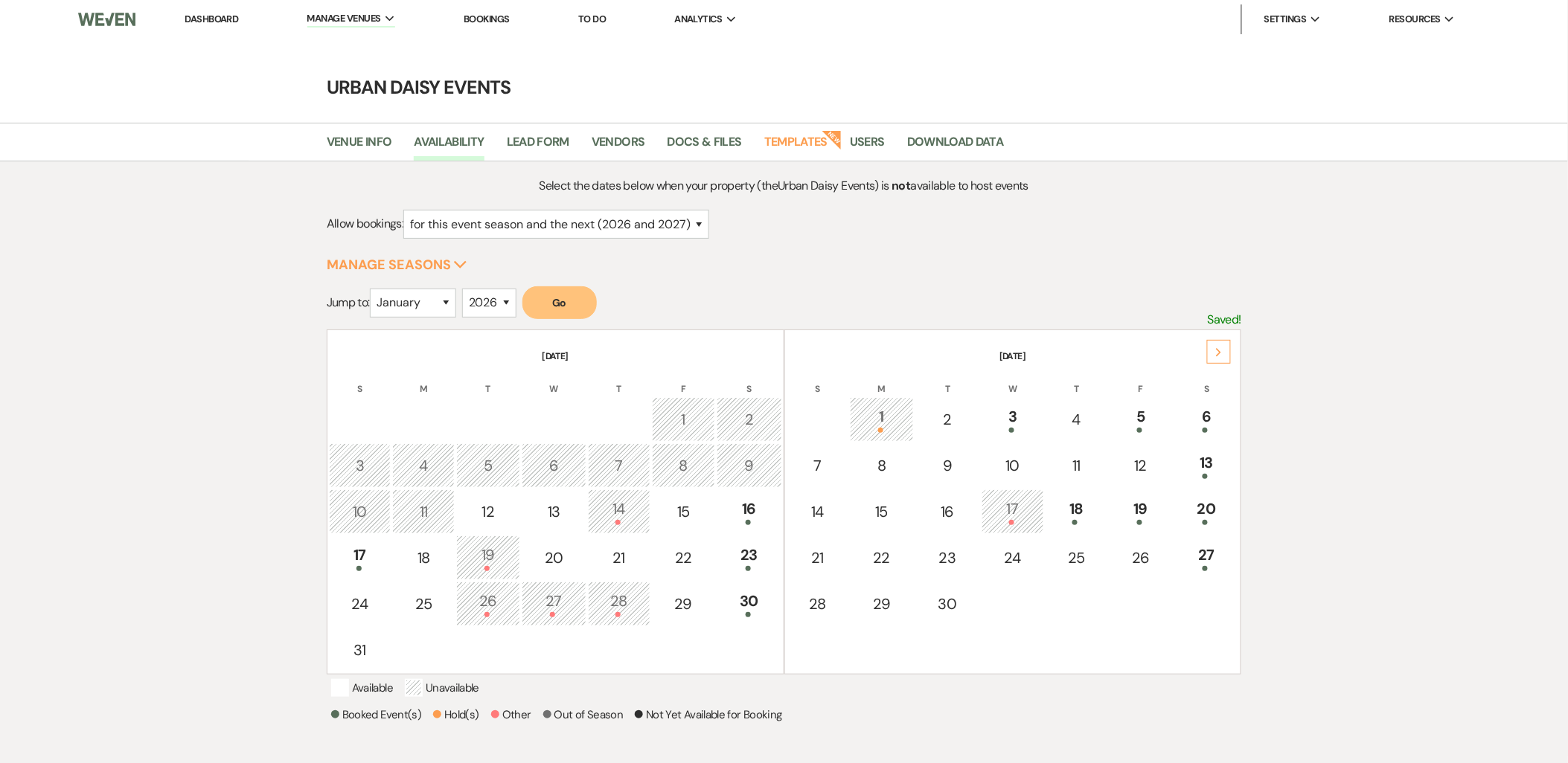
click at [1215, 349] on icon "Next" at bounding box center [1219, 353] width 8 height 9
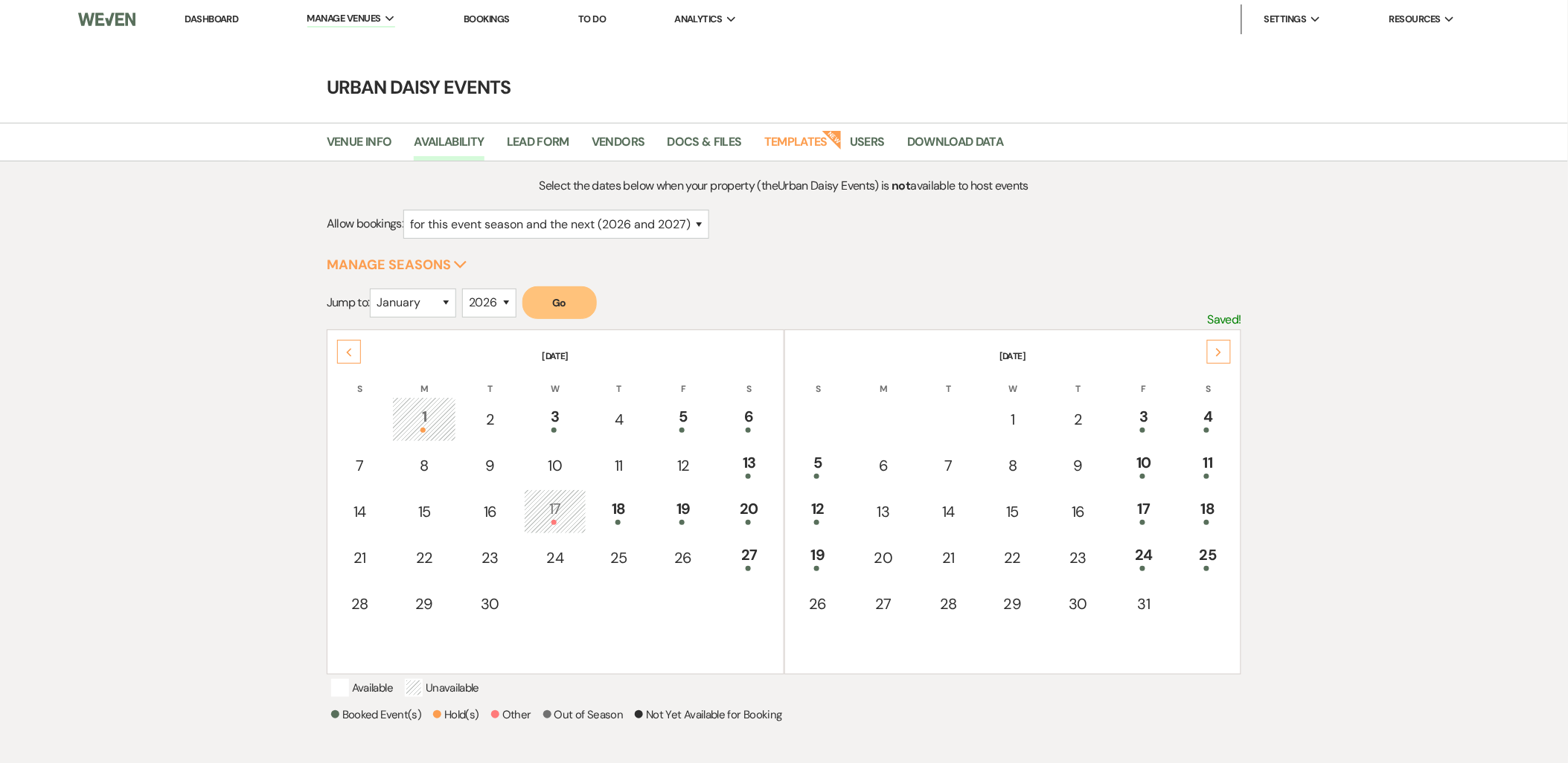
click at [1215, 349] on icon "Next" at bounding box center [1219, 353] width 8 height 9
click at [828, 598] on div "23" at bounding box center [819, 604] width 49 height 28
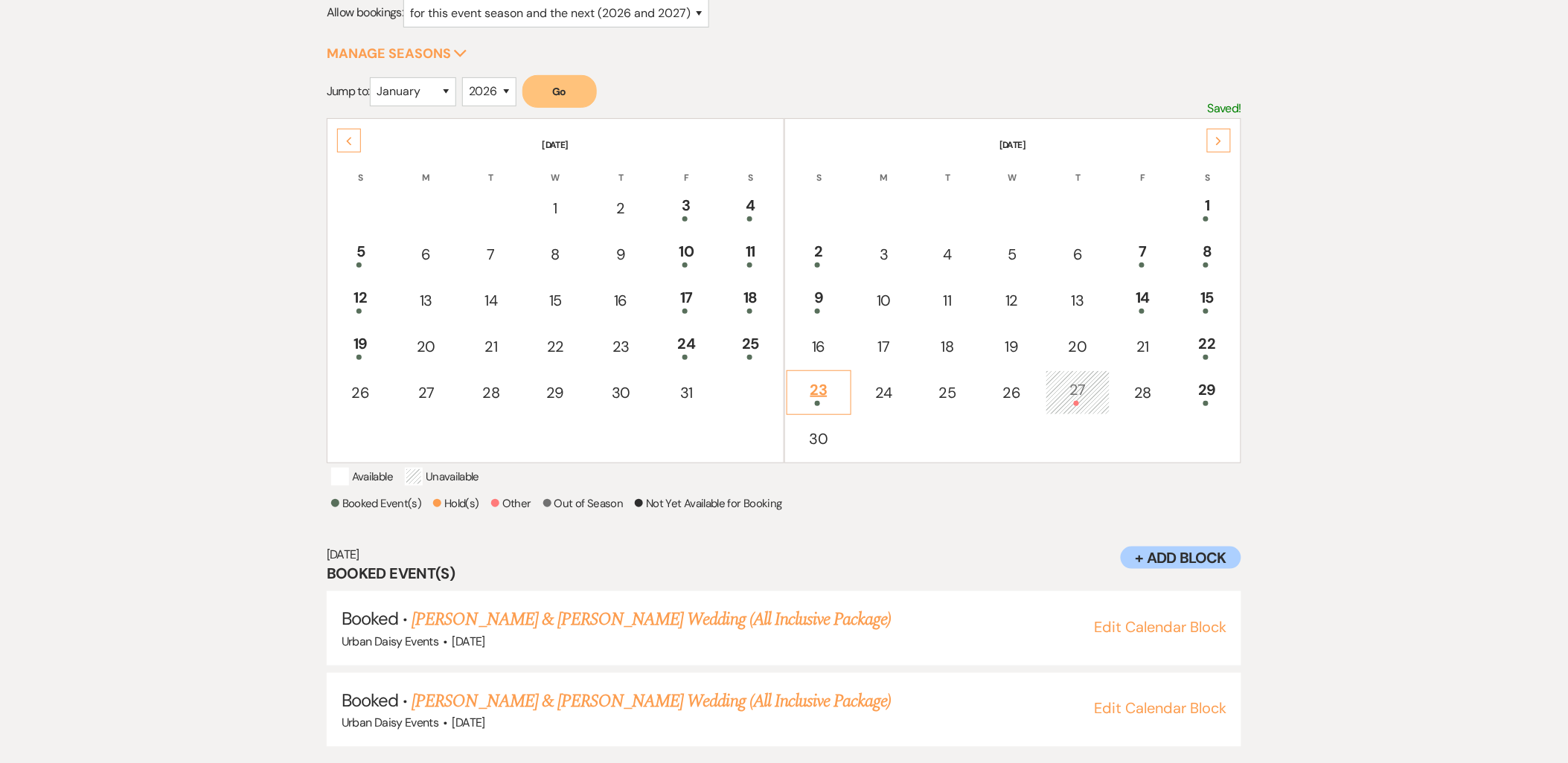
scroll to position [220, 0]
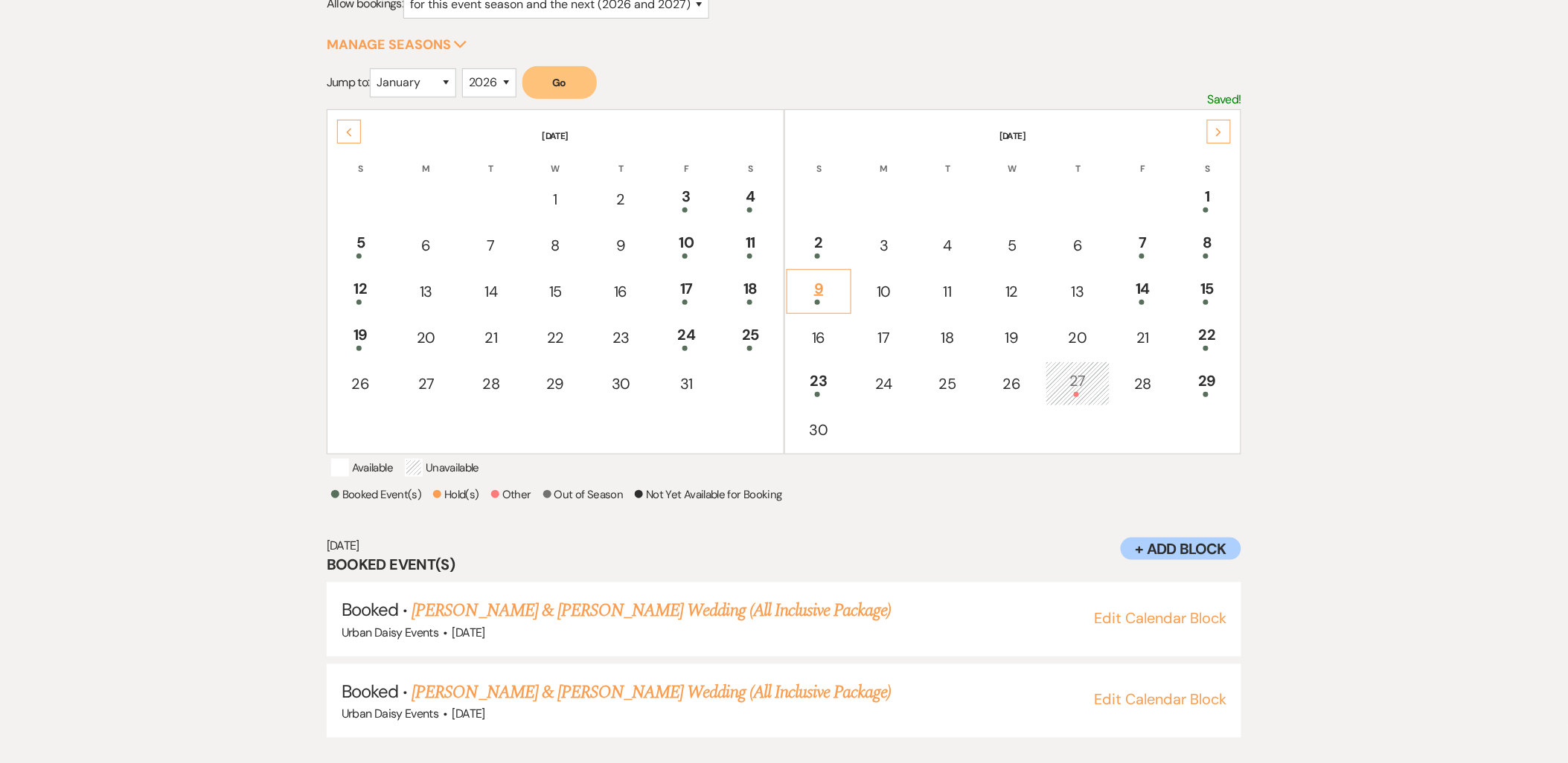
click at [834, 294] on div "9" at bounding box center [819, 292] width 49 height 28
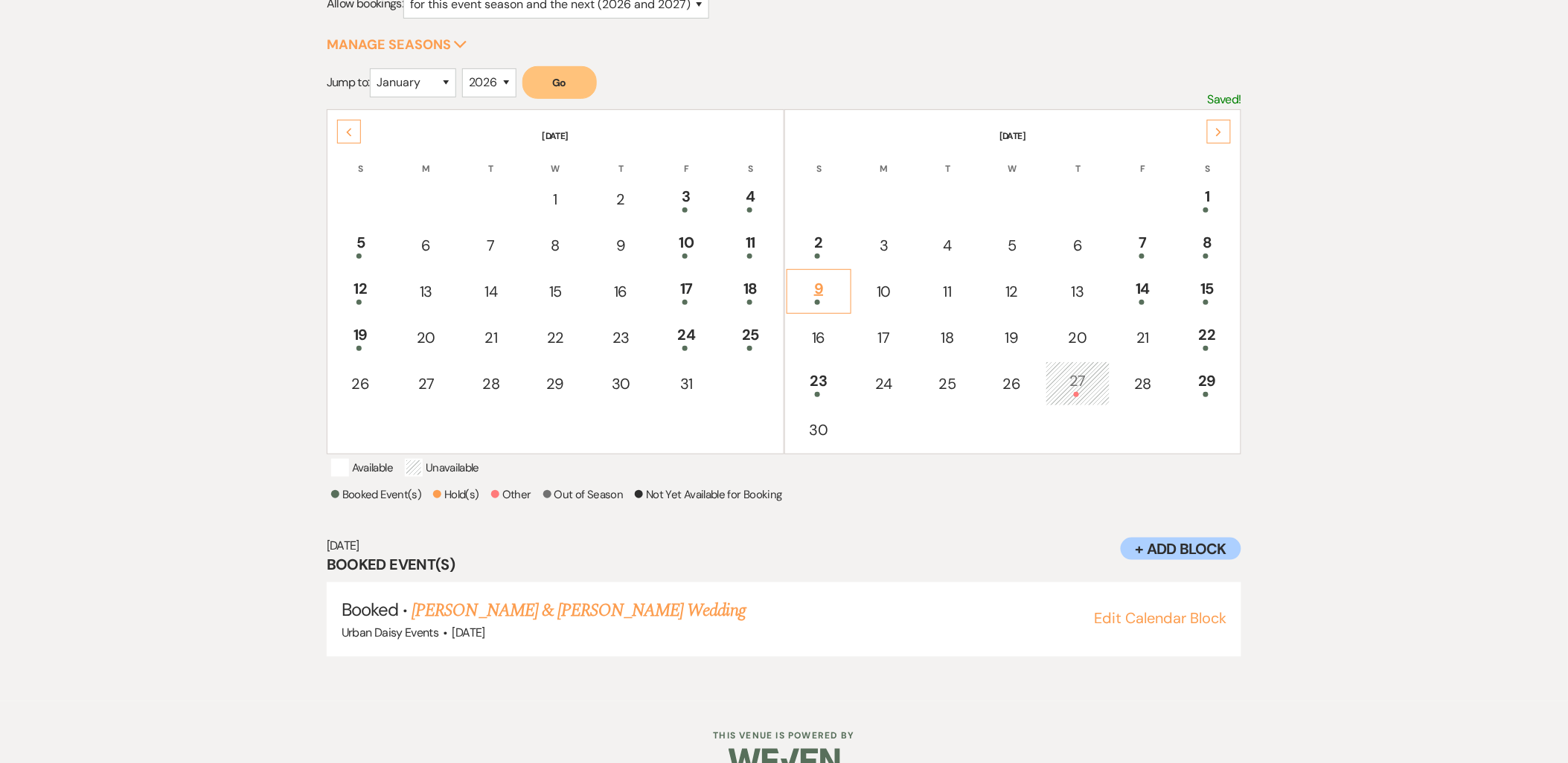
scroll to position [155, 0]
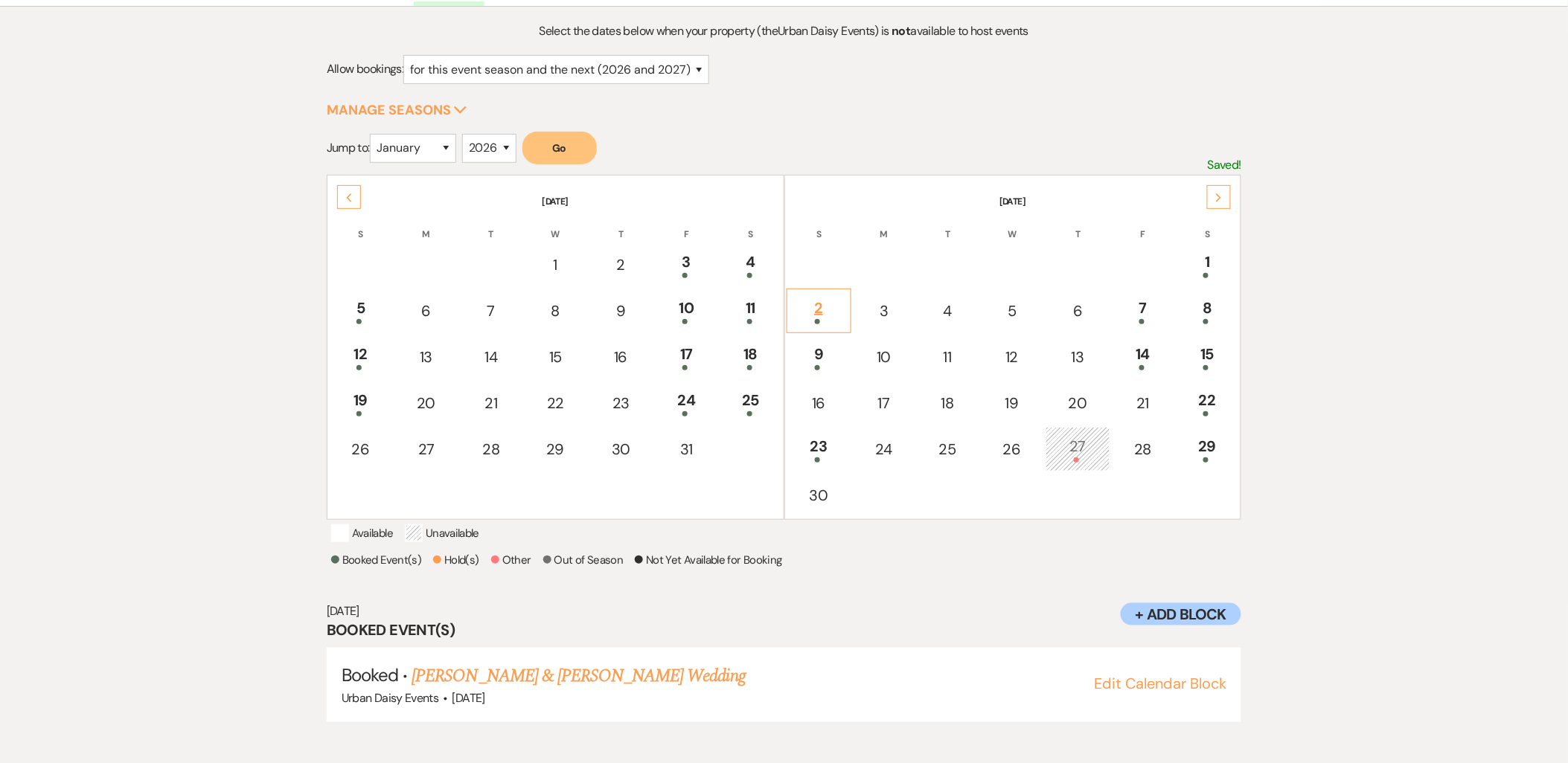
click at [829, 297] on div "2" at bounding box center [819, 311] width 49 height 28
click at [1225, 199] on div "Next" at bounding box center [1219, 197] width 24 height 24
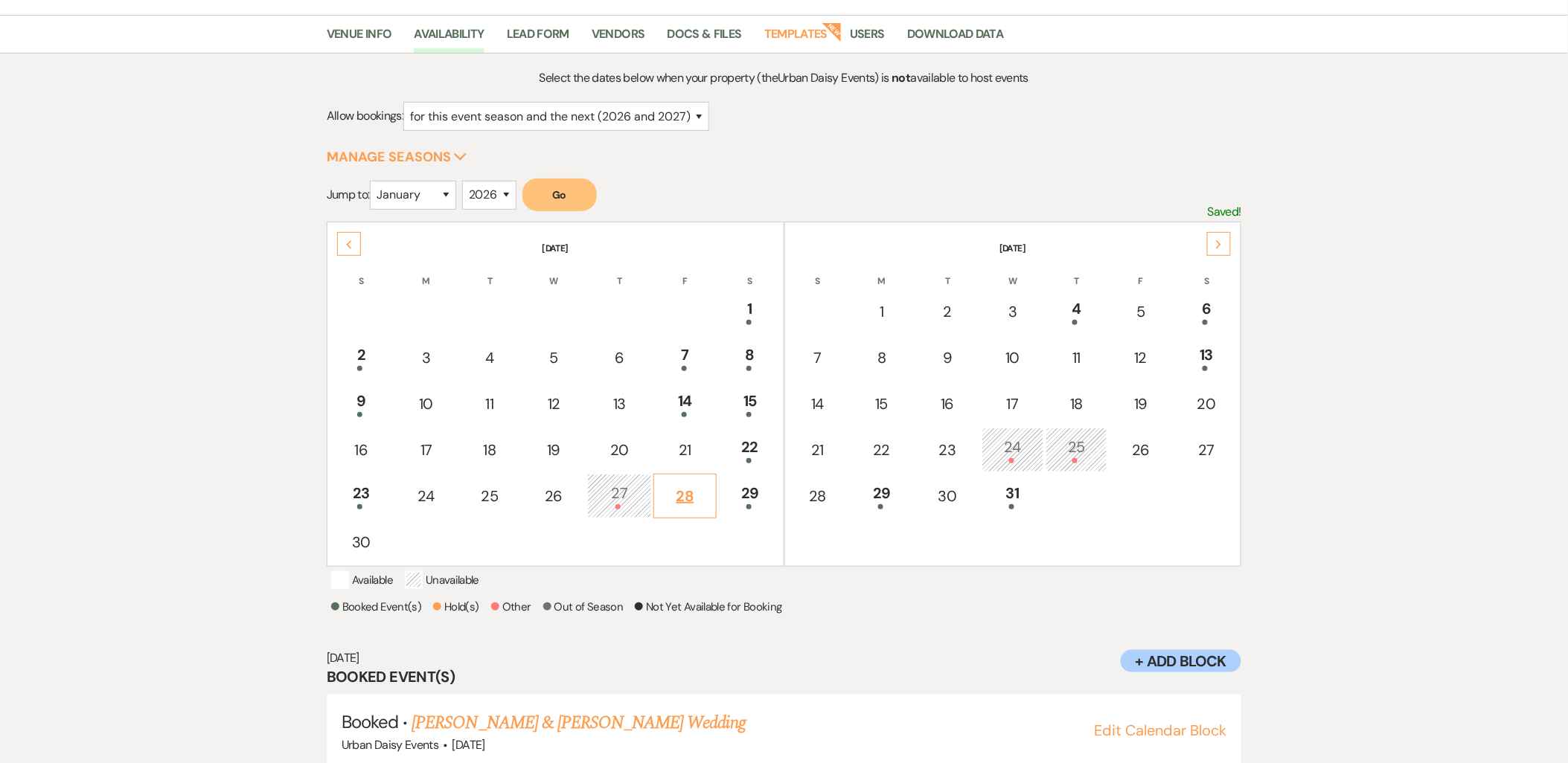
scroll to position [0, 0]
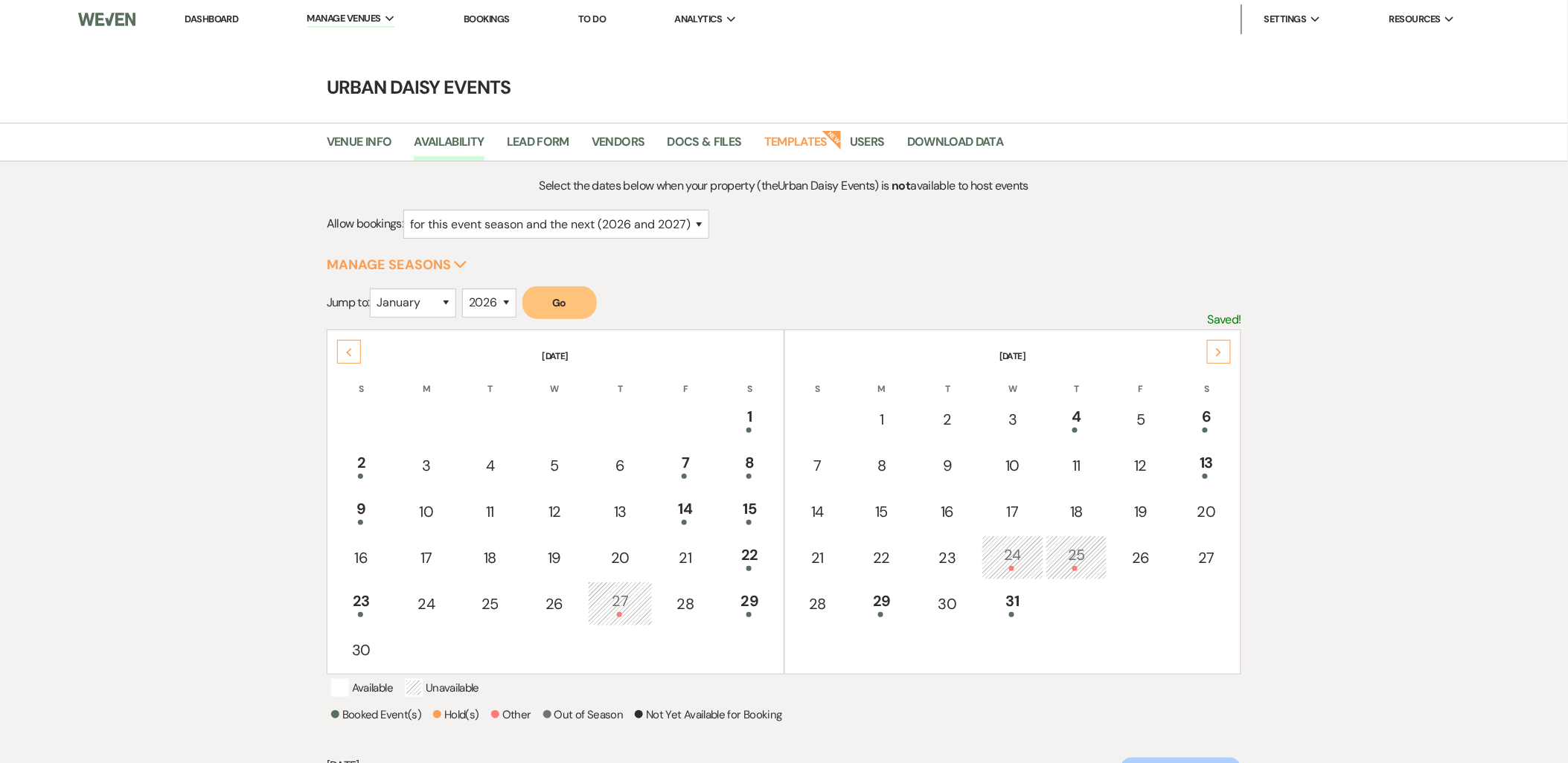
click at [346, 359] on div "Previous" at bounding box center [348, 351] width 24 height 24
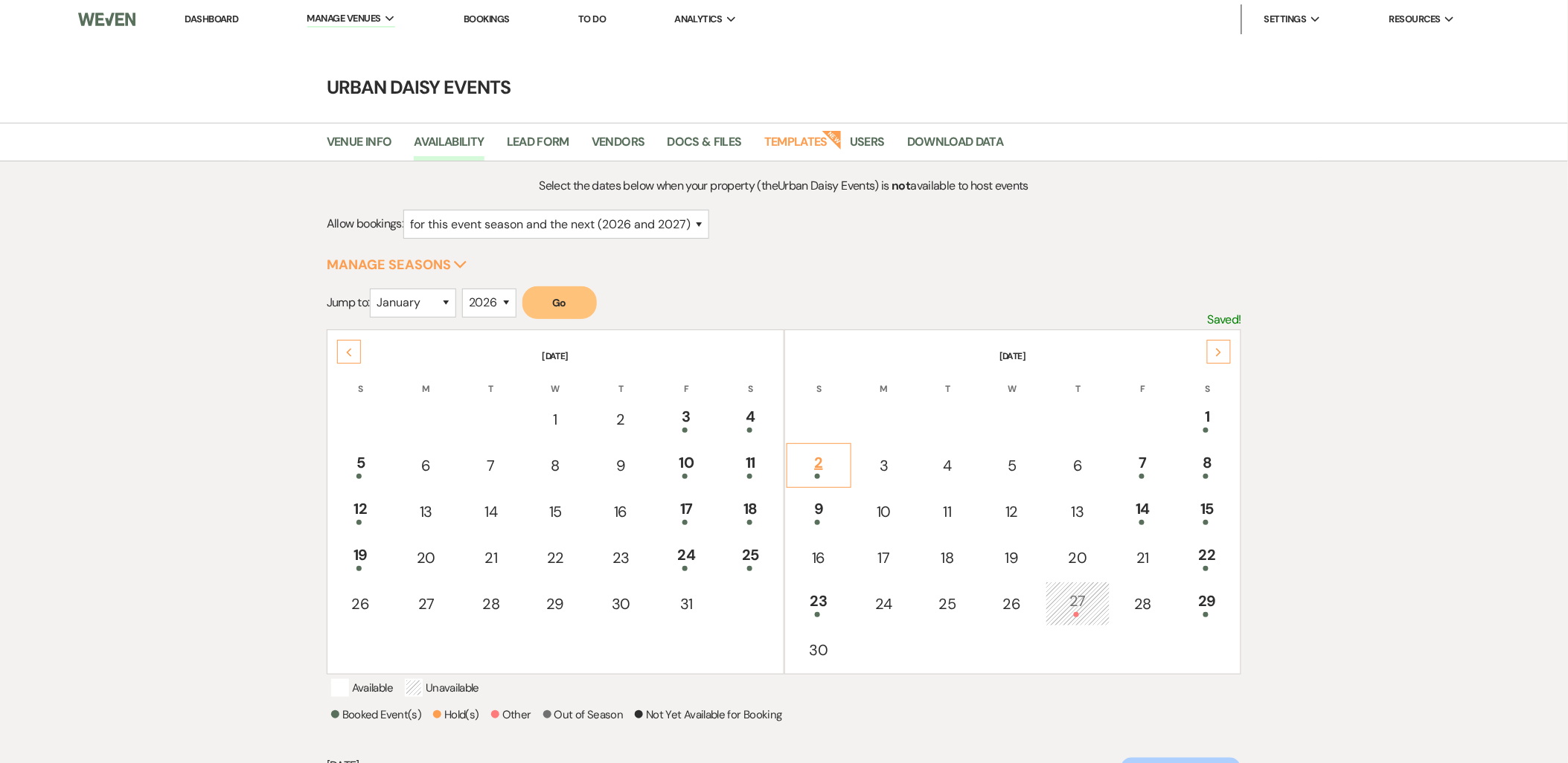
click at [801, 477] on td "2" at bounding box center [819, 465] width 64 height 44
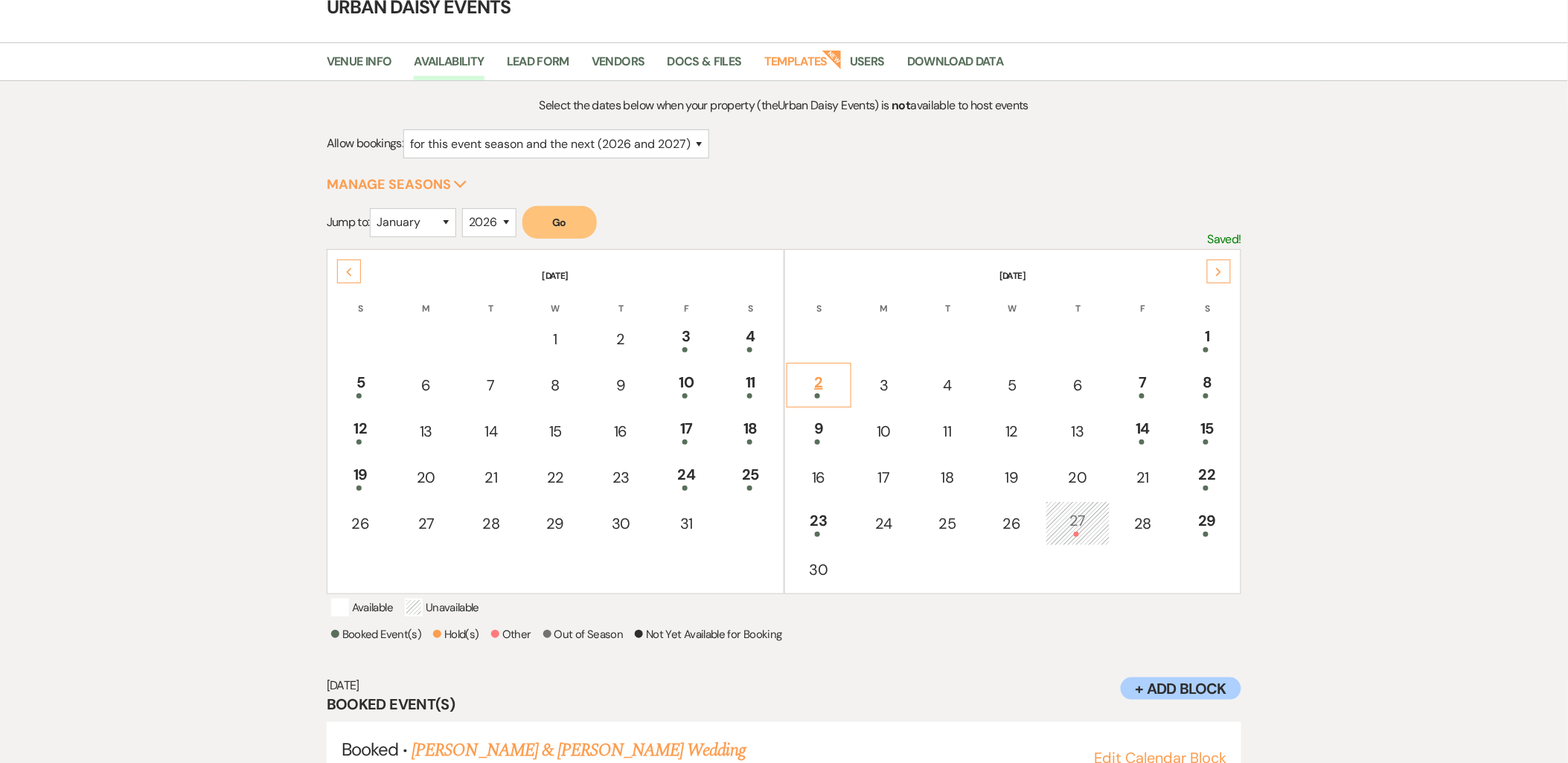
scroll to position [155, 0]
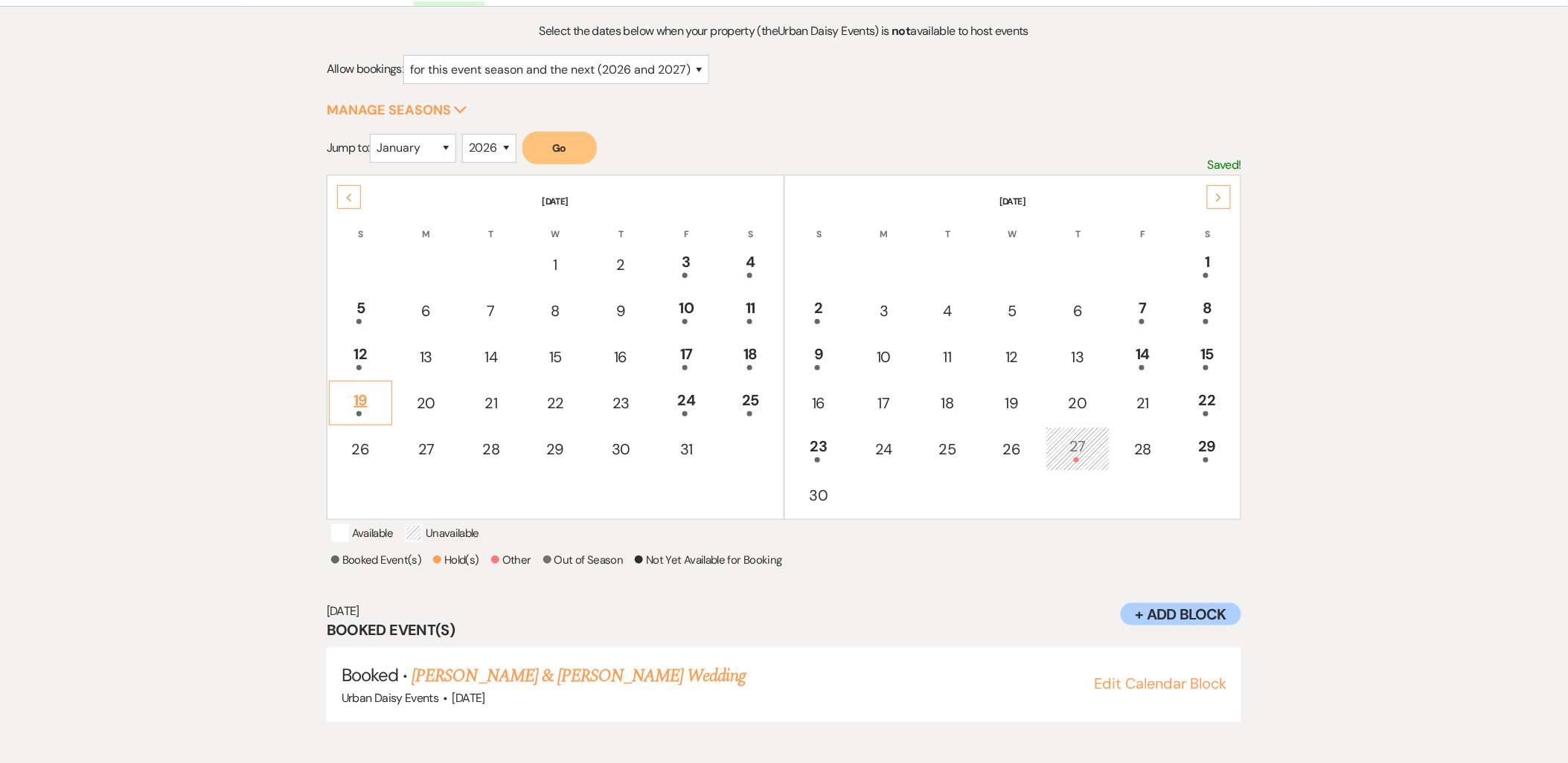
click at [368, 389] on div "19" at bounding box center [361, 403] width 47 height 28
click at [489, 674] on link "[PERSON_NAME] & [PERSON_NAME] Wedding" at bounding box center [578, 676] width 334 height 27
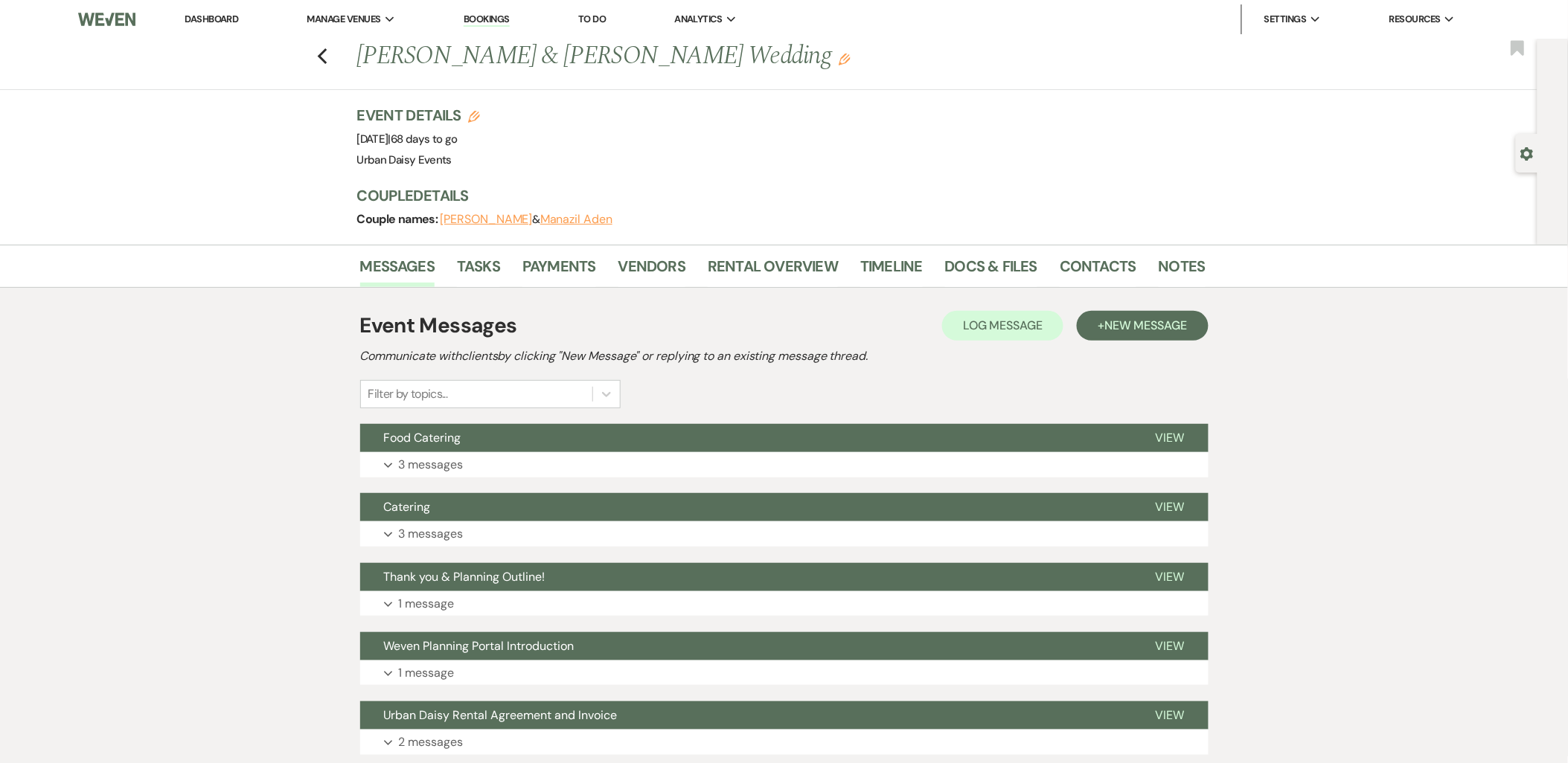
click at [442, 489] on div "Event Messages Log Log Message + New Message Communicate with clients by clicki…" at bounding box center [784, 567] width 848 height 529
click at [436, 472] on p "3 messages" at bounding box center [431, 465] width 64 height 19
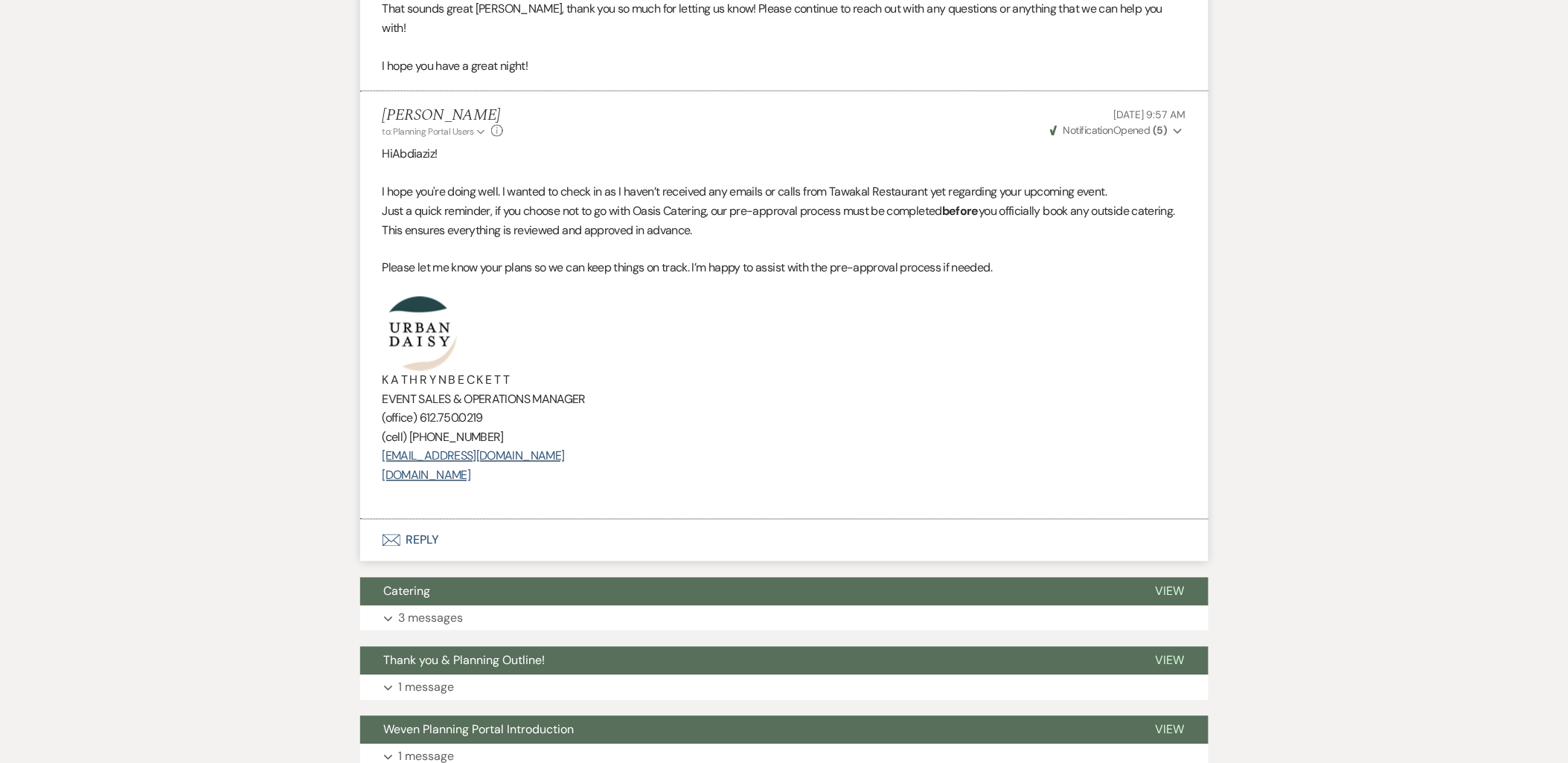
scroll to position [578, 0]
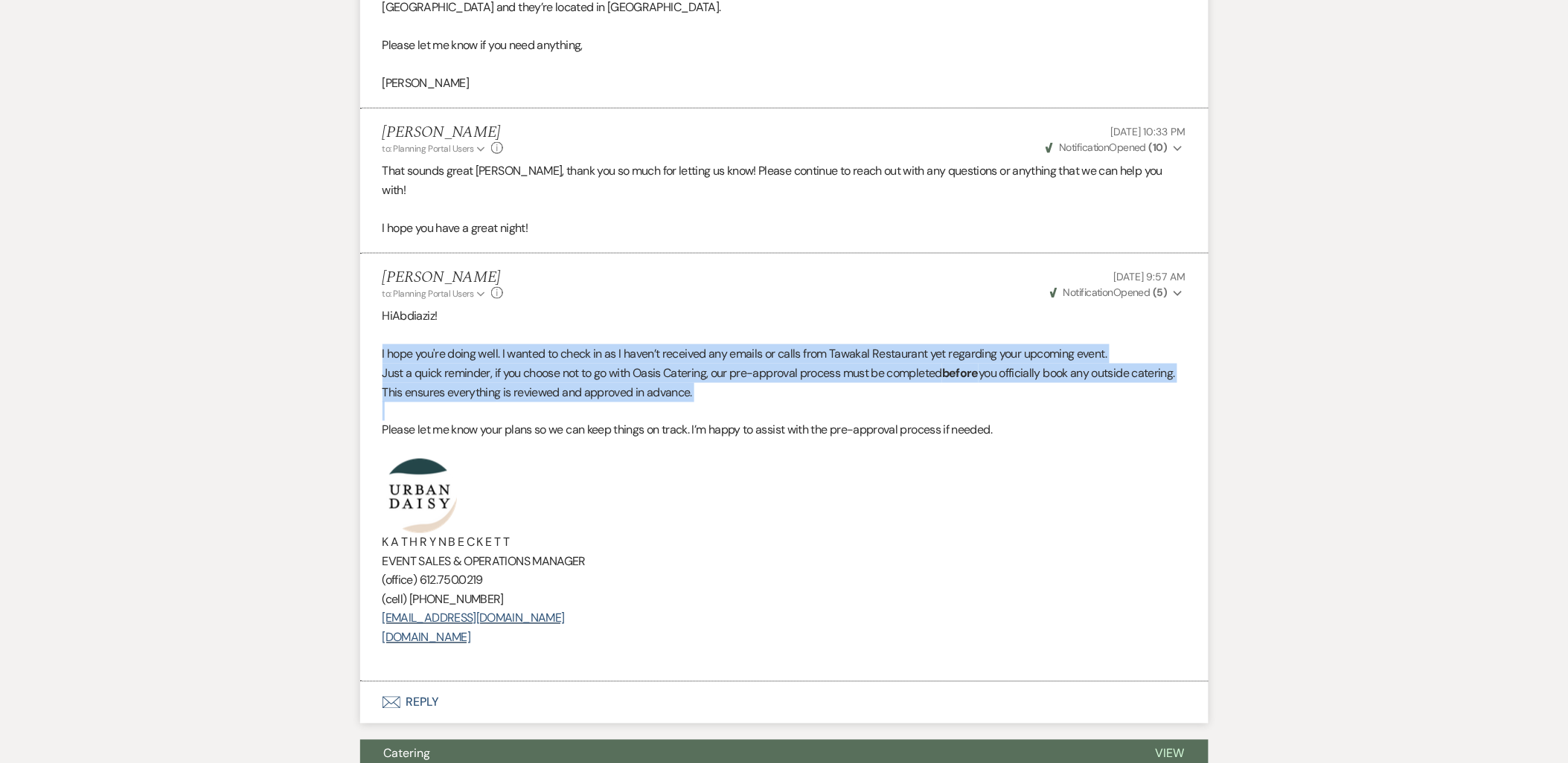
drag, startPoint x: 375, startPoint y: 335, endPoint x: 447, endPoint y: 382, distance: 86.0
click at [447, 382] on li "[PERSON_NAME] to: Planning Portal Users Expand Info [DATE] 9:57 AM Weven Check …" at bounding box center [784, 468] width 848 height 429
click at [447, 402] on p at bounding box center [784, 411] width 804 height 19
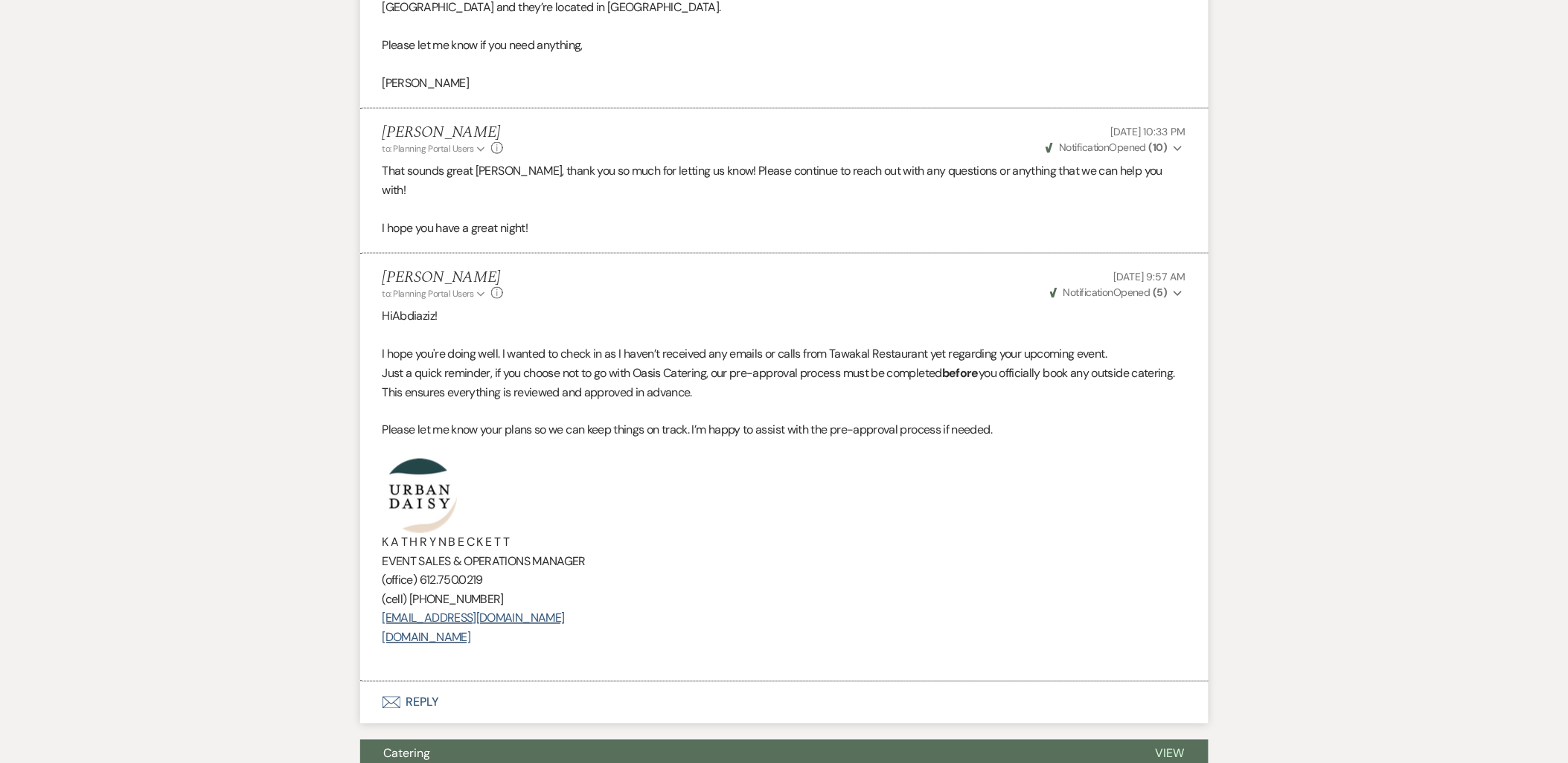
click at [381, 358] on li "[PERSON_NAME] to: Planning Portal Users Expand Info [DATE] 9:57 AM Weven Check …" at bounding box center [784, 468] width 848 height 429
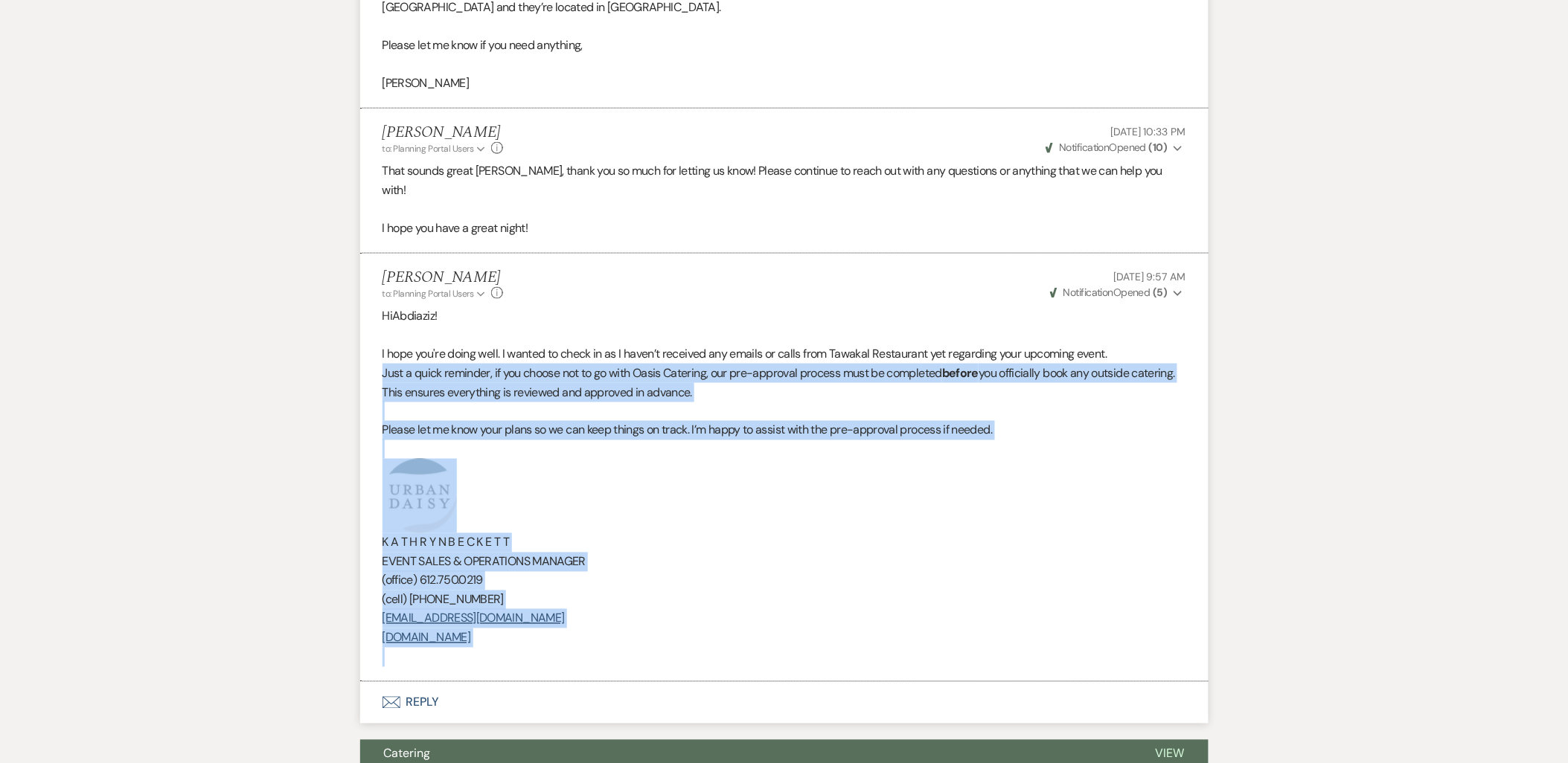
drag, startPoint x: 381, startPoint y: 357, endPoint x: 626, endPoint y: 634, distance: 369.8
click at [626, 634] on li "[PERSON_NAME] to: Planning Portal Users Expand Info [DATE] 9:57 AM Weven Check …" at bounding box center [784, 468] width 848 height 429
copy div "Just a quick reminder, if you choose not to go with Oasis Catering, our pre-app…"
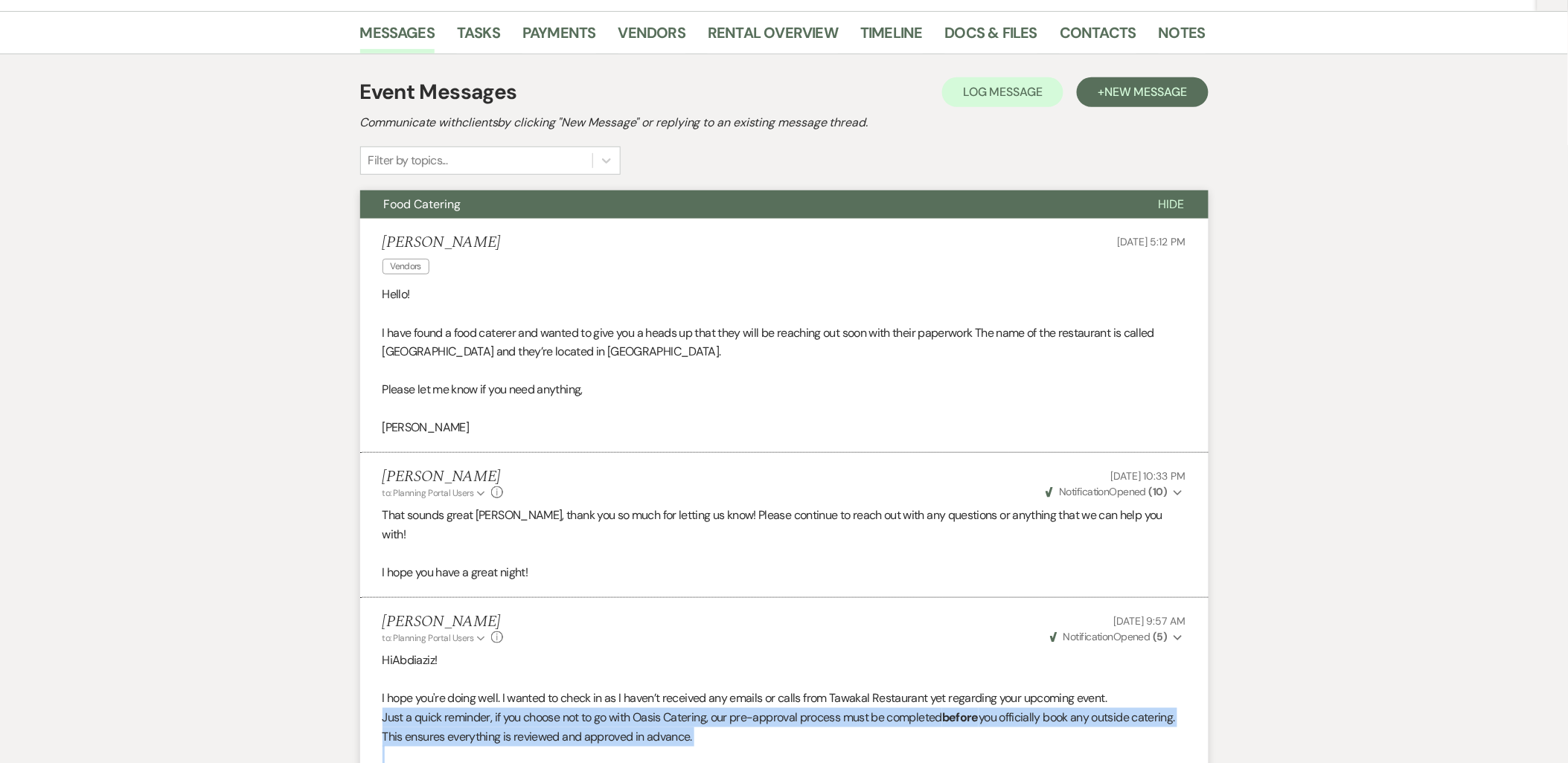
scroll to position [0, 0]
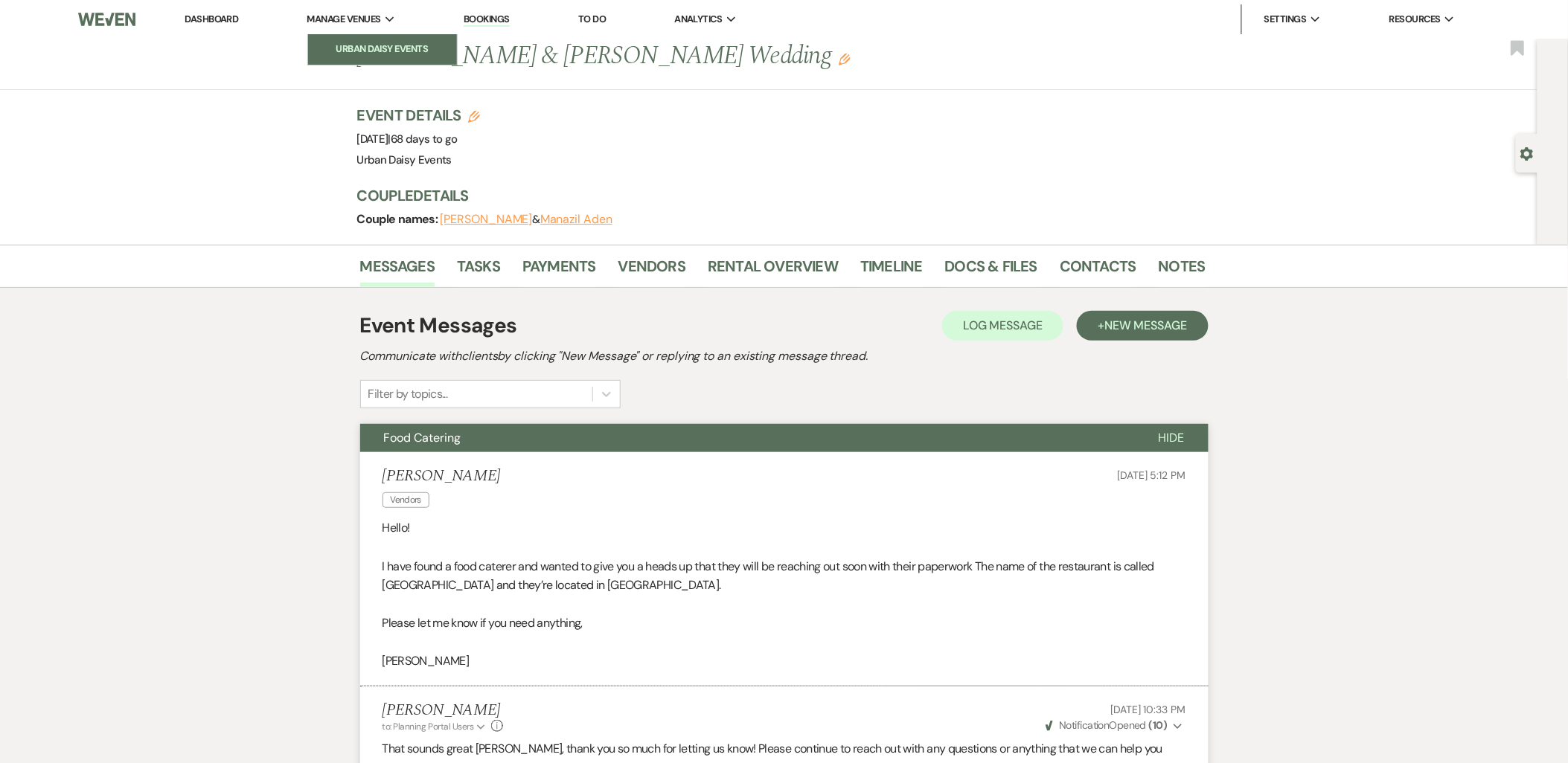
click at [331, 42] on li "Urban Daisy Events" at bounding box center [382, 49] width 134 height 15
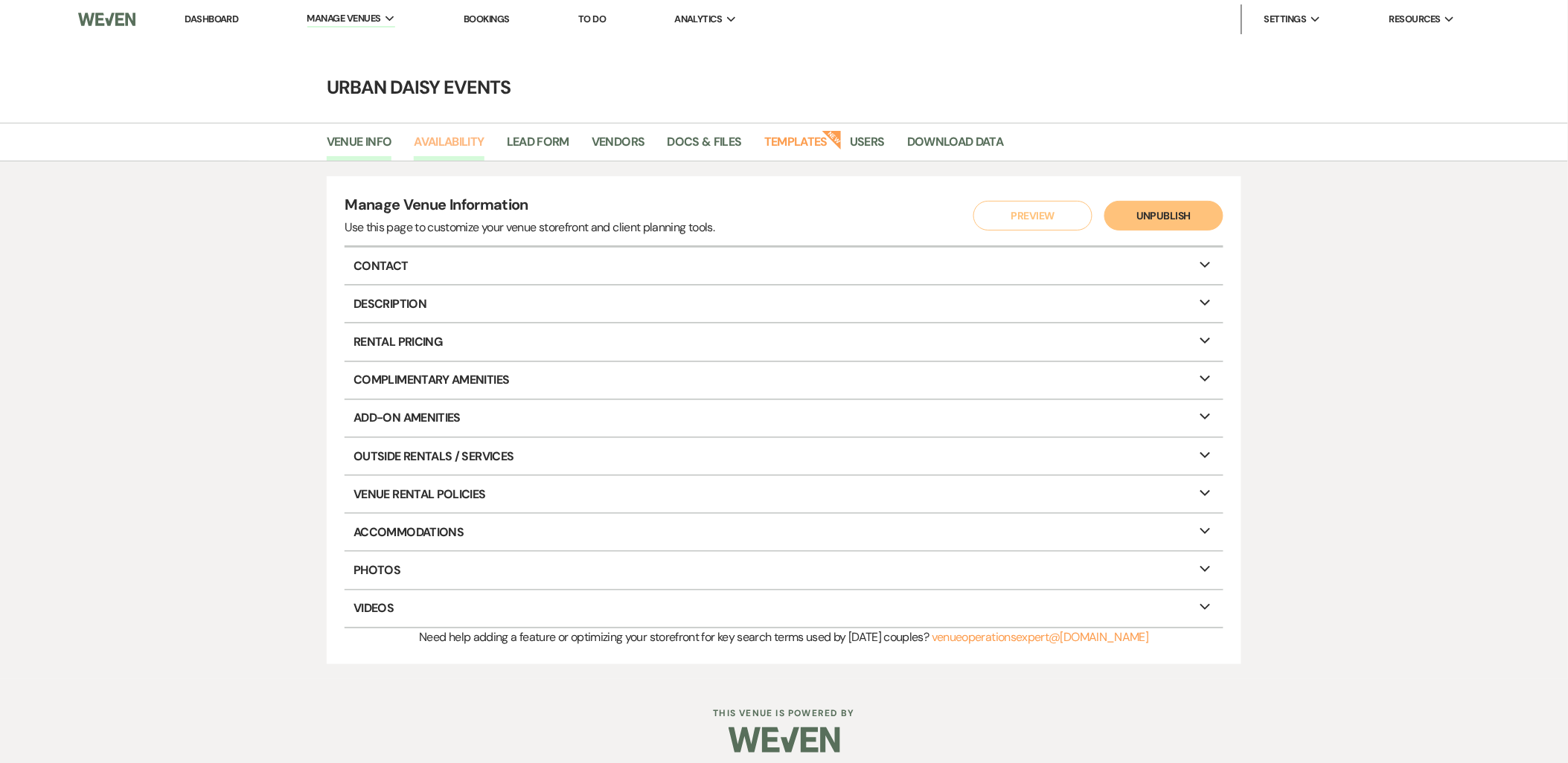
click at [451, 144] on link "Availability" at bounding box center [449, 146] width 70 height 28
select select "2"
select select "2026"
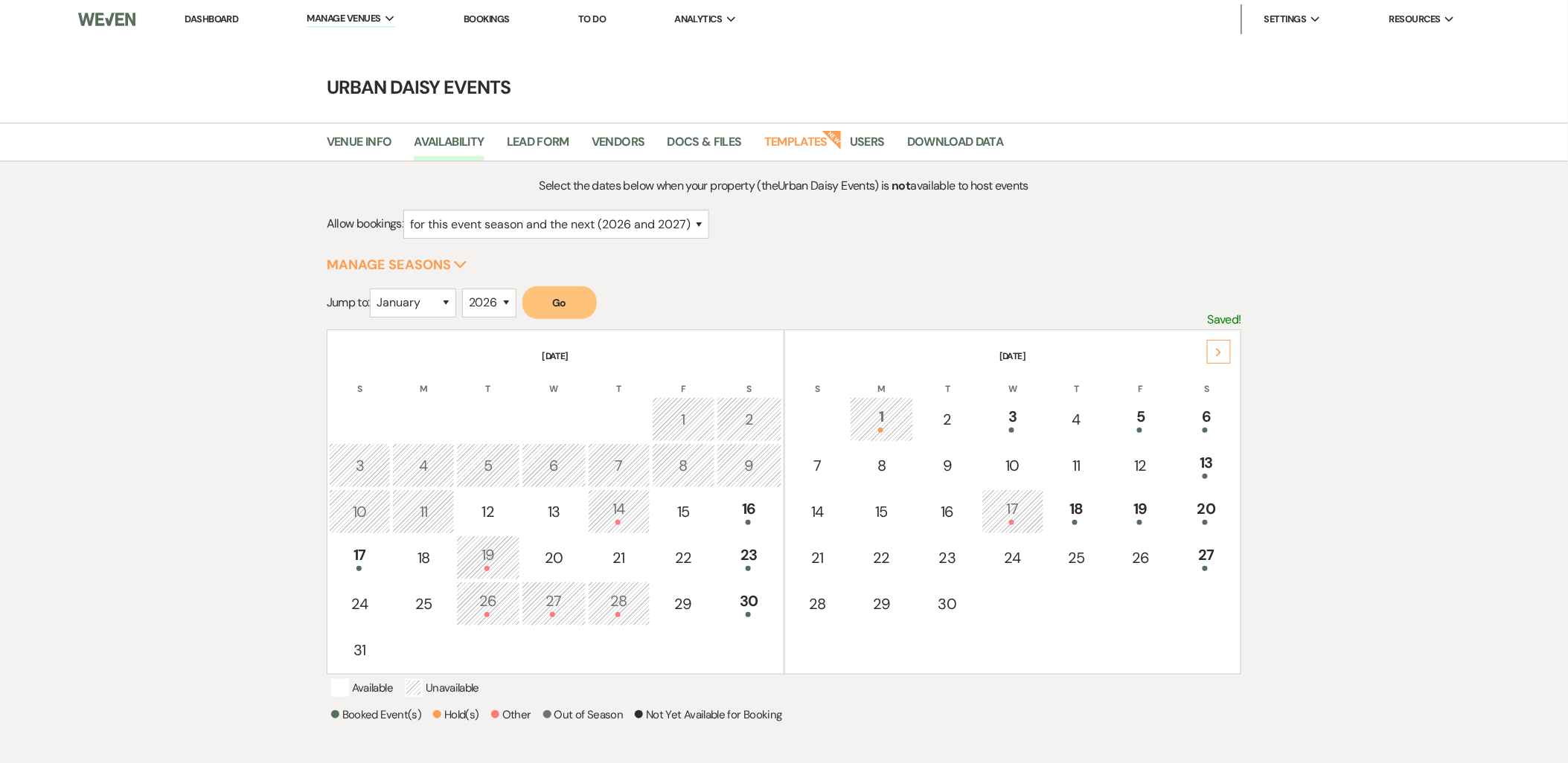
click at [1216, 354] on icon "Next" at bounding box center [1219, 353] width 8 height 9
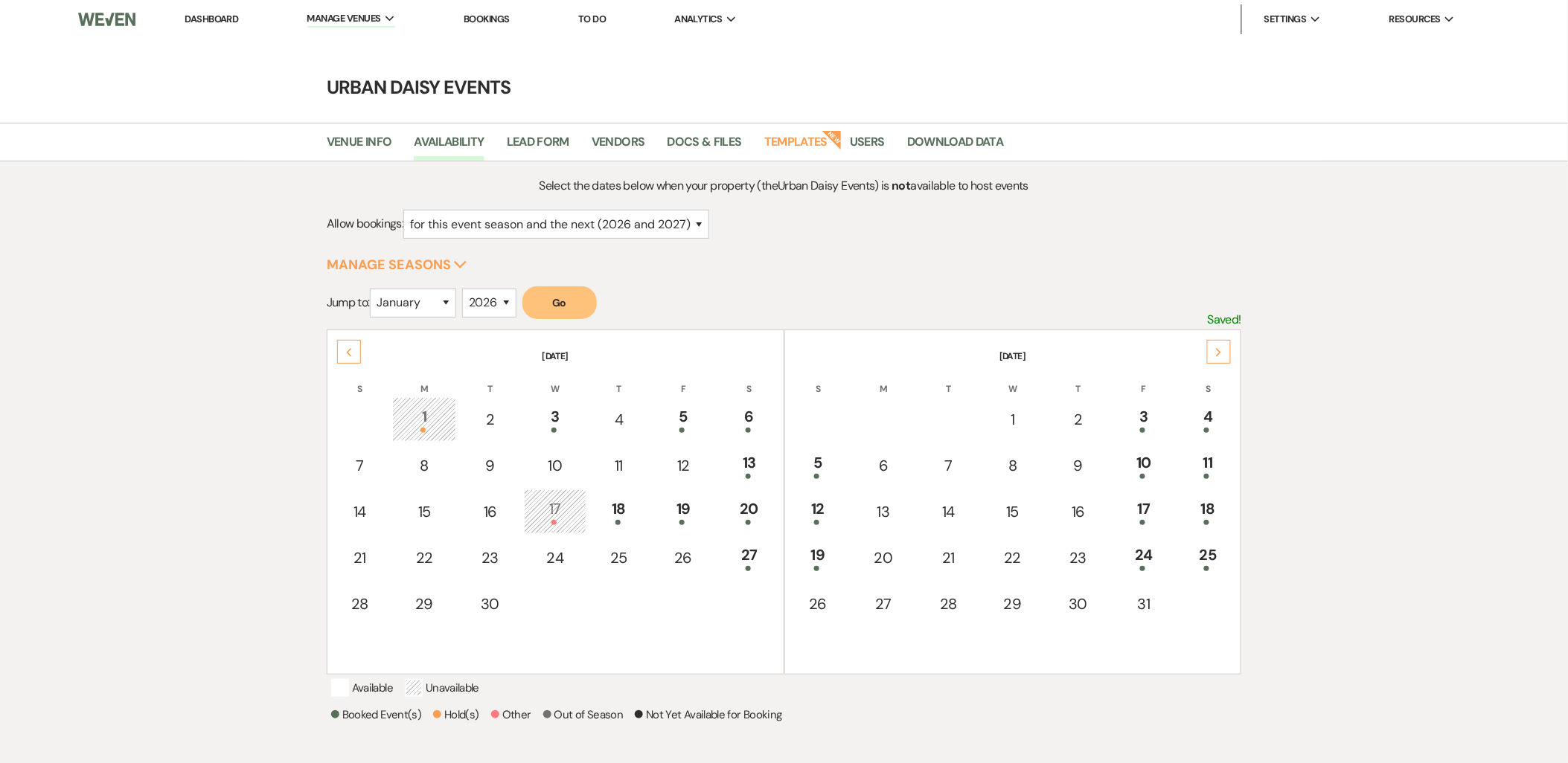
click at [1216, 354] on icon "Next" at bounding box center [1219, 353] width 8 height 9
click at [814, 612] on div at bounding box center [819, 615] width 49 height 5
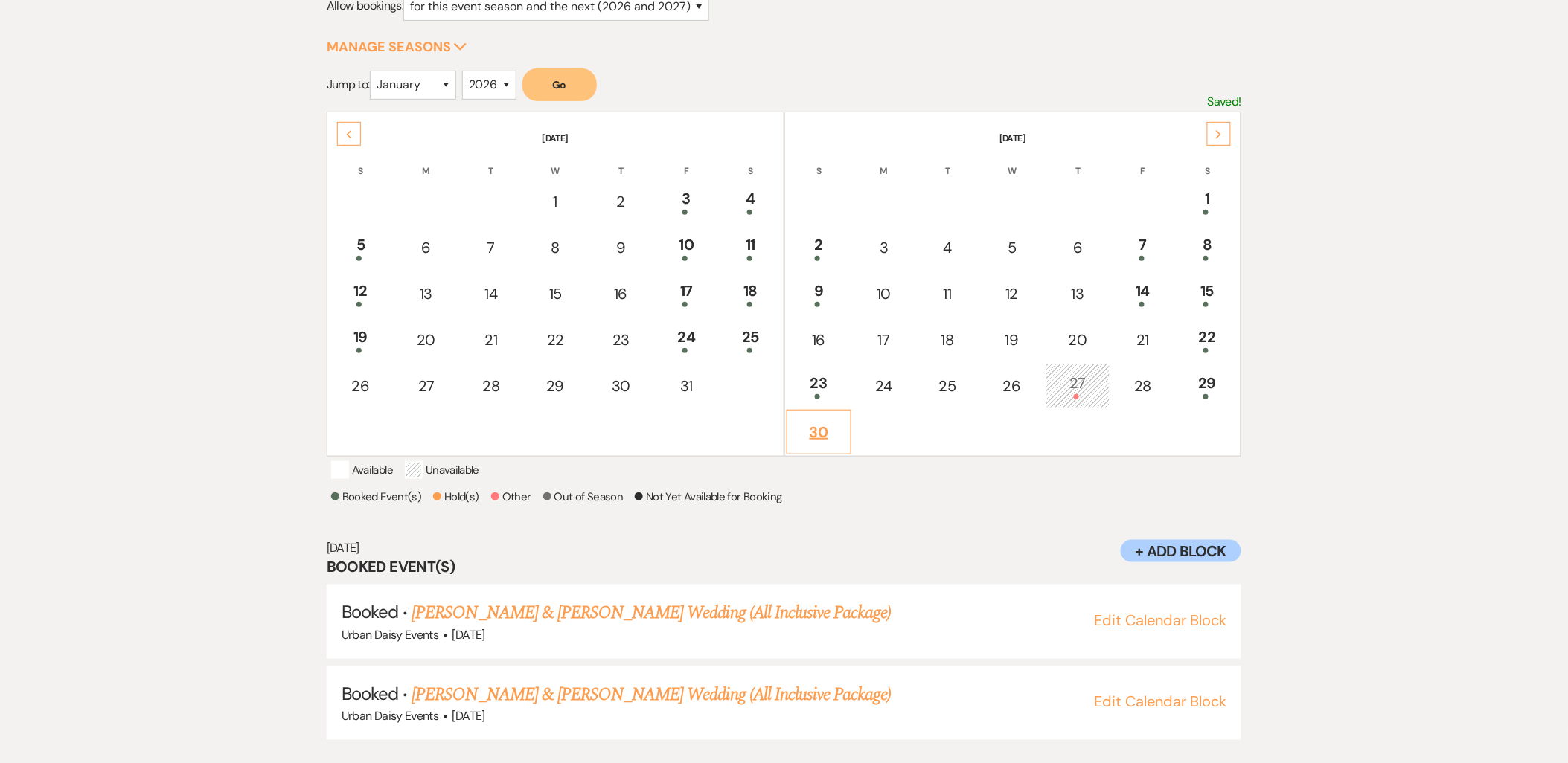
scroll to position [220, 0]
click at [814, 278] on div "9" at bounding box center [819, 292] width 49 height 28
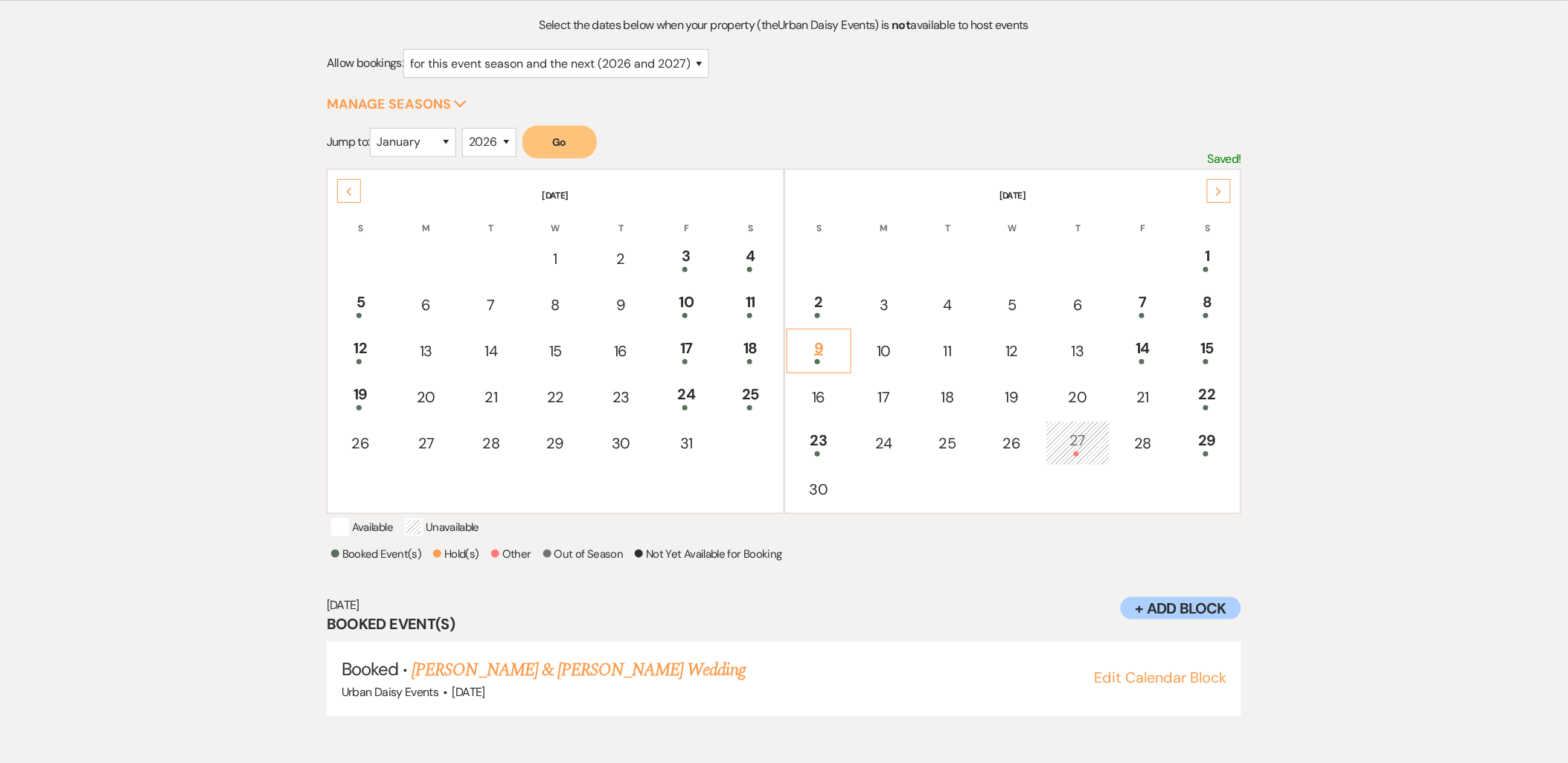
scroll to position [155, 0]
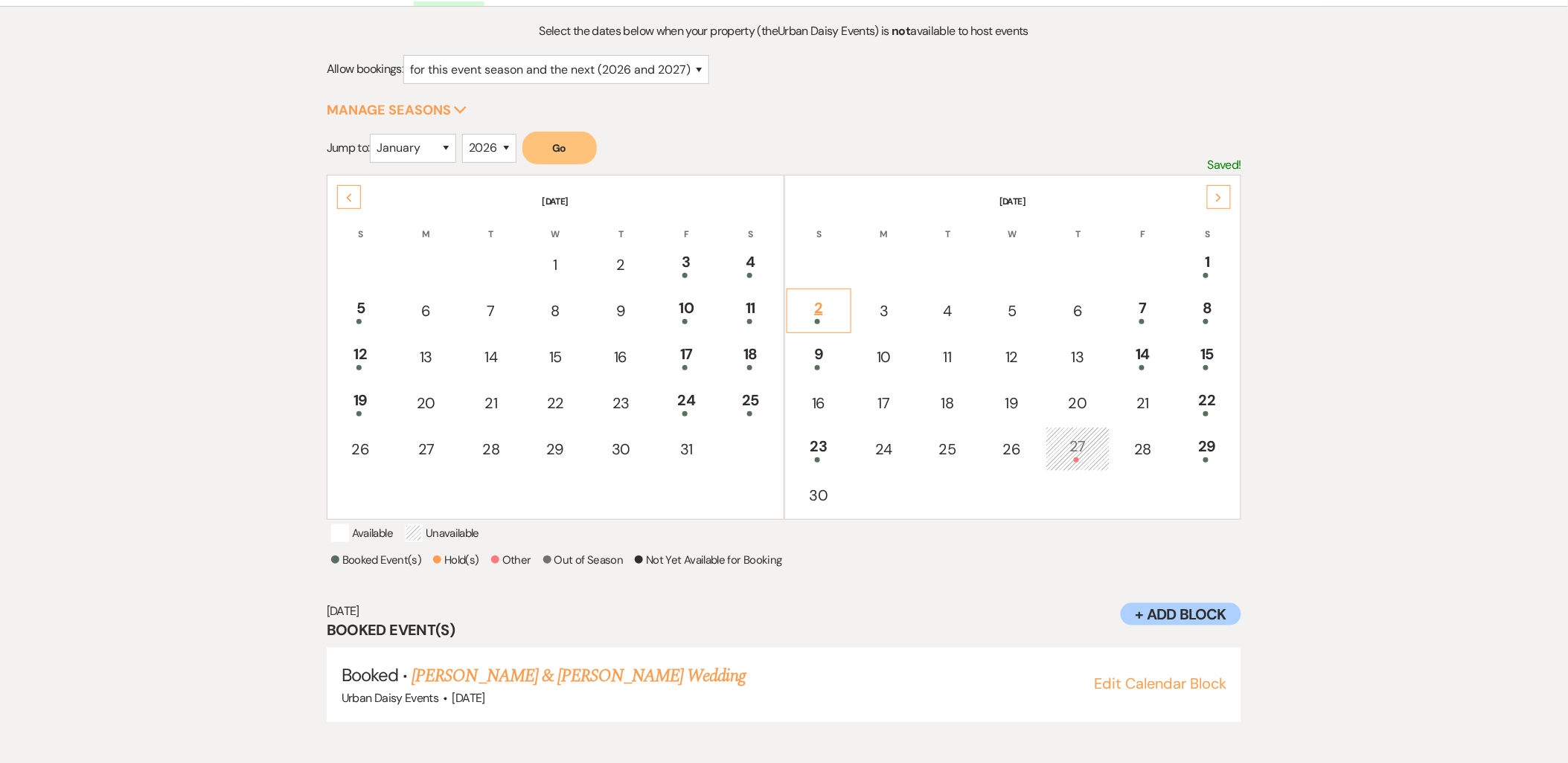
click at [824, 319] on div at bounding box center [819, 321] width 49 height 5
click at [362, 403] on div "19" at bounding box center [361, 403] width 47 height 28
click at [808, 441] on div "23" at bounding box center [819, 449] width 49 height 28
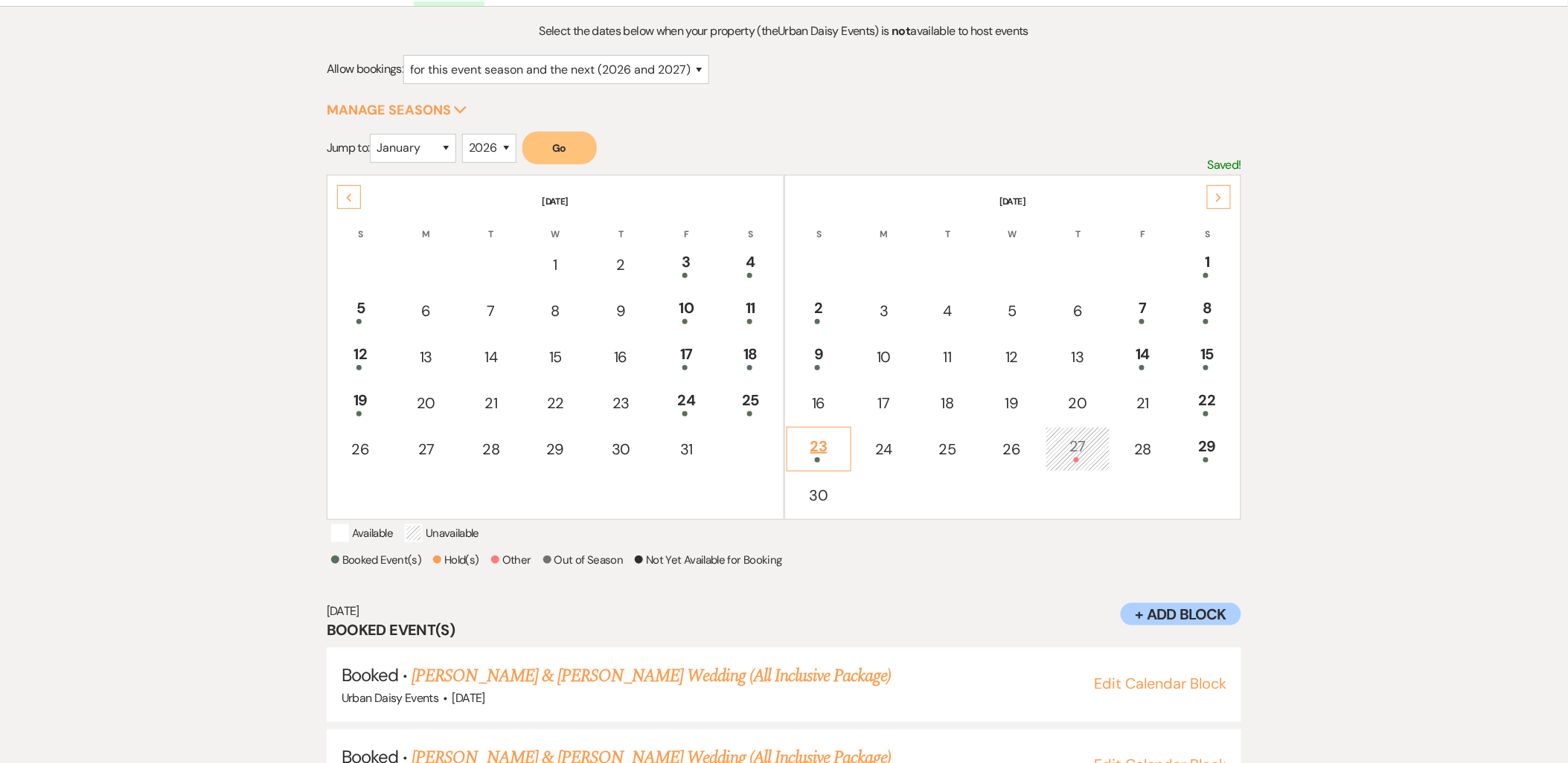
scroll to position [220, 0]
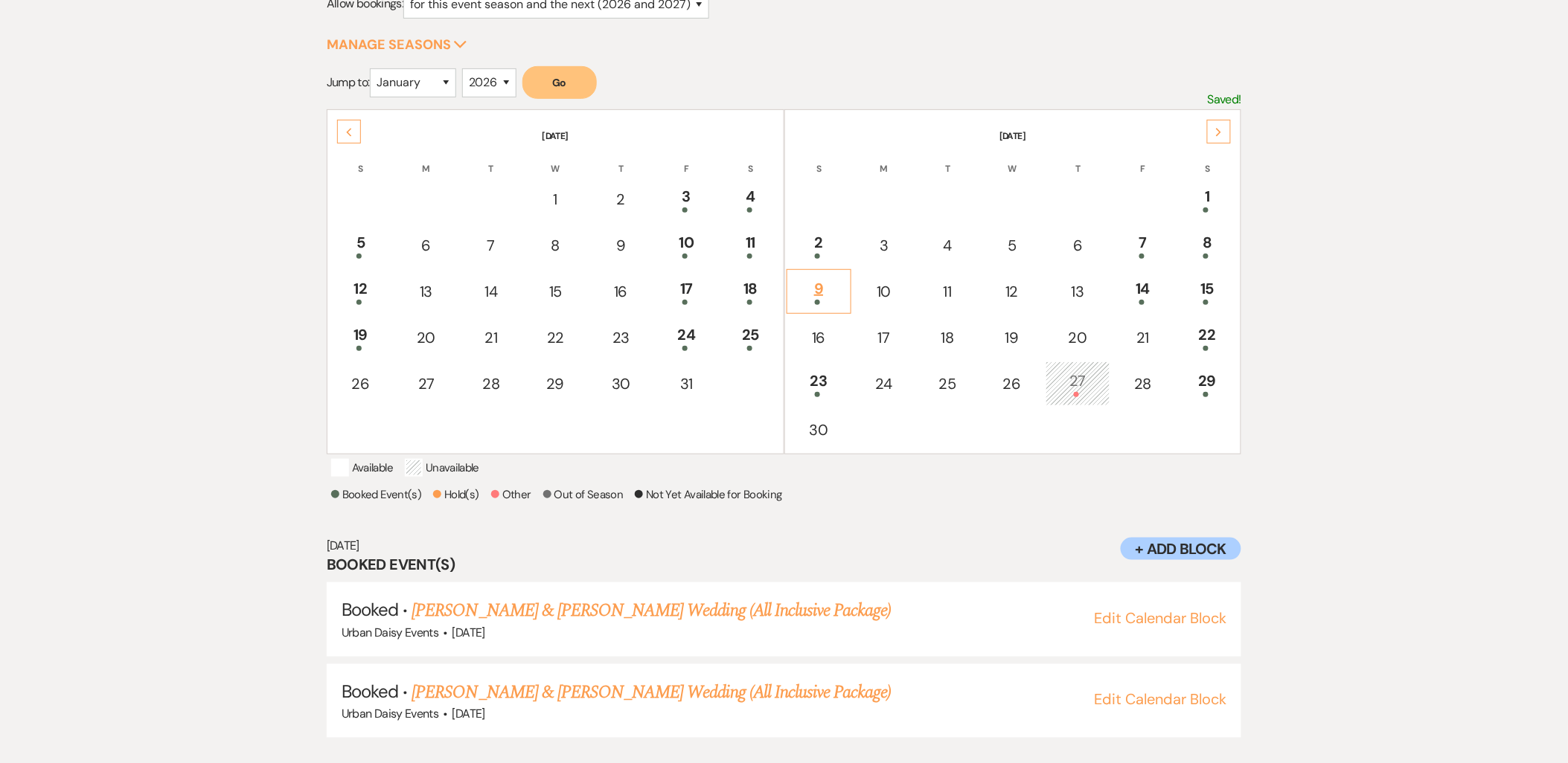
click at [822, 294] on div "9" at bounding box center [819, 292] width 49 height 28
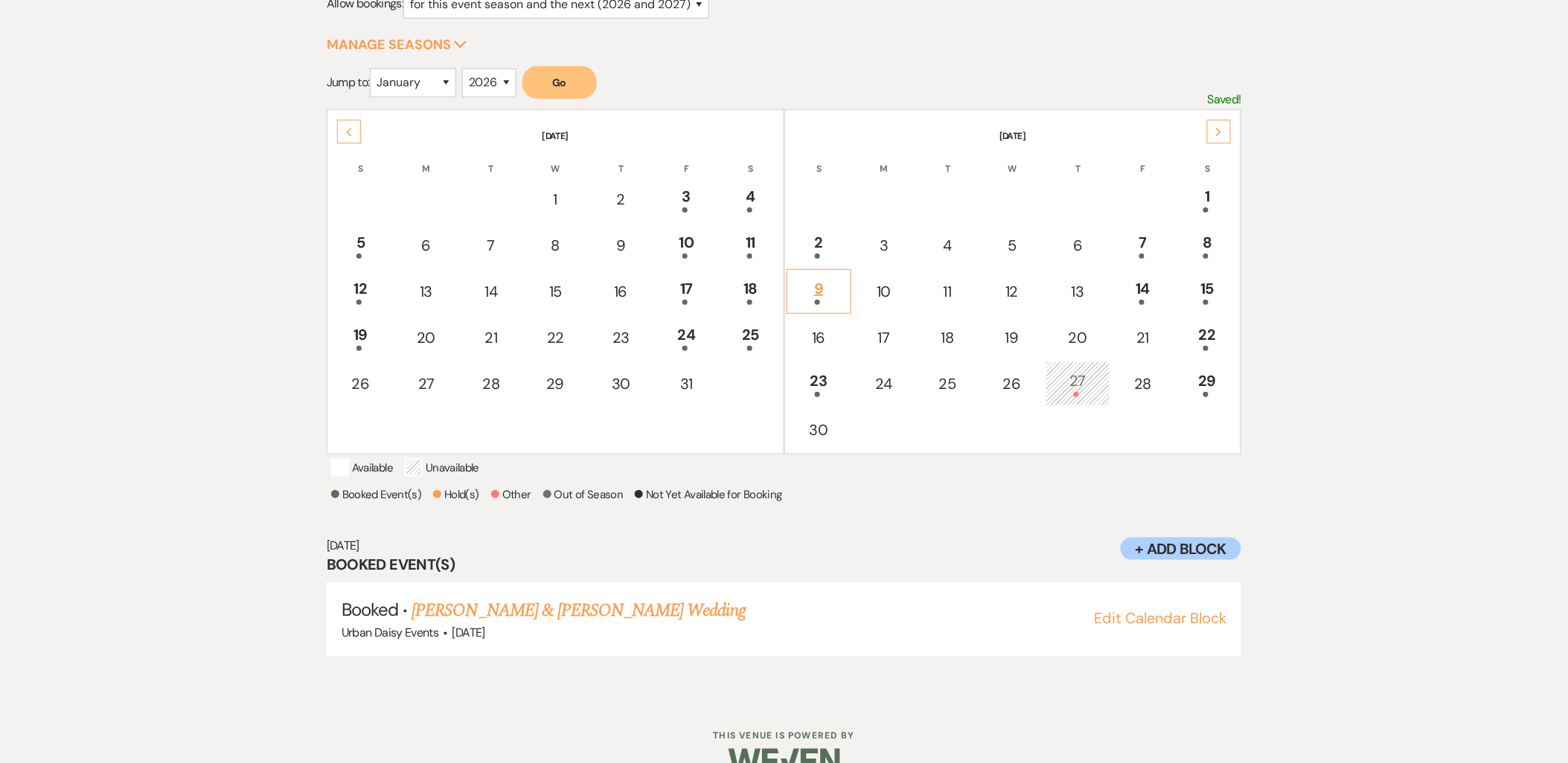
scroll to position [155, 0]
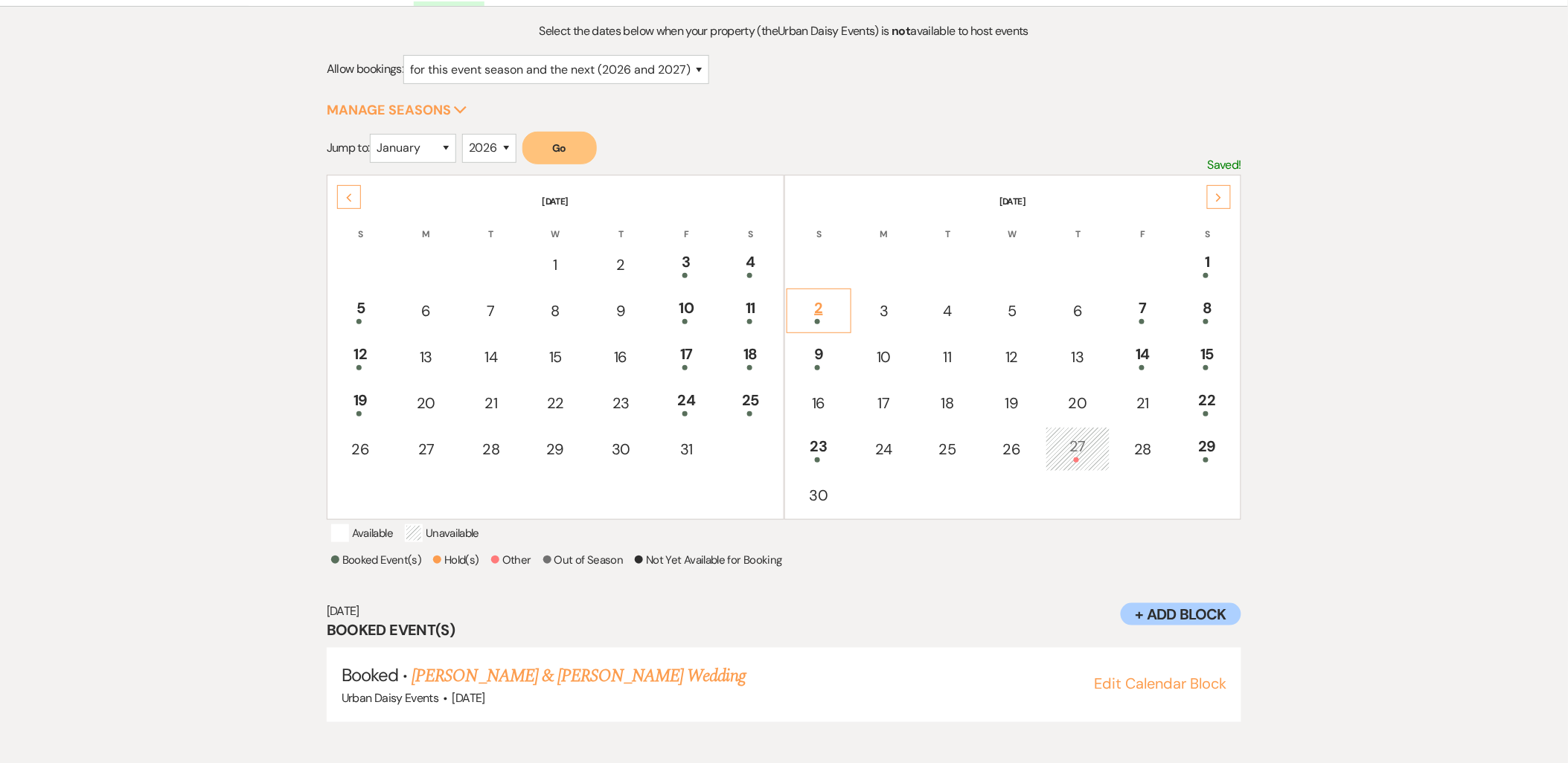
click at [819, 314] on div "2" at bounding box center [819, 311] width 49 height 28
click at [381, 404] on div "19" at bounding box center [361, 403] width 47 height 28
click at [347, 353] on div "12" at bounding box center [361, 357] width 47 height 28
click at [346, 307] on div "5" at bounding box center [361, 311] width 47 height 28
click at [835, 319] on div at bounding box center [819, 321] width 49 height 5
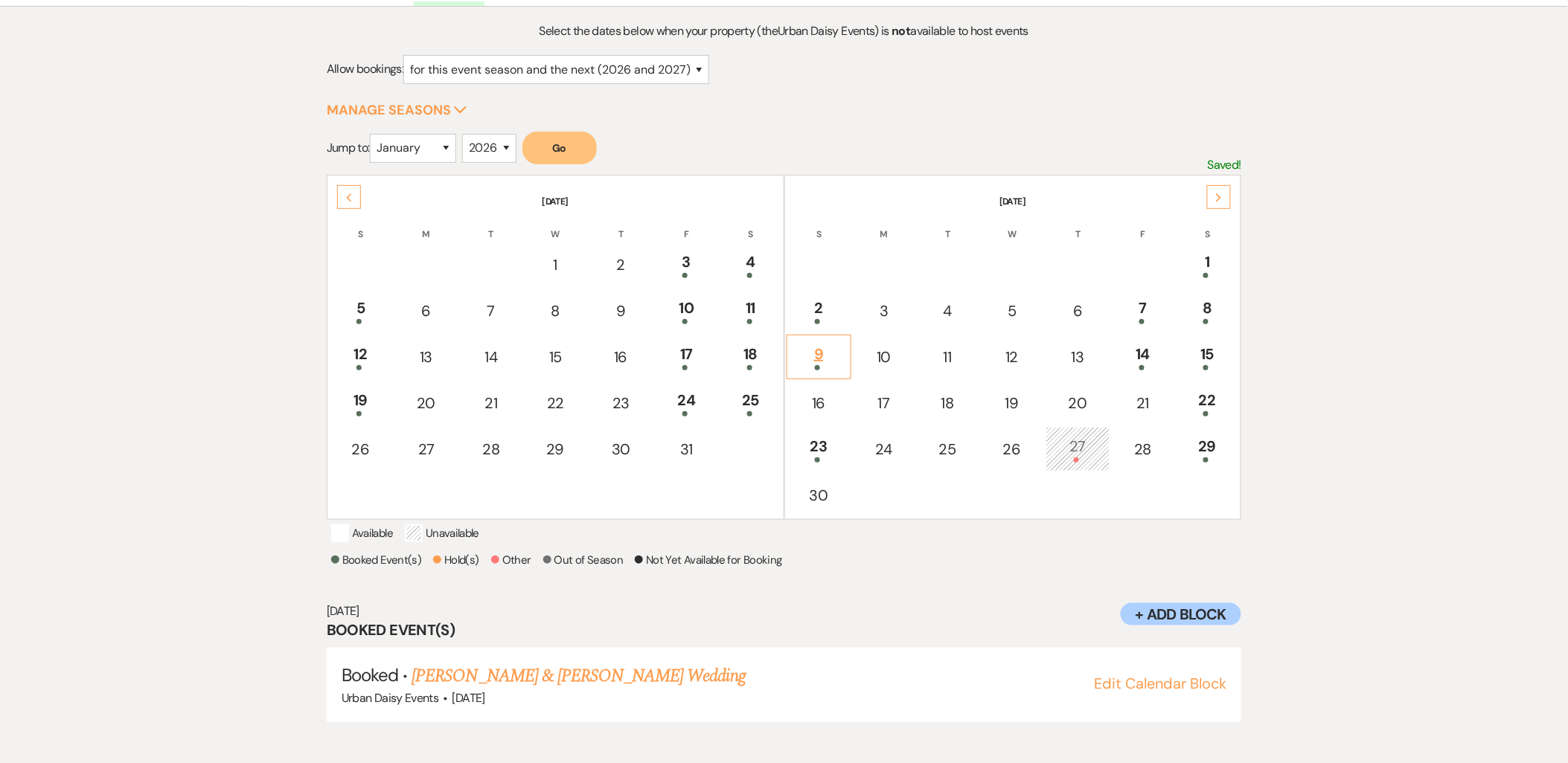
click at [827, 343] on div "9" at bounding box center [819, 357] width 49 height 28
click at [814, 463] on td "23" at bounding box center [819, 449] width 64 height 44
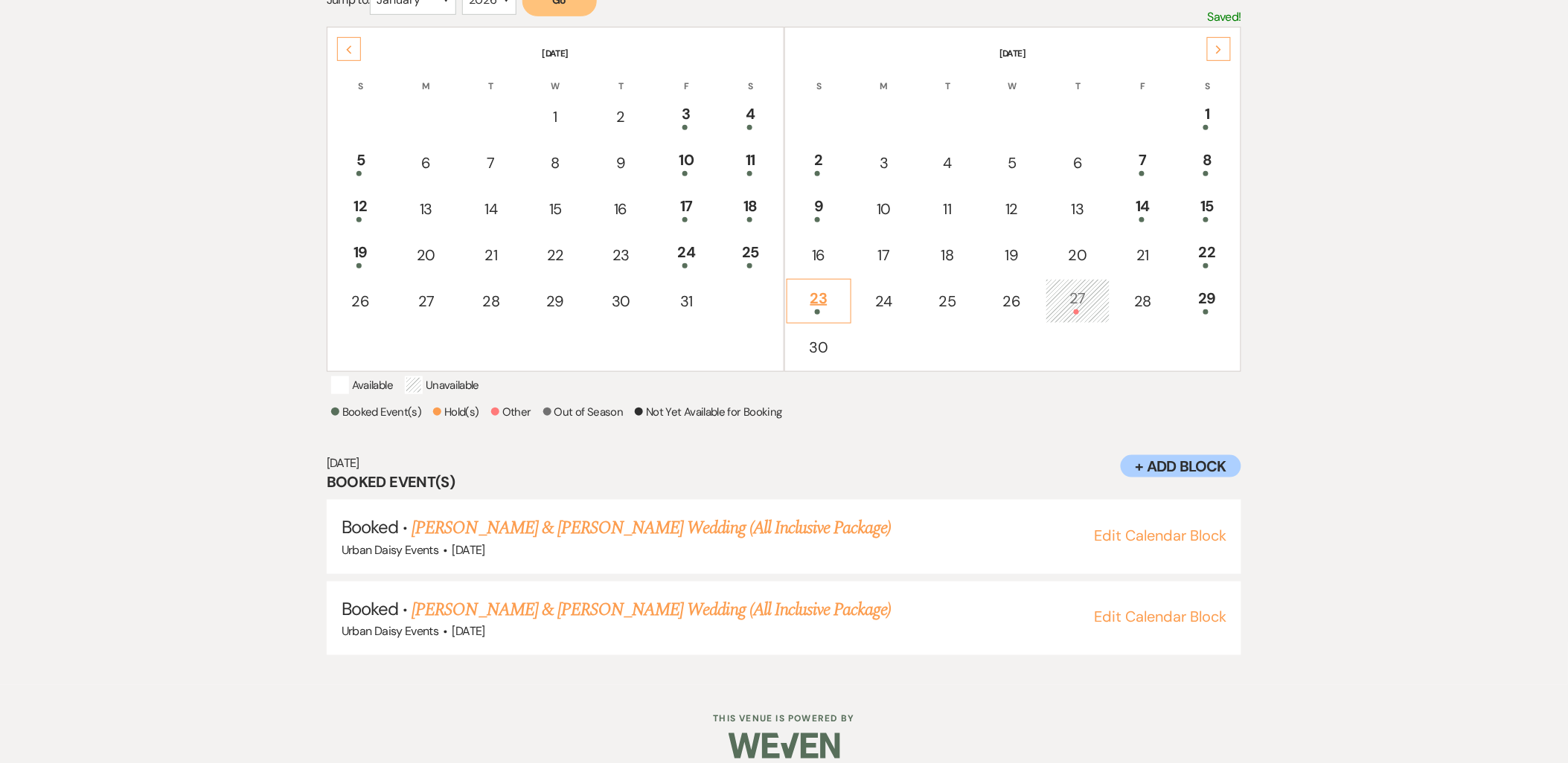
scroll to position [220, 0]
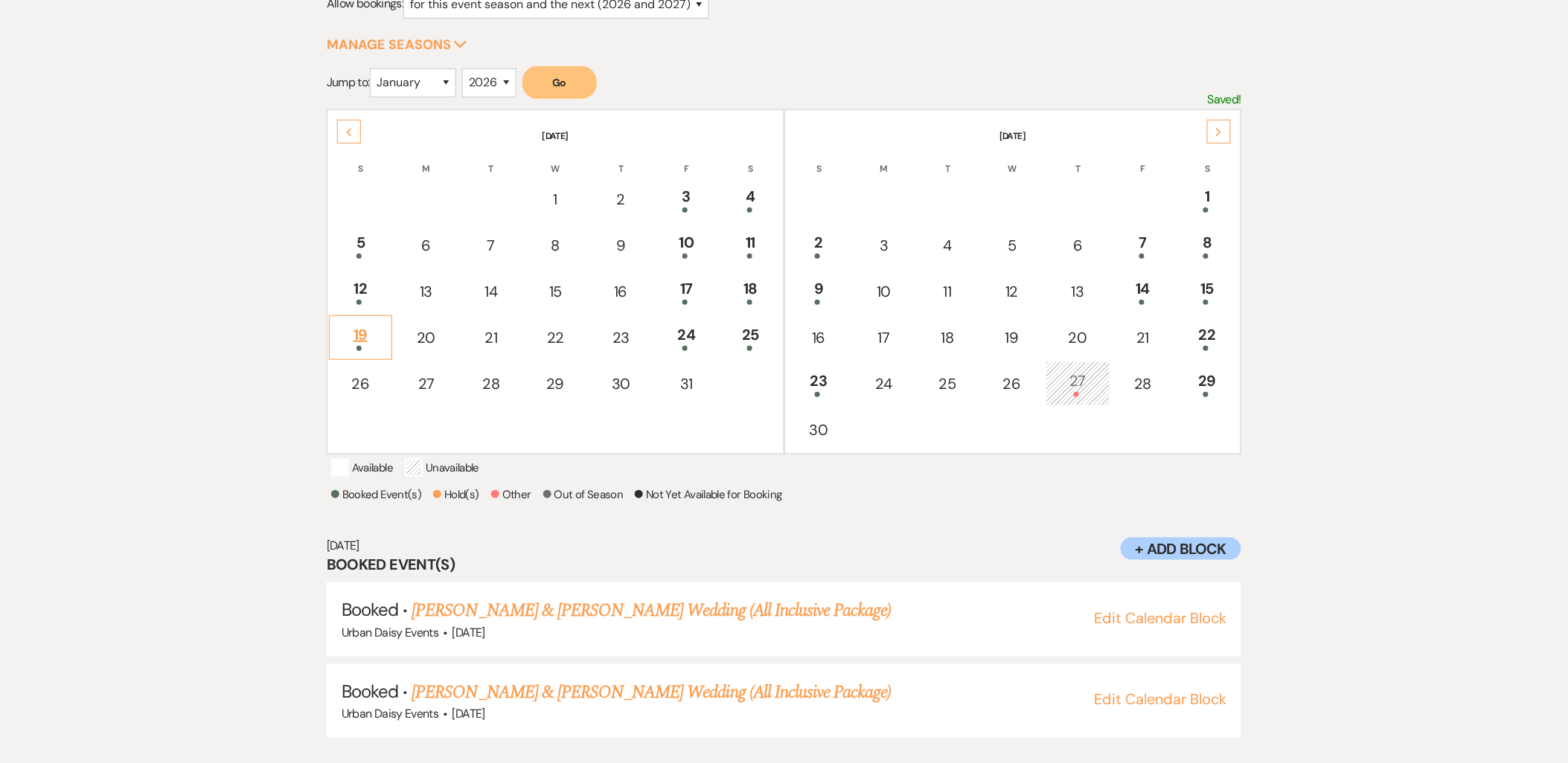
click at [348, 351] on td "19" at bounding box center [361, 337] width 64 height 44
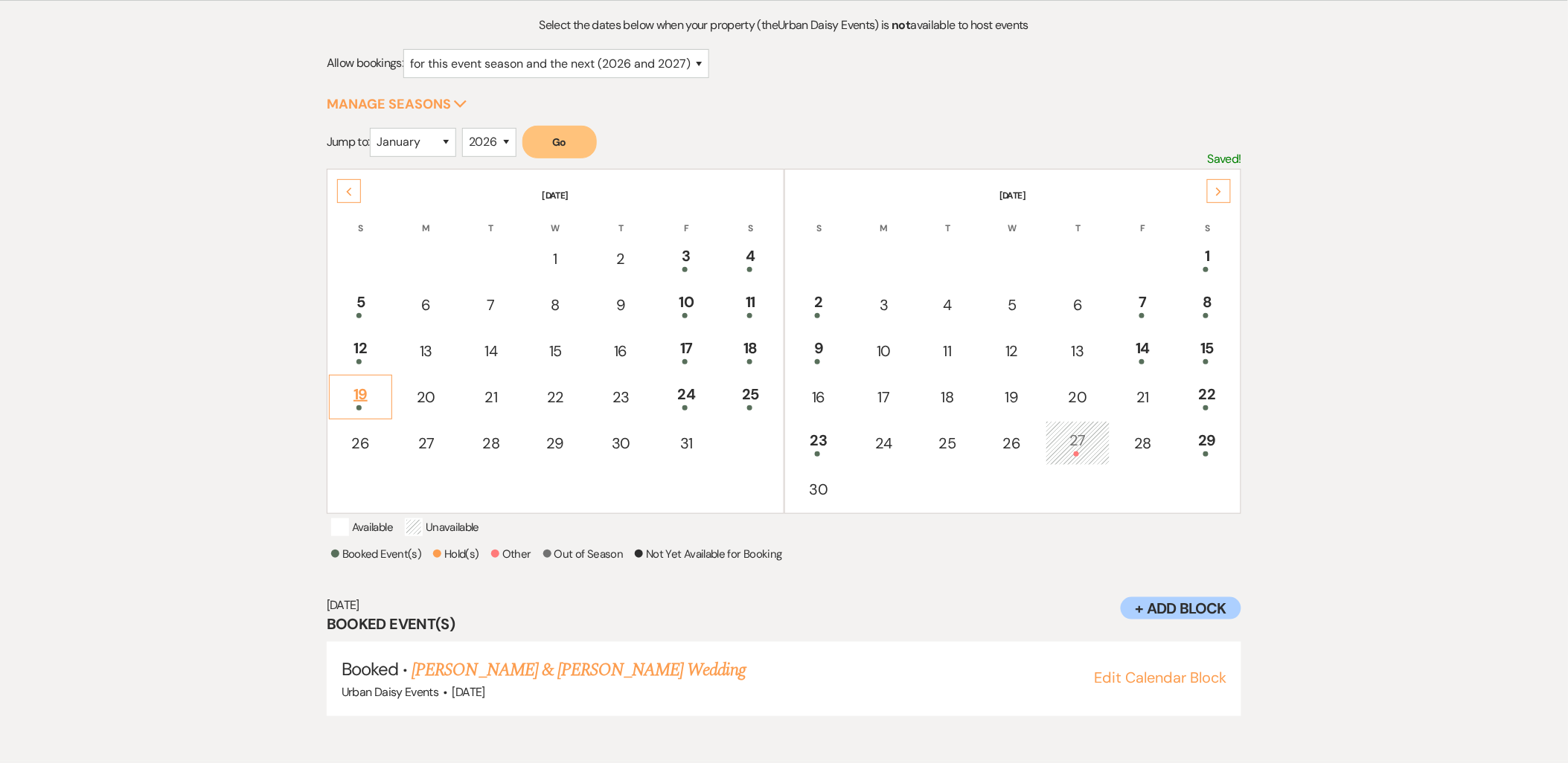
scroll to position [155, 0]
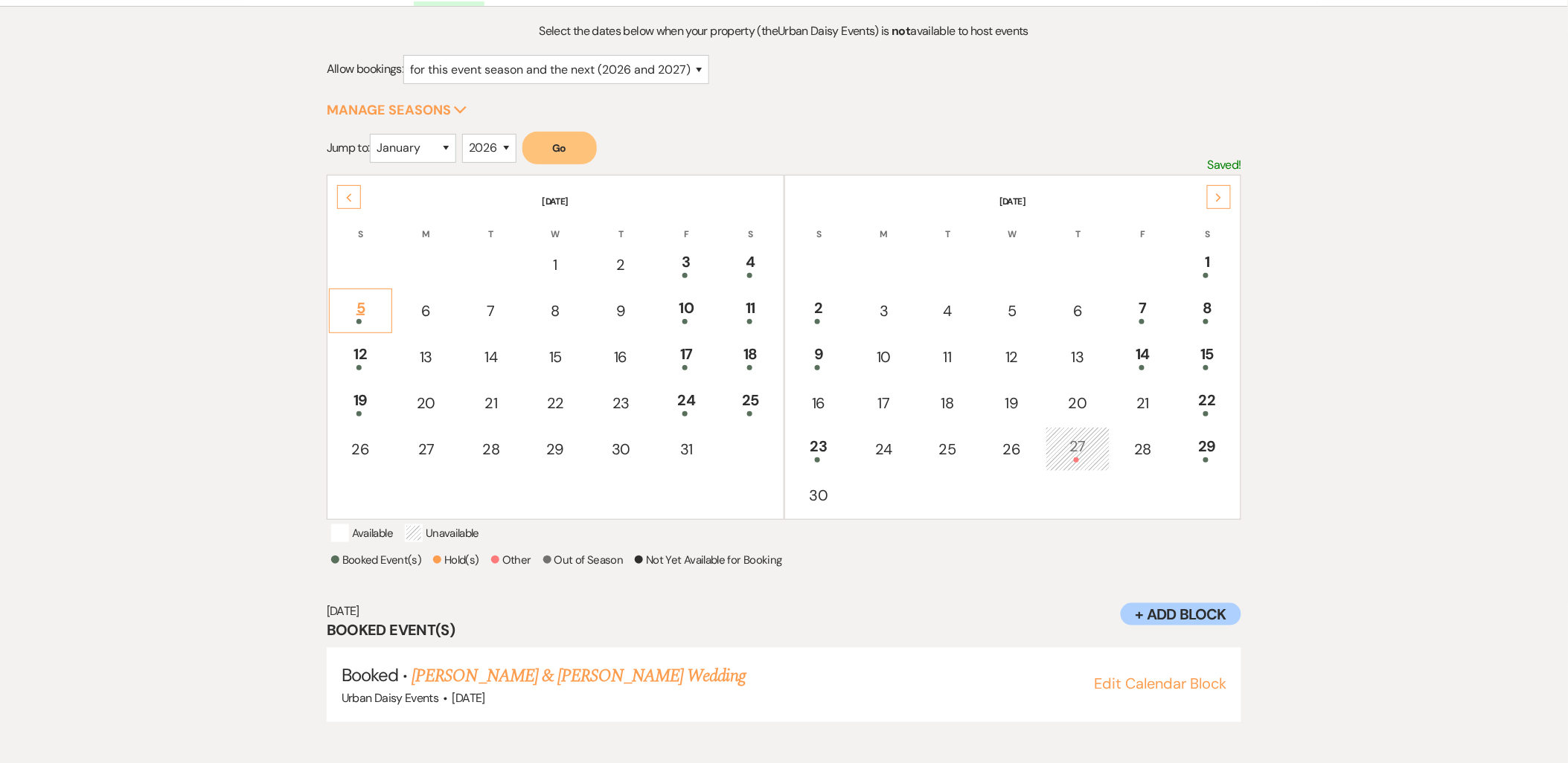
click at [357, 297] on div "5" at bounding box center [361, 311] width 47 height 28
click at [362, 350] on div "12" at bounding box center [361, 357] width 47 height 28
click at [362, 389] on div "19" at bounding box center [361, 403] width 47 height 28
click at [360, 349] on div "12" at bounding box center [361, 357] width 47 height 28
click at [348, 307] on div "5" at bounding box center [361, 311] width 47 height 28
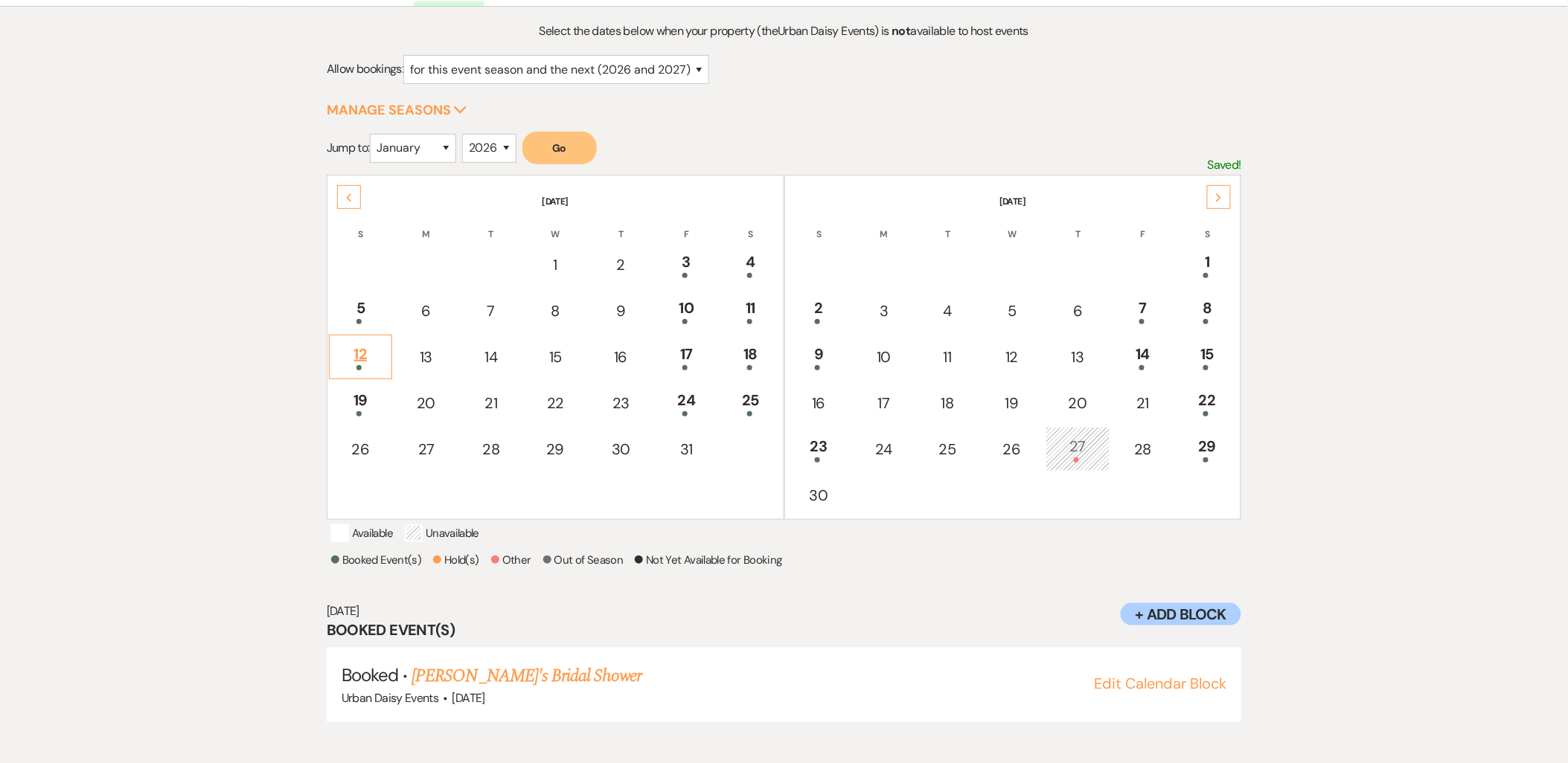
click at [354, 353] on div "12" at bounding box center [361, 357] width 47 height 28
click at [413, 680] on link "[PERSON_NAME] & [PERSON_NAME] Wedding" at bounding box center [578, 676] width 334 height 27
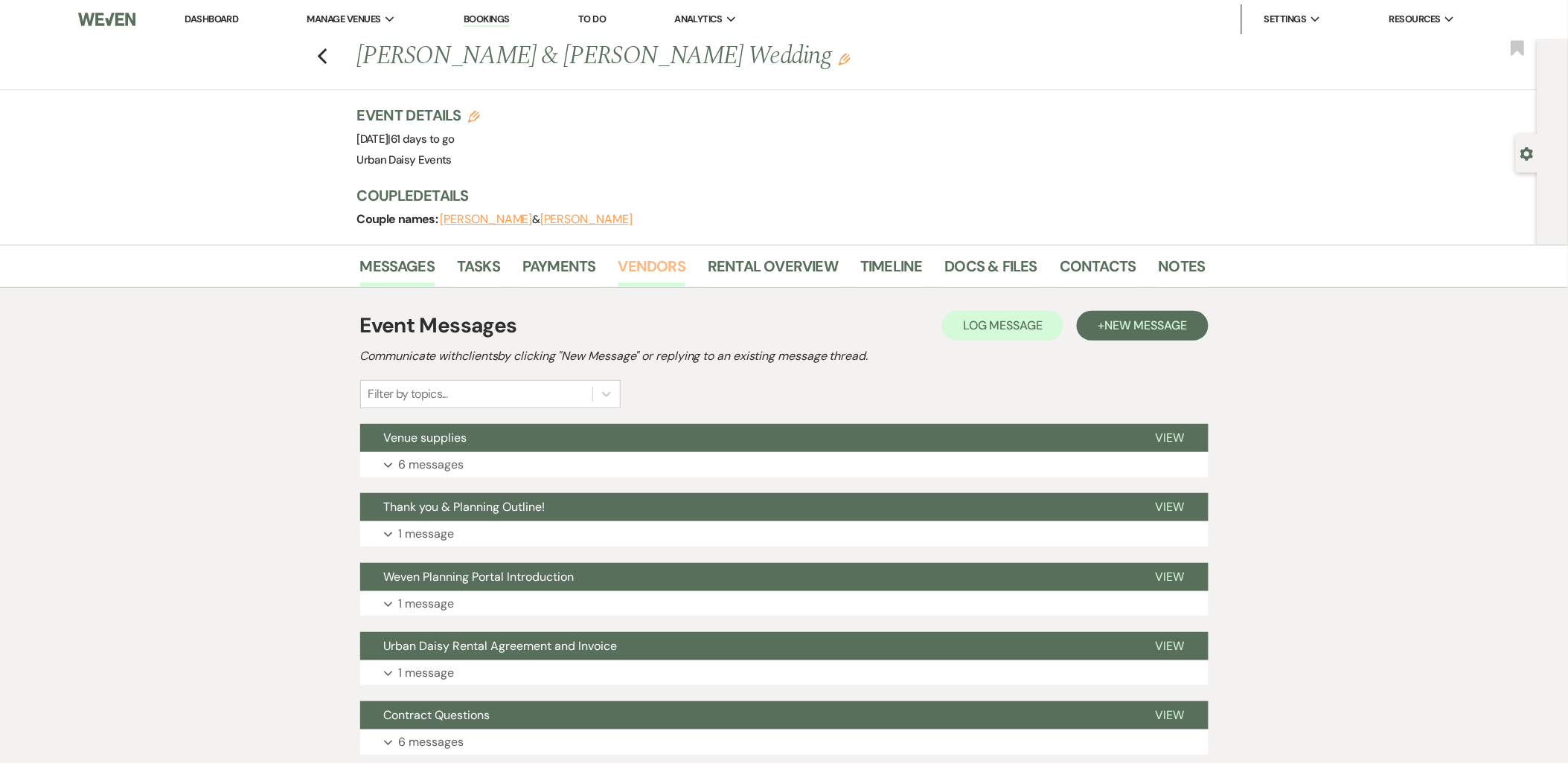
click at [655, 258] on link "Vendors" at bounding box center [652, 271] width 67 height 33
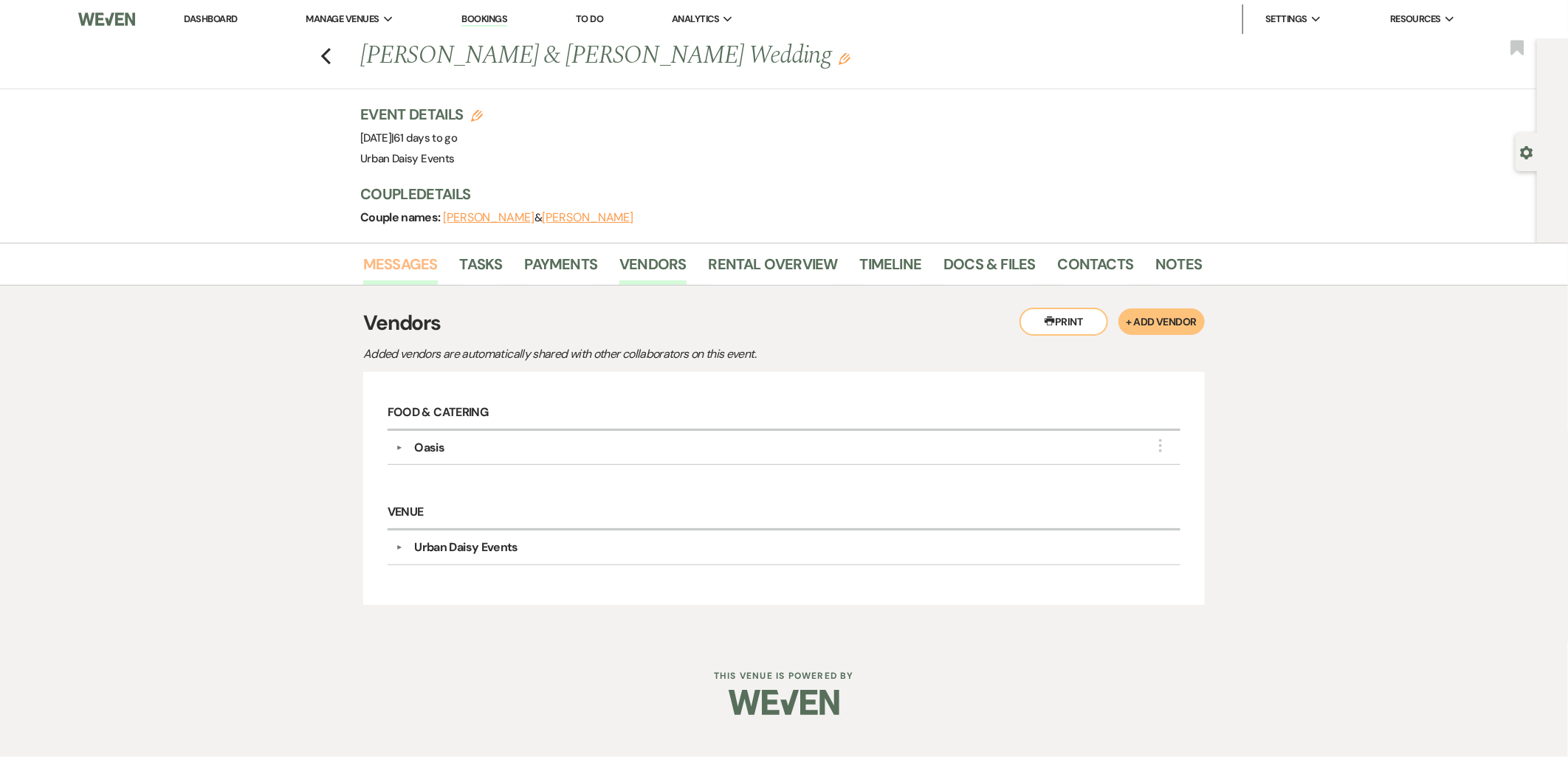
click at [379, 258] on link "Messages" at bounding box center [400, 269] width 74 height 33
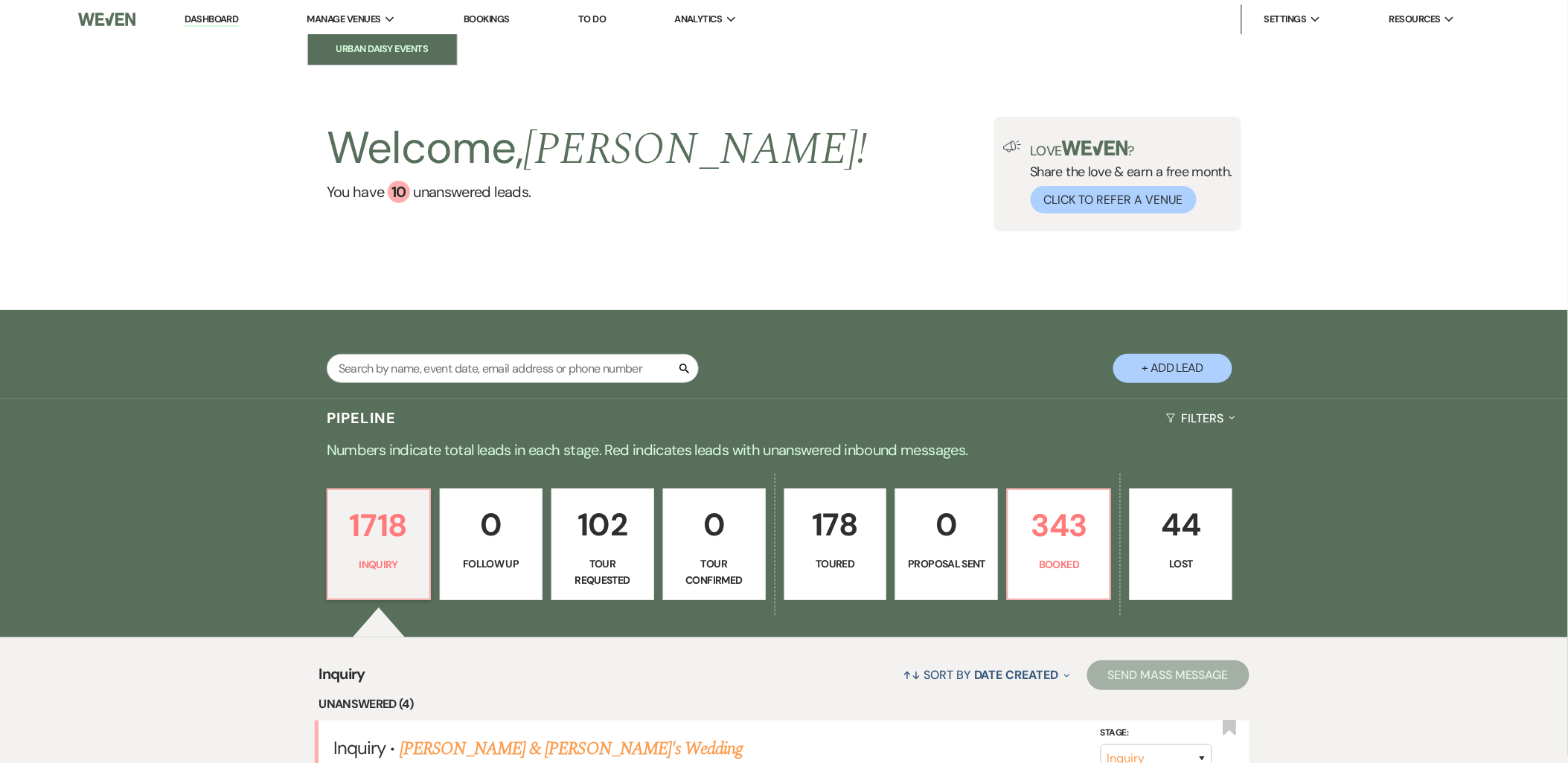
click at [347, 43] on li "Urban Daisy Events" at bounding box center [382, 49] width 134 height 15
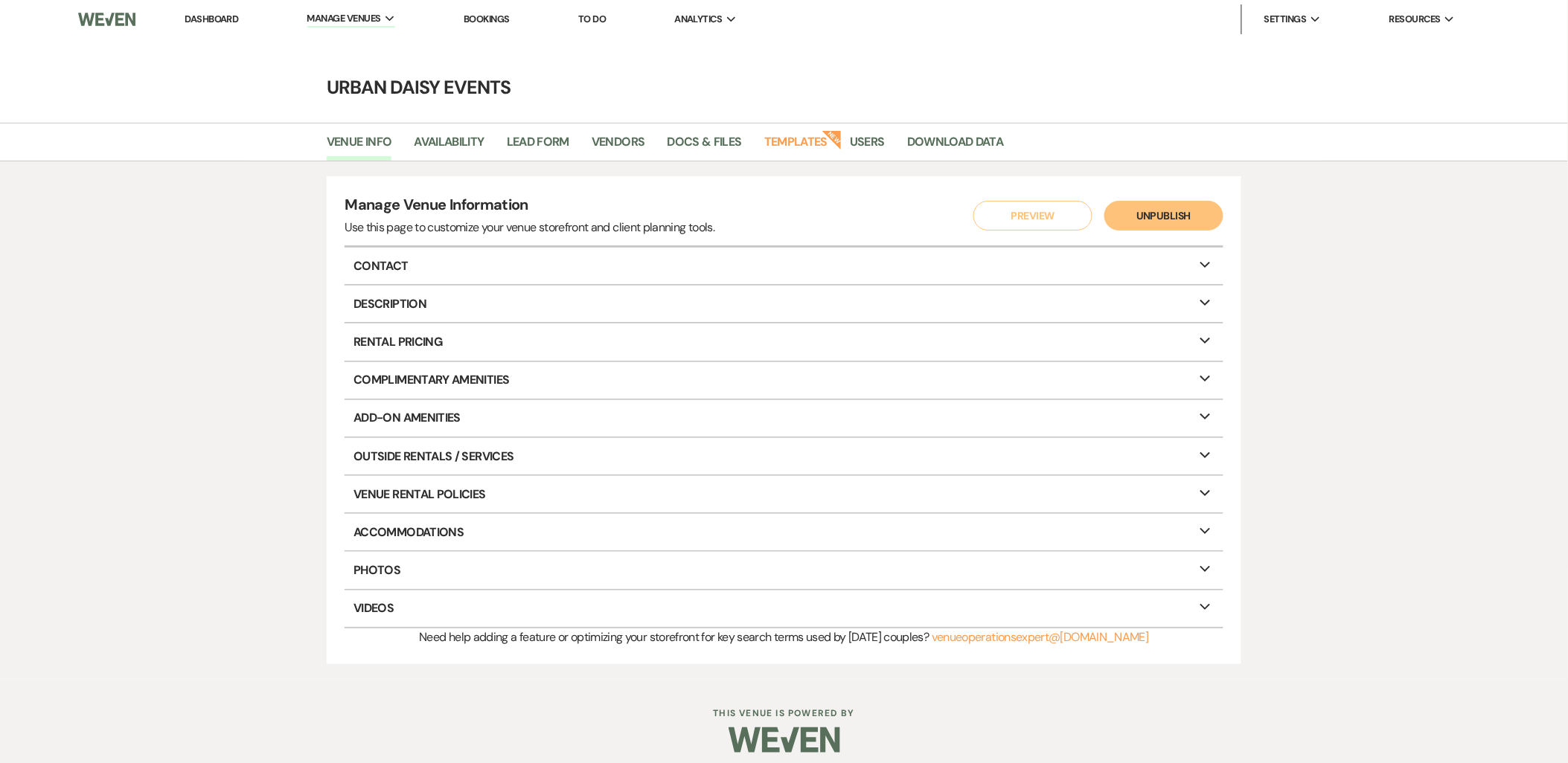
click at [221, 21] on link "Dashboard" at bounding box center [212, 19] width 54 height 13
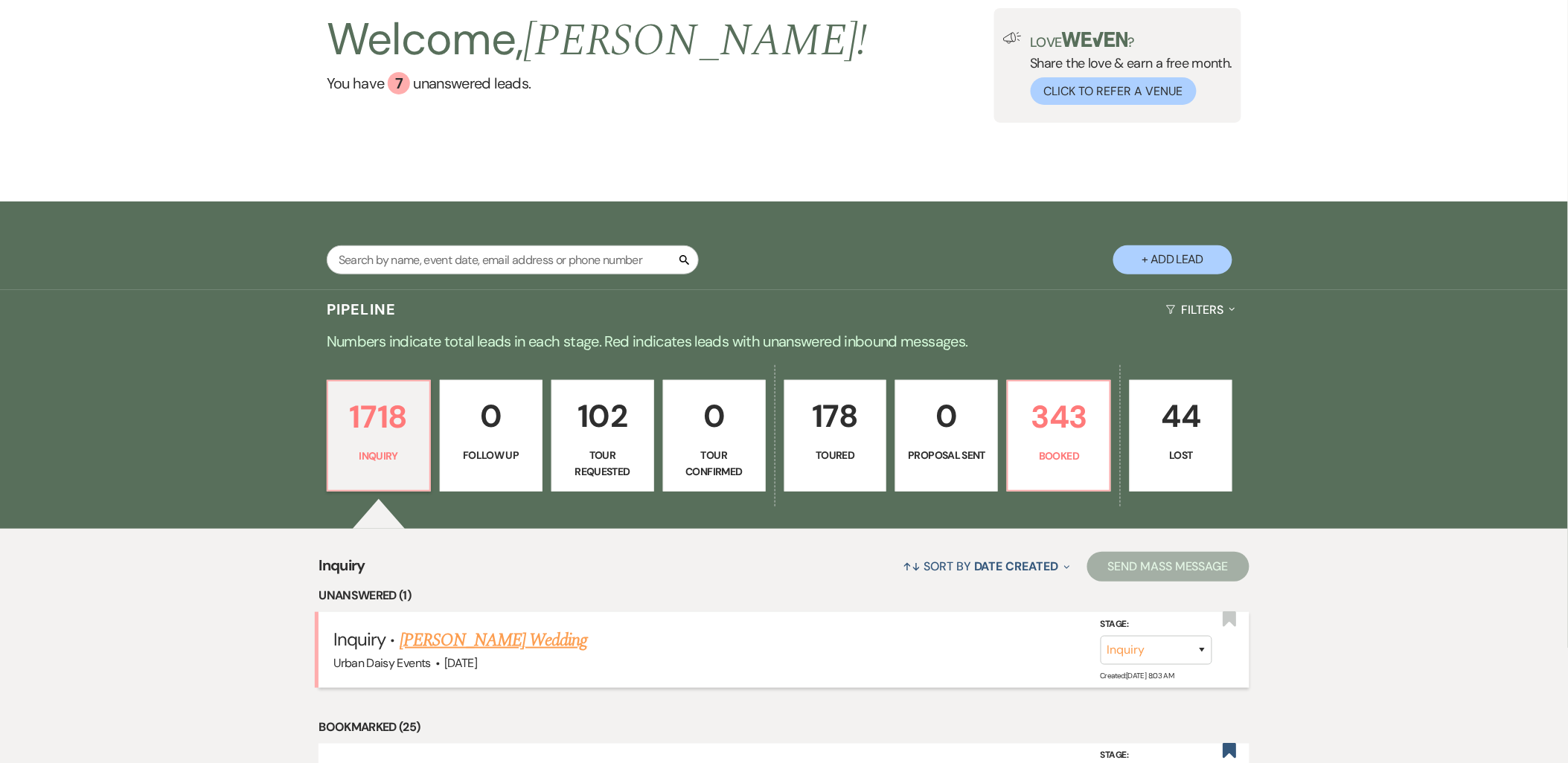
scroll to position [165, 0]
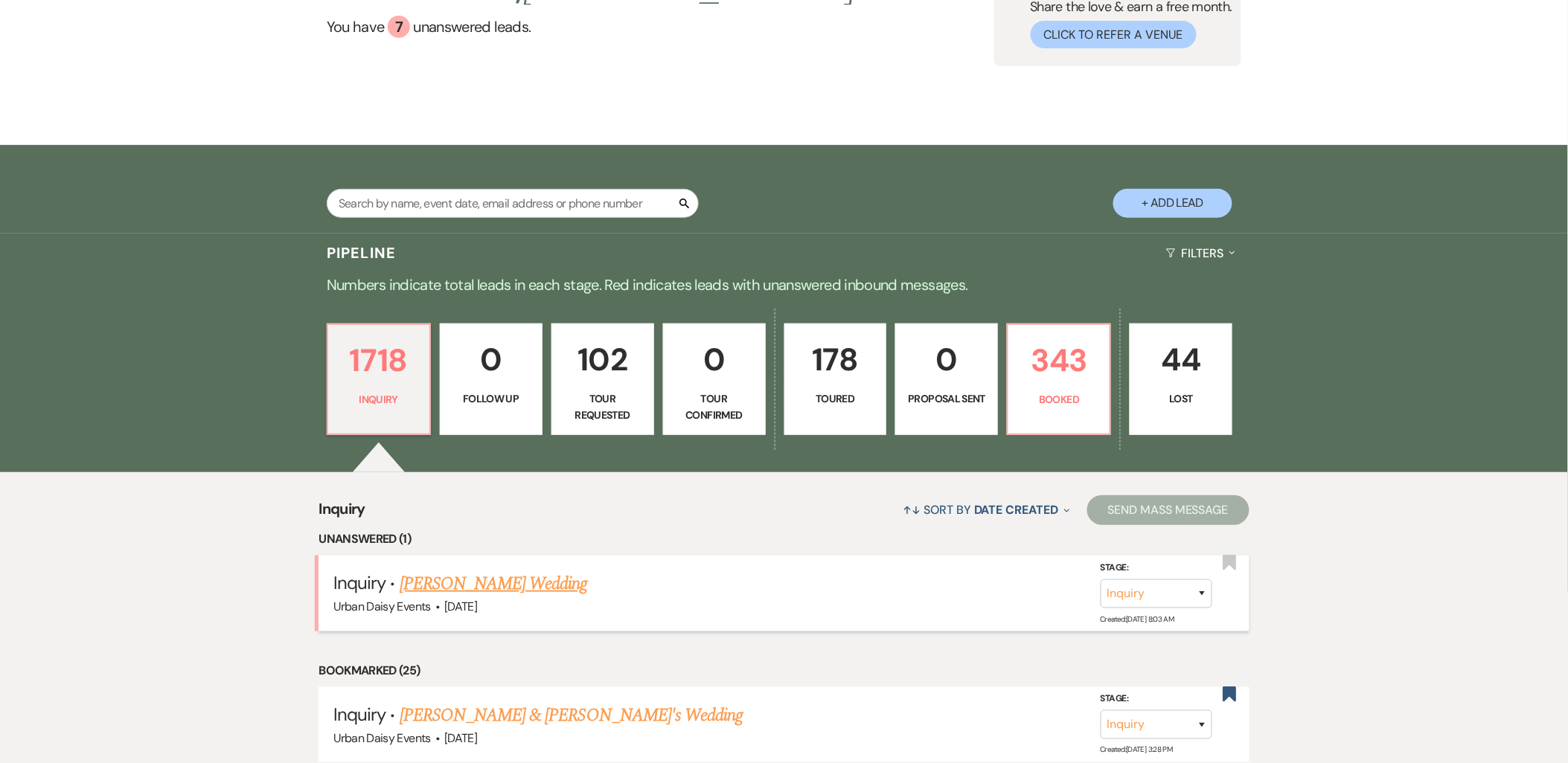
click at [414, 588] on link "Tyler Gould's Wedding" at bounding box center [494, 584] width 188 height 27
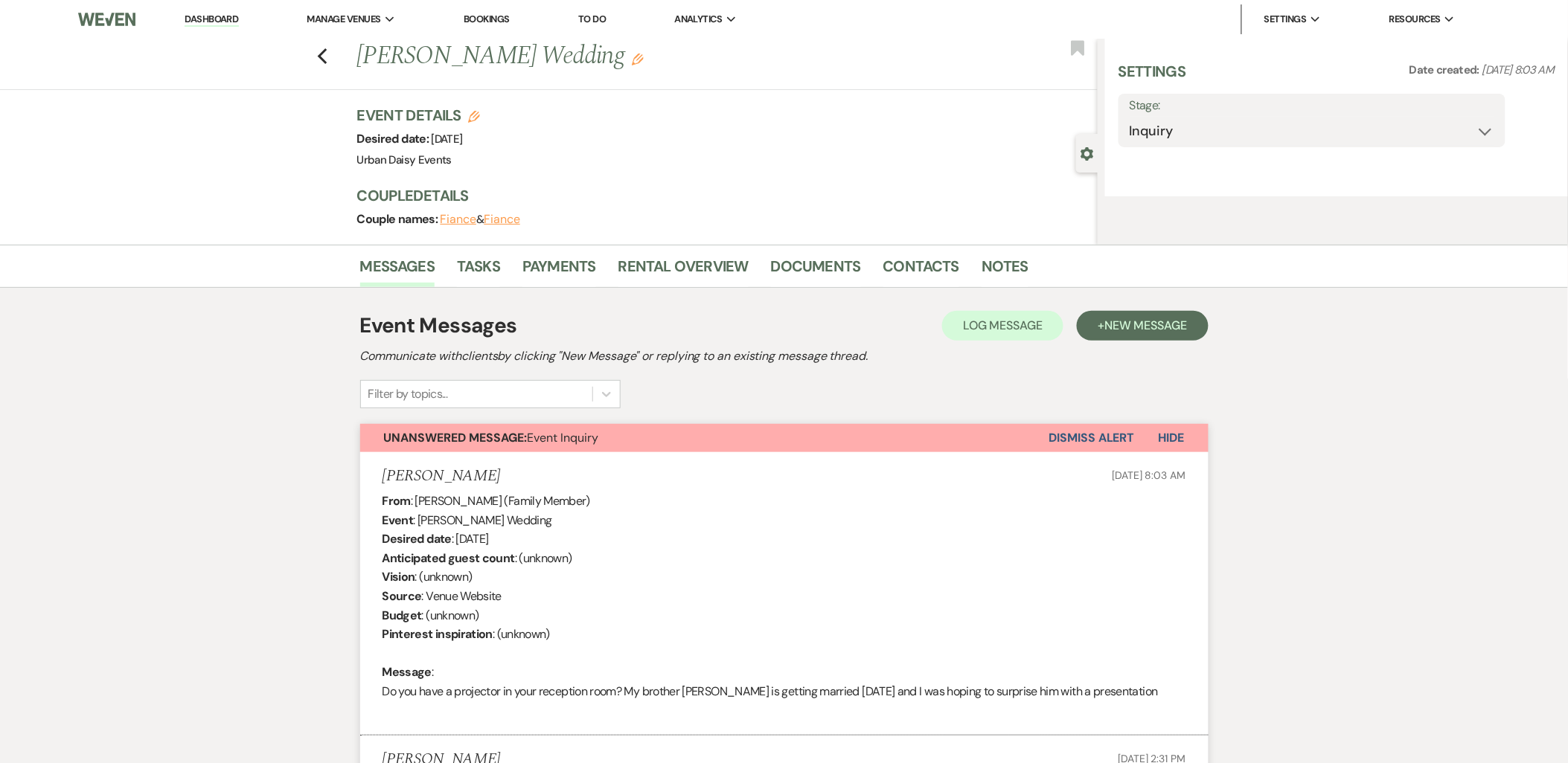
select select "5"
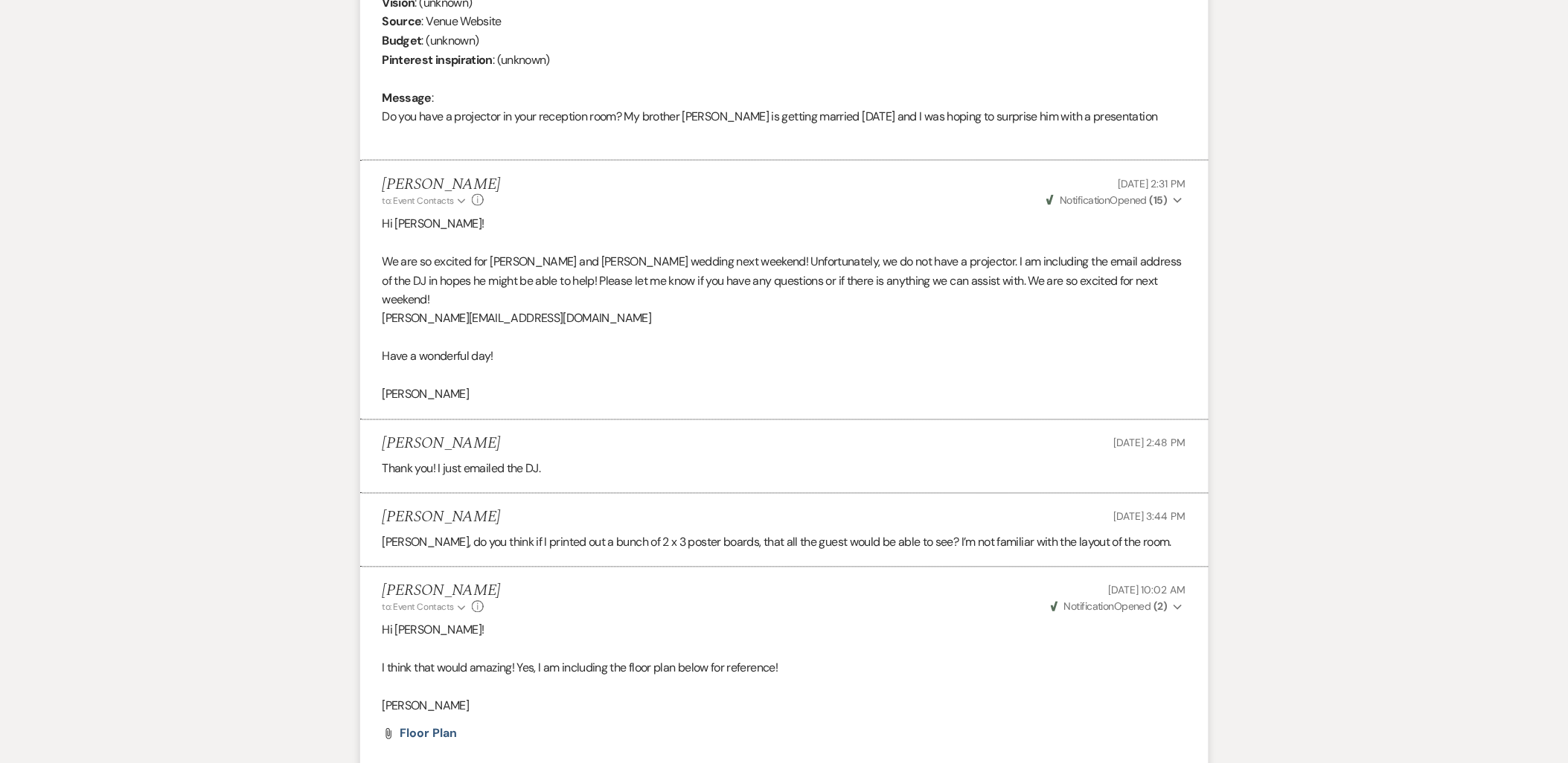
scroll to position [922, 0]
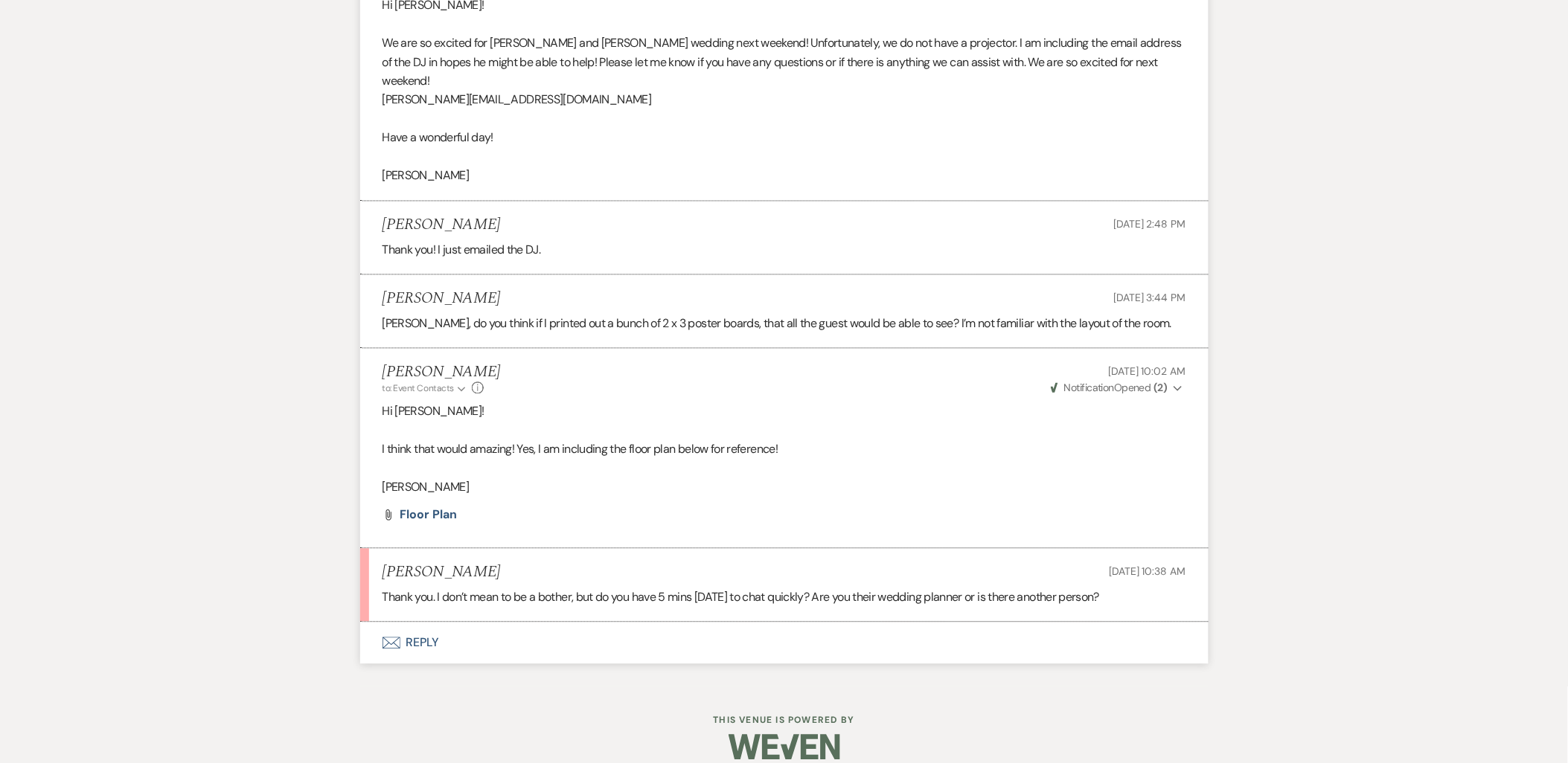
click at [426, 624] on button "Envelope Reply" at bounding box center [784, 644] width 848 height 42
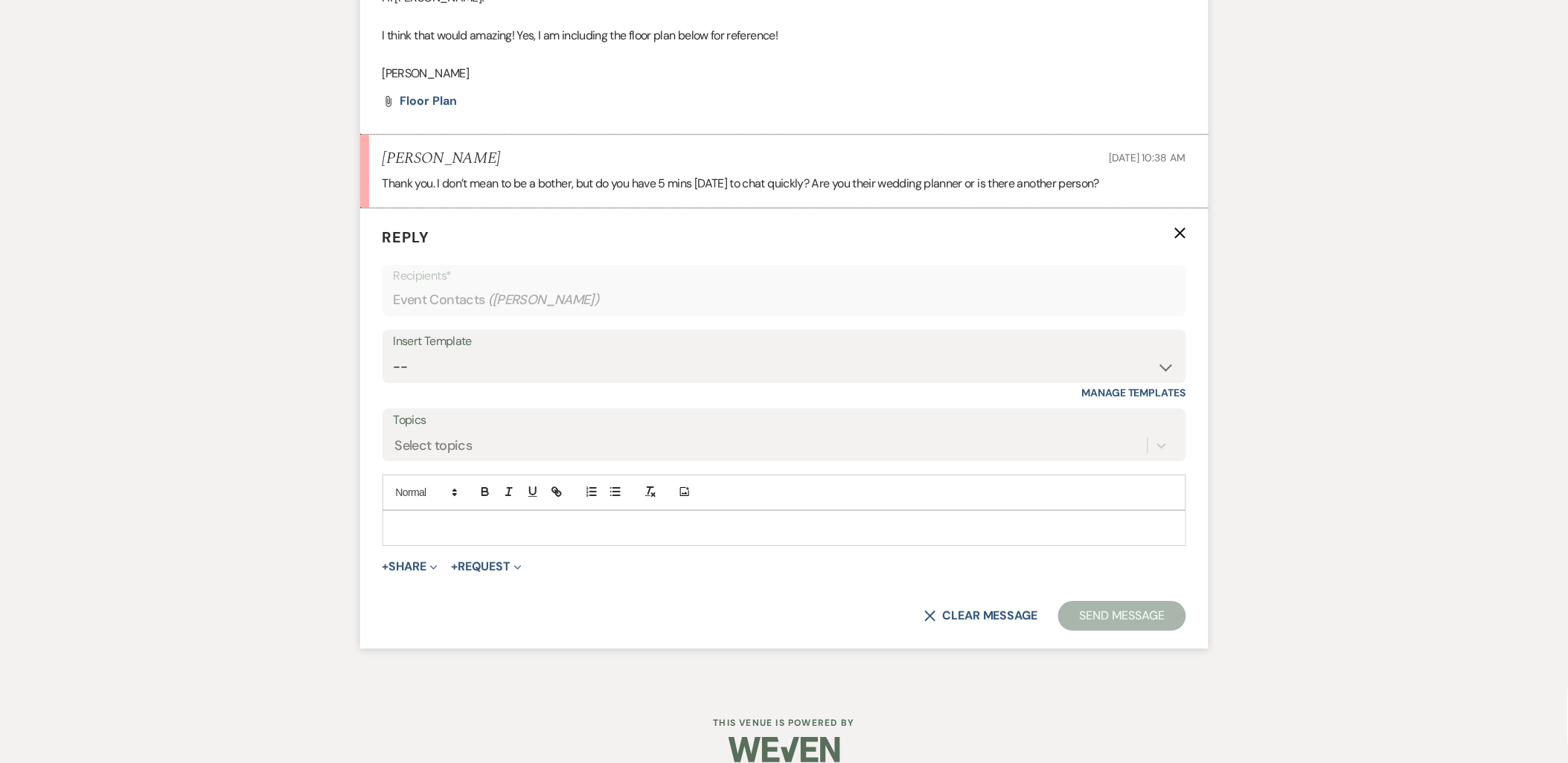
scroll to position [1340, 0]
click at [416, 518] on div at bounding box center [784, 524] width 802 height 34
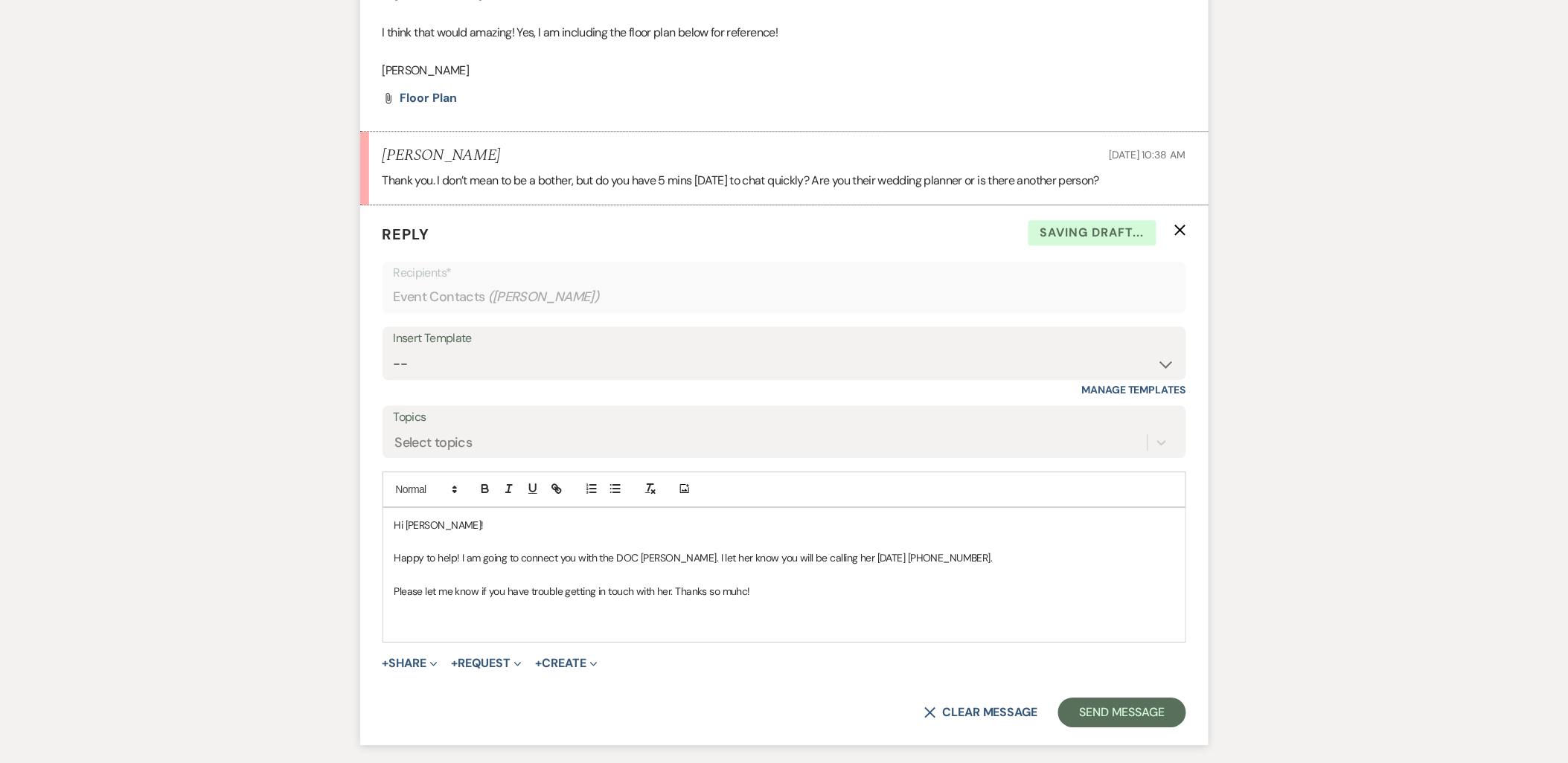
click at [725, 584] on p "Please let me know if you have trouble getting in touch with her. Thanks so muh…" at bounding box center [784, 591] width 780 height 17
click at [742, 584] on p "Please let me know if you have trouble getting in touch with her. Thanks so muh…" at bounding box center [784, 591] width 780 height 17
click at [746, 584] on p "Please let me know if you have trouble getting in touch with her. Thanks so muh…" at bounding box center [784, 591] width 780 height 17
click at [727, 600] on p at bounding box center [784, 608] width 780 height 17
click at [1063, 698] on button "Send Message" at bounding box center [1122, 712] width 127 height 30
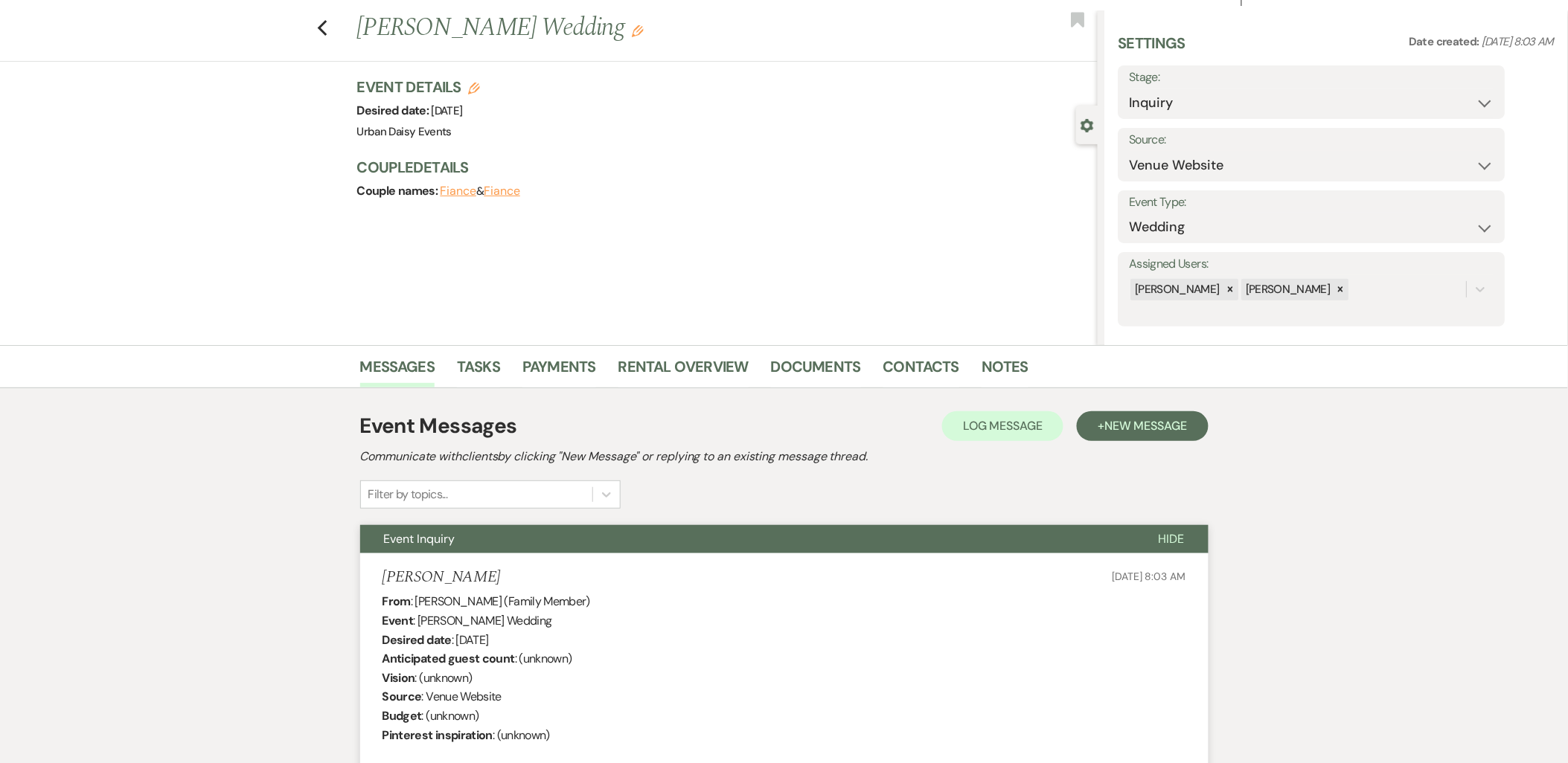
scroll to position [0, 0]
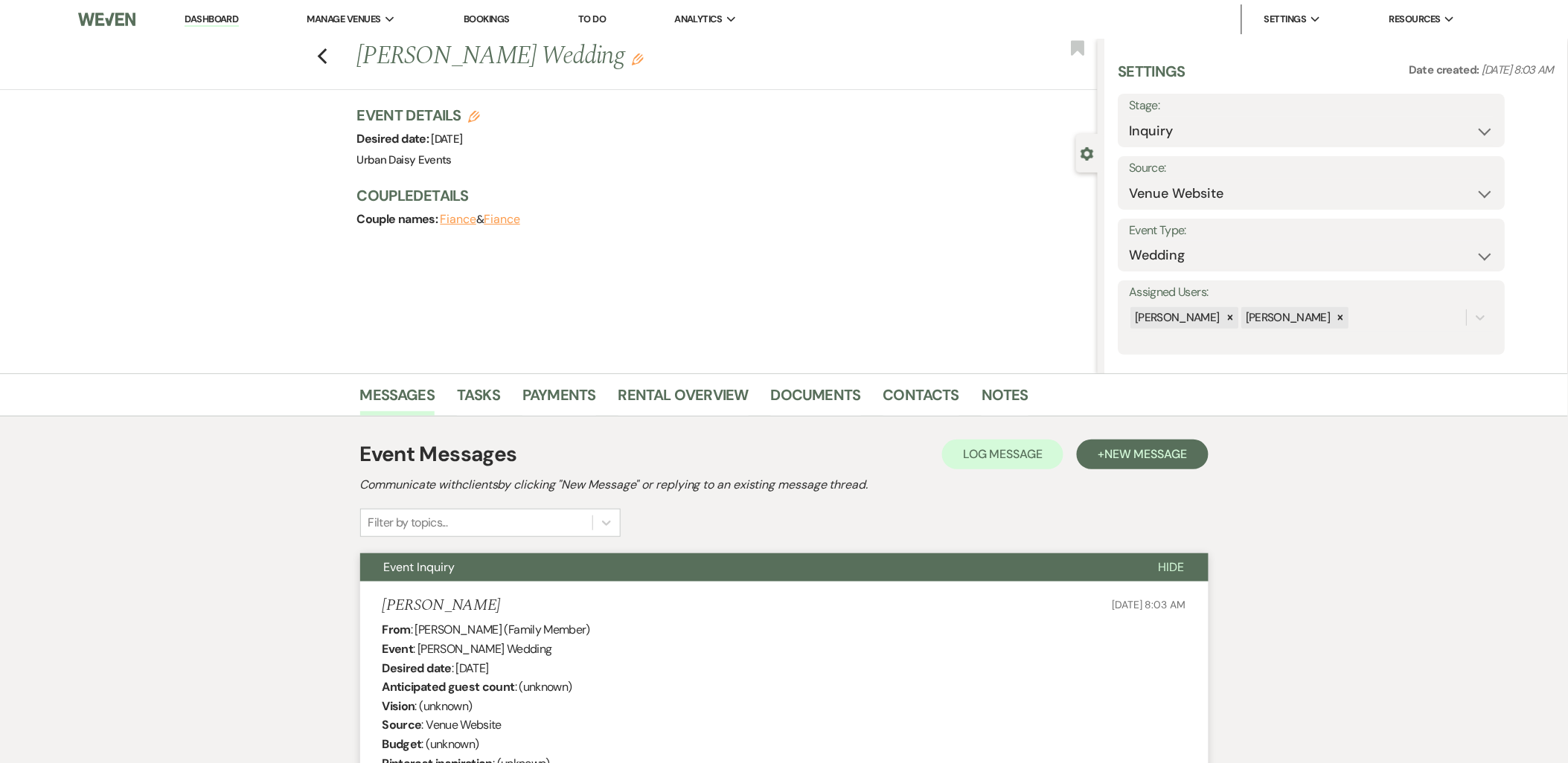
click at [194, 27] on li "Dashboard" at bounding box center [211, 19] width 69 height 30
click at [192, 23] on link "Dashboard" at bounding box center [212, 20] width 54 height 14
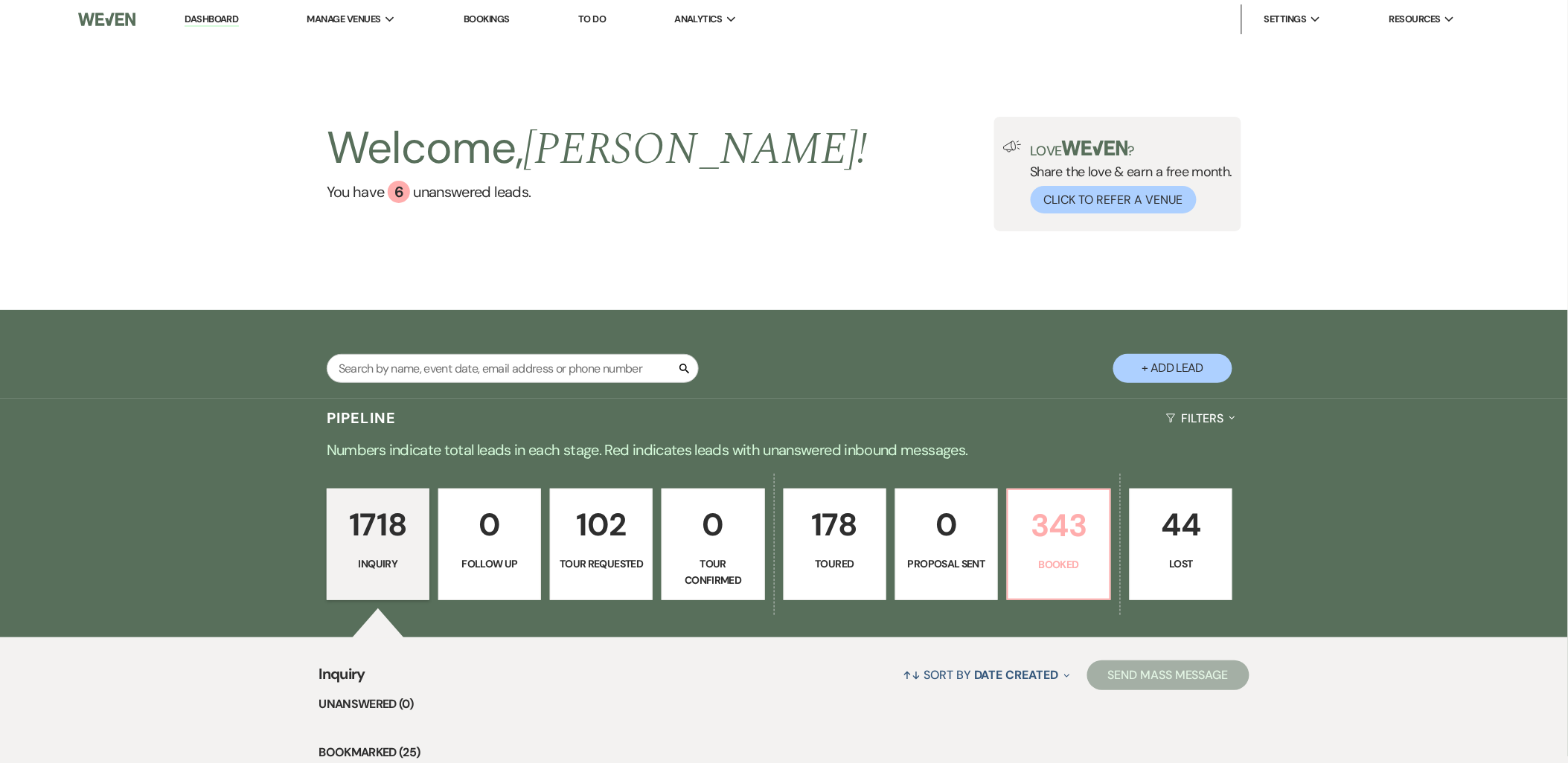
click at [1051, 504] on p "343" at bounding box center [1059, 525] width 84 height 50
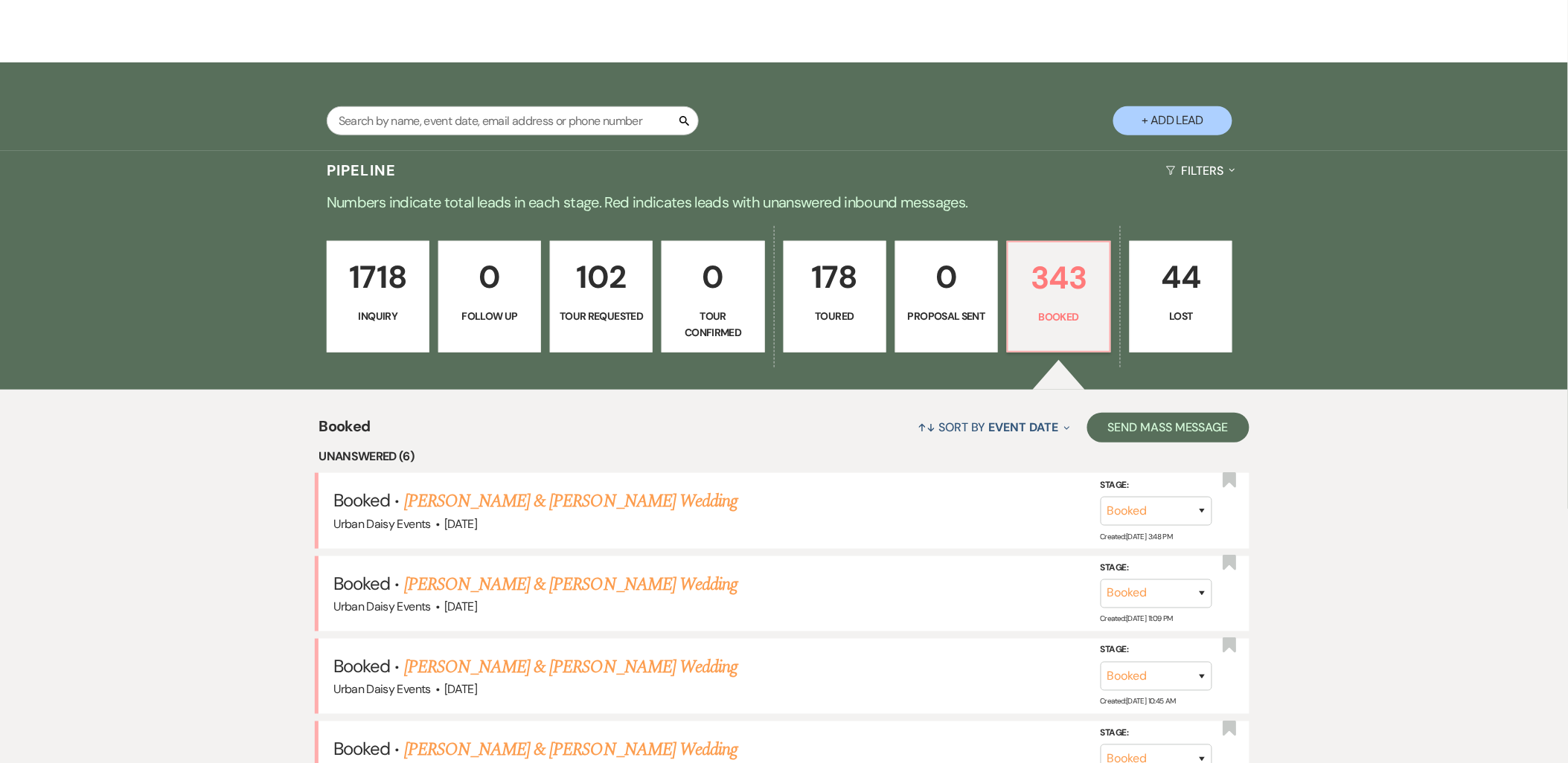
scroll to position [496, 0]
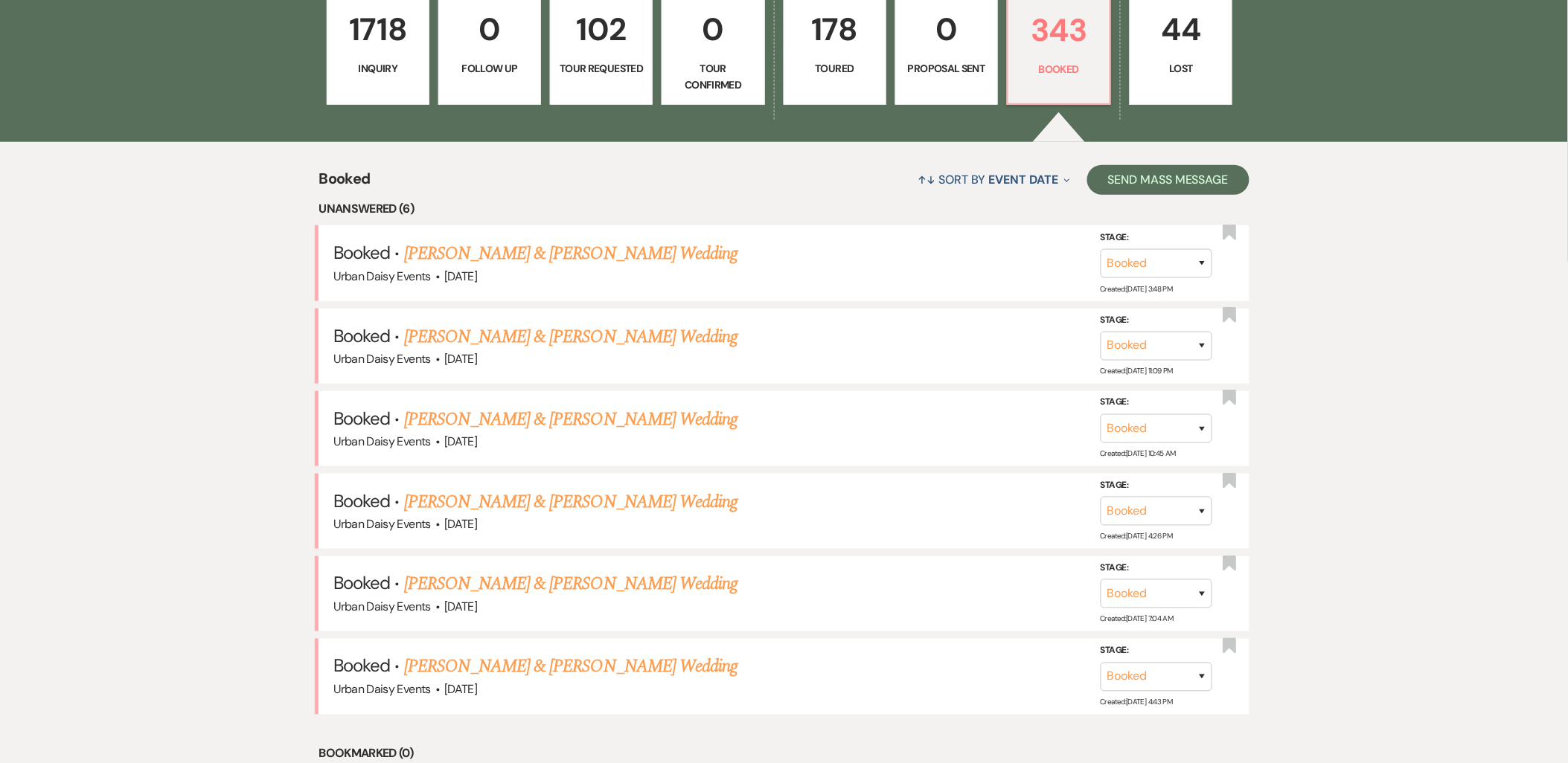
drag, startPoint x: 549, startPoint y: 662, endPoint x: 534, endPoint y: 650, distance: 19.2
click at [549, 662] on link "Kenzi Laumann & Payton Hurney's Wedding" at bounding box center [571, 667] width 334 height 27
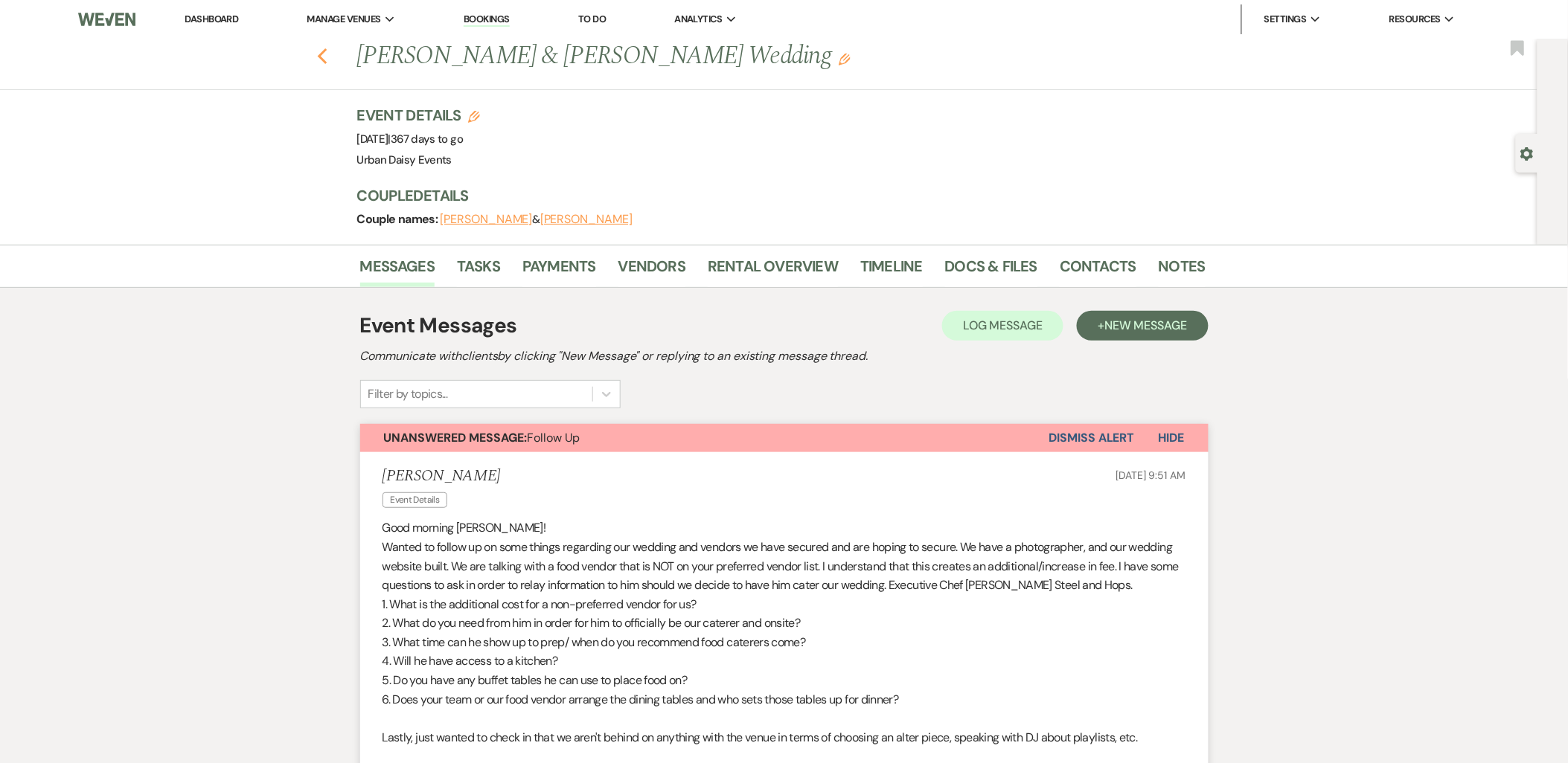
click at [328, 57] on icon "Previous" at bounding box center [322, 57] width 11 height 18
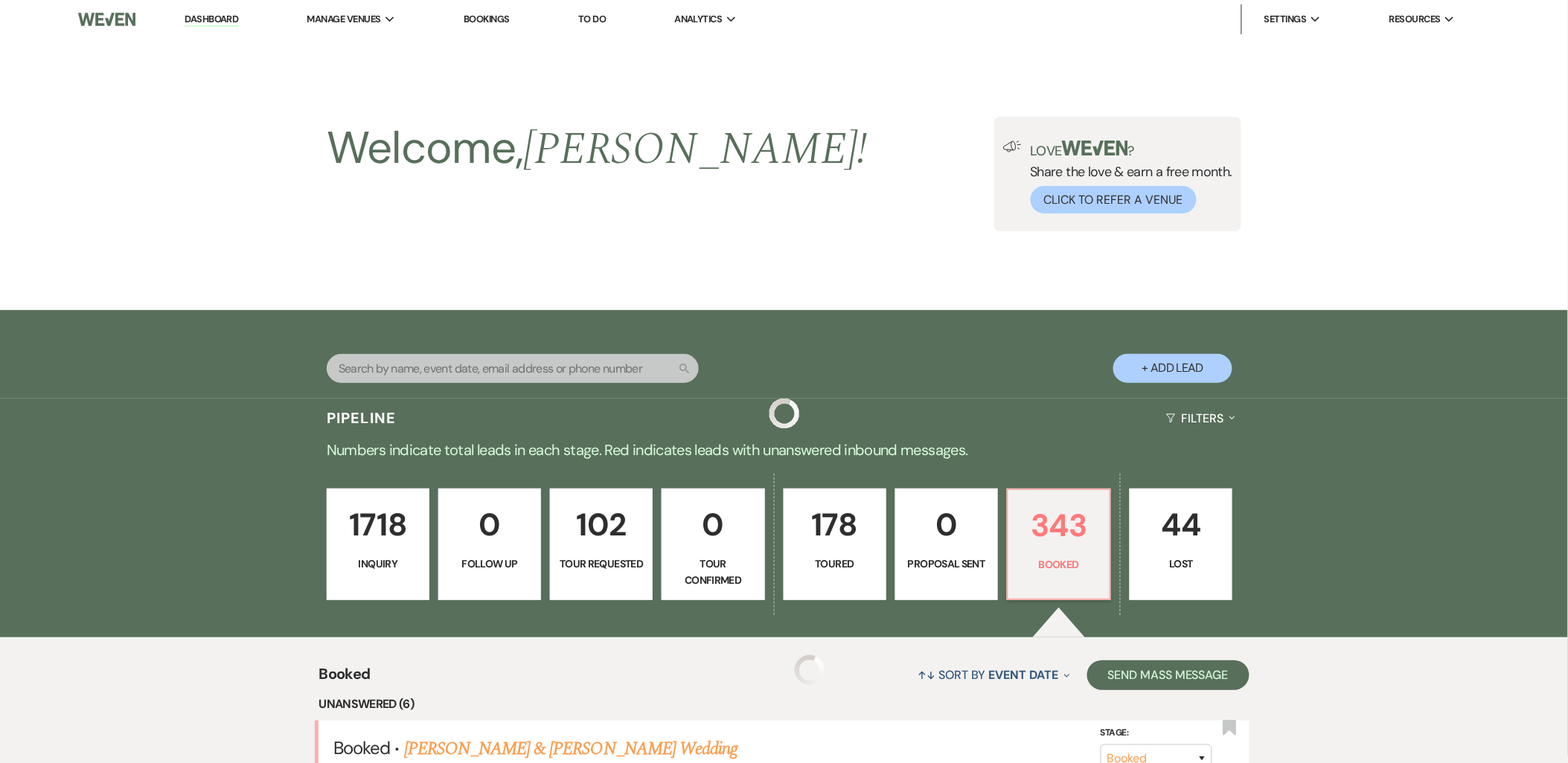
scroll to position [496, 0]
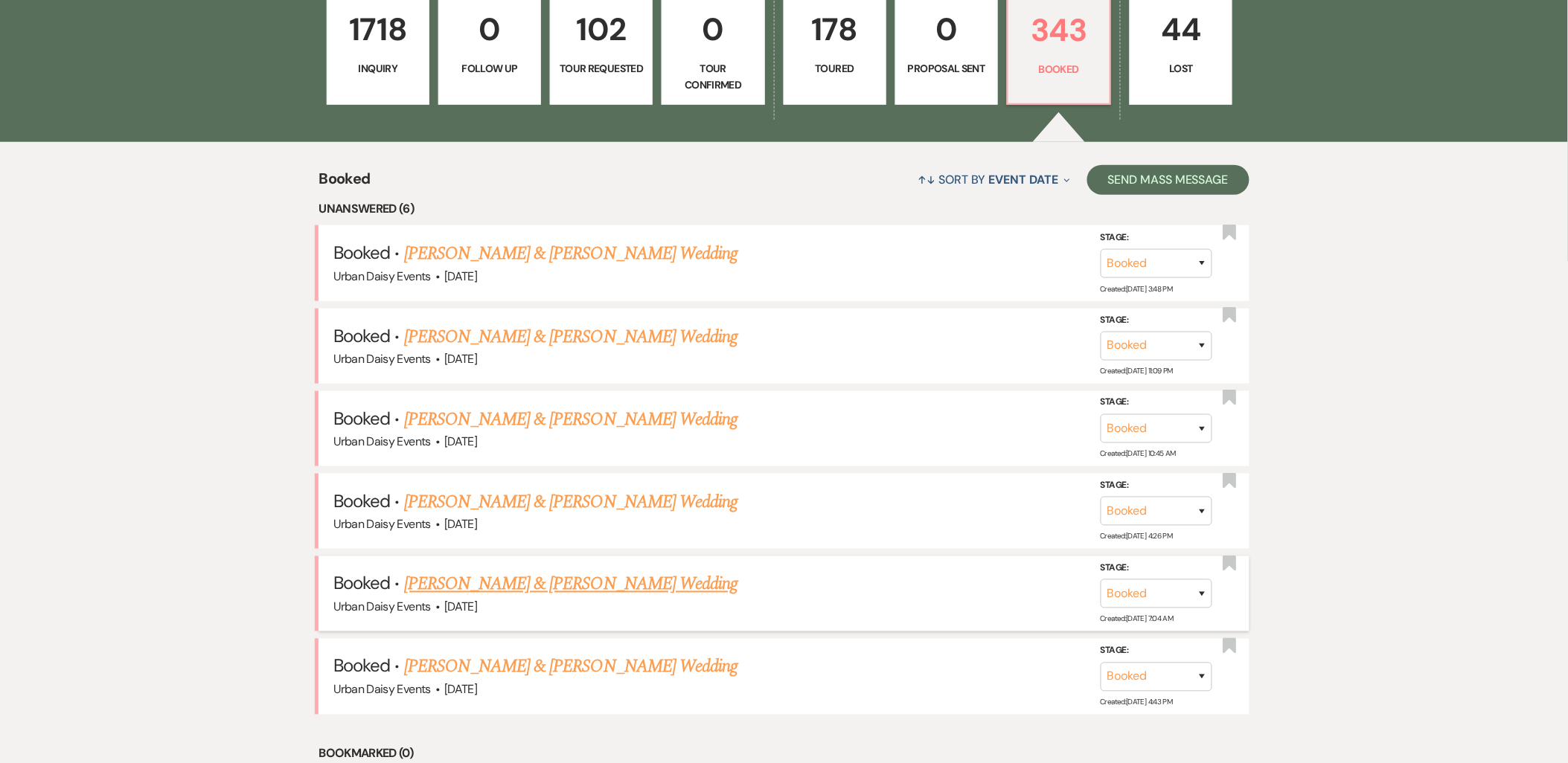
click at [497, 588] on link "Marissa Gilbertson & Mark Schmidt's Wedding" at bounding box center [571, 584] width 334 height 27
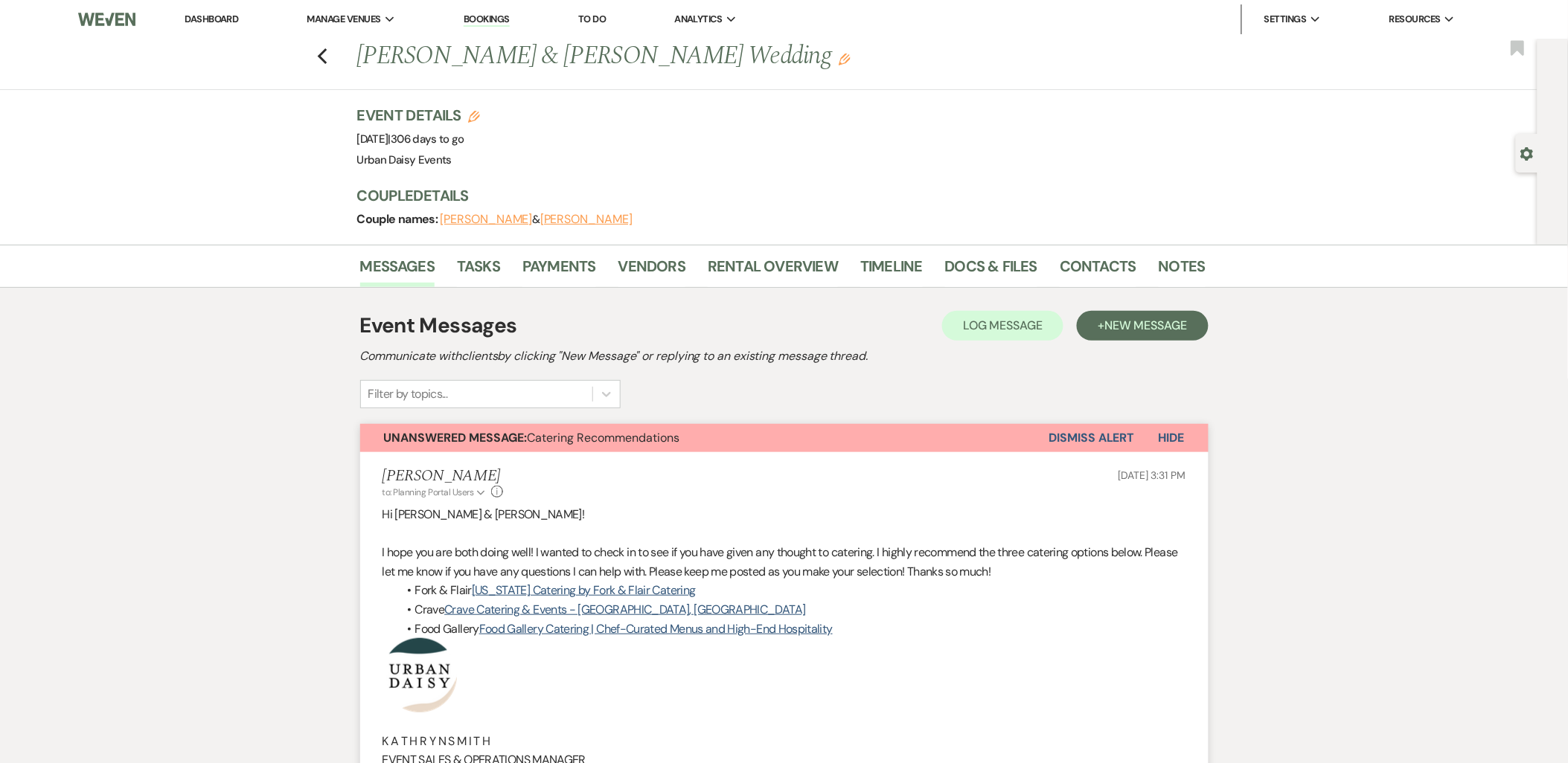
scroll to position [413, 0]
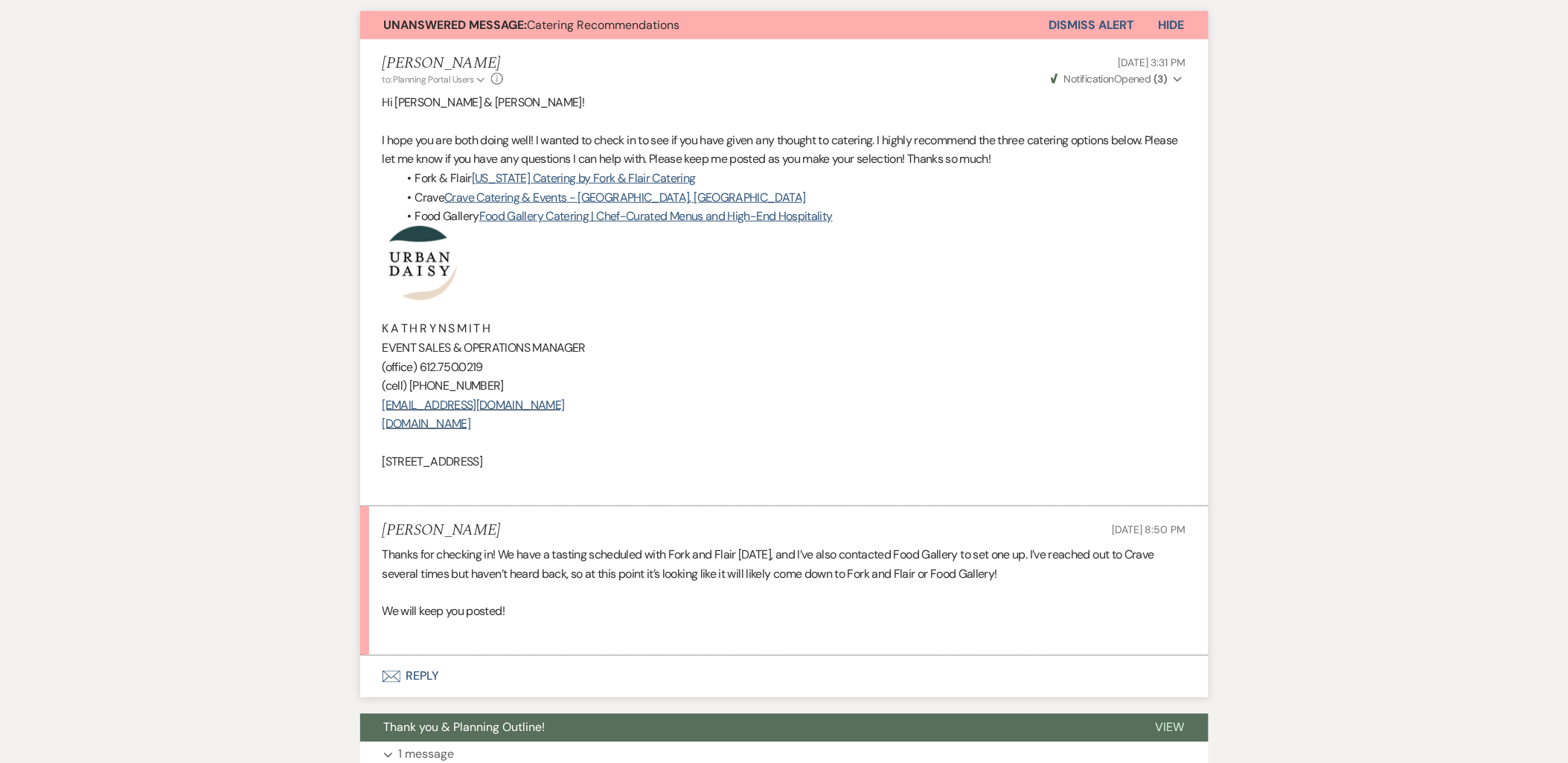
click at [434, 679] on button "Envelope Reply" at bounding box center [784, 677] width 848 height 42
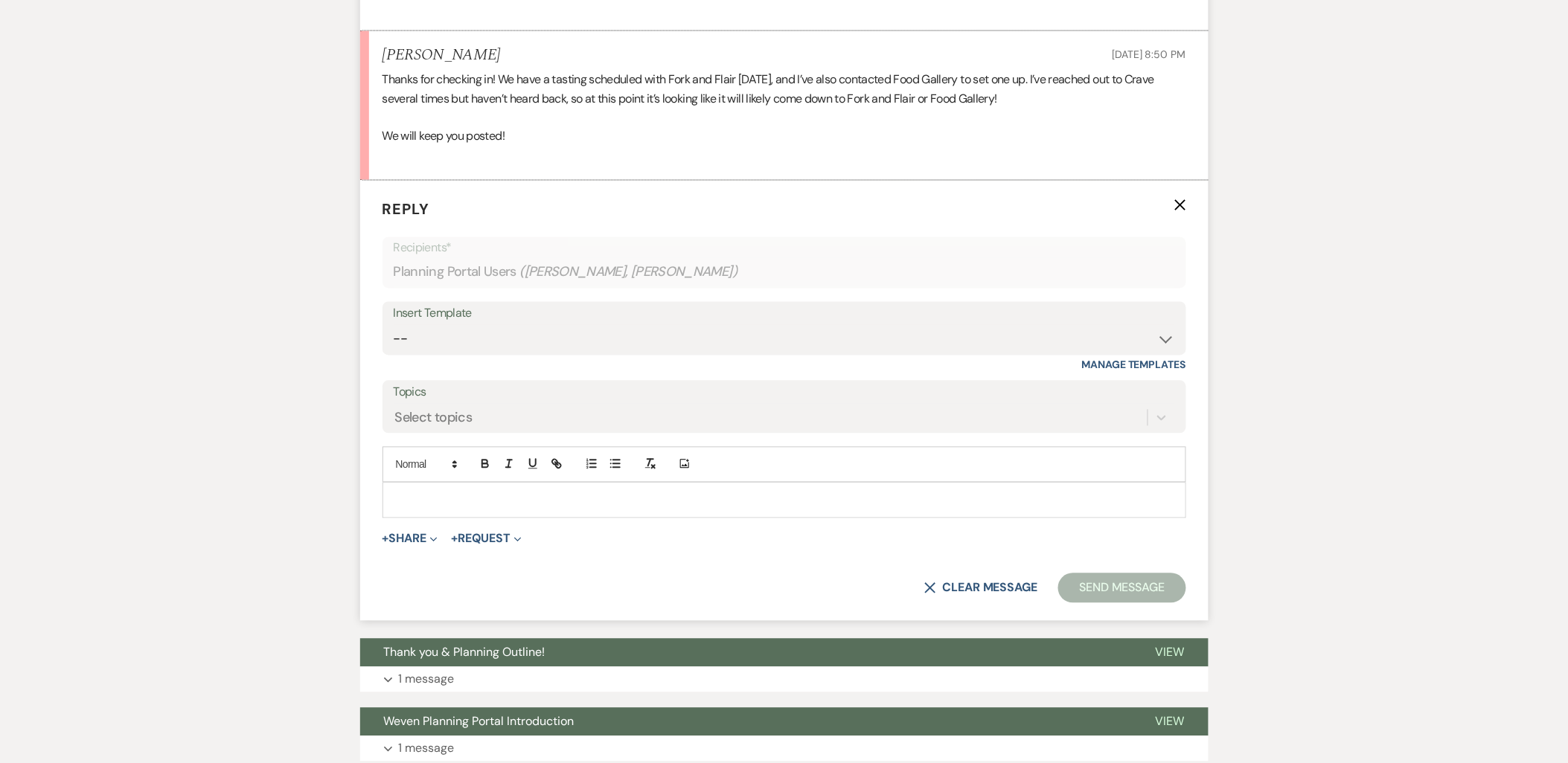
scroll to position [908, 0]
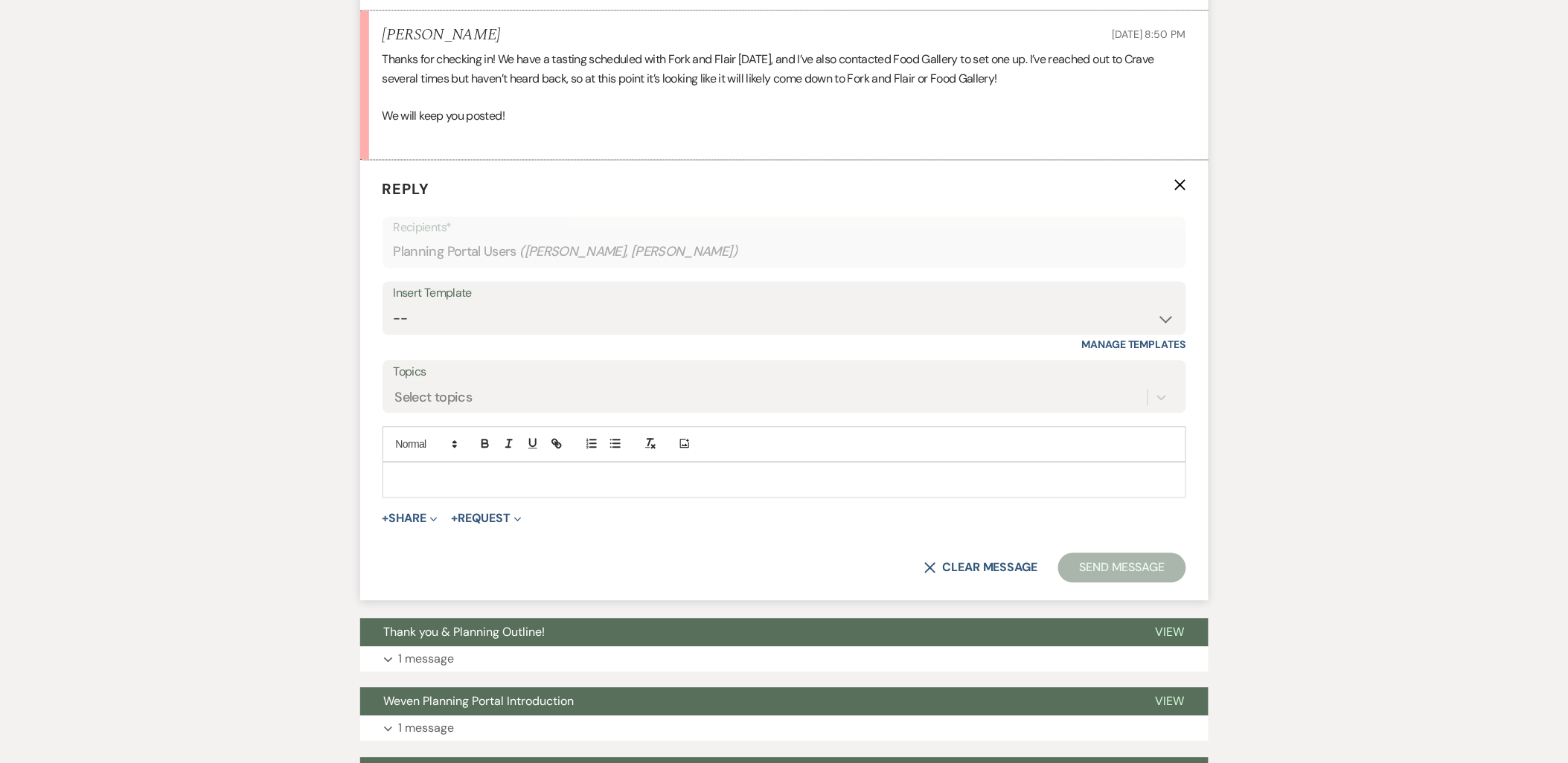
click at [460, 467] on div at bounding box center [784, 480] width 802 height 34
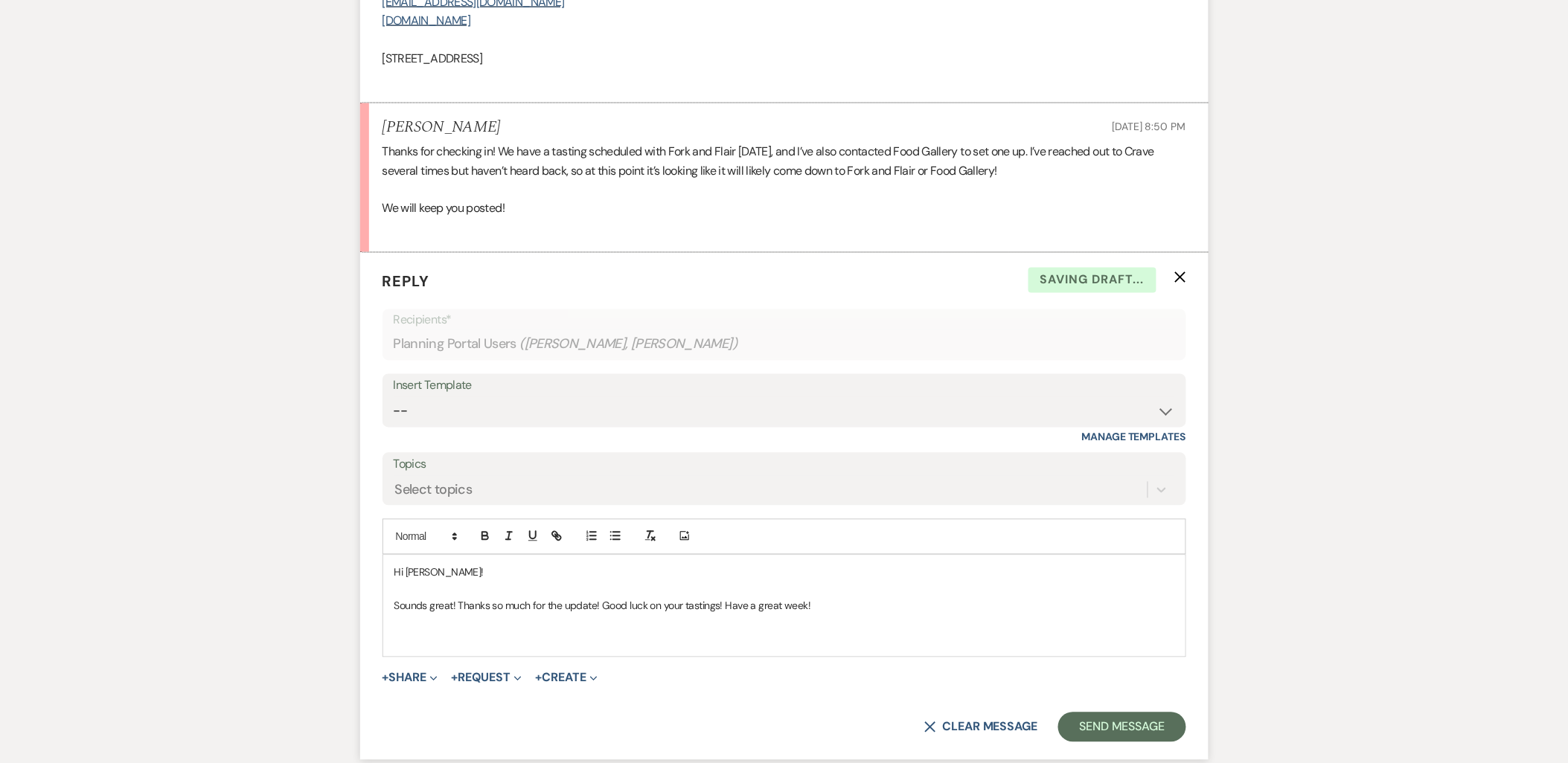
scroll to position [495, 0]
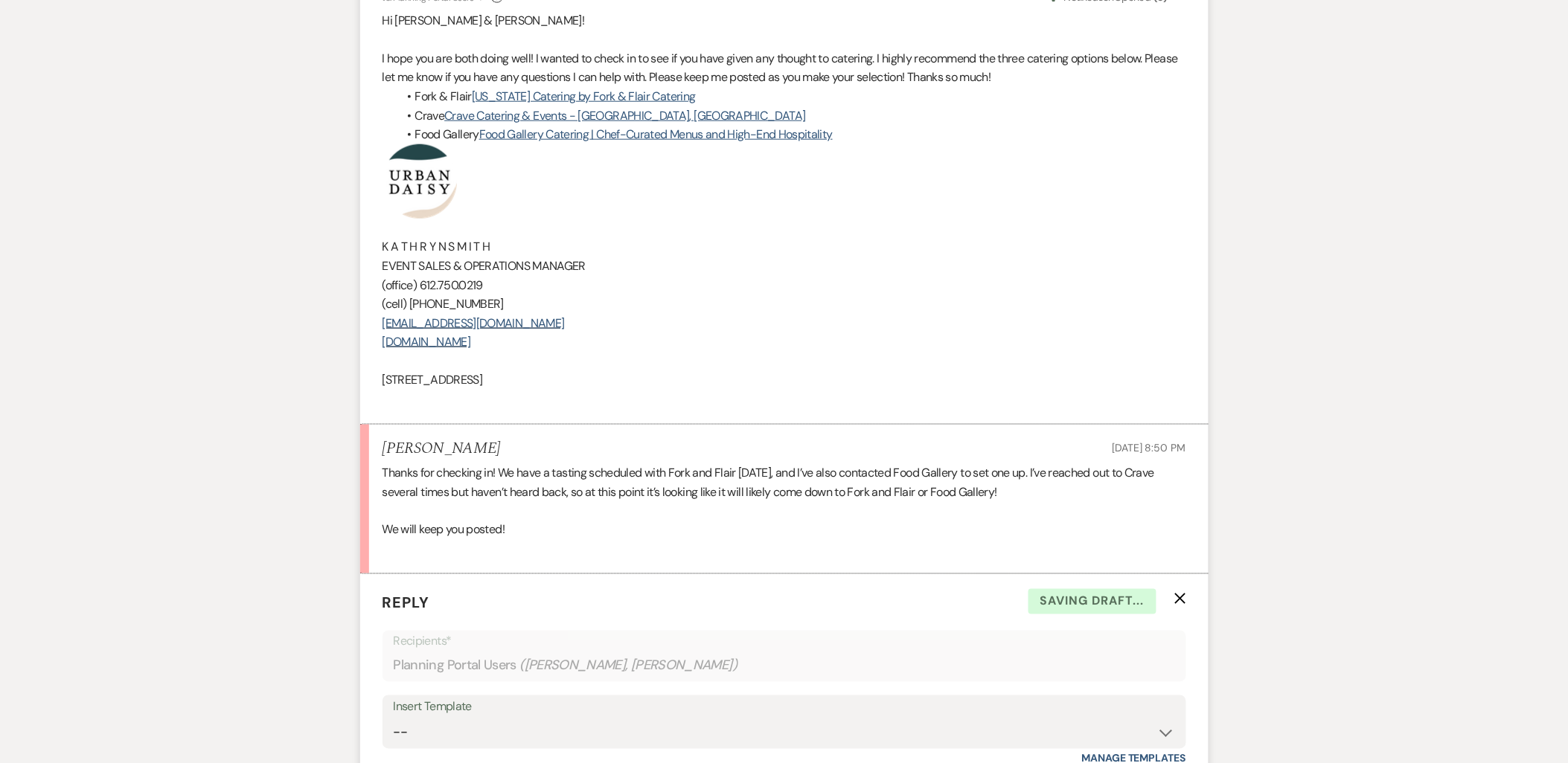
drag, startPoint x: 609, startPoint y: 385, endPoint x: 340, endPoint y: 197, distance: 328.2
click at [340, 197] on div "Messages Tasks Payments Vendors Rental Overview Timeline Docs & Files Contacts …" at bounding box center [784, 636] width 1568 height 1772
copy div "K A T H R Y N S M I T H EVENT SALES & OPERATIONS MANAGER (office) 612.750.0219 …"
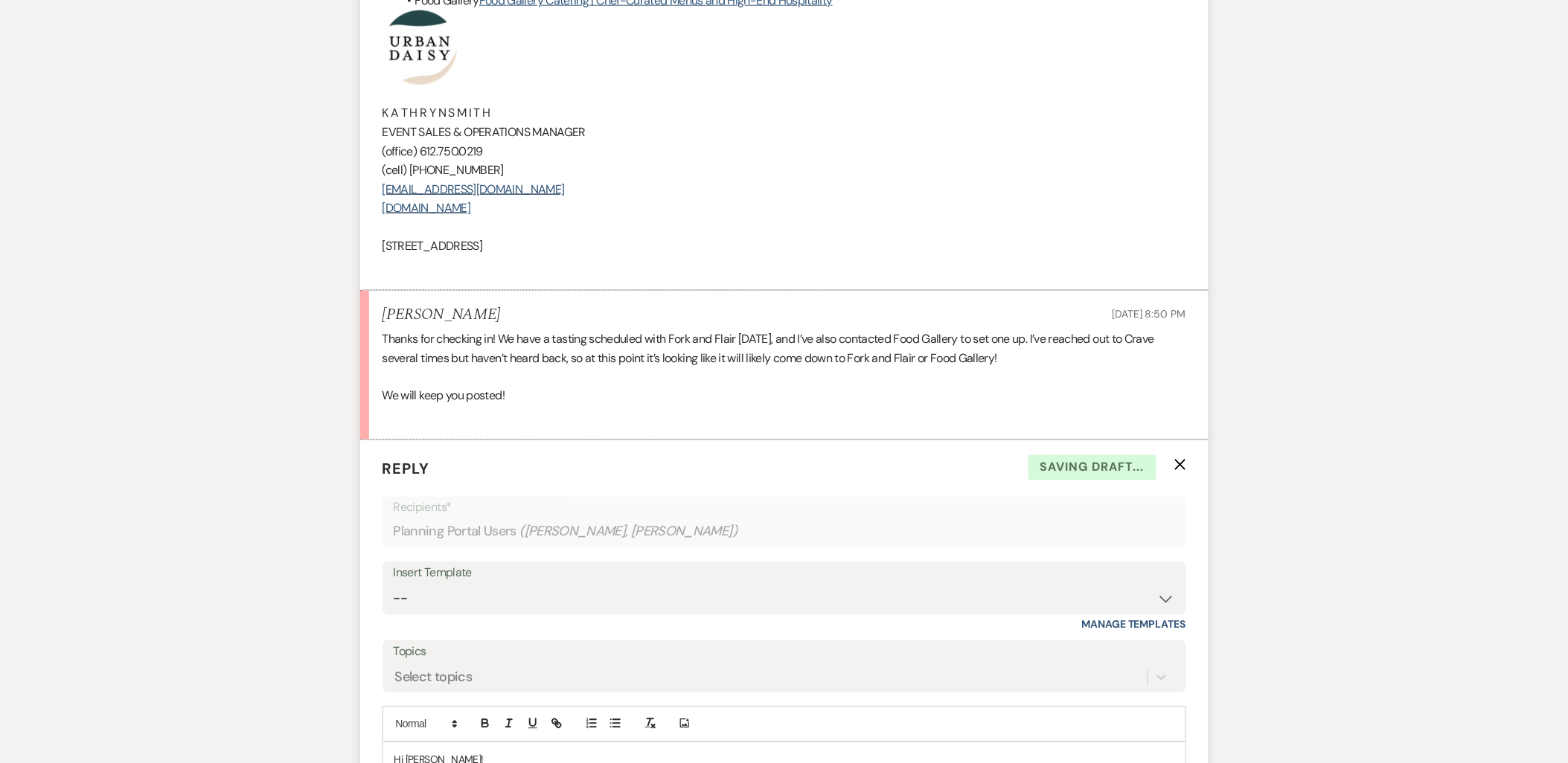
scroll to position [743, 0]
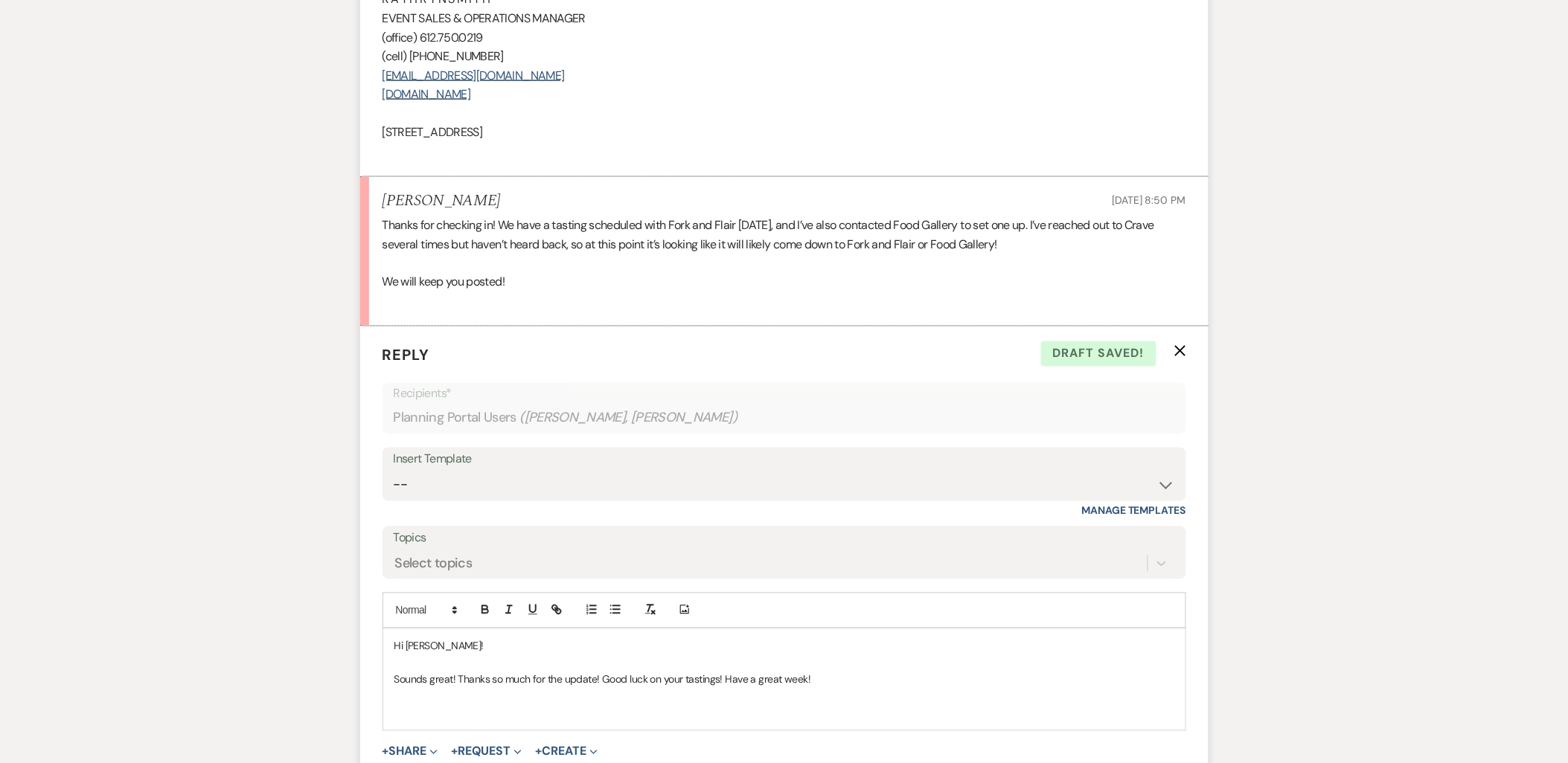
click at [465, 709] on p at bounding box center [784, 712] width 780 height 17
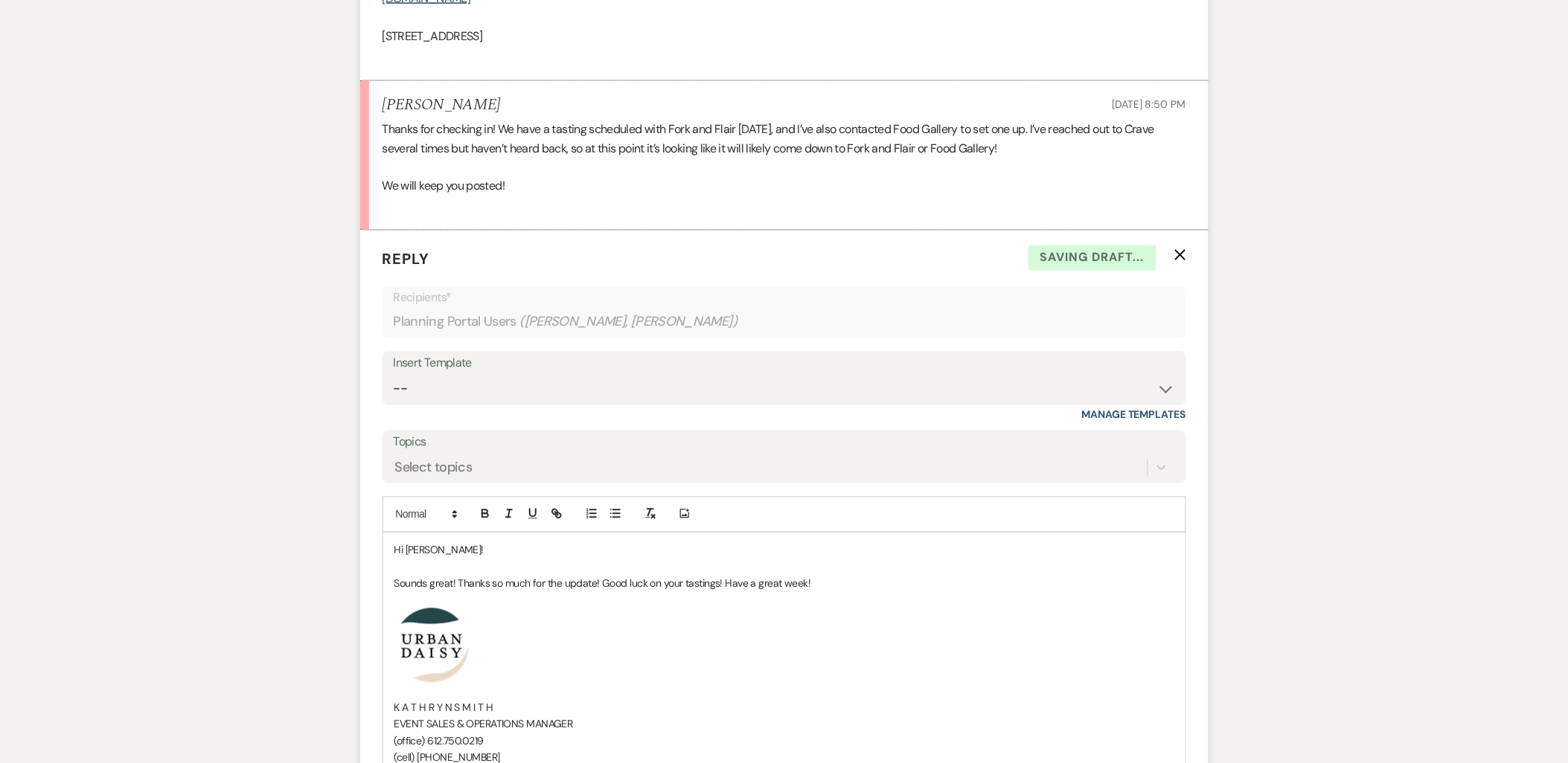
scroll to position [991, 0]
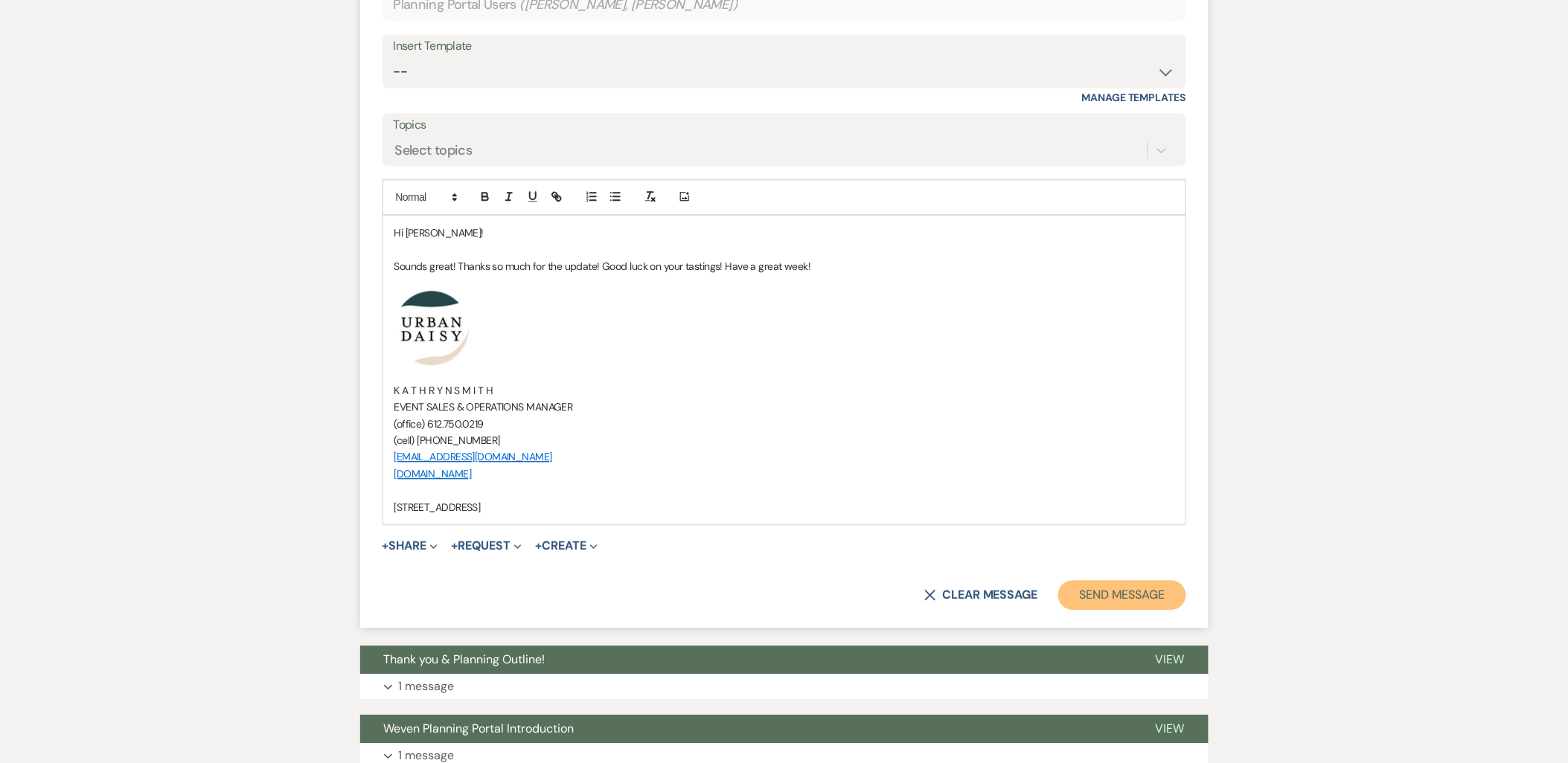
click at [1131, 595] on button "Send Message" at bounding box center [1122, 595] width 127 height 30
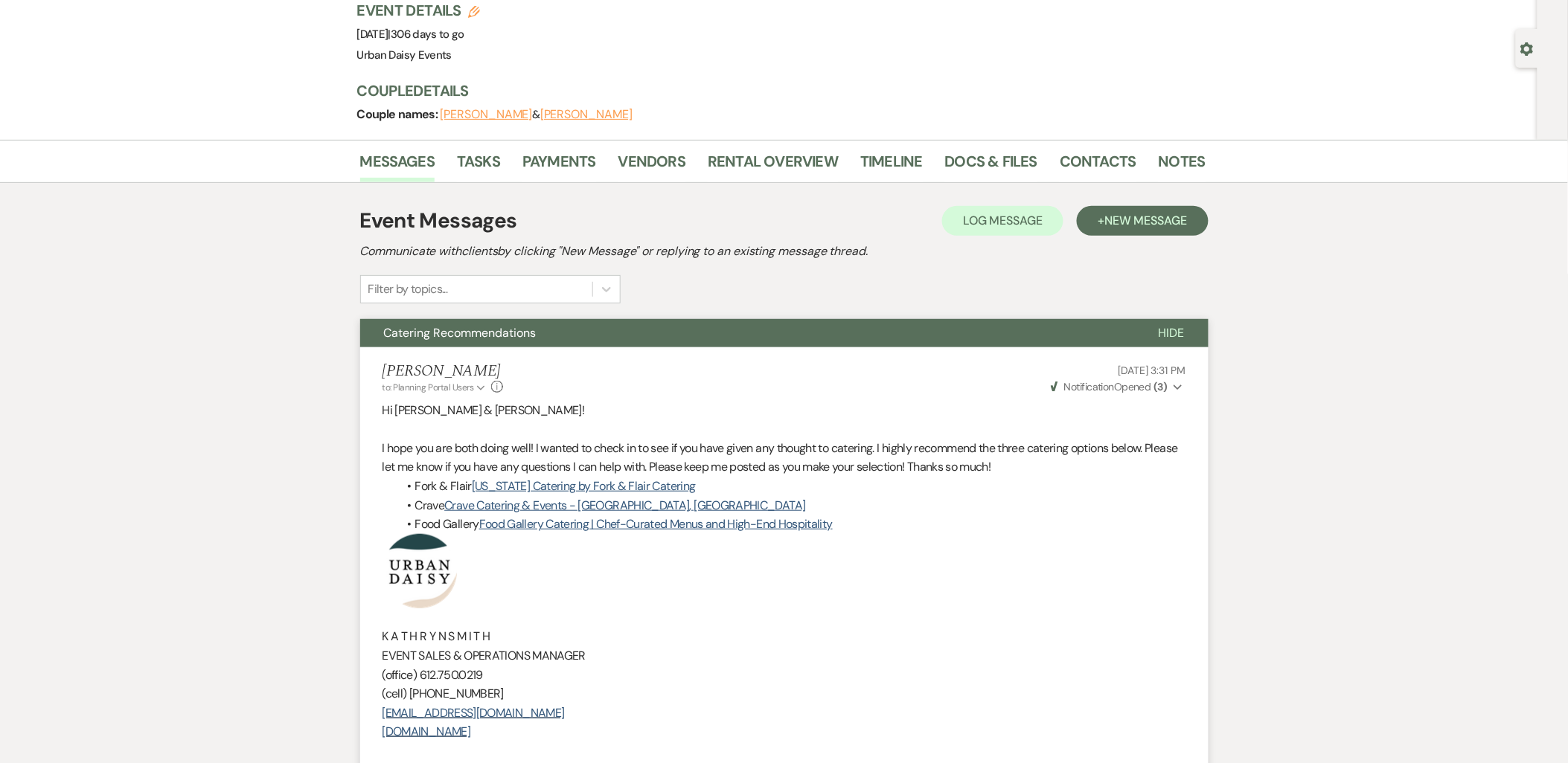
scroll to position [0, 0]
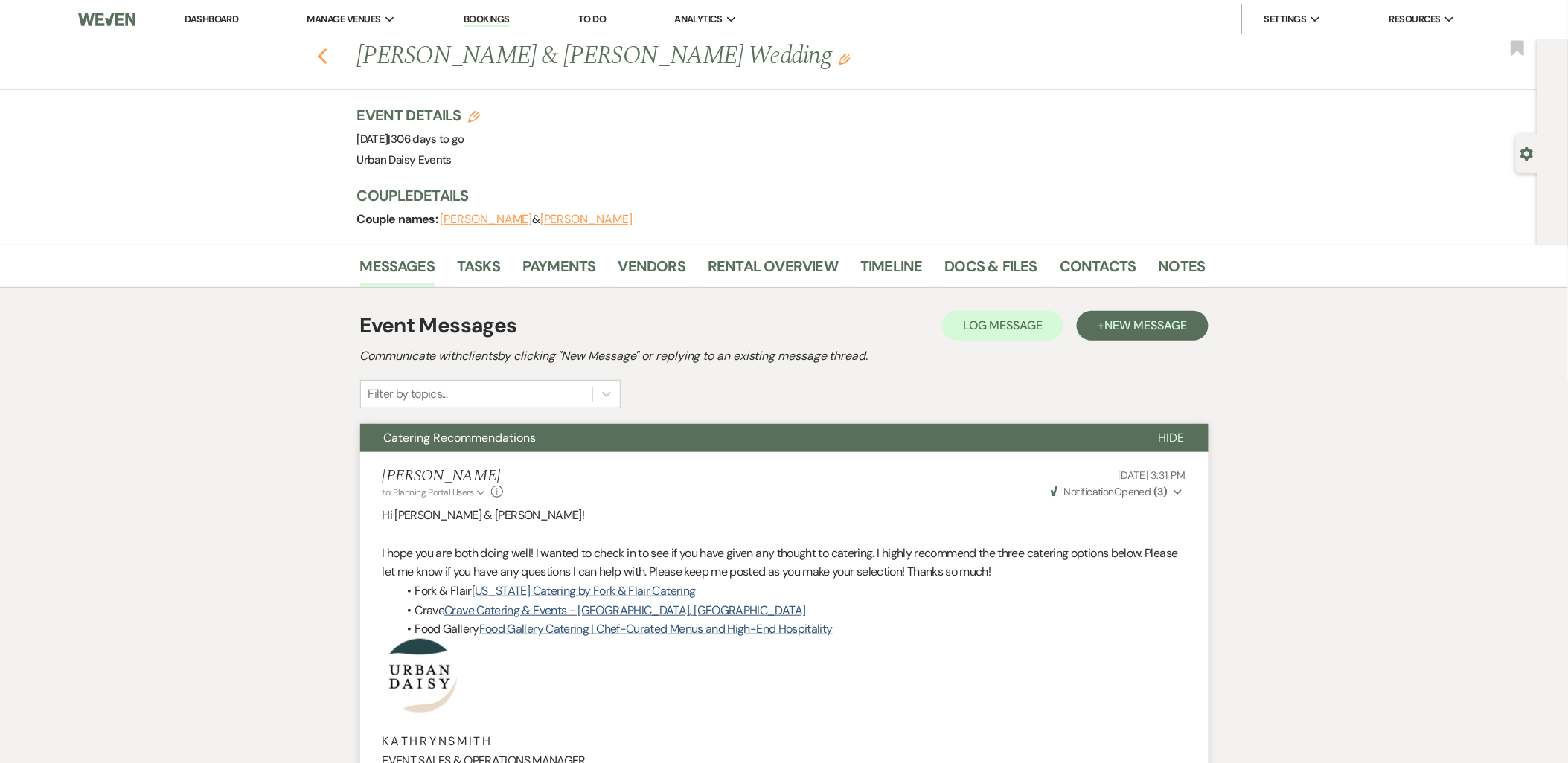
click at [327, 55] on use "button" at bounding box center [321, 57] width 10 height 17
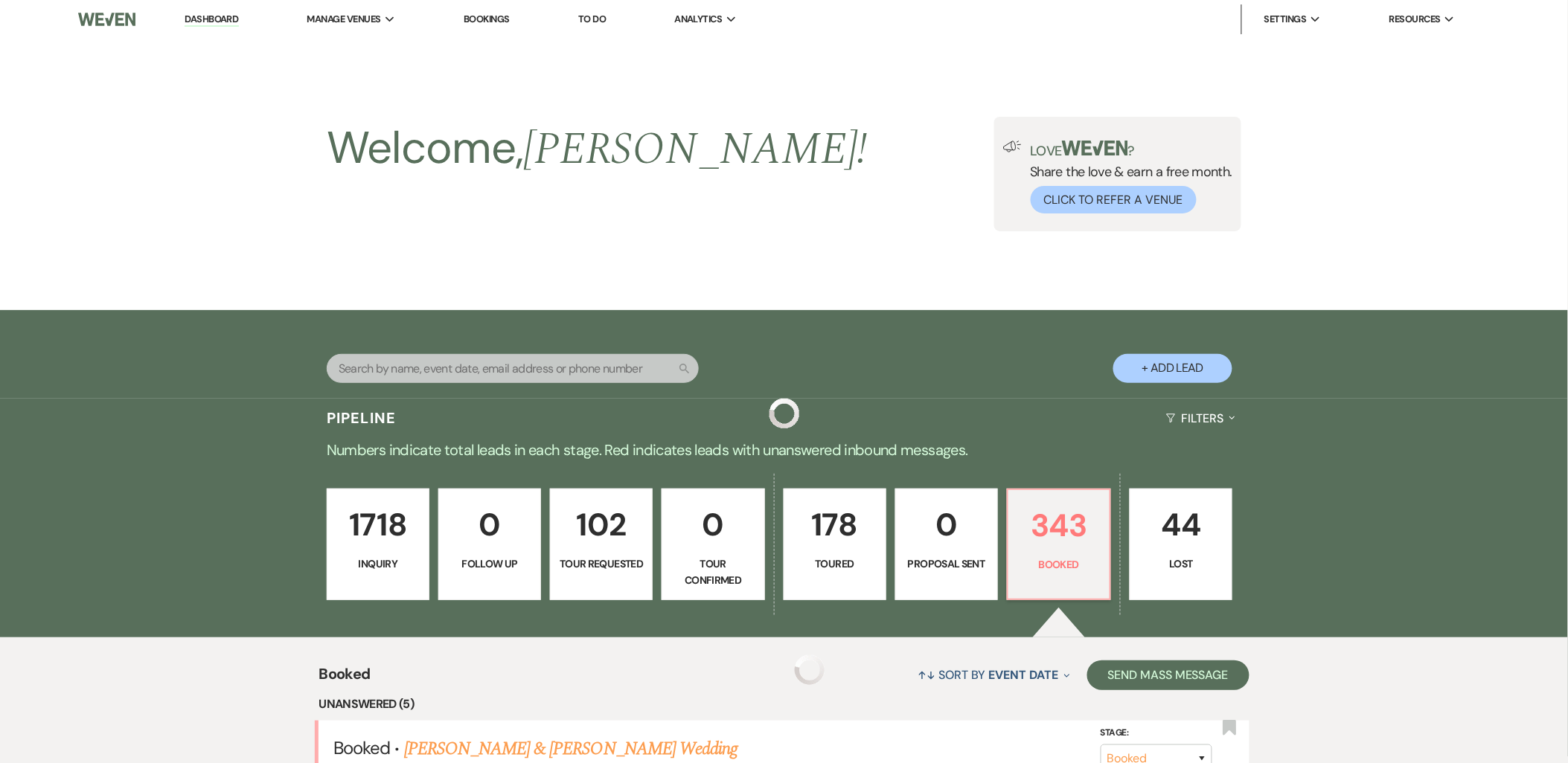
scroll to position [496, 0]
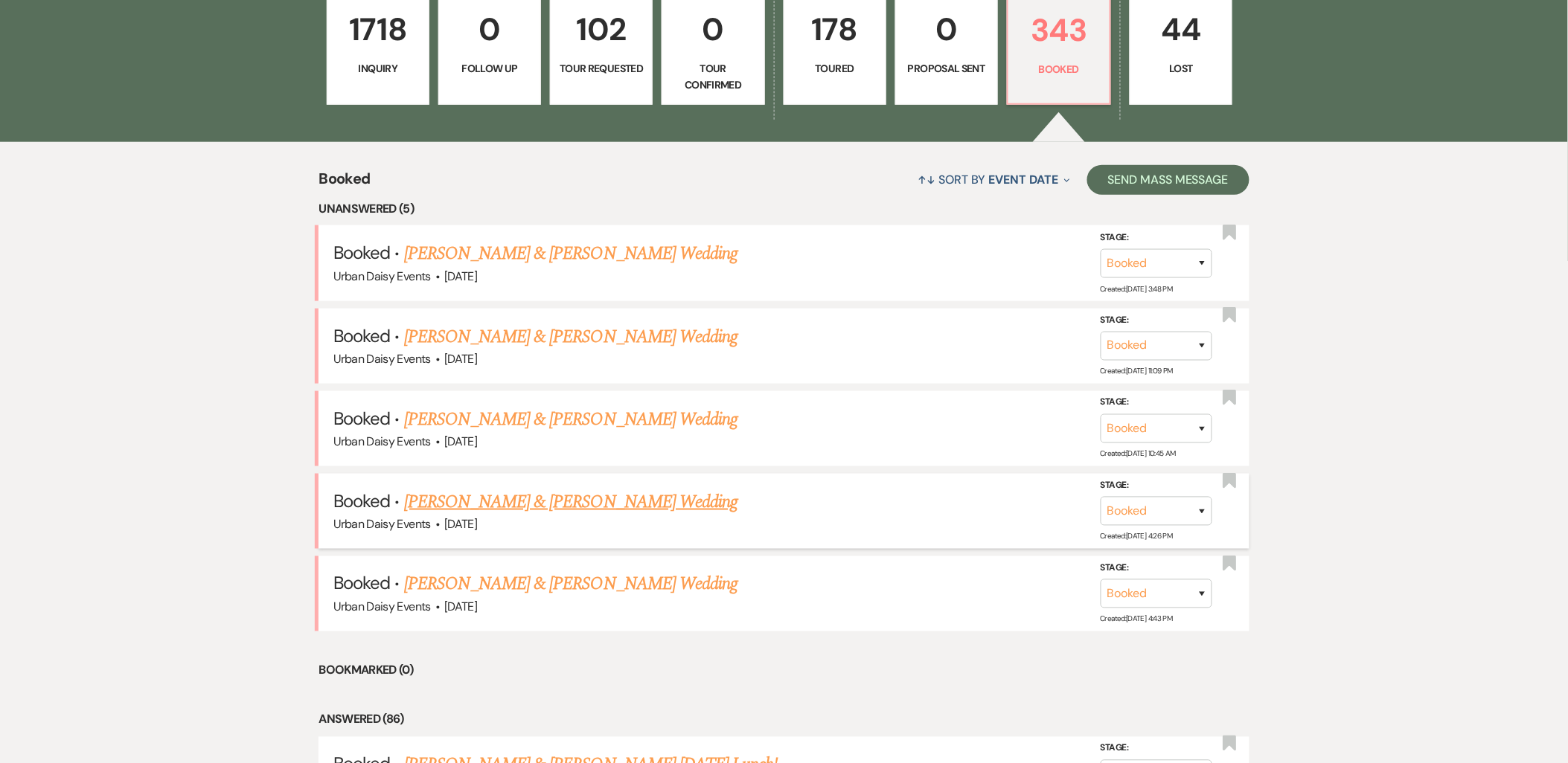
click at [529, 499] on link "Rachel Stege & Thomas Falk's Wedding" at bounding box center [571, 502] width 334 height 27
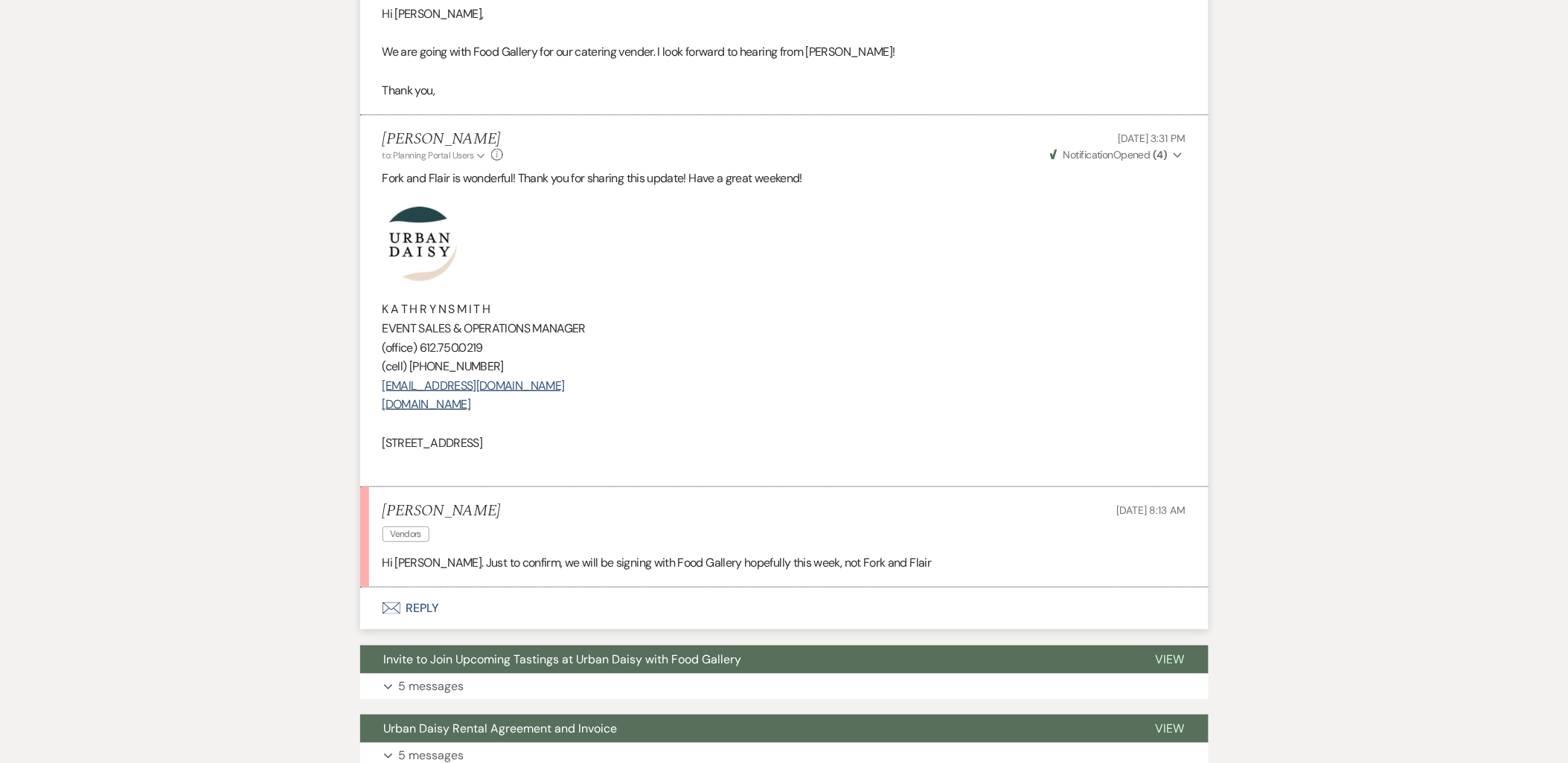
scroll to position [2398, 0]
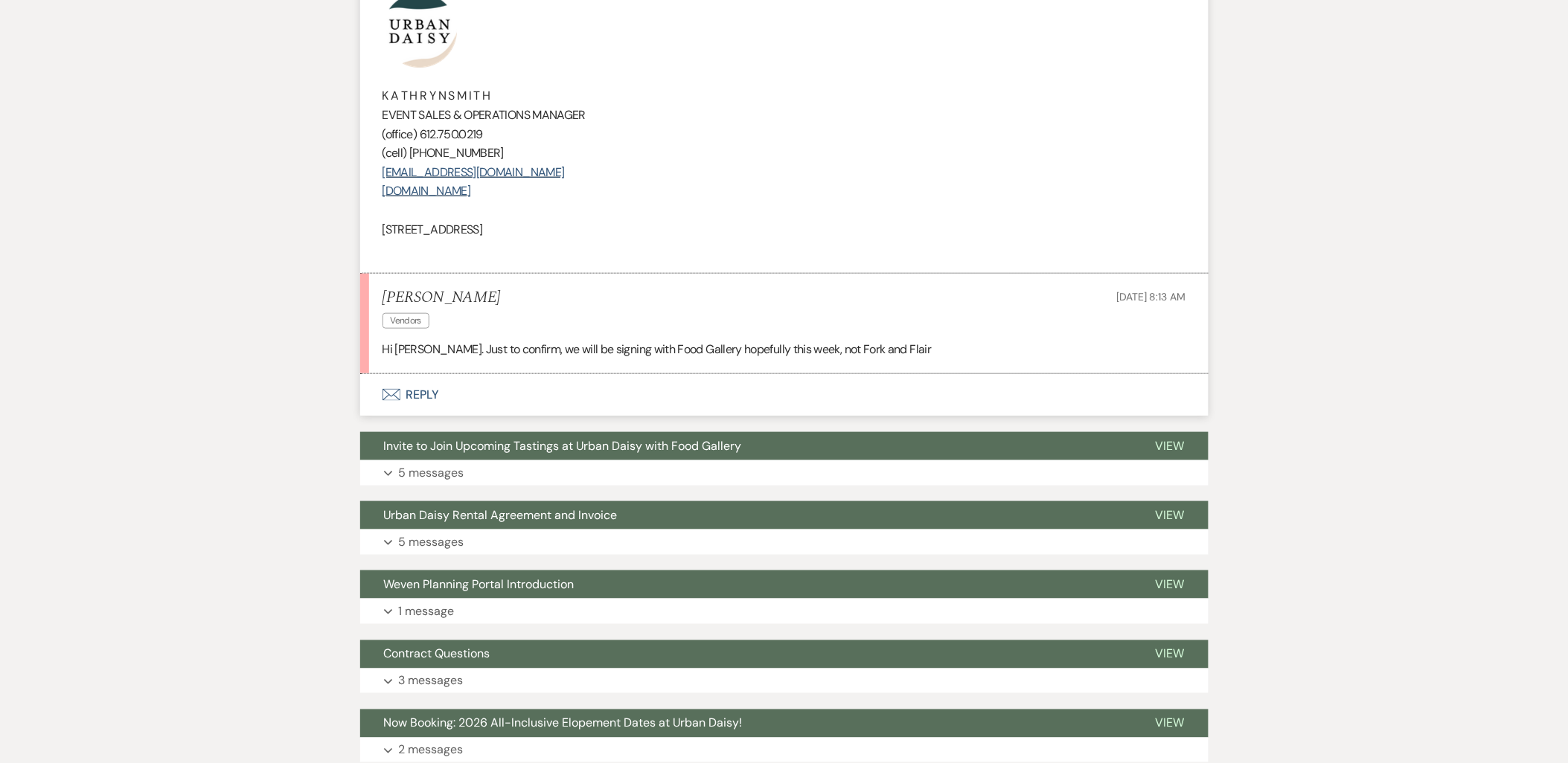
click at [392, 348] on li "Thomas Falk Vendors Aug 11, 2025, 8:13 AM Hi Kathryn. Just to confirm, we will …" at bounding box center [784, 324] width 848 height 101
click at [398, 375] on button "Envelope Reply" at bounding box center [784, 395] width 848 height 42
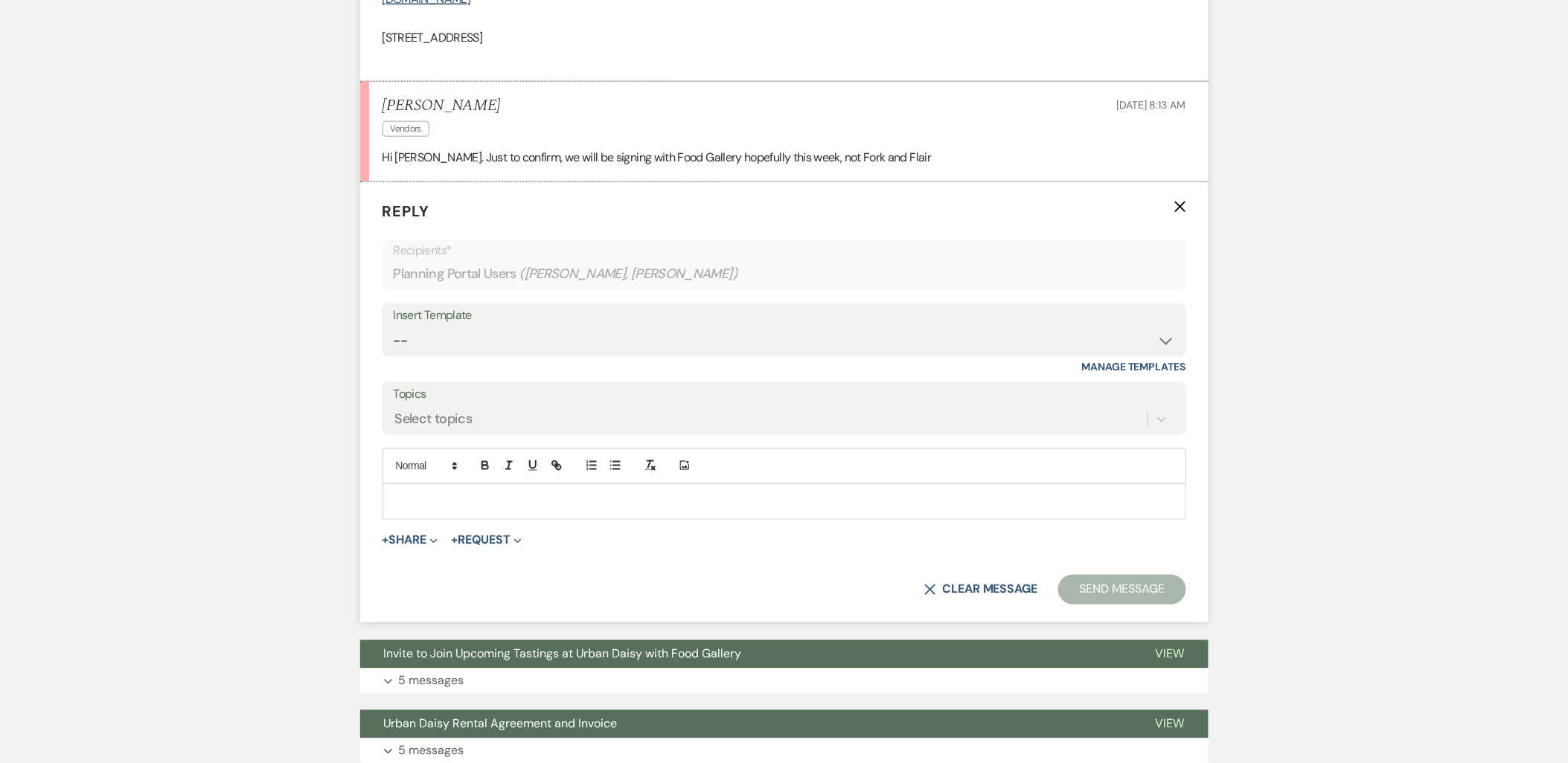
scroll to position [2593, 0]
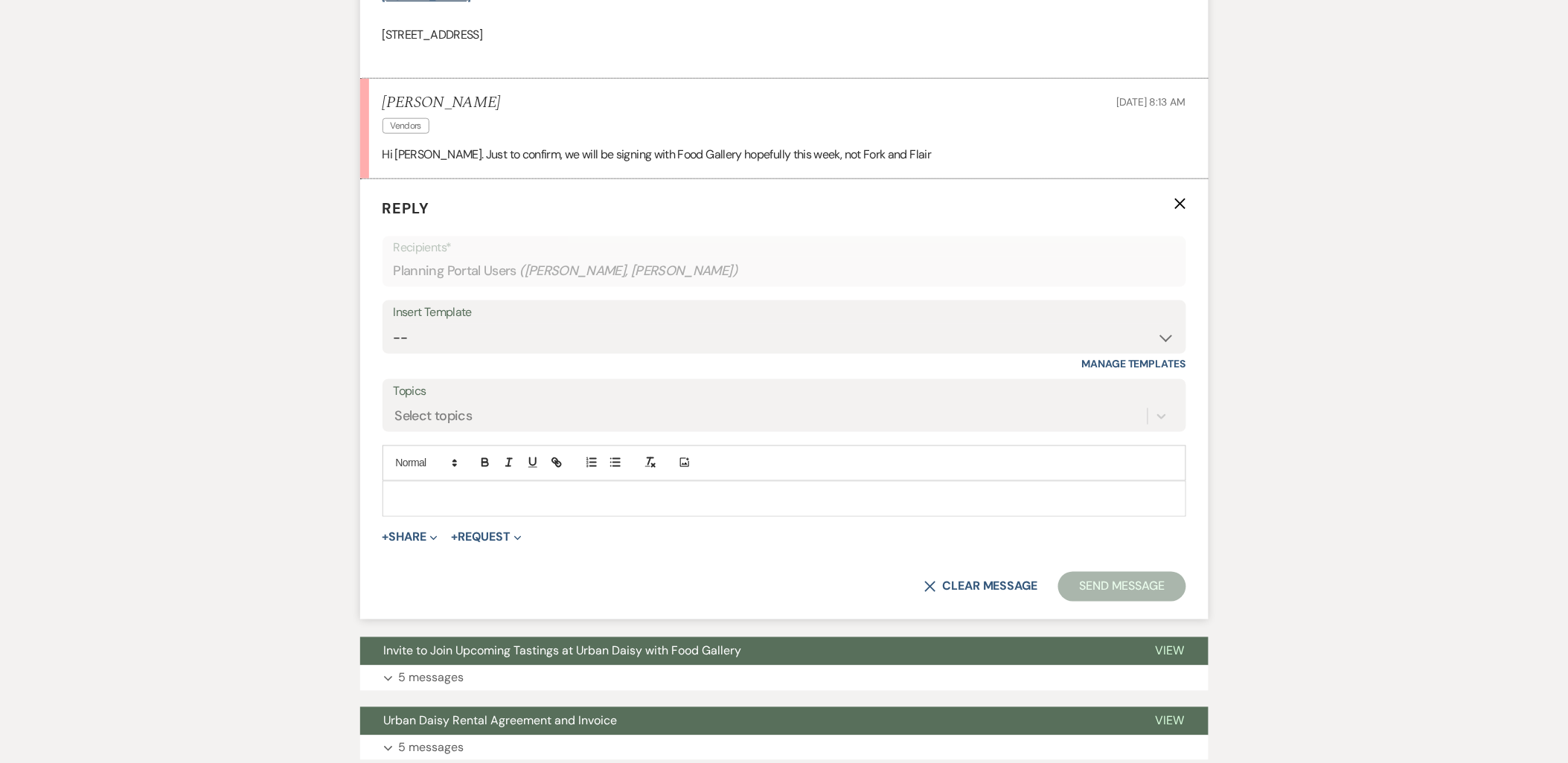
click at [426, 491] on div at bounding box center [784, 499] width 802 height 34
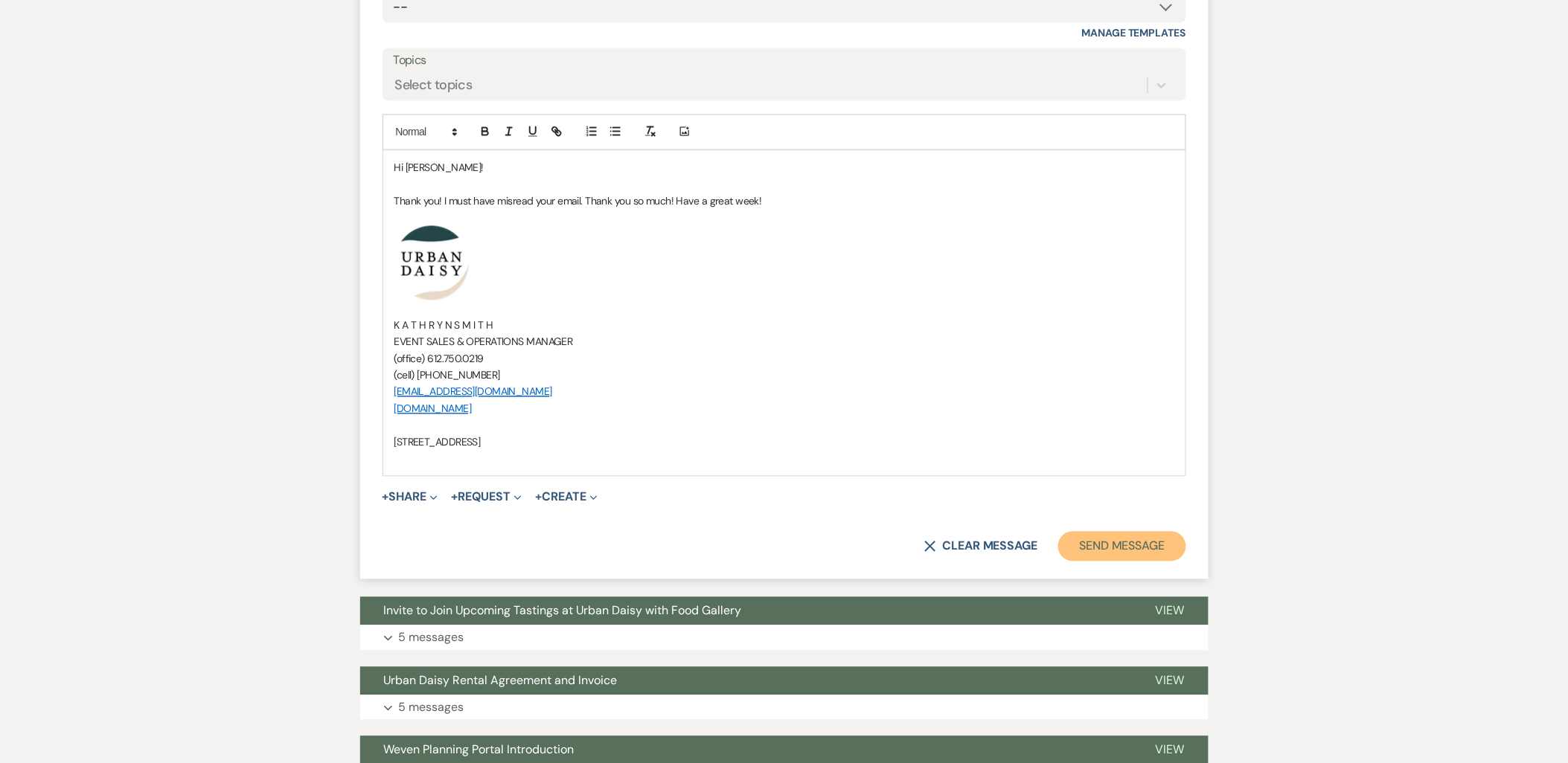
click at [1106, 532] on button "Send Message" at bounding box center [1122, 547] width 127 height 30
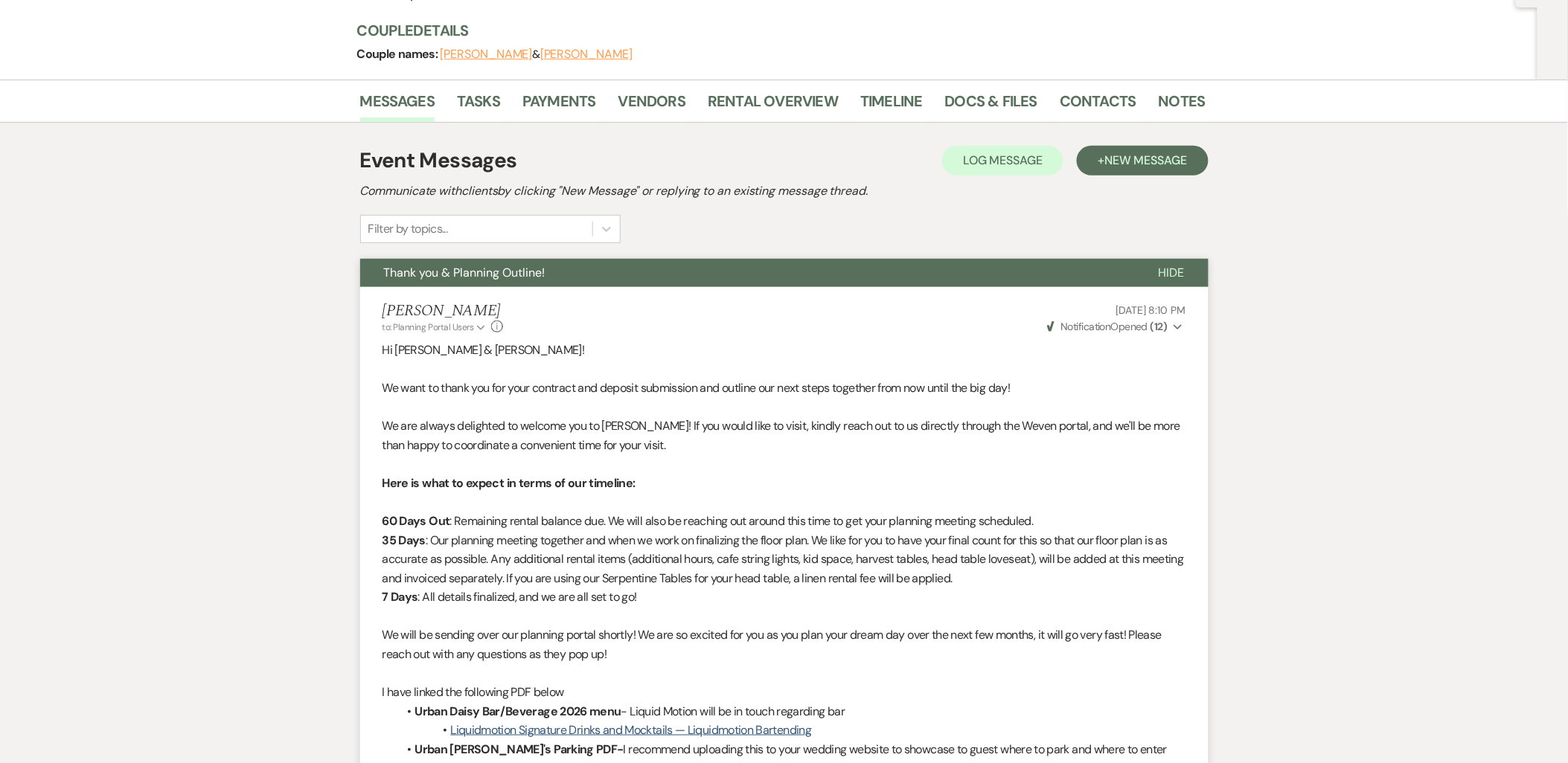
scroll to position [30, 0]
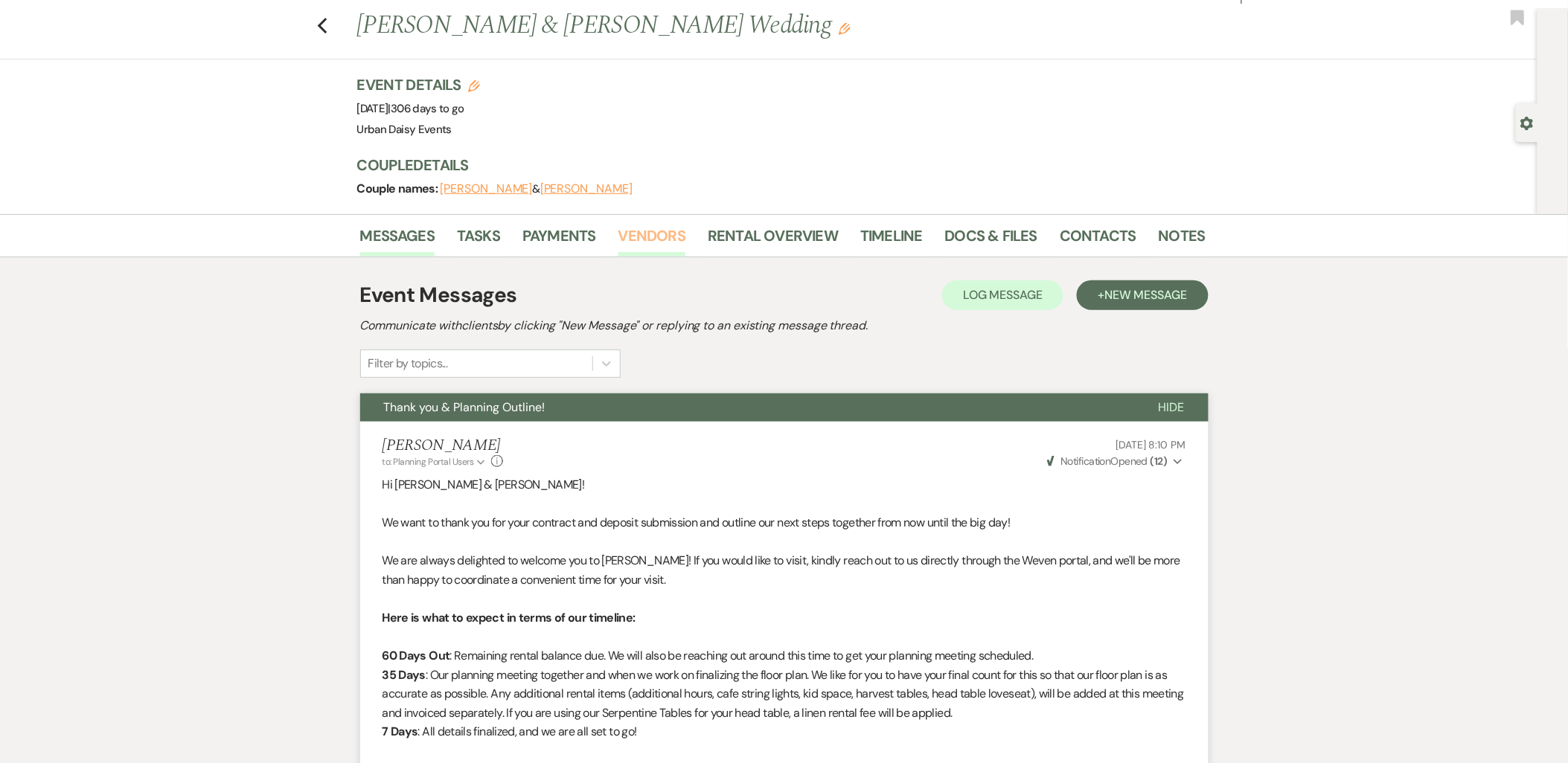
click at [631, 227] on link "Vendors" at bounding box center [652, 240] width 67 height 33
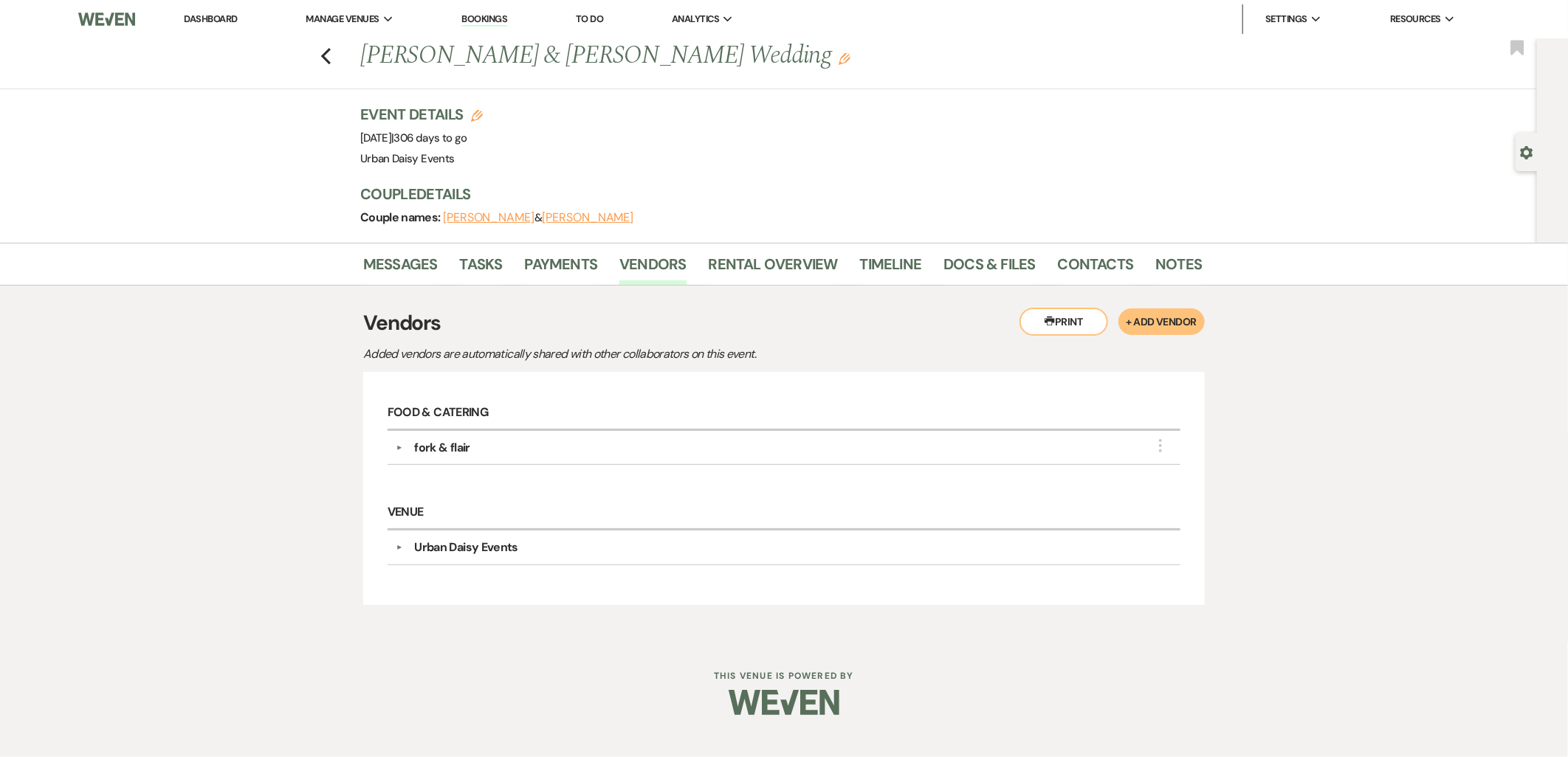
click at [393, 444] on button "▼" at bounding box center [398, 448] width 18 height 8
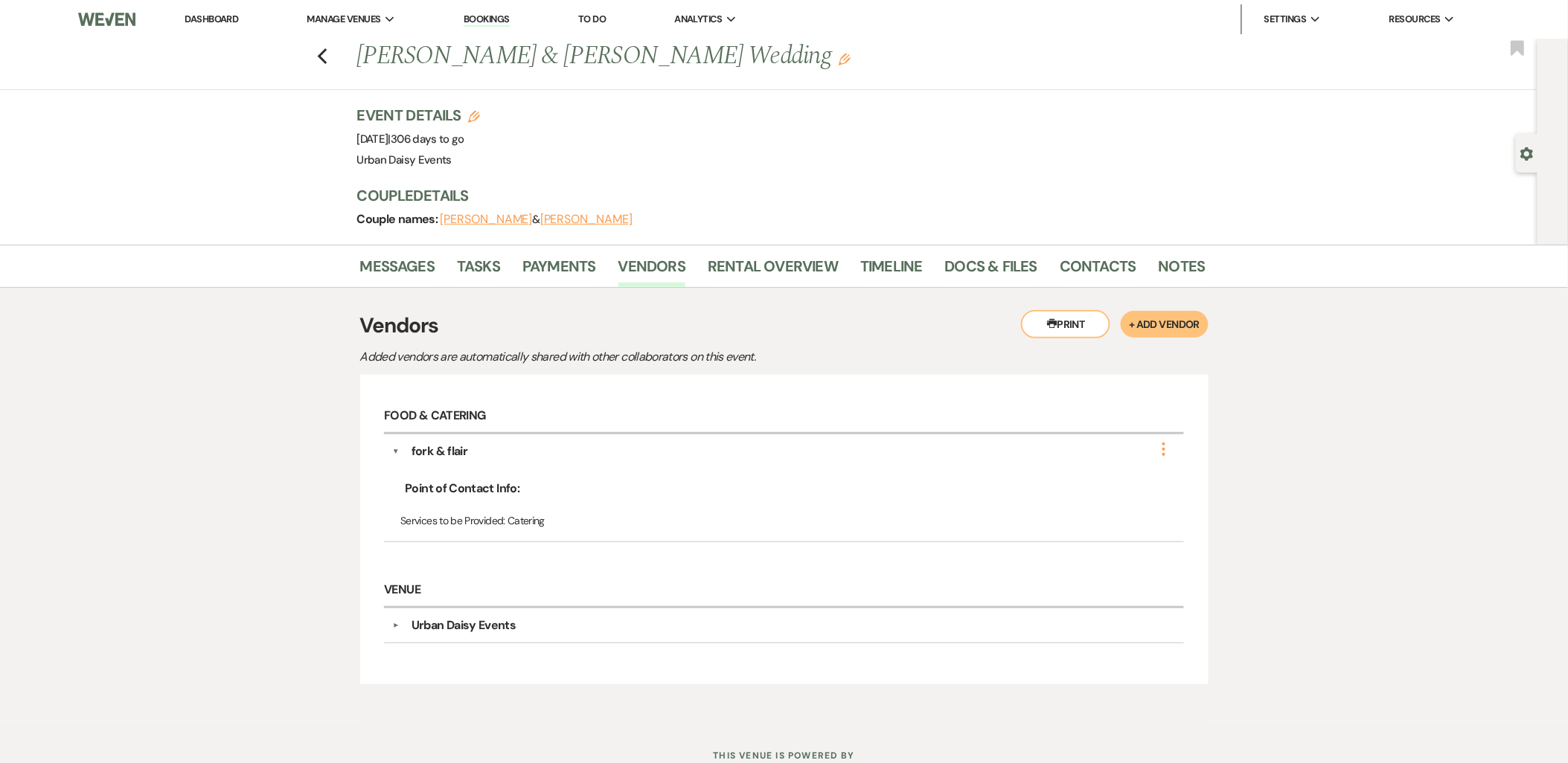
click at [1165, 442] on icon "More" at bounding box center [1164, 449] width 18 height 18
click at [1105, 460] on button "Edit" at bounding box center [1078, 459] width 167 height 23
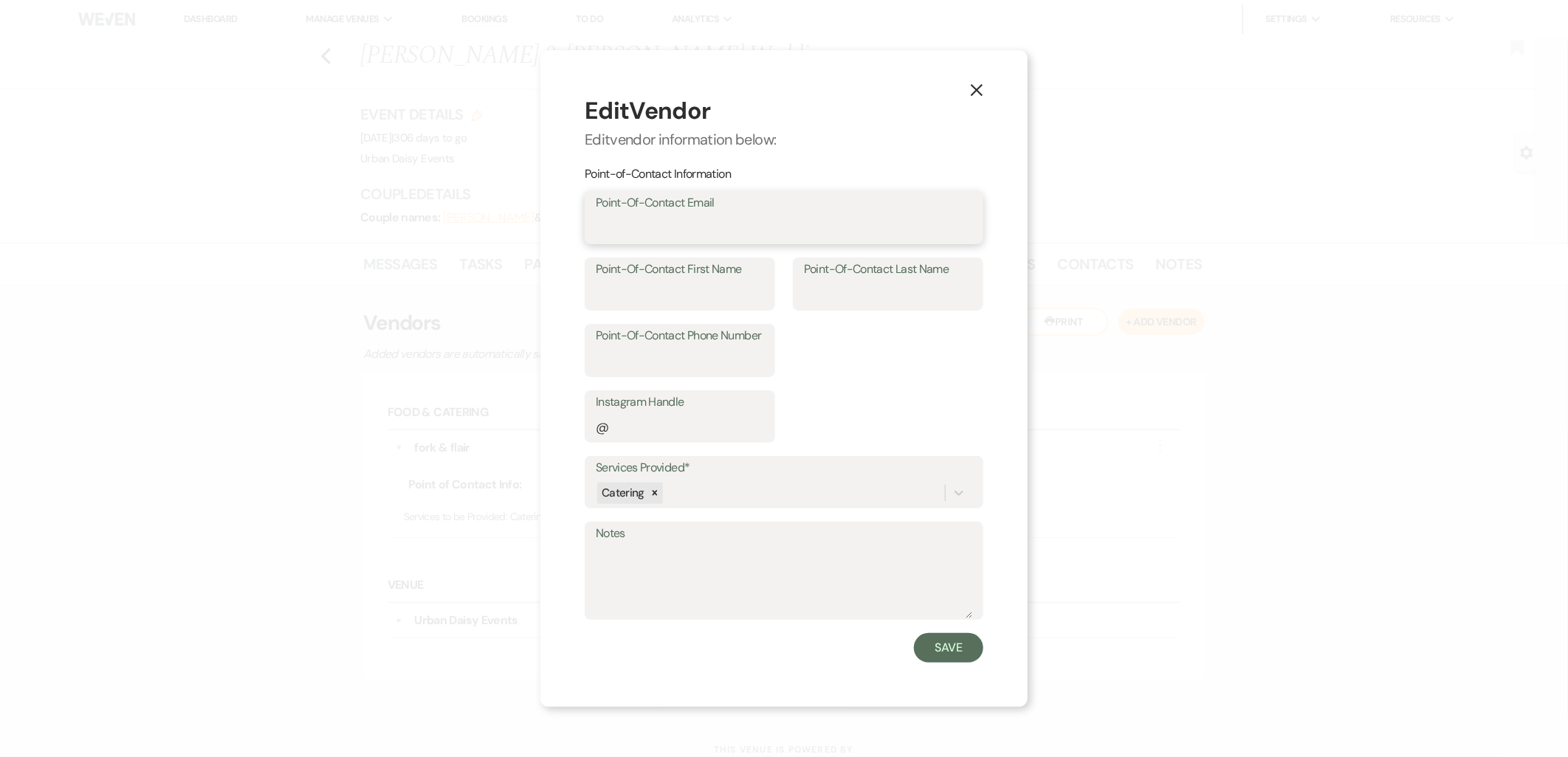
click at [717, 233] on input "Point-Of-Contact Email" at bounding box center [784, 228] width 377 height 29
type input "food gallery"
click at [915, 633] on button "Save" at bounding box center [949, 648] width 69 height 29
click at [980, 83] on icon "X" at bounding box center [976, 89] width 13 height 13
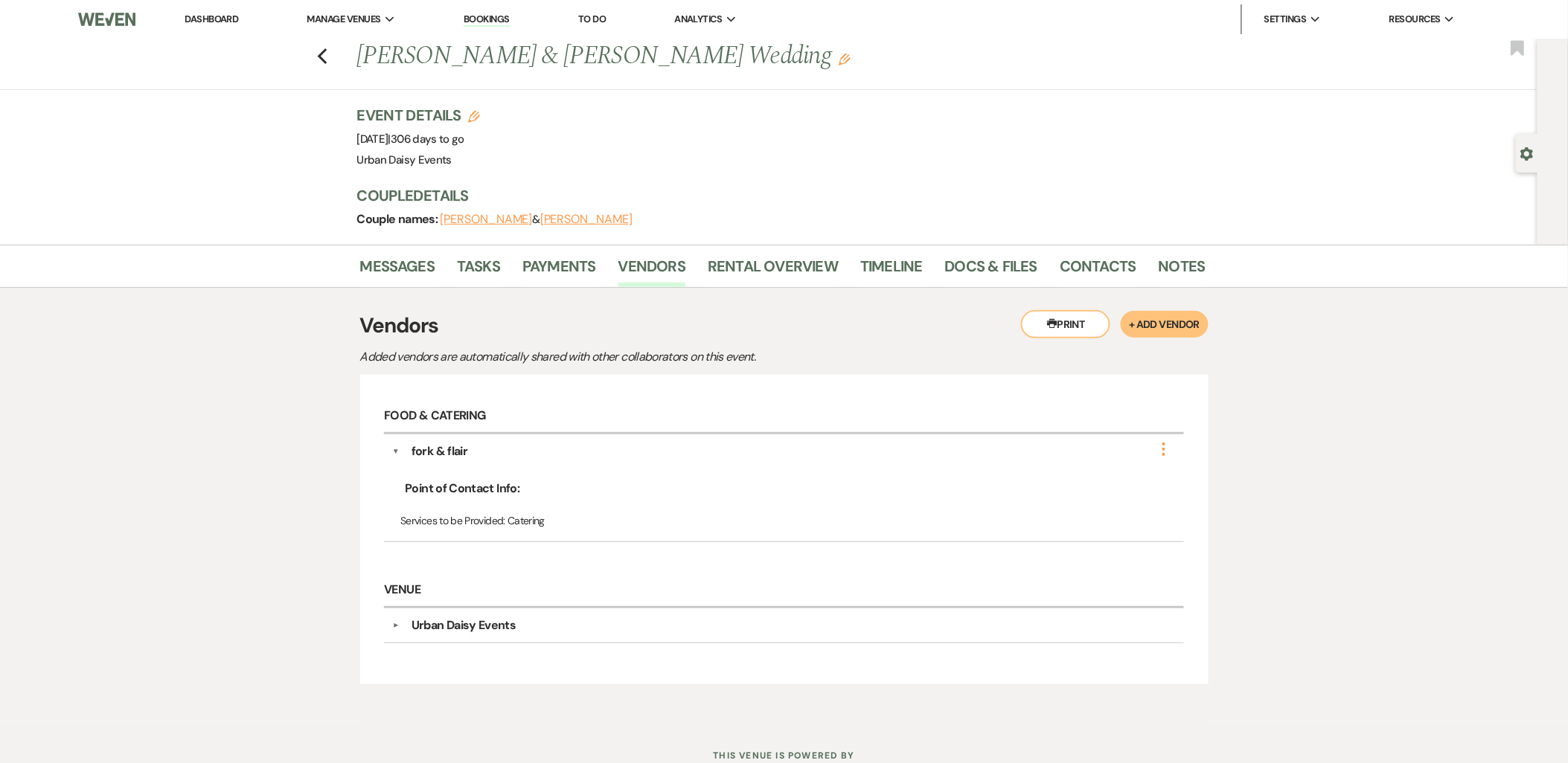
click at [1161, 450] on icon "More" at bounding box center [1164, 449] width 18 height 18
click at [1118, 466] on button "Edit" at bounding box center [1078, 459] width 167 height 23
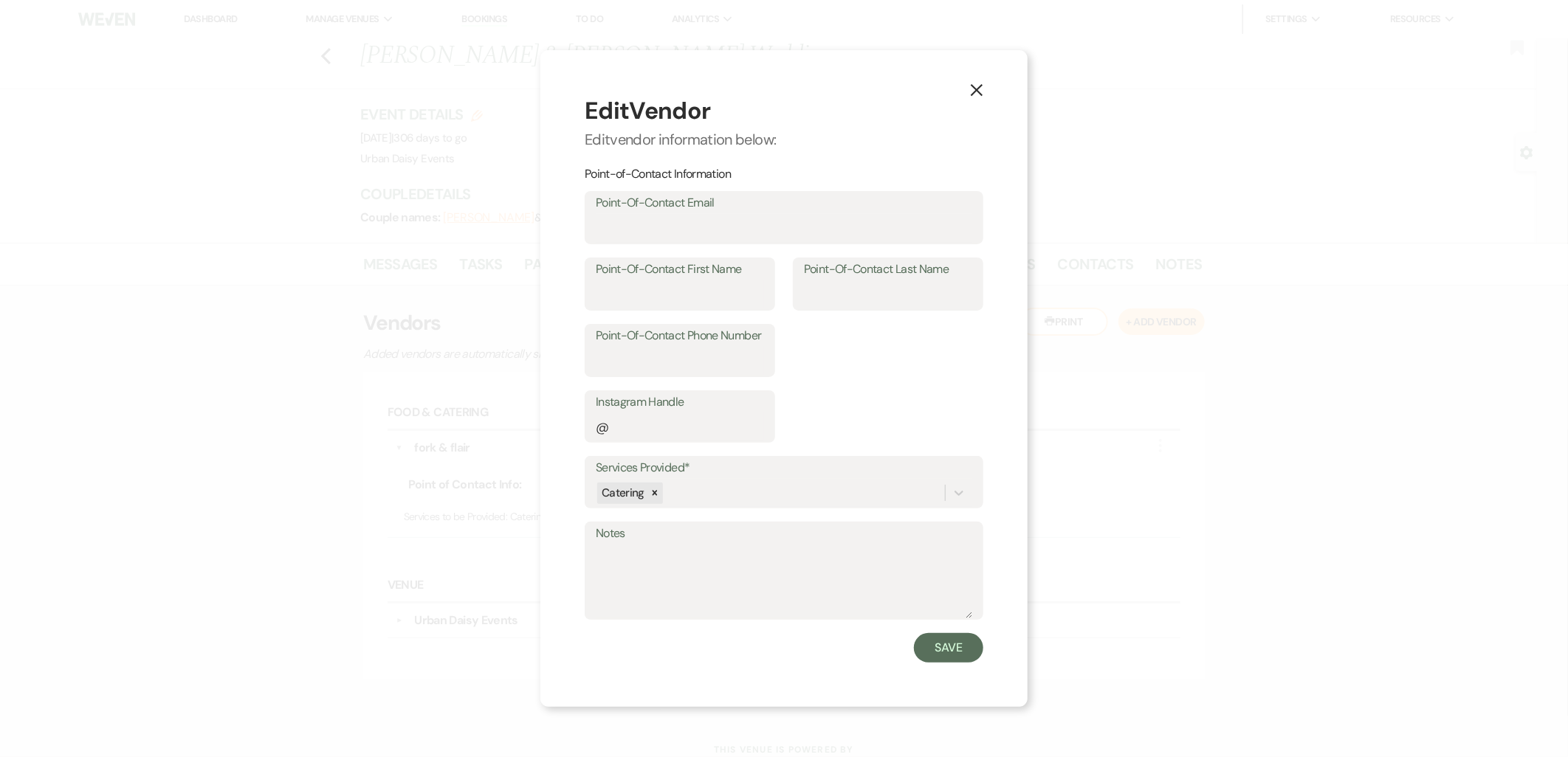
click at [985, 92] on button "X" at bounding box center [977, 90] width 22 height 26
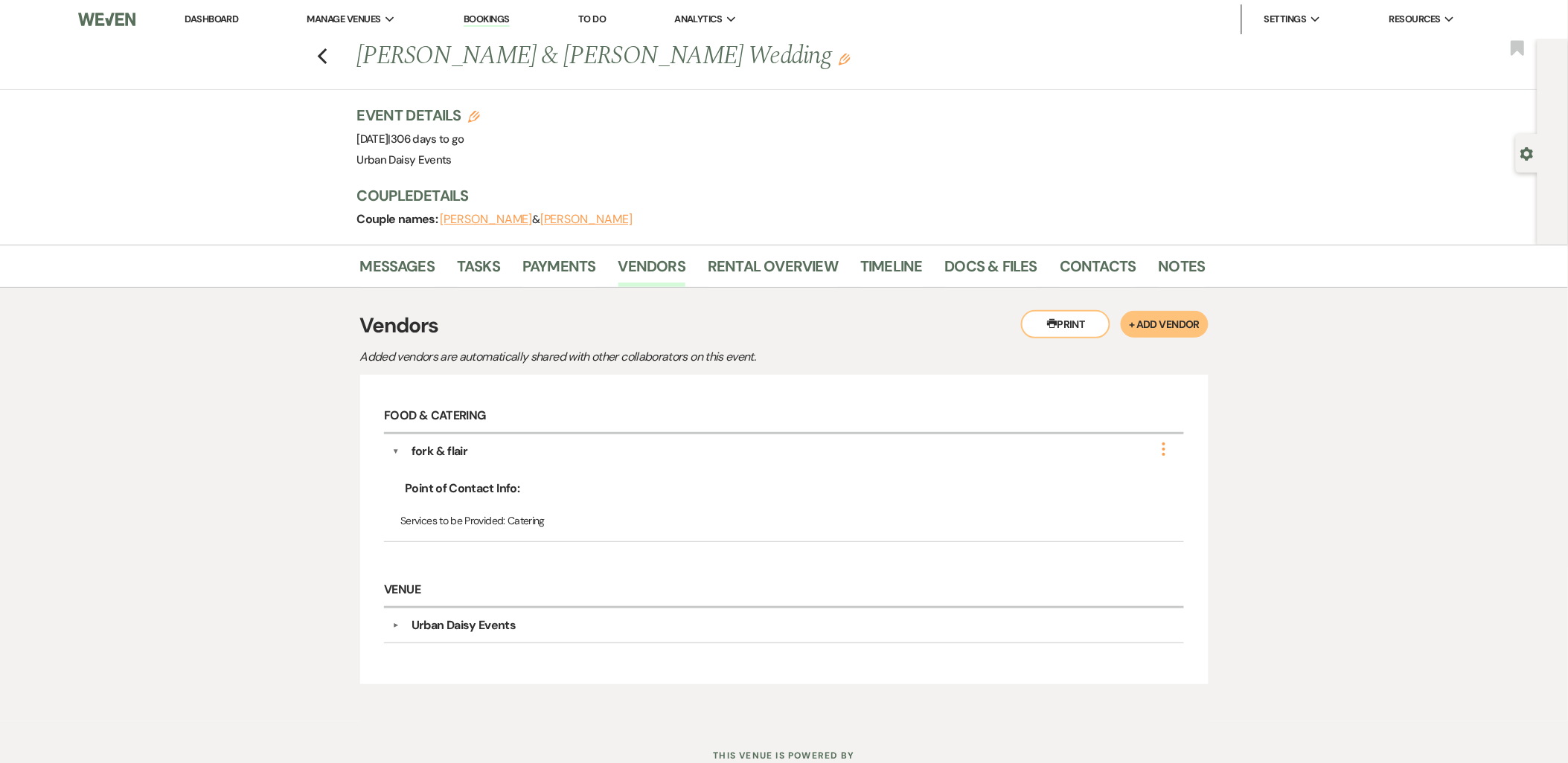
click at [1162, 451] on icon "More" at bounding box center [1164, 449] width 18 height 18
click at [1125, 477] on button "Delete" at bounding box center [1078, 483] width 167 height 23
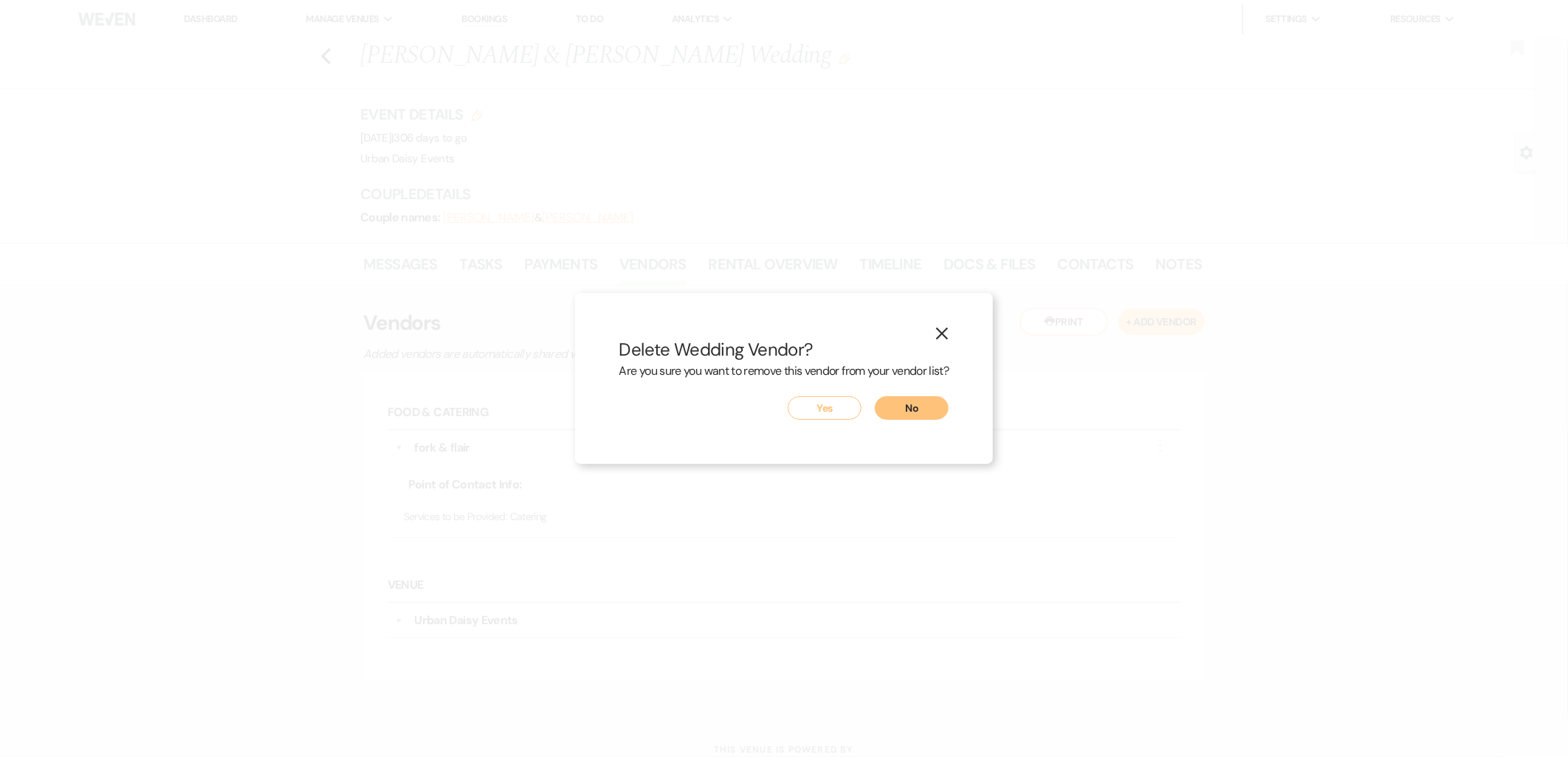
click at [836, 409] on button "Yes" at bounding box center [824, 408] width 73 height 23
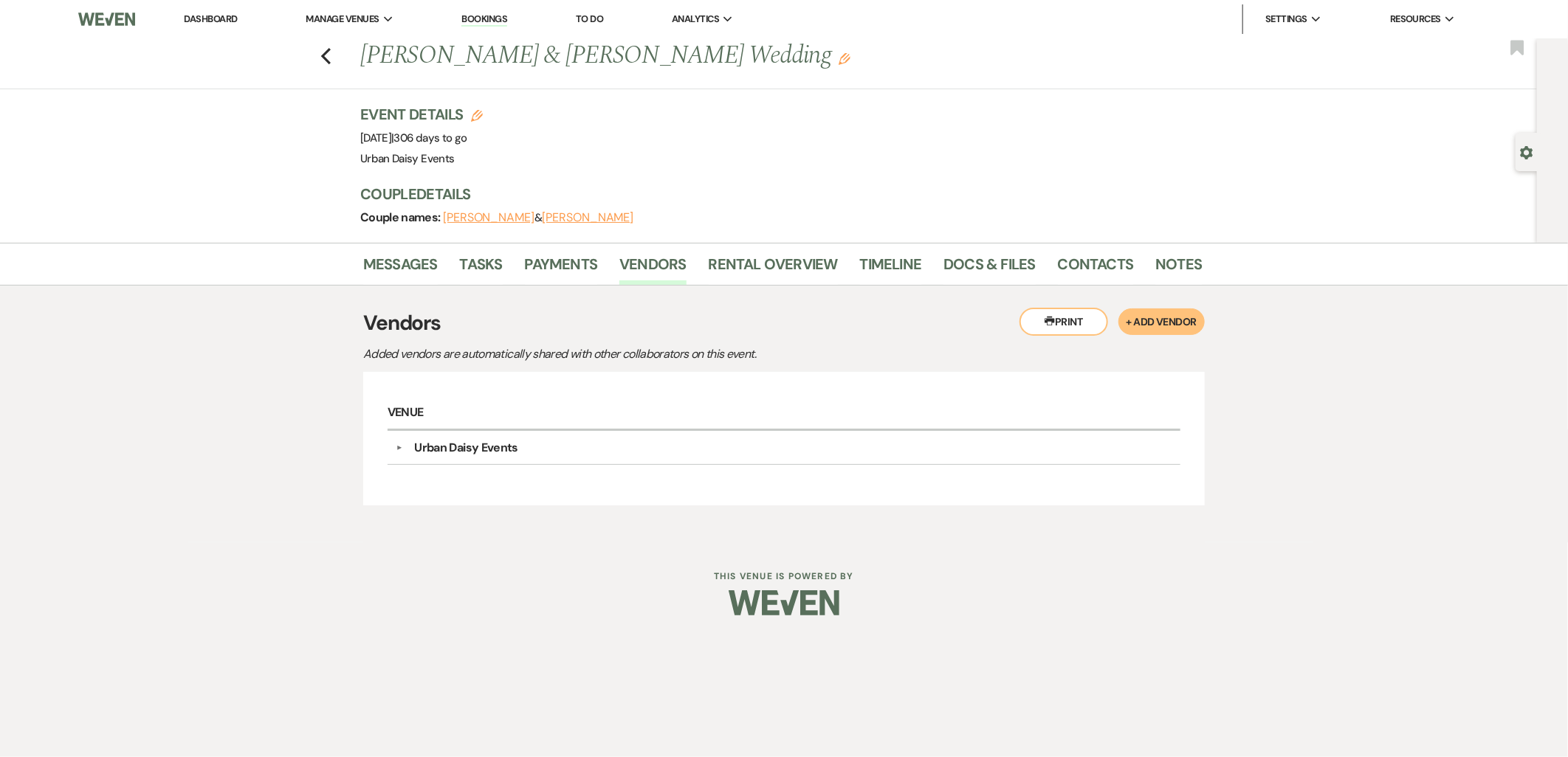
click at [1138, 322] on button "+ Add Vendor" at bounding box center [1162, 321] width 86 height 27
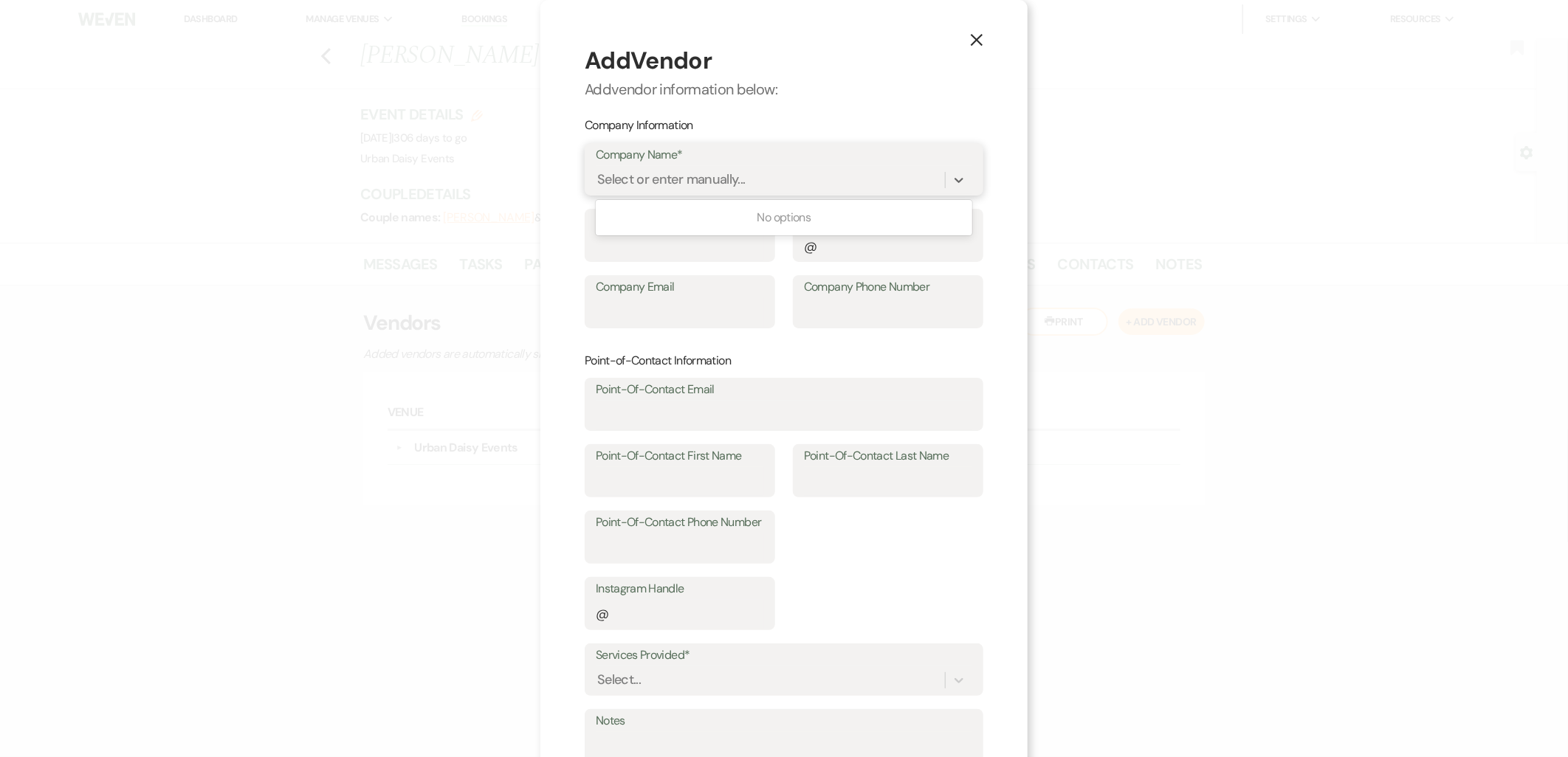
click at [651, 175] on div "Select or enter manually..." at bounding box center [672, 180] width 149 height 20
type input "food gallery"
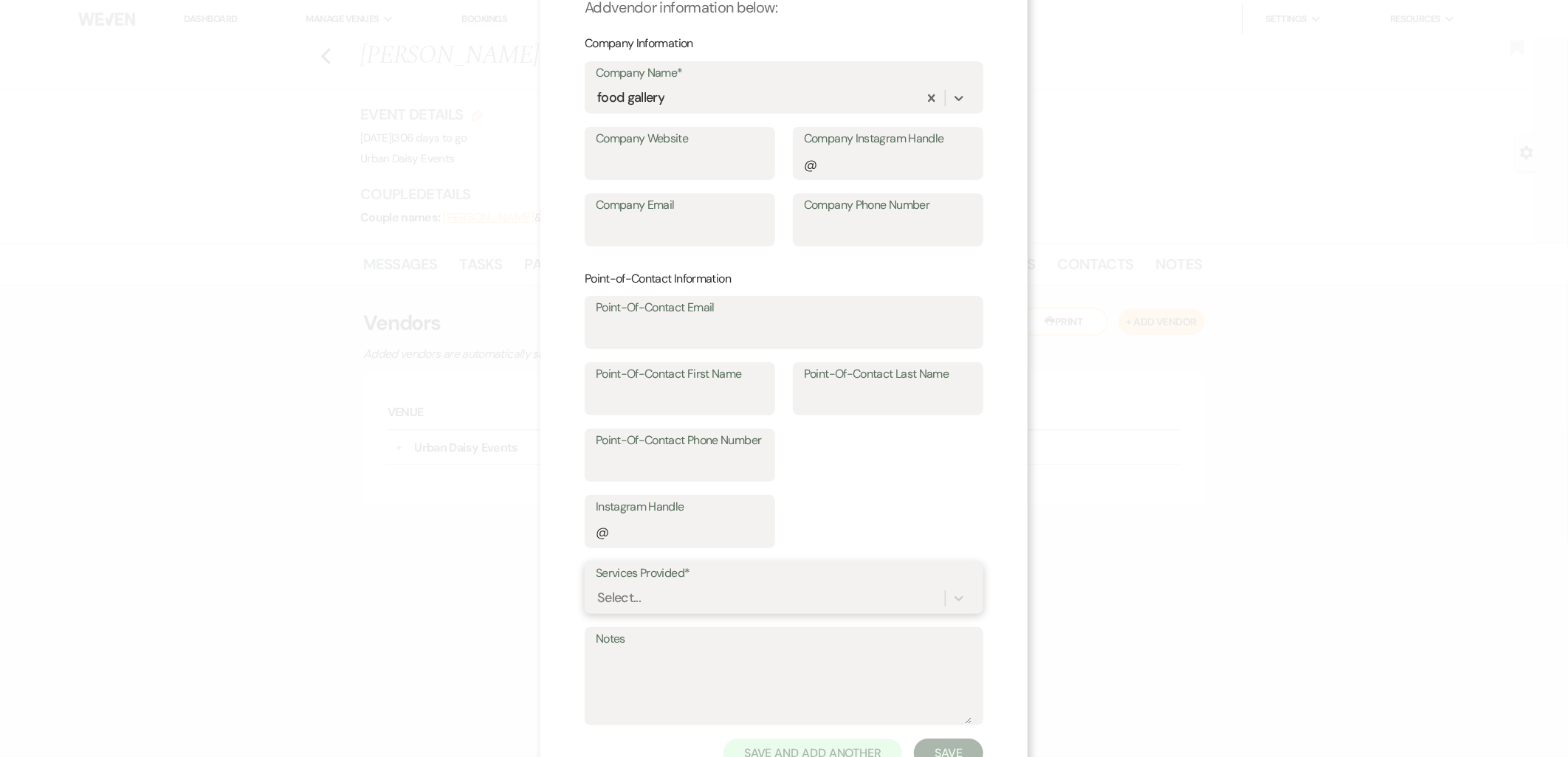
click at [646, 604] on div "Select..." at bounding box center [784, 599] width 377 height 28
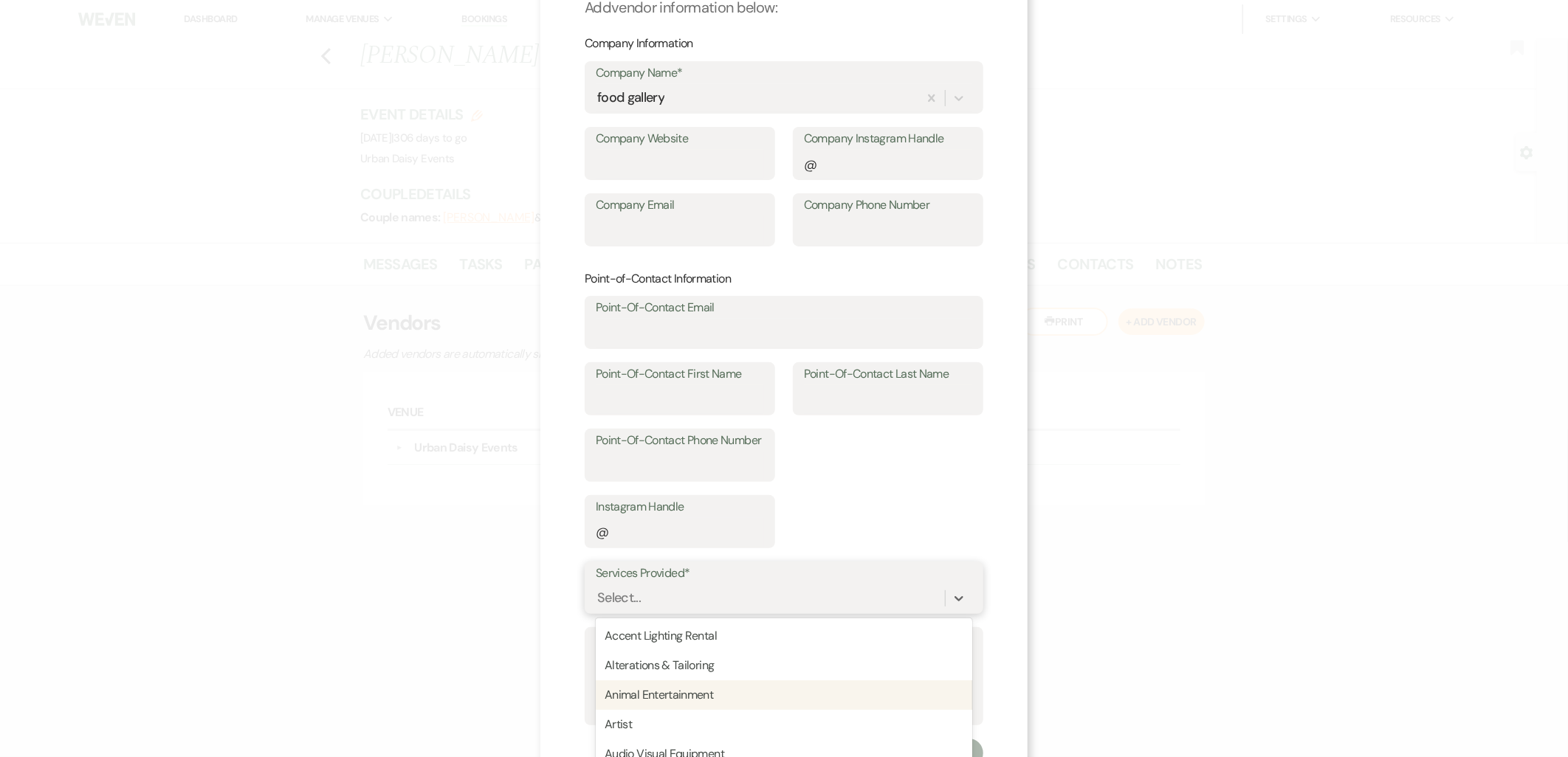
scroll to position [164, 0]
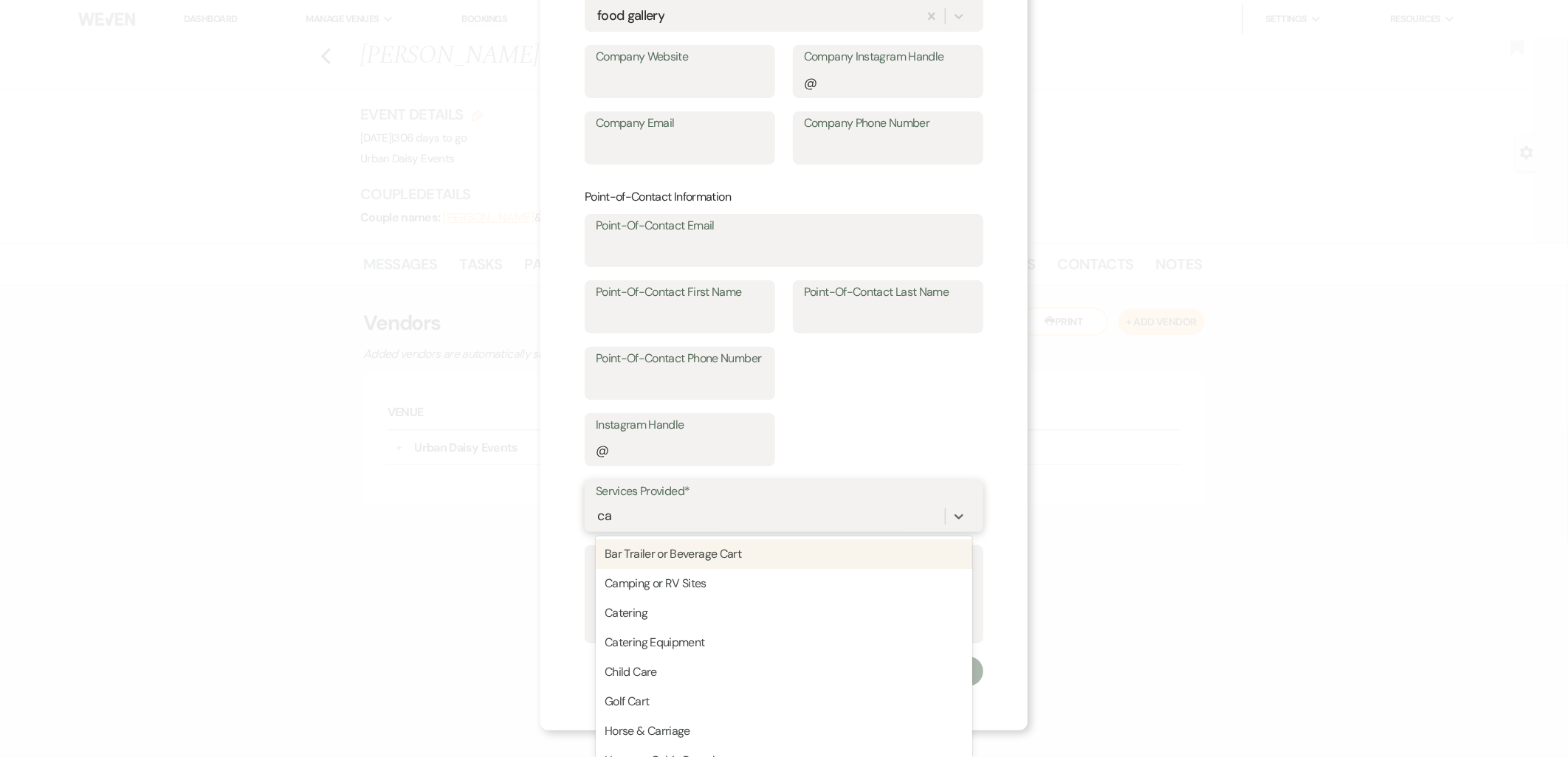
type input "cat"
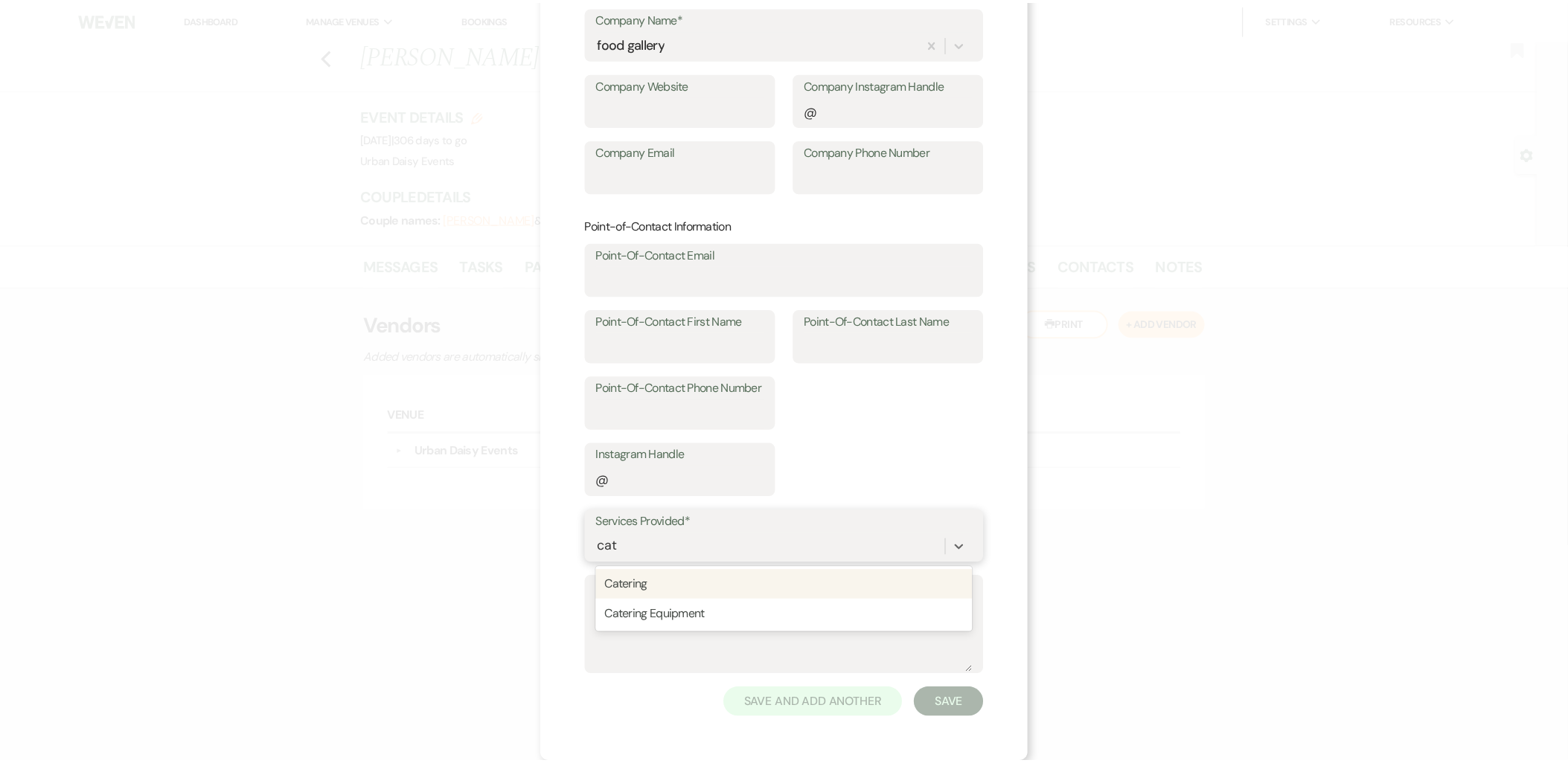
scroll to position [137, 0]
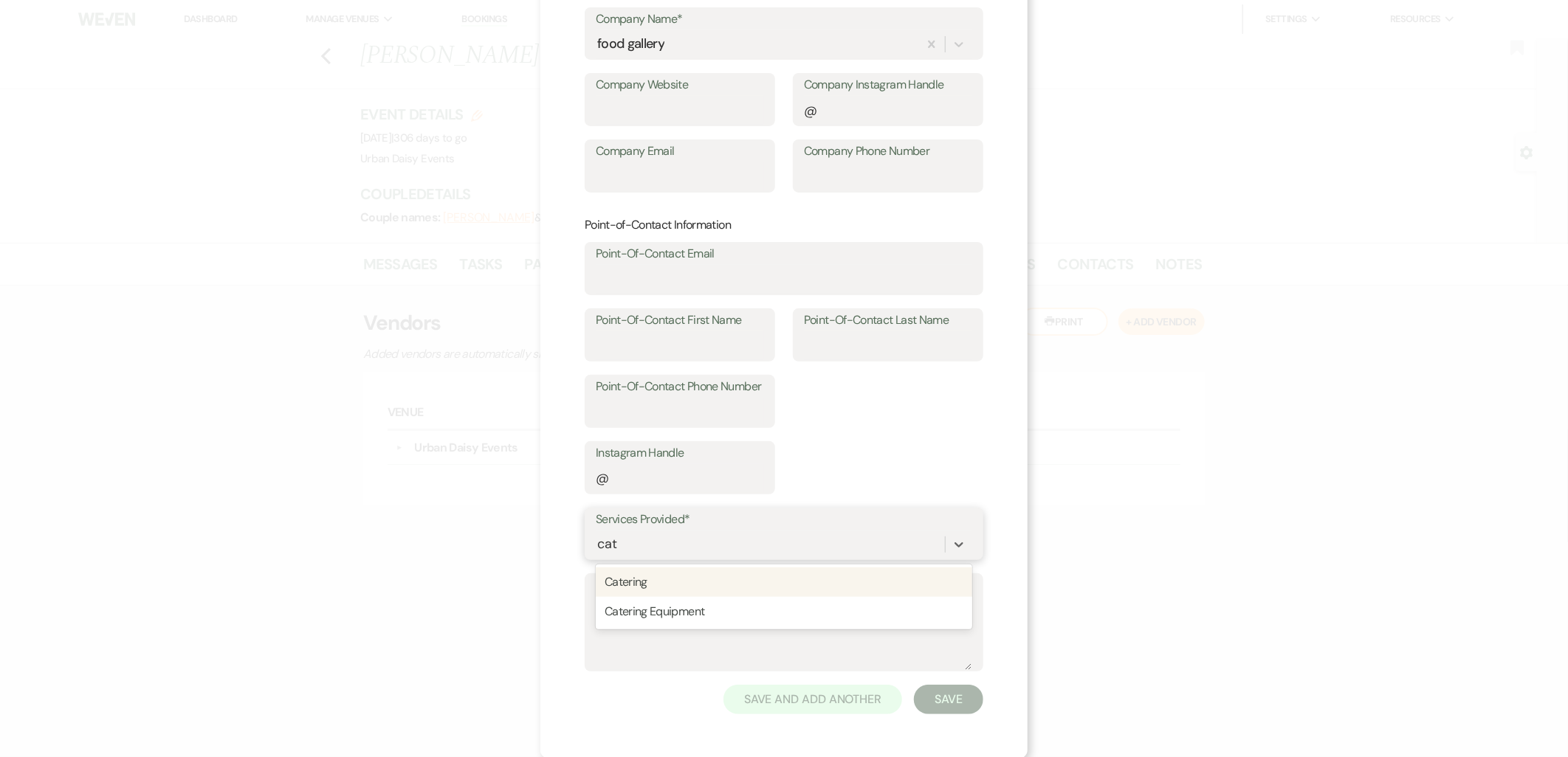
click at [636, 586] on div "Catering" at bounding box center [784, 582] width 377 height 29
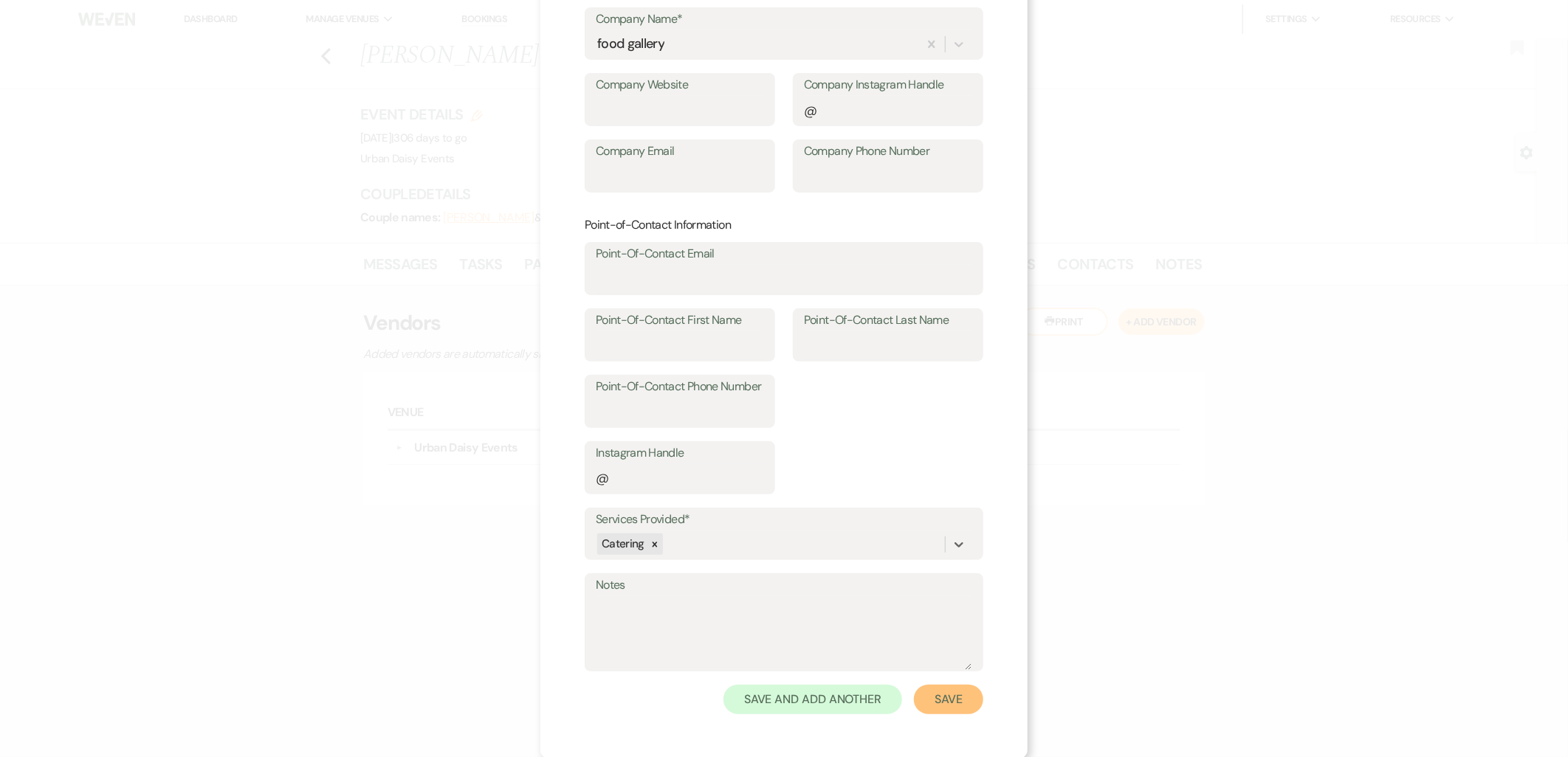
click at [927, 697] on button "Save" at bounding box center [949, 700] width 69 height 29
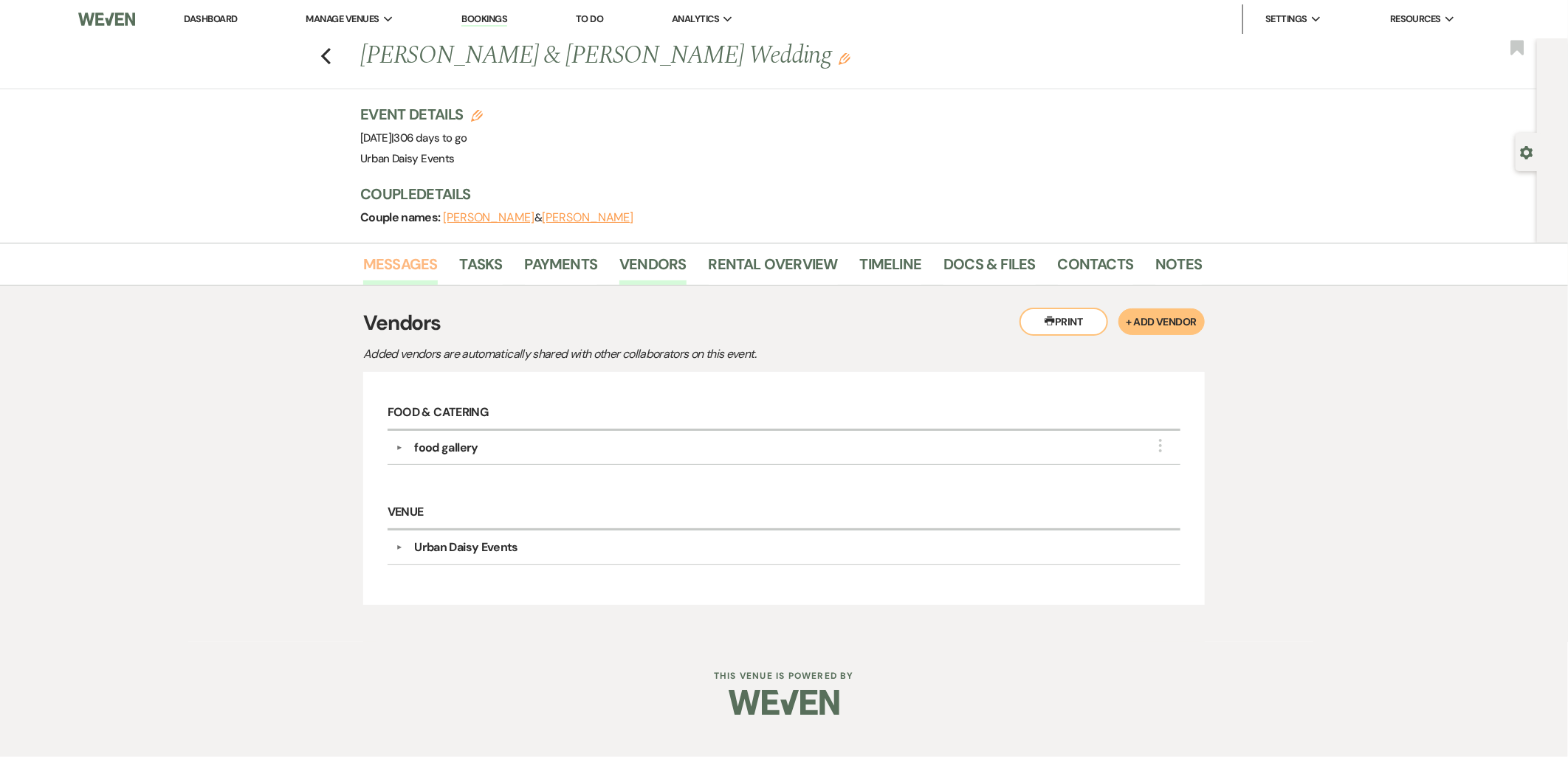
click at [408, 274] on link "Messages" at bounding box center [400, 269] width 74 height 33
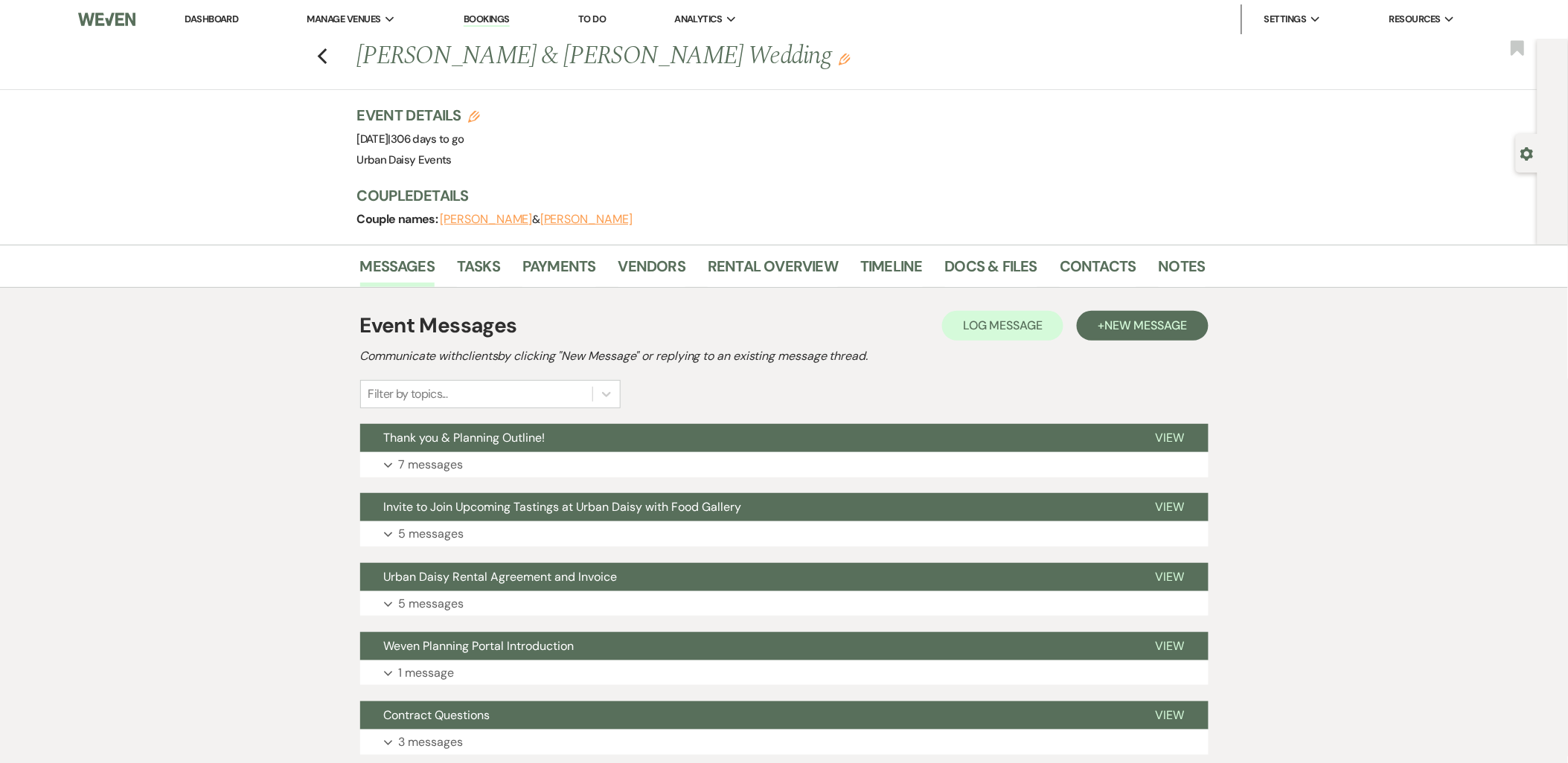
click at [212, 16] on link "Dashboard" at bounding box center [212, 19] width 54 height 13
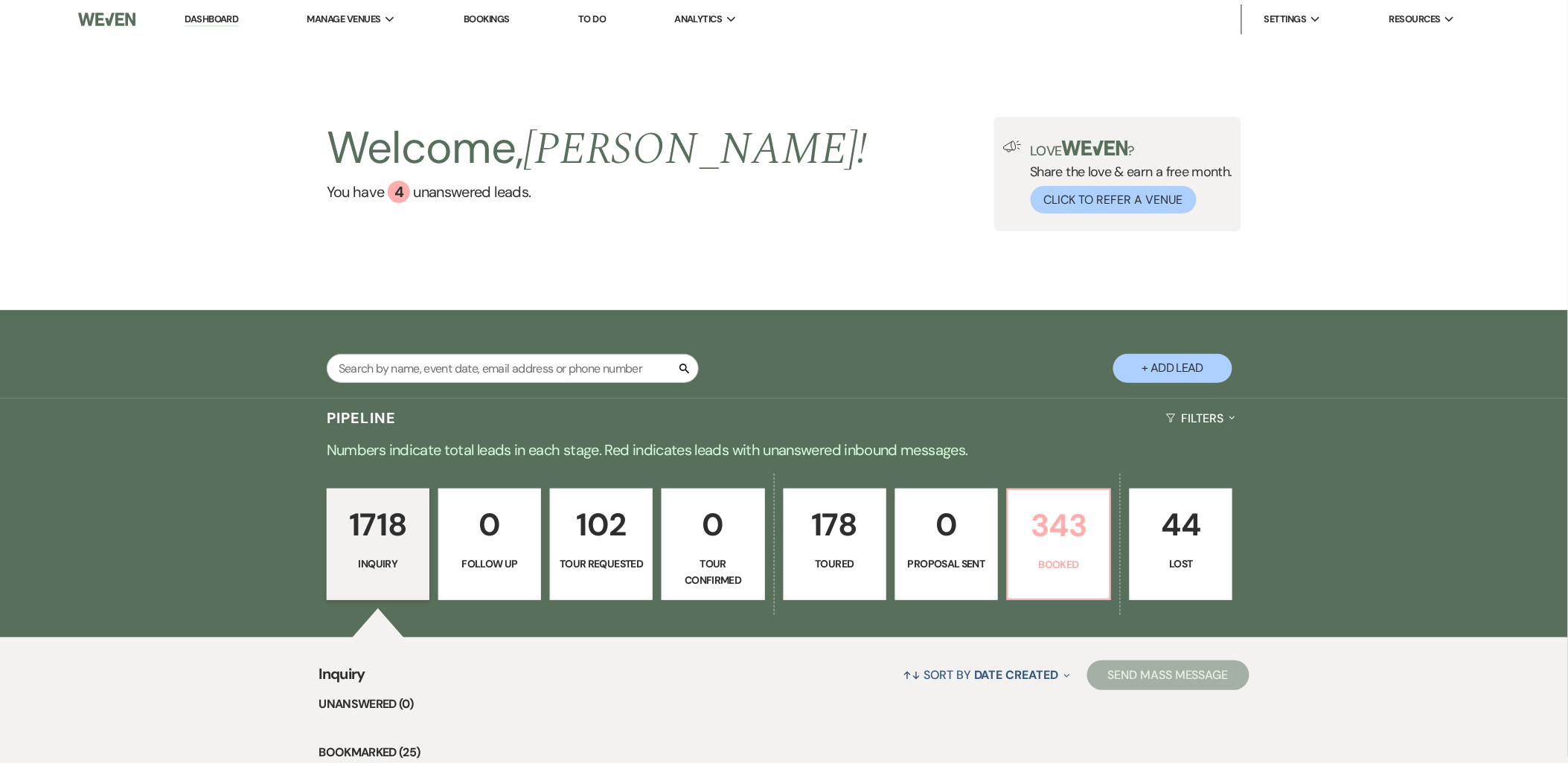
click at [1030, 525] on p "343" at bounding box center [1059, 525] width 84 height 50
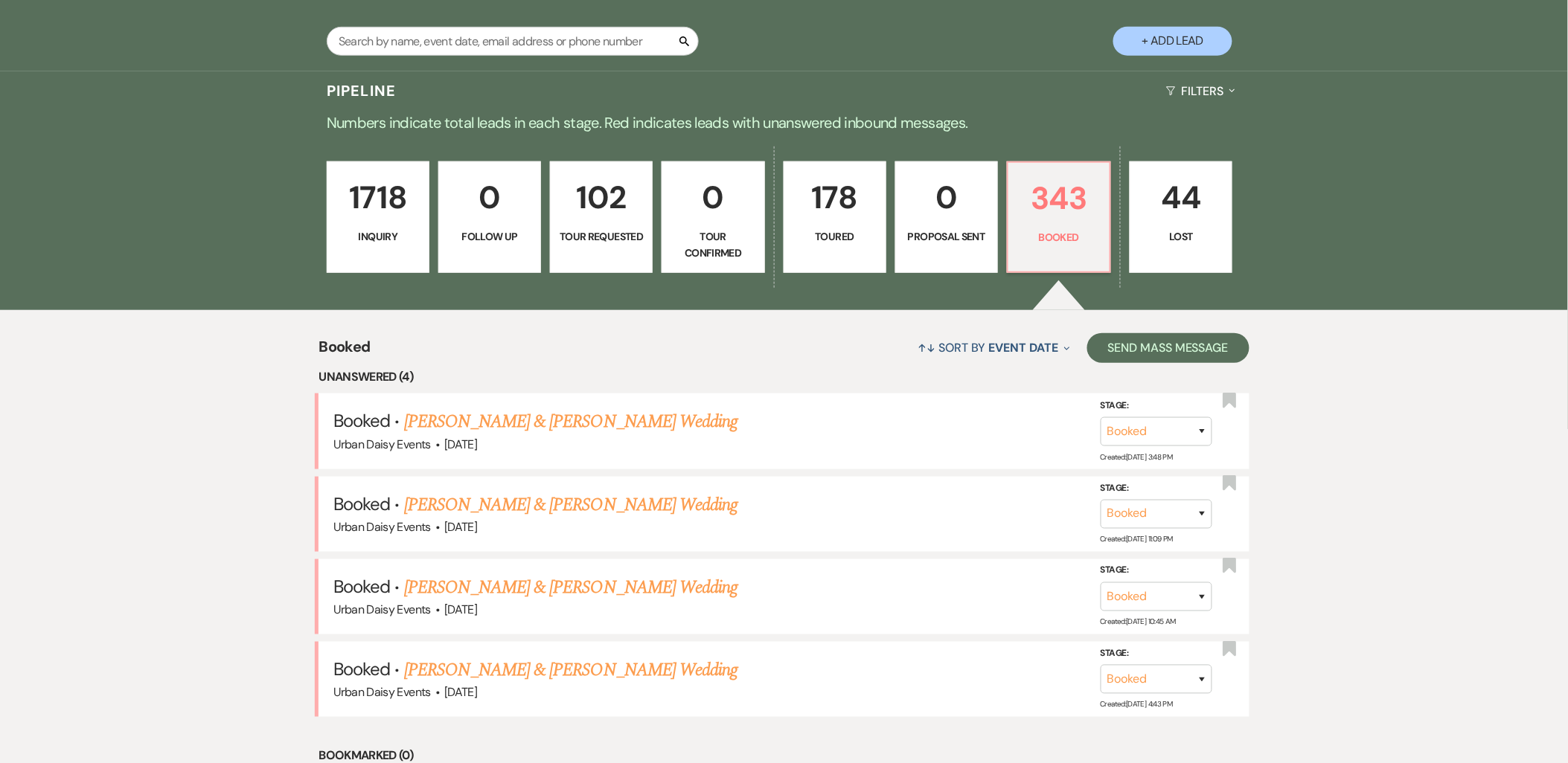
scroll to position [413, 0]
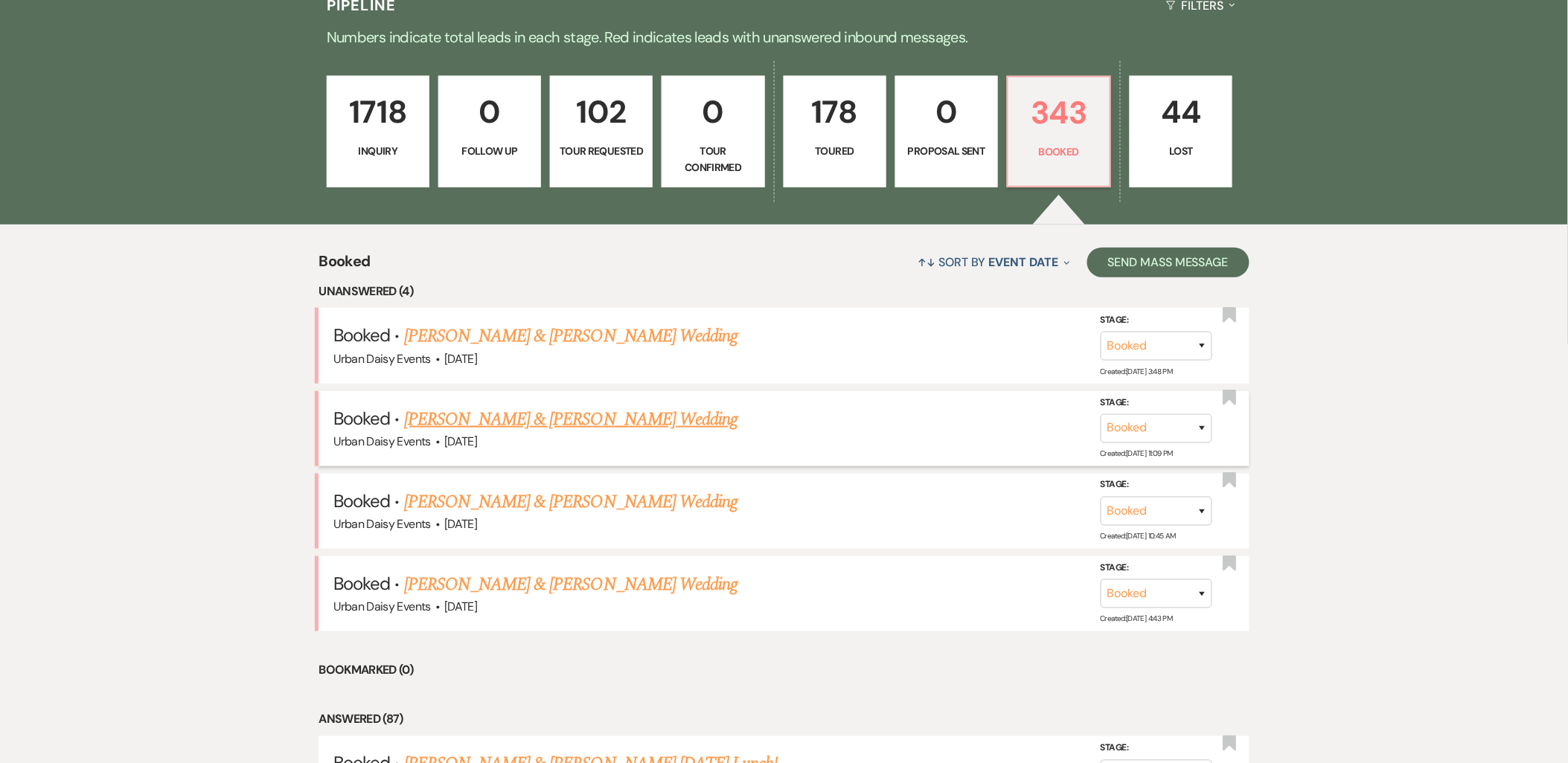
click at [442, 413] on link "Sarah & Graham Sauer's Wedding" at bounding box center [571, 419] width 334 height 27
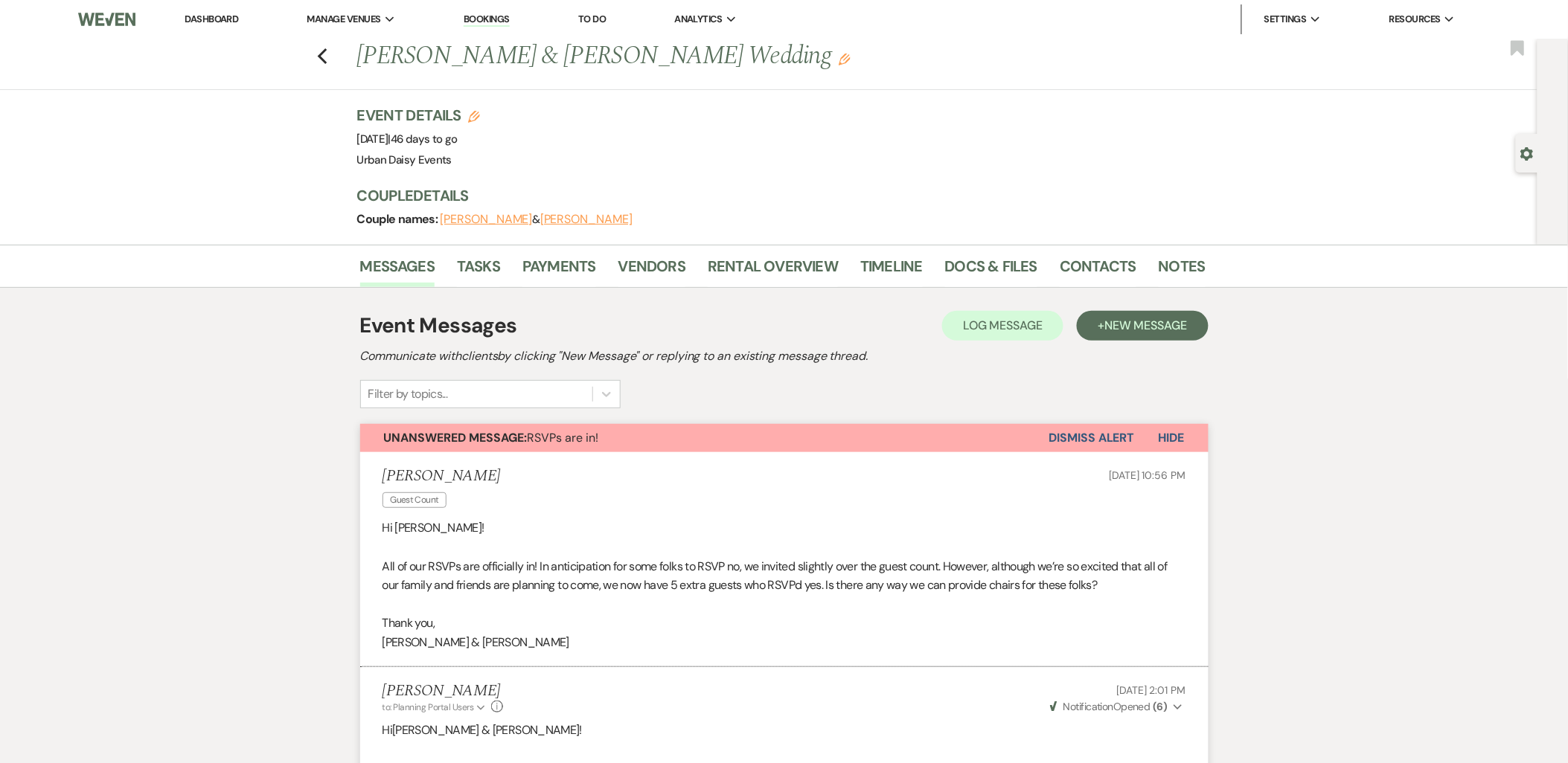
click at [1090, 445] on button "Dismiss Alert" at bounding box center [1092, 438] width 85 height 28
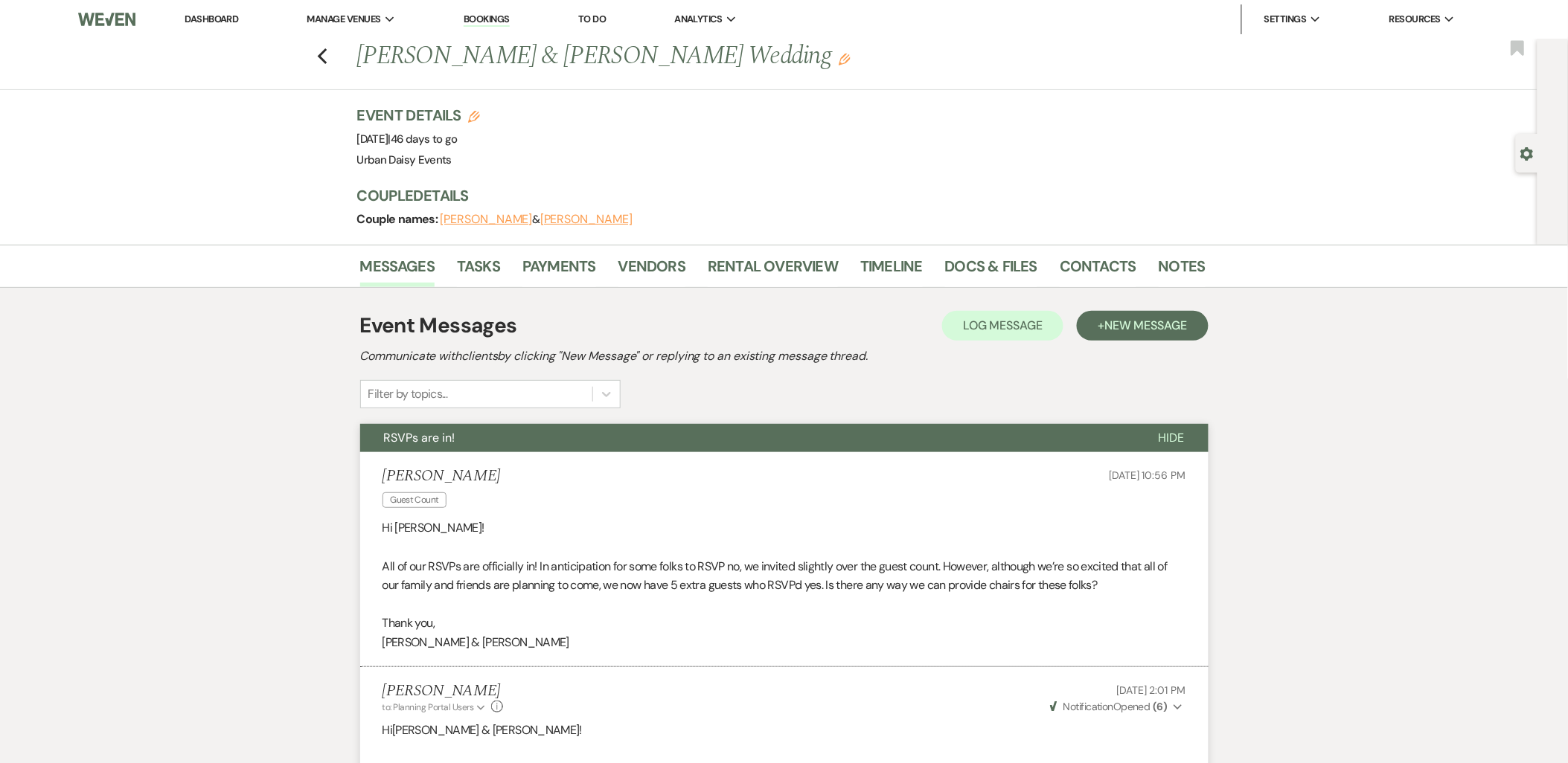
click at [218, 13] on link "Dashboard" at bounding box center [212, 19] width 54 height 13
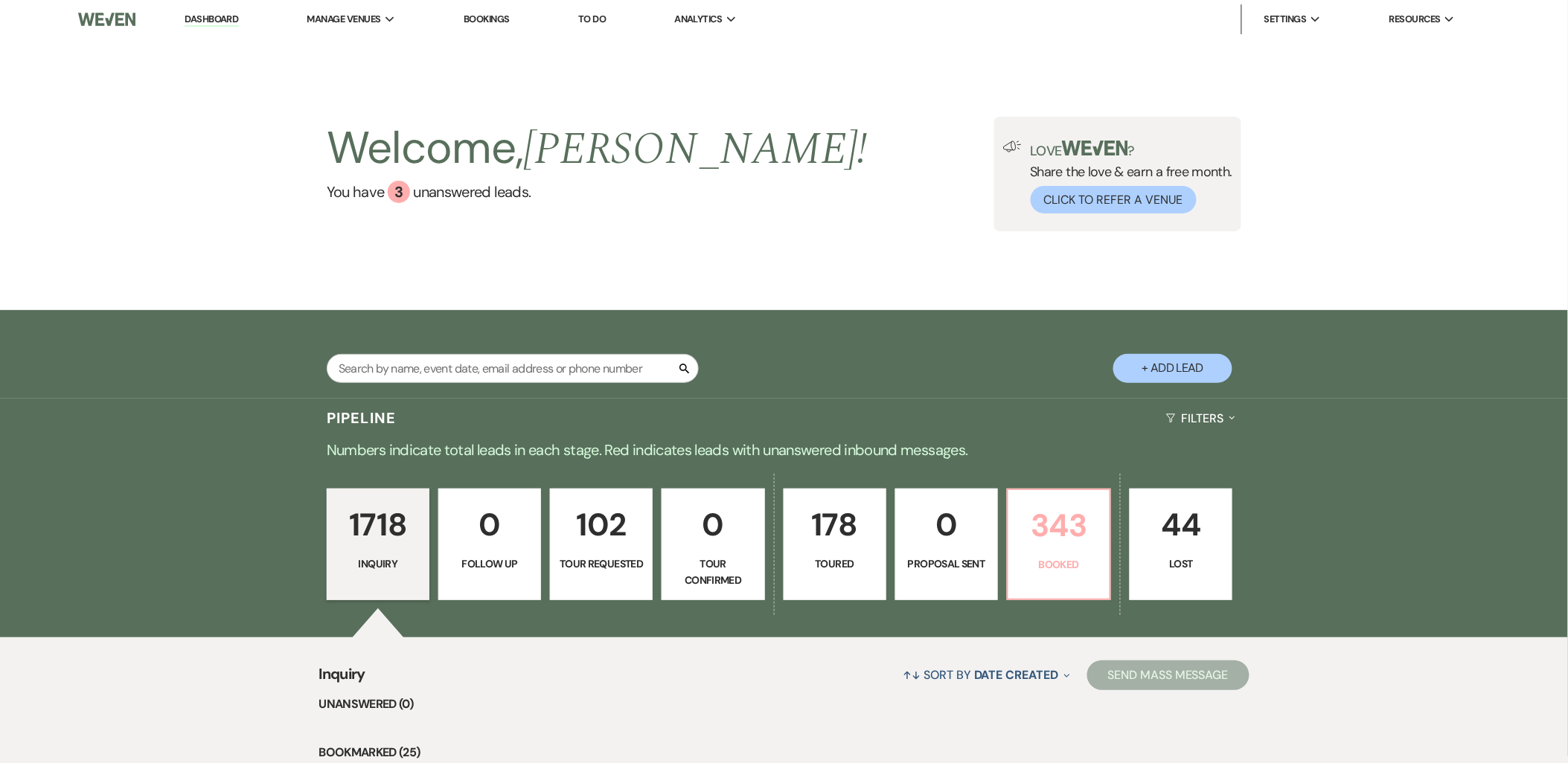
click at [1061, 588] on link "343 Booked" at bounding box center [1059, 544] width 105 height 111
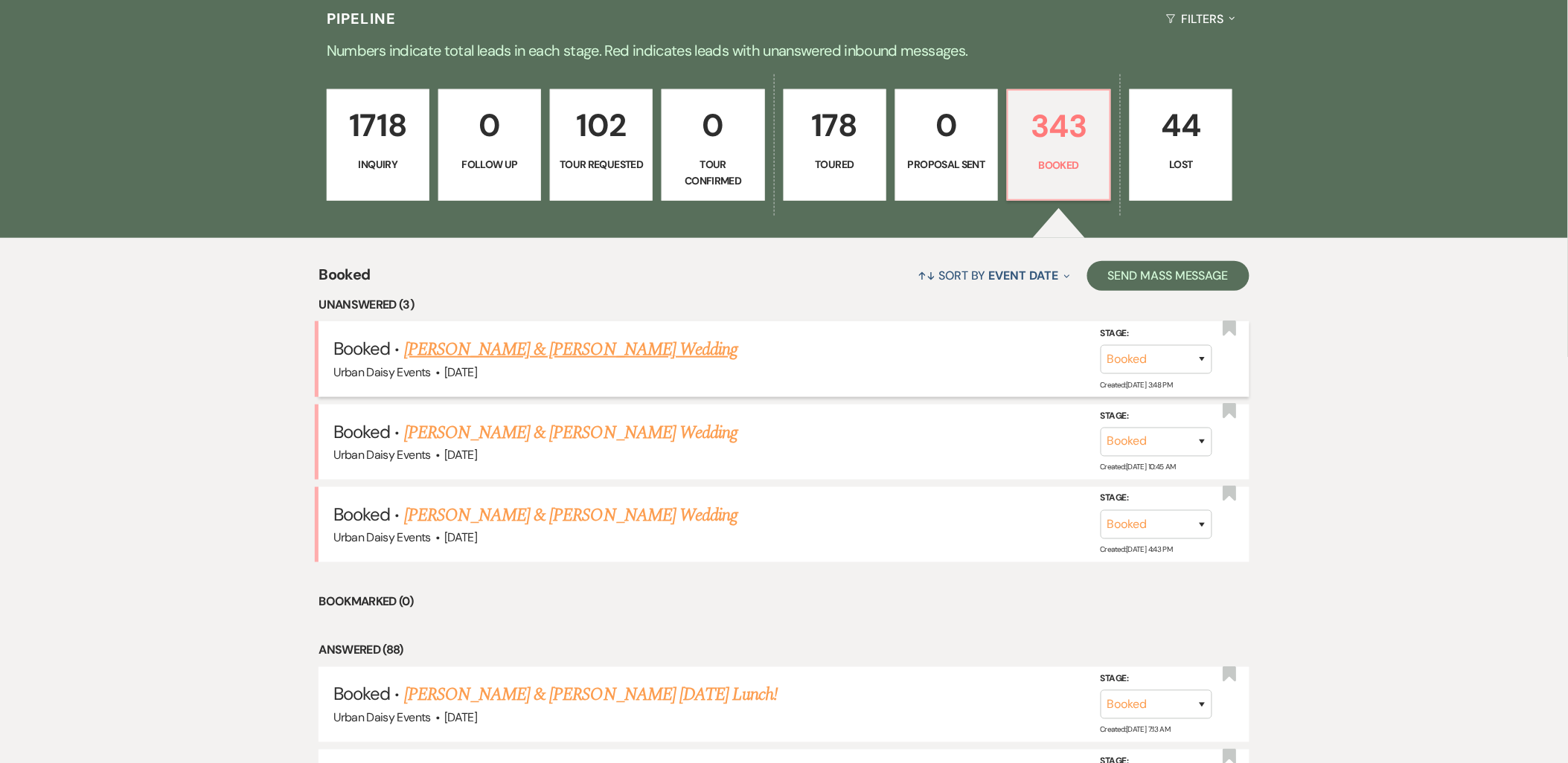
scroll to position [413, 0]
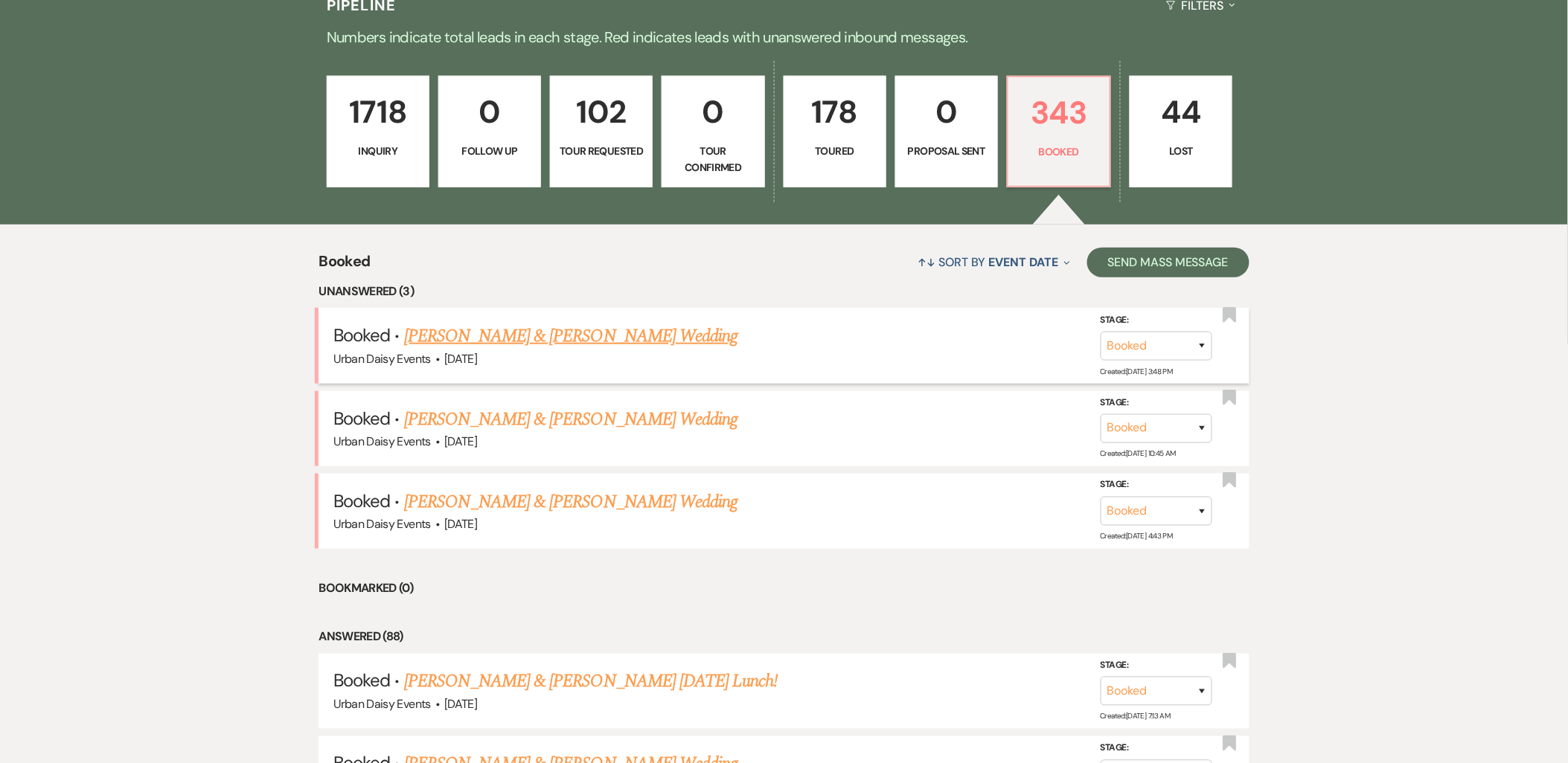
click at [471, 332] on link "Dani Przetycki & Kyle Gould's Wedding" at bounding box center [571, 336] width 334 height 27
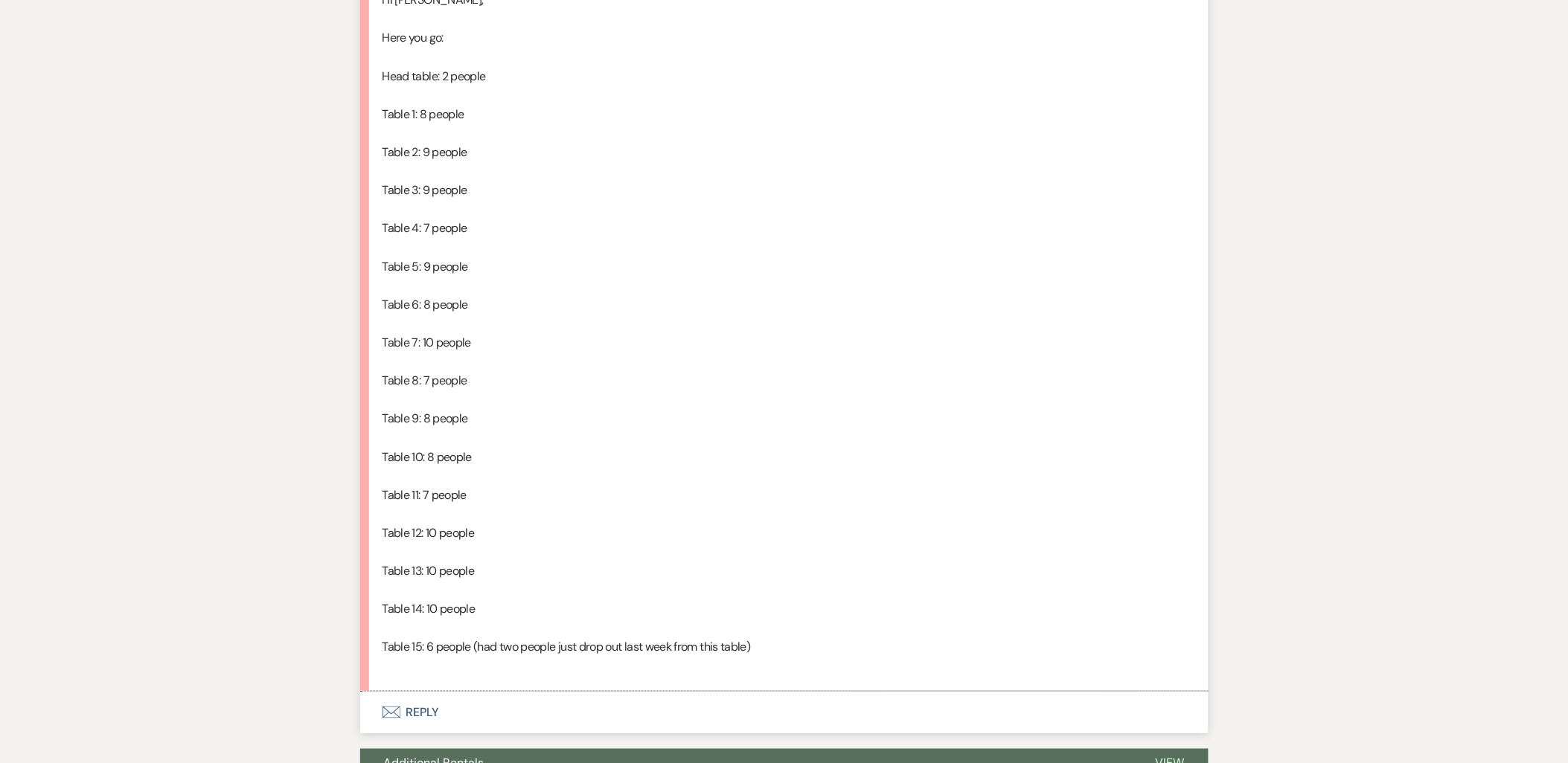
scroll to position [4298, 0]
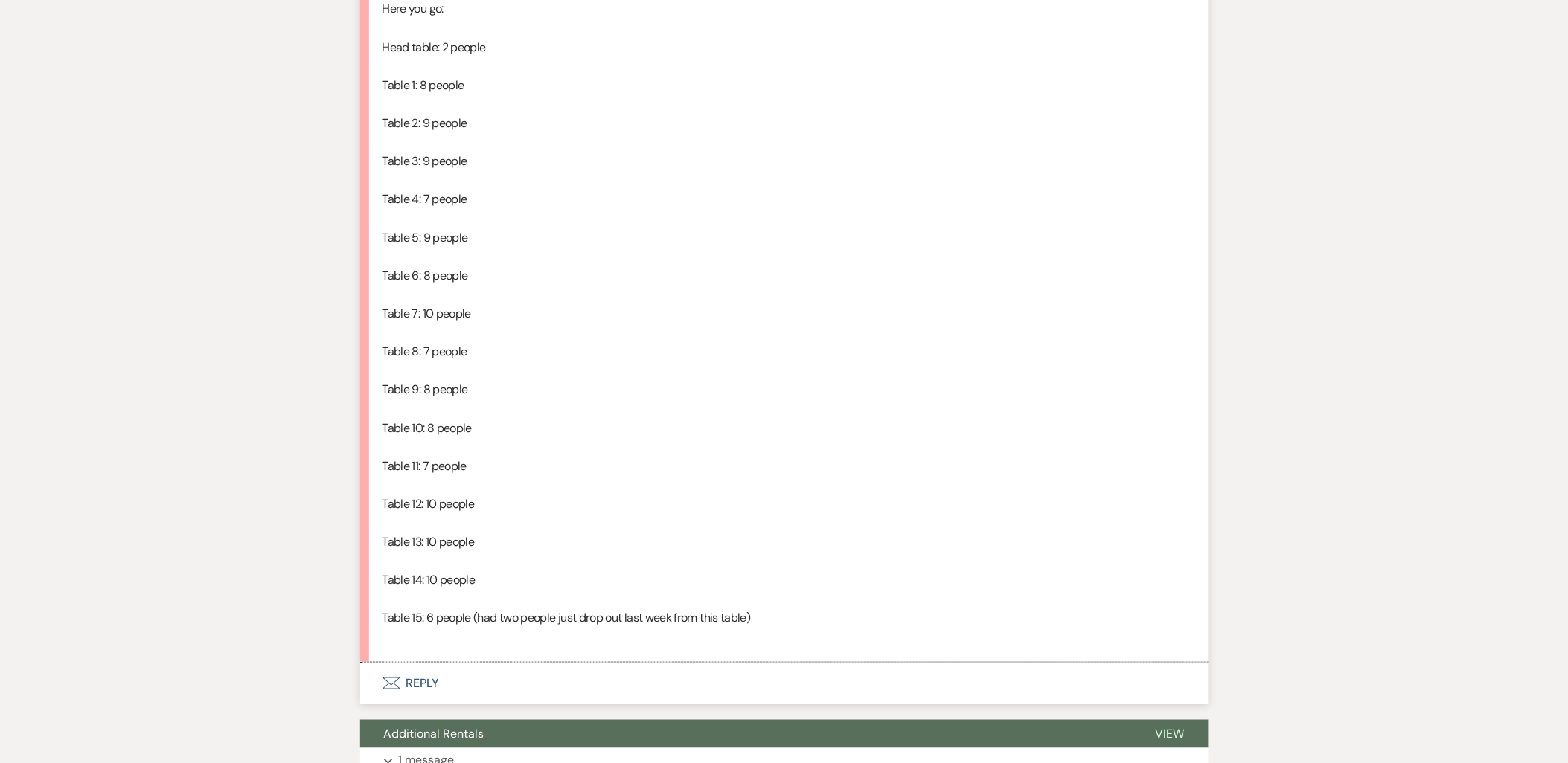
click at [416, 677] on button "Envelope Reply" at bounding box center [784, 684] width 848 height 42
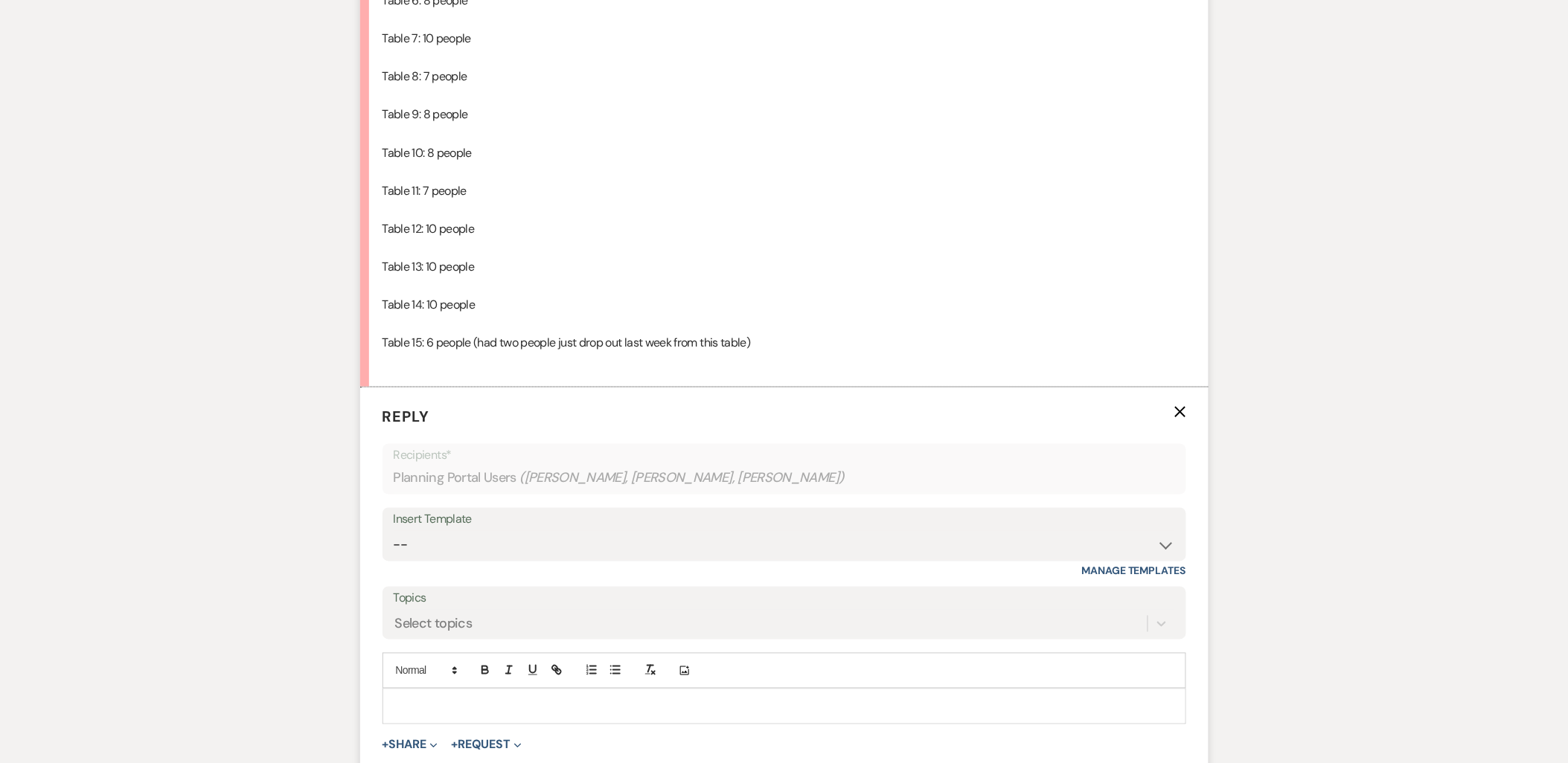
scroll to position [4802, 0]
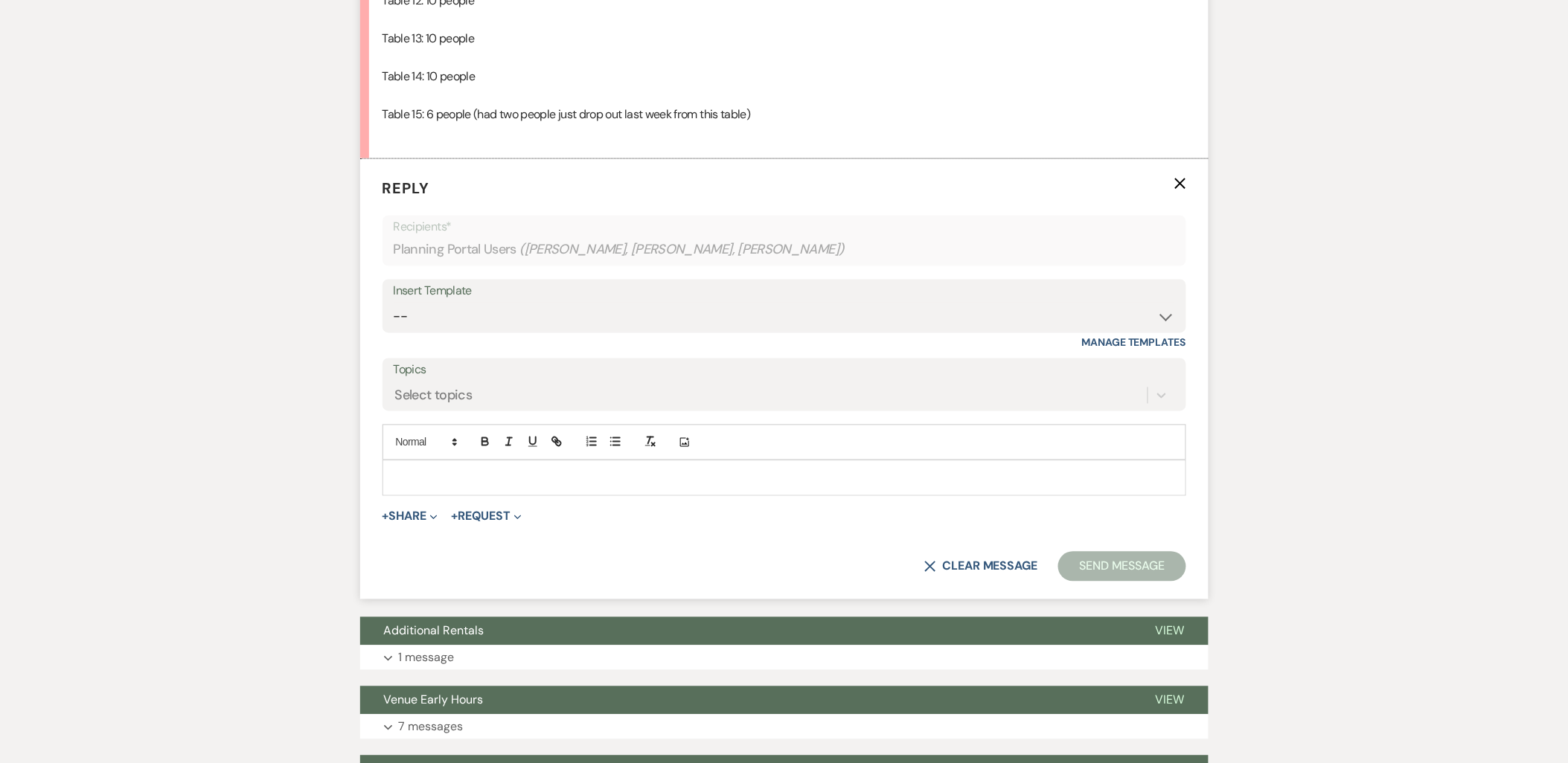
click at [426, 487] on p at bounding box center [784, 478] width 780 height 17
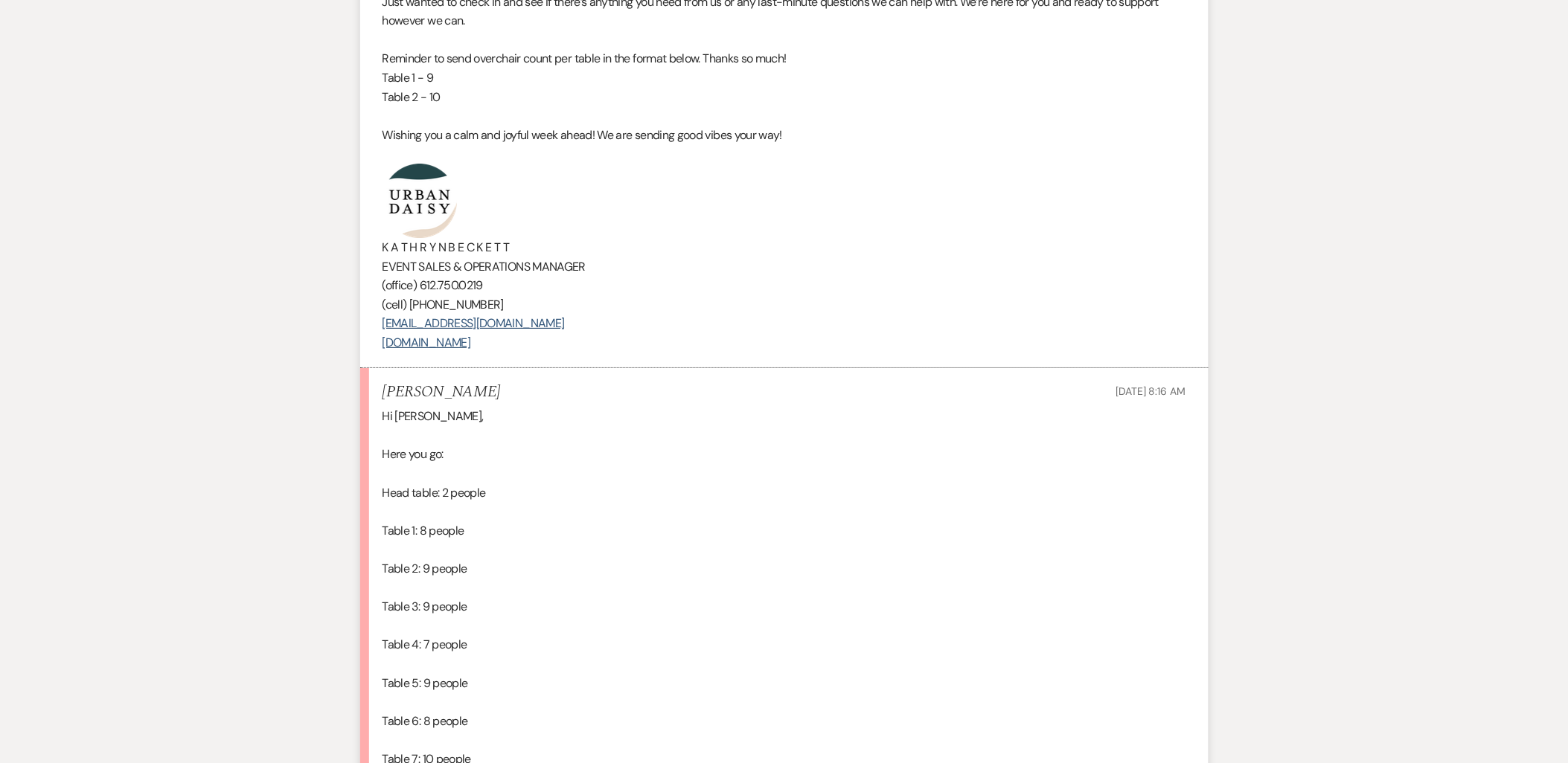
scroll to position [3728, 0]
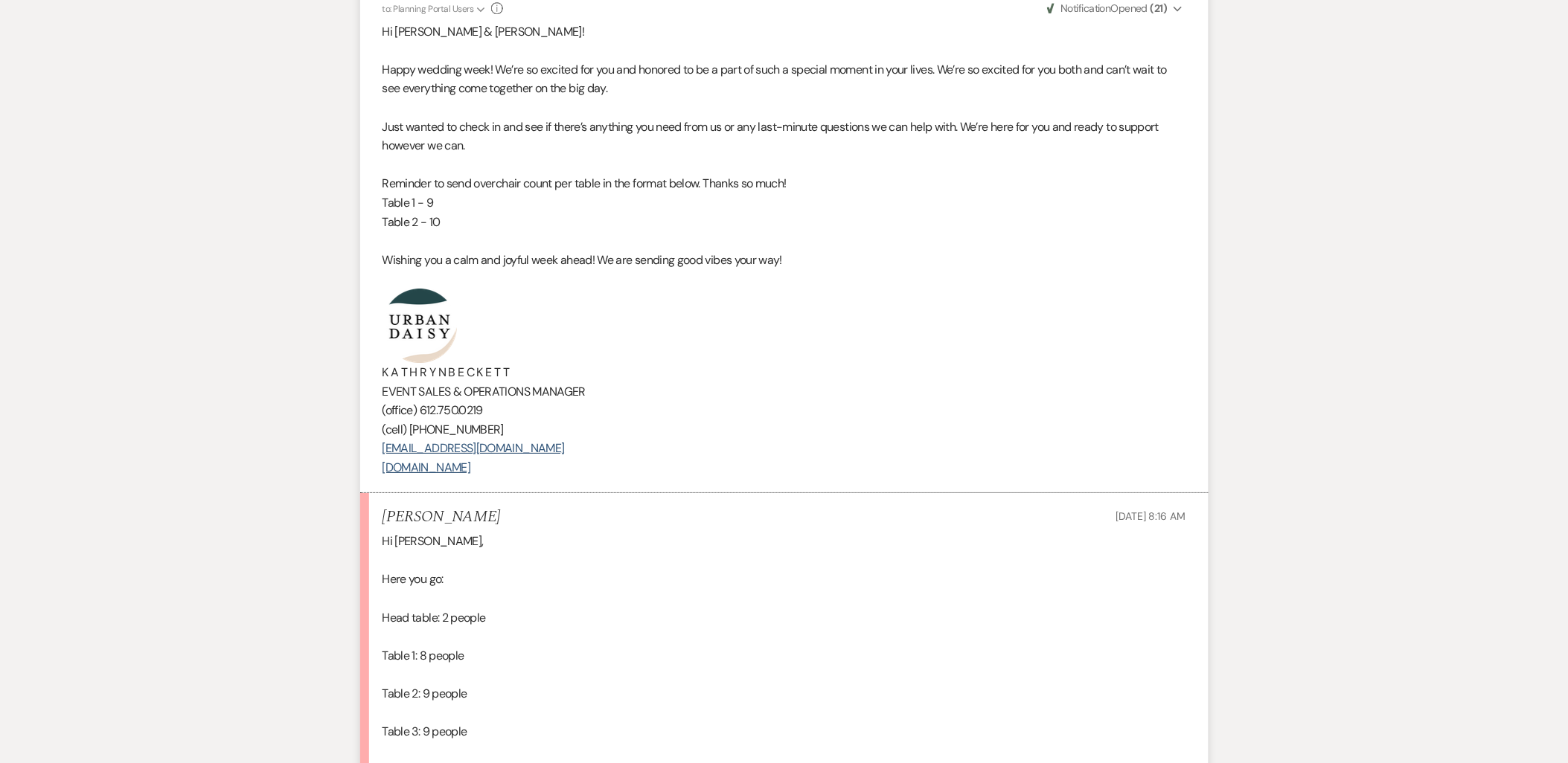
drag, startPoint x: 561, startPoint y: 474, endPoint x: 347, endPoint y: 300, distance: 275.8
copy div "K A T H R Y N B E C K E T T EVENT SALES & OPERATIONS MANAGER (office) 612.750.0…"
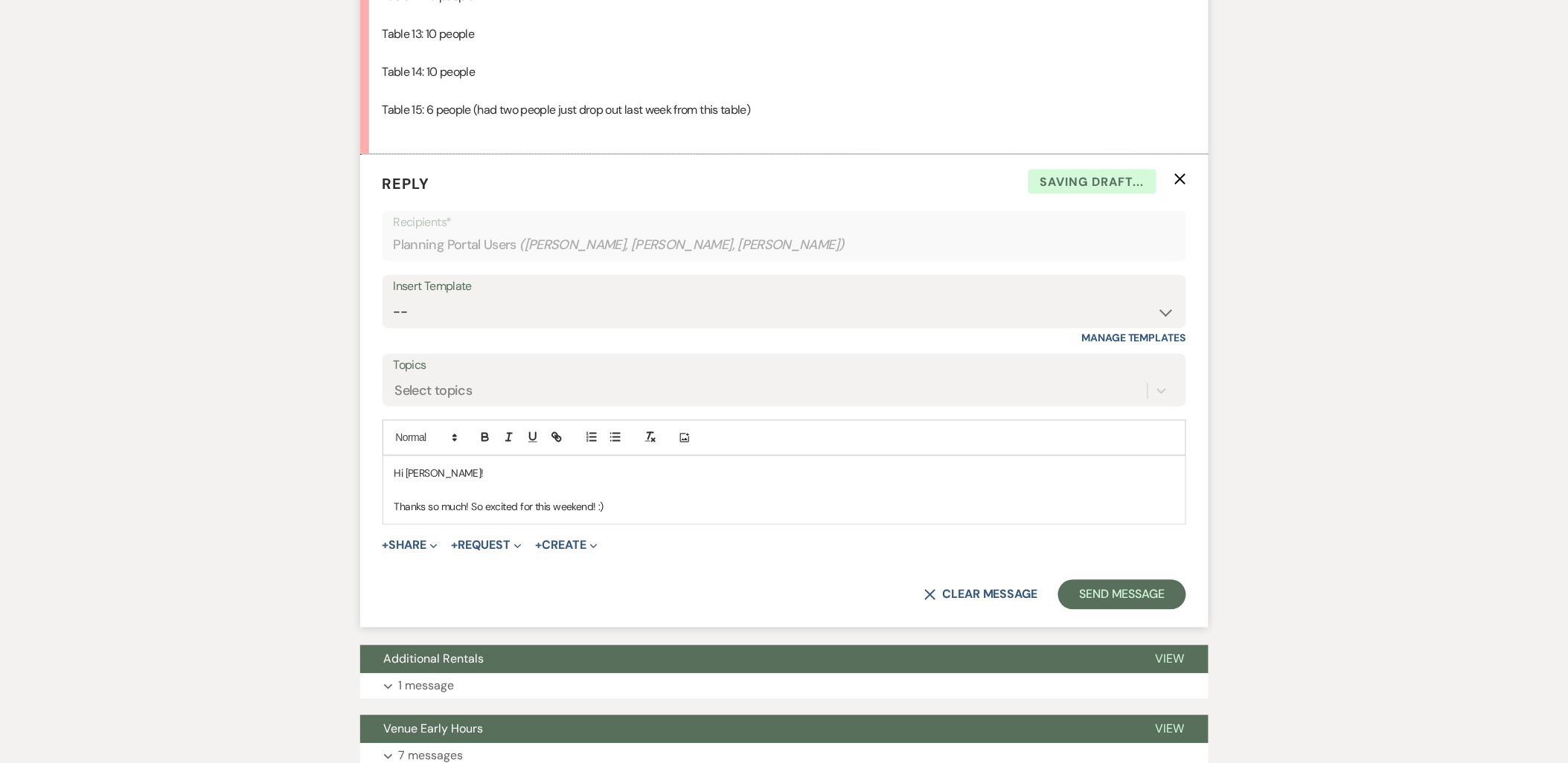
scroll to position [4967, 0]
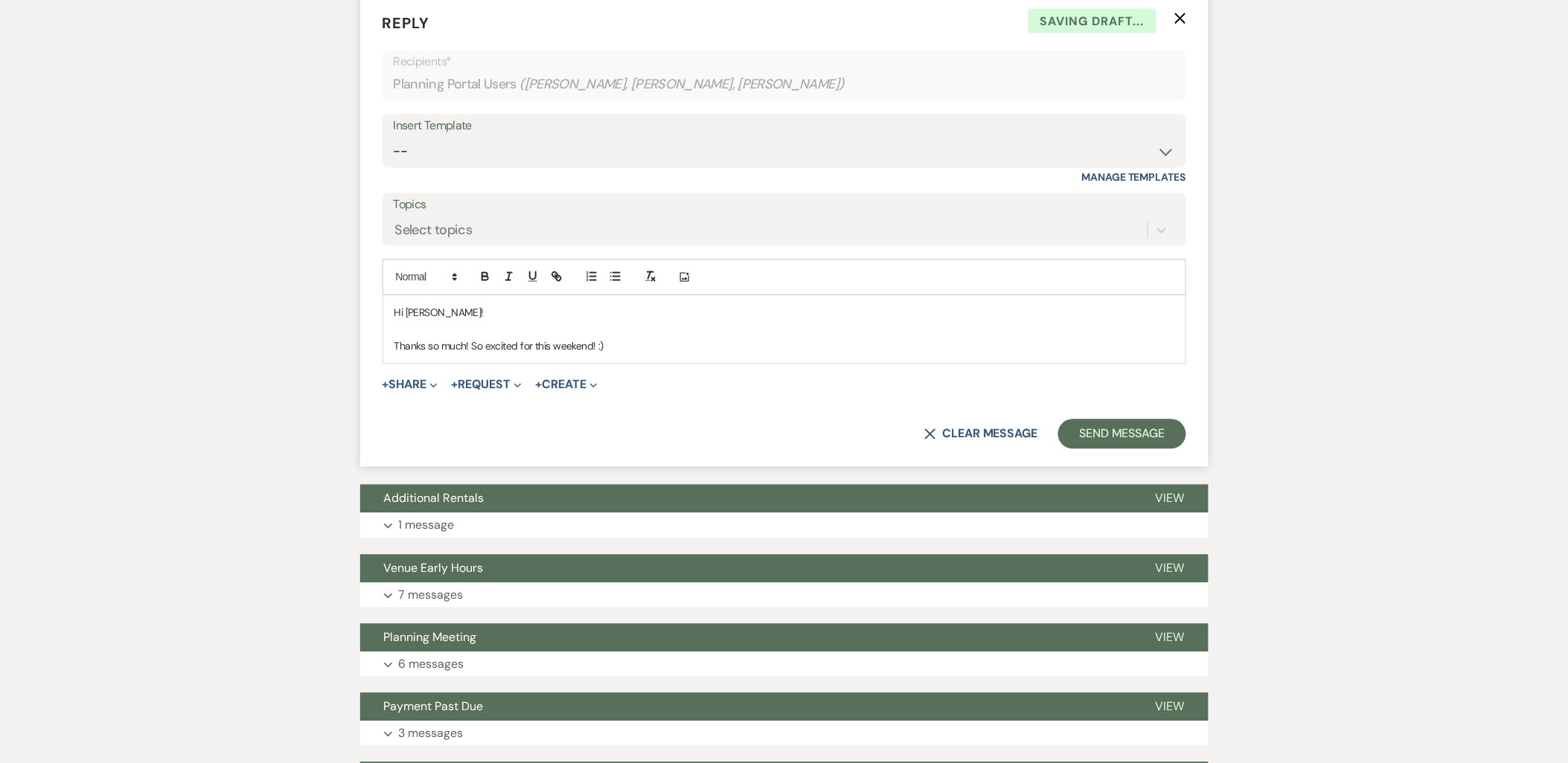
click at [641, 341] on p "Thanks so much! So excited for this weekend! :)" at bounding box center [784, 347] width 780 height 17
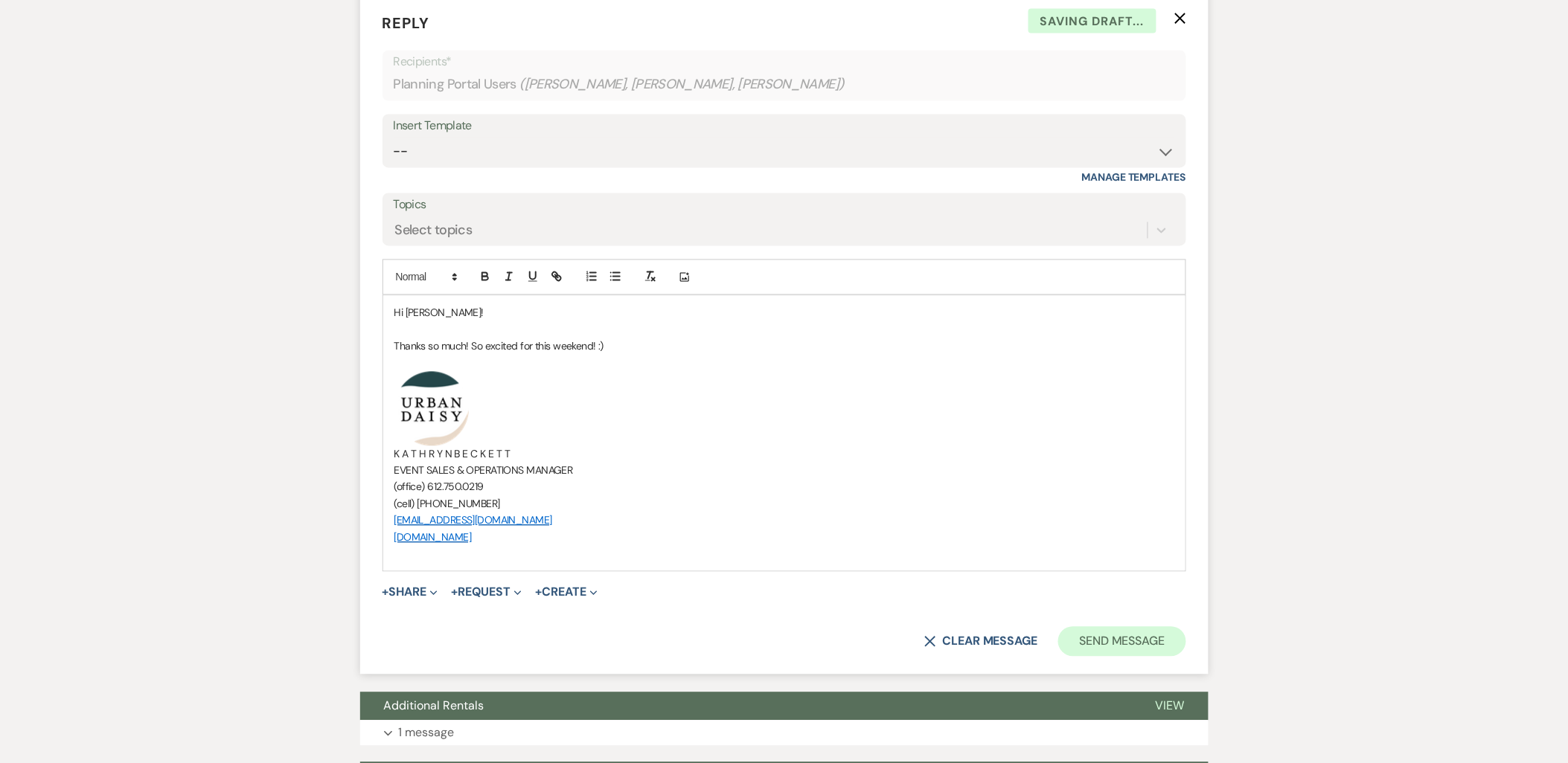
drag, startPoint x: 1080, startPoint y: 628, endPoint x: 1082, endPoint y: 638, distance: 10.2
click at [1080, 629] on form "Reply X Saving draft... Recipients* Planning Portal Users ( Dani Przetycki, Kyl…" at bounding box center [784, 334] width 848 height 681
click at [1084, 643] on button "Send Message" at bounding box center [1122, 642] width 127 height 30
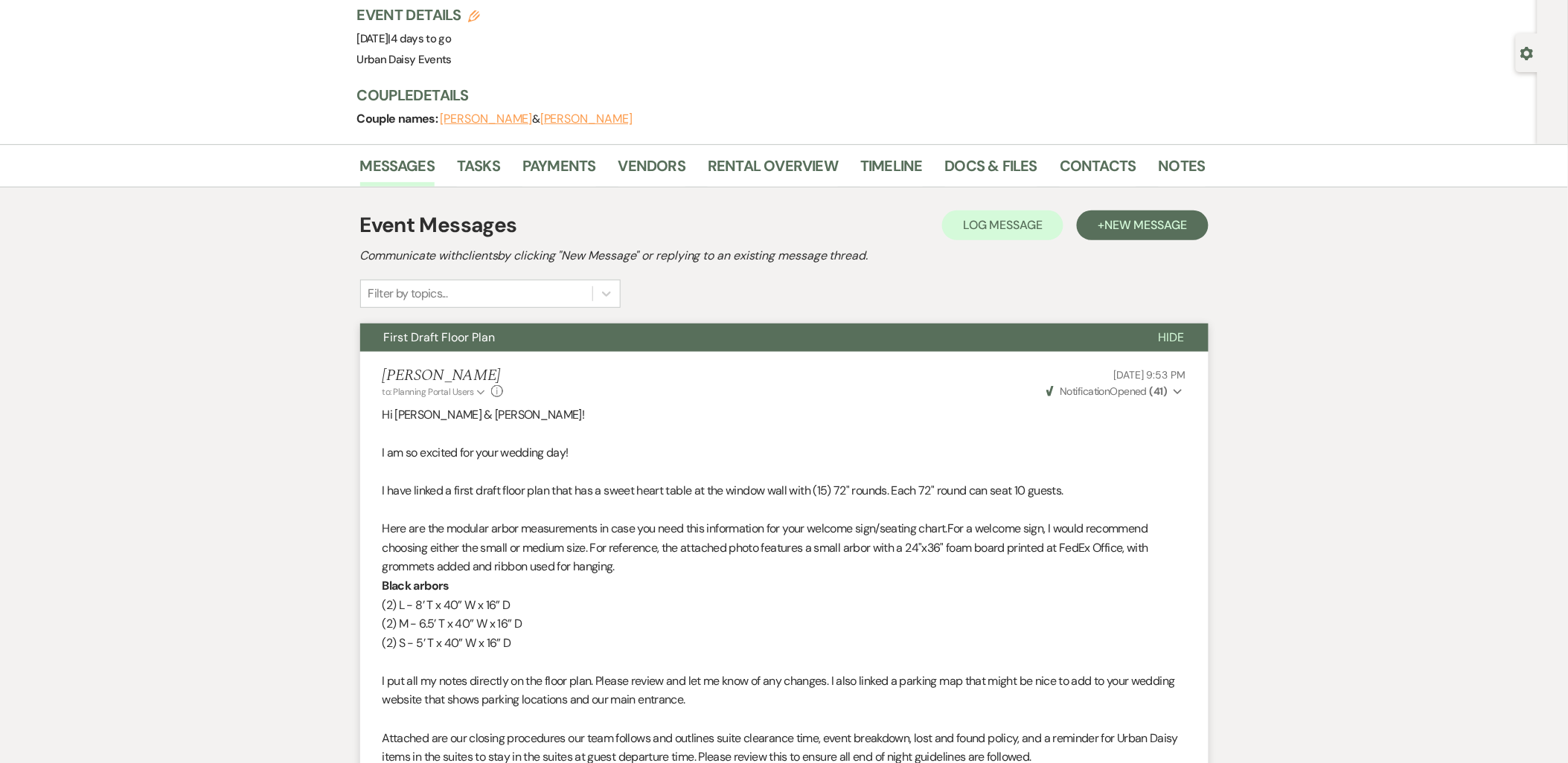
scroll to position [0, 0]
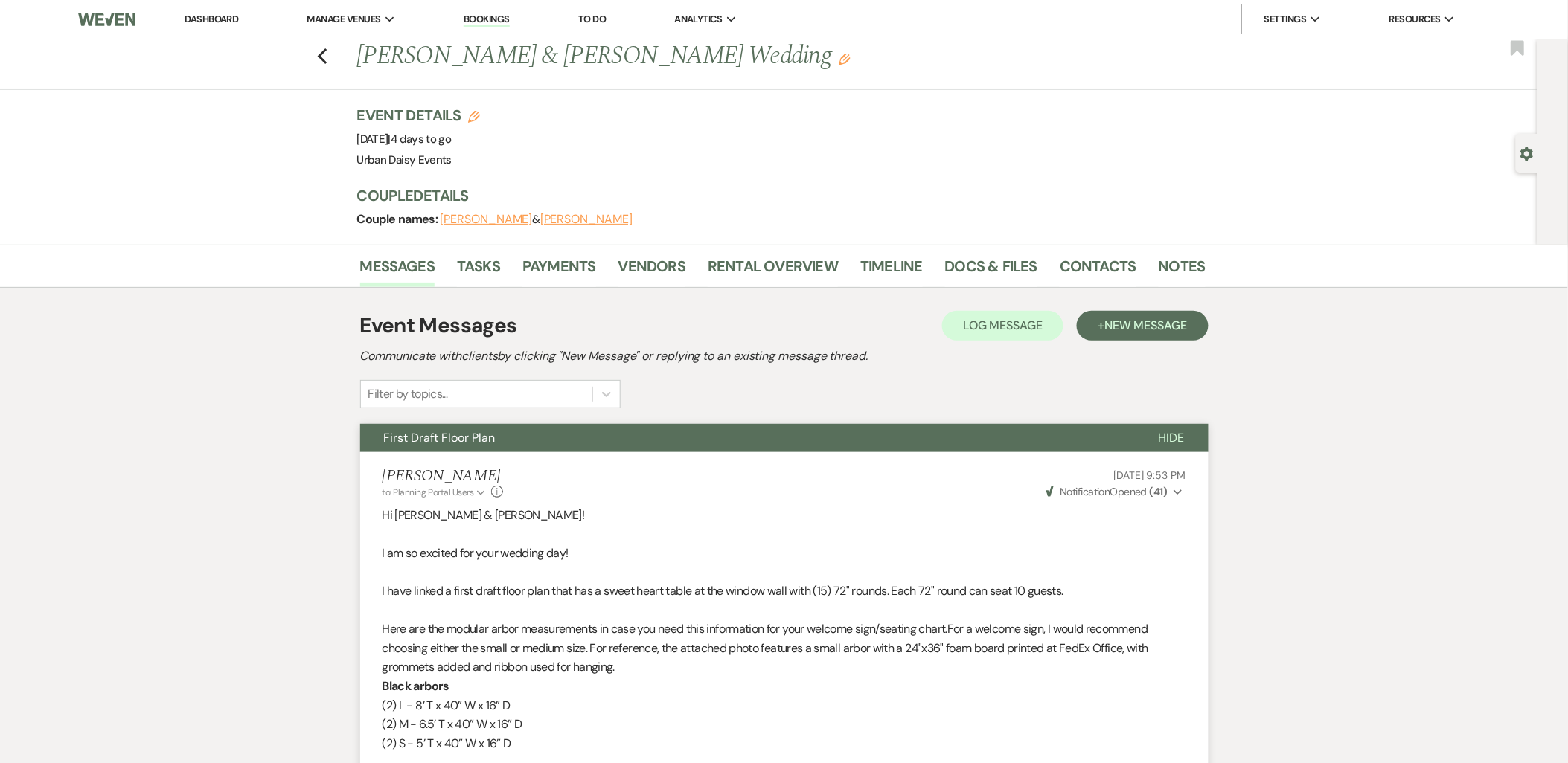
click at [213, 24] on link "Dashboard" at bounding box center [212, 19] width 54 height 13
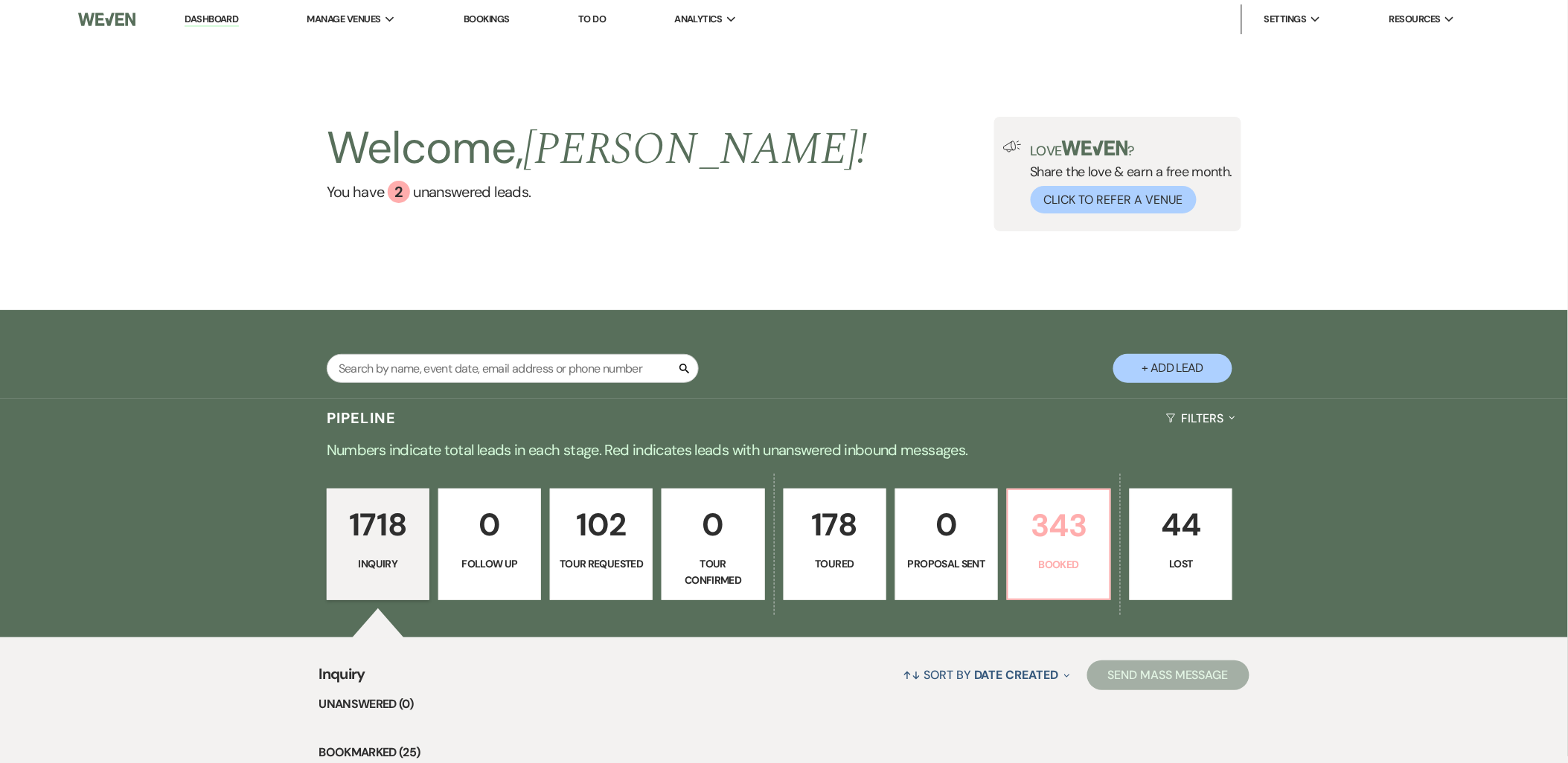
click at [1083, 561] on p "Booked" at bounding box center [1059, 564] width 84 height 17
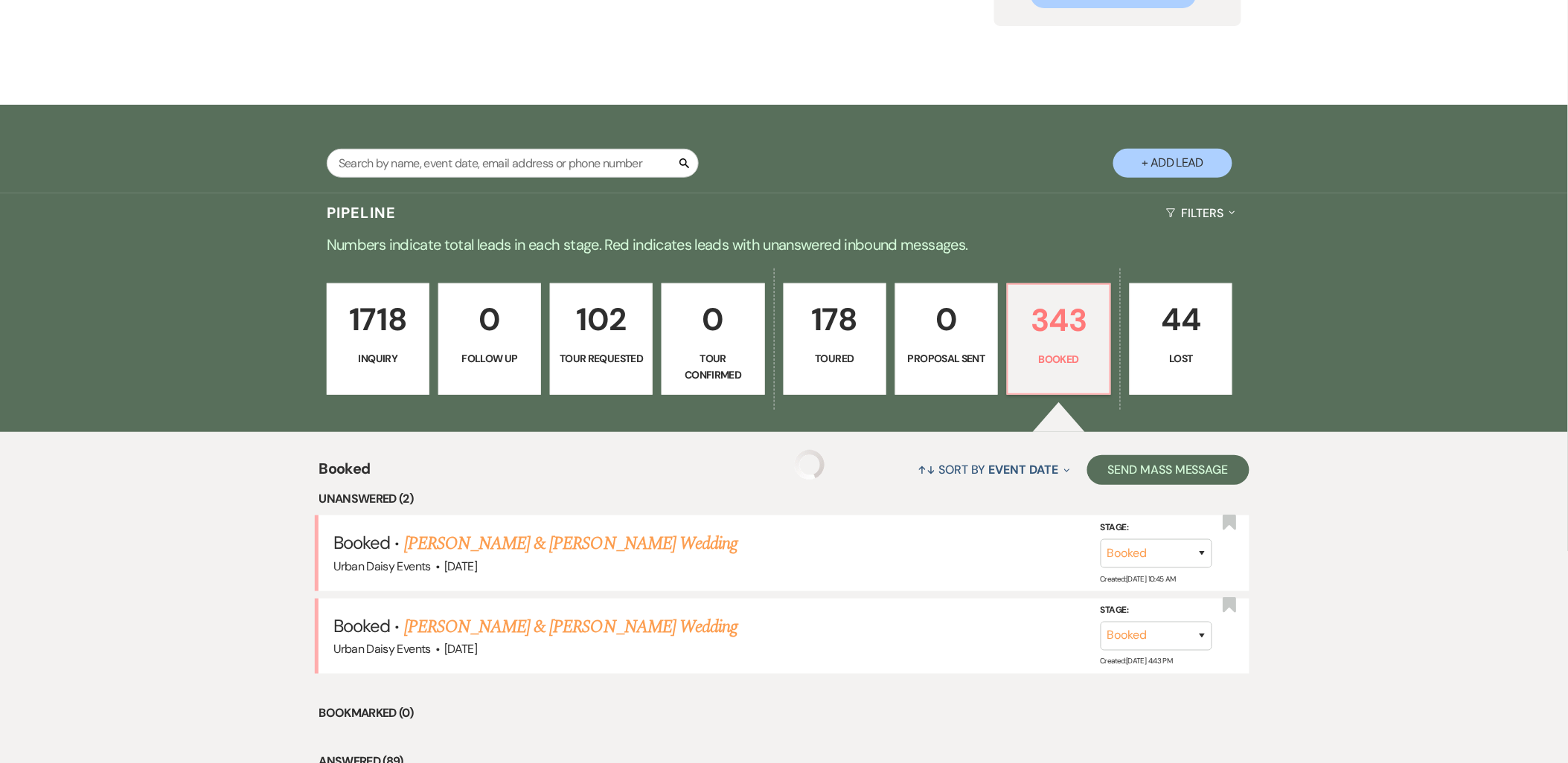
scroll to position [413, 0]
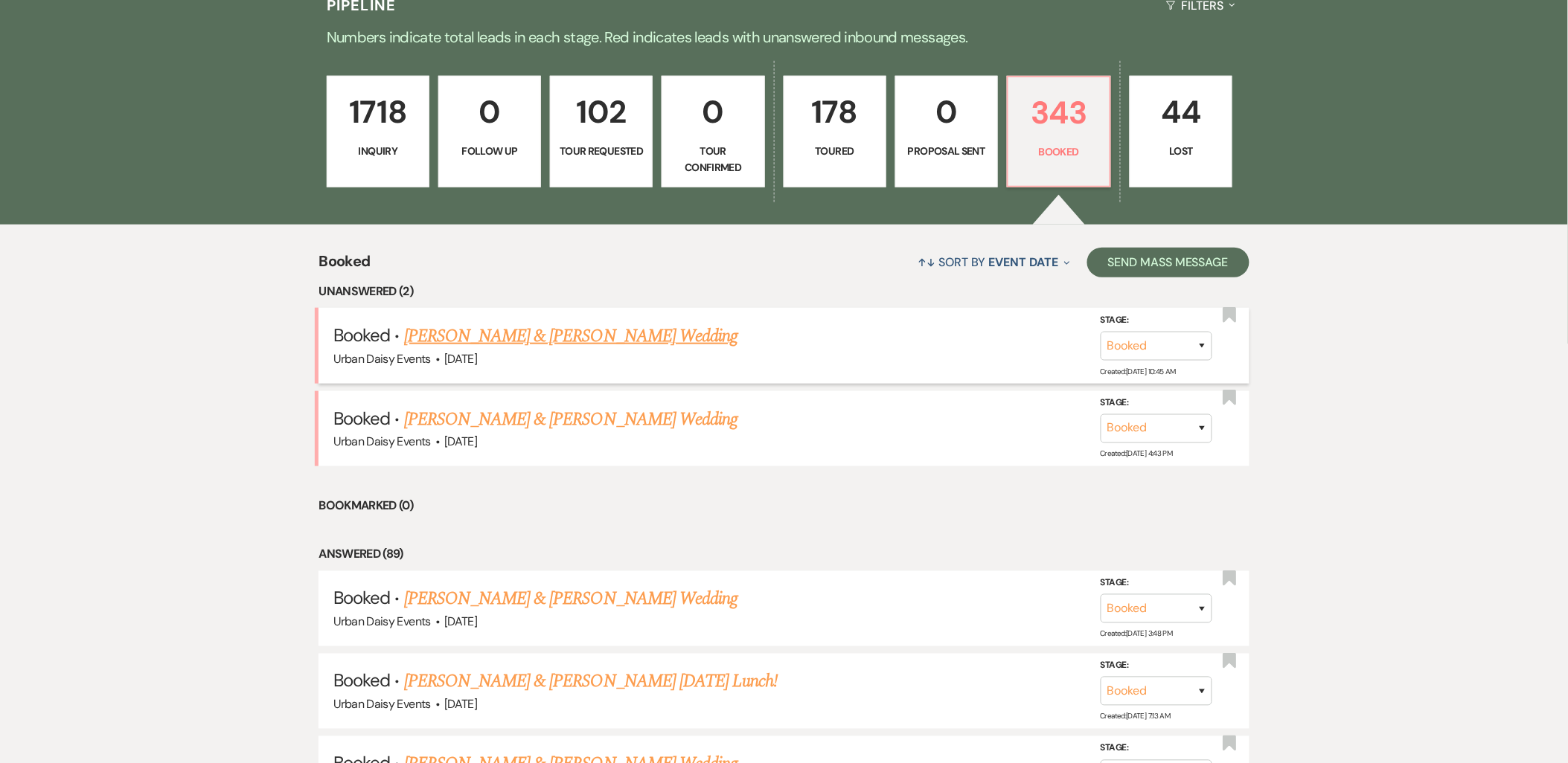
click at [442, 340] on link "Jazmyn & Alex Sharp's Wedding" at bounding box center [571, 336] width 334 height 27
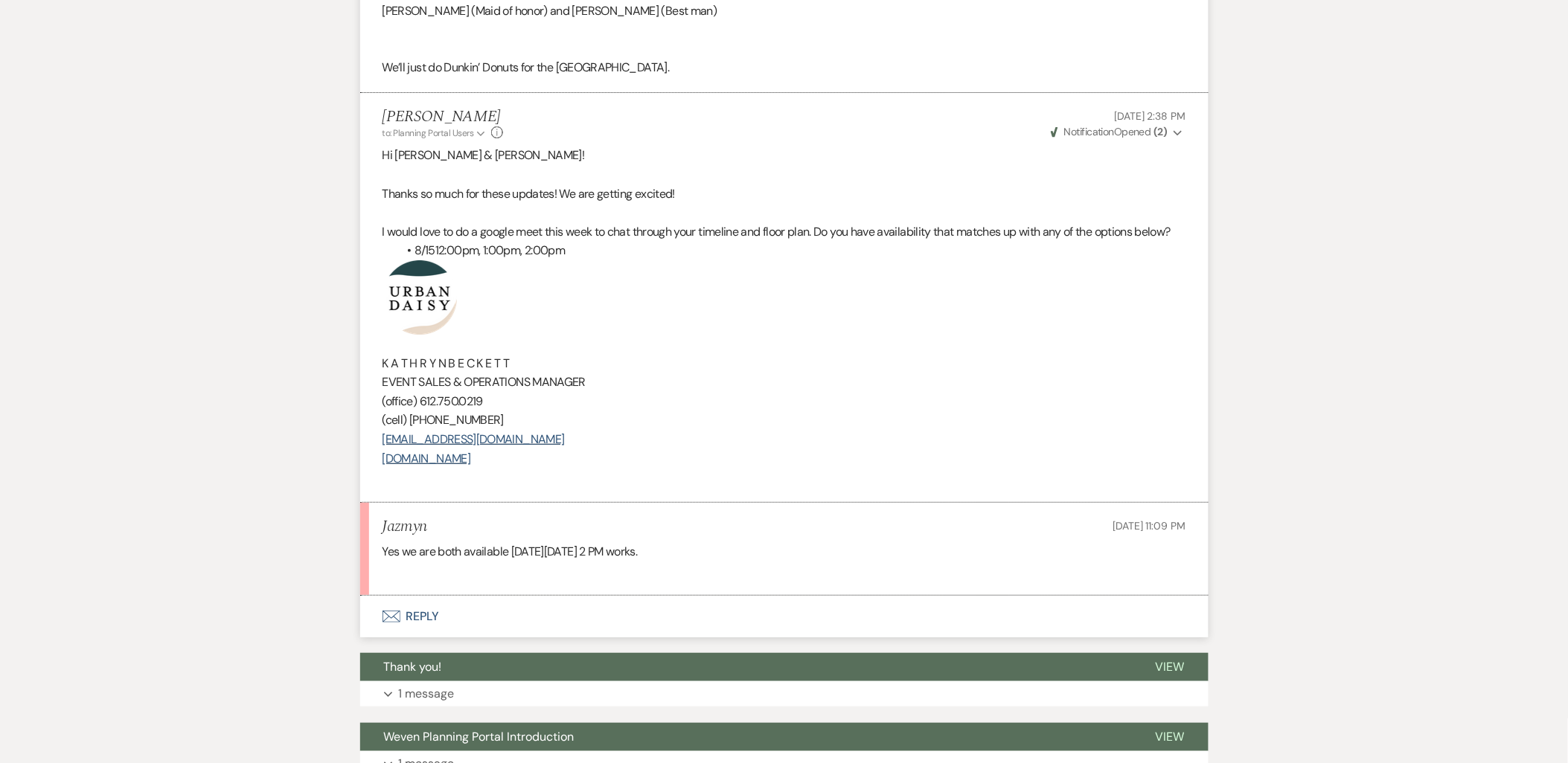
scroll to position [1901, 0]
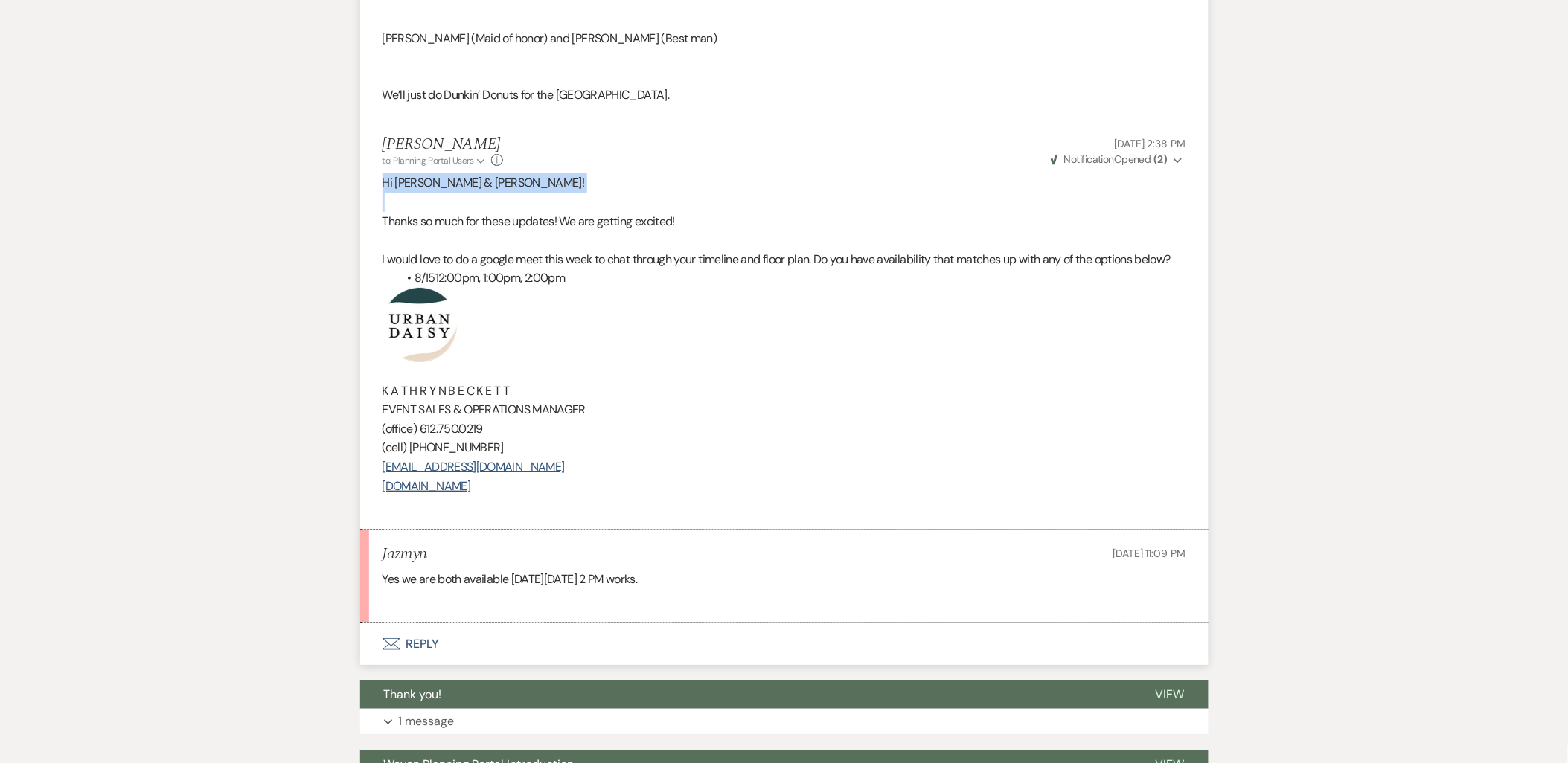
drag, startPoint x: 508, startPoint y: 195, endPoint x: 385, endPoint y: 181, distance: 123.8
click at [375, 175] on li "Kathryn Beckett to: Planning Portal Users Expand Info Aug 10, 2025, 2:38 PM Wev…" at bounding box center [784, 325] width 848 height 410
copy span "Hi Jazmyn & Alex!"
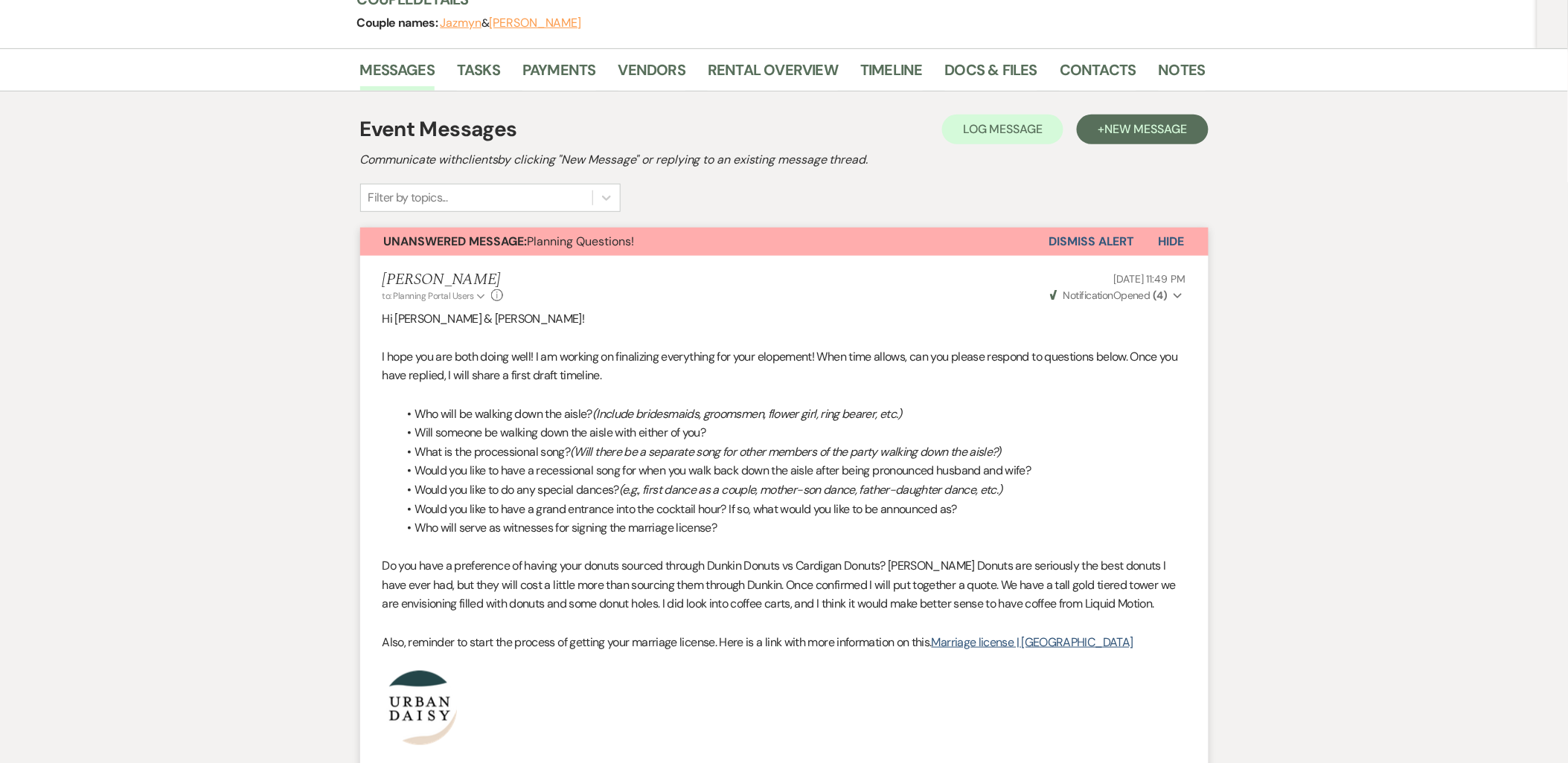
scroll to position [0, 0]
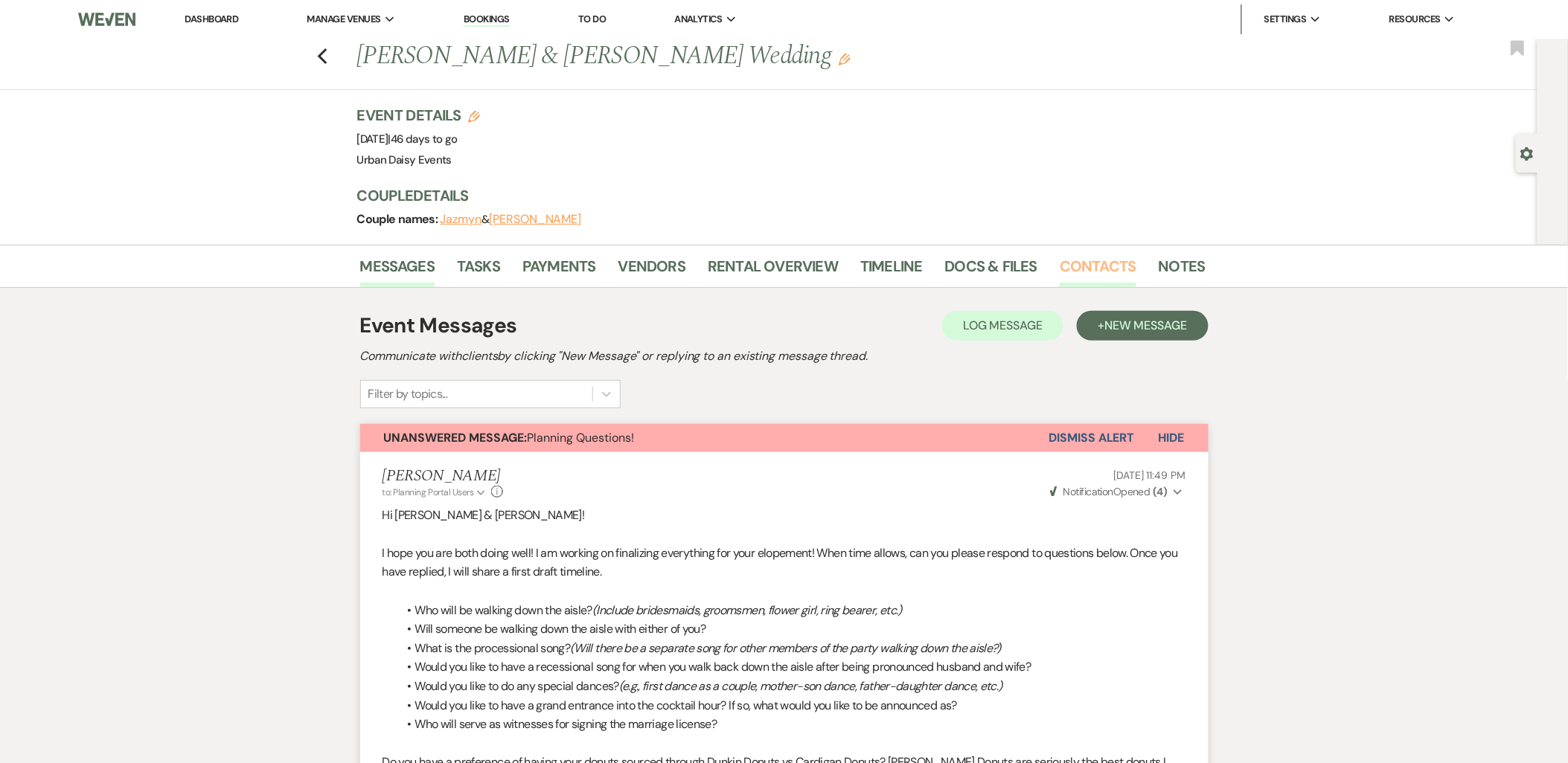
drag, startPoint x: 1095, startPoint y: 246, endPoint x: 1096, endPoint y: 256, distance: 10.0
click at [1095, 246] on div "Messages Tasks Payments Vendors Rental Overview Timeline Docs & Files Contacts …" at bounding box center [784, 267] width 1568 height 44
click at [1096, 257] on link "Contacts" at bounding box center [1098, 271] width 77 height 33
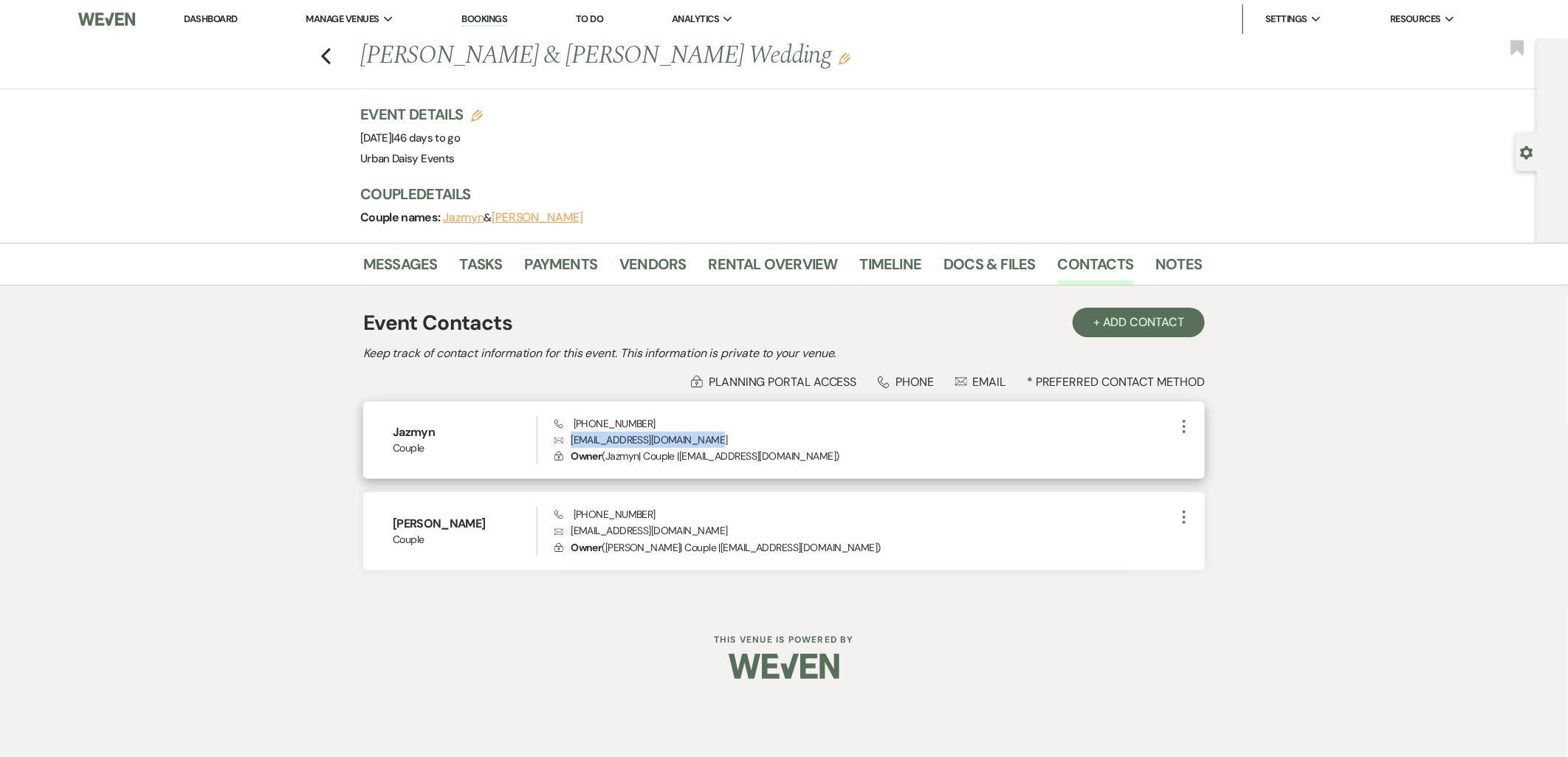
drag, startPoint x: 730, startPoint y: 433, endPoint x: 564, endPoint y: 443, distance: 166.3
click at [564, 443] on p "Envelope jazmyn.swhite1995@gmail.com" at bounding box center [865, 440] width 621 height 16
copy p "jazmyn.swhite1995@gmail.com"
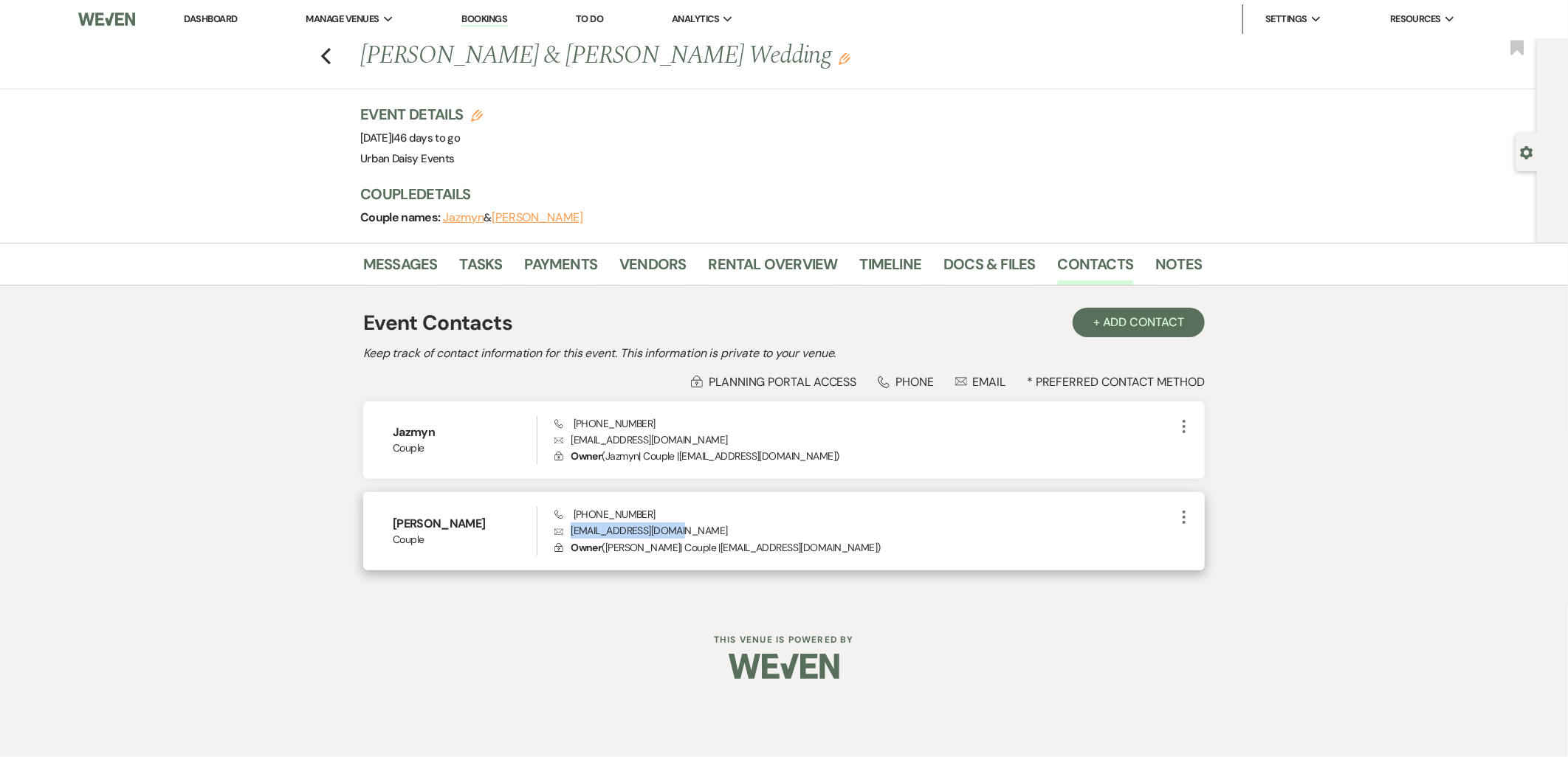
drag, startPoint x: 698, startPoint y: 527, endPoint x: 571, endPoint y: 533, distance: 127.1
click at [571, 533] on p "Envelope Sharp030515@yahoo.com" at bounding box center [865, 531] width 621 height 16
copy p "Sharp030515@yahoo.com"
click at [395, 260] on link "Messages" at bounding box center [400, 269] width 74 height 33
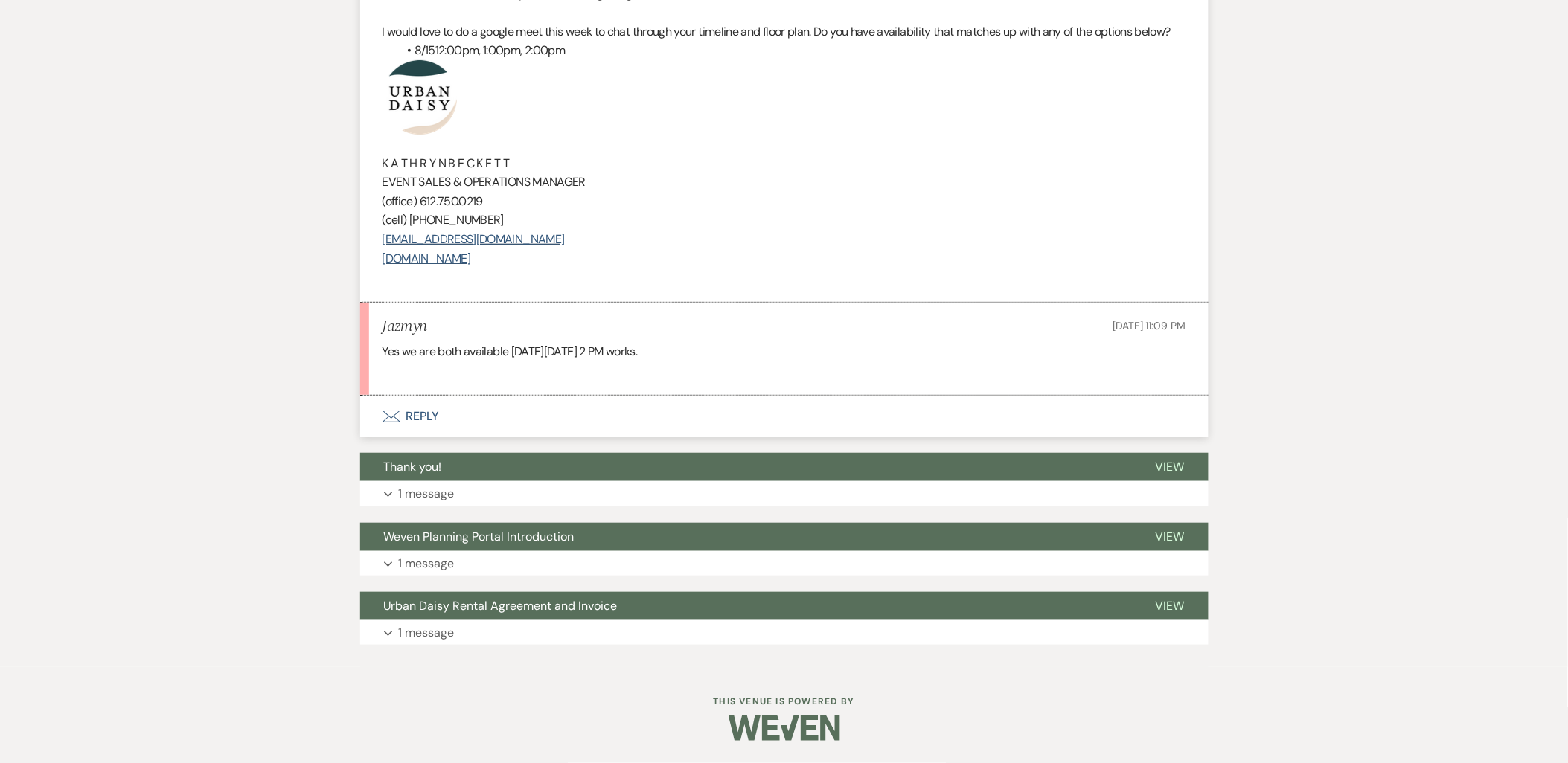
click at [380, 403] on button "Envelope Reply" at bounding box center [784, 416] width 848 height 42
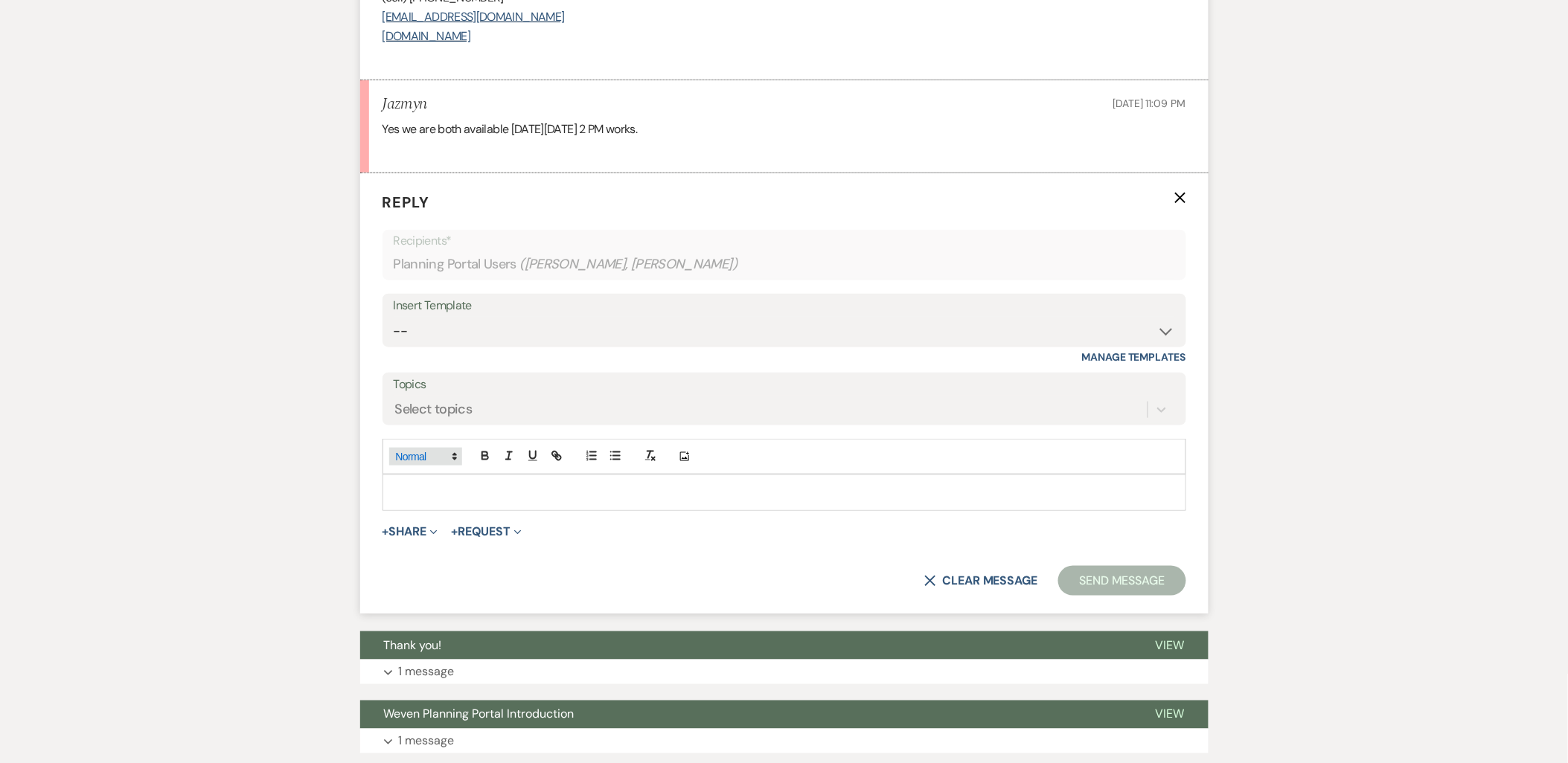
scroll to position [2364, 0]
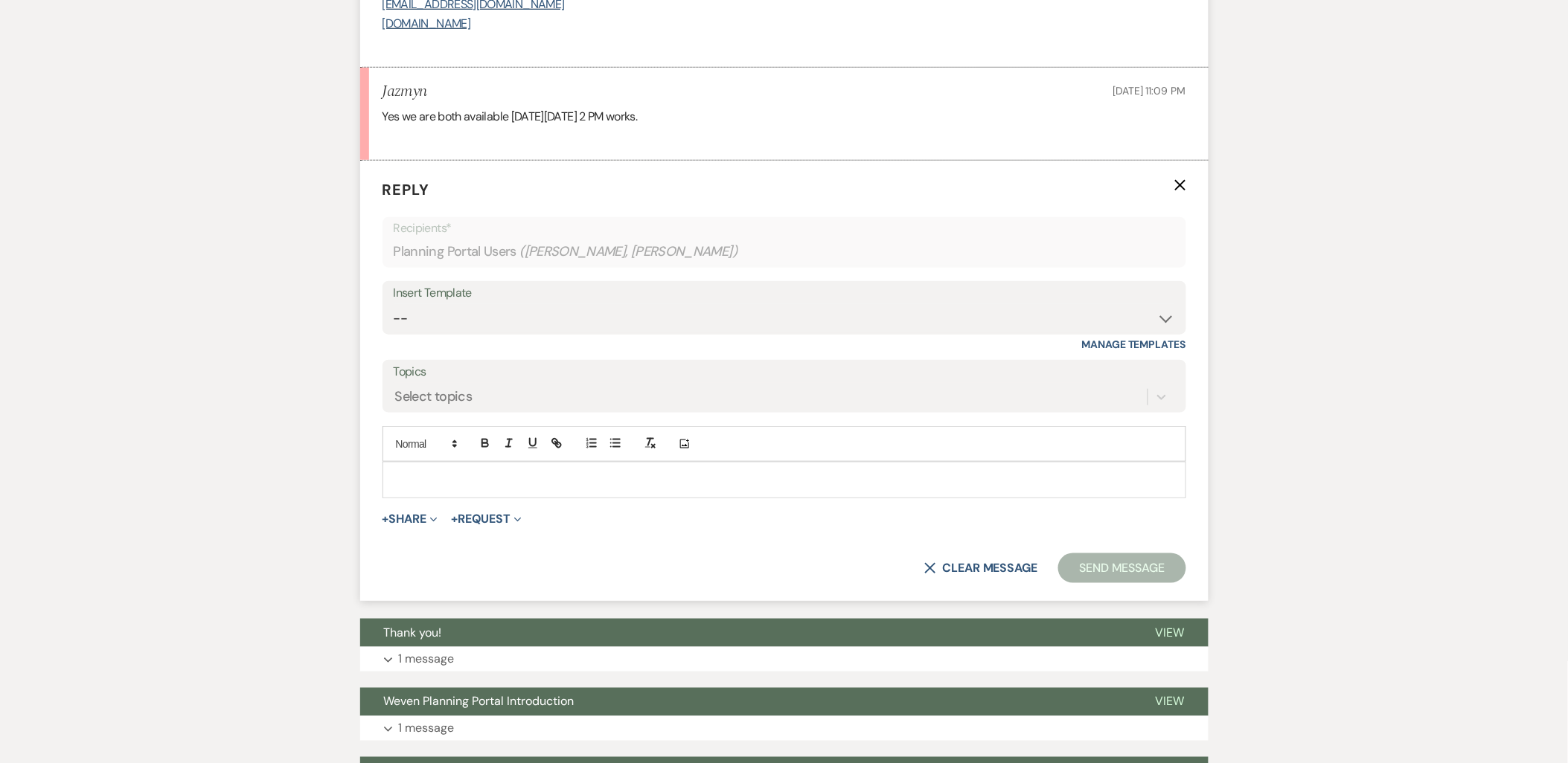
click at [407, 469] on div at bounding box center [784, 479] width 802 height 34
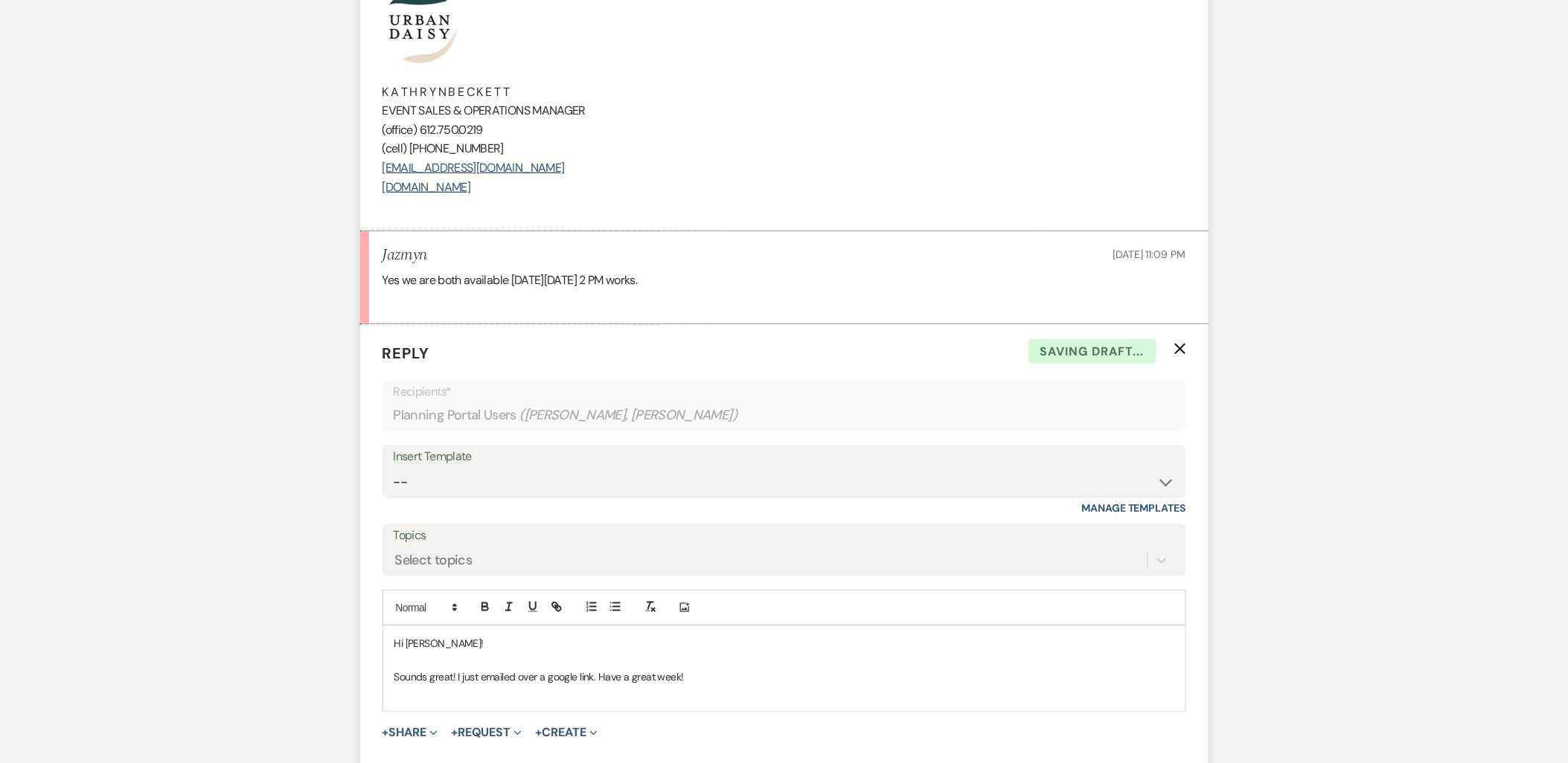
scroll to position [2198, 0]
drag, startPoint x: 564, startPoint y: 195, endPoint x: 315, endPoint y: 18, distance: 305.5
copy div "K A T H R Y N B E C K E T T EVENT SALES & OPERATIONS MANAGER (office) 612.750.0…"
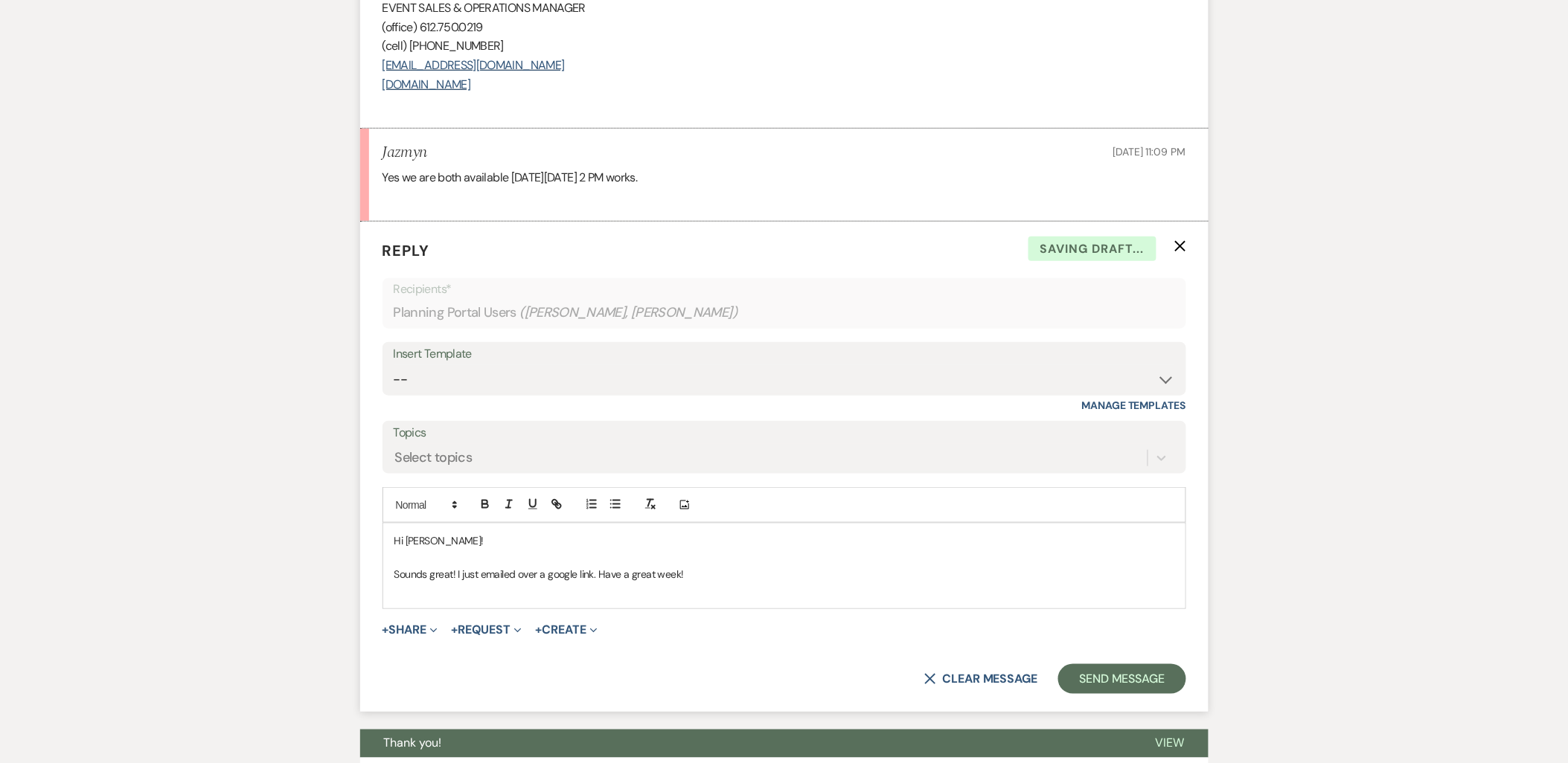
scroll to position [2364, 0]
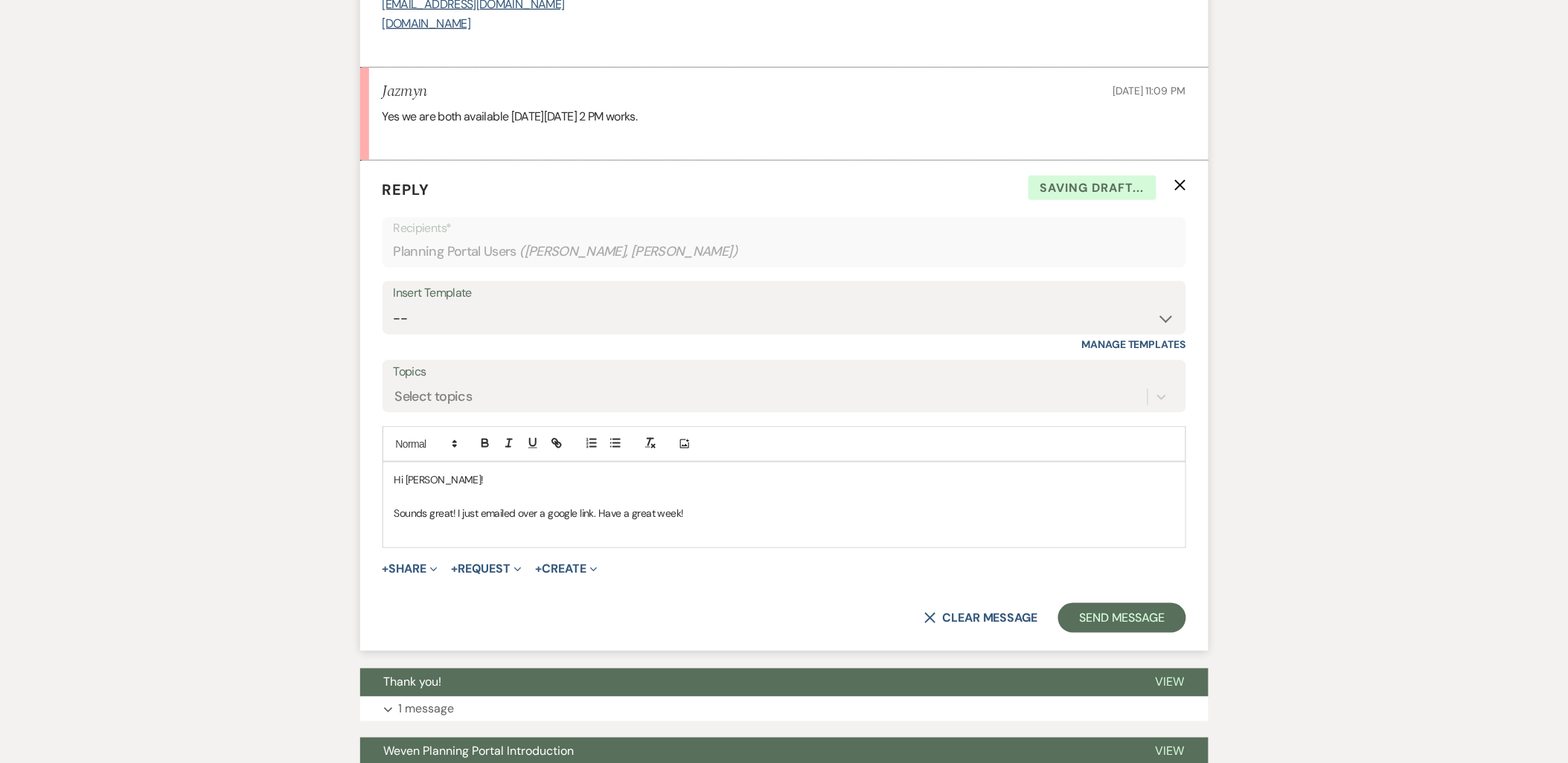
click at [493, 532] on p at bounding box center [784, 530] width 780 height 17
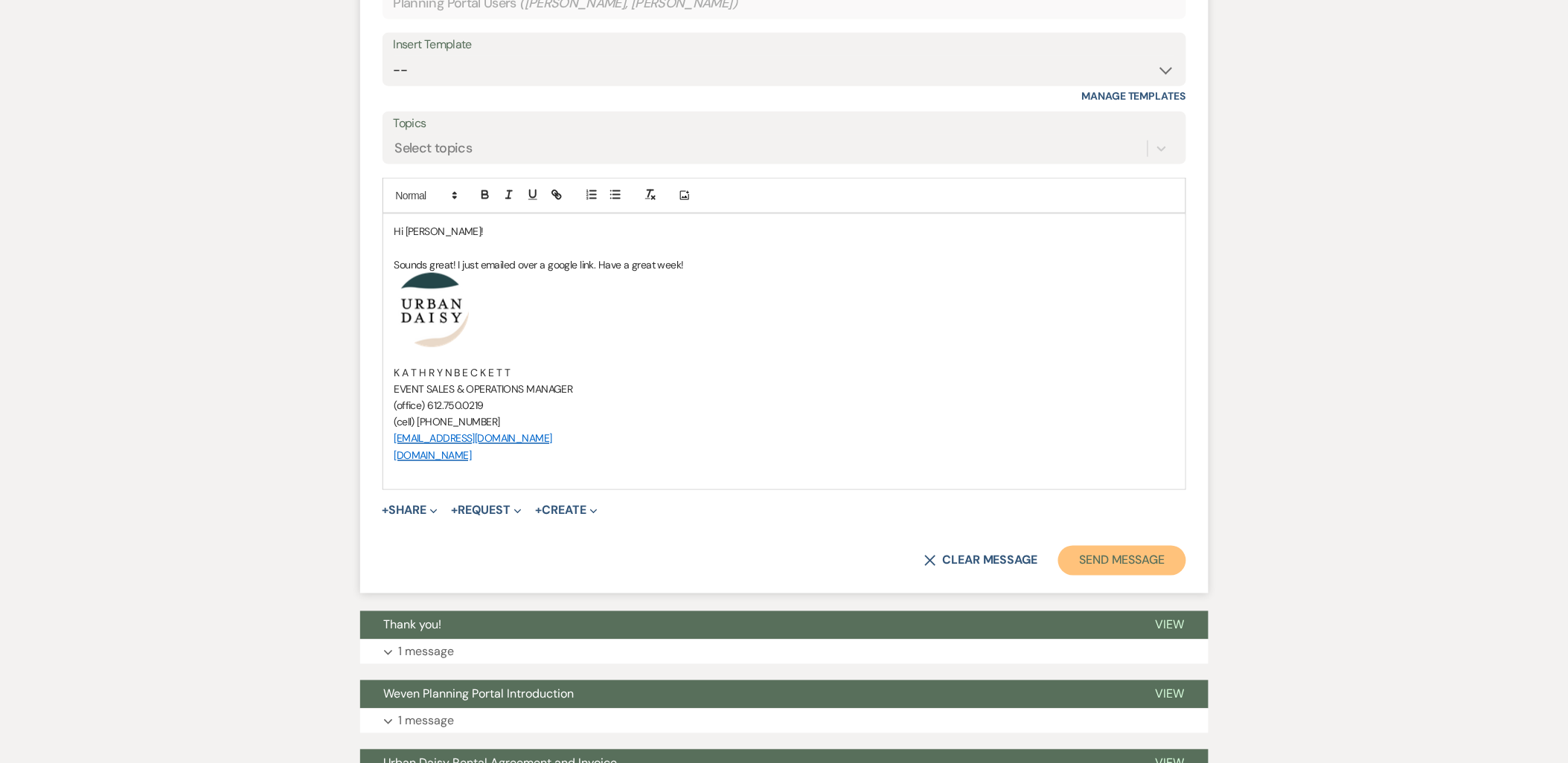
click at [1119, 569] on button "Send Message" at bounding box center [1122, 561] width 127 height 30
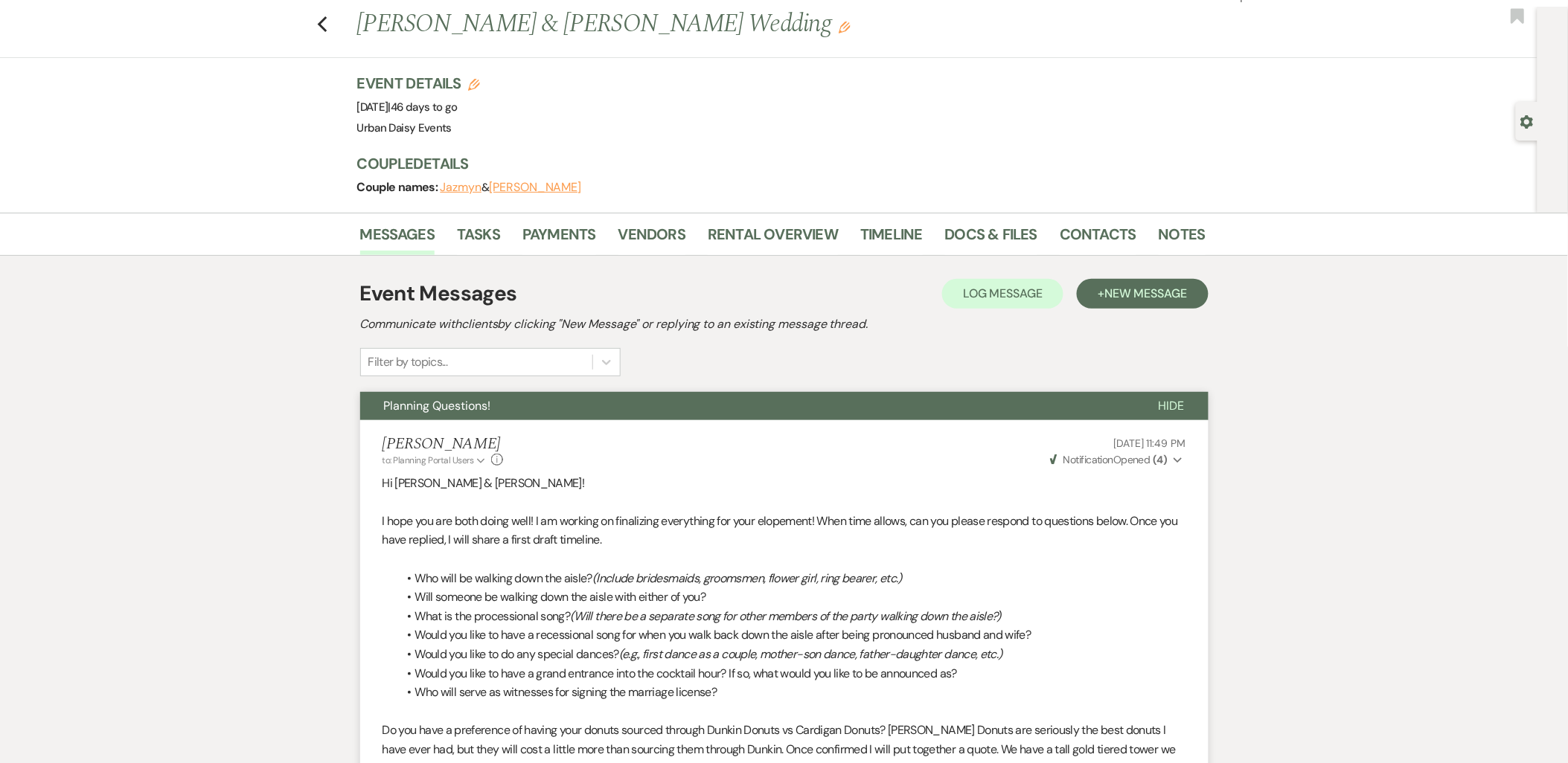
scroll to position [0, 0]
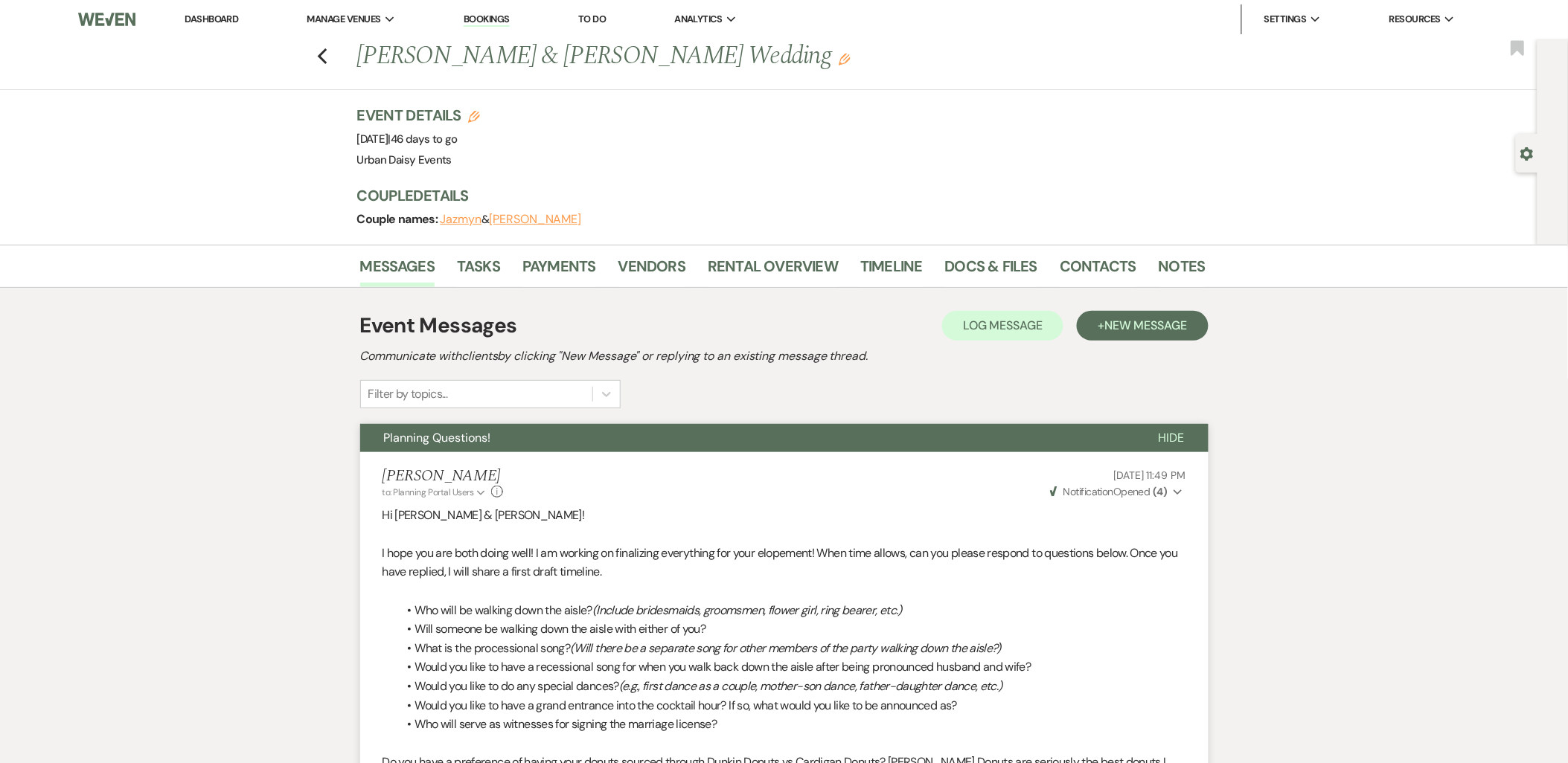
click at [233, 13] on link "Dashboard" at bounding box center [212, 19] width 54 height 13
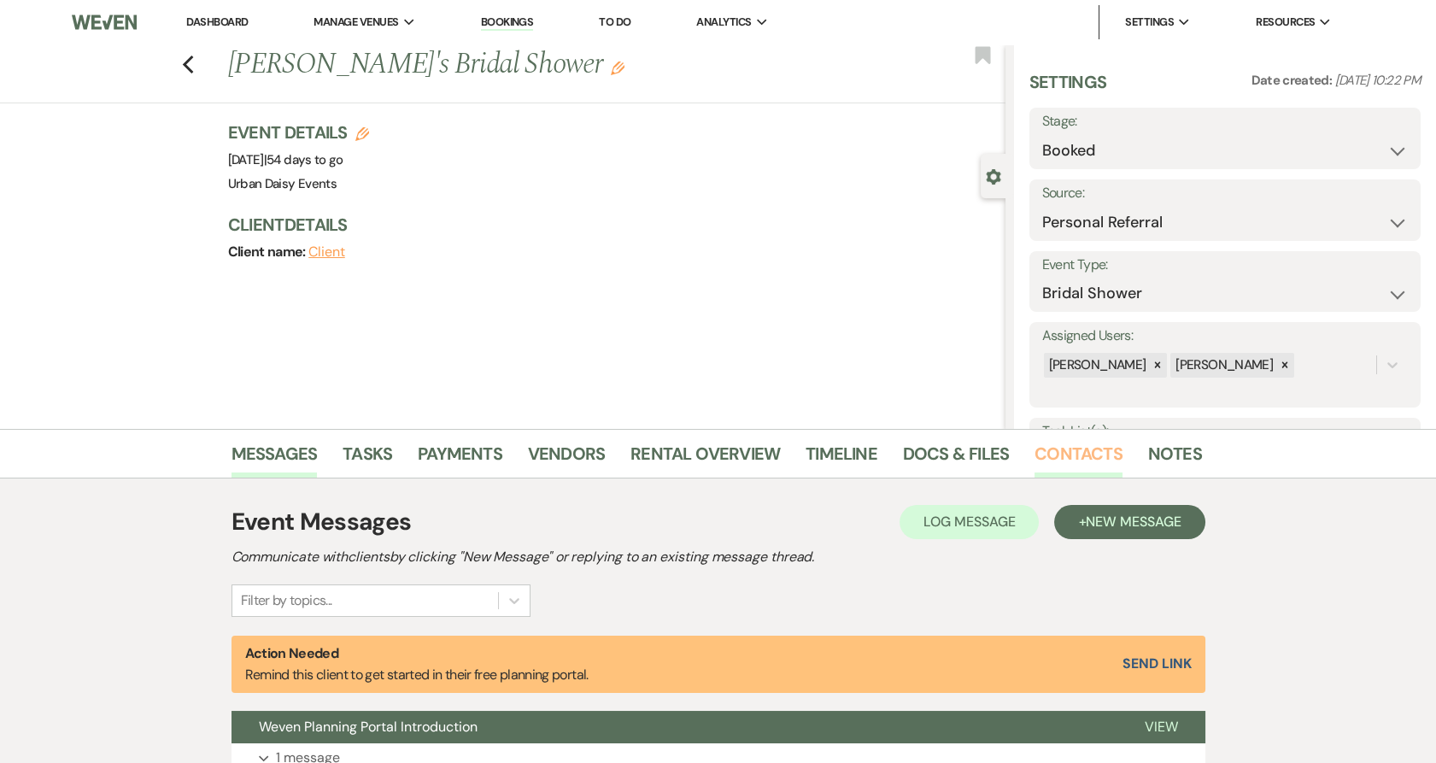
click at [1060, 460] on link "Contacts" at bounding box center [1078, 459] width 88 height 38
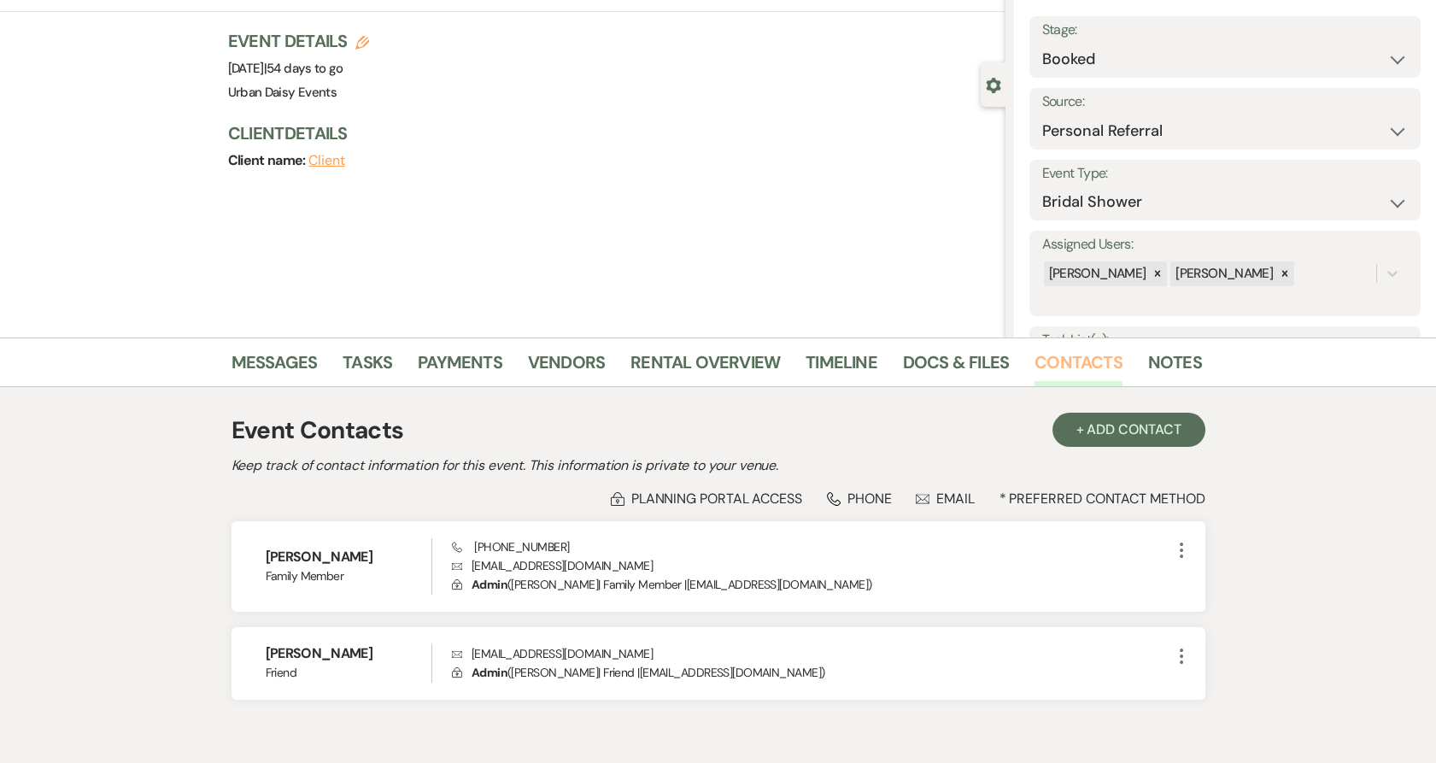
scroll to position [178, 0]
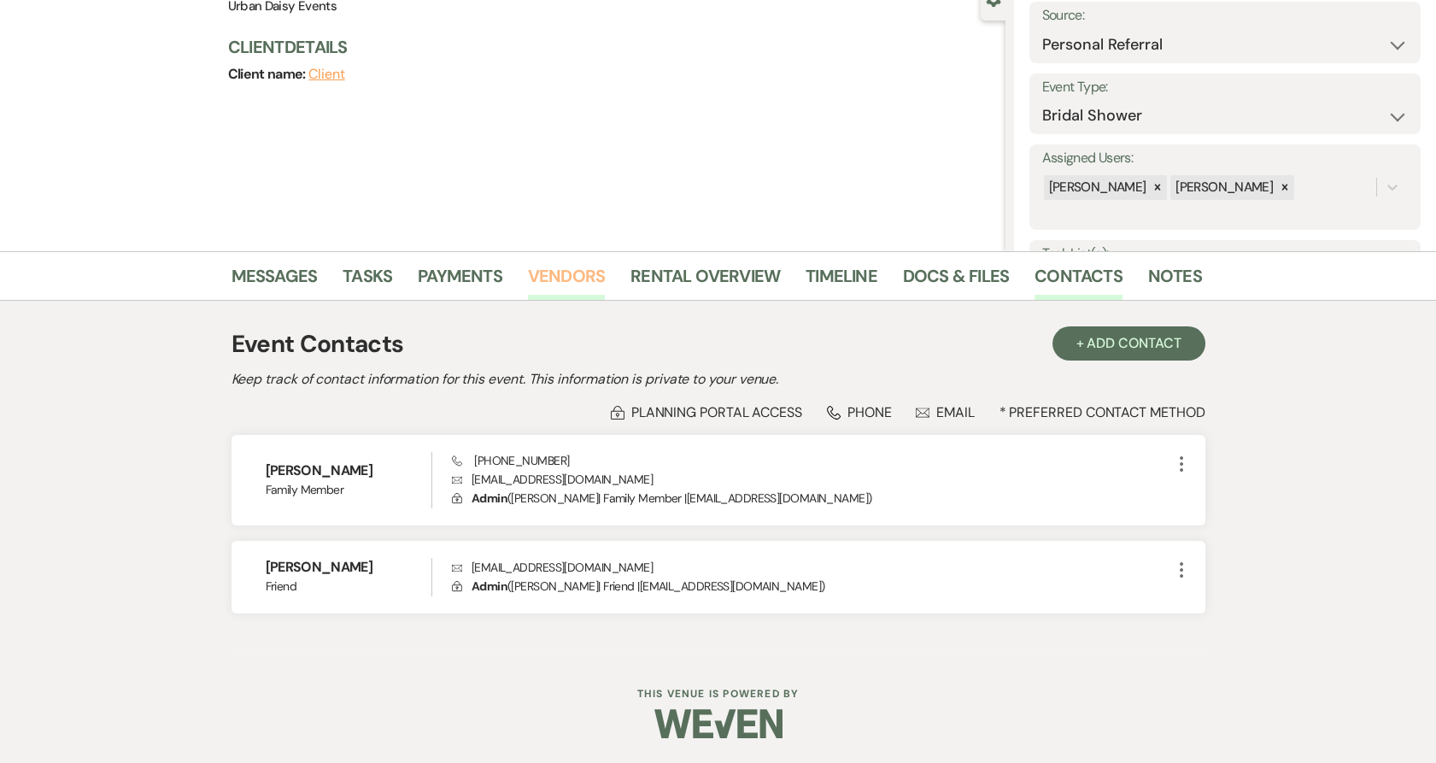
click at [553, 273] on link "Vendors" at bounding box center [566, 281] width 77 height 38
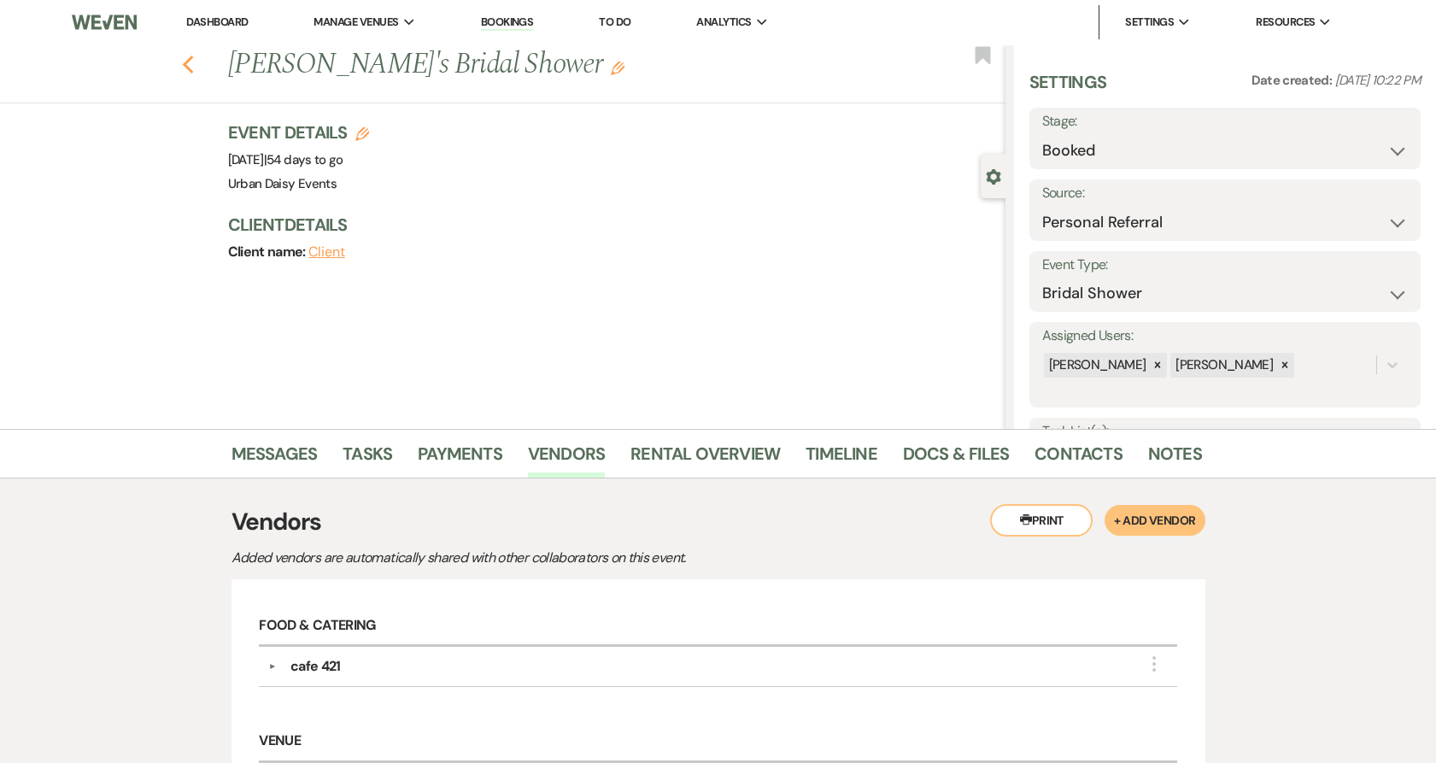
click at [192, 70] on icon "Previous" at bounding box center [188, 65] width 13 height 21
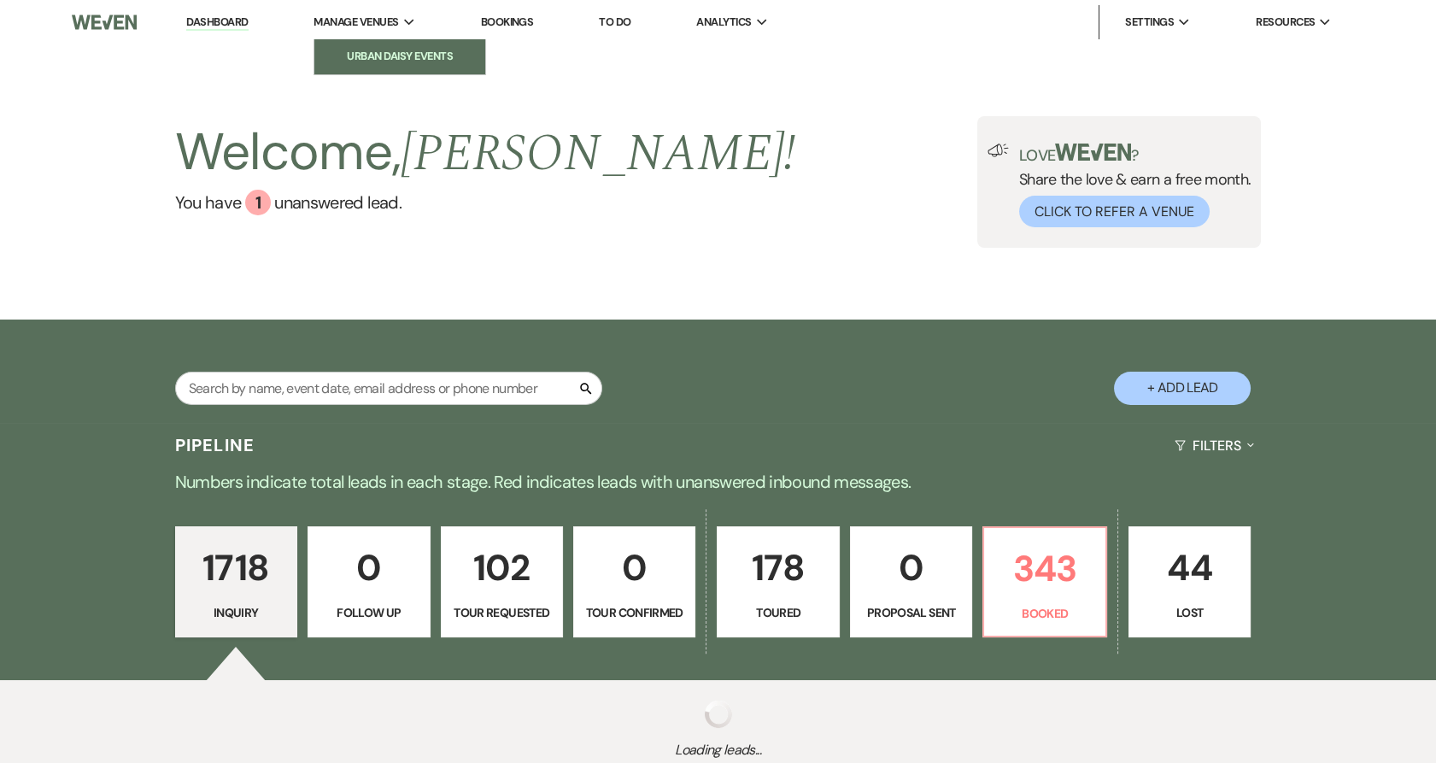
click at [350, 53] on li "Urban Daisy Events" at bounding box center [400, 56] width 154 height 17
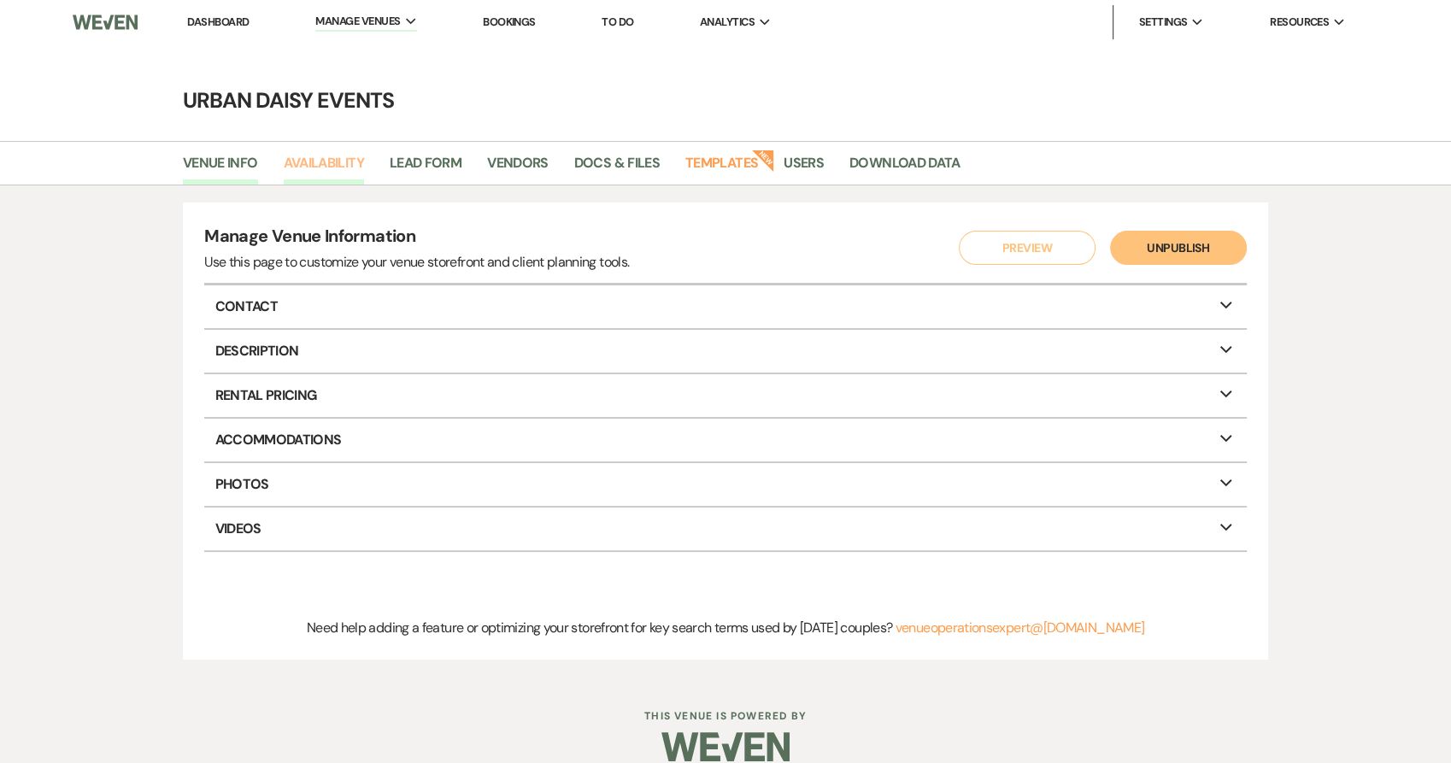
click at [354, 155] on link "Availability" at bounding box center [324, 168] width 80 height 32
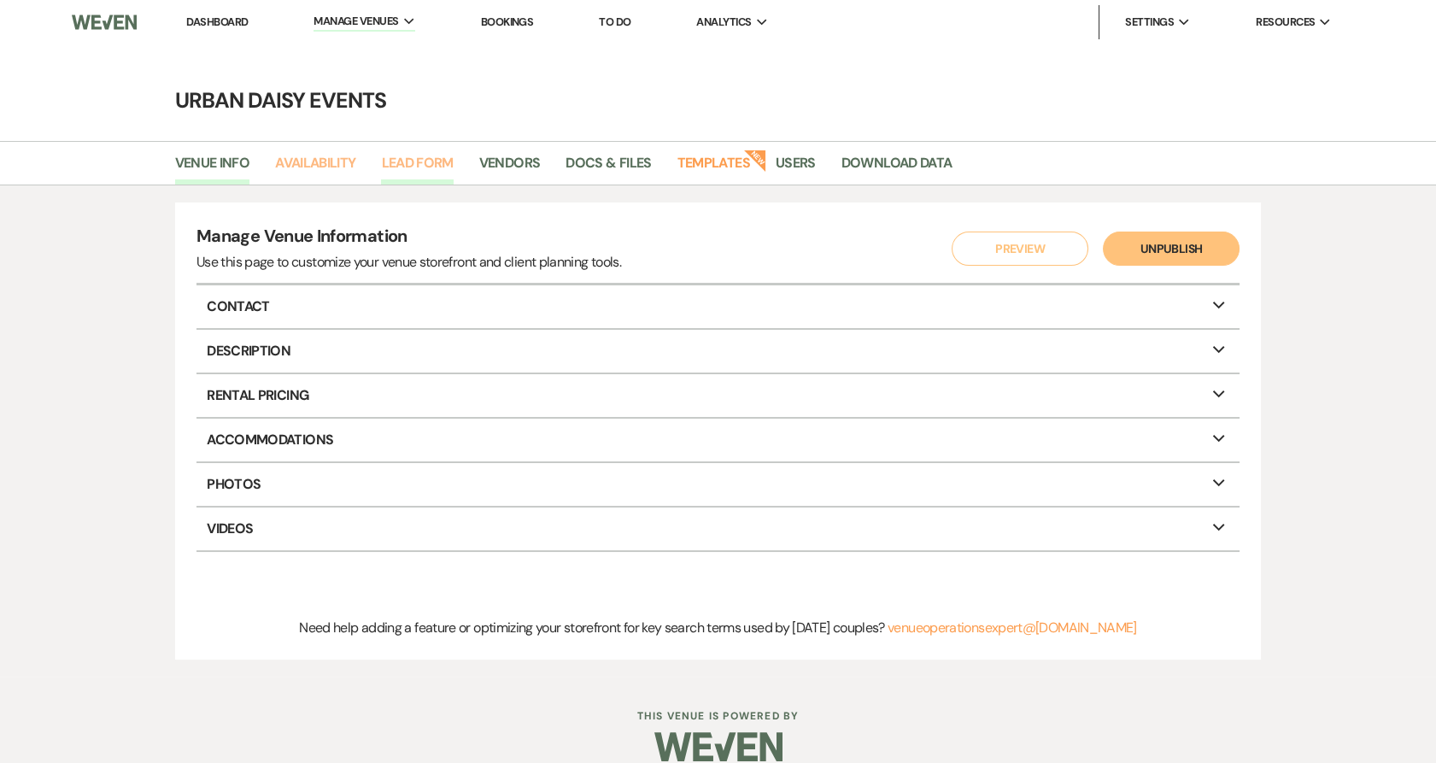
select select "2"
select select "2026"
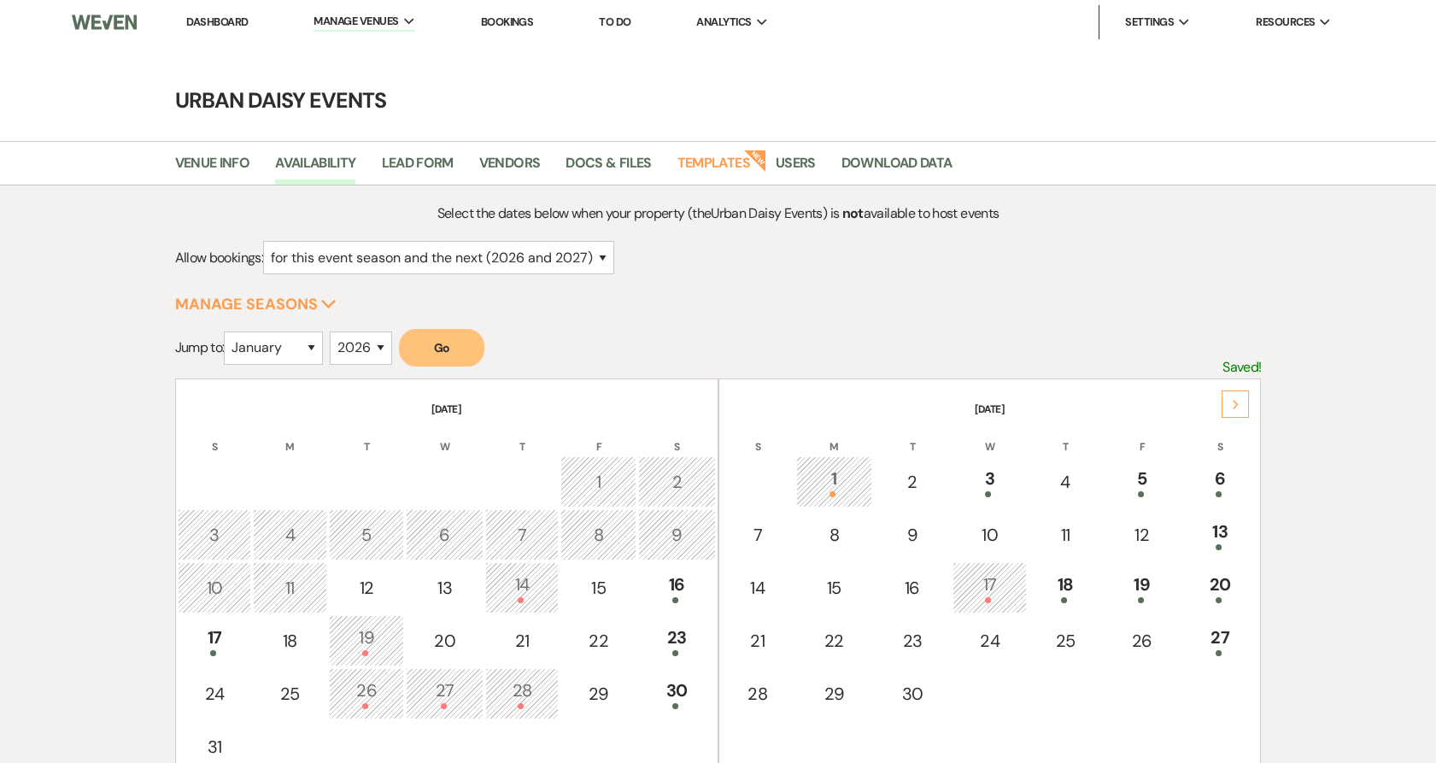
click at [1239, 391] on div "Next" at bounding box center [1235, 403] width 27 height 27
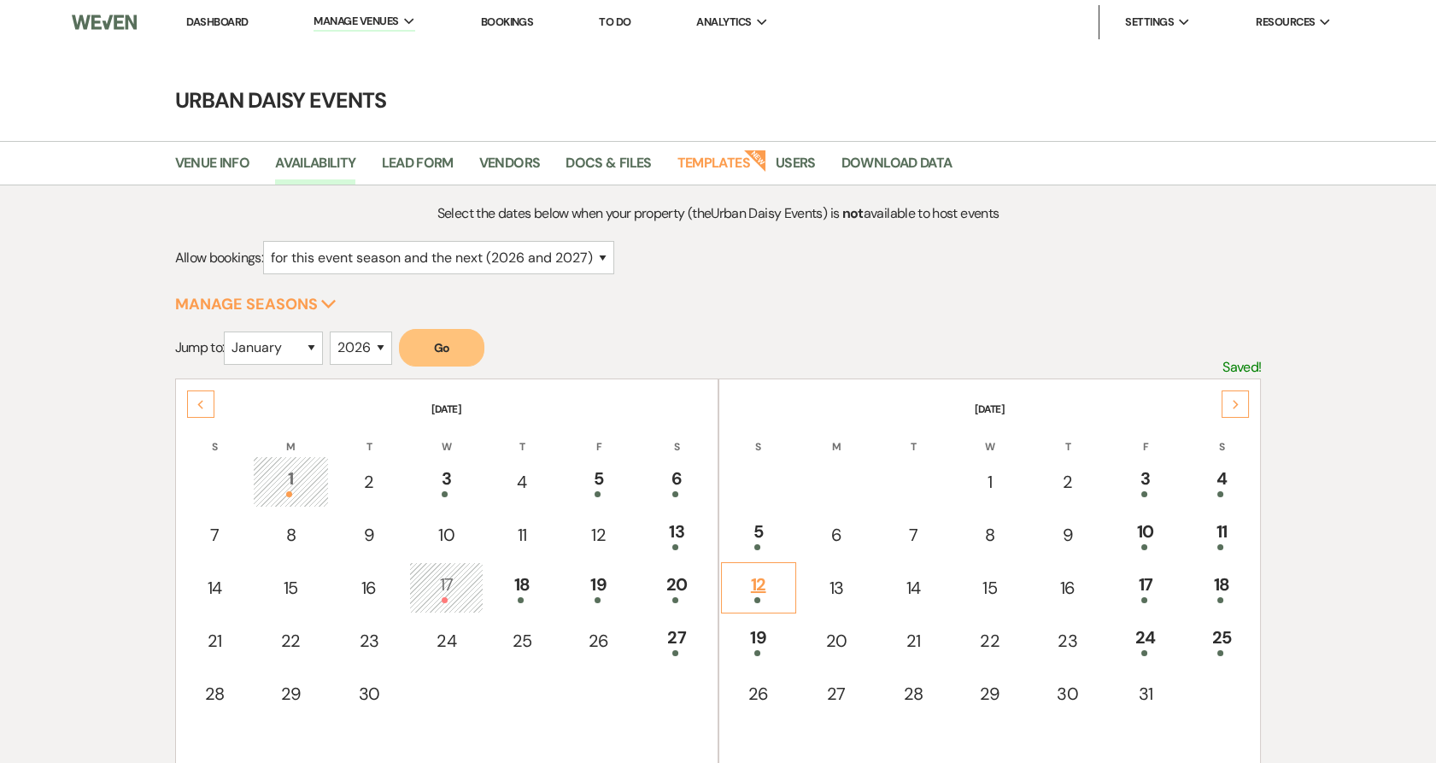
click at [764, 578] on div "12" at bounding box center [758, 587] width 56 height 32
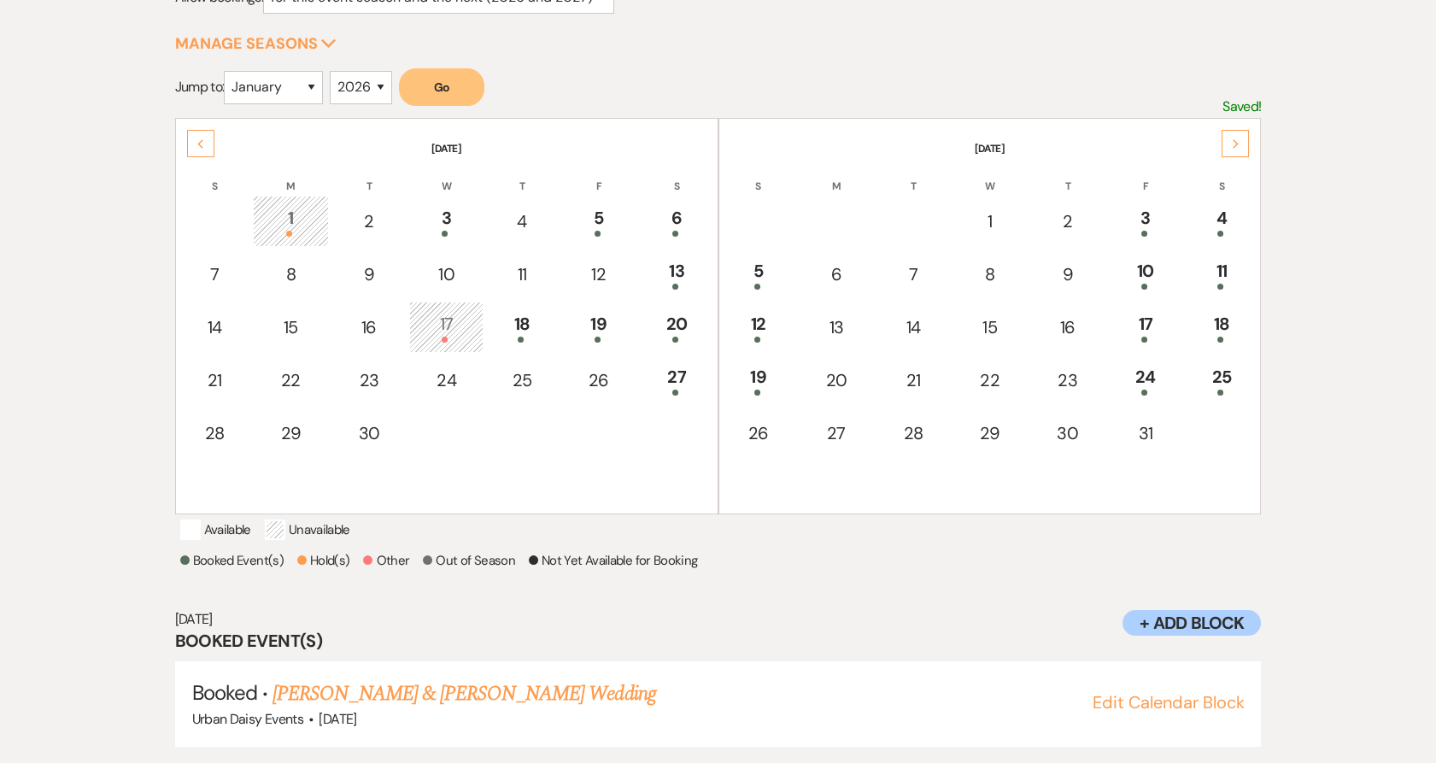
scroll to position [296, 0]
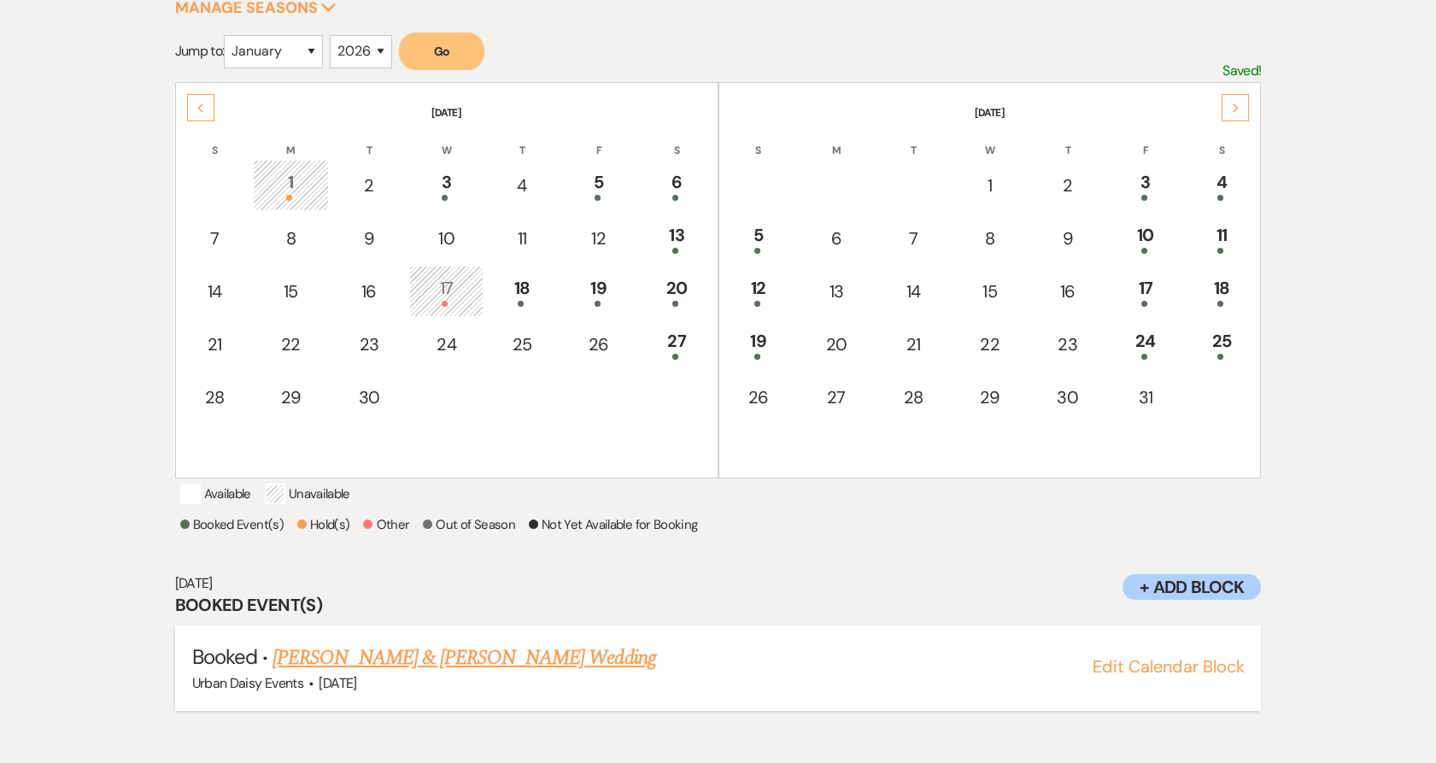
click at [373, 673] on link "[PERSON_NAME] & [PERSON_NAME] Wedding" at bounding box center [464, 657] width 383 height 31
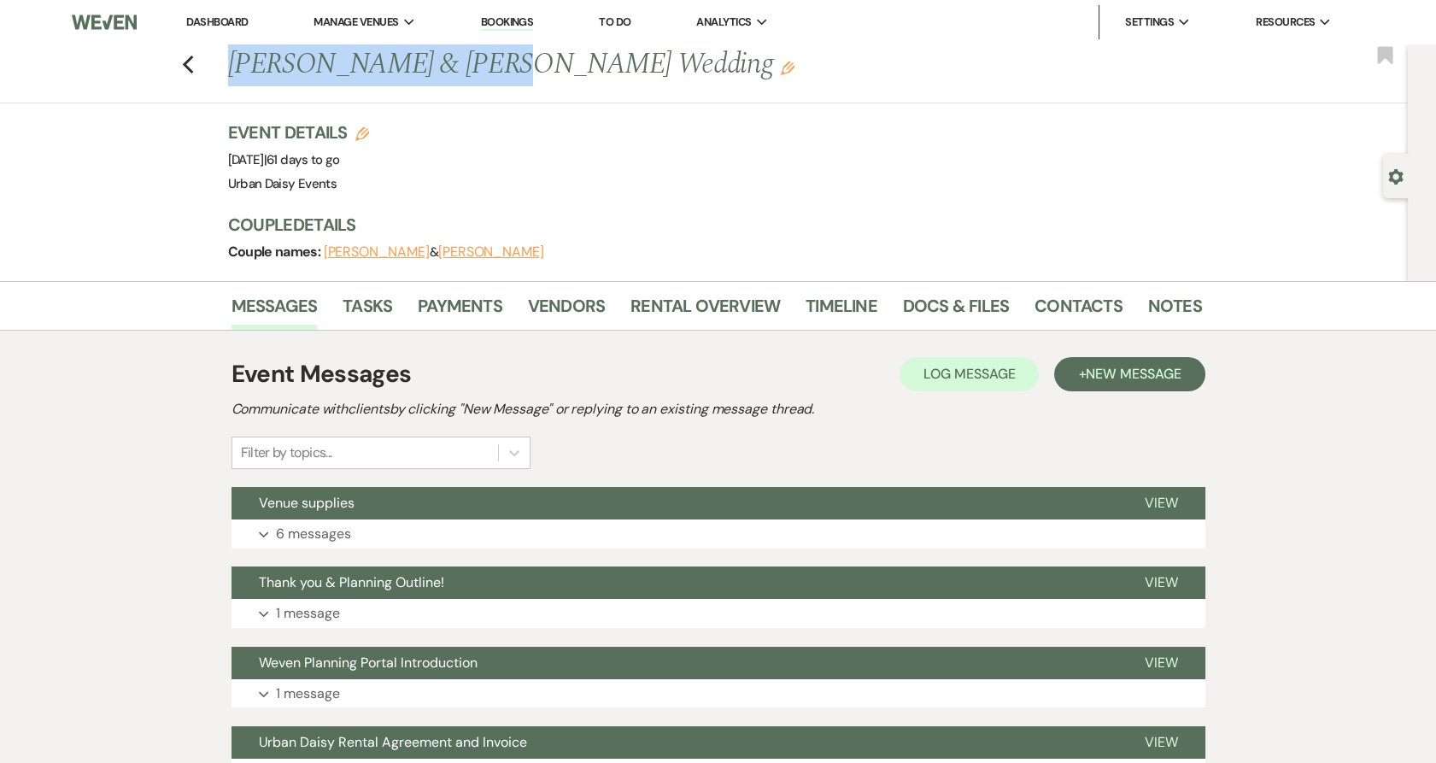
drag, startPoint x: 239, startPoint y: 64, endPoint x: 486, endPoint y: 50, distance: 247.3
click at [486, 50] on h1 "[PERSON_NAME] & [PERSON_NAME] Wedding Edit" at bounding box center [610, 64] width 765 height 41
click at [588, 298] on link "Vendors" at bounding box center [566, 311] width 77 height 38
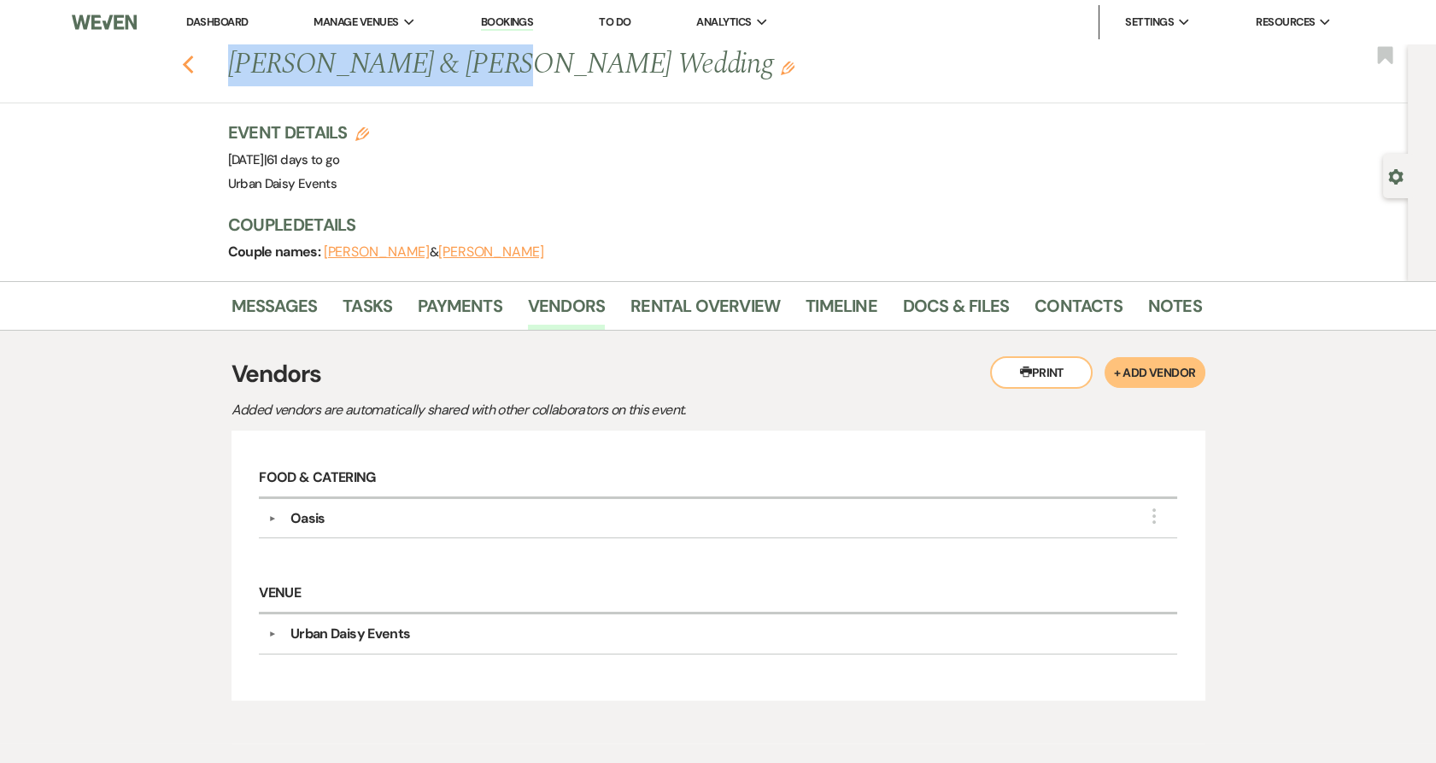
click at [192, 72] on icon "Previous" at bounding box center [188, 65] width 13 height 21
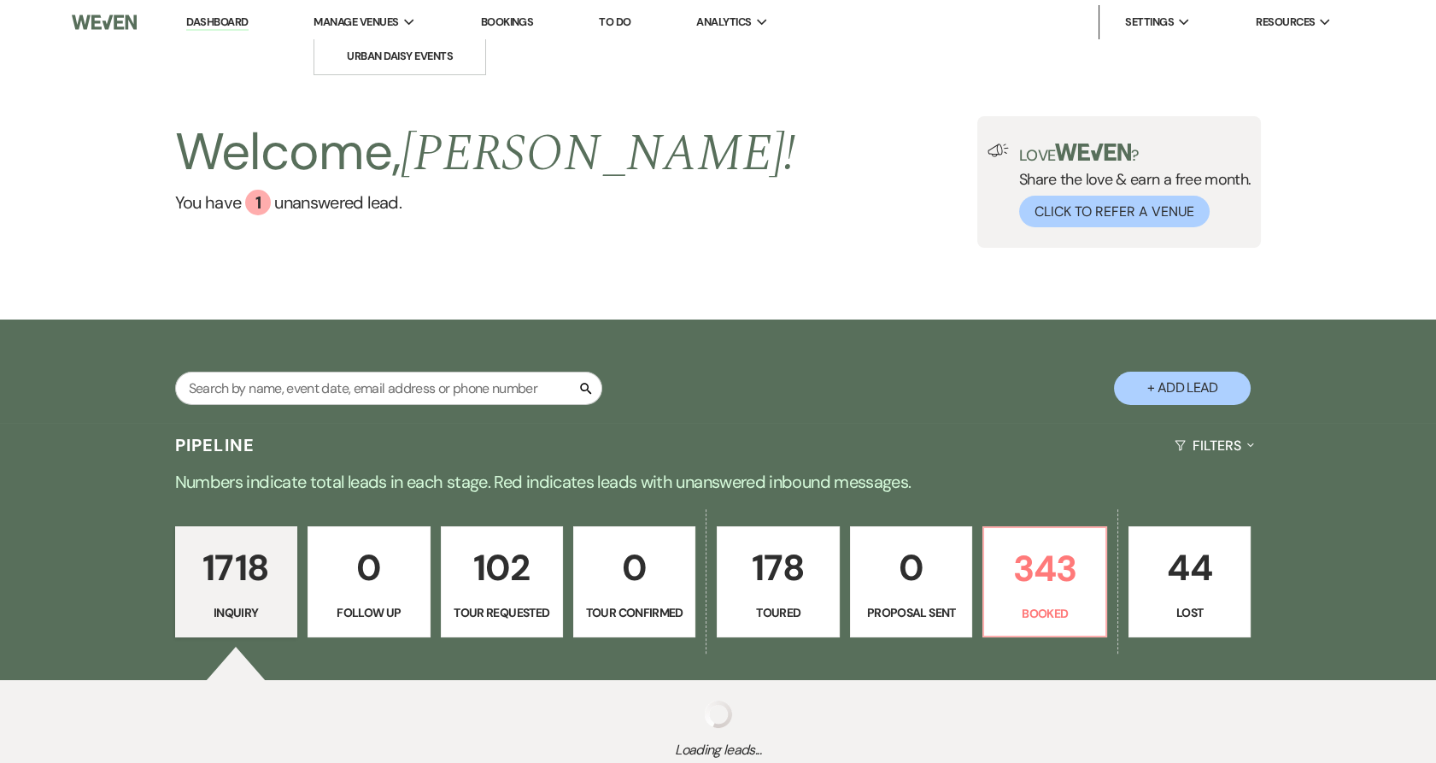
click at [337, 38] on li "Manage Venues Expand Urban Daisy Events" at bounding box center [364, 22] width 119 height 34
click at [338, 44] on link "Urban Daisy Events" at bounding box center [399, 56] width 171 height 34
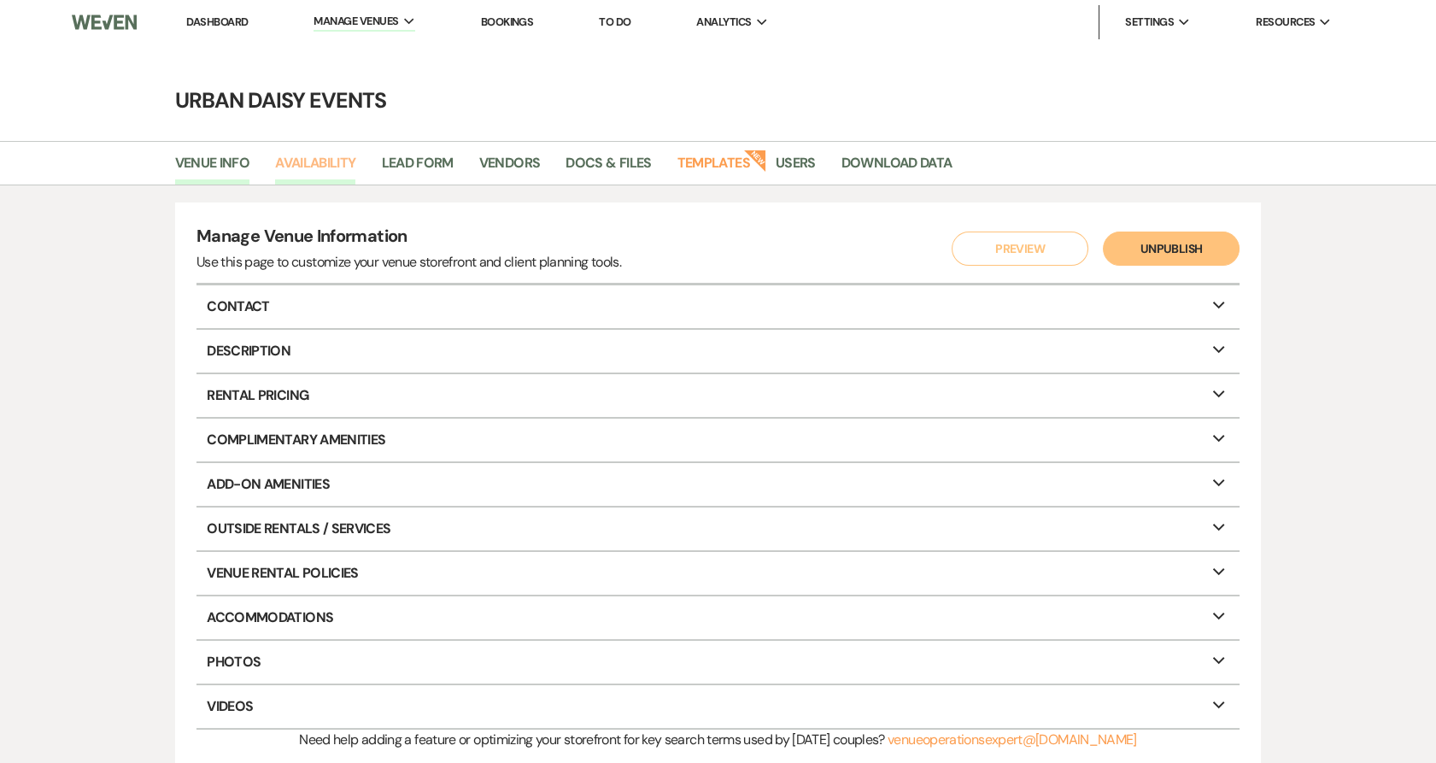
click at [331, 180] on link "Availability" at bounding box center [315, 168] width 80 height 32
select select "2"
select select "2026"
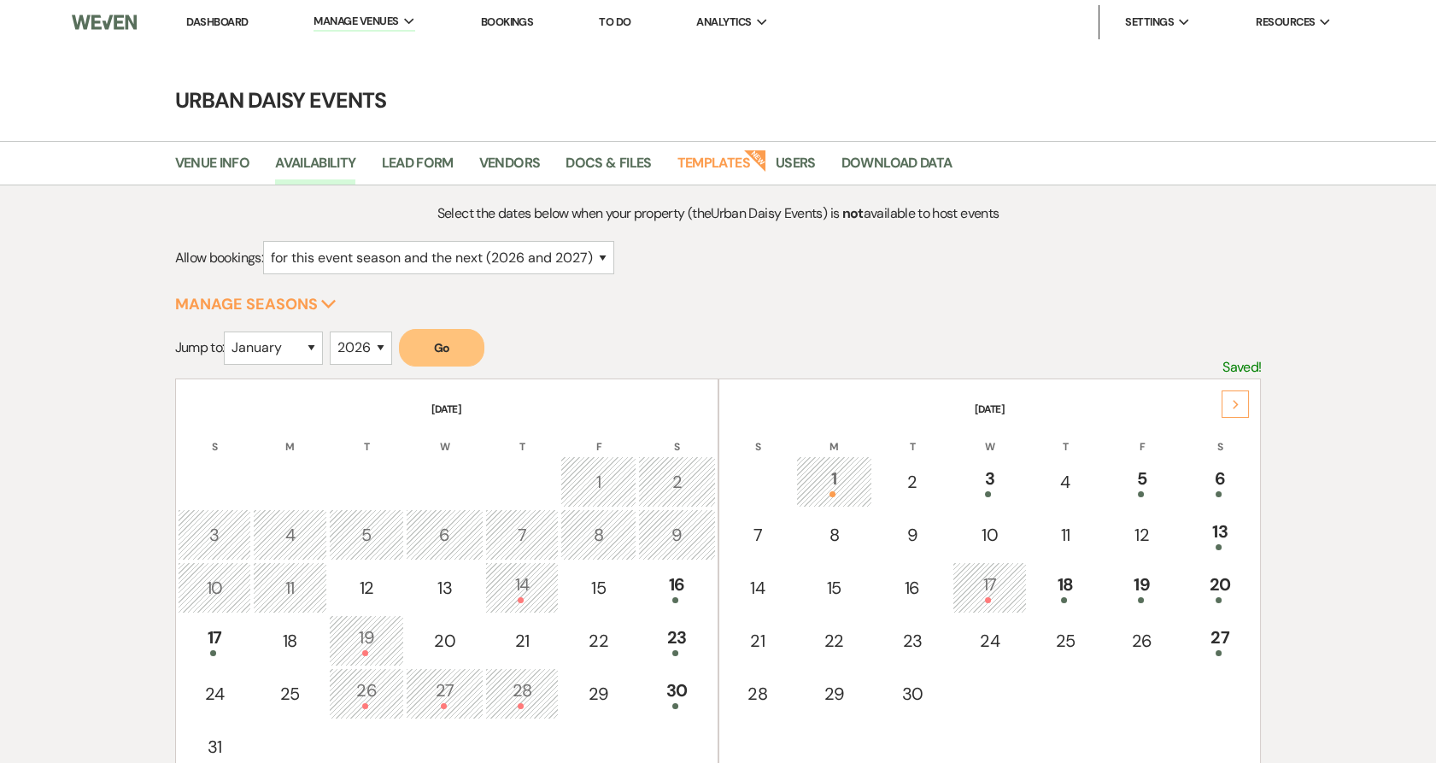
click at [1243, 401] on div "Next" at bounding box center [1235, 403] width 27 height 27
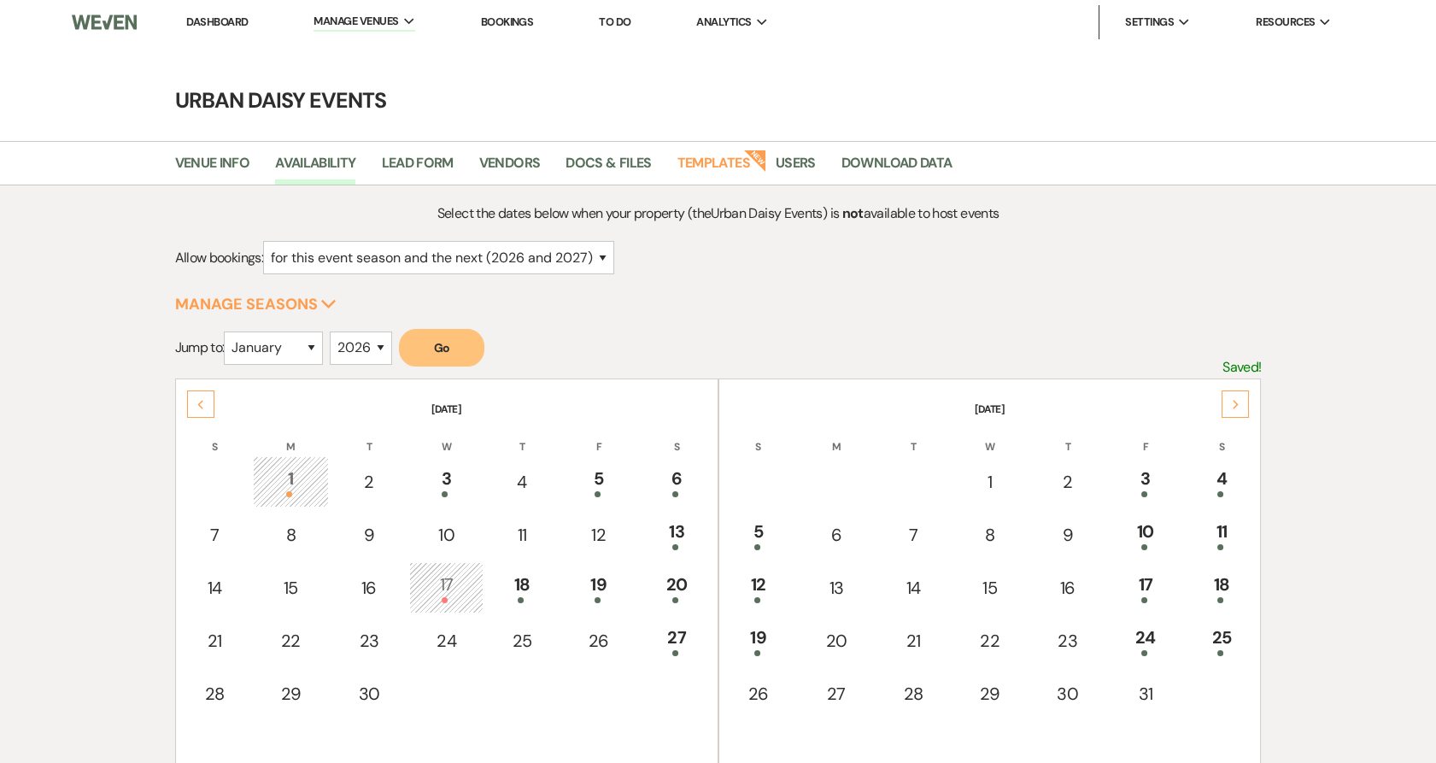
click at [1243, 401] on div "Next" at bounding box center [1235, 403] width 27 height 27
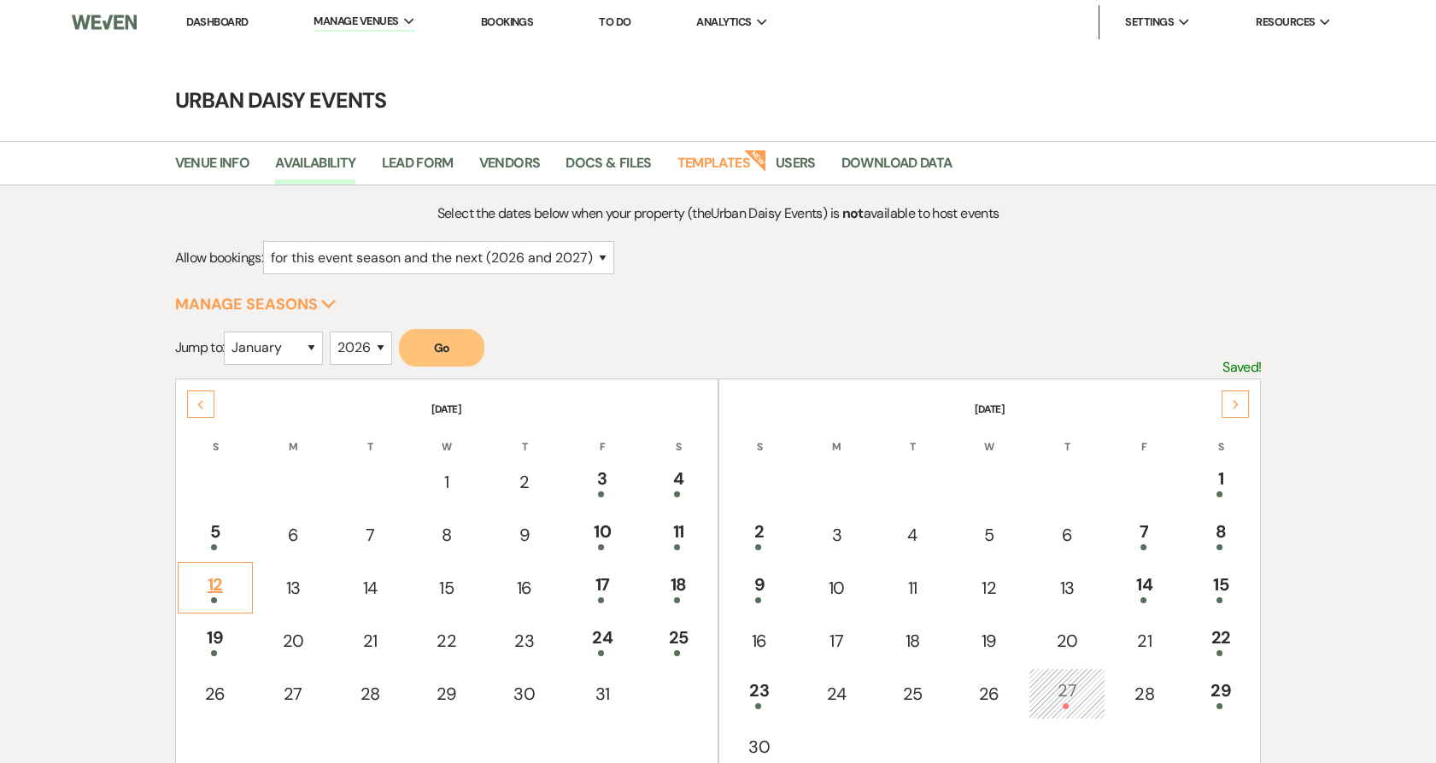
click at [194, 607] on td "12" at bounding box center [215, 587] width 75 height 51
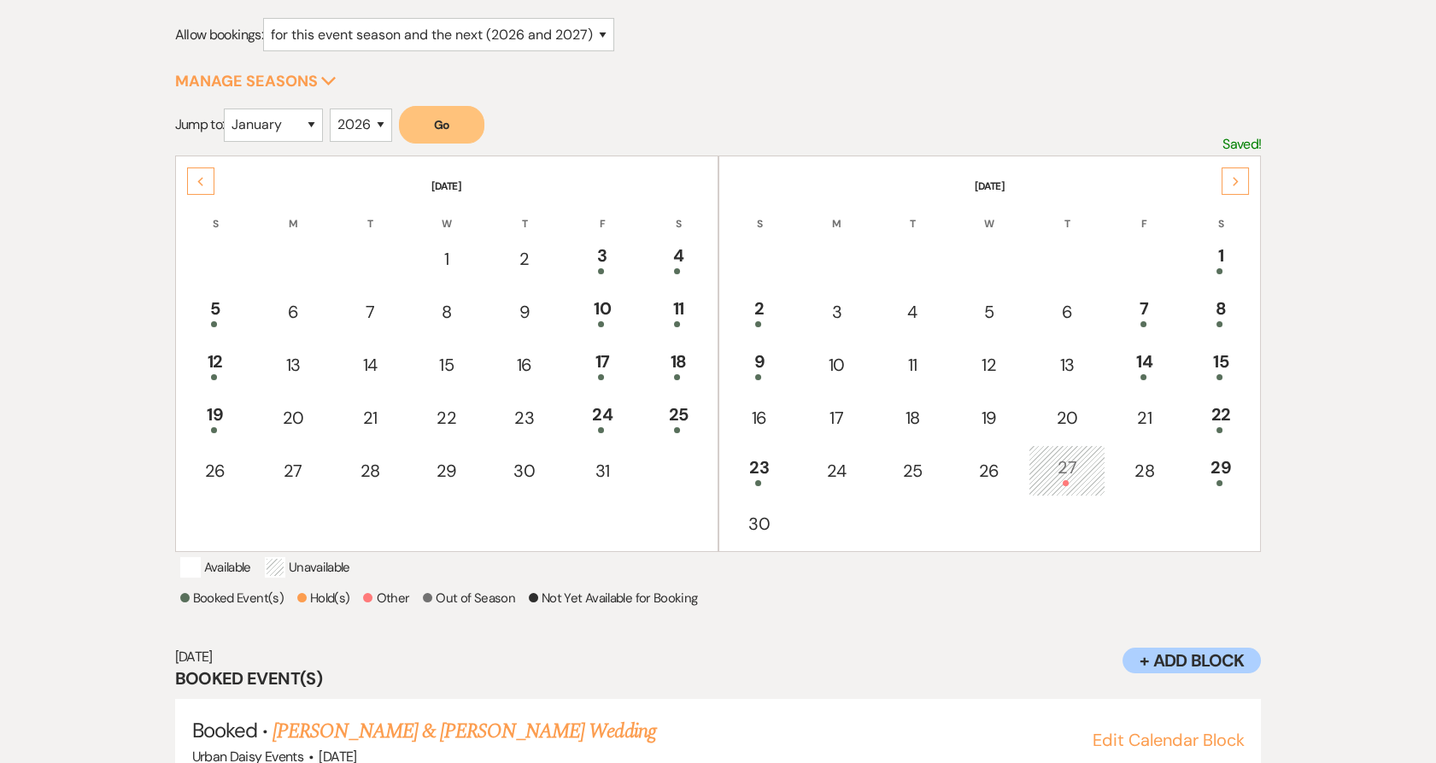
scroll to position [296, 0]
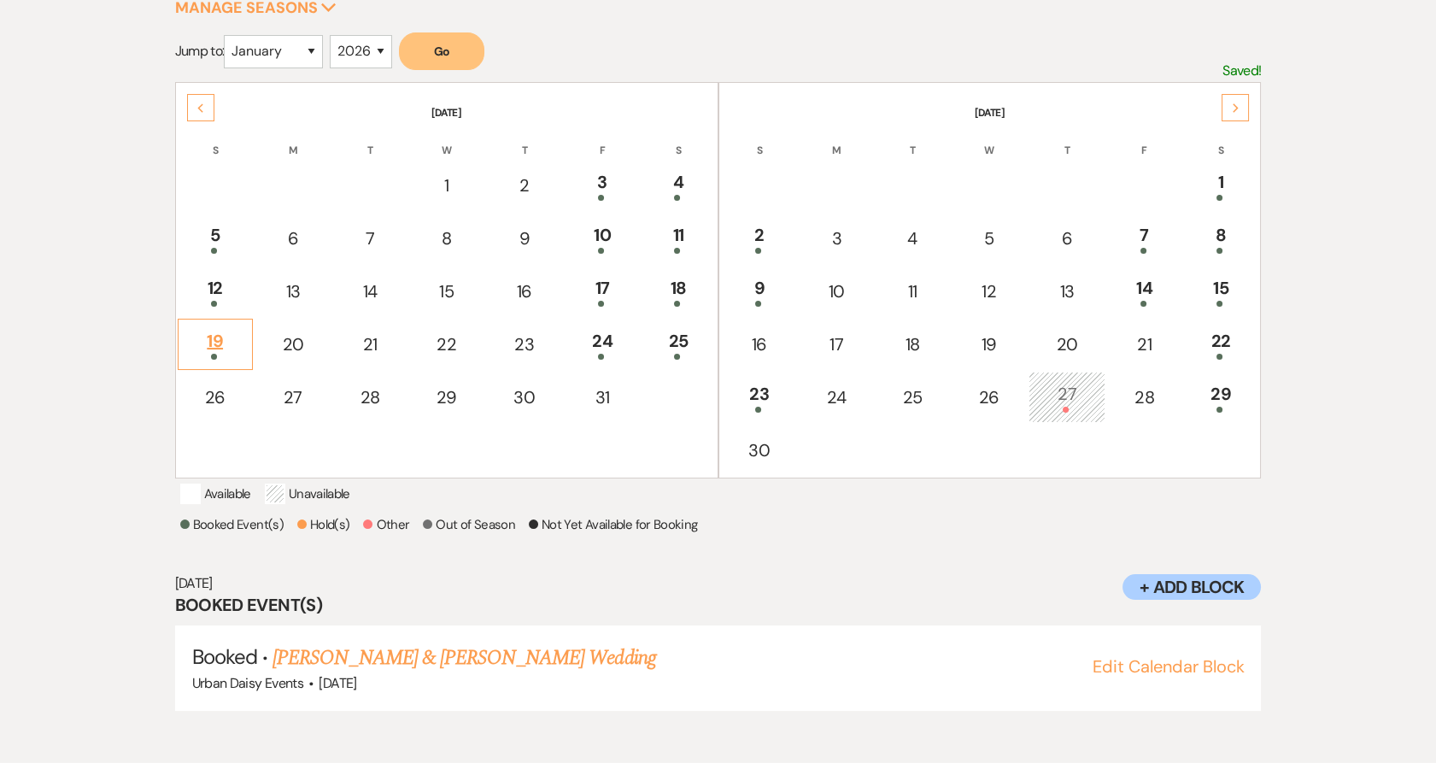
click at [218, 343] on div "19" at bounding box center [215, 344] width 56 height 32
click at [351, 673] on link "[PERSON_NAME] & [PERSON_NAME] Wedding" at bounding box center [464, 657] width 383 height 31
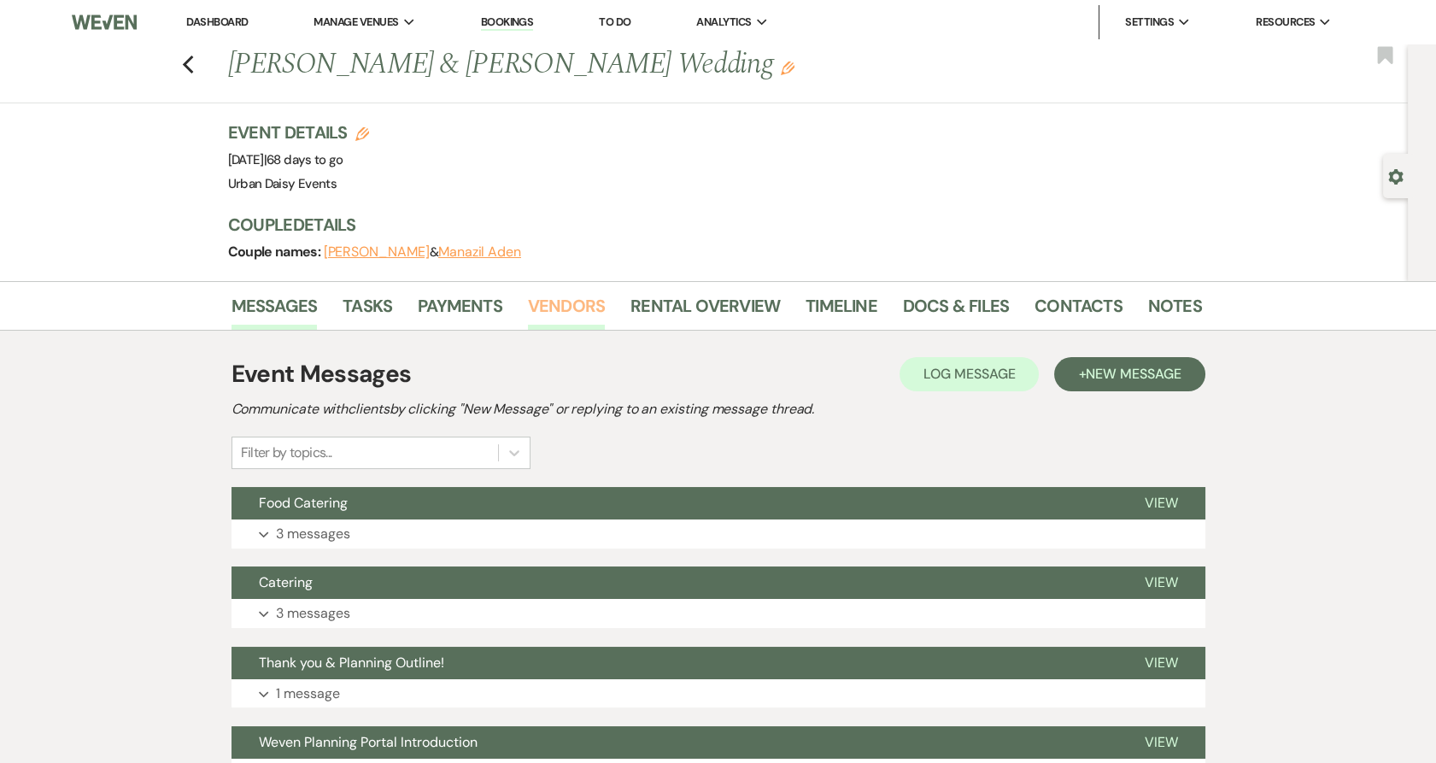
click at [568, 302] on link "Vendors" at bounding box center [566, 311] width 77 height 38
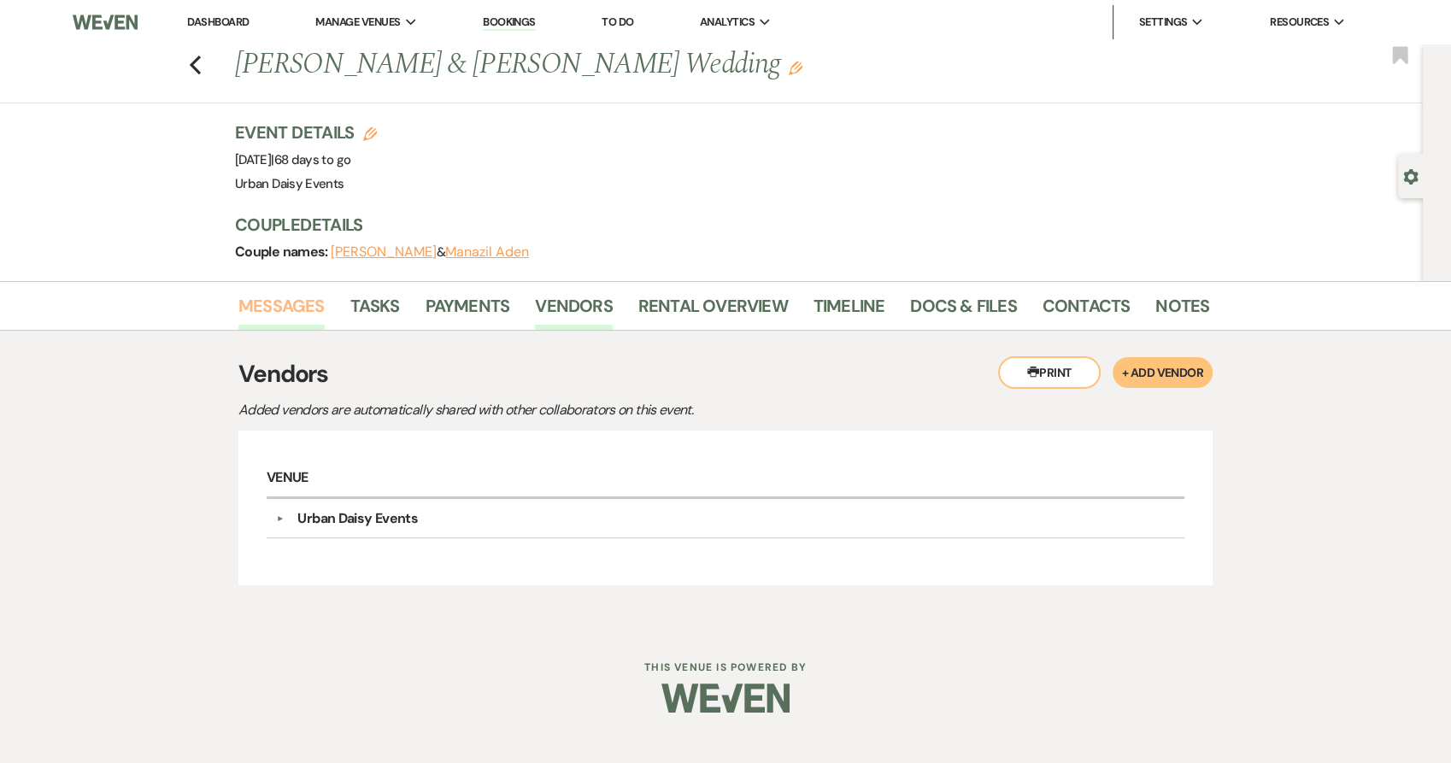
click at [238, 308] on link "Messages" at bounding box center [281, 311] width 86 height 38
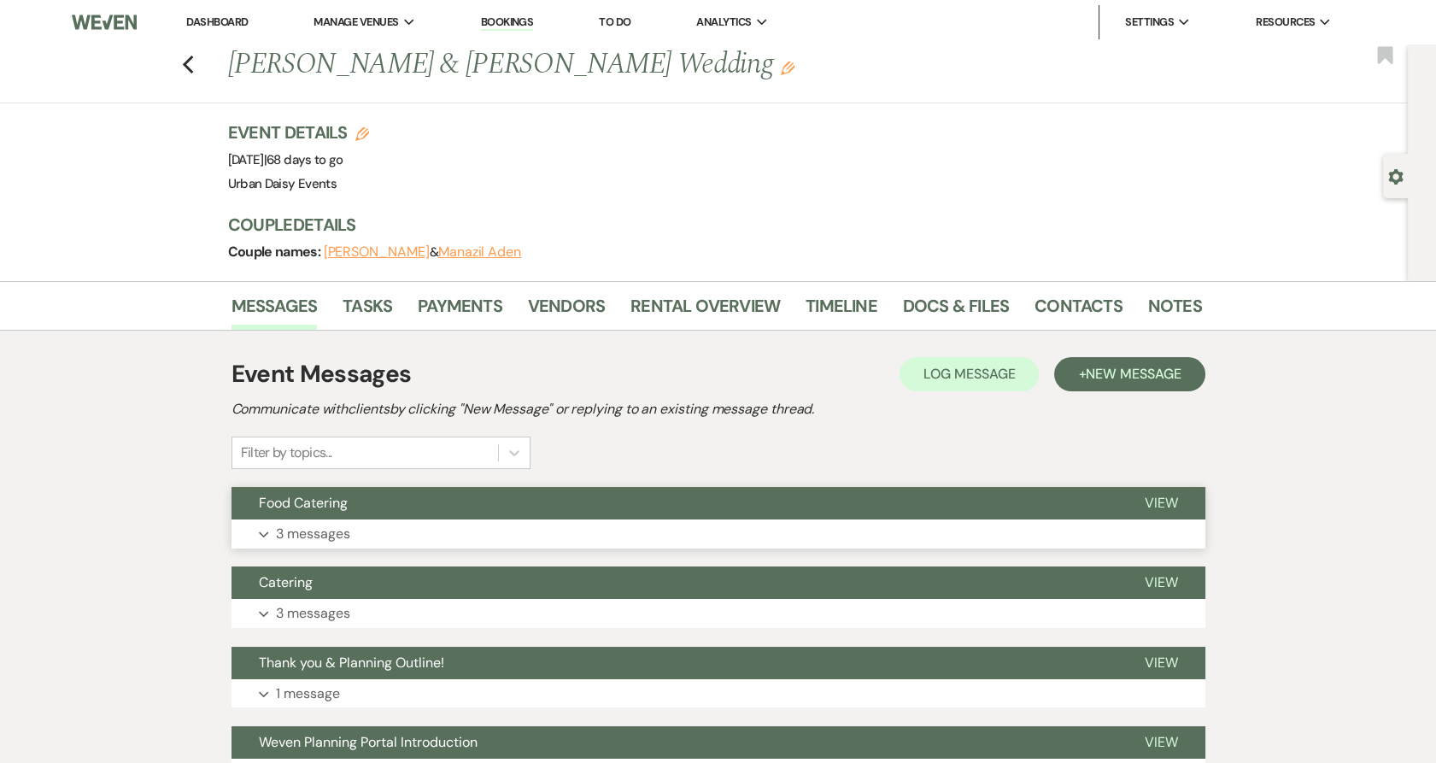
click at [362, 521] on button "Expand 3 messages" at bounding box center [718, 533] width 974 height 29
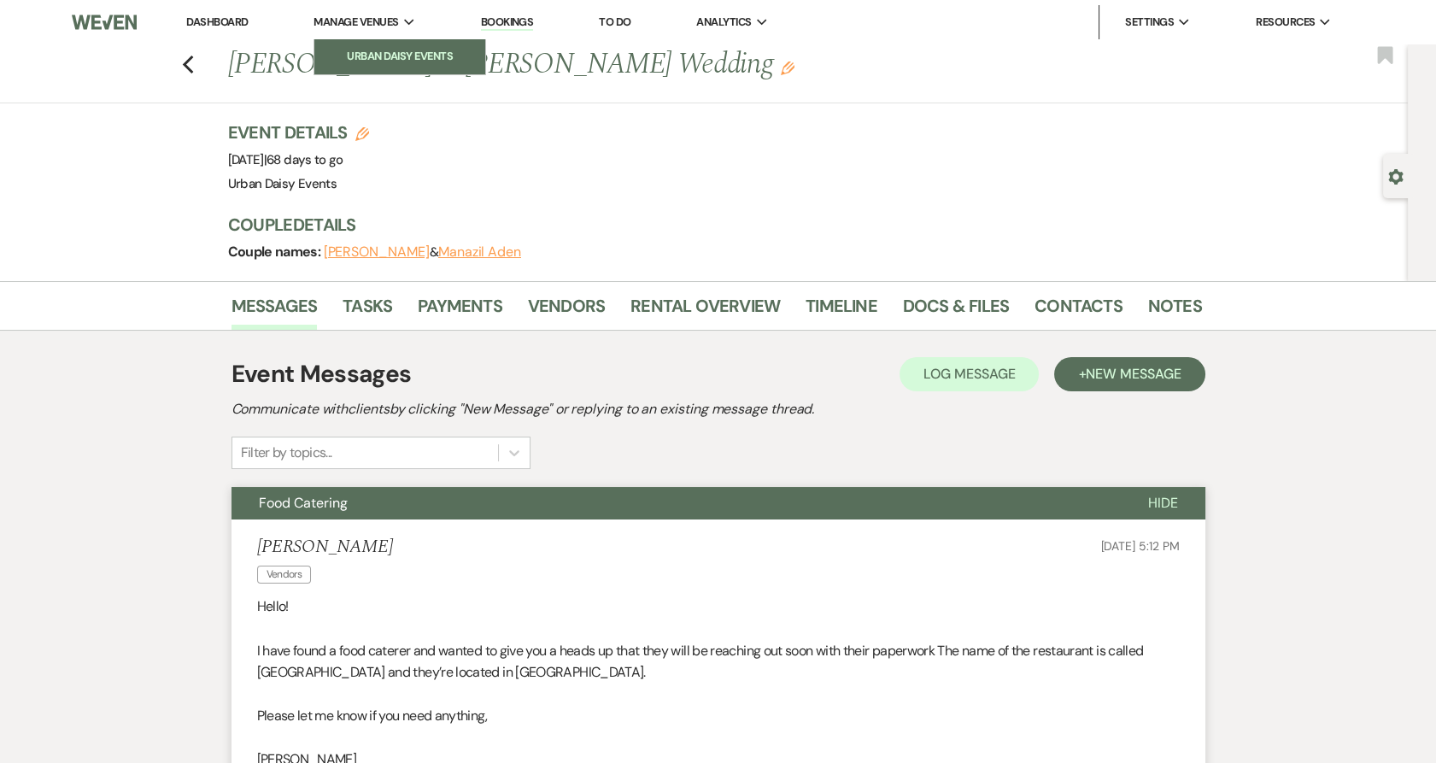
click at [342, 48] on li "Urban Daisy Events" at bounding box center [400, 56] width 154 height 17
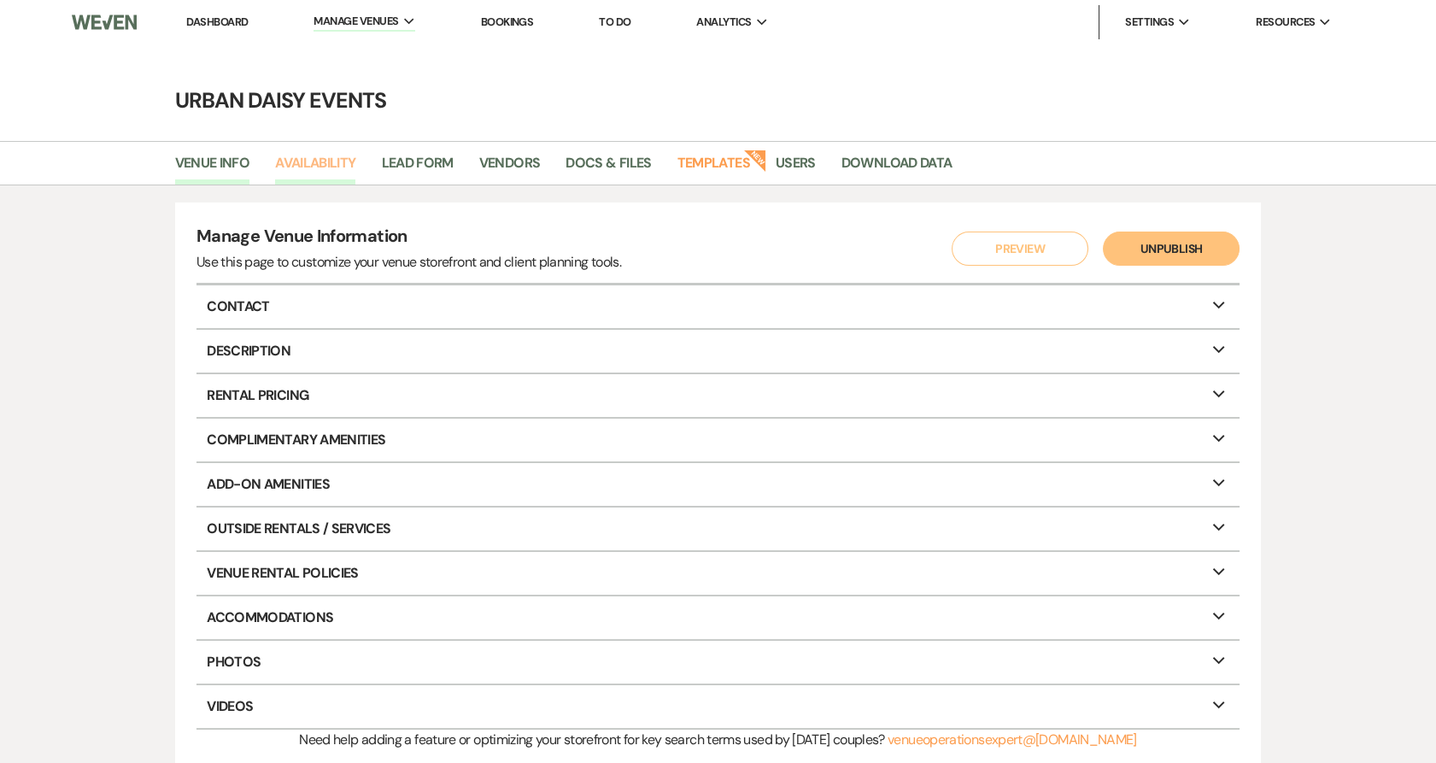
click at [312, 173] on link "Availability" at bounding box center [315, 168] width 80 height 32
select select "2"
select select "2026"
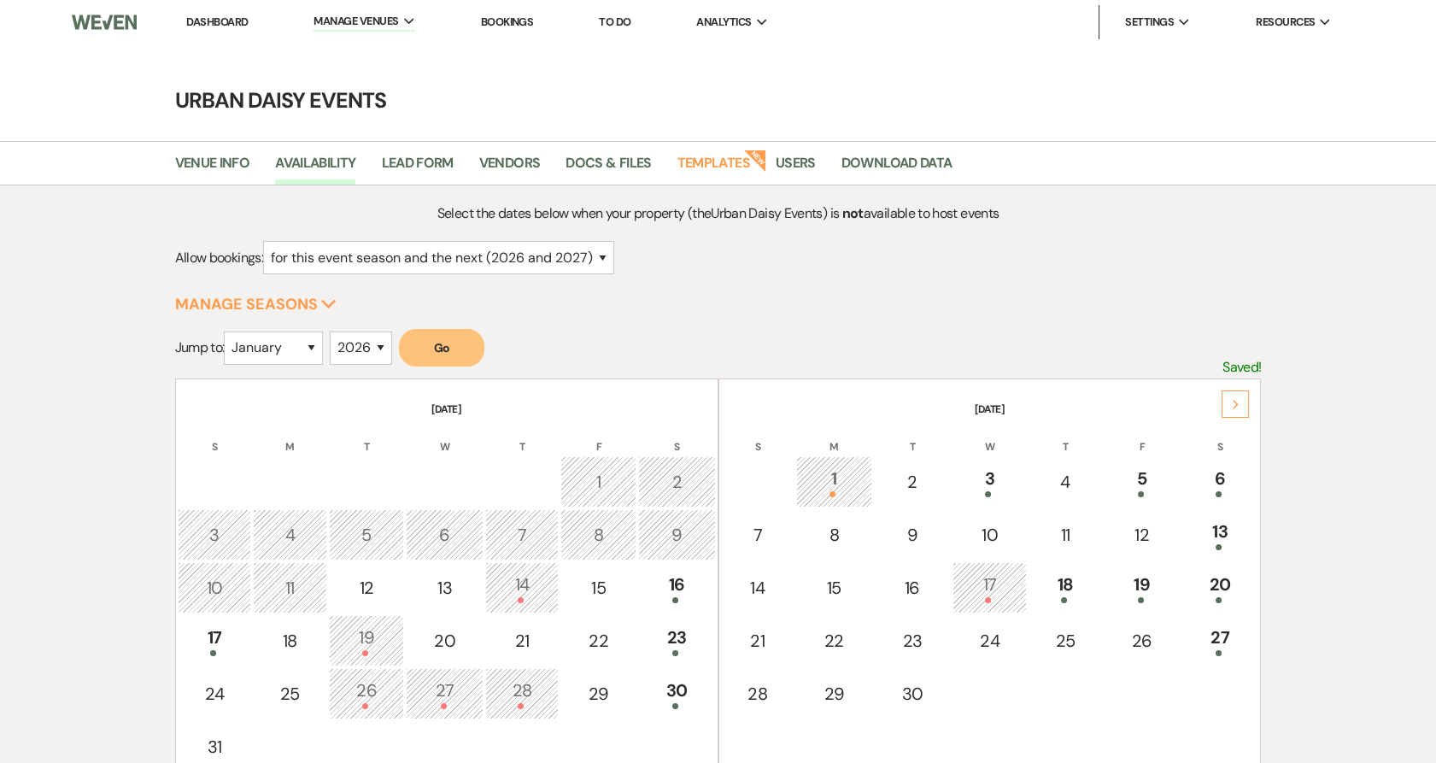
click at [1237, 409] on div "Next" at bounding box center [1235, 403] width 27 height 27
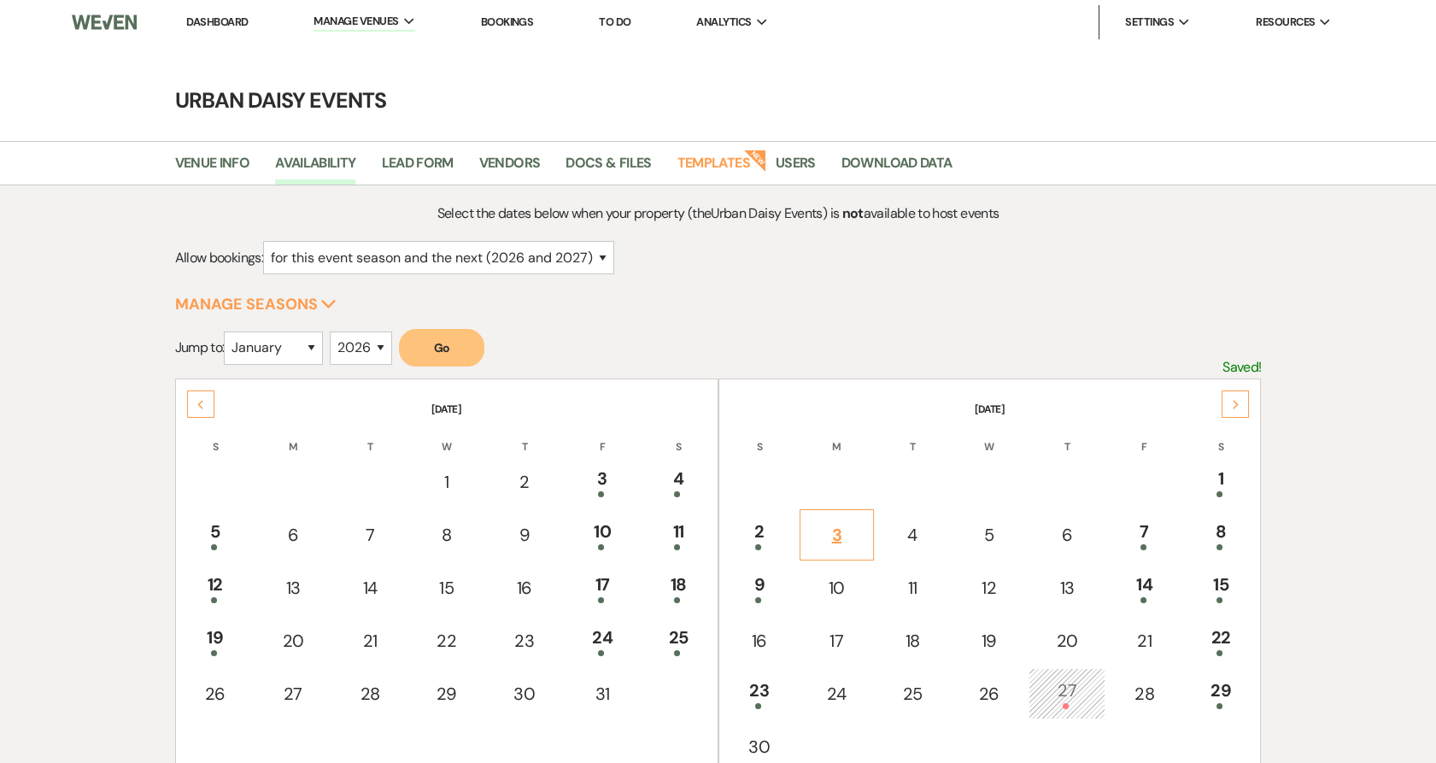
drag, startPoint x: 1237, startPoint y: 409, endPoint x: 818, endPoint y: 526, distance: 435.5
click at [836, 378] on div "Next November 2025 S M T W T F S 1 2 3 4 5 6 7 8 9 10 11 12 13 14 15 16 17 18 1…" at bounding box center [718, 378] width 1087 height 0
click at [760, 668] on td "23" at bounding box center [759, 693] width 77 height 51
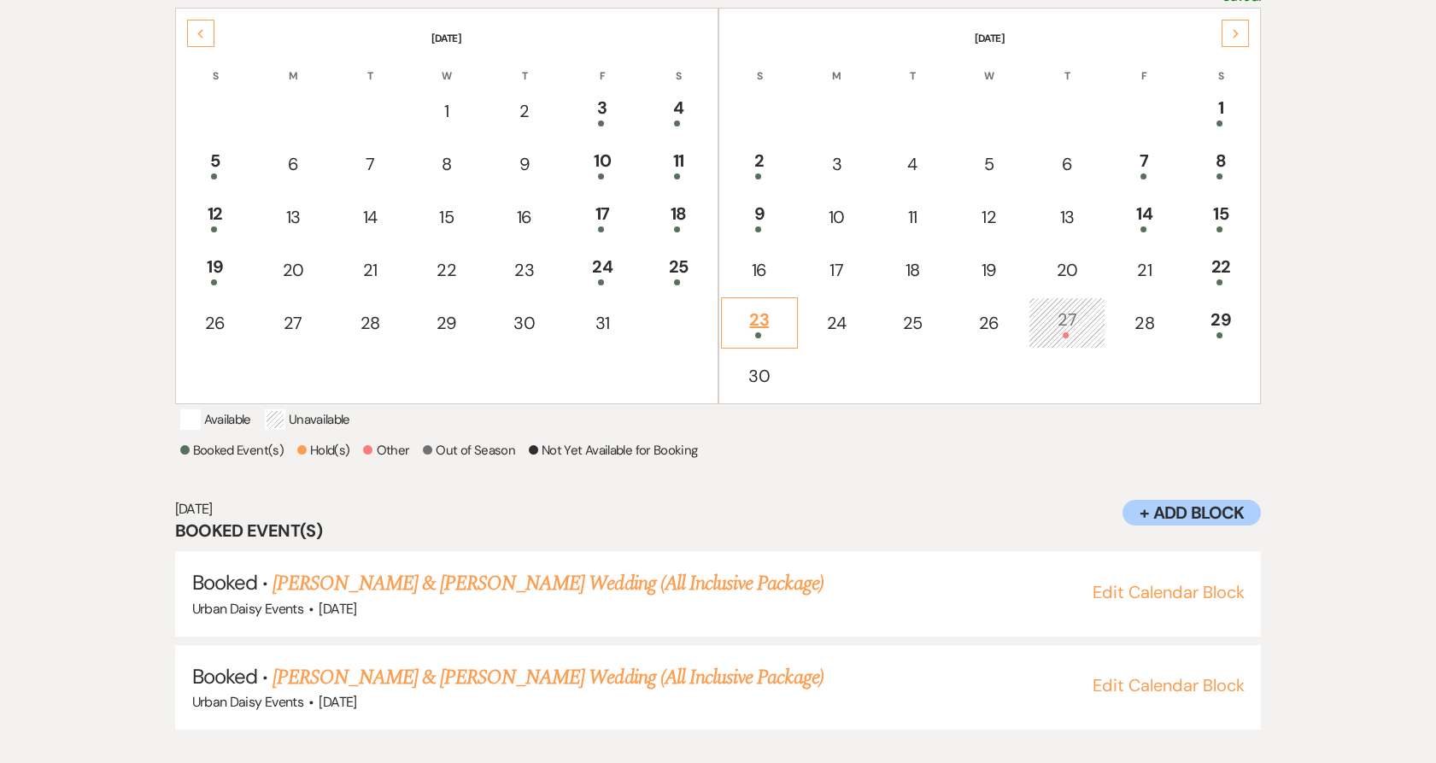
scroll to position [372, 0]
click at [62, 354] on div "Select the dates below when your property (the Urban Daisy Events ) is not avai…" at bounding box center [718, 288] width 1436 height 950
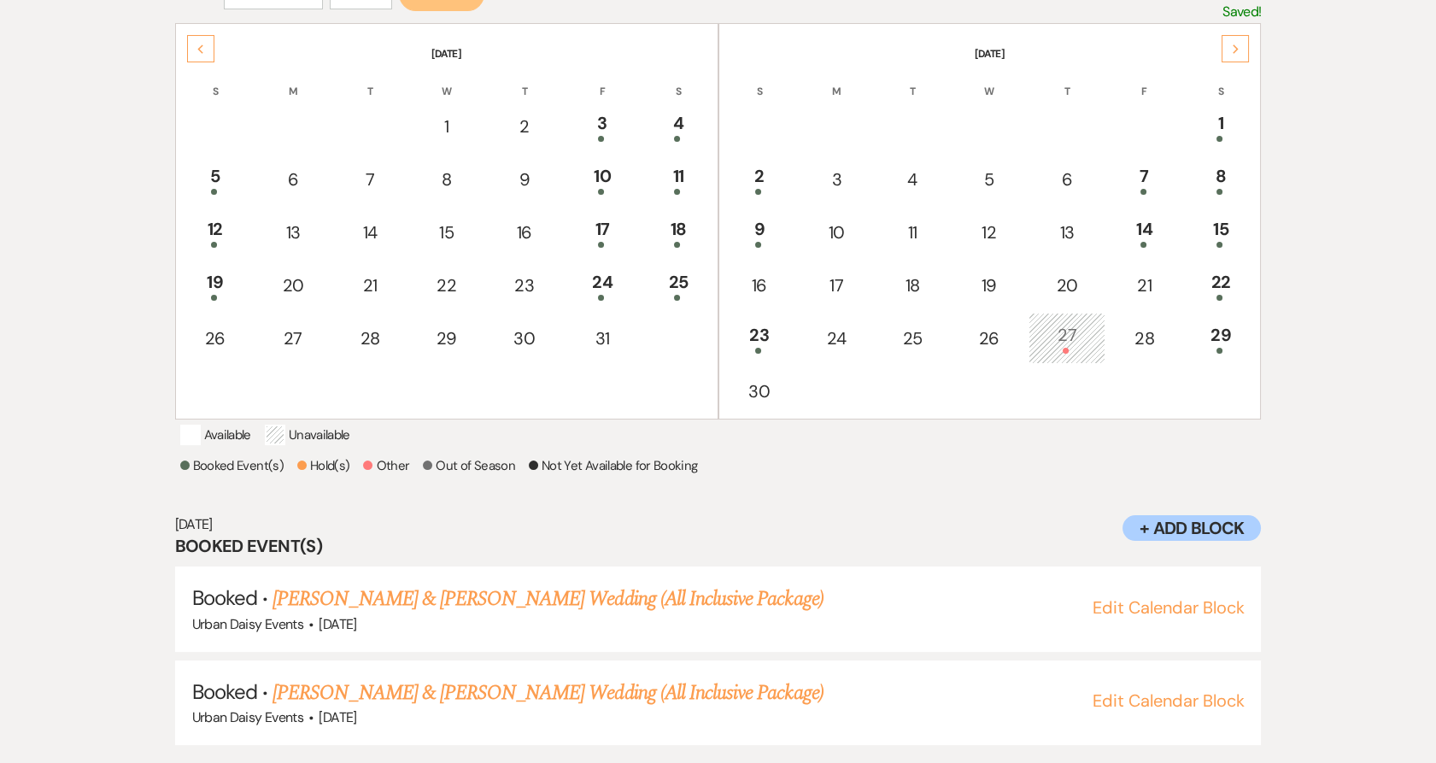
scroll to position [0, 0]
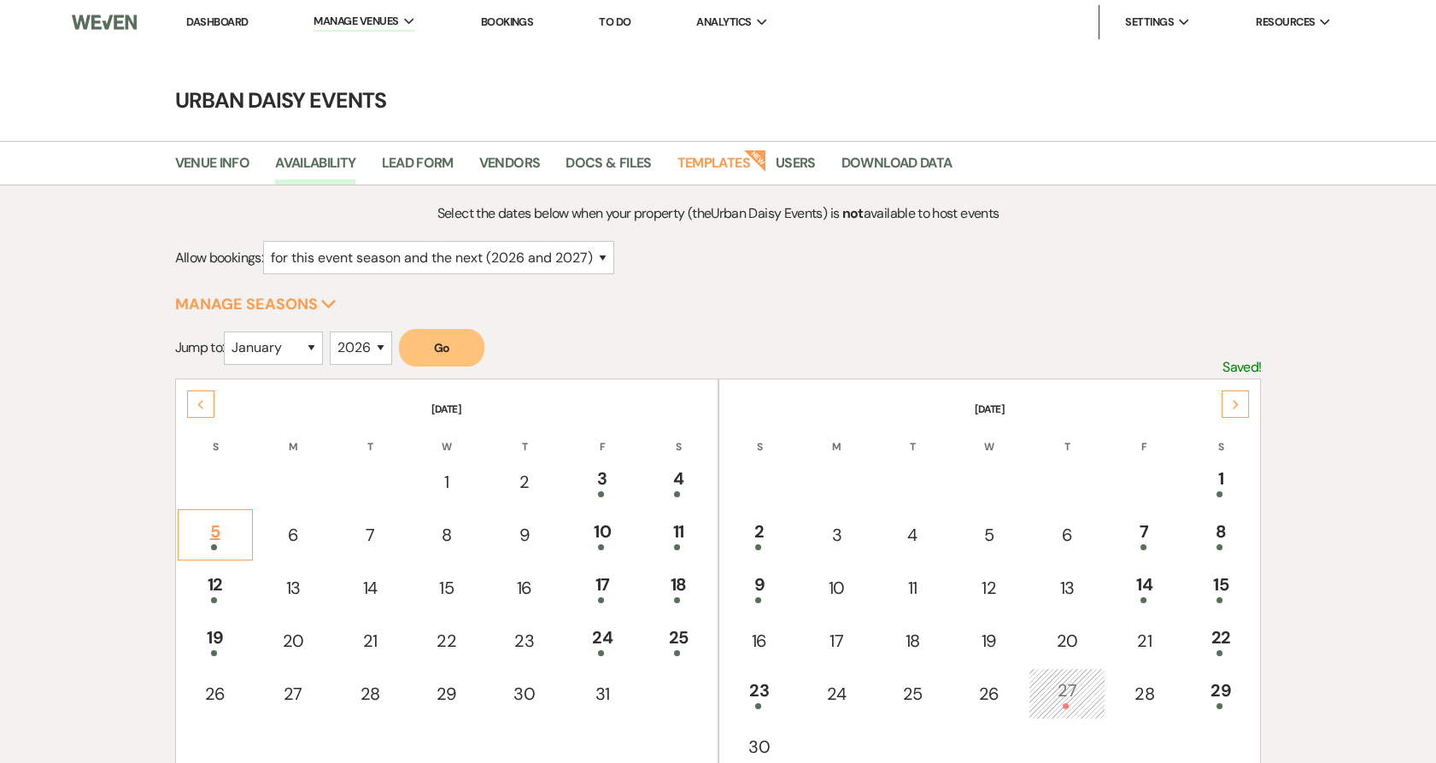
click at [222, 519] on div "5" at bounding box center [215, 535] width 56 height 32
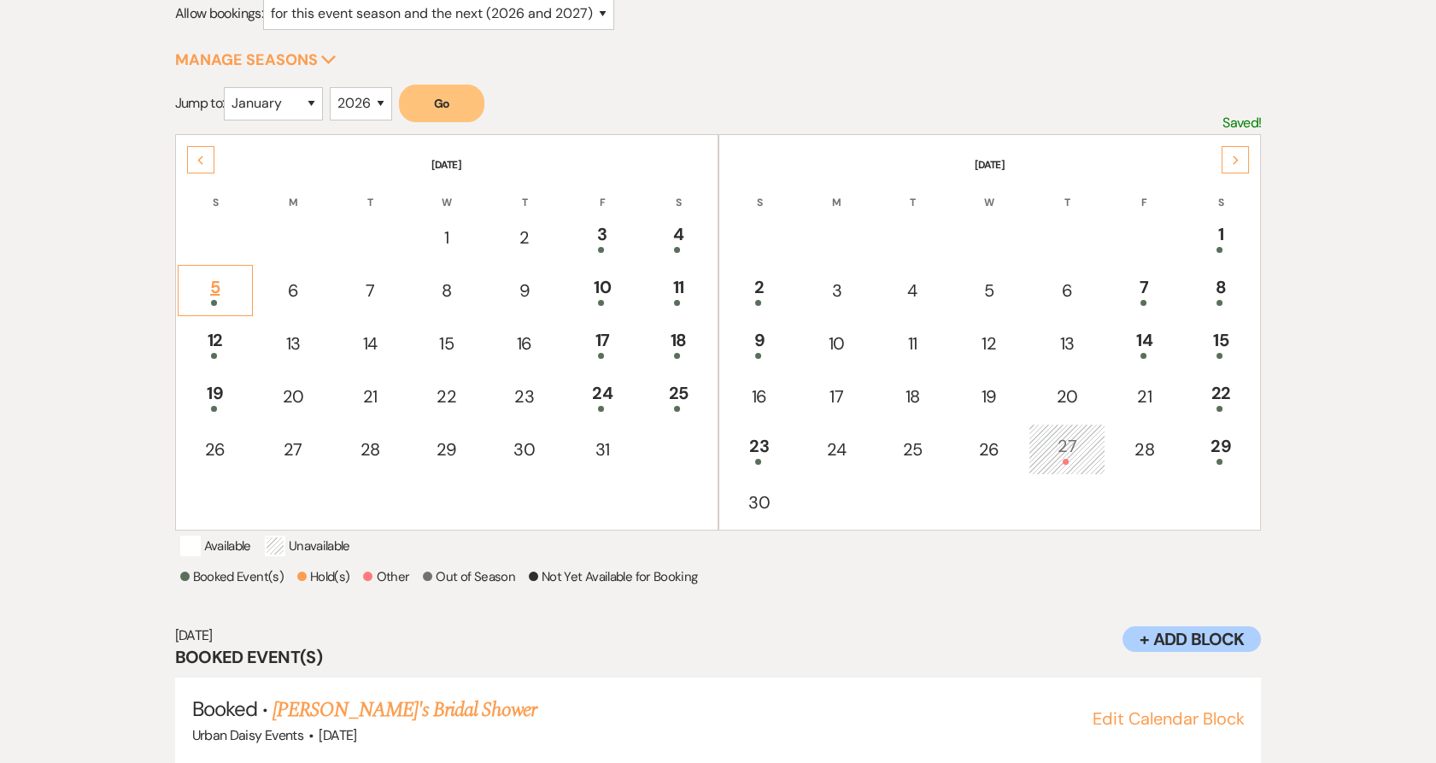
scroll to position [296, 0]
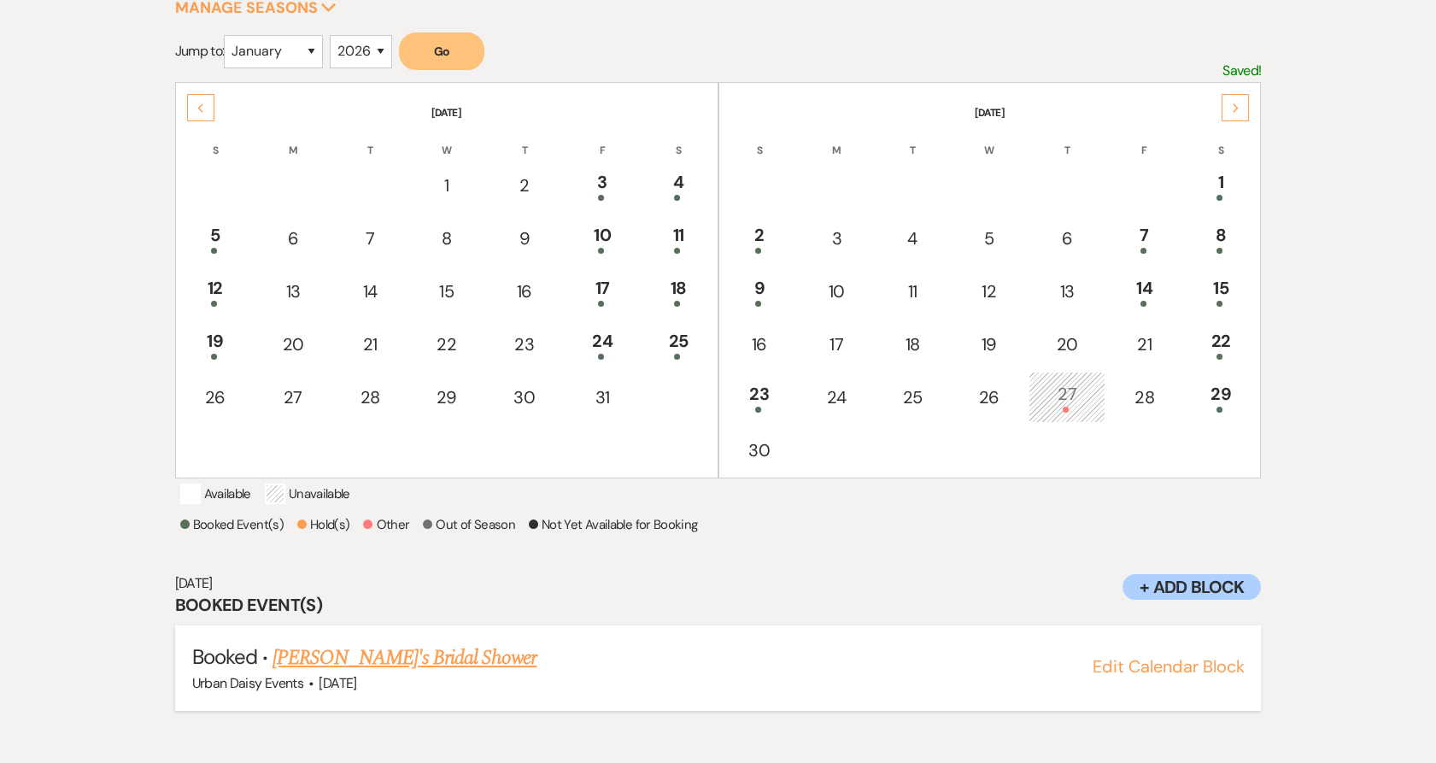
click at [295, 673] on link "[PERSON_NAME]'s Bridal Shower" at bounding box center [405, 657] width 264 height 31
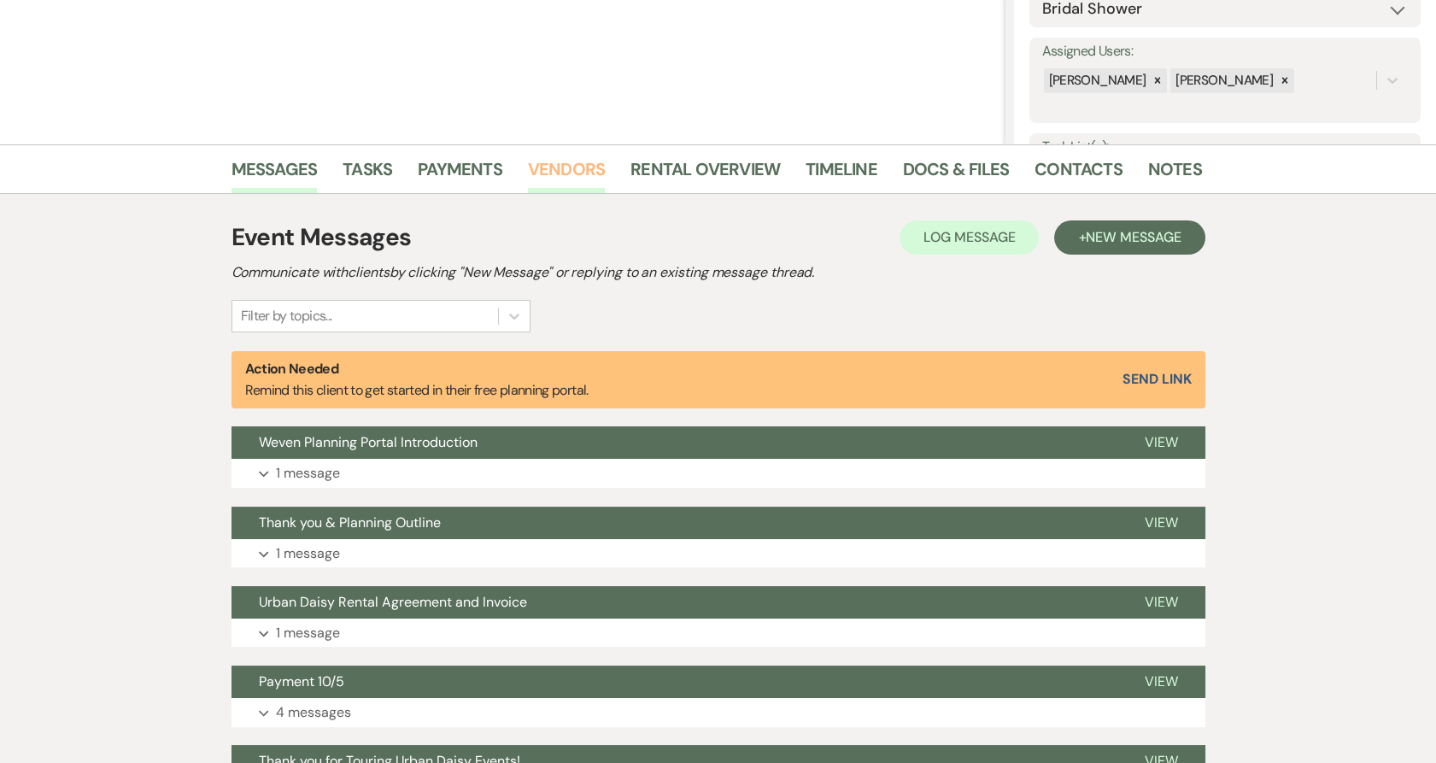
click at [554, 173] on link "Vendors" at bounding box center [566, 174] width 77 height 38
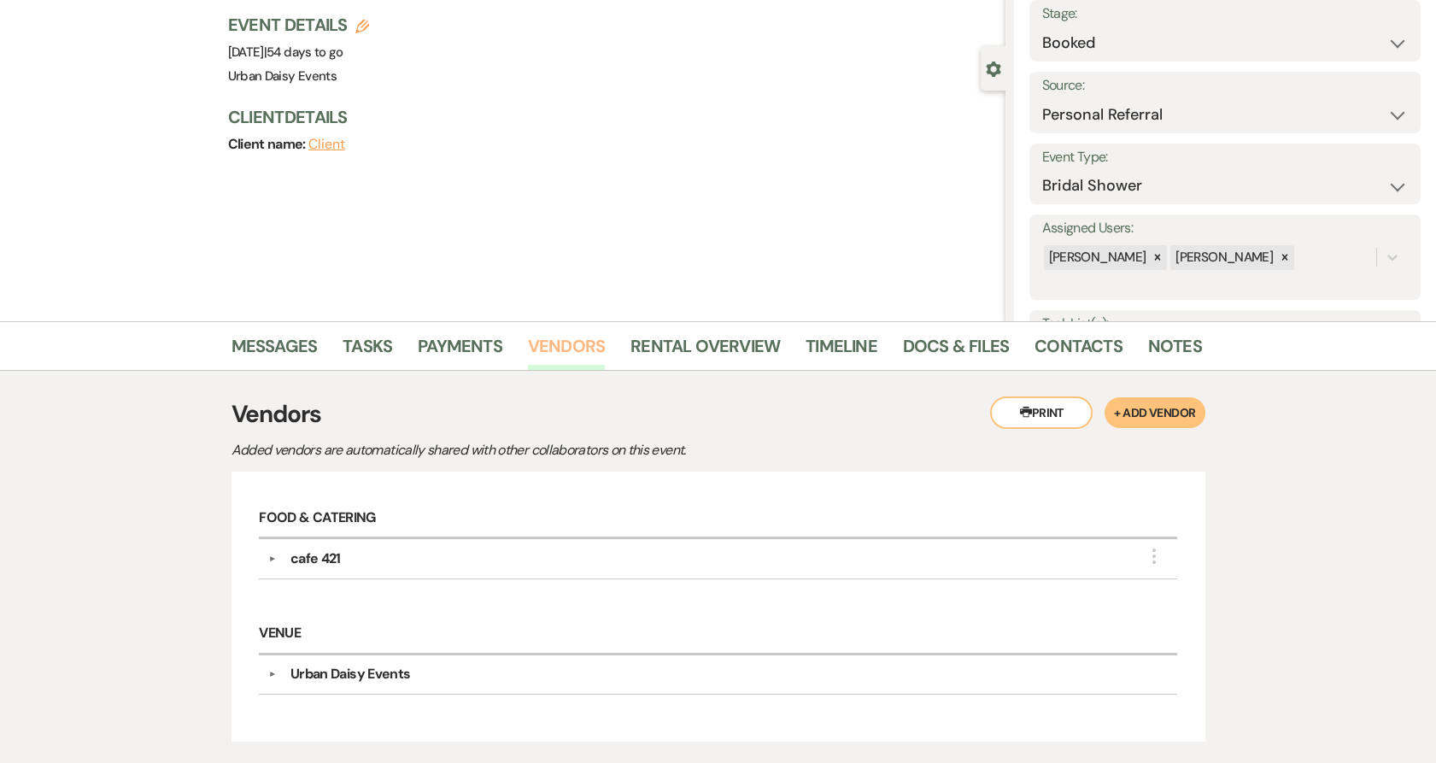
scroll to position [190, 0]
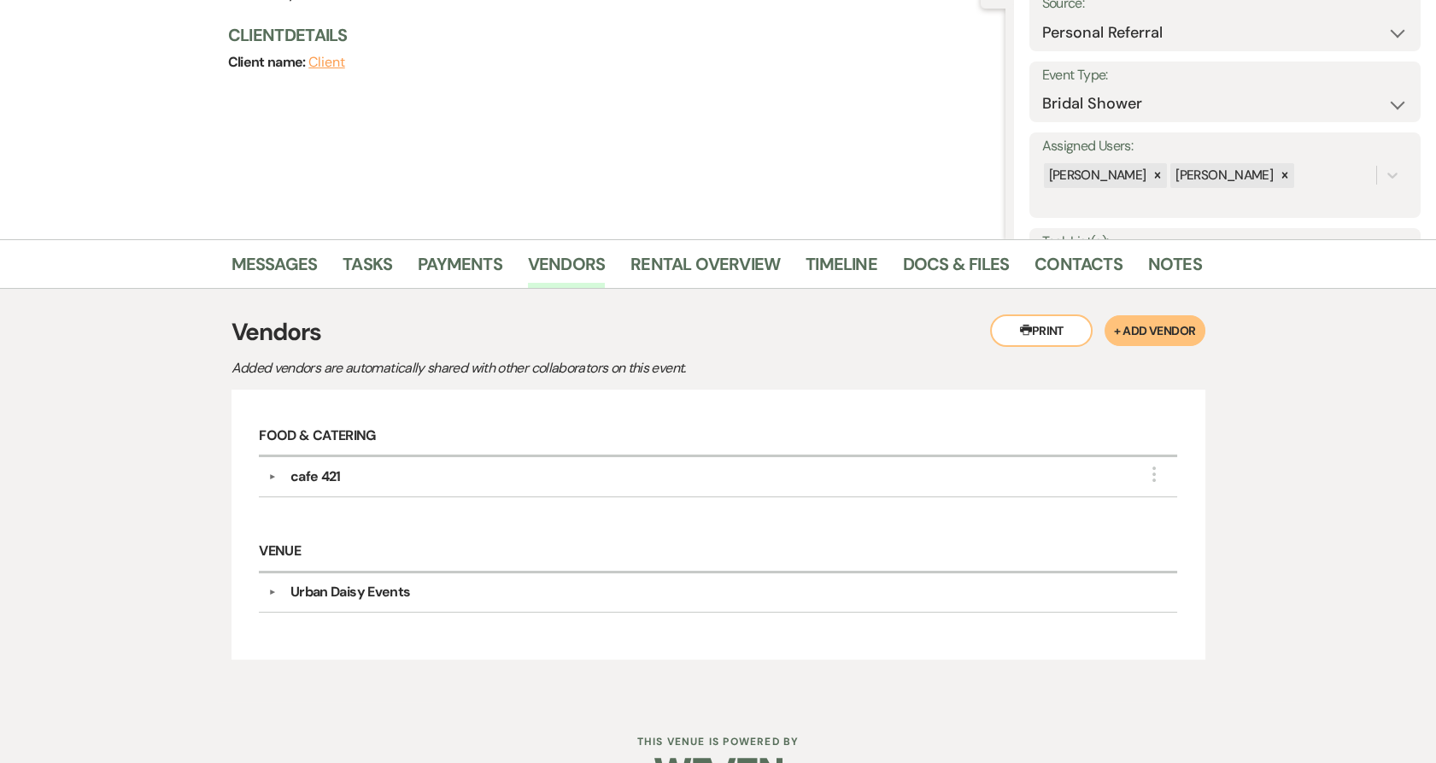
click at [270, 468] on div "▼ cafe 421 More" at bounding box center [718, 476] width 900 height 21
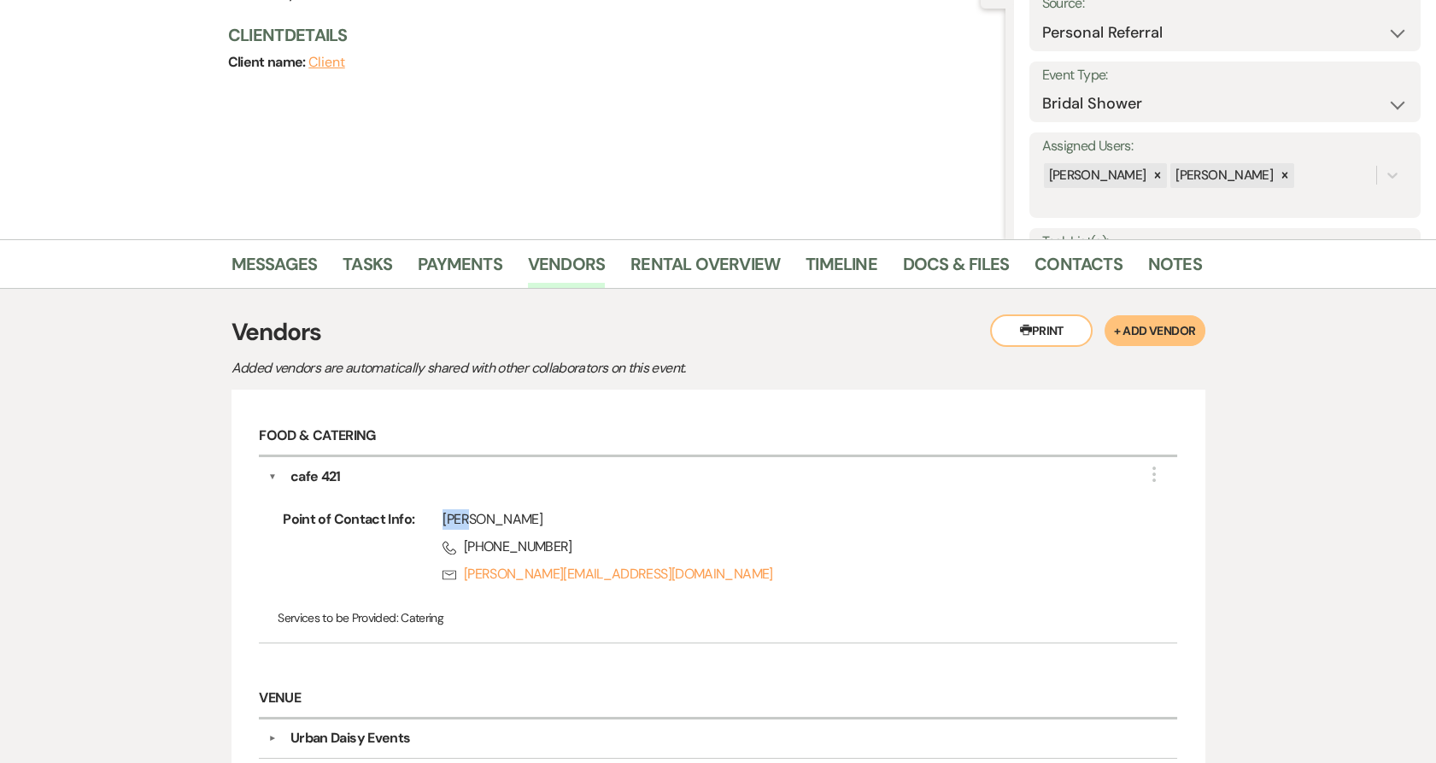
drag, startPoint x: 485, startPoint y: 509, endPoint x: 431, endPoint y: 520, distance: 55.0
click at [431, 520] on div "[PERSON_NAME] Phone [PHONE_NUMBER] Rsvp [PERSON_NAME][EMAIL_ADDRESS][DOMAIN_NAM…" at bounding box center [768, 550] width 708 height 82
drag, startPoint x: 430, startPoint y: 524, endPoint x: 501, endPoint y: 522, distance: 70.9
click at [501, 522] on div "[PERSON_NAME] Phone [PHONE_NUMBER] Rsvp [PERSON_NAME][EMAIL_ADDRESS][DOMAIN_NAM…" at bounding box center [768, 550] width 708 height 82
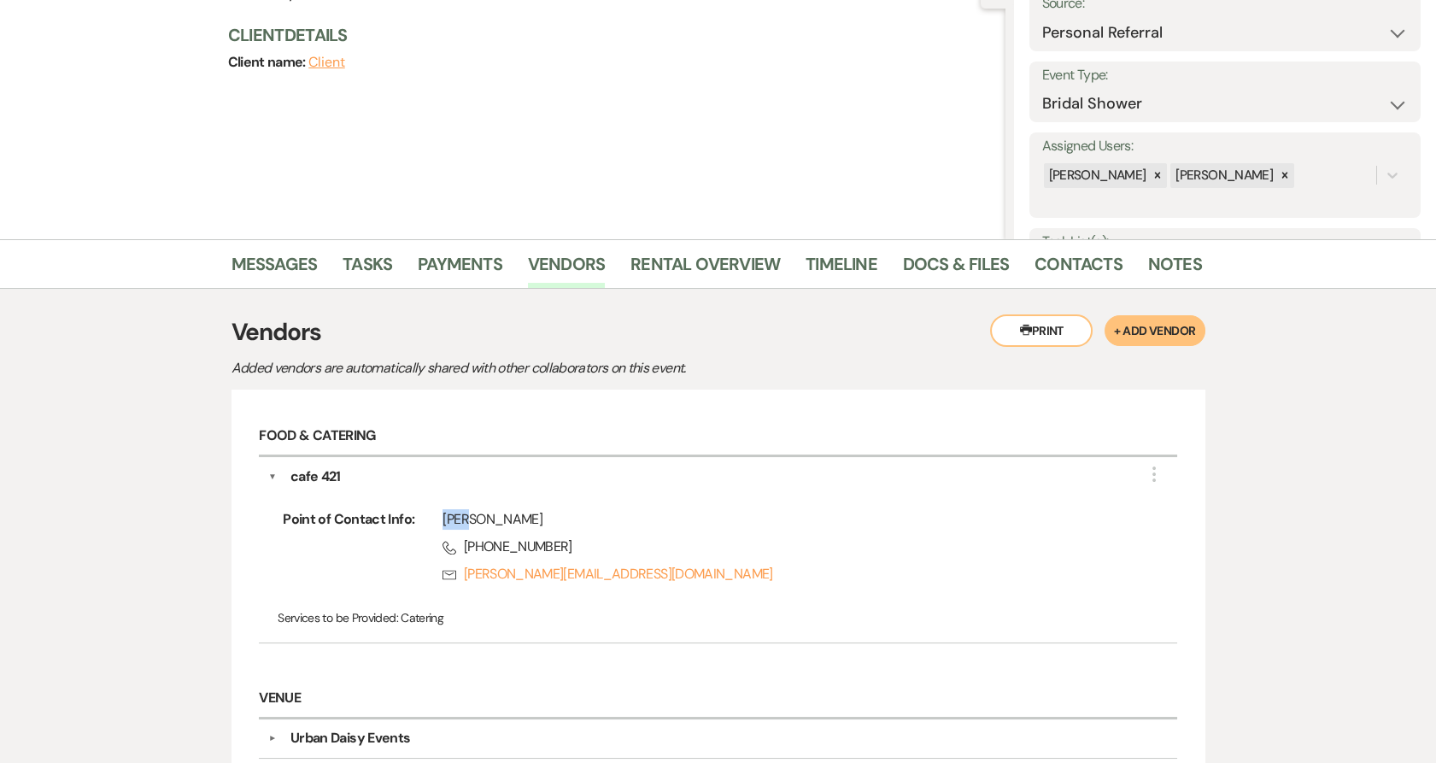
click at [501, 522] on div "[PERSON_NAME]" at bounding box center [782, 519] width 680 height 21
drag, startPoint x: 485, startPoint y: 517, endPoint x: 259, endPoint y: 546, distance: 228.2
click at [259, 546] on div "▼ cafe 421 More Point of Contact Info: [PERSON_NAME] Phone [PHONE_NUMBER] Rsvp …" at bounding box center [717, 550] width 917 height 186
click at [259, 548] on div "▼ cafe 421 More Point of Contact Info: [PERSON_NAME] Phone [PHONE_NUMBER] Rsvp …" at bounding box center [717, 550] width 917 height 186
click at [260, 552] on div "▼ cafe 421 More Point of Contact Info: [PERSON_NAME] Phone [PHONE_NUMBER] Rsvp …" at bounding box center [717, 550] width 917 height 186
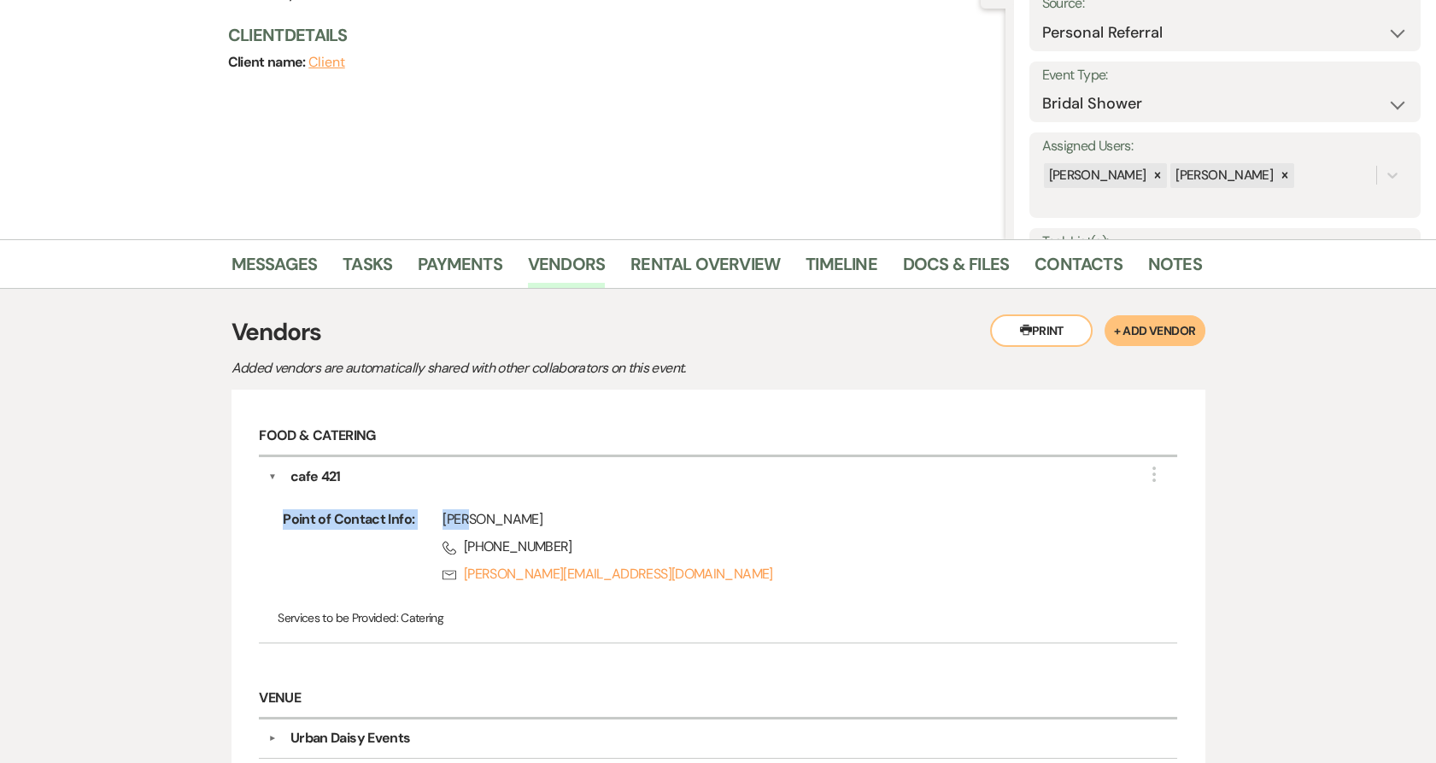
click at [258, 552] on div "Food & Catering ▼ cafe 421 More Point of Contact Info: [PERSON_NAME] Phone [PHO…" at bounding box center [717, 539] width 935 height 262
click at [273, 606] on div "Point of Contact Info: [PERSON_NAME] Phone [PHONE_NUMBER] Rsvp [PERSON_NAME][EM…" at bounding box center [718, 560] width 900 height 146
drag, startPoint x: 273, startPoint y: 621, endPoint x: 450, endPoint y: 622, distance: 177.7
click at [450, 622] on div "Point of Contact Info: [PERSON_NAME] Phone [PHONE_NUMBER] Rsvp [PERSON_NAME][EM…" at bounding box center [718, 560] width 900 height 146
click at [451, 622] on p "Services to be Provided: Catering" at bounding box center [718, 617] width 881 height 19
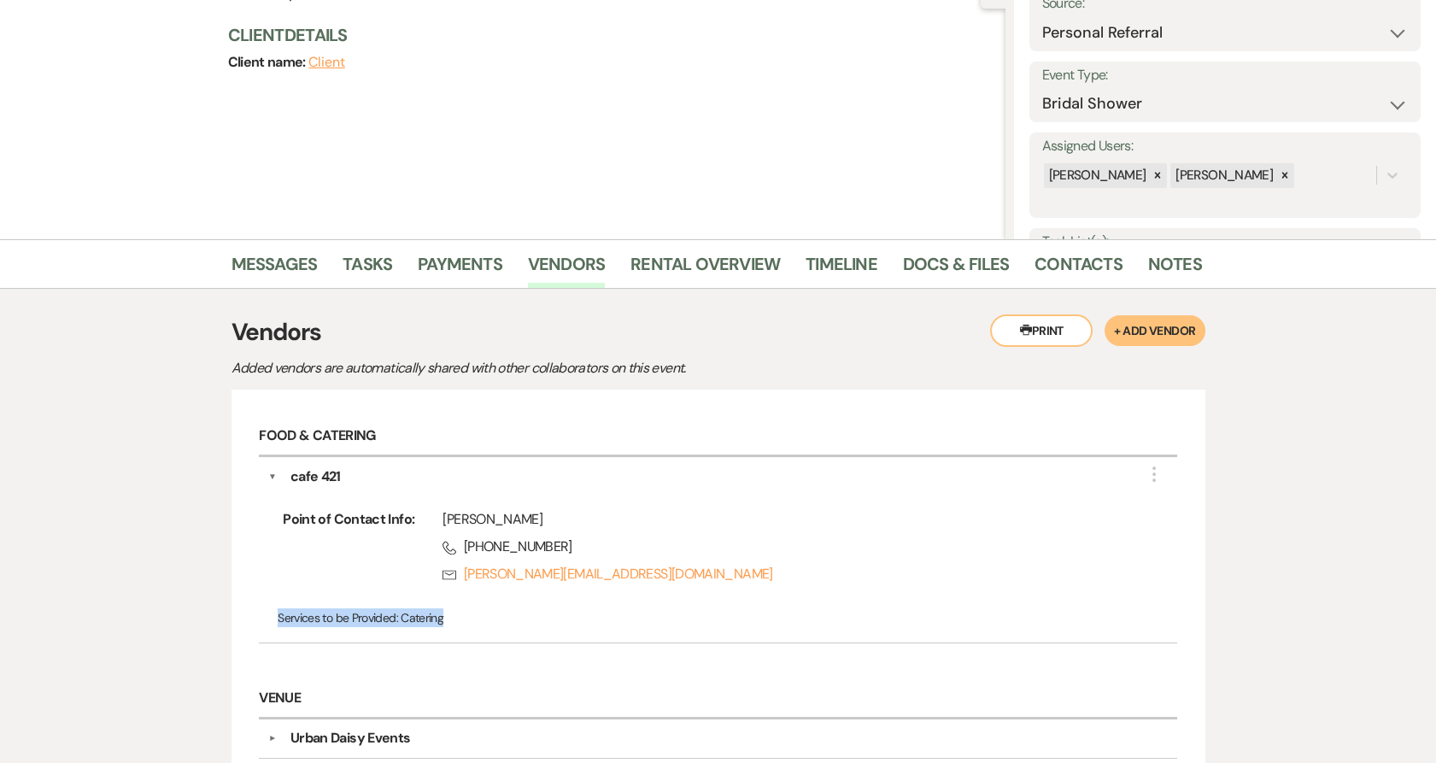
click at [445, 616] on p "Services to be Provided: Catering" at bounding box center [718, 617] width 881 height 19
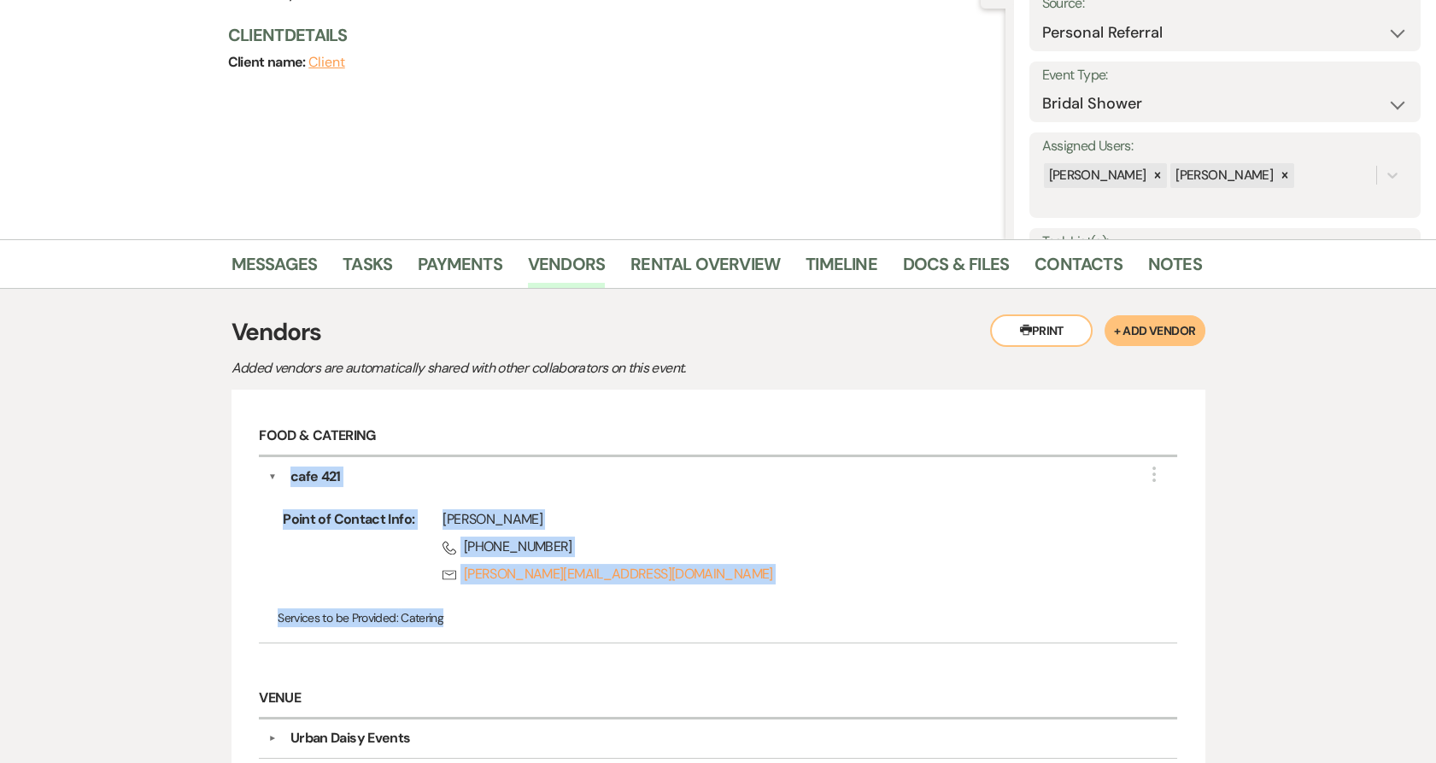
drag, startPoint x: 444, startPoint y: 613, endPoint x: 274, endPoint y: 467, distance: 224.1
click at [274, 467] on div "▼ cafe 421 More Point of Contact Info: [PERSON_NAME] Phone [PHONE_NUMBER] Rsvp …" at bounding box center [717, 550] width 917 height 186
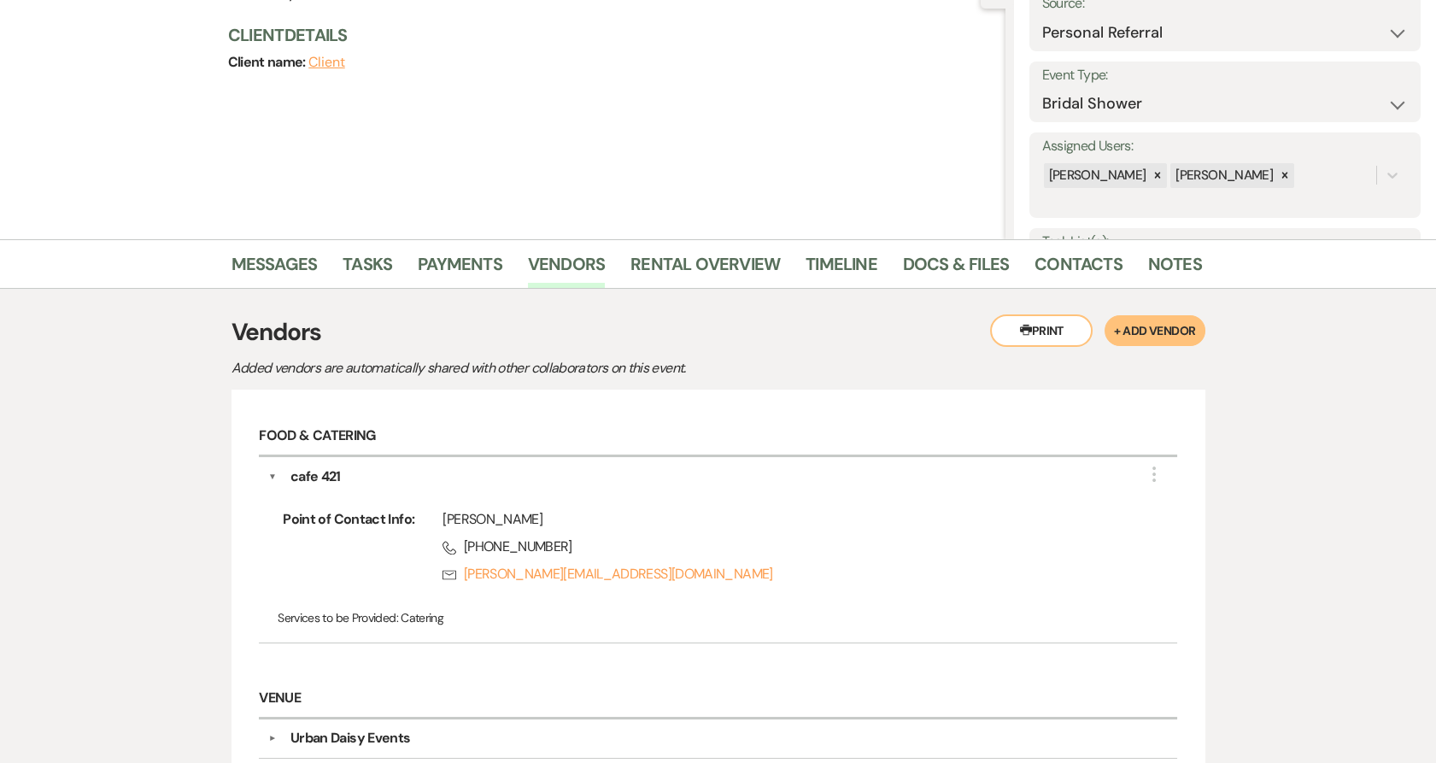
click at [208, 480] on div "Messages Tasks Payments Vendors Rental Overview Timeline Docs & Files Contacts …" at bounding box center [718, 543] width 1436 height 609
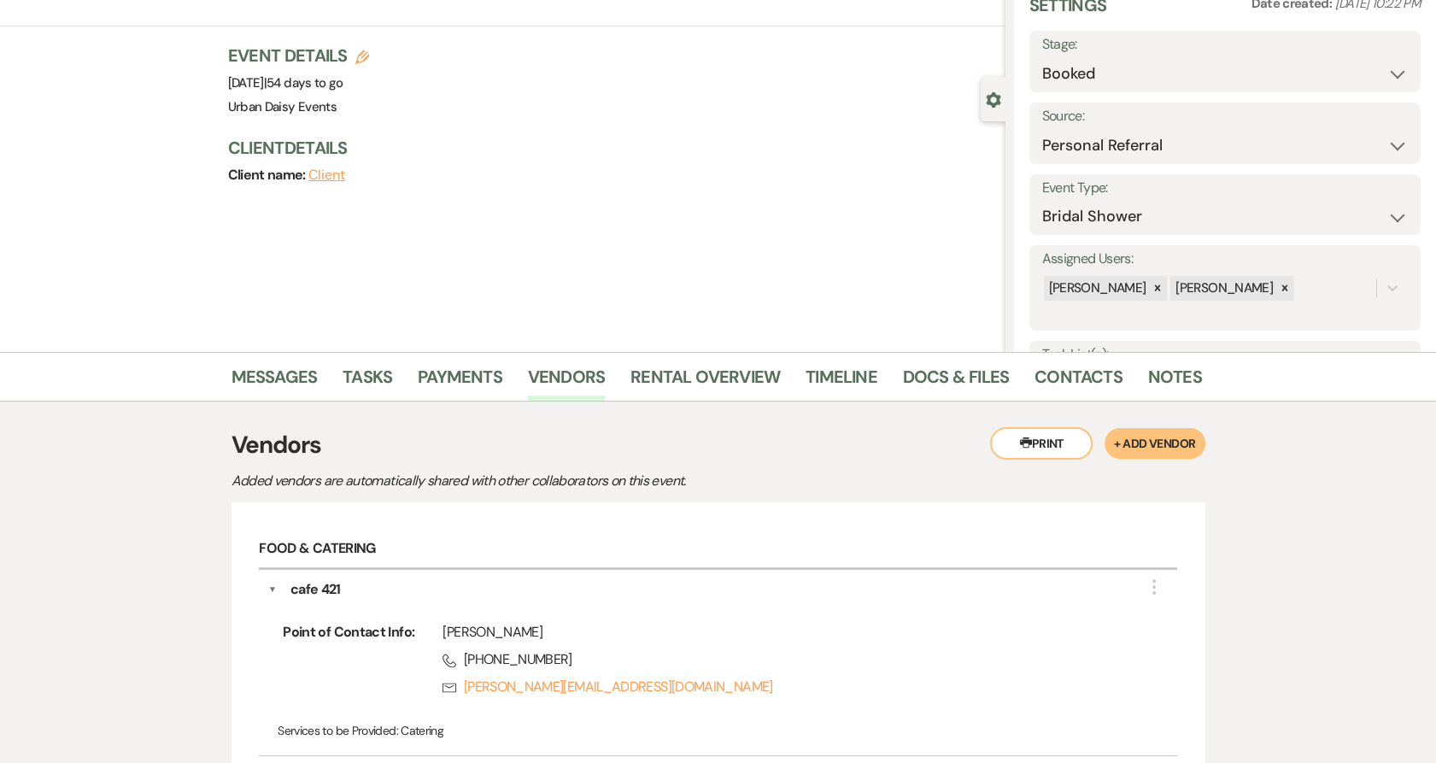
scroll to position [0, 0]
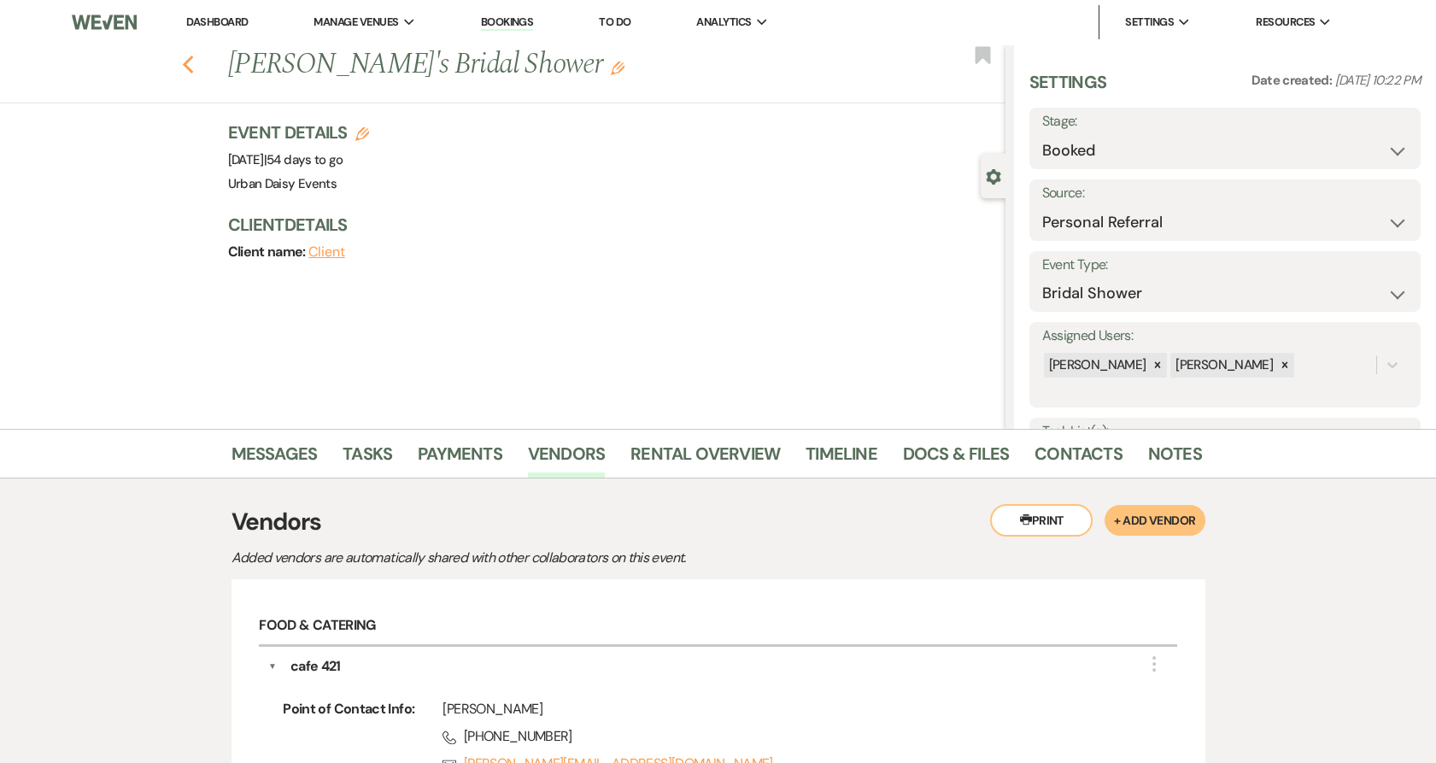
click at [193, 73] on icon "Previous" at bounding box center [188, 65] width 13 height 21
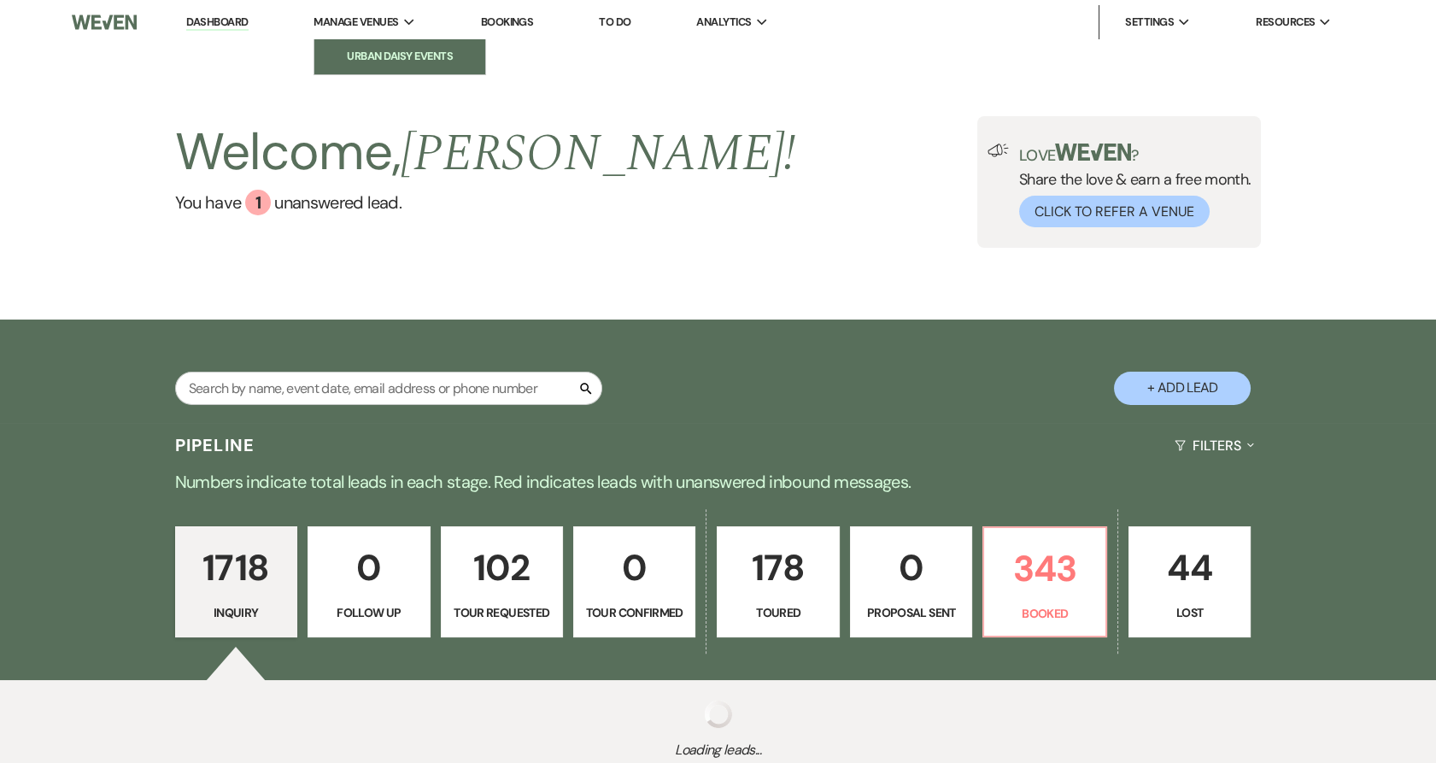
click at [342, 50] on li "Urban Daisy Events" at bounding box center [400, 56] width 154 height 17
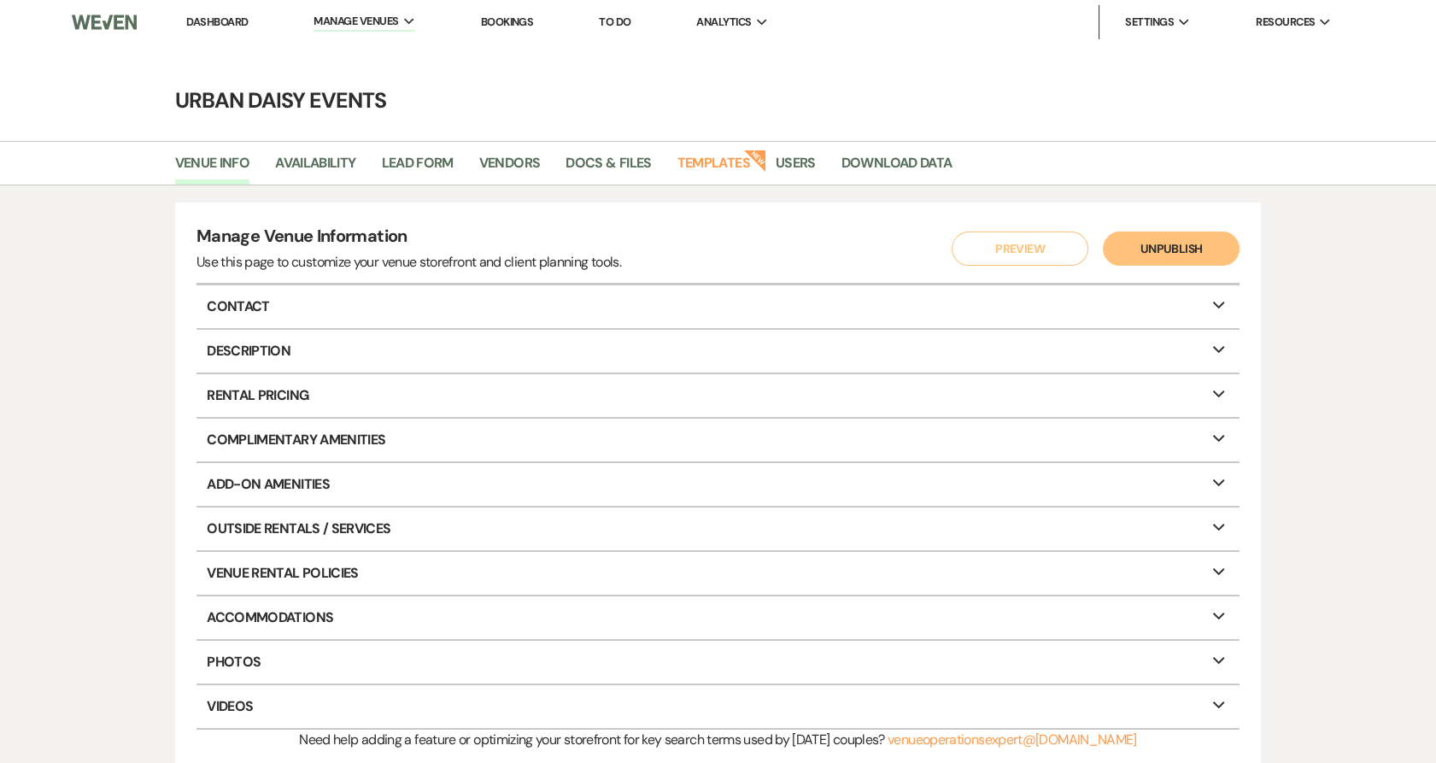
click at [194, 14] on li "Dashboard" at bounding box center [217, 22] width 79 height 34
click at [194, 18] on link "Dashboard" at bounding box center [217, 22] width 62 height 15
